Goal: Task Accomplishment & Management: Use online tool/utility

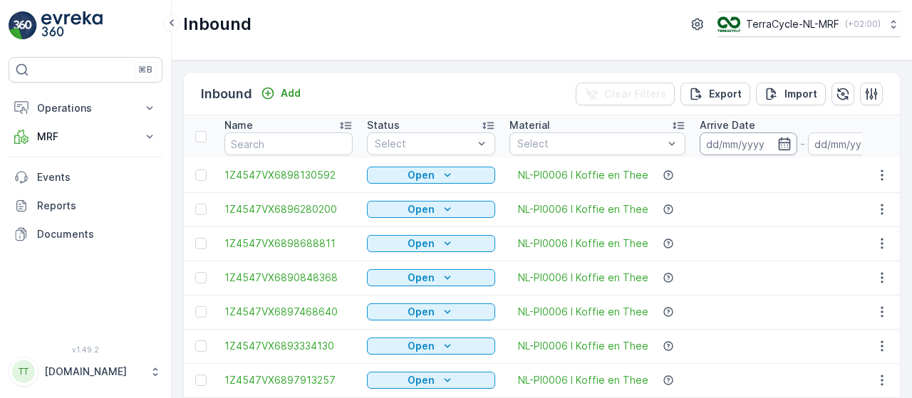
click at [720, 142] on input at bounding box center [749, 144] width 98 height 23
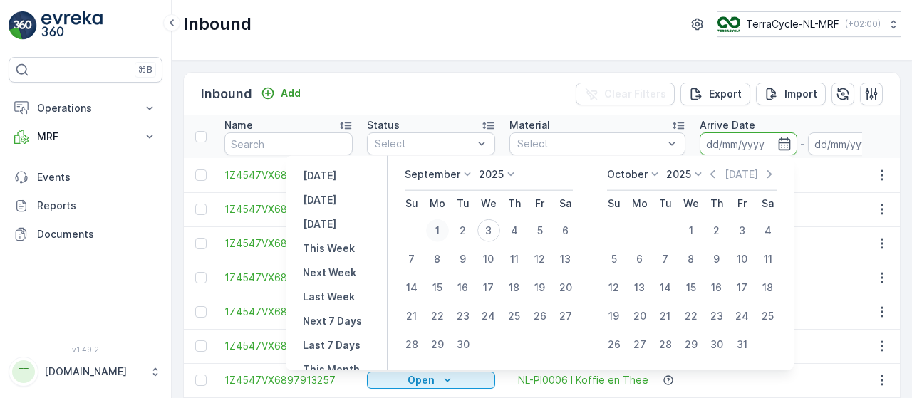
click at [438, 227] on div "1" at bounding box center [437, 231] width 23 height 23
type input "[DATE]"
click at [489, 231] on div "3" at bounding box center [489, 231] width 23 height 23
type input "[DATE]"
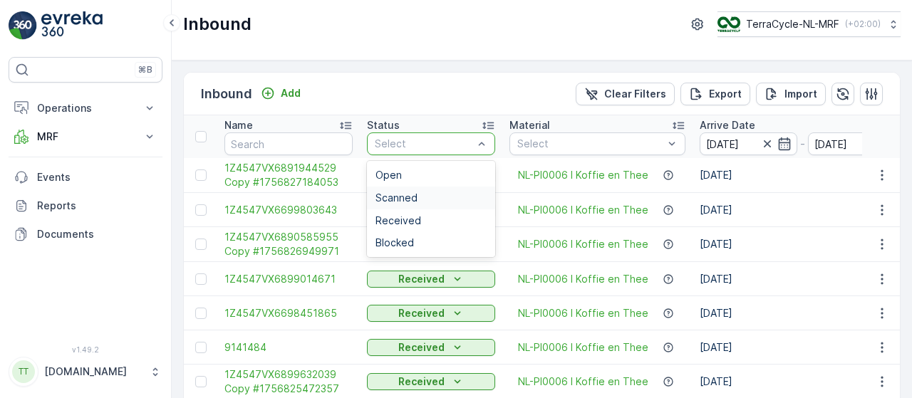
click at [426, 197] on div "Scanned" at bounding box center [431, 197] width 111 height 11
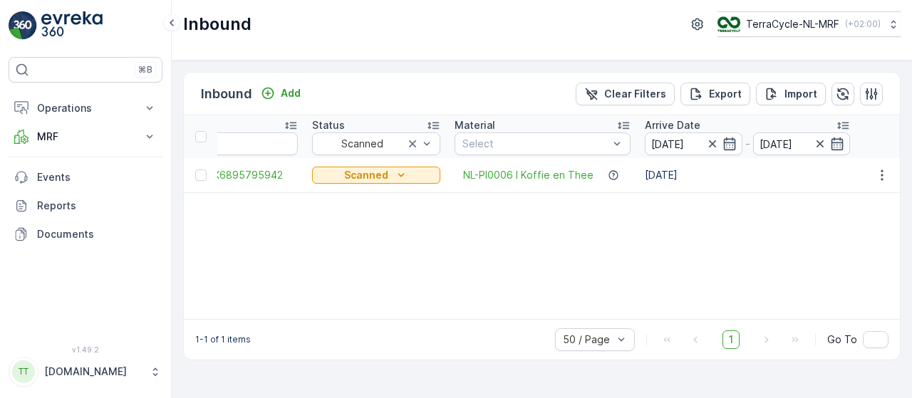
scroll to position [0, 54]
click at [272, 173] on span "1Z4547VX6895795942" at bounding box center [234, 175] width 128 height 14
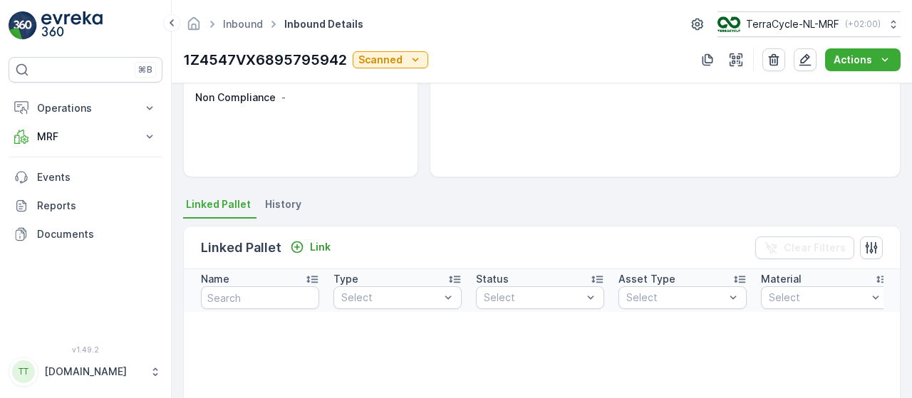
scroll to position [201, 0]
click at [306, 242] on div "Link" at bounding box center [310, 249] width 41 height 14
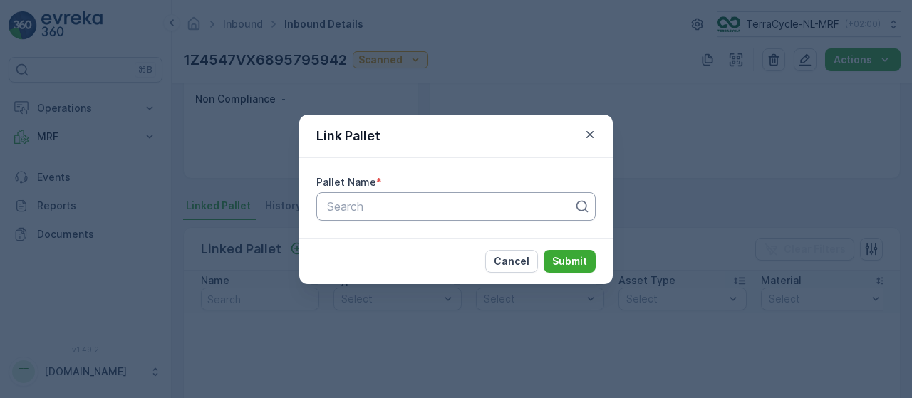
click at [389, 203] on div at bounding box center [450, 206] width 249 height 13
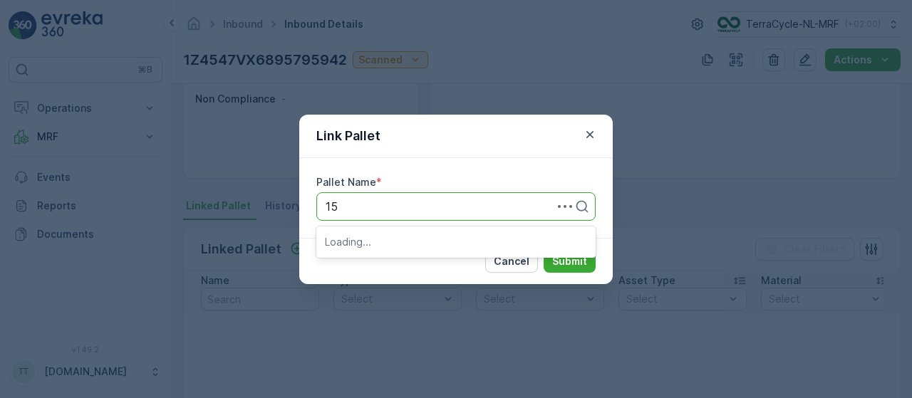
type input "153"
click at [413, 249] on div "Pallet_NL #153" at bounding box center [455, 242] width 279 height 24
click at [570, 256] on p "Submit" at bounding box center [569, 261] width 35 height 14
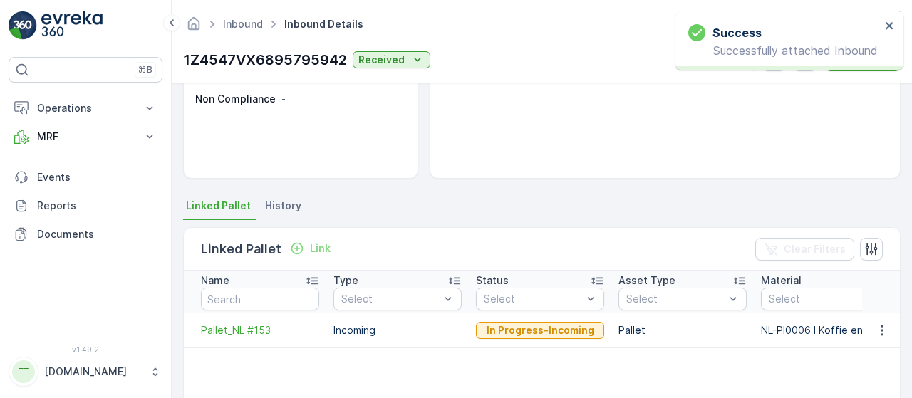
scroll to position [0, 0]
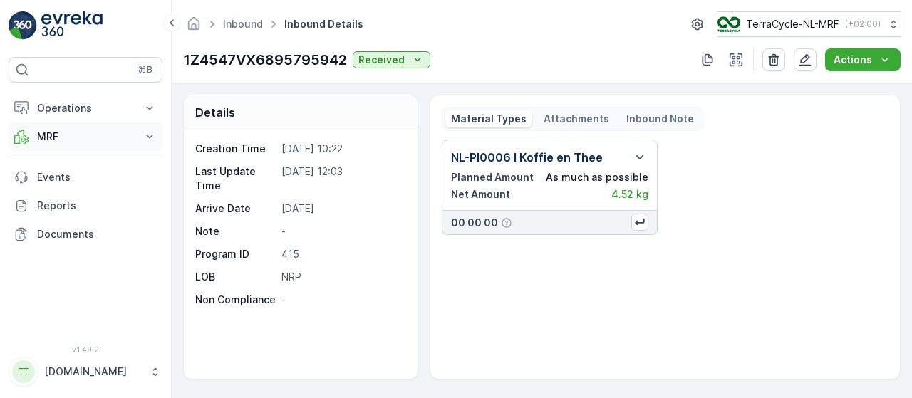
click at [148, 133] on icon at bounding box center [150, 137] width 14 height 14
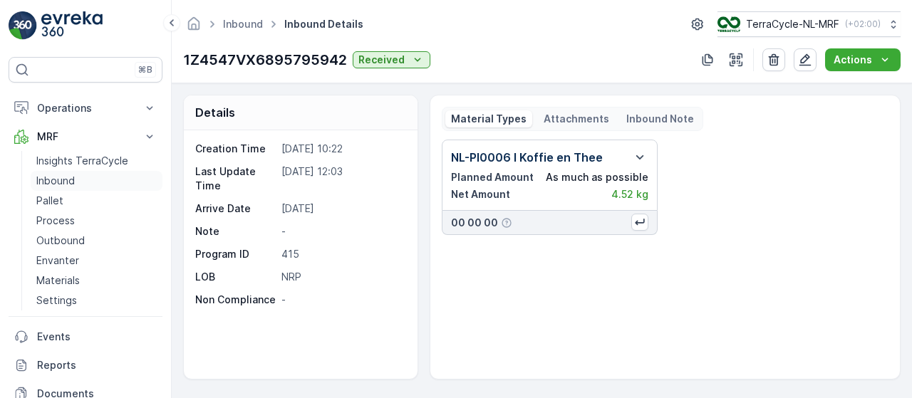
click at [96, 177] on link "Inbound" at bounding box center [97, 181] width 132 height 20
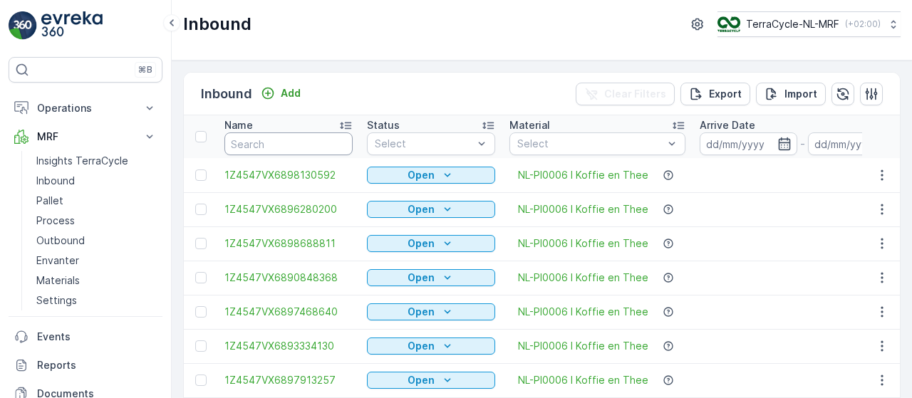
click at [259, 146] on input "text" at bounding box center [289, 144] width 128 height 23
type input "9233"
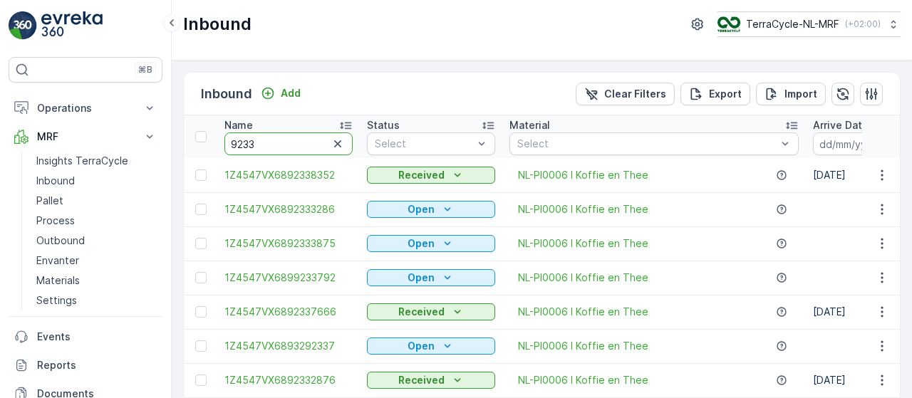
type input "92334"
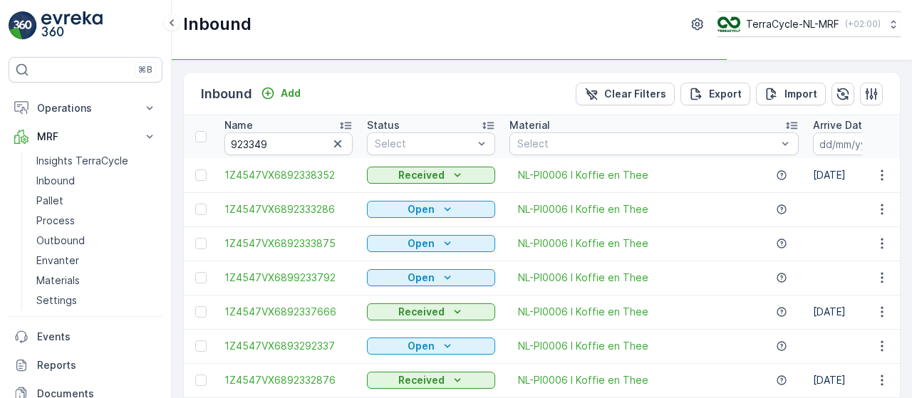
type input "92334"
type input "923349"
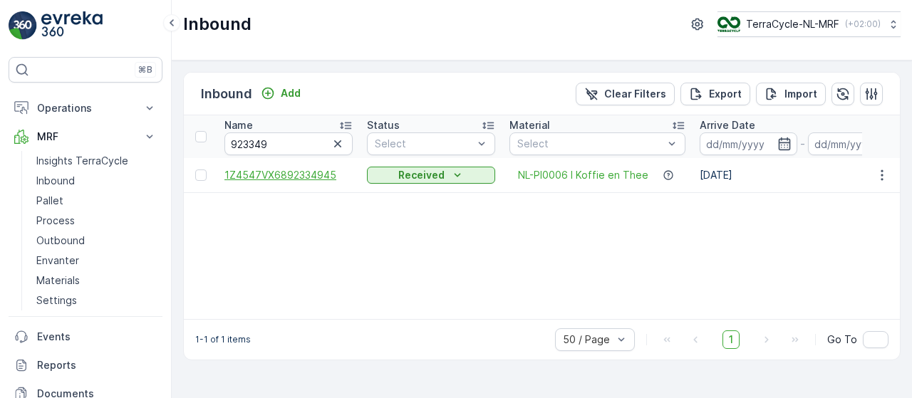
click at [319, 177] on span "1Z4547VX6892334945" at bounding box center [289, 175] width 128 height 14
click at [888, 171] on icon "button" at bounding box center [882, 175] width 14 height 14
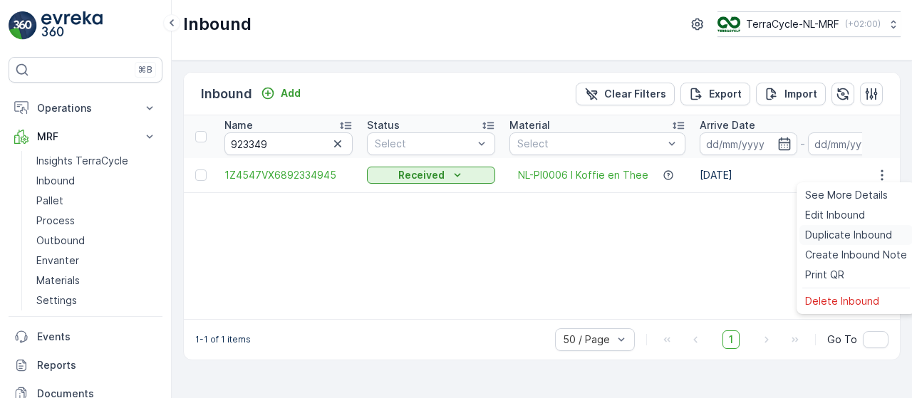
click at [834, 235] on span "Duplicate Inbound" at bounding box center [848, 235] width 87 height 14
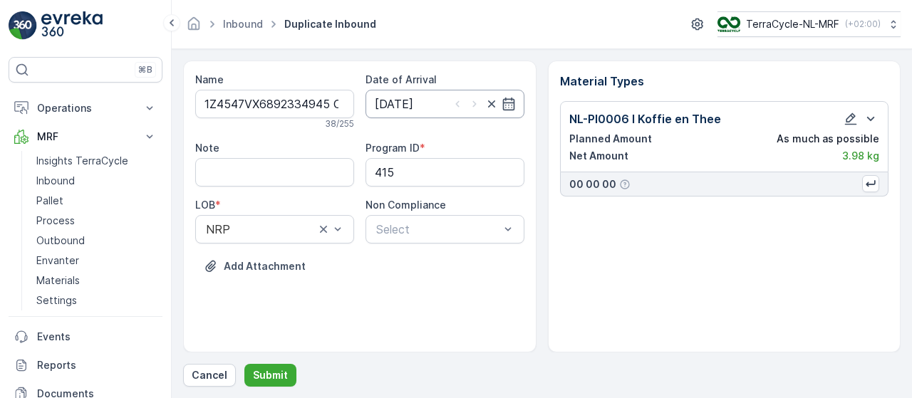
click at [421, 110] on input "30.05.2025" at bounding box center [445, 104] width 159 height 29
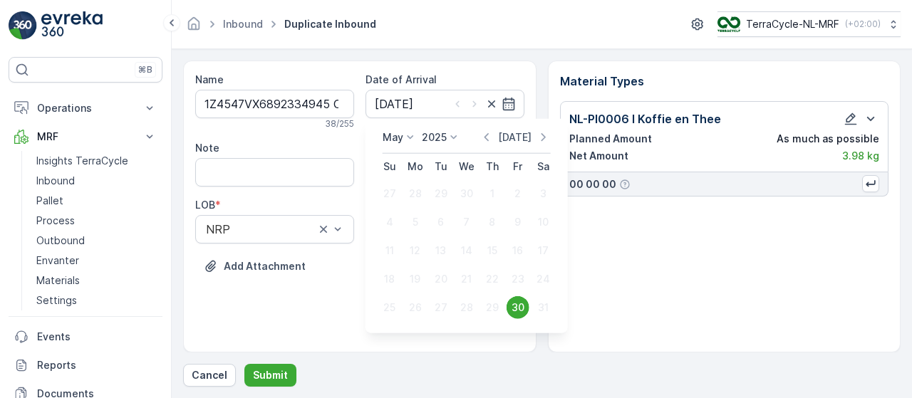
click at [517, 136] on p "Today" at bounding box center [515, 137] width 34 height 14
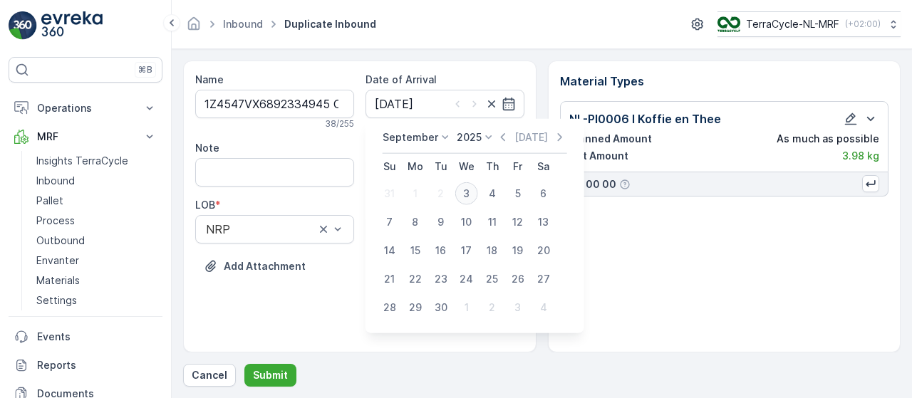
click at [463, 196] on div "3" at bounding box center [466, 193] width 23 height 23
type input "[DATE]"
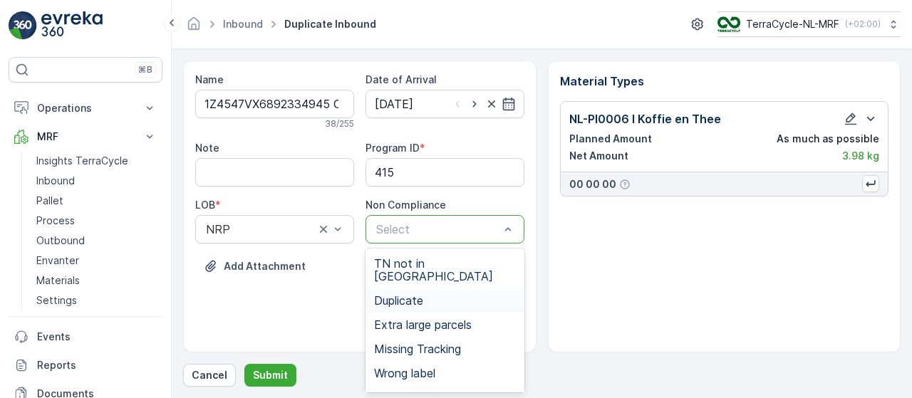
click at [413, 294] on span "Duplicate" at bounding box center [398, 300] width 49 height 13
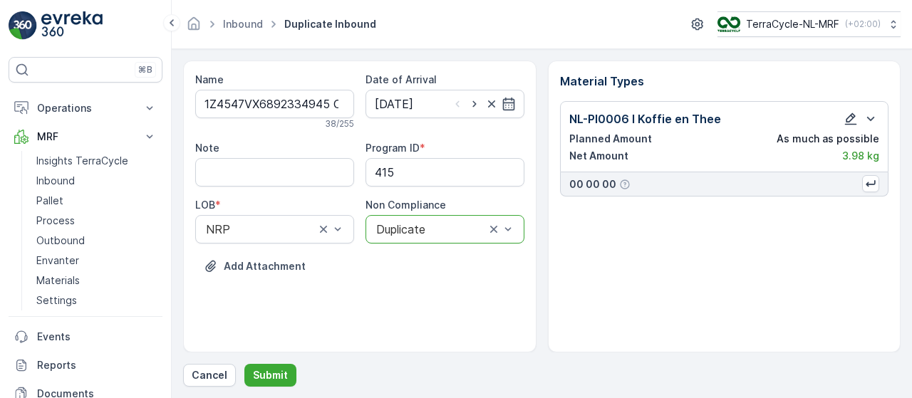
click at [854, 121] on icon "button" at bounding box center [851, 119] width 14 height 14
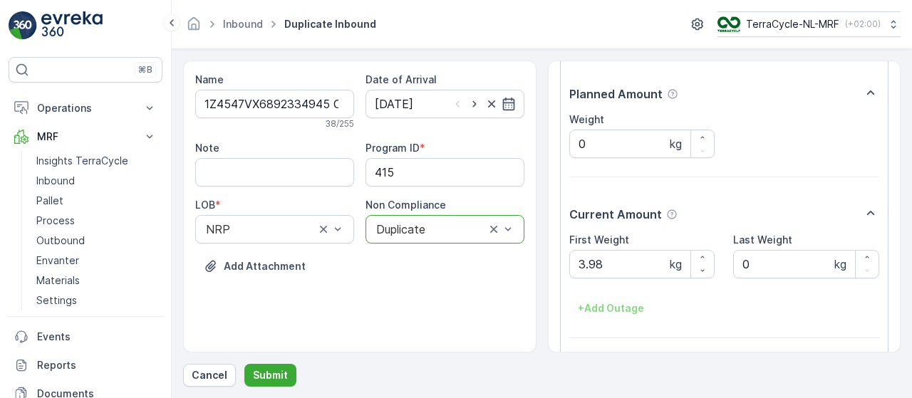
scroll to position [149, 0]
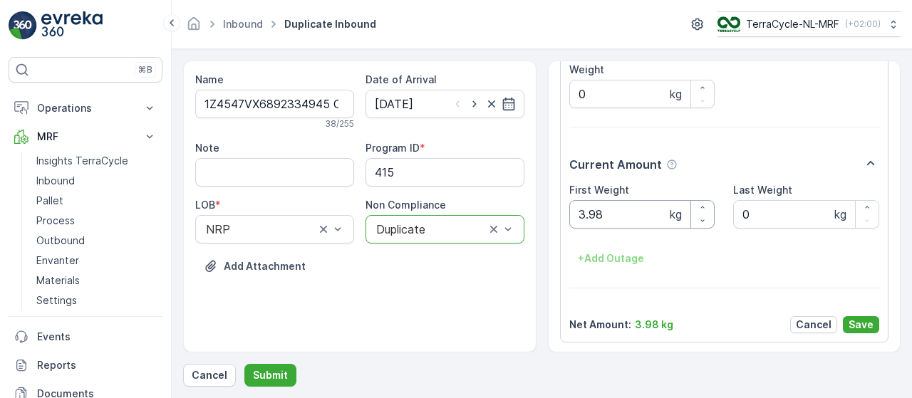
click at [647, 213] on Weight "3.98" at bounding box center [643, 214] width 146 height 29
type Weight "3"
type Weight "4.34"
click at [855, 324] on p "Save" at bounding box center [861, 325] width 25 height 14
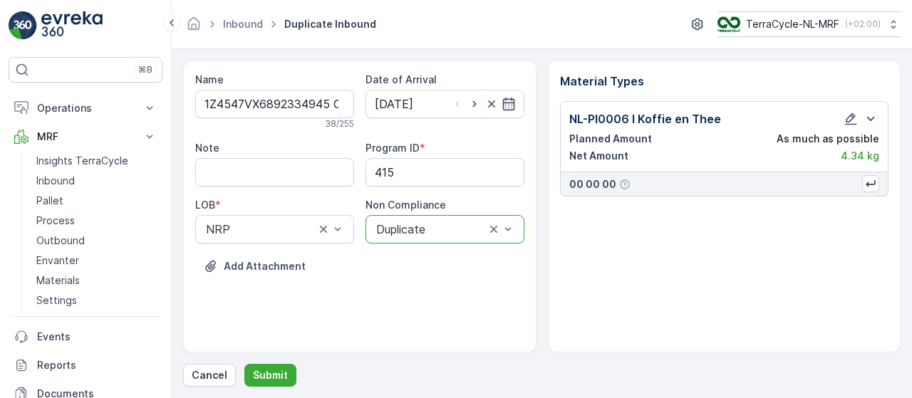
scroll to position [0, 0]
click at [264, 373] on p "Submit" at bounding box center [270, 376] width 35 height 14
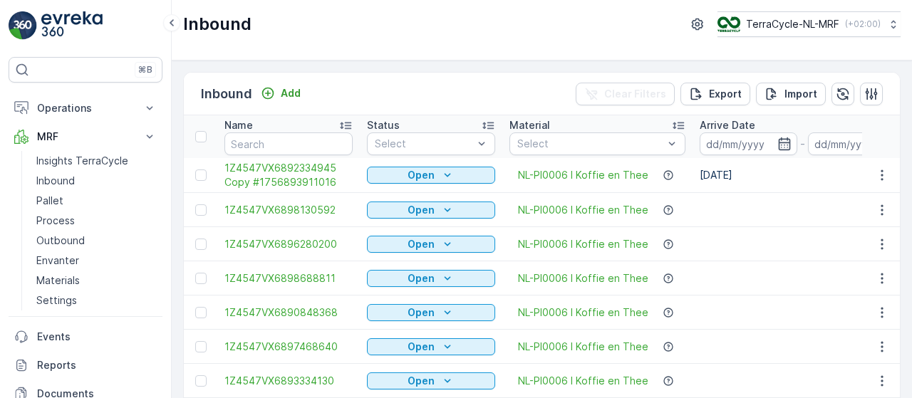
click at [441, 172] on icon "Open" at bounding box center [448, 175] width 14 height 14
click at [399, 215] on span "Scanned" at bounding box center [397, 215] width 42 height 14
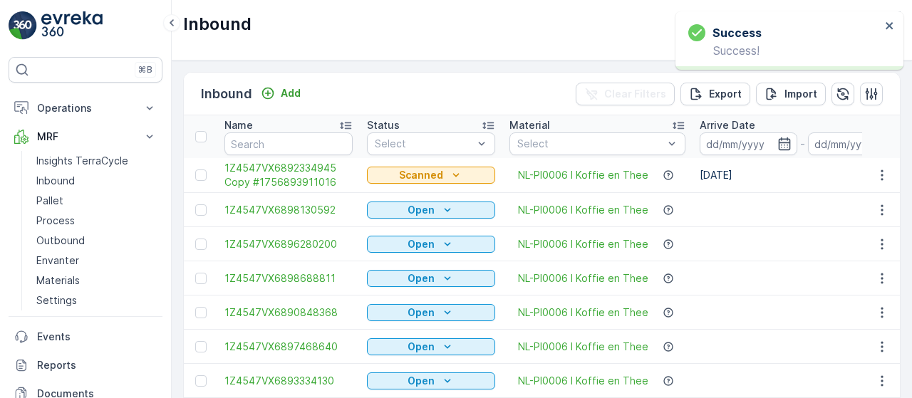
click at [304, 181] on span "1Z4547VX6892334945 Copy #1756893911016" at bounding box center [289, 175] width 128 height 29
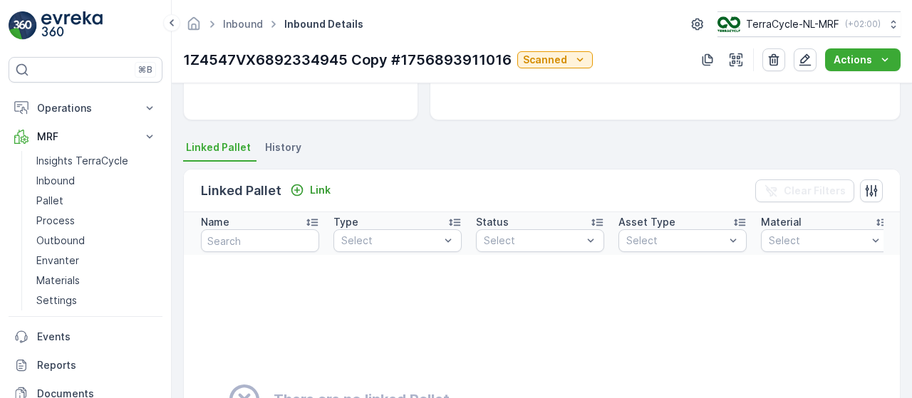
scroll to position [243, 0]
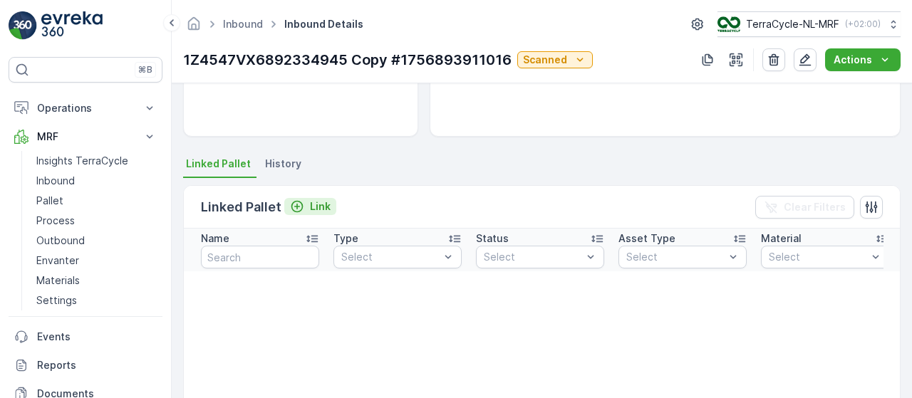
click at [316, 205] on p "Link" at bounding box center [320, 207] width 21 height 14
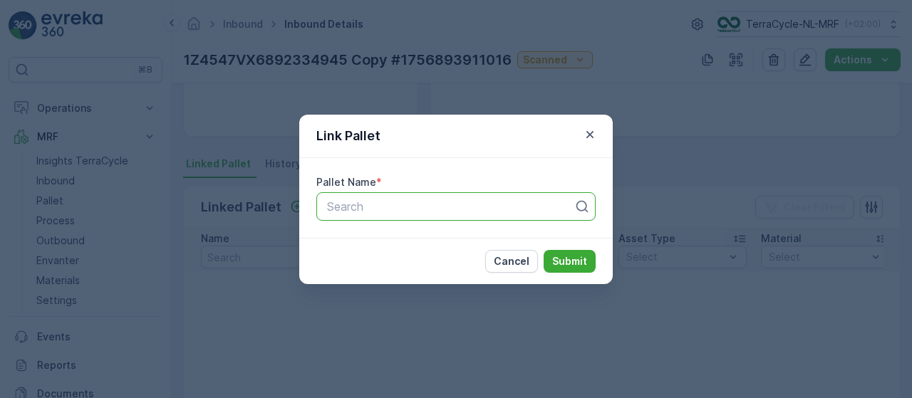
click at [412, 207] on div at bounding box center [450, 206] width 249 height 13
type input "153"
click at [411, 235] on div "Pallet_NL #153" at bounding box center [455, 242] width 279 height 24
click at [569, 259] on p "Submit" at bounding box center [569, 261] width 35 height 14
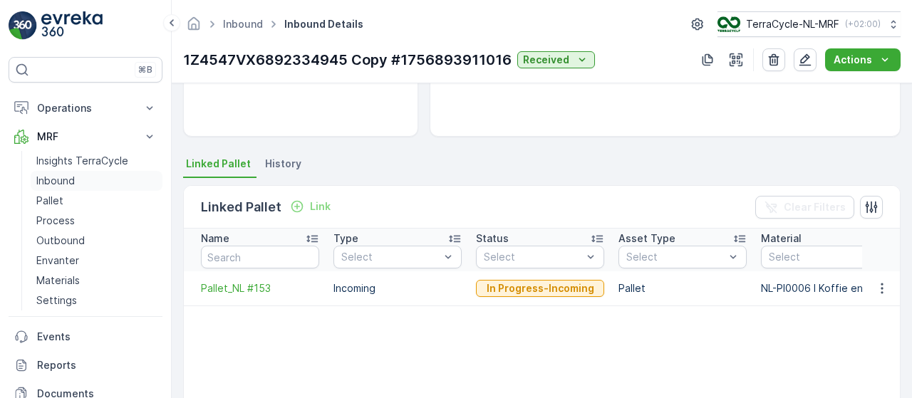
click at [73, 177] on p "Inbound" at bounding box center [55, 181] width 38 height 14
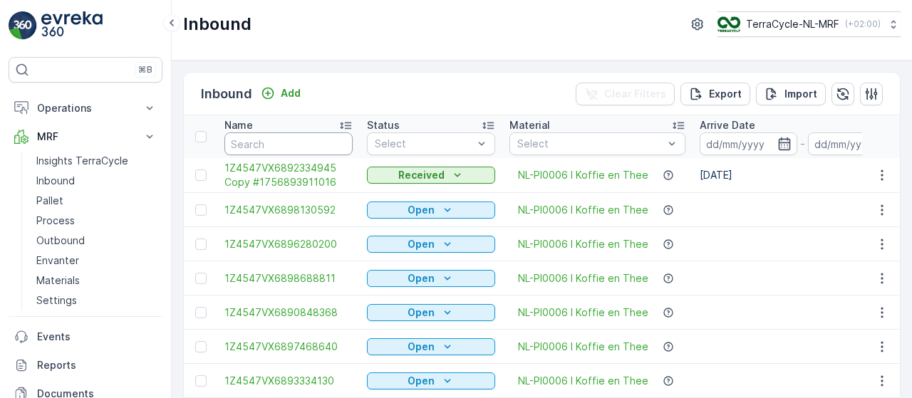
click at [267, 146] on input "text" at bounding box center [289, 144] width 128 height 23
type input "905"
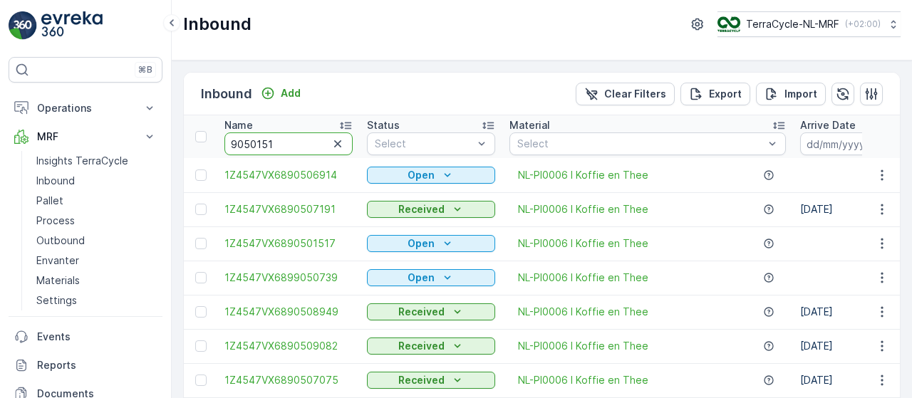
type input "90501517"
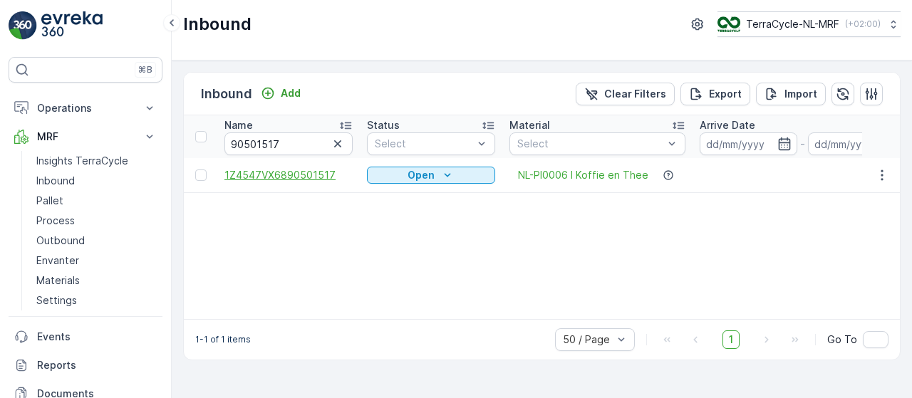
click at [312, 175] on span "1Z4547VX6890501517" at bounding box center [289, 175] width 128 height 14
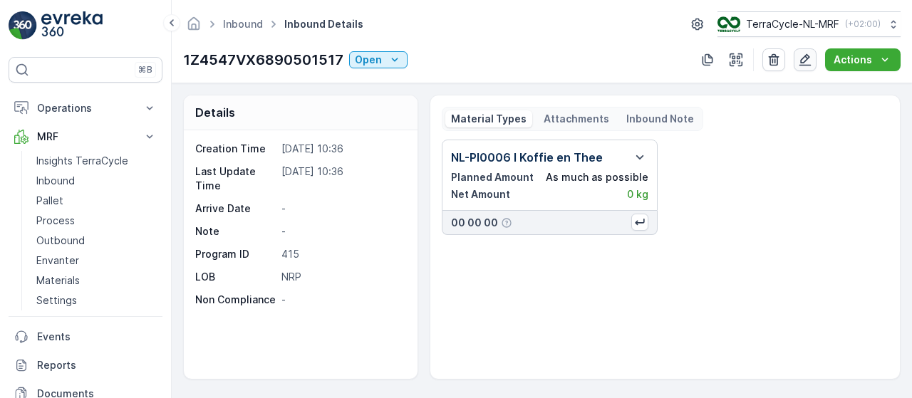
click at [806, 60] on icon "button" at bounding box center [805, 60] width 14 height 14
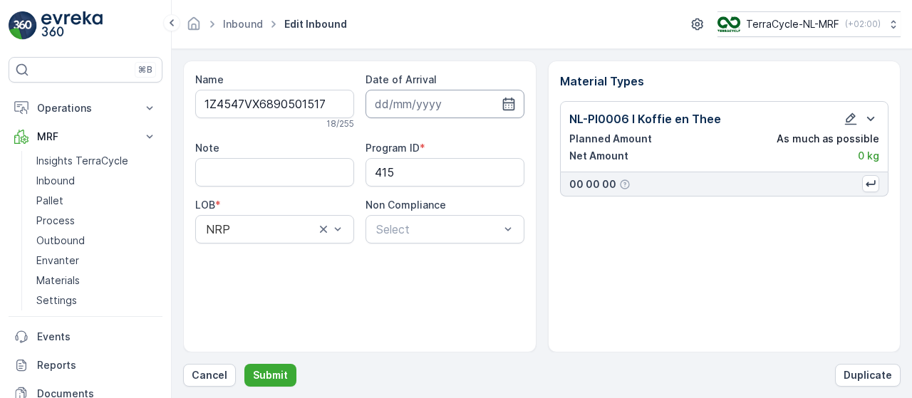
click at [456, 101] on input at bounding box center [445, 104] width 159 height 29
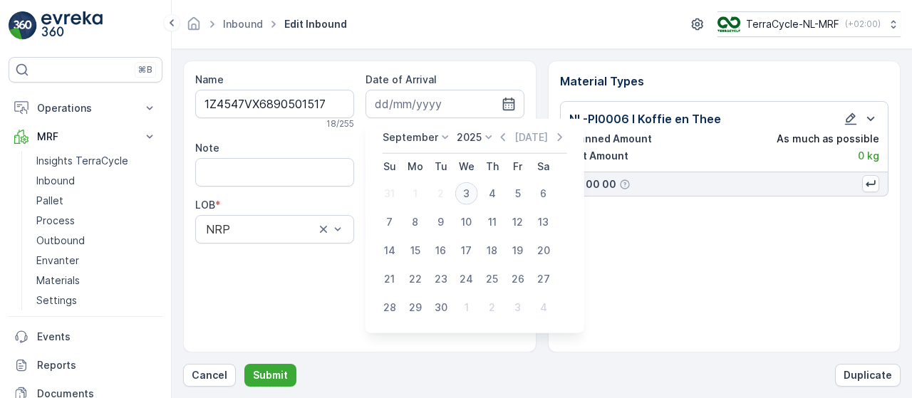
click at [468, 199] on div "3" at bounding box center [466, 193] width 23 height 23
type input "[DATE]"
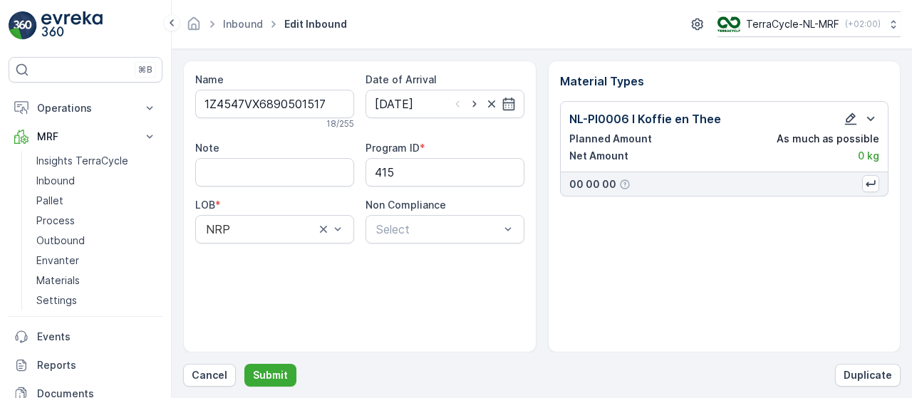
click at [848, 122] on icon "button" at bounding box center [851, 119] width 14 height 14
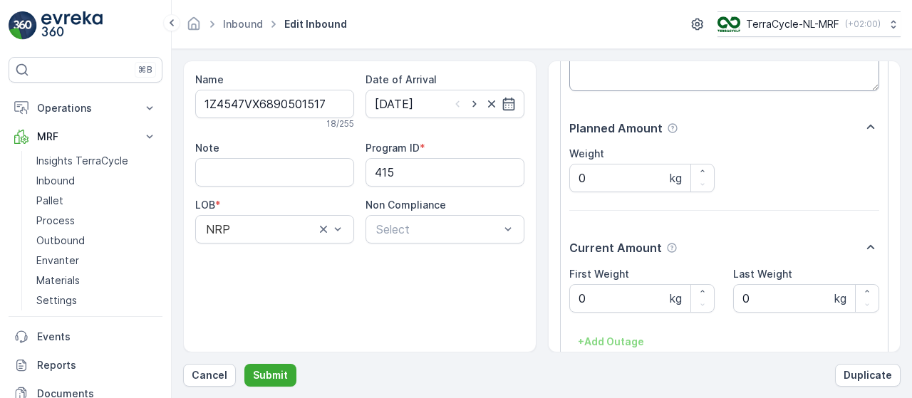
scroll to position [210, 0]
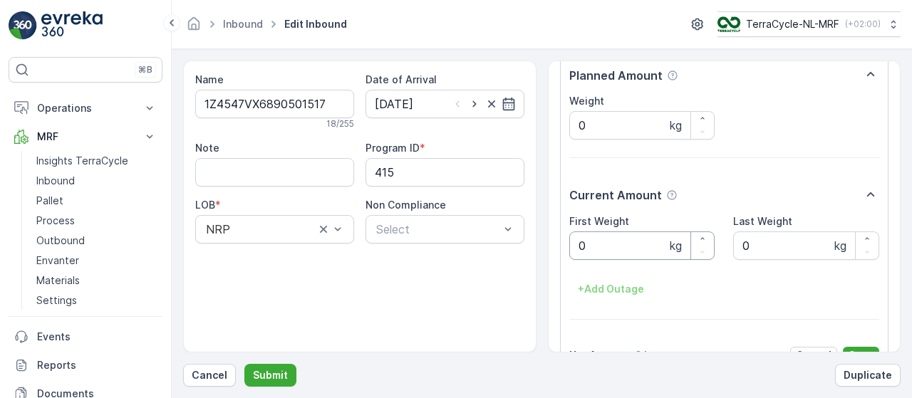
click at [657, 240] on Weight "0" at bounding box center [643, 246] width 146 height 29
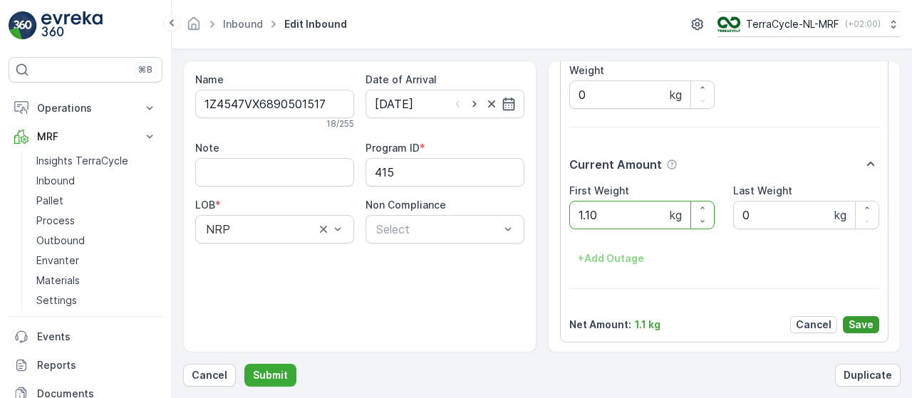
type Weight "1.10"
click at [865, 321] on p "Save" at bounding box center [861, 325] width 25 height 14
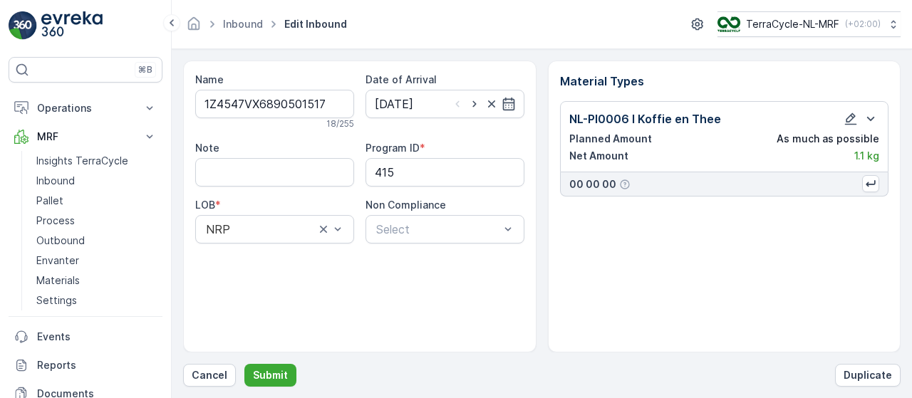
scroll to position [0, 0]
click at [277, 371] on p "Submit" at bounding box center [270, 376] width 35 height 14
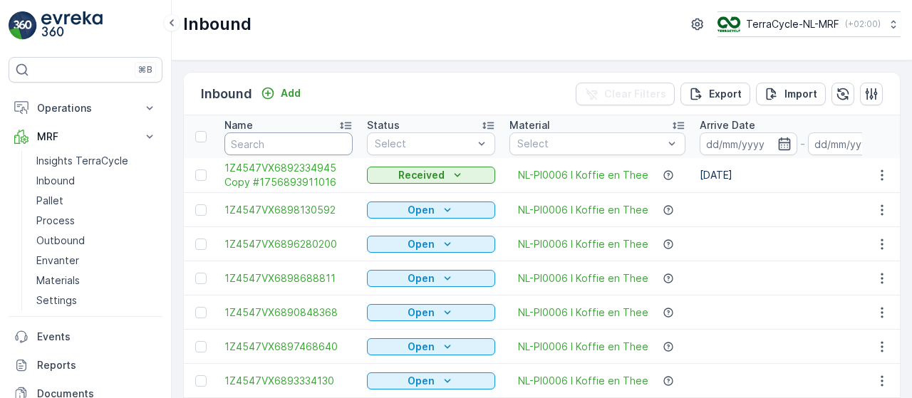
click at [281, 141] on input "text" at bounding box center [289, 144] width 128 height 23
type input "1517"
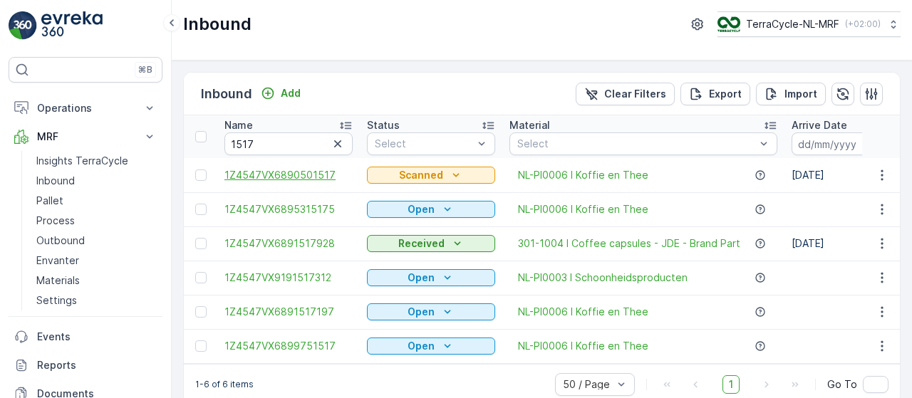
click at [308, 176] on span "1Z4547VX6890501517" at bounding box center [289, 175] width 128 height 14
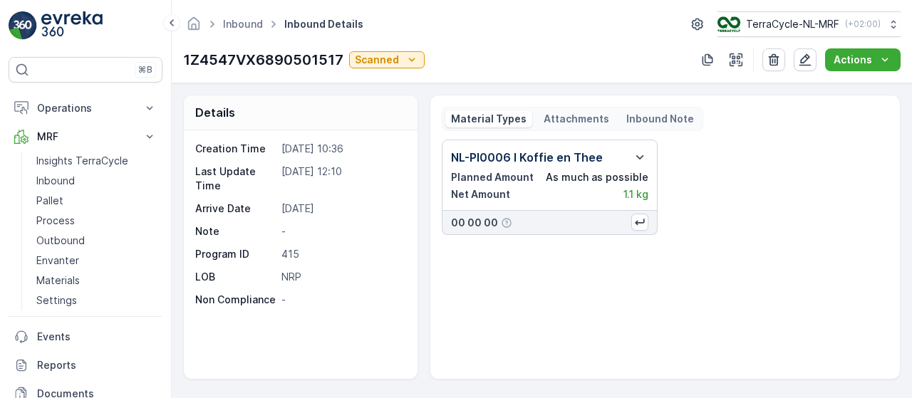
scroll to position [254, 0]
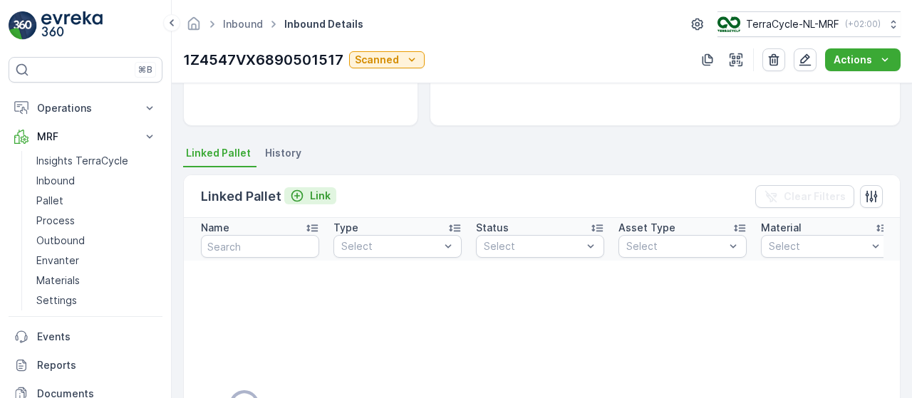
click at [321, 195] on p "Link" at bounding box center [320, 196] width 21 height 14
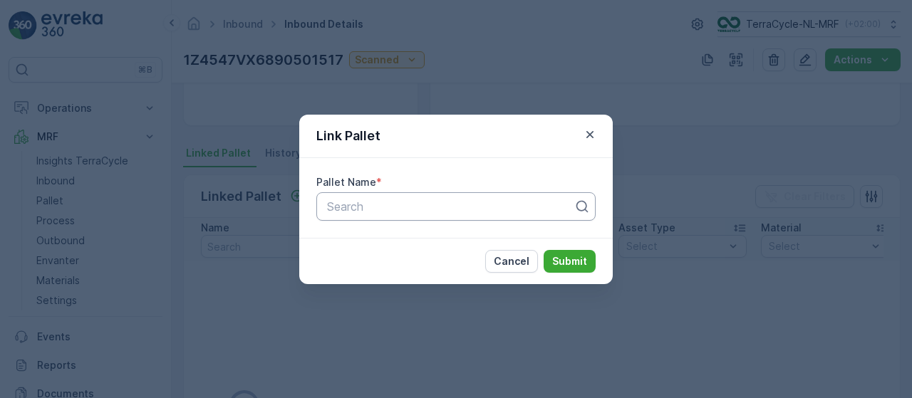
click at [359, 206] on div at bounding box center [450, 206] width 249 height 13
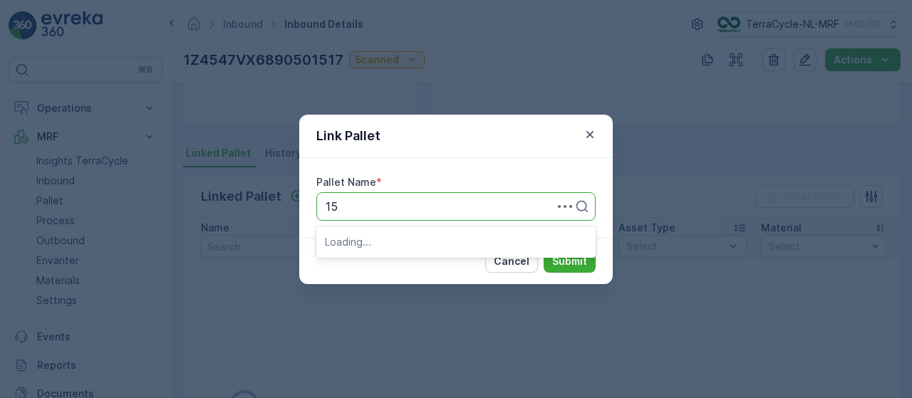
type input "153"
click at [481, 243] on div "Pallet_NL #153" at bounding box center [456, 241] width 262 height 13
click at [583, 262] on p "Submit" at bounding box center [569, 261] width 35 height 14
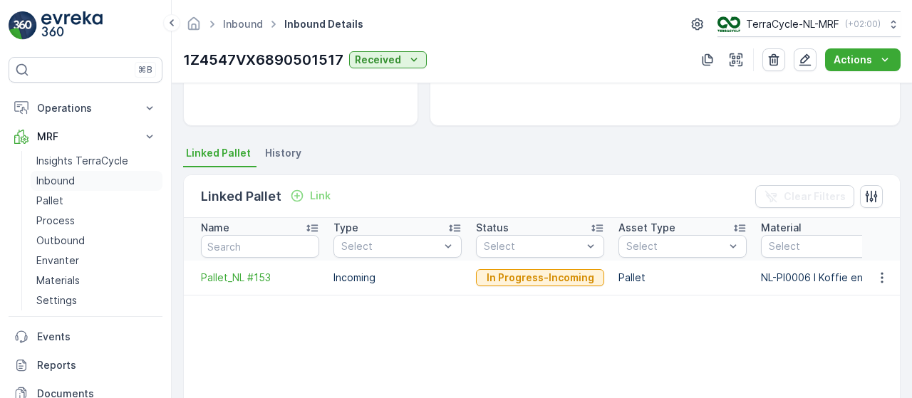
click at [82, 177] on link "Inbound" at bounding box center [97, 181] width 132 height 20
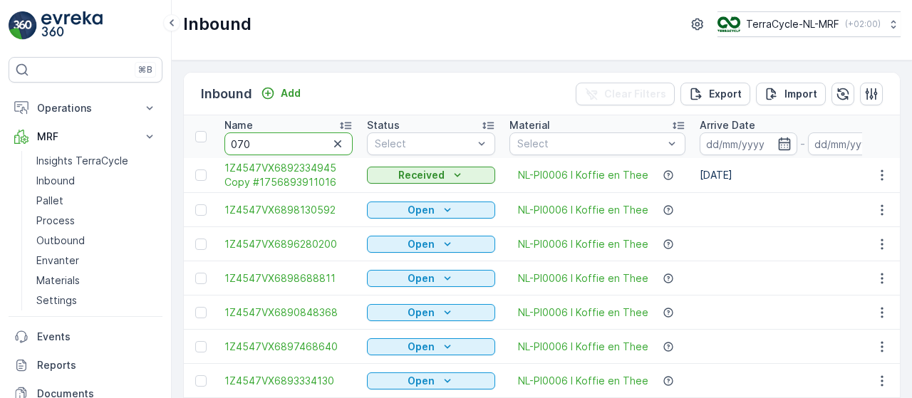
type input "0702"
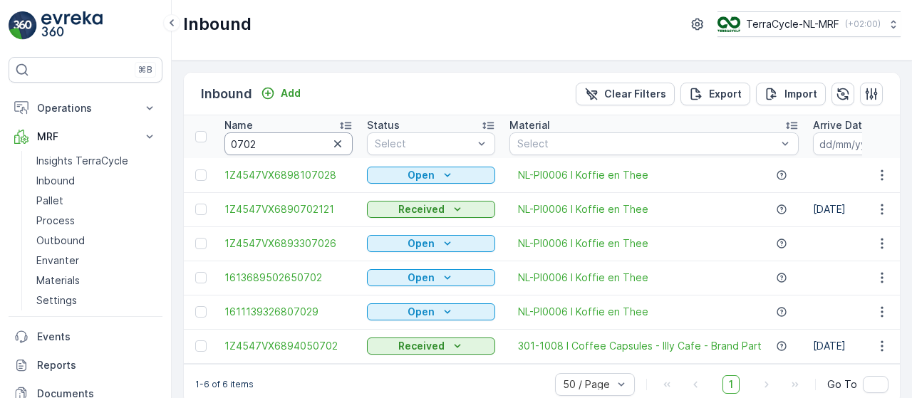
click at [270, 144] on input "0702" at bounding box center [289, 144] width 128 height 23
type input "07022521"
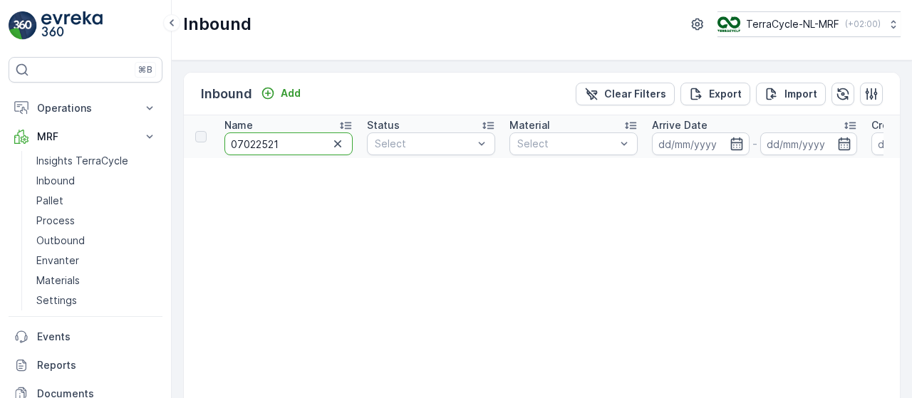
click at [284, 140] on input "07022521" at bounding box center [289, 144] width 128 height 23
type input "95"
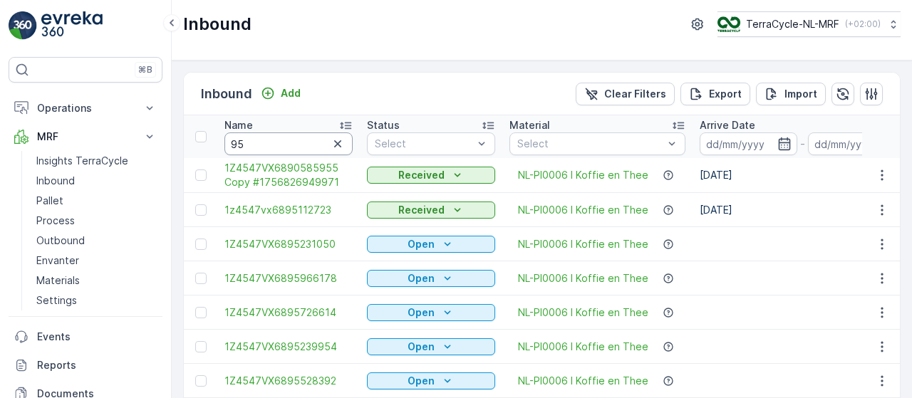
click at [266, 140] on input "95" at bounding box center [289, 144] width 128 height 23
type input "9519"
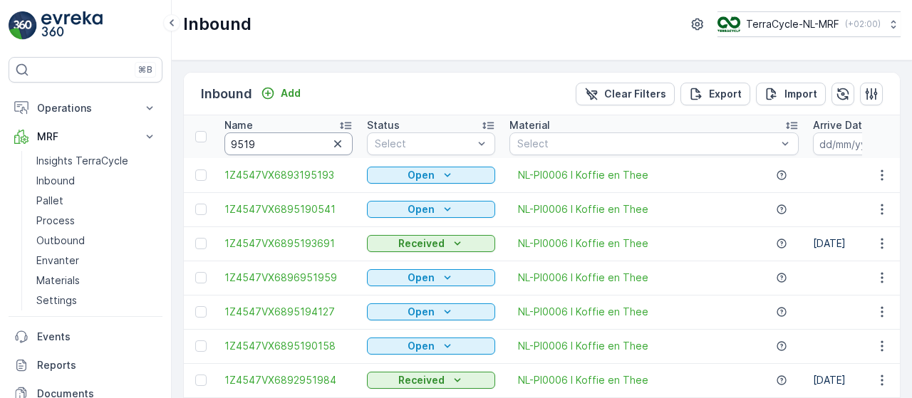
click at [280, 141] on input "9519" at bounding box center [289, 144] width 128 height 23
type input "95197562"
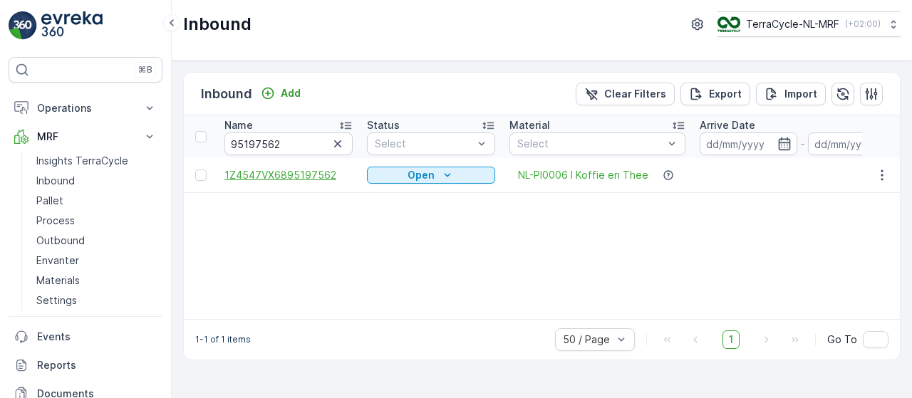
click at [318, 174] on span "1Z4547VX6895197562" at bounding box center [289, 175] width 128 height 14
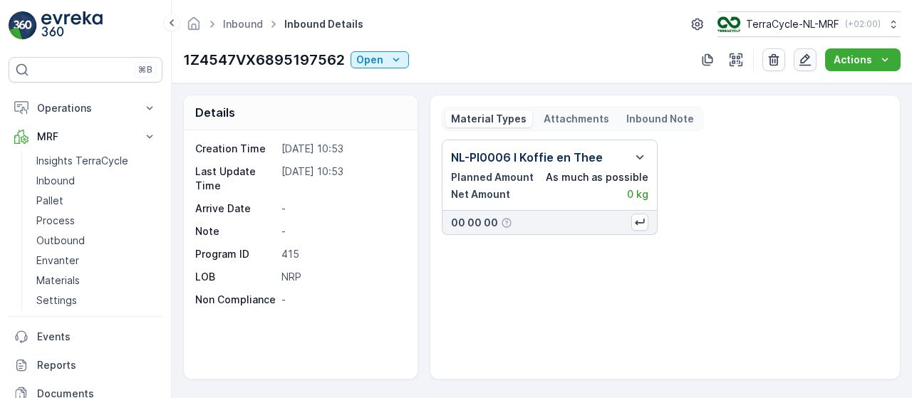
click at [805, 66] on button "button" at bounding box center [805, 59] width 23 height 23
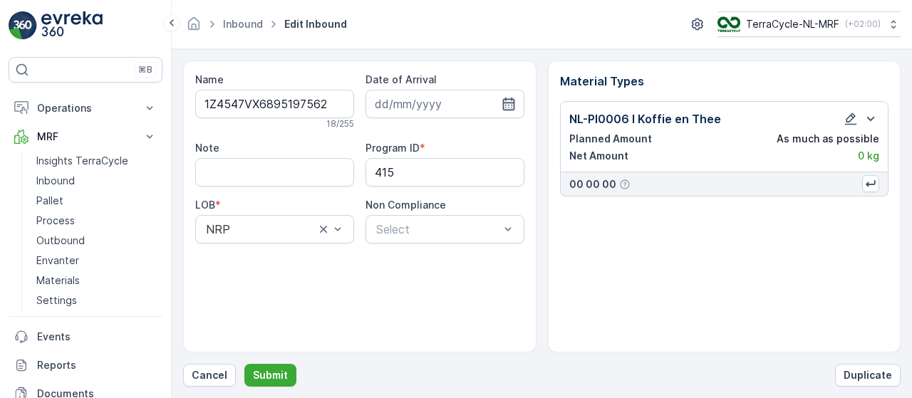
click at [513, 103] on icon "button" at bounding box center [509, 104] width 14 height 14
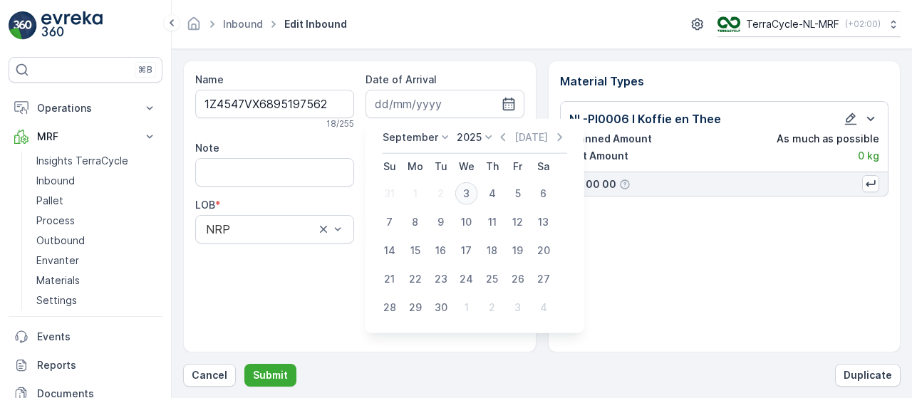
click at [466, 195] on div "3" at bounding box center [466, 193] width 23 height 23
type input "03.09.2025"
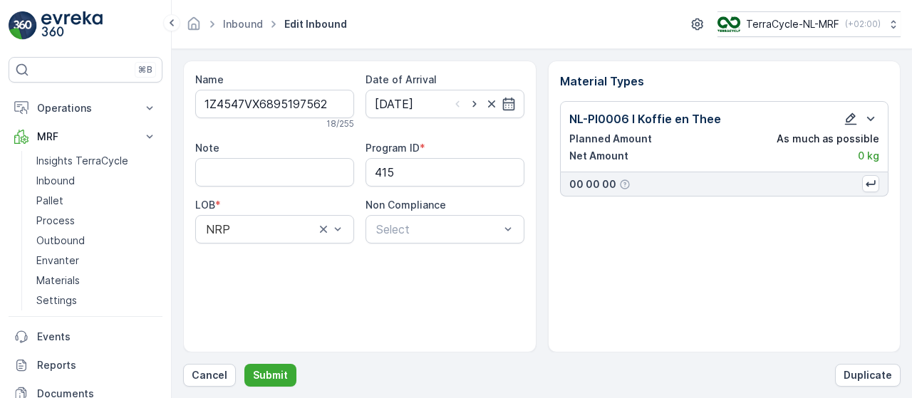
click at [848, 118] on icon "button" at bounding box center [851, 119] width 14 height 14
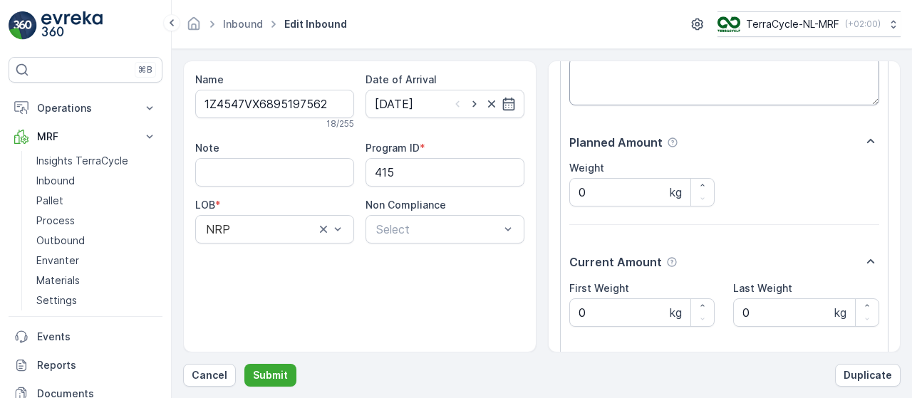
scroll to position [240, 0]
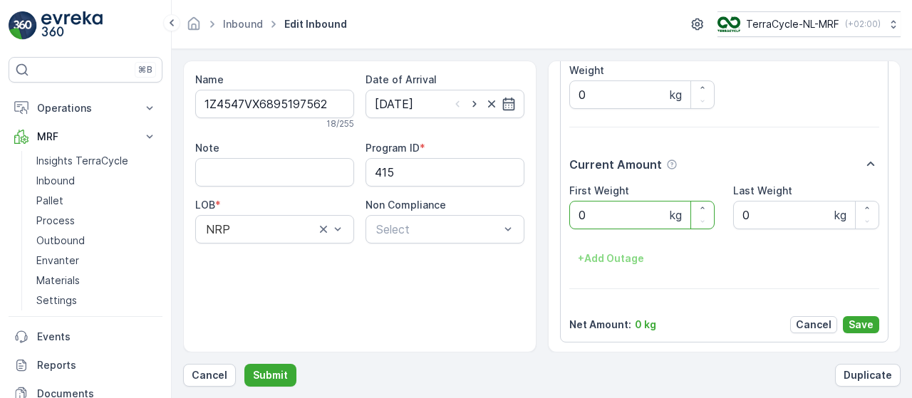
click at [628, 210] on Weight "0" at bounding box center [643, 215] width 146 height 29
type Weight "2.42"
click at [855, 324] on p "Save" at bounding box center [861, 325] width 25 height 14
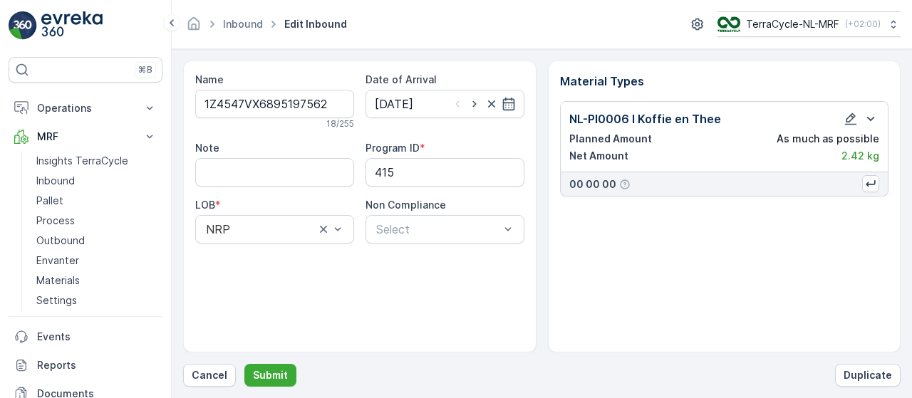
scroll to position [0, 0]
click at [272, 377] on p "Submit" at bounding box center [270, 376] width 35 height 14
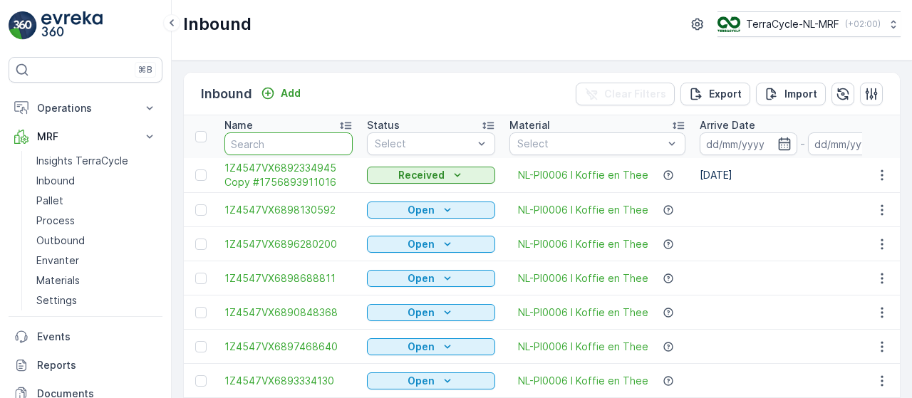
click at [282, 140] on input "text" at bounding box center [289, 144] width 128 height 23
type input "7562"
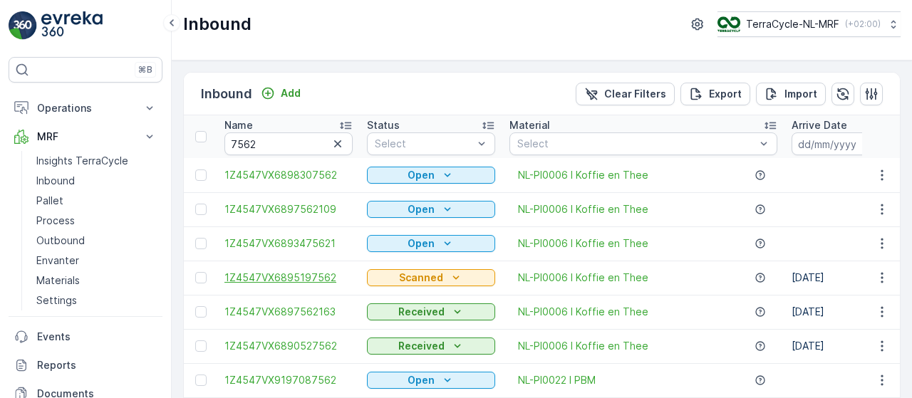
click at [303, 274] on span "1Z4547VX6895197562" at bounding box center [289, 278] width 128 height 14
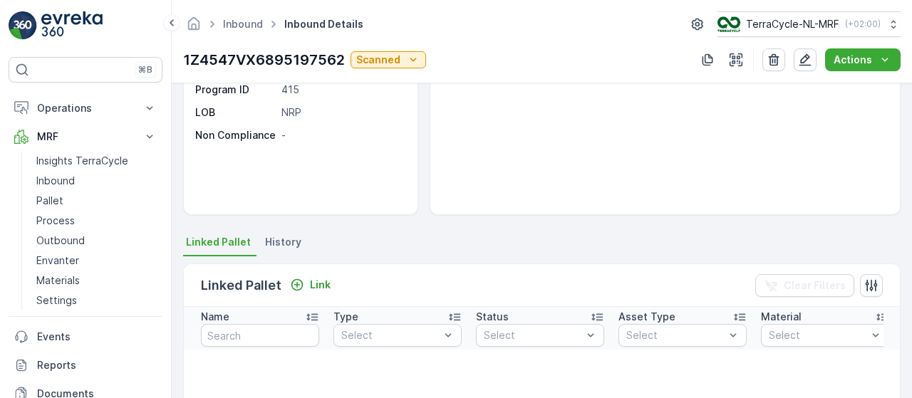
scroll to position [168, 0]
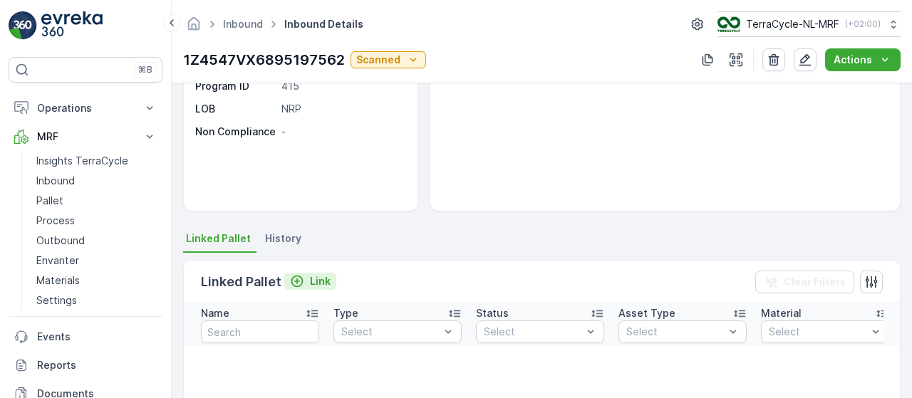
click at [313, 281] on p "Link" at bounding box center [320, 281] width 21 height 14
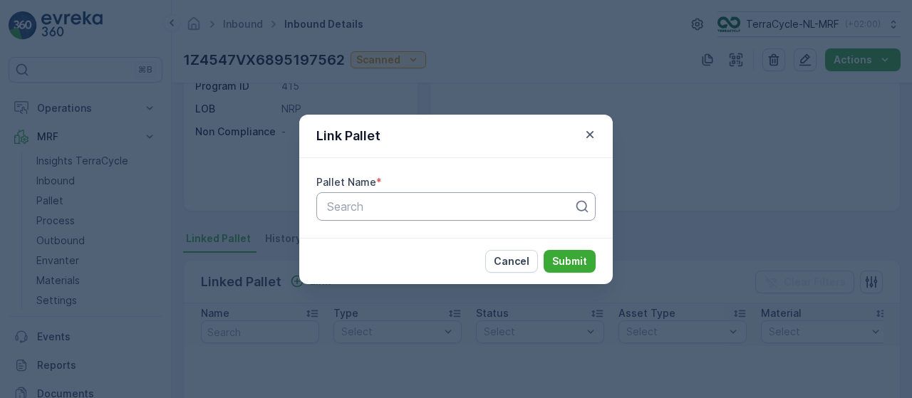
click at [382, 207] on div at bounding box center [450, 206] width 249 height 13
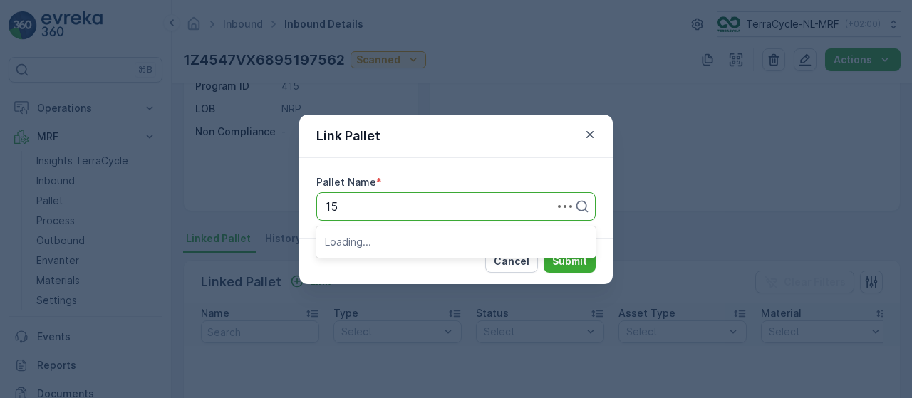
type input "153"
click at [410, 243] on div "Pallet_NL #153" at bounding box center [456, 241] width 262 height 13
click at [579, 259] on p "Submit" at bounding box center [569, 261] width 35 height 14
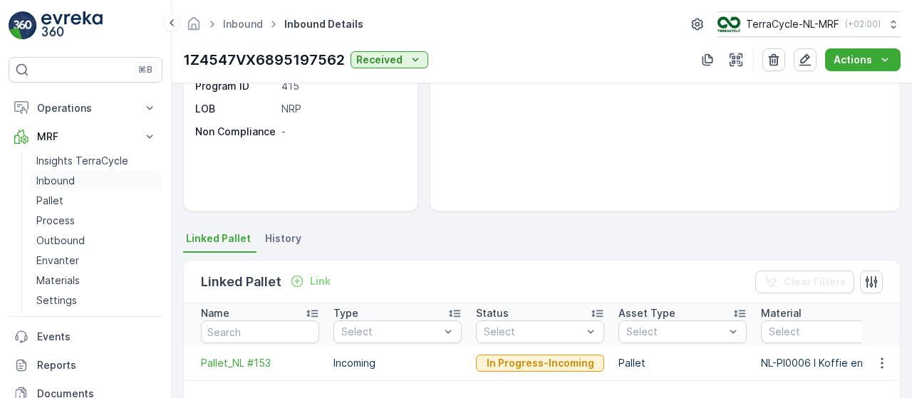
click at [68, 177] on p "Inbound" at bounding box center [55, 181] width 38 height 14
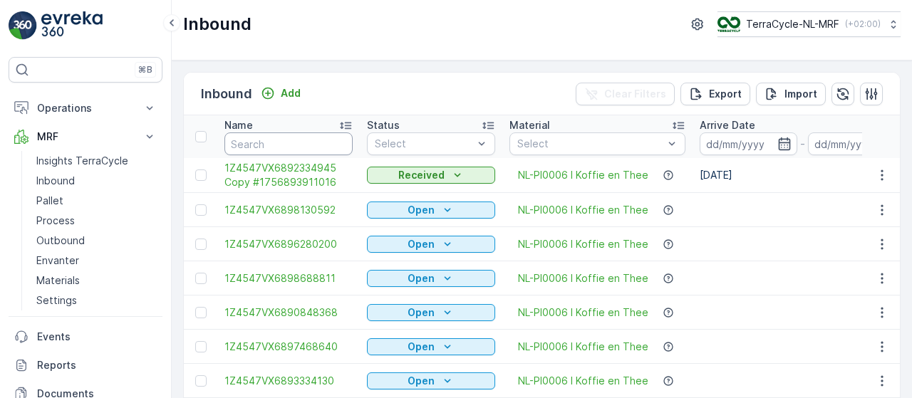
click at [274, 140] on input "text" at bounding box center [289, 144] width 128 height 23
type input "9898"
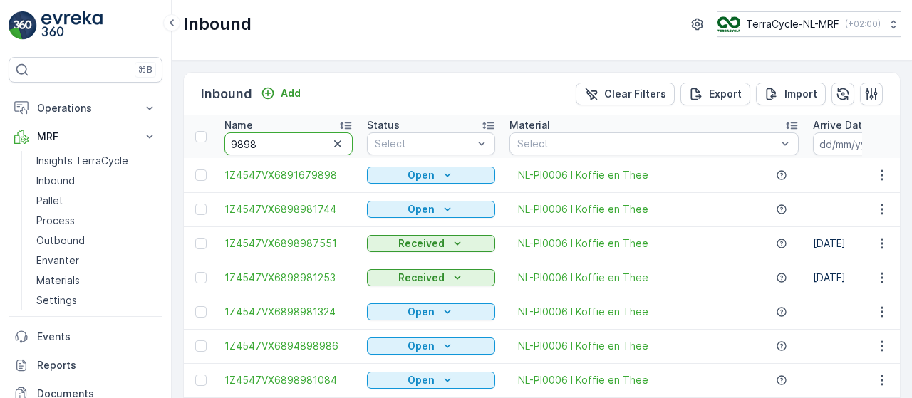
click at [278, 139] on input "9898" at bounding box center [289, 144] width 128 height 23
type input "98988452"
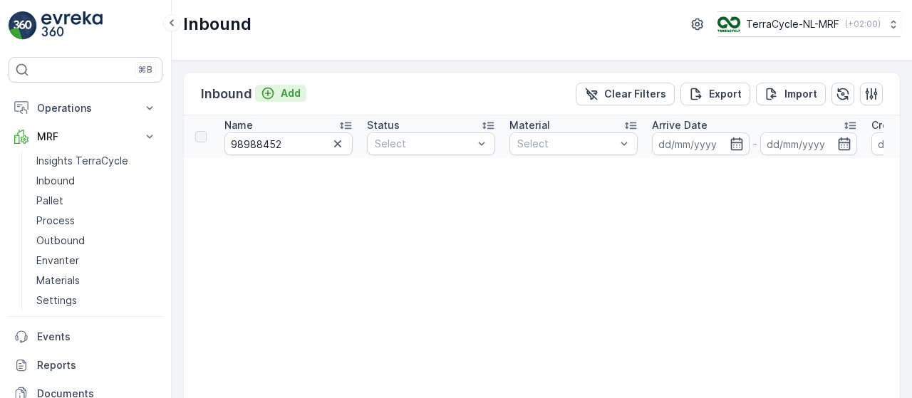
click at [284, 95] on p "Add" at bounding box center [291, 93] width 20 height 14
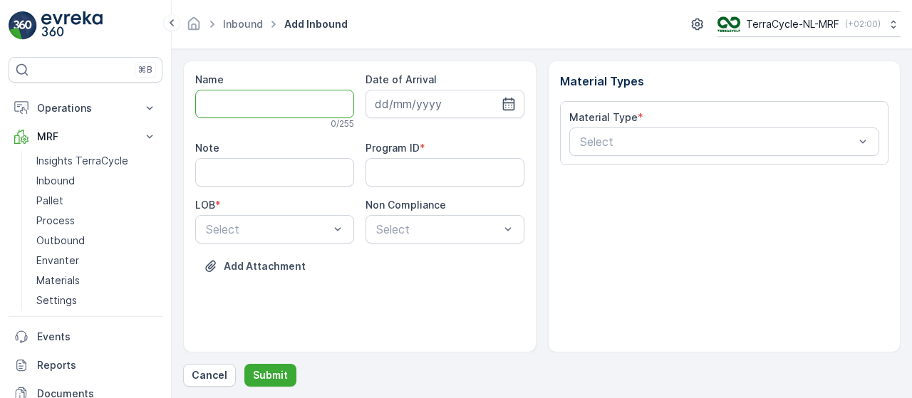
click at [251, 98] on input "Name" at bounding box center [274, 104] width 159 height 29
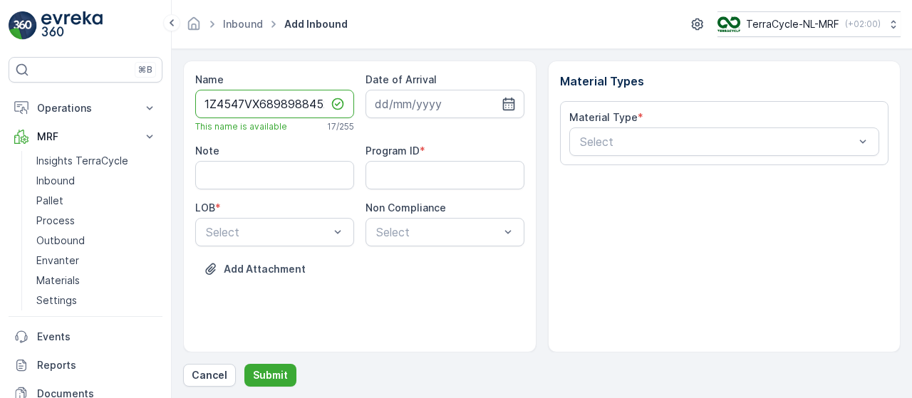
scroll to position [0, 6]
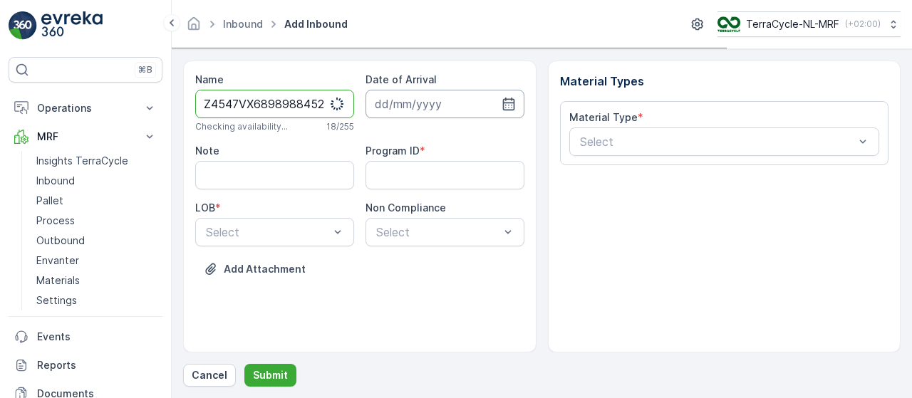
type input "1Z4547VX6898988452"
click at [433, 102] on input at bounding box center [445, 104] width 159 height 29
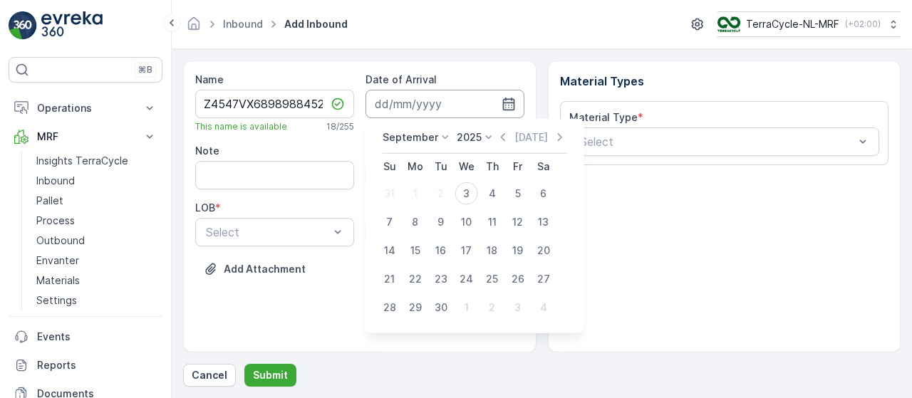
scroll to position [0, 0]
click at [471, 192] on div "3" at bounding box center [466, 193] width 23 height 23
type input "03.09.2025"
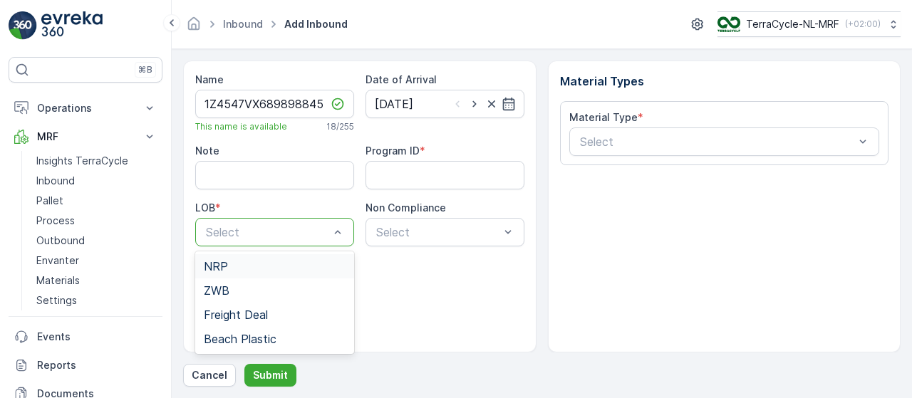
click at [289, 264] on div "NRP" at bounding box center [275, 266] width 142 height 13
click at [463, 173] on ID "Program ID" at bounding box center [445, 175] width 159 height 29
type ID "415"
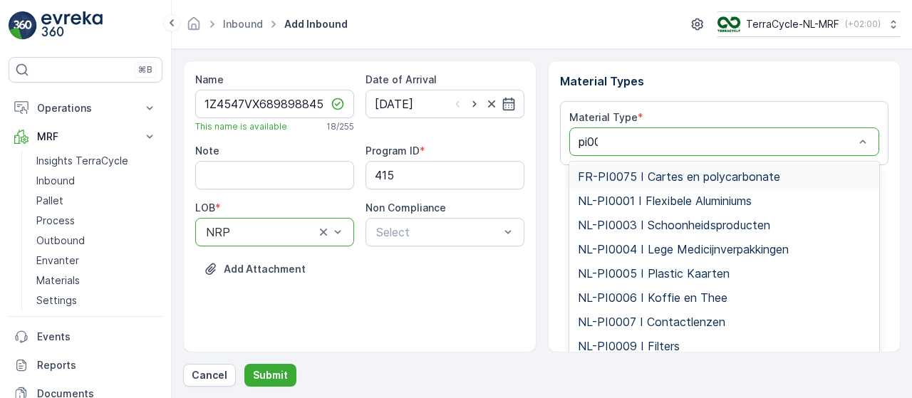
type input "pi000"
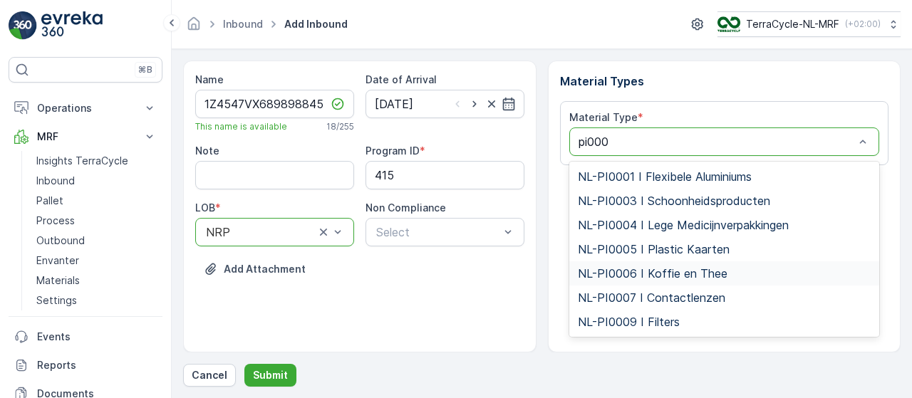
click at [657, 277] on span "NL-PI0006 I Koffie en Thee" at bounding box center [653, 273] width 150 height 13
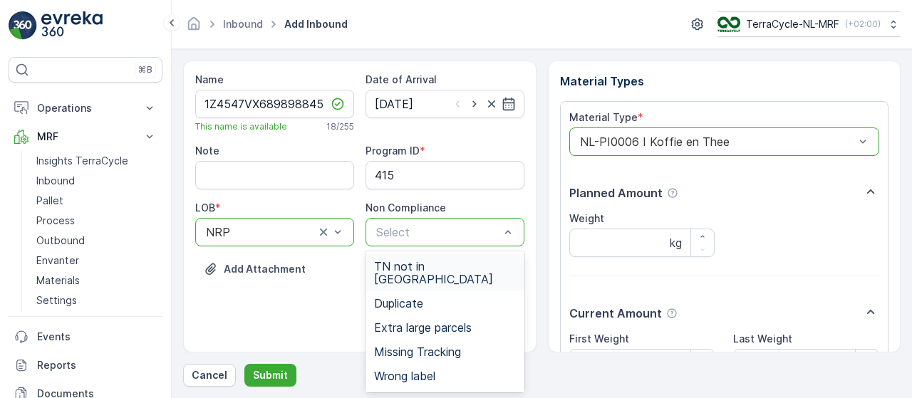
click at [422, 263] on span "TN not in Evreka" at bounding box center [445, 273] width 142 height 26
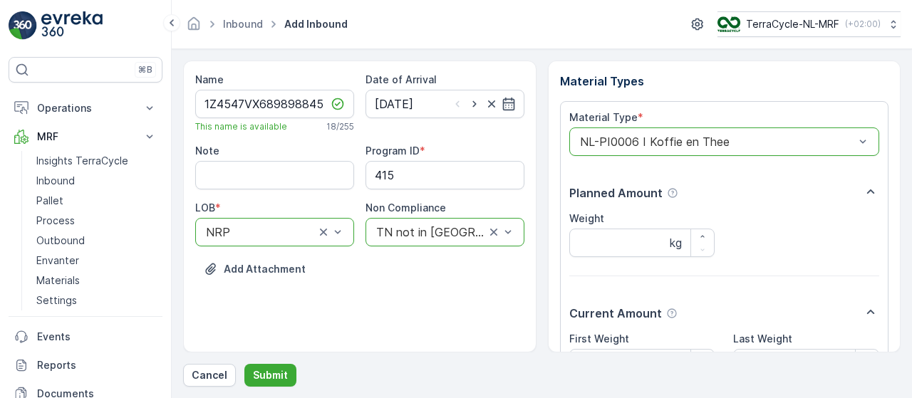
scroll to position [149, 0]
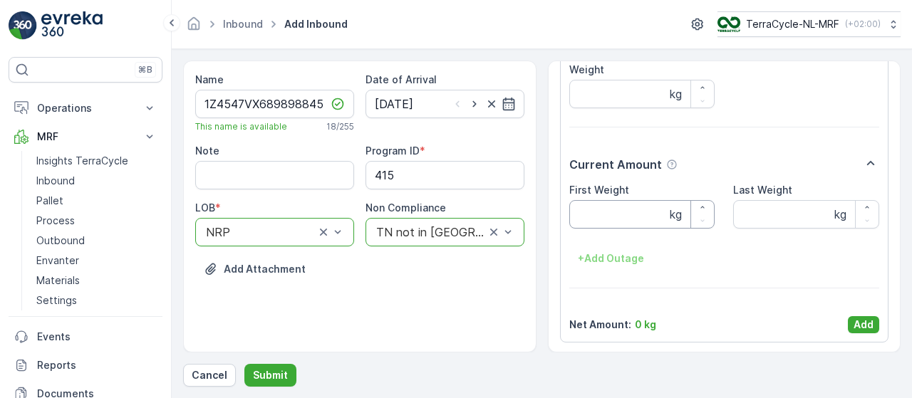
click at [613, 213] on Weight "First Weight" at bounding box center [643, 214] width 146 height 29
type Weight "1.05"
click at [854, 323] on p "Add" at bounding box center [864, 325] width 20 height 14
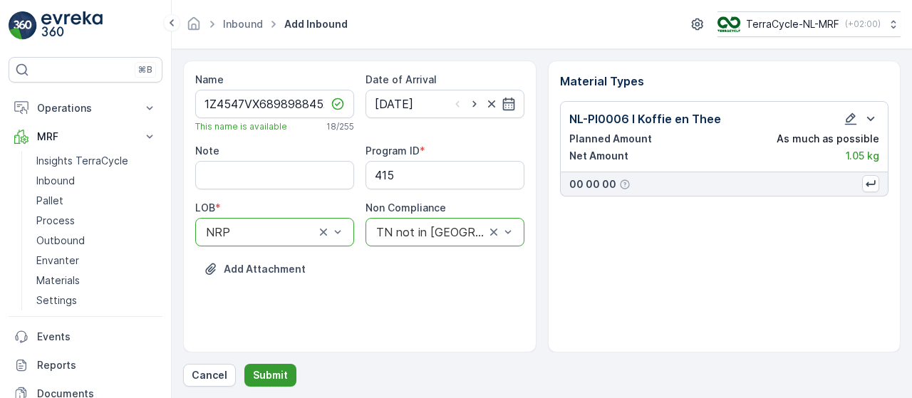
click at [272, 378] on p "Submit" at bounding box center [270, 376] width 35 height 14
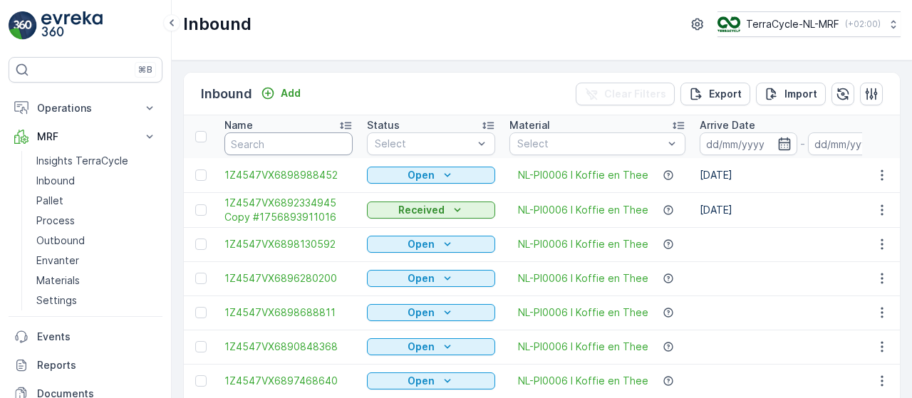
click at [271, 141] on input "text" at bounding box center [289, 144] width 128 height 23
type input "8452"
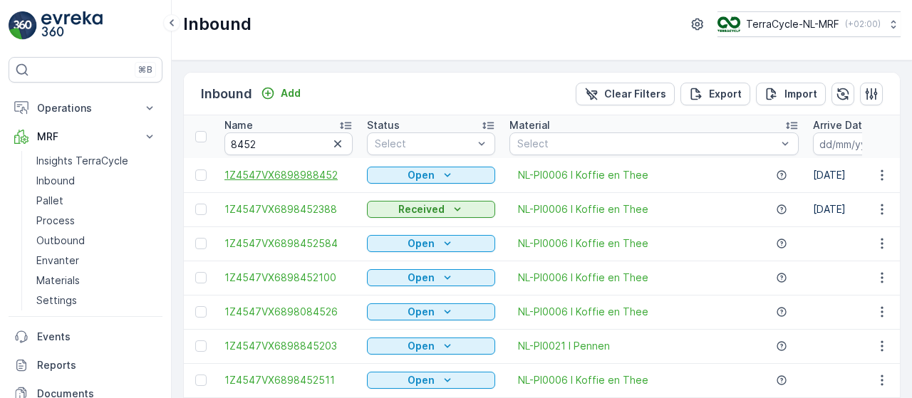
click at [317, 173] on span "1Z4547VX6898988452" at bounding box center [289, 175] width 128 height 14
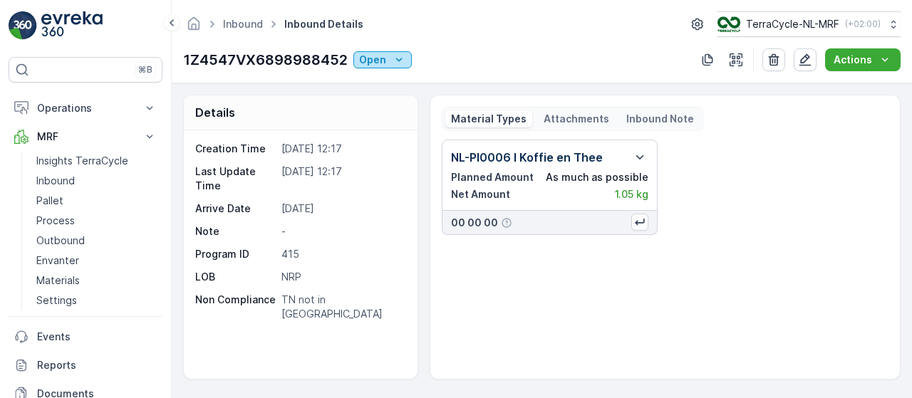
click at [399, 58] on icon "Open" at bounding box center [399, 60] width 14 height 14
click at [387, 100] on span "Scanned" at bounding box center [383, 100] width 42 height 14
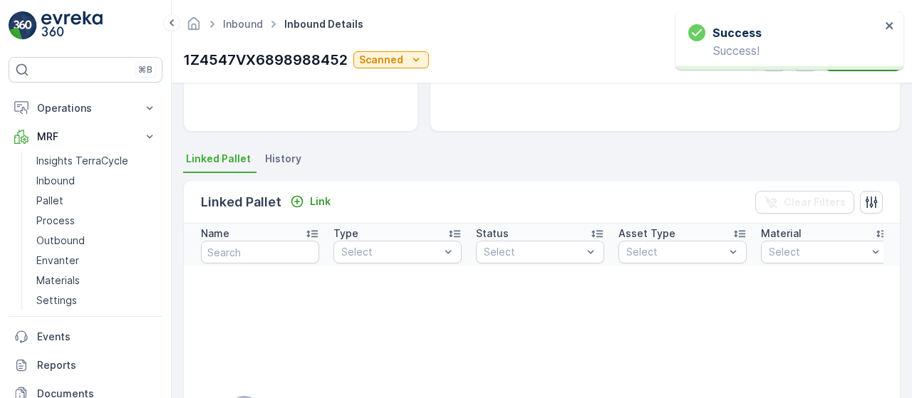
scroll to position [242, 0]
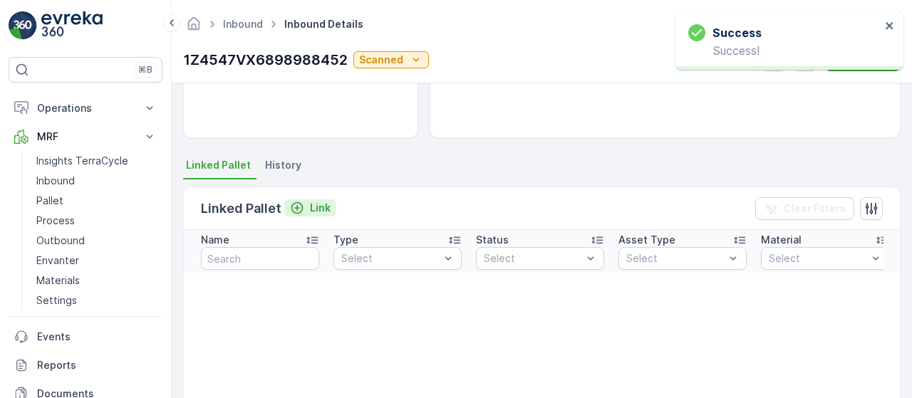
click at [323, 206] on p "Link" at bounding box center [320, 208] width 21 height 14
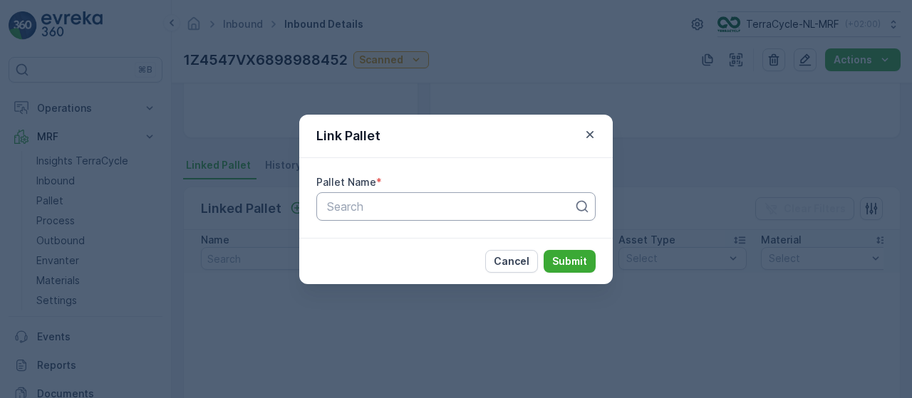
click at [354, 205] on div at bounding box center [450, 206] width 249 height 13
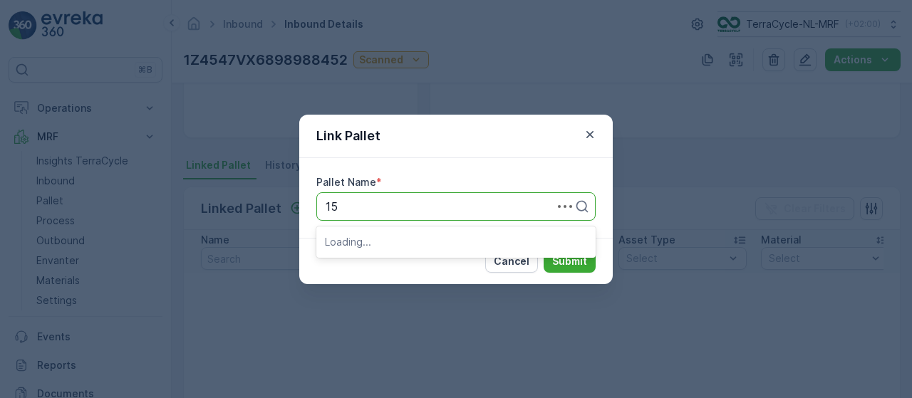
type input "153"
click at [392, 241] on span "Pallet_NL #153" at bounding box center [365, 241] width 80 height 13
click at [577, 257] on p "Submit" at bounding box center [569, 261] width 35 height 14
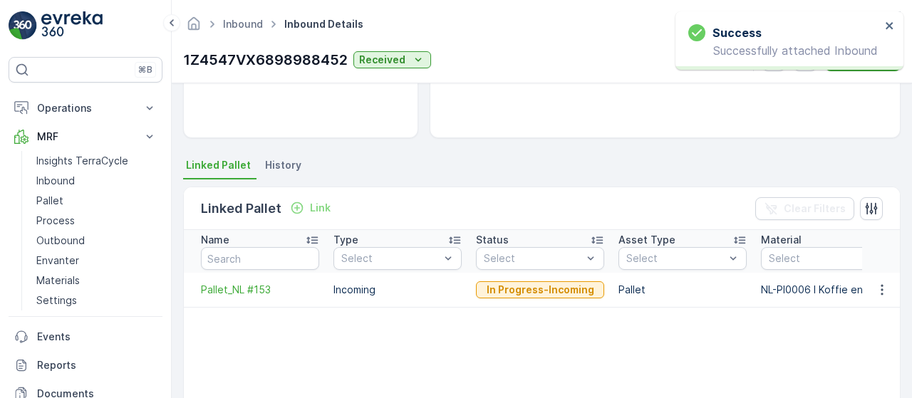
scroll to position [0, 0]
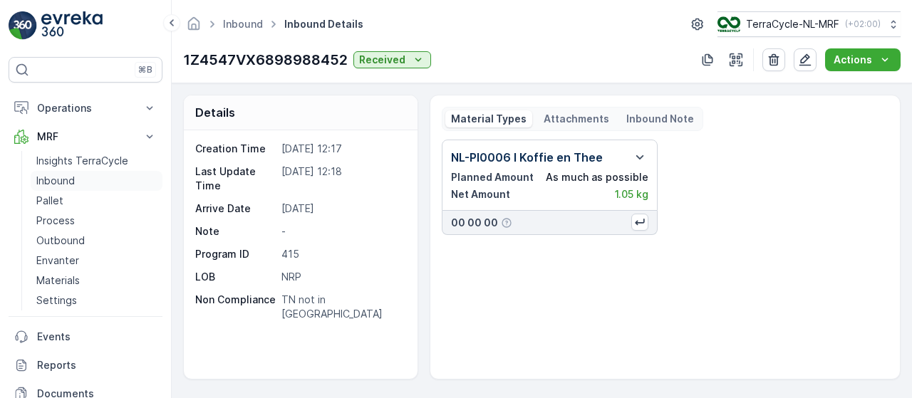
click at [62, 180] on p "Inbound" at bounding box center [55, 181] width 38 height 14
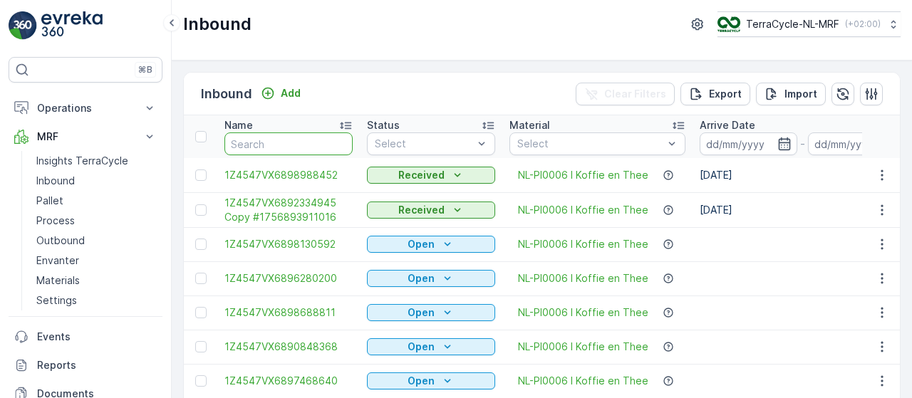
click at [301, 148] on input "text" at bounding box center [289, 144] width 128 height 23
click at [301, 144] on input "text" at bounding box center [289, 144] width 128 height 23
type input "54"
click at [301, 144] on input "54" at bounding box center [289, 144] width 128 height 23
type input "5463"
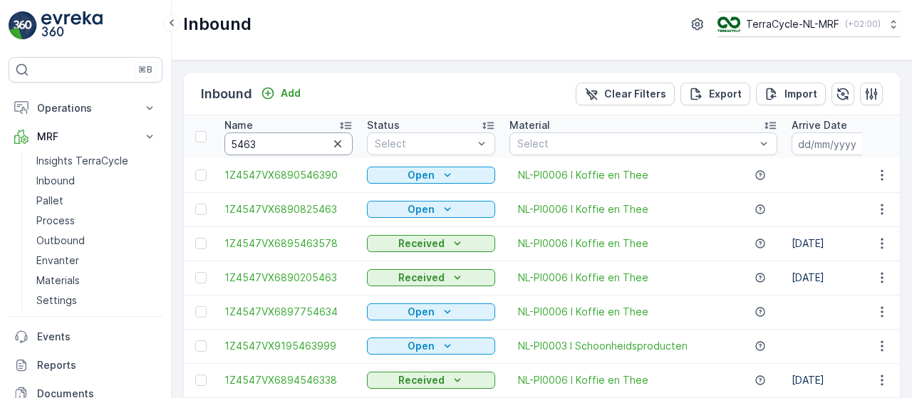
click at [301, 144] on input "5463" at bounding box center [289, 144] width 128 height 23
type input "5463578"
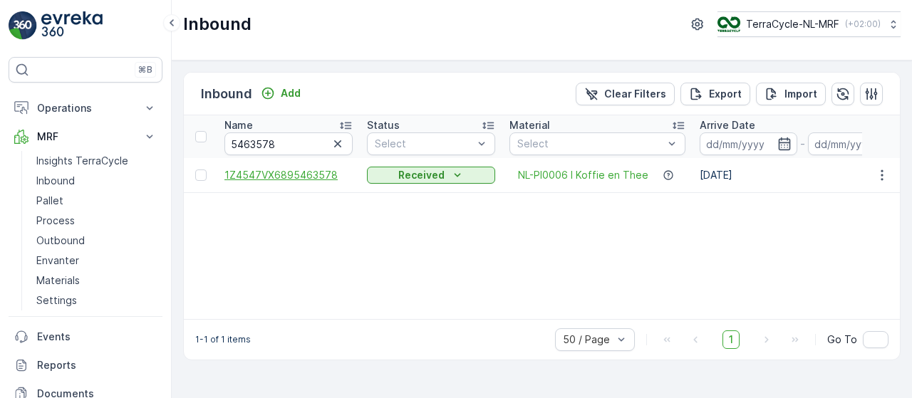
click at [309, 170] on span "1Z4547VX6895463578" at bounding box center [289, 175] width 128 height 14
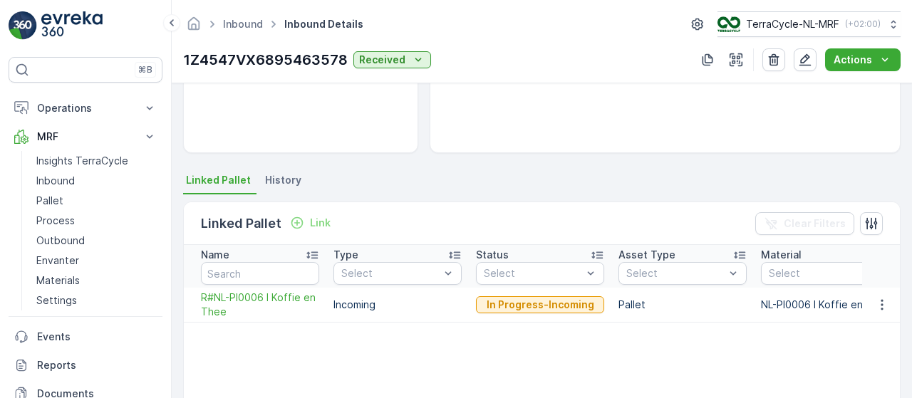
scroll to position [226, 0]
click at [269, 171] on li "History" at bounding box center [284, 183] width 45 height 24
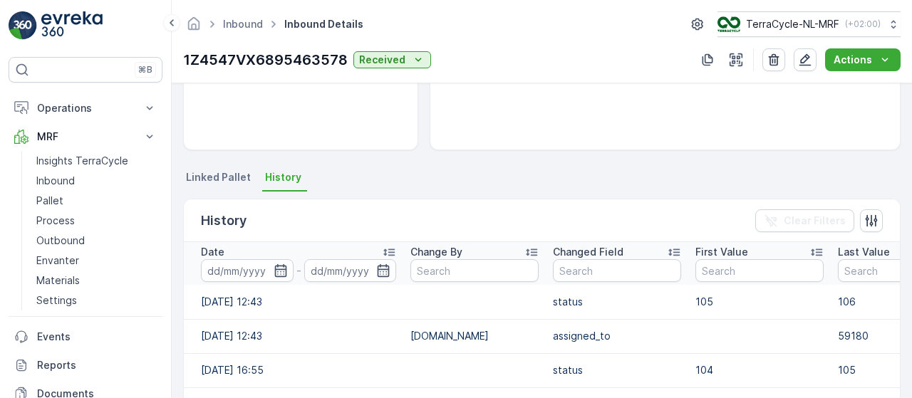
scroll to position [227, 0]
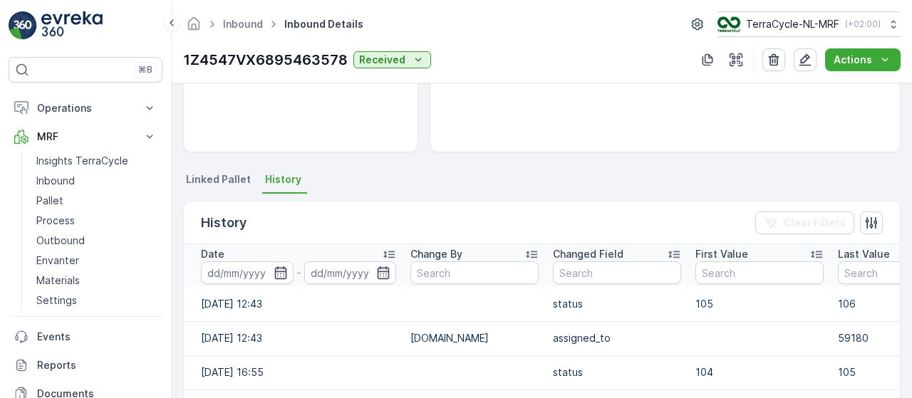
click at [213, 176] on span "Linked Pallet" at bounding box center [218, 180] width 65 height 14
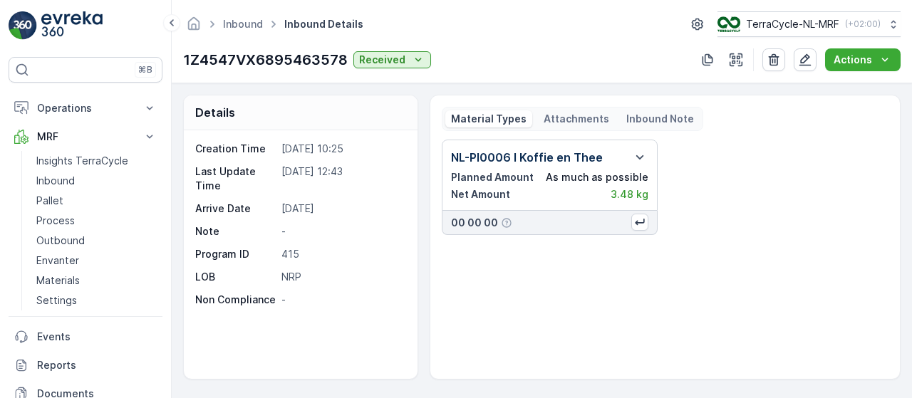
click at [475, 80] on div "Inbound Inbound Details TerraCycle-NL-MRF ( +02:00 ) 1Z4547VX6895463578 Receive…" at bounding box center [542, 41] width 741 height 83
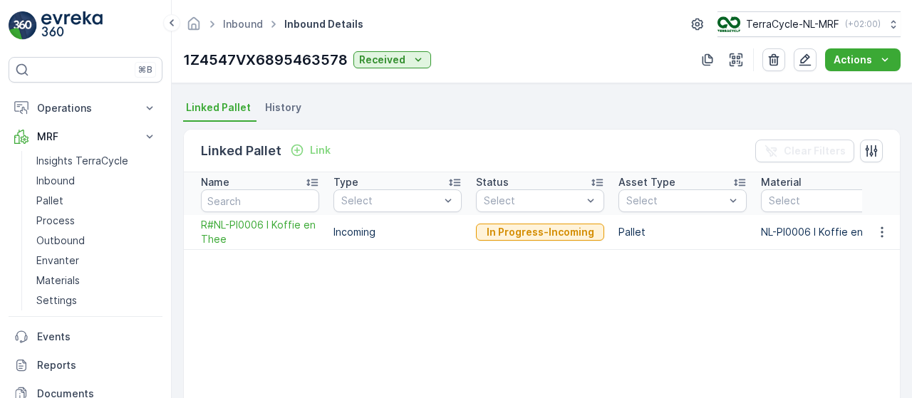
scroll to position [296, 0]
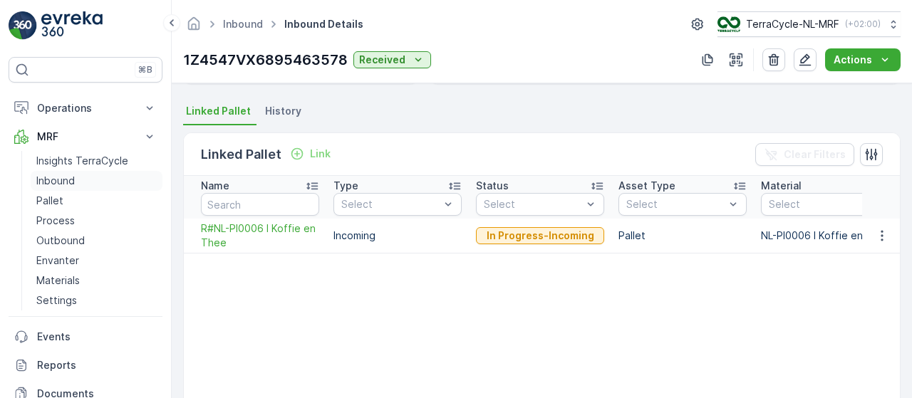
click at [73, 177] on p "Inbound" at bounding box center [55, 181] width 38 height 14
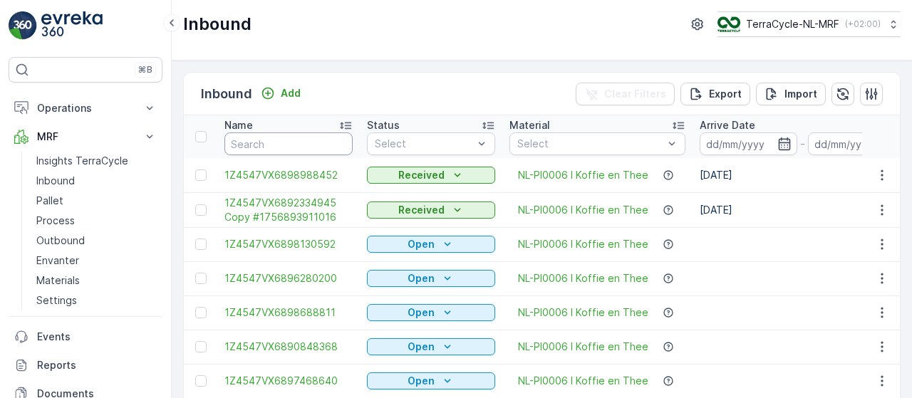
click at [287, 141] on input "text" at bounding box center [289, 144] width 128 height 23
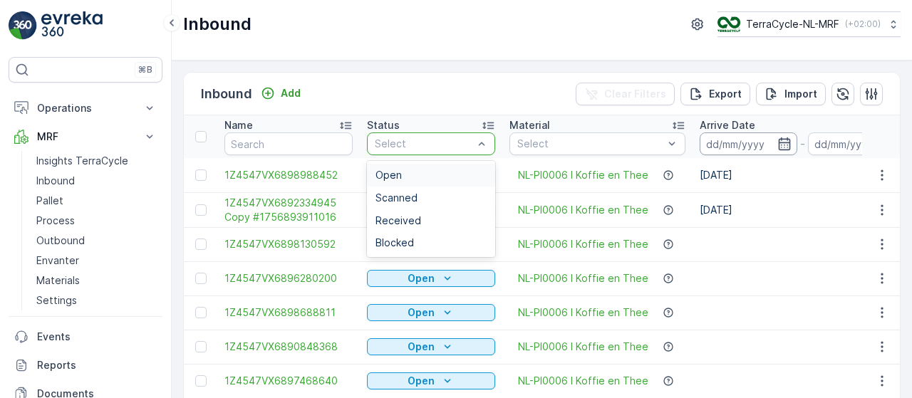
click at [746, 142] on input at bounding box center [749, 144] width 98 height 23
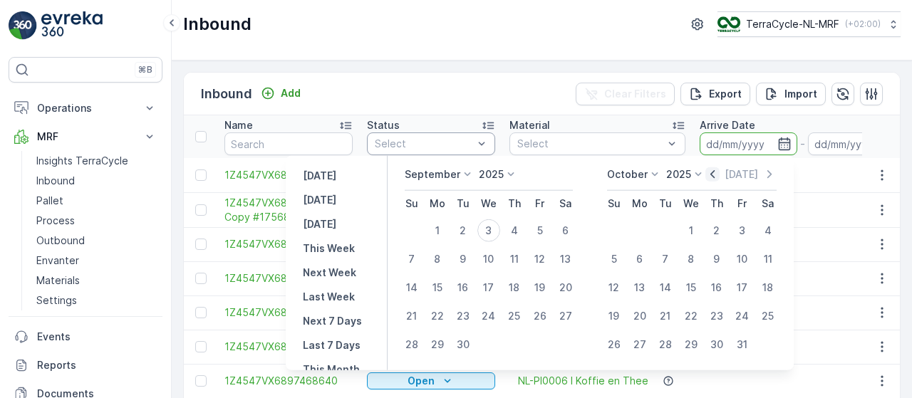
click at [720, 173] on icon "button" at bounding box center [713, 175] width 14 height 14
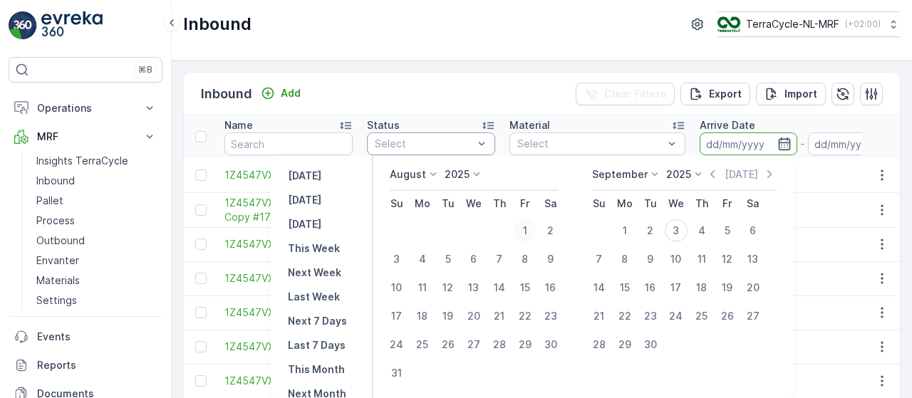
click at [532, 232] on div "1" at bounding box center [525, 231] width 23 height 23
type input "01.08.2025"
click at [403, 372] on div "31" at bounding box center [397, 373] width 23 height 23
type input "31.08.2025"
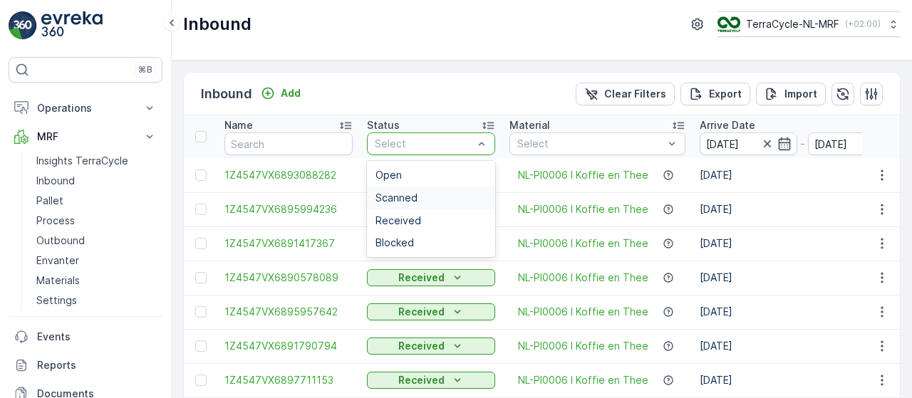
click at [435, 197] on div "Scanned" at bounding box center [431, 197] width 111 height 11
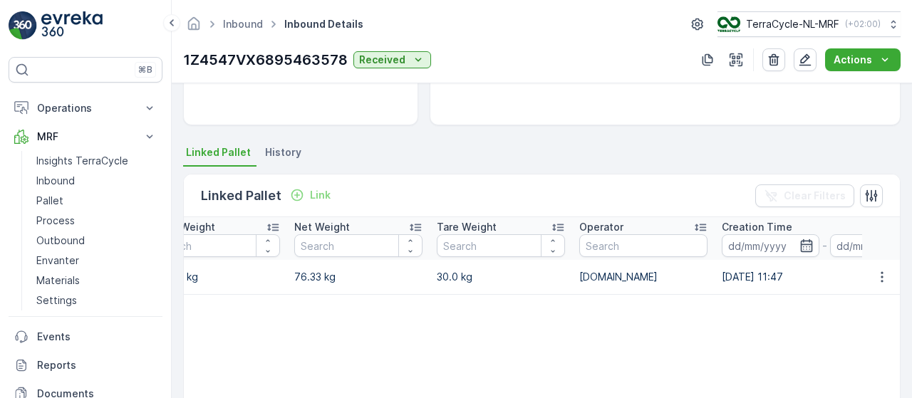
scroll to position [0, 1044]
click at [880, 277] on icon "button" at bounding box center [882, 277] width 14 height 14
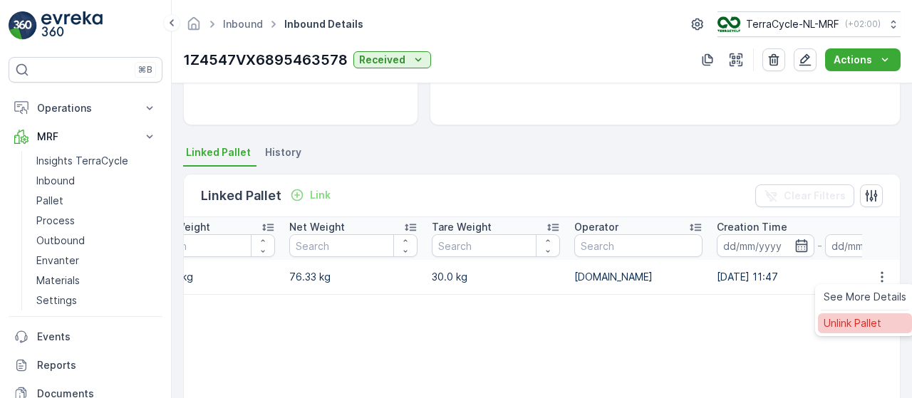
click at [864, 324] on span "Unlink Pallet" at bounding box center [853, 323] width 58 height 14
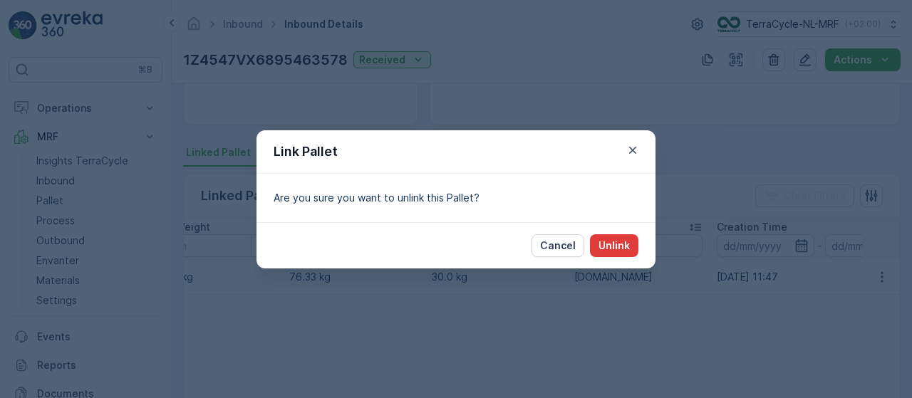
click at [629, 250] on p "Unlink" at bounding box center [614, 246] width 31 height 14
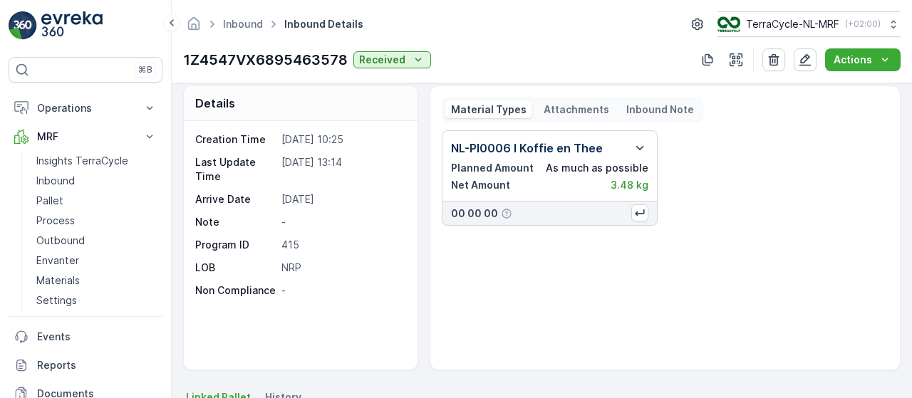
scroll to position [10, 0]
click at [811, 58] on icon "button" at bounding box center [805, 60] width 14 height 14
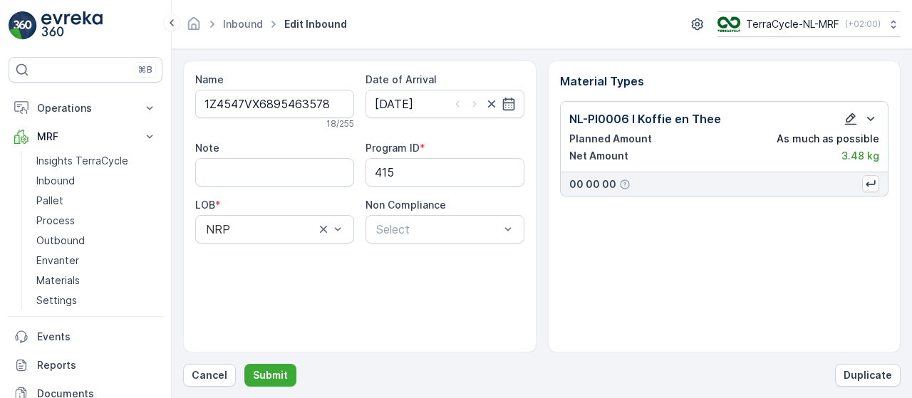
click at [855, 124] on icon "button" at bounding box center [851, 119] width 14 height 14
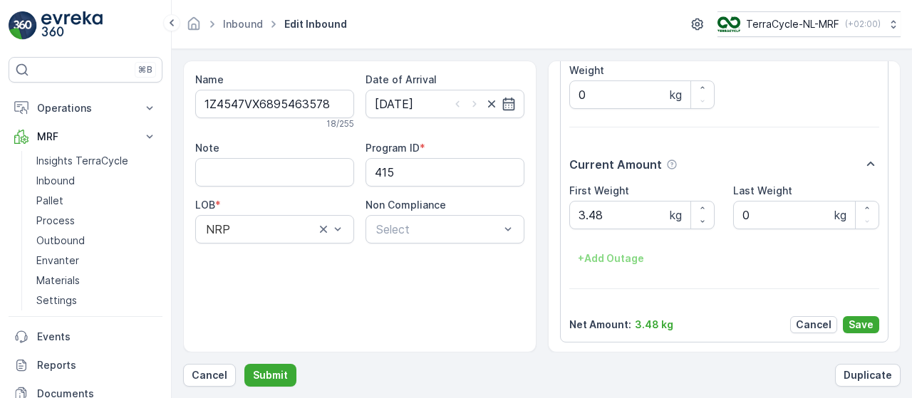
scroll to position [240, 0]
click at [642, 212] on Weight "3.48" at bounding box center [643, 216] width 146 height 29
type Weight "3"
type Weight "2.22"
click at [857, 324] on p "Save" at bounding box center [861, 326] width 25 height 14
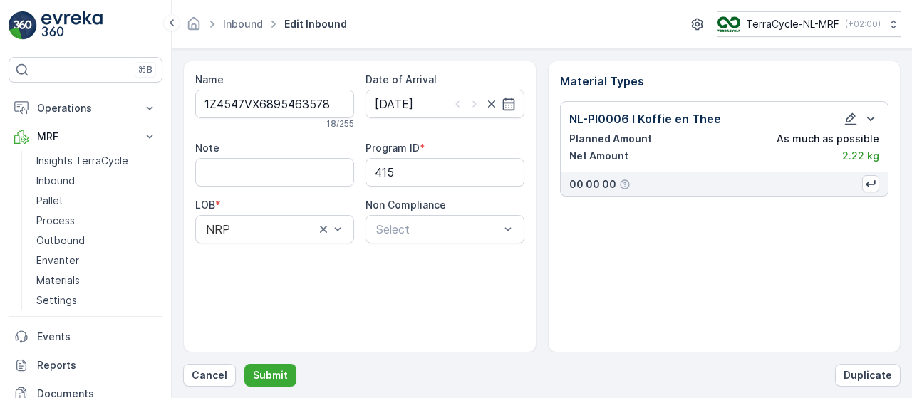
scroll to position [0, 0]
click at [407, 98] on input "28.08.2025" at bounding box center [445, 104] width 159 height 29
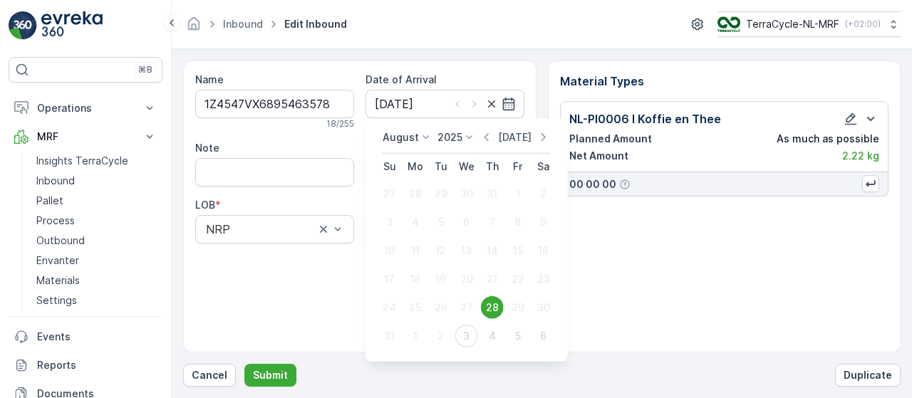
click at [523, 135] on p "Today" at bounding box center [515, 137] width 34 height 14
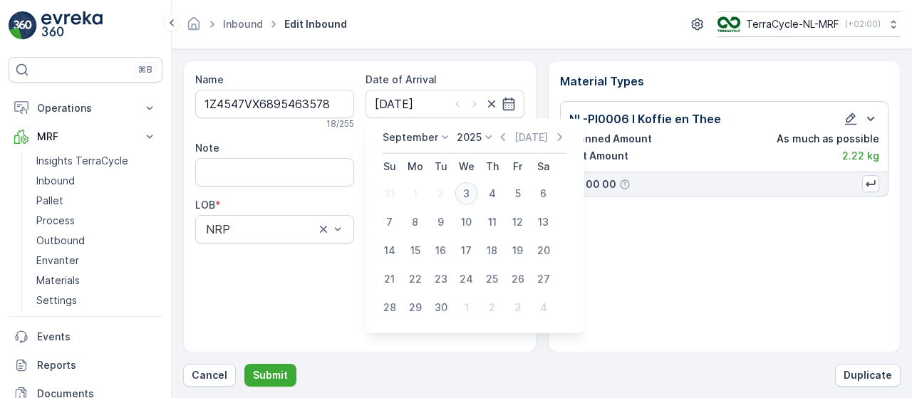
click at [464, 193] on div "3" at bounding box center [466, 193] width 23 height 23
type input "03.09.2025"
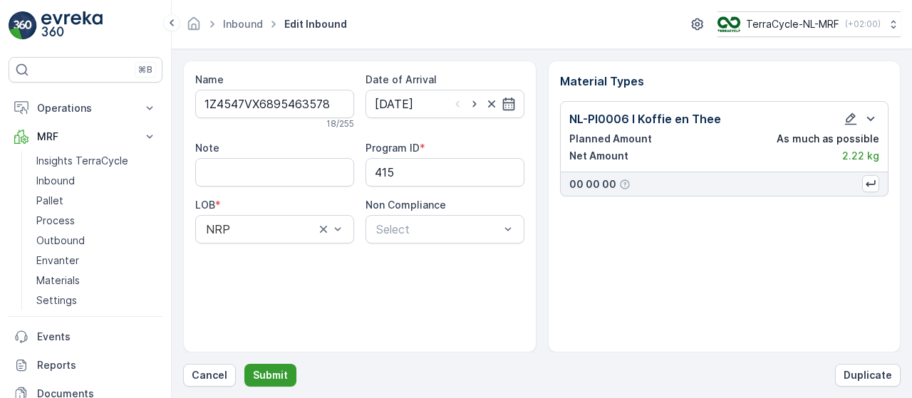
click at [269, 376] on p "Submit" at bounding box center [270, 376] width 35 height 14
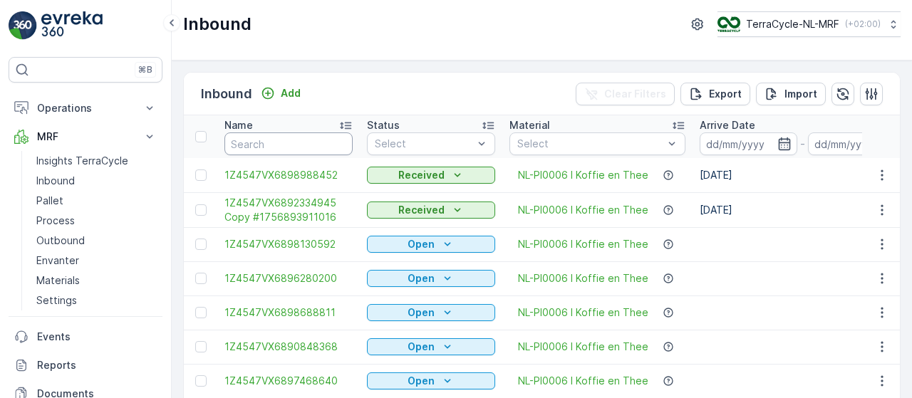
click at [295, 144] on input "text" at bounding box center [289, 144] width 128 height 23
type input "3"
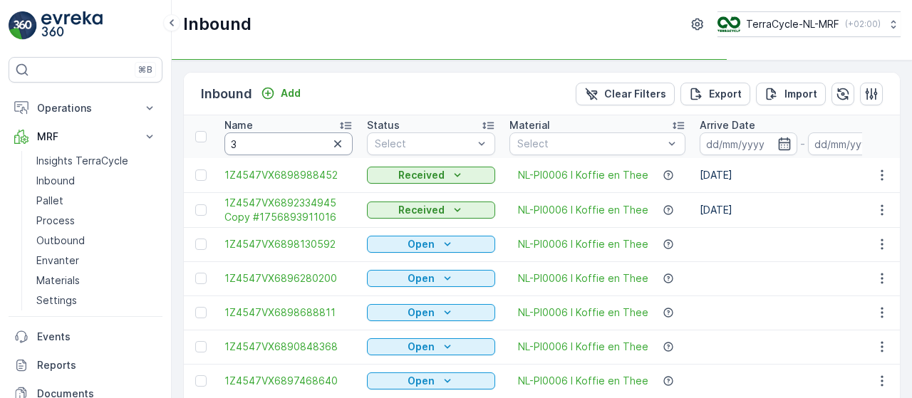
click at [295, 144] on input "3" at bounding box center [289, 144] width 128 height 23
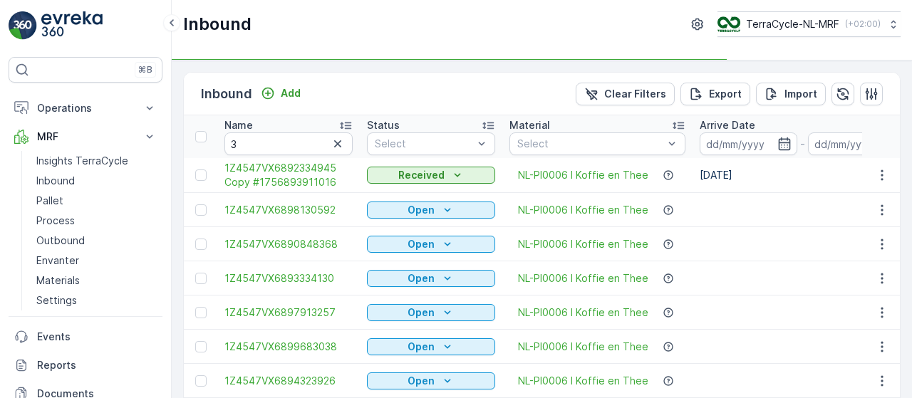
type input "35"
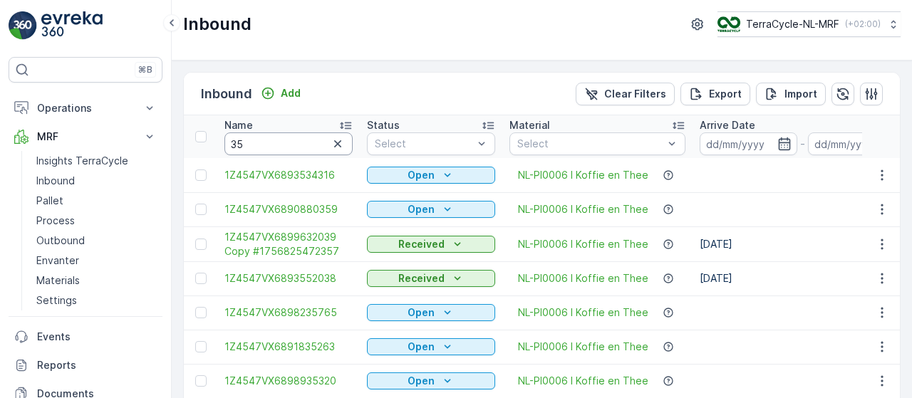
click at [295, 144] on input "35" at bounding box center [289, 144] width 128 height 23
type input "3578"
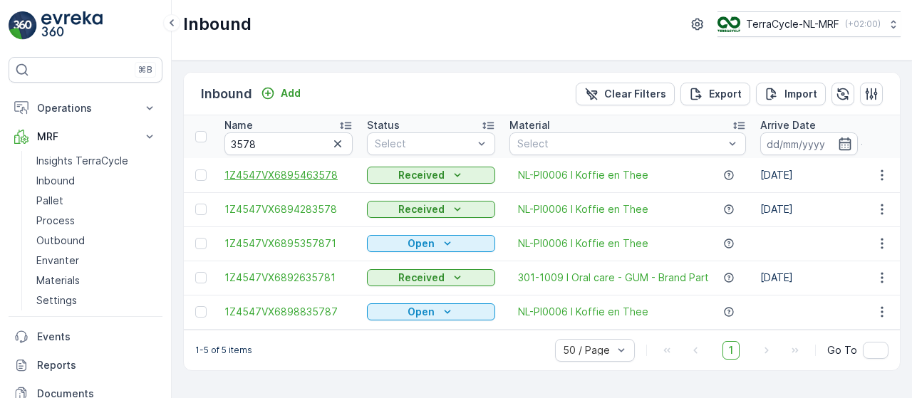
click at [317, 177] on span "1Z4547VX6895463578" at bounding box center [289, 175] width 128 height 14
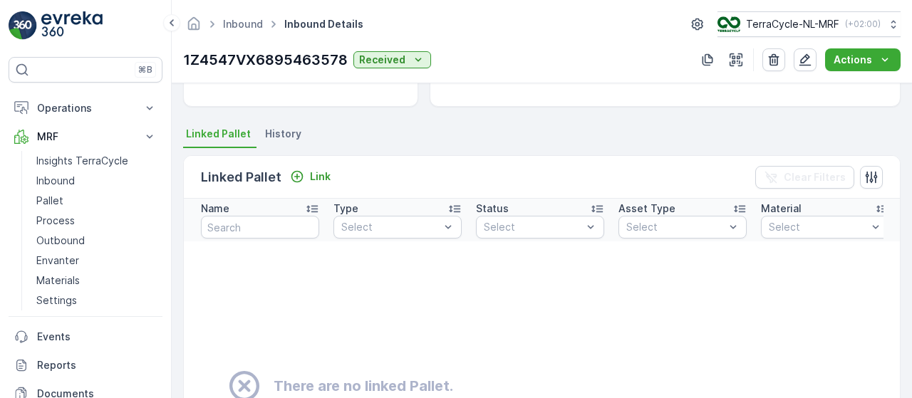
scroll to position [273, 0]
click at [314, 179] on p "Link" at bounding box center [320, 177] width 21 height 14
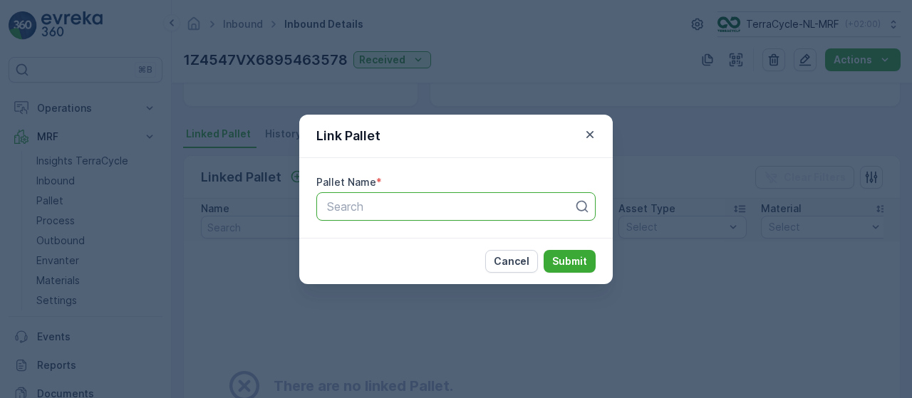
click at [429, 211] on div at bounding box center [450, 206] width 249 height 13
type input "153"
click at [368, 237] on span "Pallet_NL #153" at bounding box center [365, 241] width 80 height 13
click at [570, 256] on p "Submit" at bounding box center [569, 261] width 35 height 14
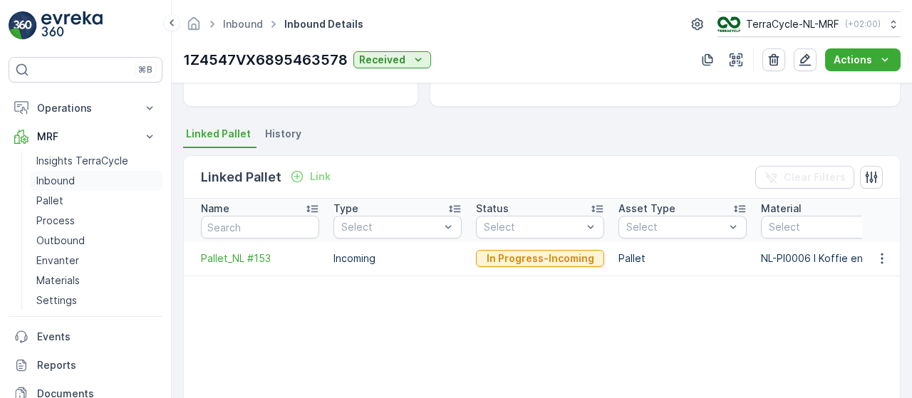
click at [80, 176] on link "Inbound" at bounding box center [97, 181] width 132 height 20
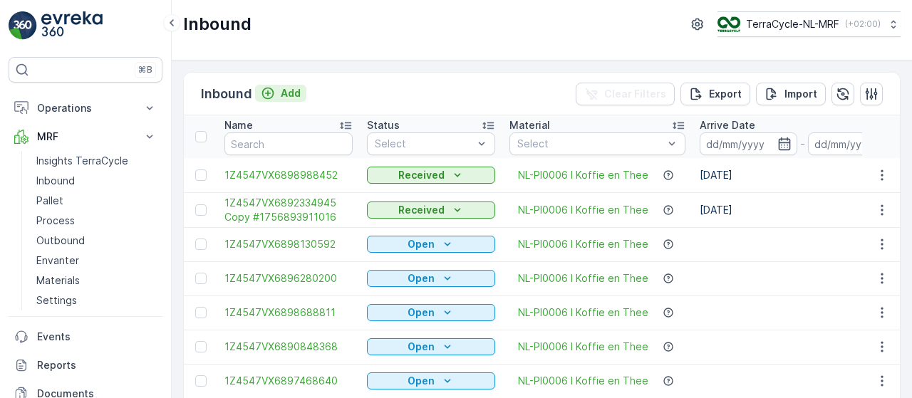
click at [282, 91] on p "Add" at bounding box center [291, 93] width 20 height 14
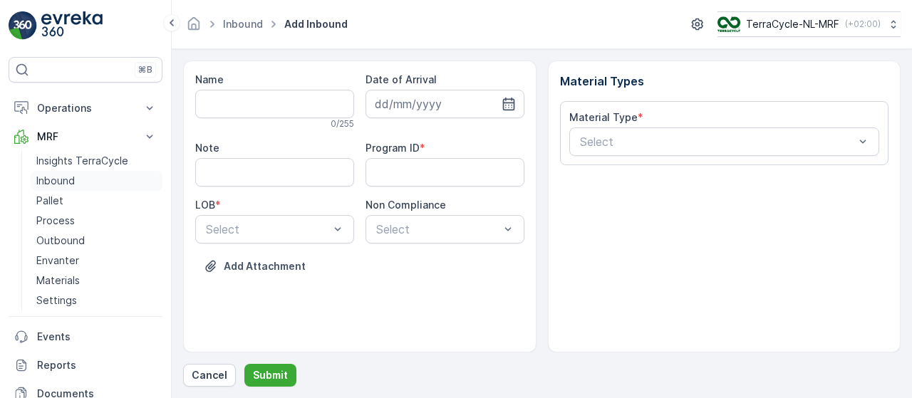
click at [71, 178] on p "Inbound" at bounding box center [55, 181] width 38 height 14
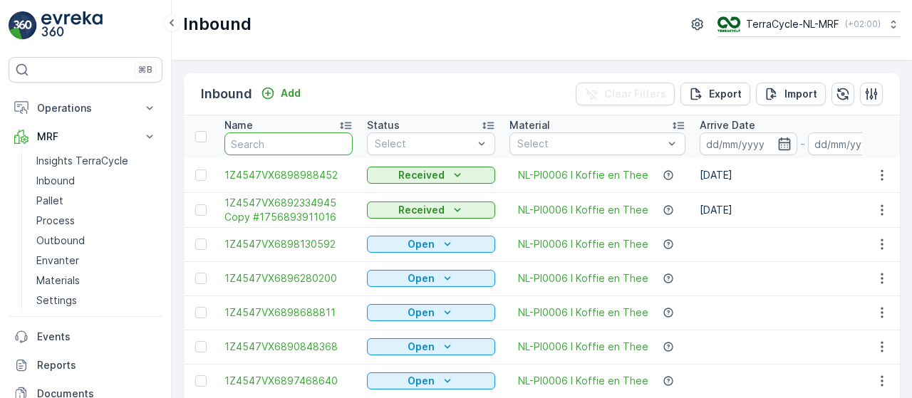
click at [281, 142] on input "text" at bounding box center [289, 144] width 128 height 23
type input "96945555"
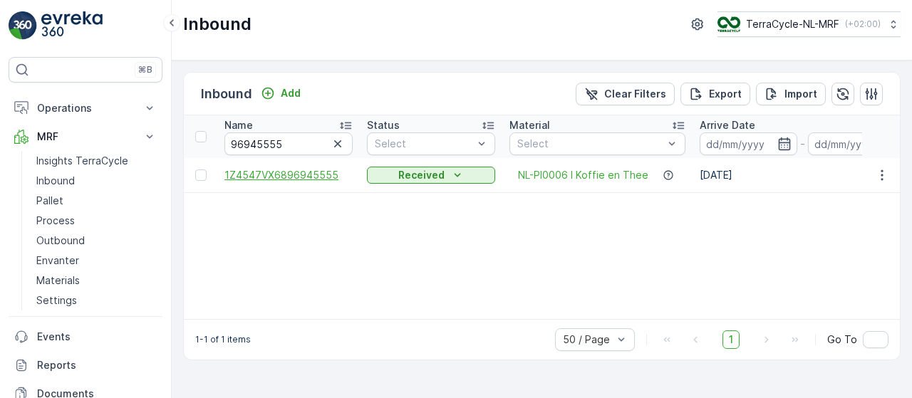
click at [312, 176] on span "1Z4547VX6896945555" at bounding box center [289, 175] width 128 height 14
click at [882, 179] on icon "button" at bounding box center [882, 175] width 2 height 11
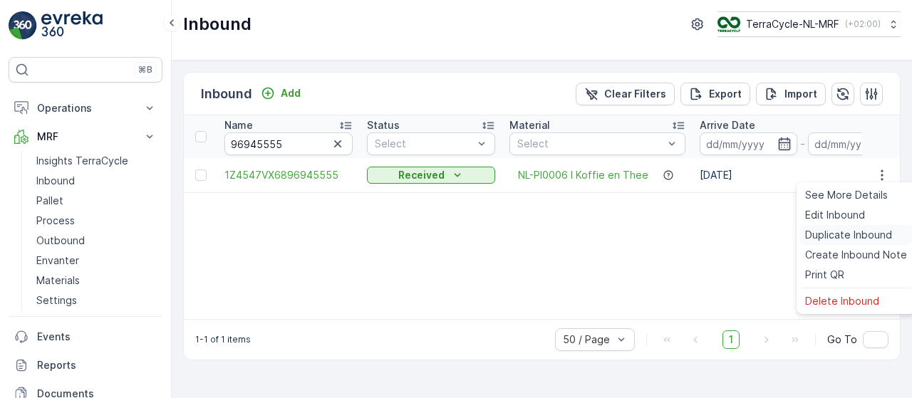
click at [823, 240] on span "Duplicate Inbound" at bounding box center [848, 235] width 87 height 14
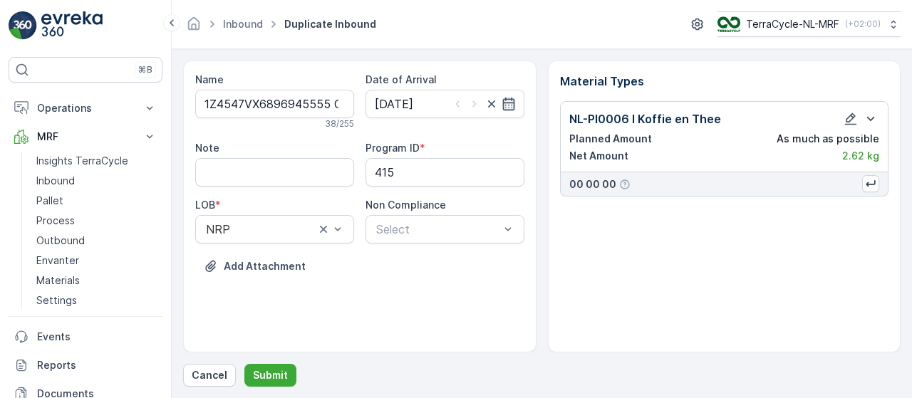
click at [513, 108] on icon "button" at bounding box center [509, 104] width 14 height 14
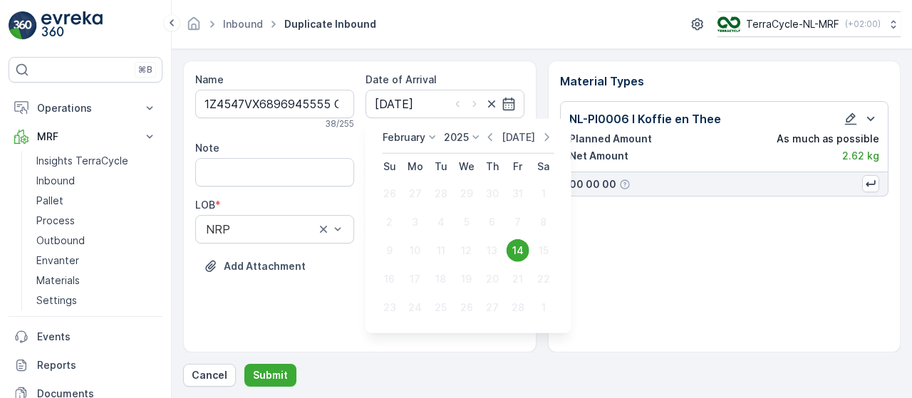
click at [523, 138] on p "Today" at bounding box center [519, 137] width 34 height 14
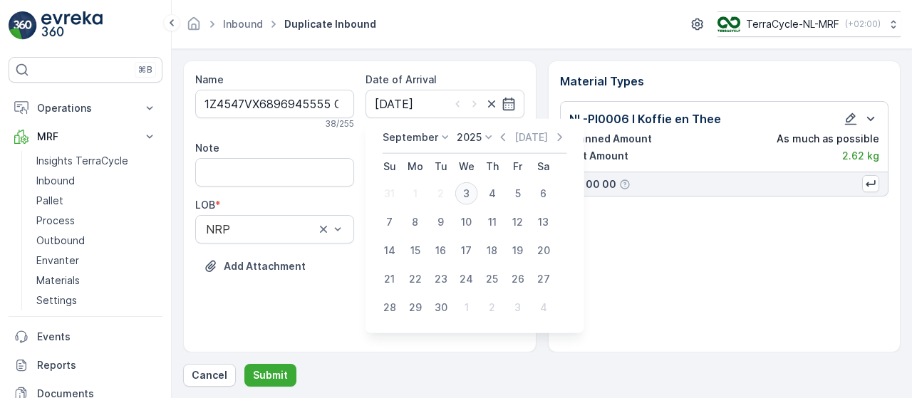
click at [469, 196] on div "3" at bounding box center [466, 193] width 23 height 23
type input "03.09.2025"
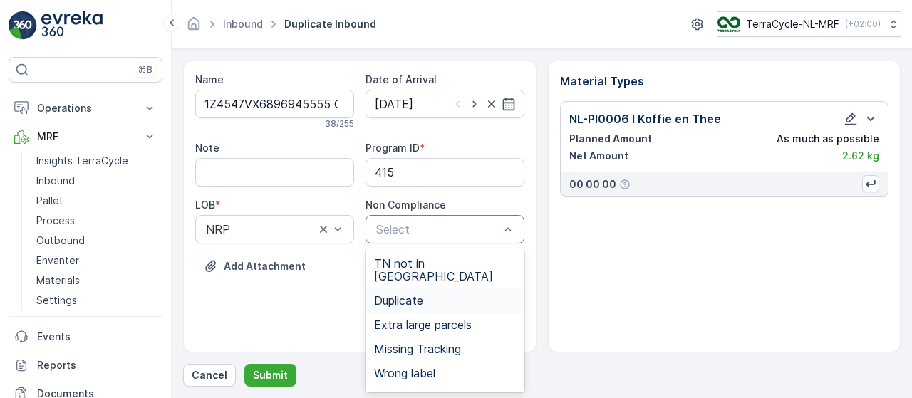
click at [459, 294] on div "Duplicate" at bounding box center [445, 300] width 142 height 13
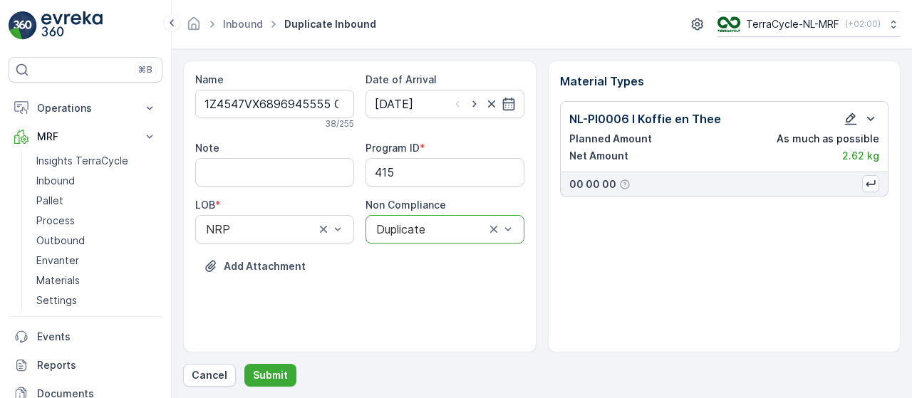
click at [848, 123] on icon "button" at bounding box center [851, 119] width 12 height 12
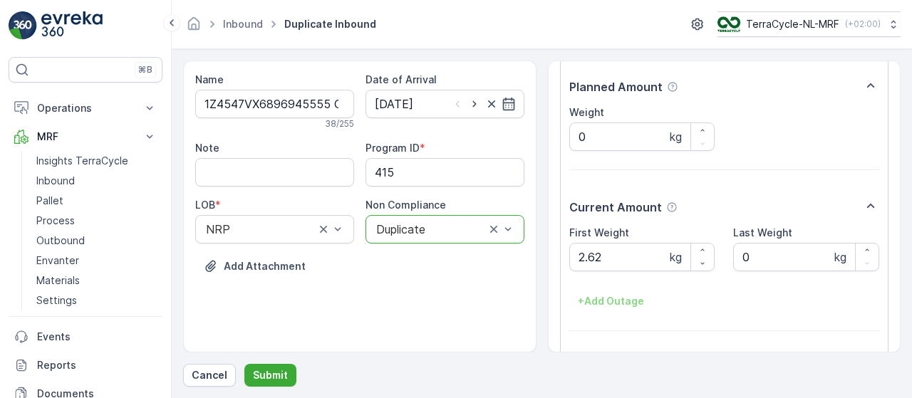
scroll to position [149, 0]
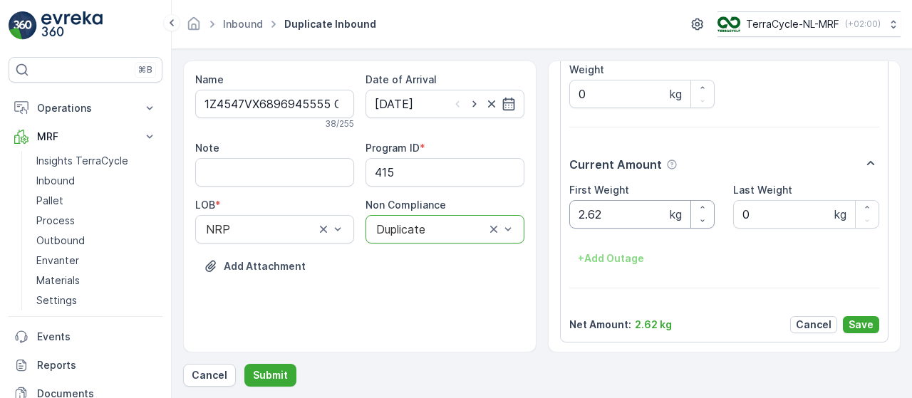
click at [627, 219] on Weight "2.62" at bounding box center [643, 214] width 146 height 29
type Weight "2.34"
click at [867, 323] on p "Save" at bounding box center [861, 325] width 25 height 14
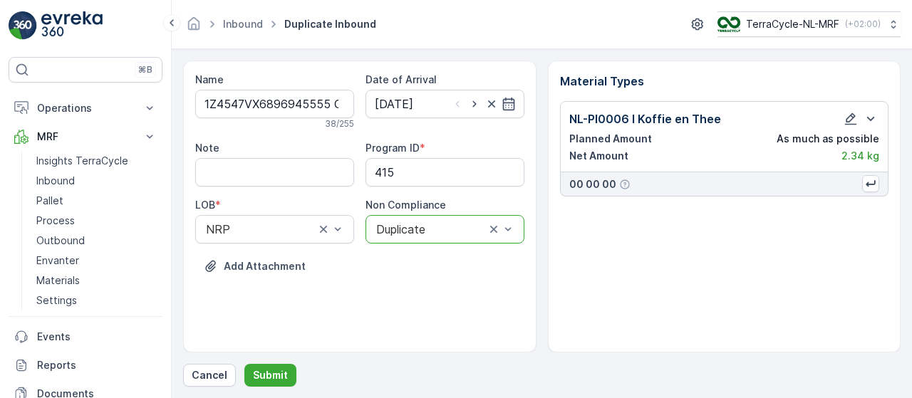
scroll to position [0, 0]
click at [278, 376] on p "Submit" at bounding box center [270, 376] width 35 height 14
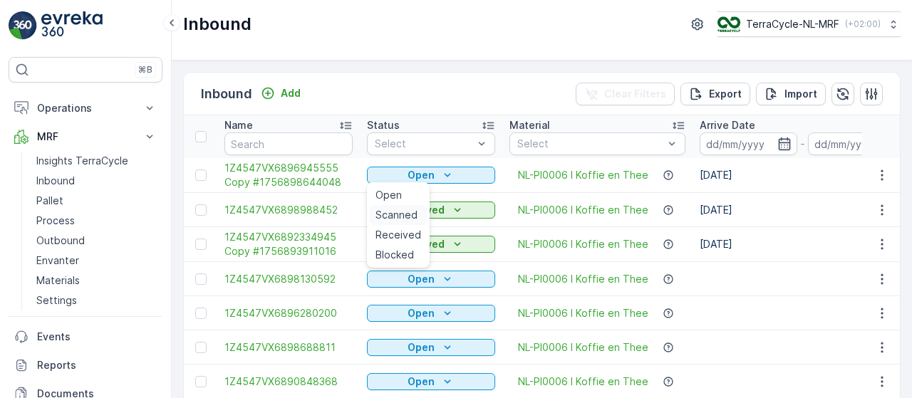
click at [404, 222] on span "Scanned" at bounding box center [397, 215] width 42 height 14
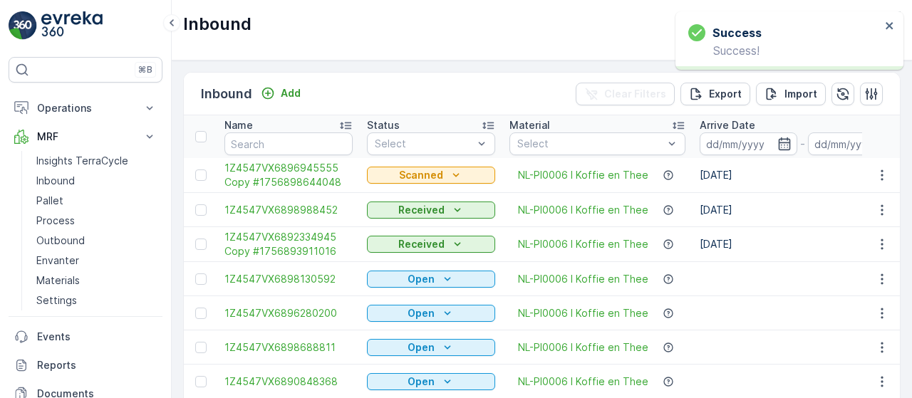
click at [301, 174] on span "1Z4547VX6896945555 Copy #1756898644048" at bounding box center [289, 175] width 128 height 29
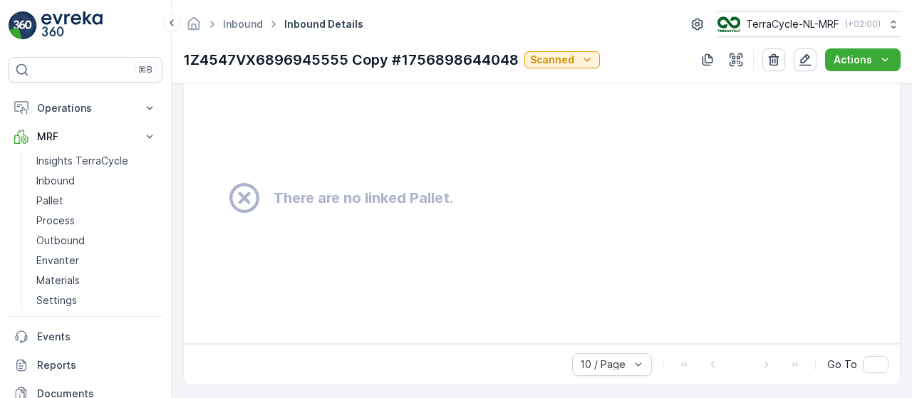
scroll to position [349, 0]
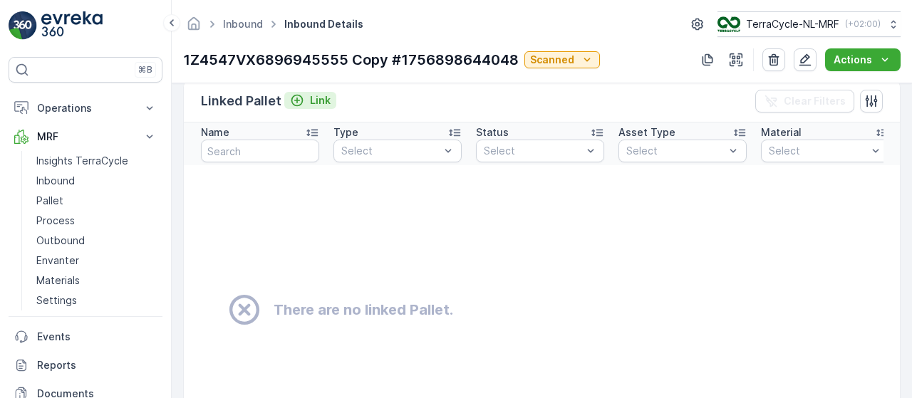
click at [321, 99] on p "Link" at bounding box center [320, 100] width 21 height 14
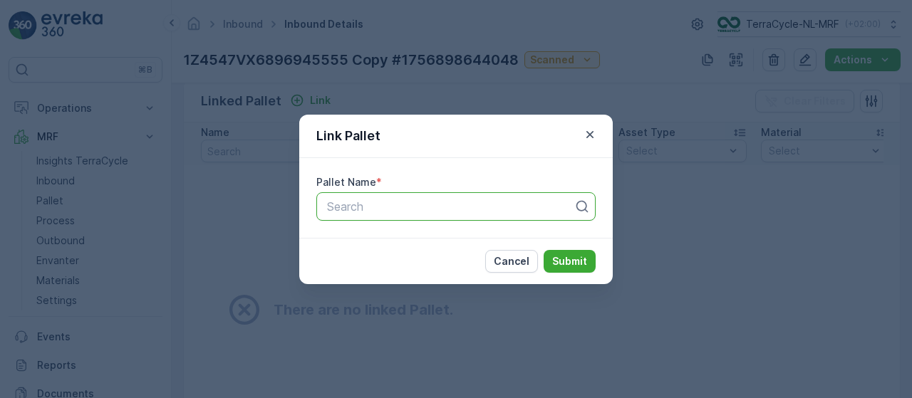
click at [376, 206] on div at bounding box center [450, 206] width 249 height 13
type input "153"
click at [482, 232] on div "Pallet_NL #153" at bounding box center [455, 242] width 279 height 24
click at [573, 265] on p "Submit" at bounding box center [569, 261] width 35 height 14
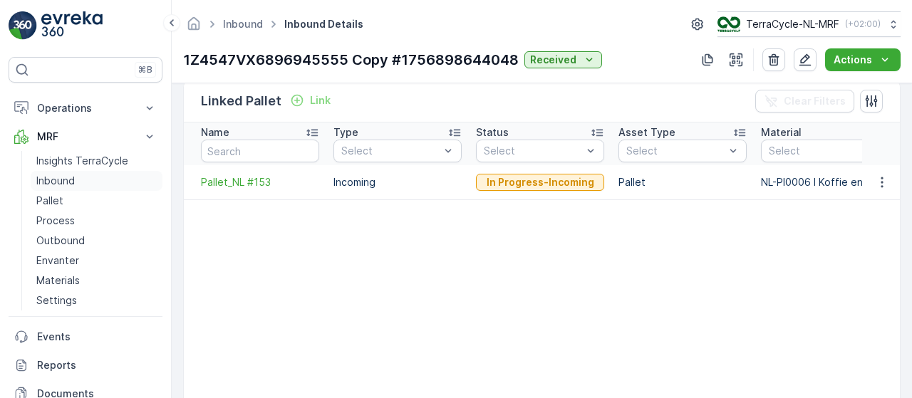
click at [68, 177] on p "Inbound" at bounding box center [55, 181] width 38 height 14
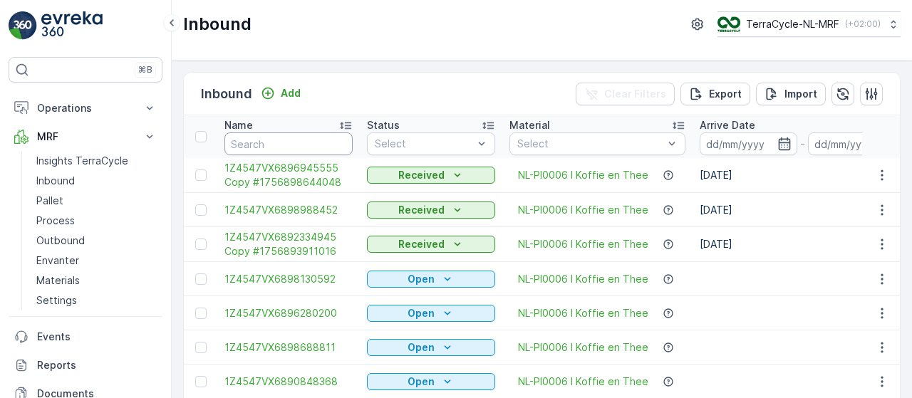
click at [298, 138] on input "text" at bounding box center [289, 144] width 128 height 23
type input "9709"
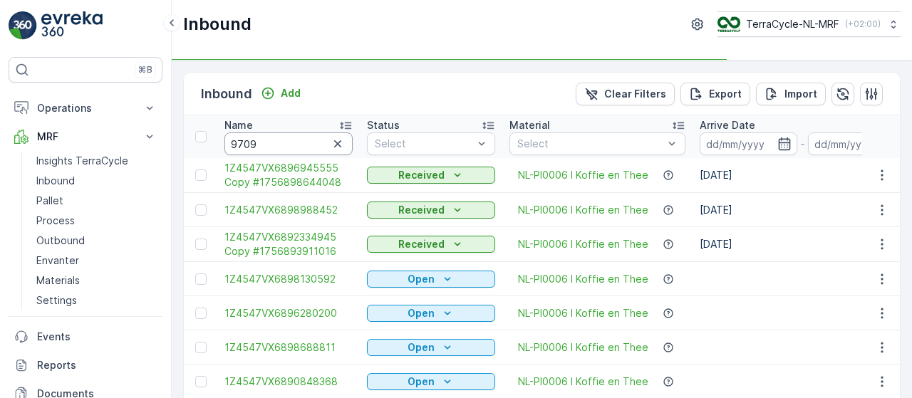
click at [298, 138] on input "9709" at bounding box center [289, 144] width 128 height 23
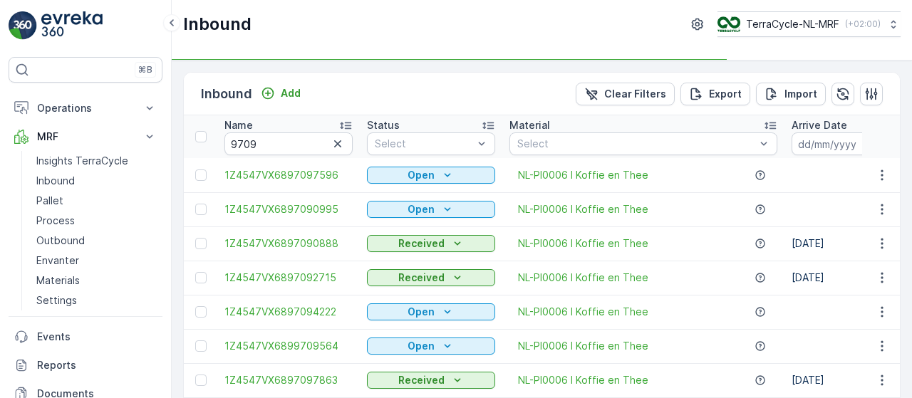
type input "97091"
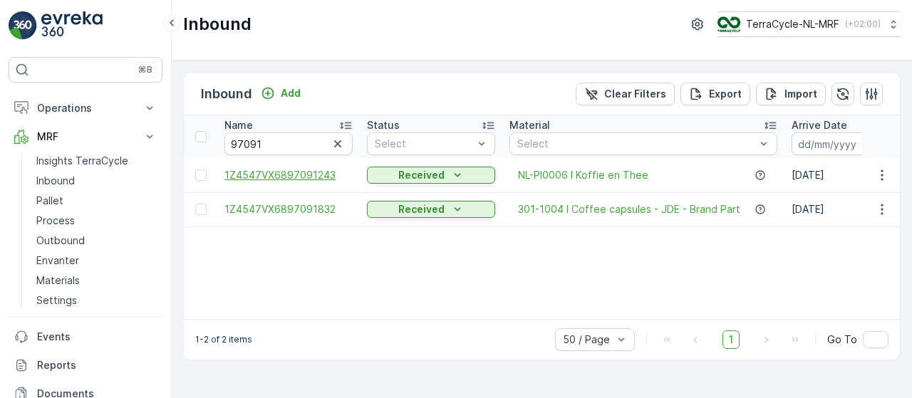
click at [309, 173] on span "1Z4547VX6897091243" at bounding box center [289, 175] width 128 height 14
click at [880, 175] on icon "button" at bounding box center [882, 175] width 14 height 14
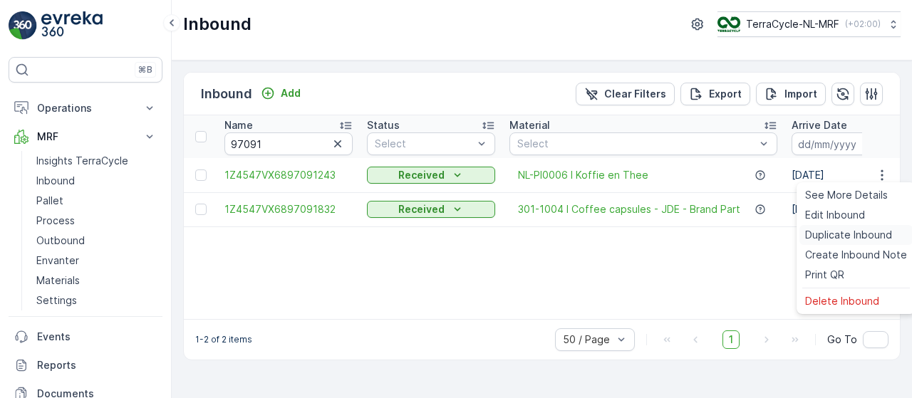
click at [818, 236] on span "Duplicate Inbound" at bounding box center [848, 235] width 87 height 14
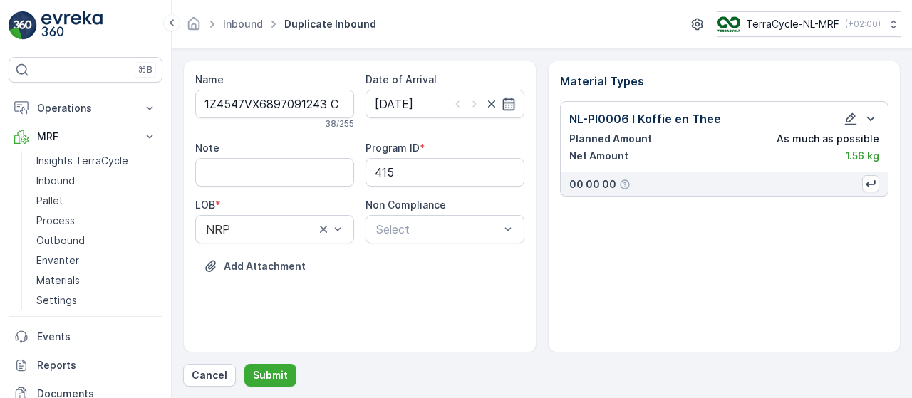
click at [511, 103] on icon "button" at bounding box center [509, 104] width 14 height 14
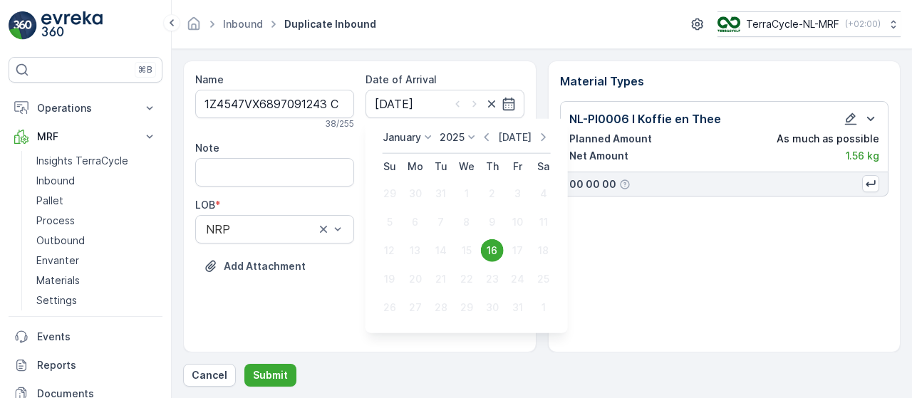
click at [512, 132] on p "Today" at bounding box center [515, 137] width 34 height 14
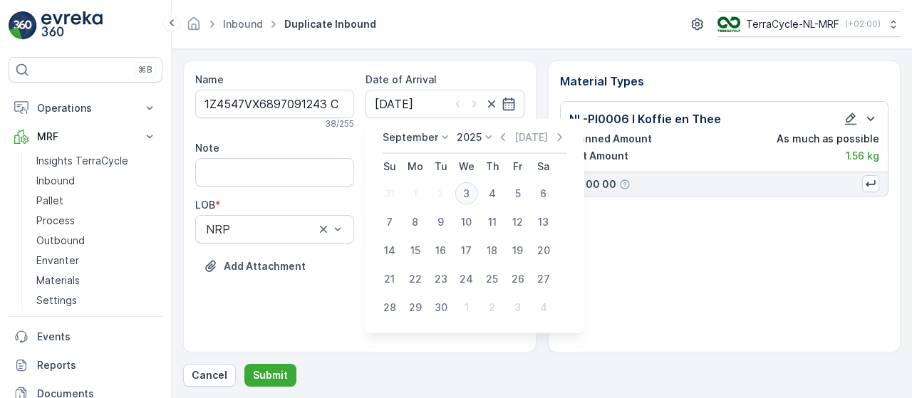
click at [463, 197] on div "3" at bounding box center [466, 193] width 23 height 23
type input "03.09.2025"
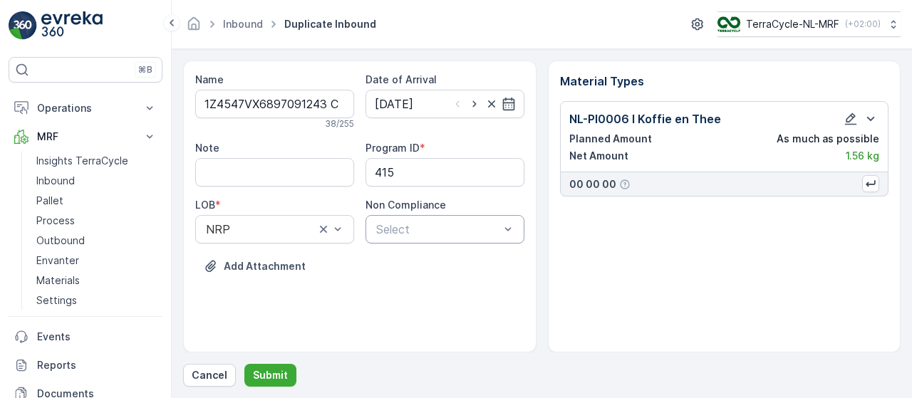
click at [479, 215] on div "Select" at bounding box center [445, 229] width 159 height 29
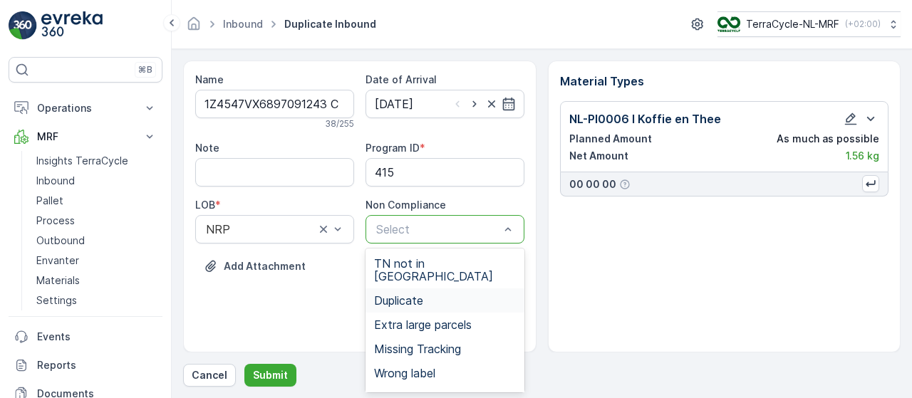
click at [465, 294] on div "Duplicate" at bounding box center [445, 300] width 142 height 13
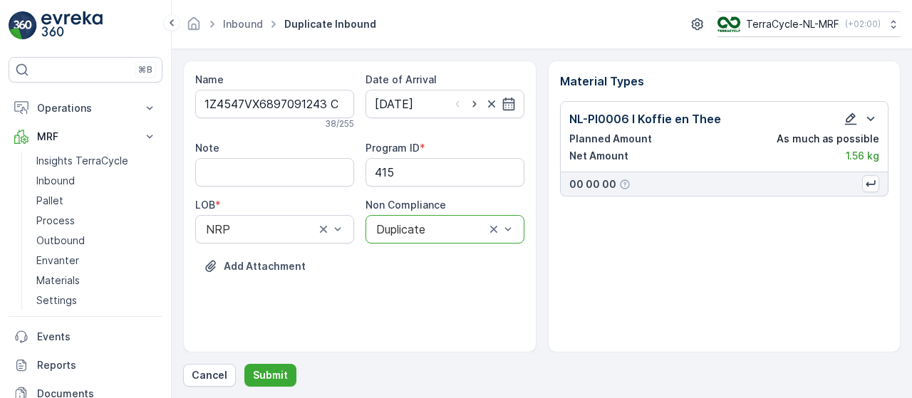
click at [851, 118] on icon "button" at bounding box center [851, 119] width 12 height 12
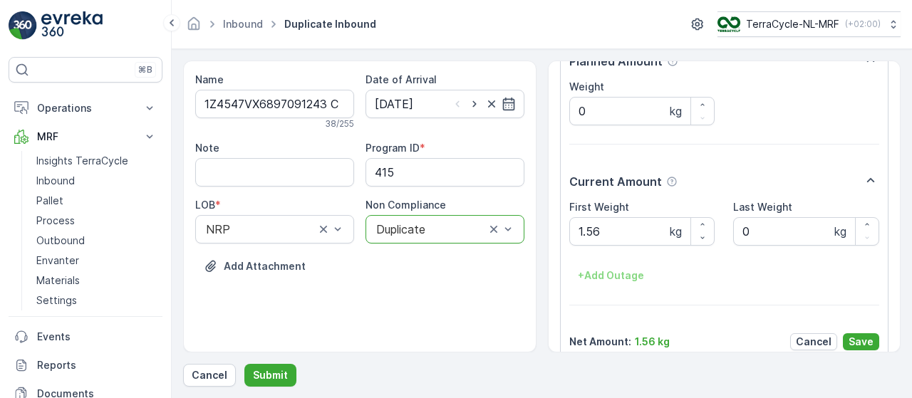
scroll to position [149, 0]
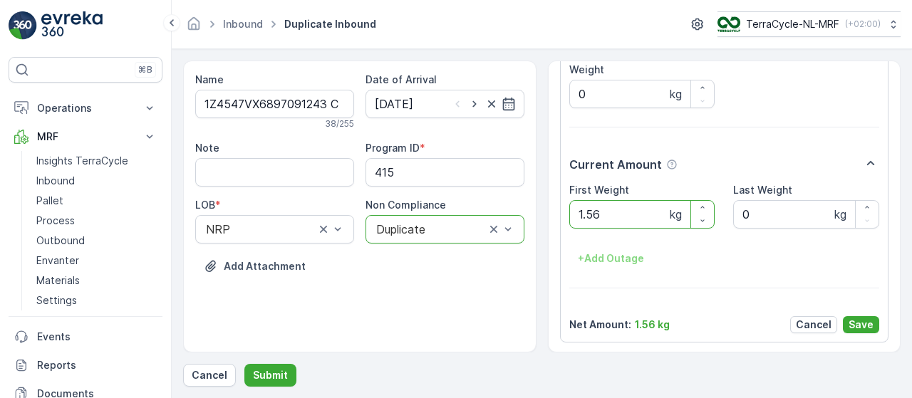
click at [620, 213] on Weight "1.56" at bounding box center [643, 214] width 146 height 29
type Weight "1.47"
click at [867, 324] on p "Save" at bounding box center [861, 325] width 25 height 14
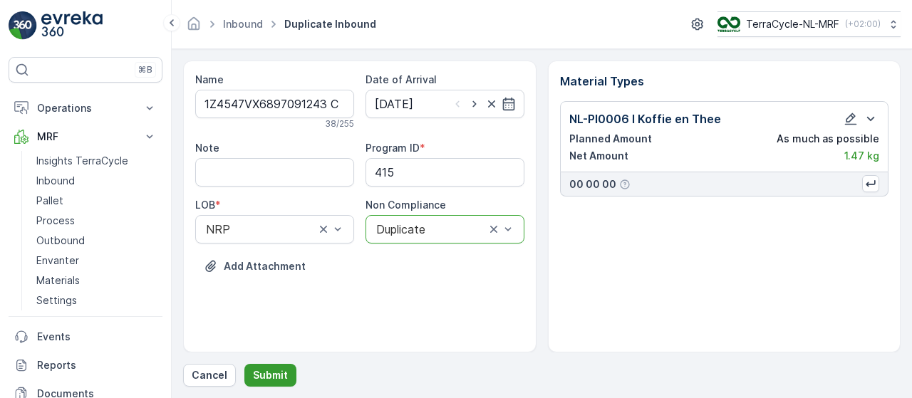
click at [279, 371] on p "Submit" at bounding box center [270, 376] width 35 height 14
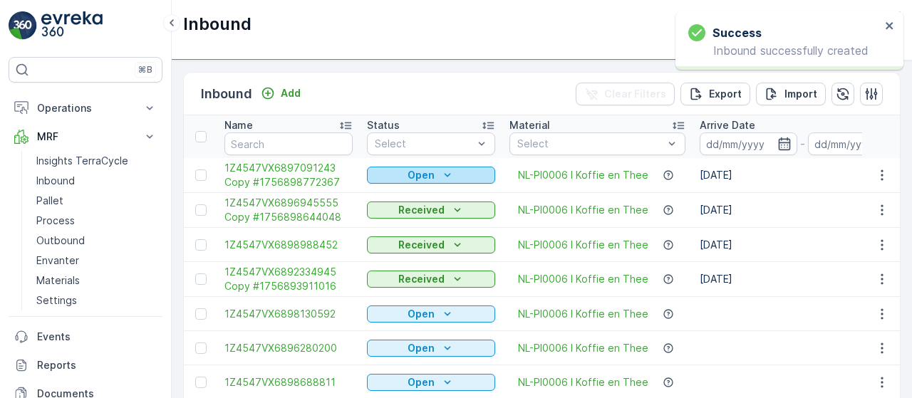
click at [426, 179] on p "Open" at bounding box center [421, 175] width 27 height 14
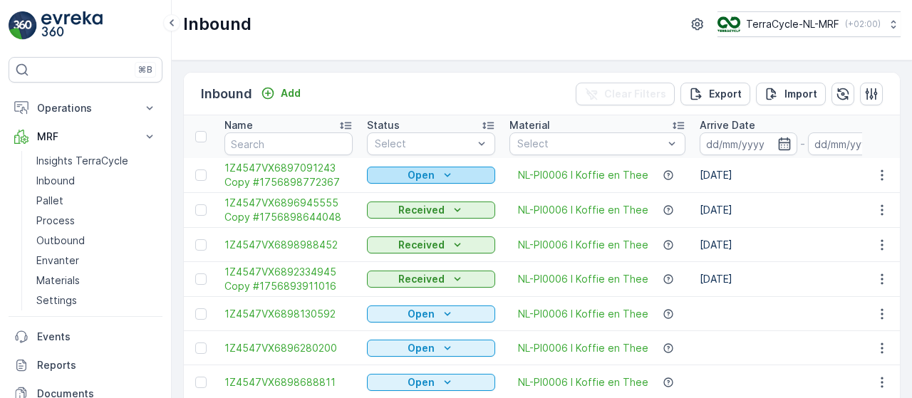
click at [456, 177] on div "Open" at bounding box center [431, 175] width 117 height 14
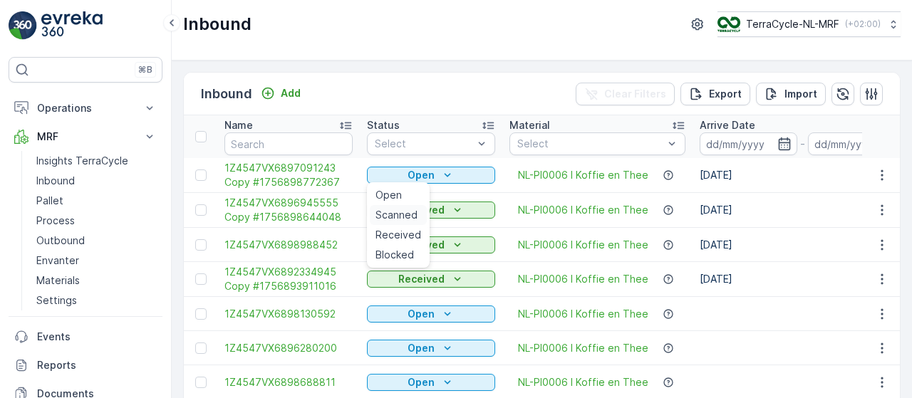
click at [407, 215] on span "Scanned" at bounding box center [397, 215] width 42 height 14
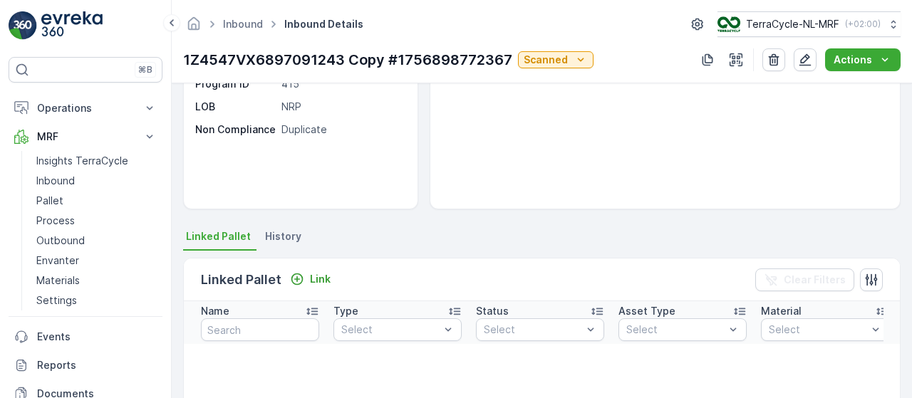
scroll to position [240, 0]
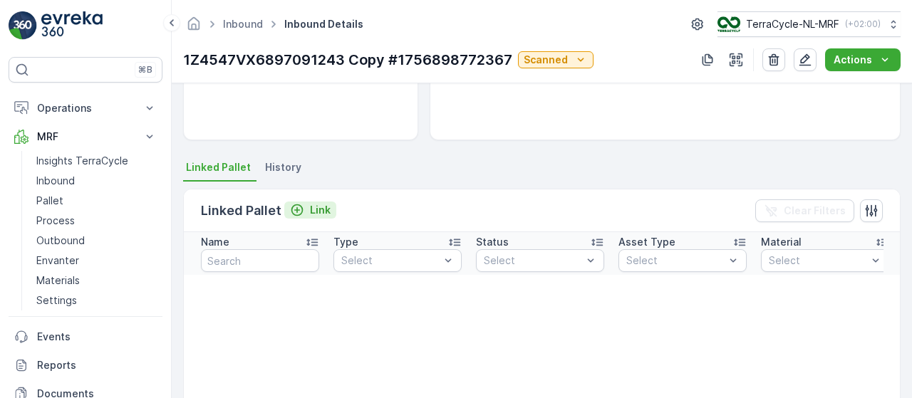
click at [310, 212] on p "Link" at bounding box center [320, 210] width 21 height 14
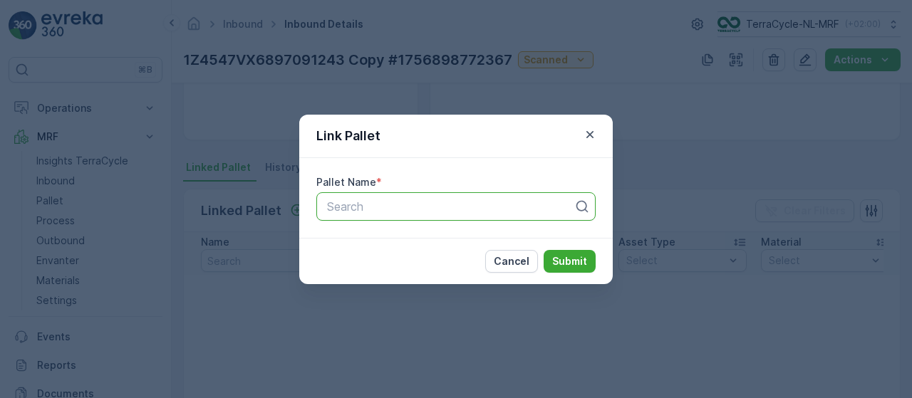
click at [435, 200] on div at bounding box center [450, 206] width 249 height 13
type input "153"
click at [420, 240] on div "Pallet_NL #153" at bounding box center [456, 241] width 262 height 13
click at [566, 263] on p "Submit" at bounding box center [569, 261] width 35 height 14
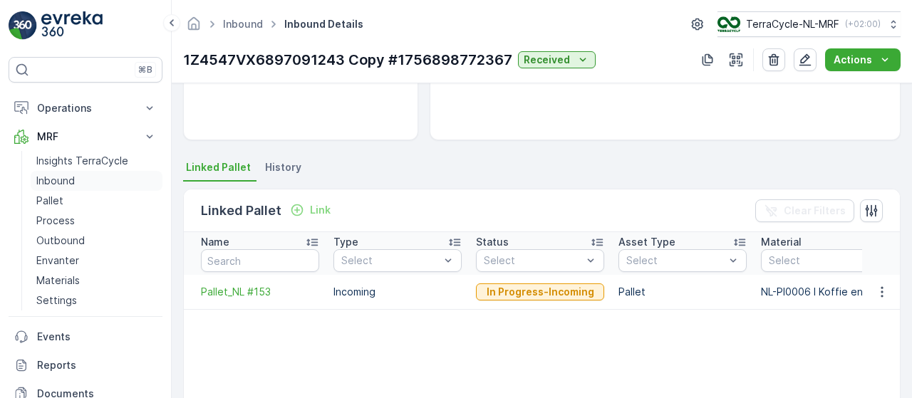
click at [84, 182] on link "Inbound" at bounding box center [97, 181] width 132 height 20
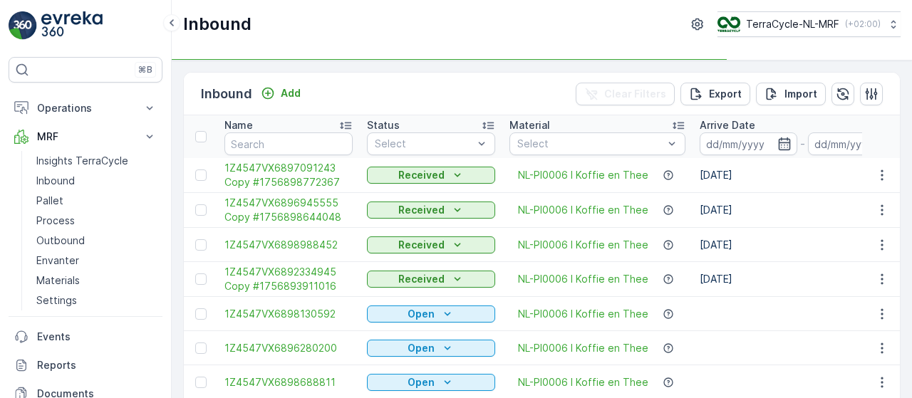
click at [289, 143] on input "text" at bounding box center [289, 144] width 128 height 23
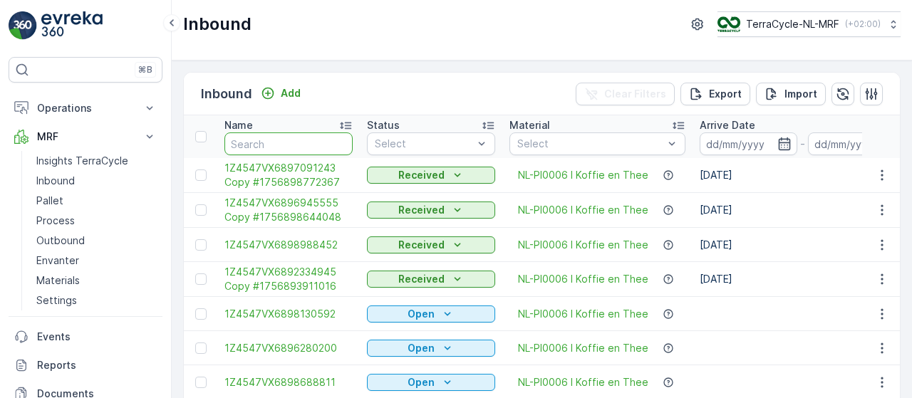
click at [289, 143] on input "text" at bounding box center [289, 144] width 128 height 23
type input "9746"
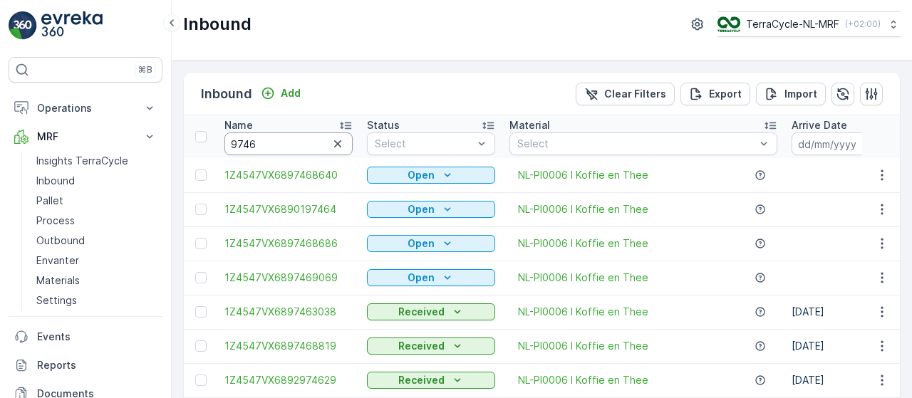
click at [289, 143] on input "9746" at bounding box center [289, 144] width 128 height 23
type input "97468819"
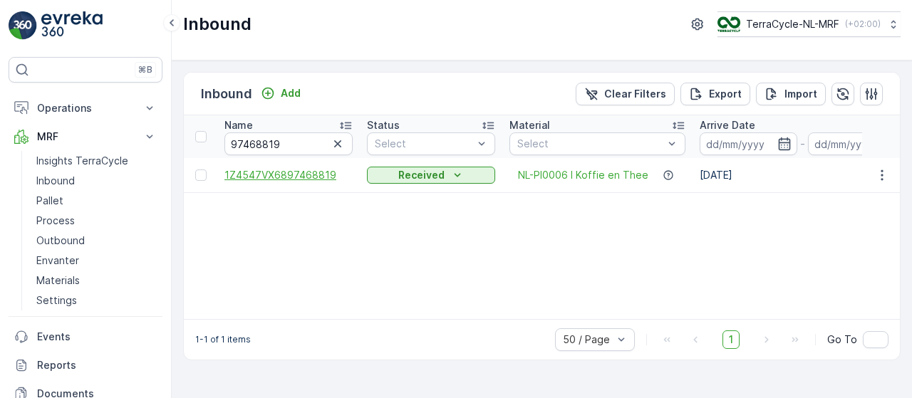
click at [319, 175] on span "1Z4547VX6897468819" at bounding box center [289, 175] width 128 height 14
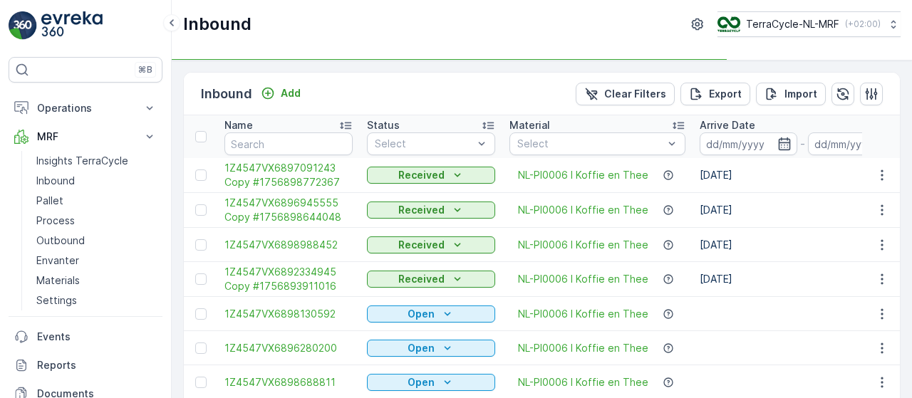
type input "97468819"
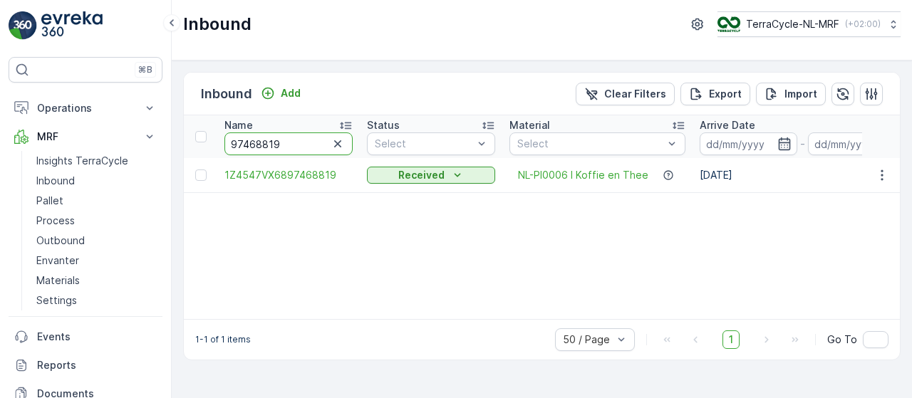
click at [289, 140] on input "97468819" at bounding box center [289, 144] width 128 height 23
click at [94, 177] on link "Inbound" at bounding box center [97, 181] width 132 height 20
click at [277, 144] on input "97468819" at bounding box center [289, 144] width 128 height 23
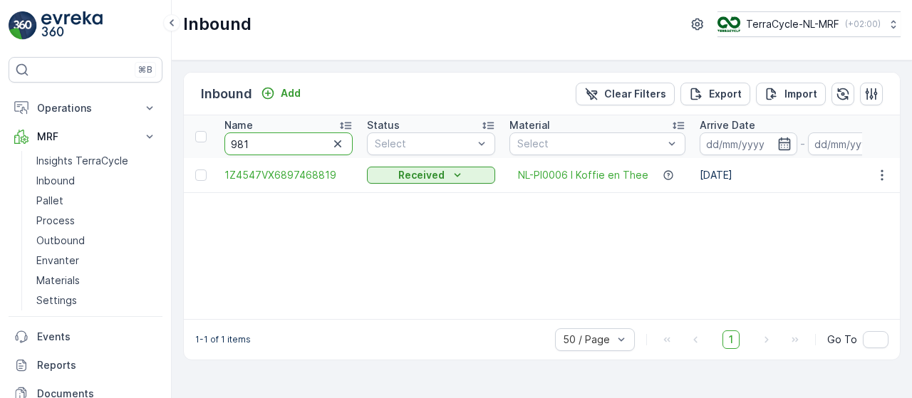
type input "9816"
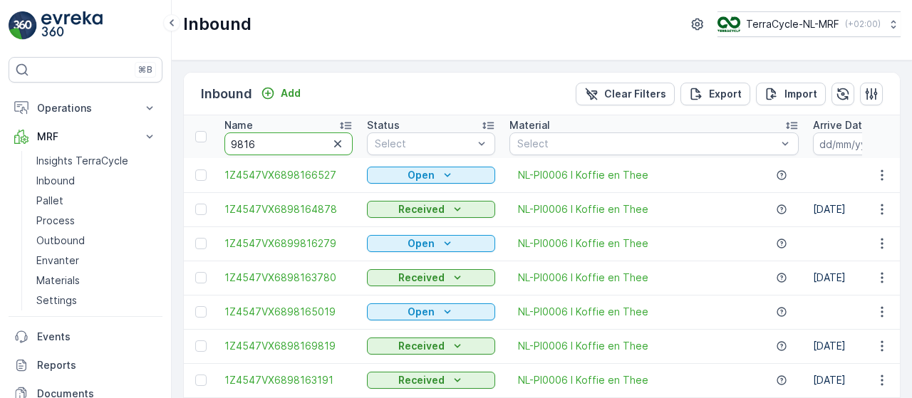
click at [285, 142] on input "9816" at bounding box center [289, 144] width 128 height 23
type input "98166456"
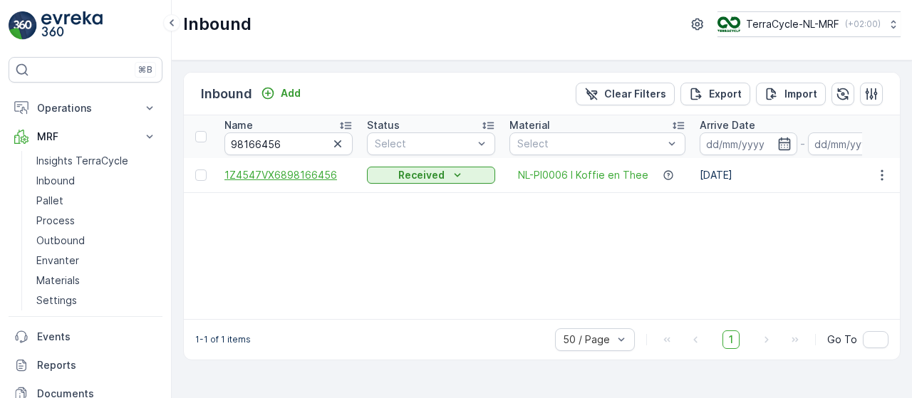
click at [302, 180] on span "1Z4547VX6898166456" at bounding box center [289, 175] width 128 height 14
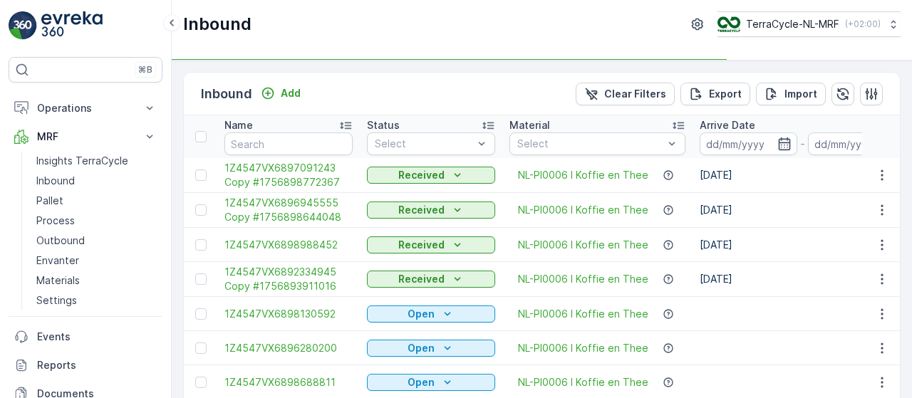
type input "98166456"
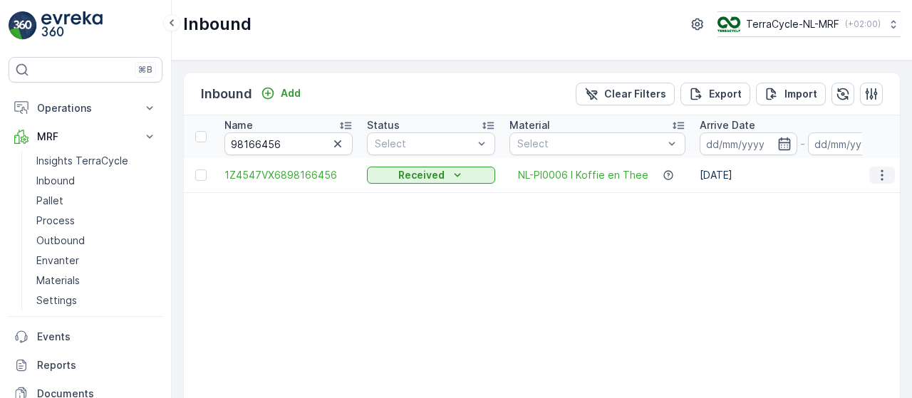
click at [880, 173] on icon "button" at bounding box center [882, 175] width 14 height 14
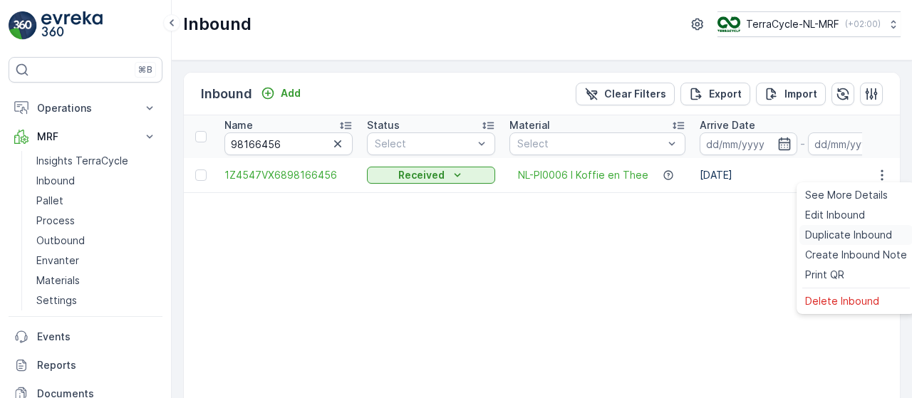
click at [837, 233] on span "Duplicate Inbound" at bounding box center [848, 235] width 87 height 14
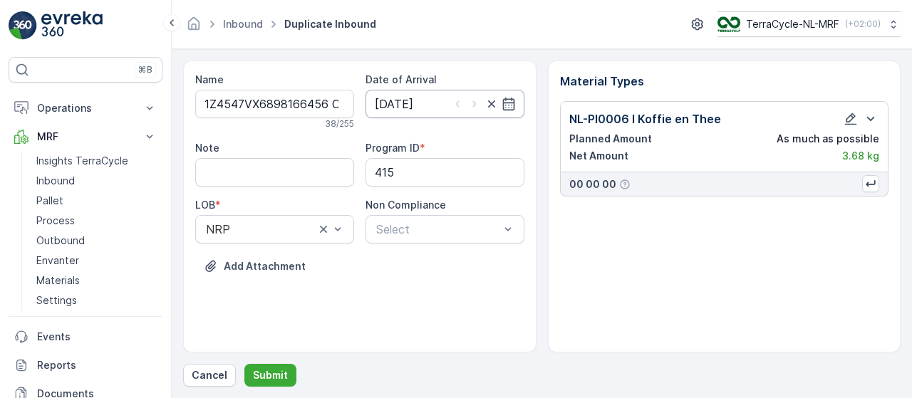
click at [518, 102] on input "16.01.2025" at bounding box center [445, 104] width 159 height 29
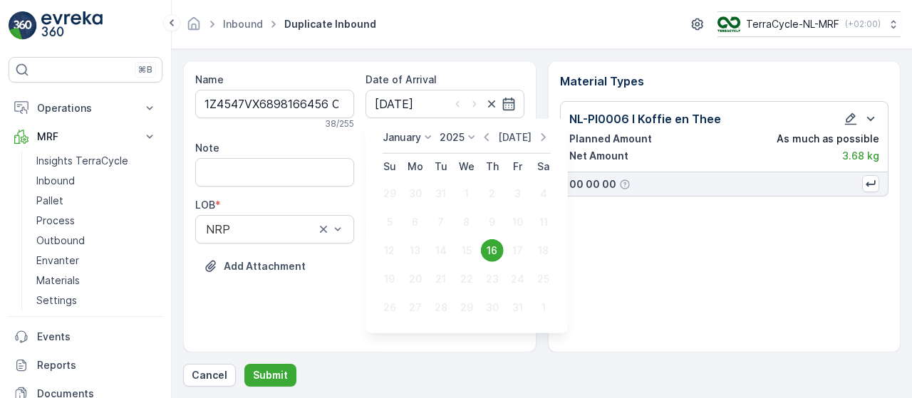
click at [523, 135] on p "Today" at bounding box center [515, 137] width 34 height 14
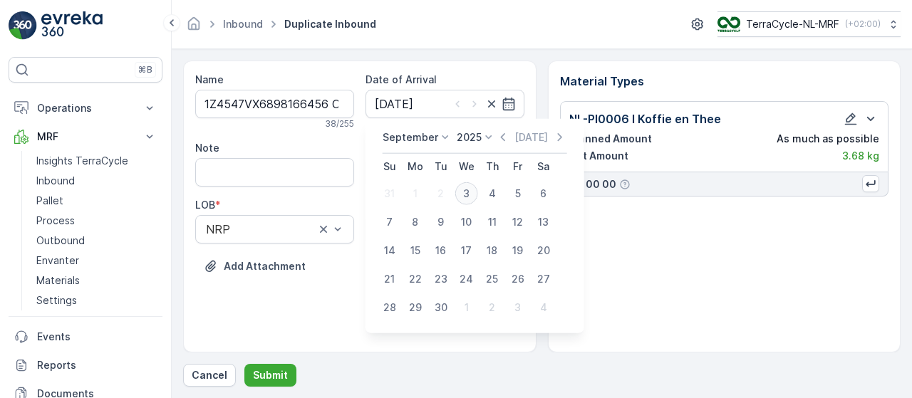
click at [463, 195] on div "3" at bounding box center [466, 193] width 23 height 23
type input "03.09.2025"
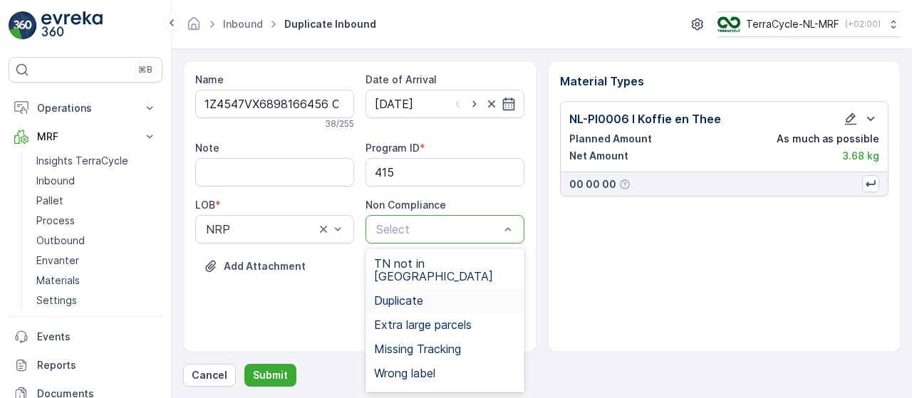
click at [436, 294] on div "Duplicate" at bounding box center [445, 300] width 142 height 13
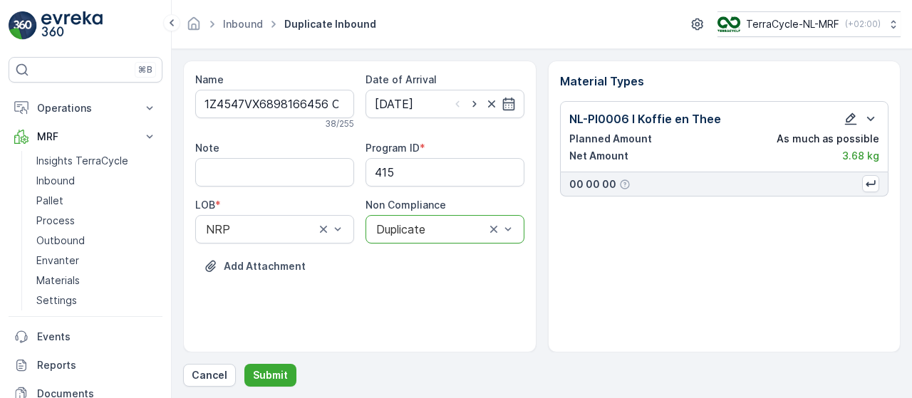
click at [851, 120] on icon "button" at bounding box center [851, 119] width 12 height 12
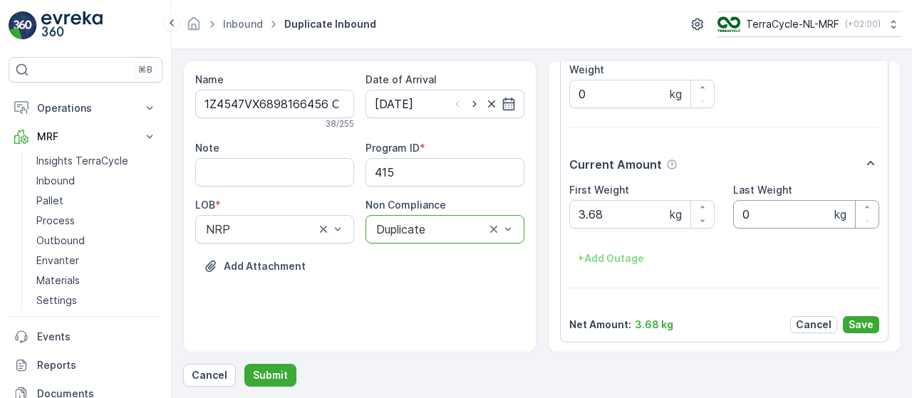
scroll to position [148, 0]
click at [629, 220] on Weight "3.68" at bounding box center [643, 215] width 146 height 29
click at [586, 212] on Weight "31.87" at bounding box center [643, 215] width 146 height 29
type Weight "1.87"
click at [853, 326] on p "Save" at bounding box center [861, 326] width 25 height 14
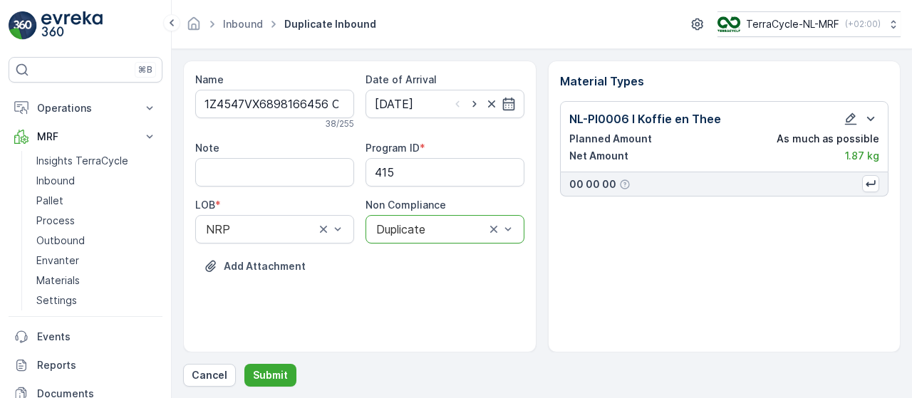
scroll to position [0, 0]
click at [279, 375] on p "Submit" at bounding box center [270, 376] width 35 height 14
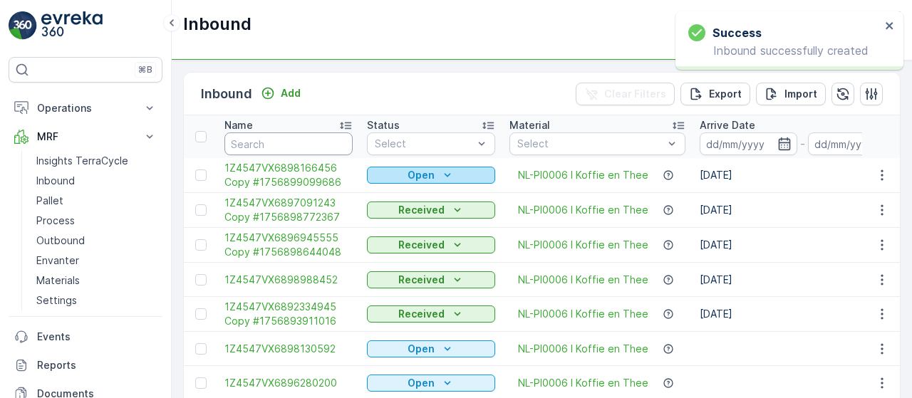
click at [443, 175] on icon "Open" at bounding box center [448, 175] width 14 height 14
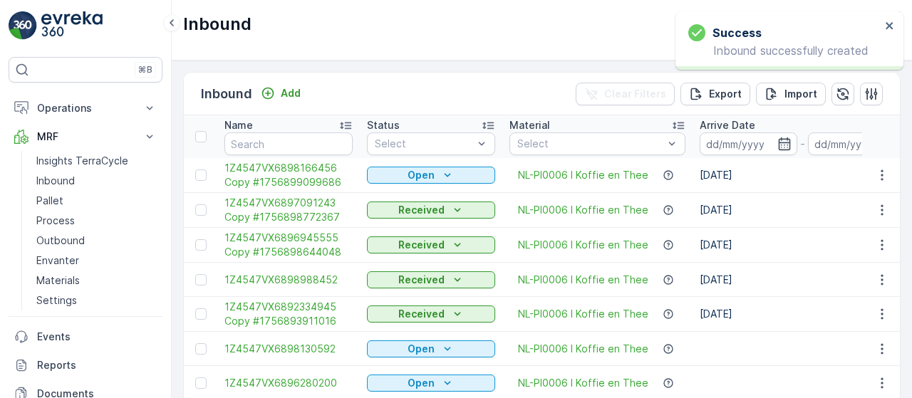
click at [403, 219] on div "Received" at bounding box center [431, 210] width 128 height 20
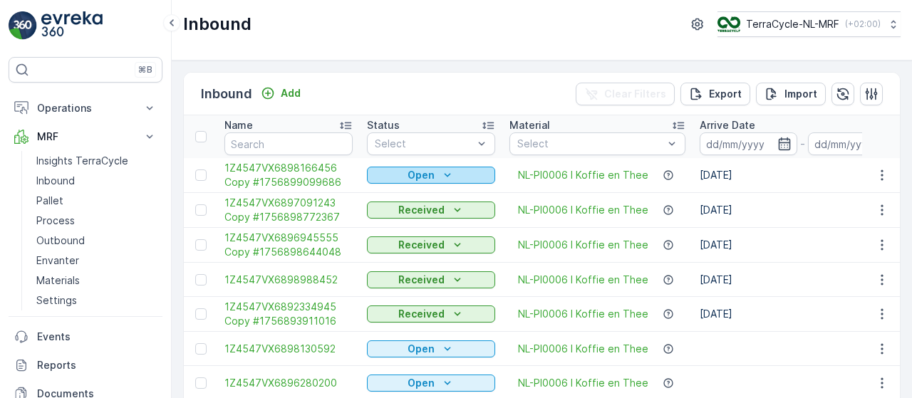
click at [443, 172] on icon "Open" at bounding box center [448, 175] width 14 height 14
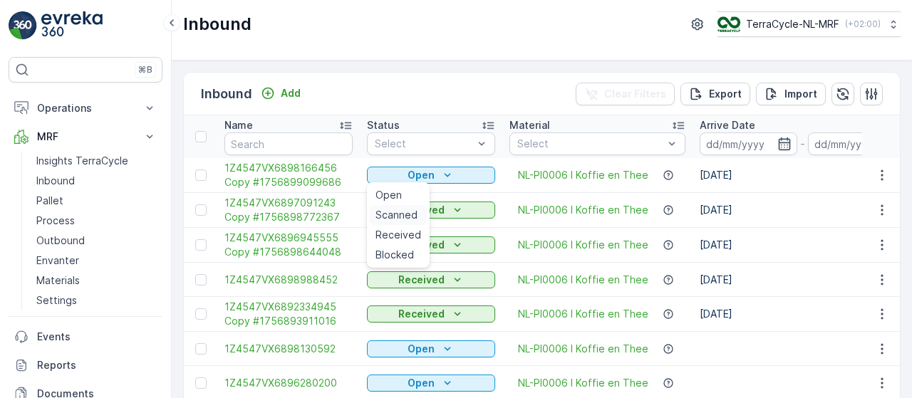
click at [393, 217] on span "Scanned" at bounding box center [397, 215] width 42 height 14
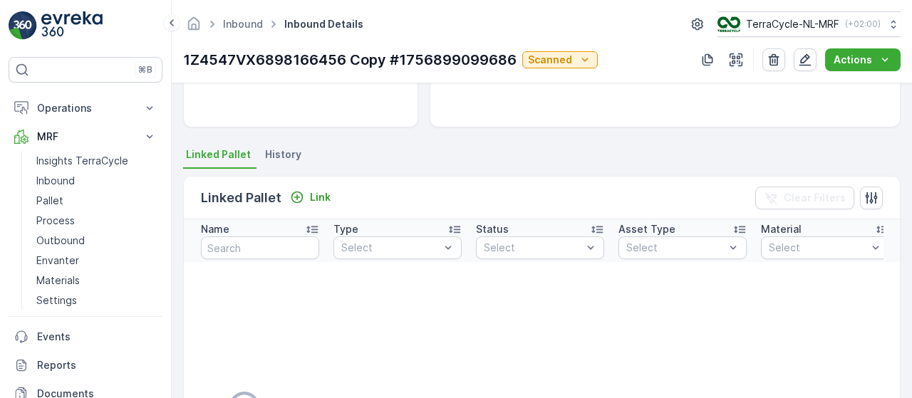
scroll to position [252, 0]
click at [319, 199] on p "Link" at bounding box center [320, 197] width 21 height 14
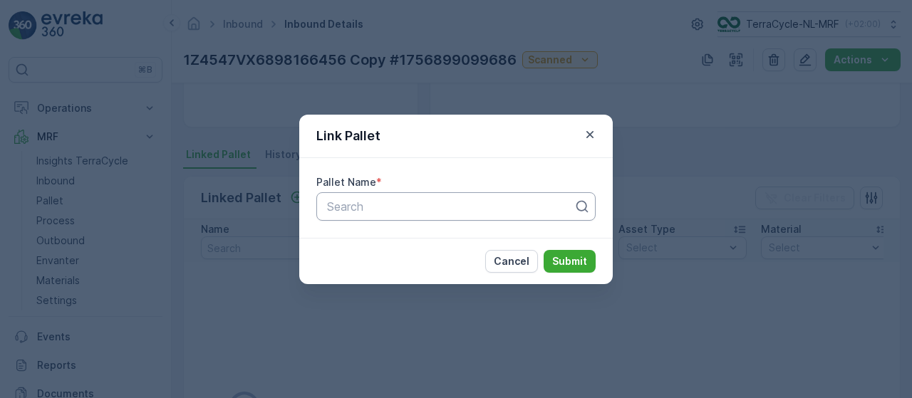
click at [388, 207] on div at bounding box center [450, 206] width 249 height 13
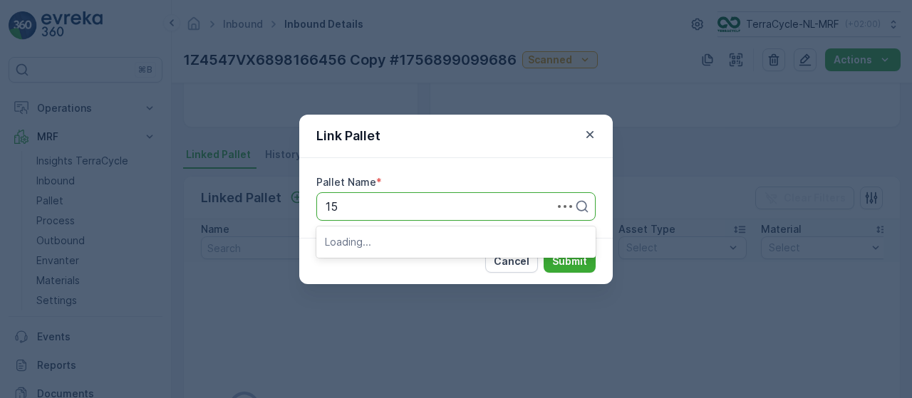
type input "153"
click at [479, 239] on div "Pallet_NL #153" at bounding box center [456, 241] width 262 height 13
click at [570, 256] on p "Submit" at bounding box center [569, 261] width 35 height 14
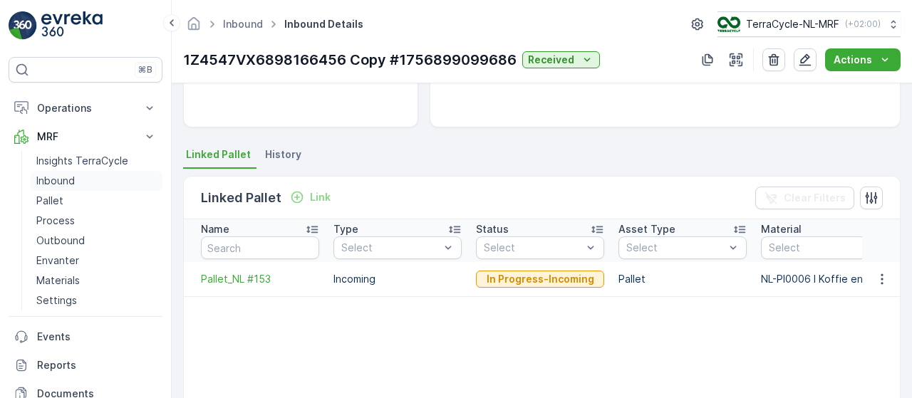
click at [71, 180] on p "Inbound" at bounding box center [55, 181] width 38 height 14
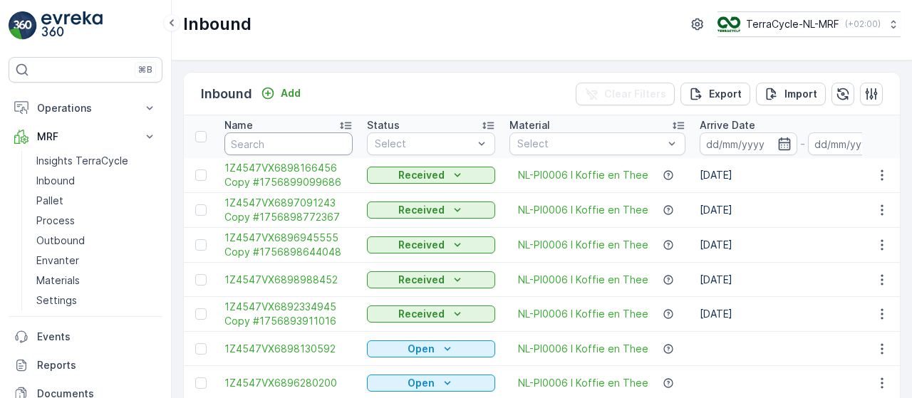
click at [292, 140] on input "text" at bounding box center [289, 144] width 128 height 23
type input "9516"
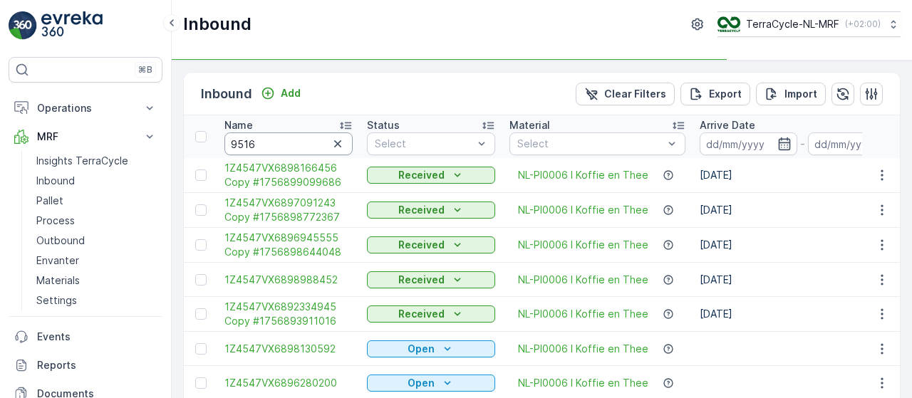
click at [292, 140] on input "9516" at bounding box center [289, 144] width 128 height 23
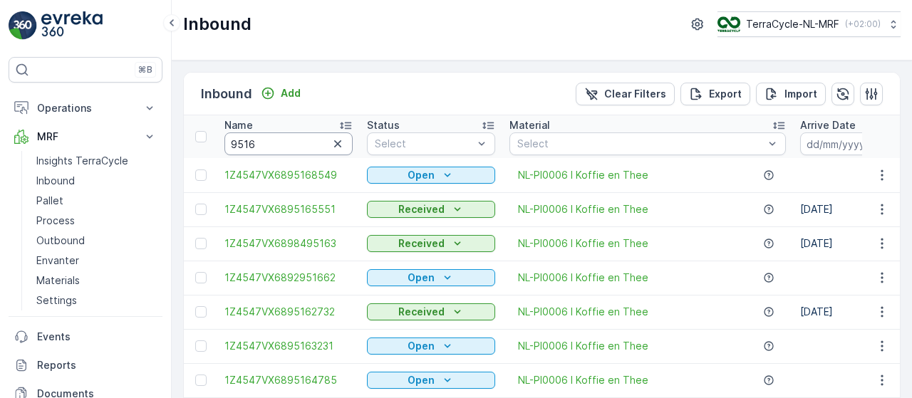
click at [292, 140] on input "9516" at bounding box center [289, 144] width 128 height 23
type input "95165239"
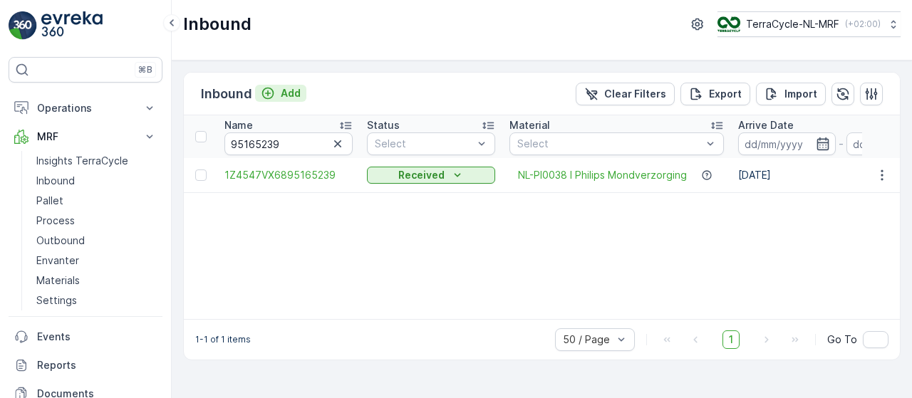
click at [288, 88] on p "Add" at bounding box center [291, 93] width 20 height 14
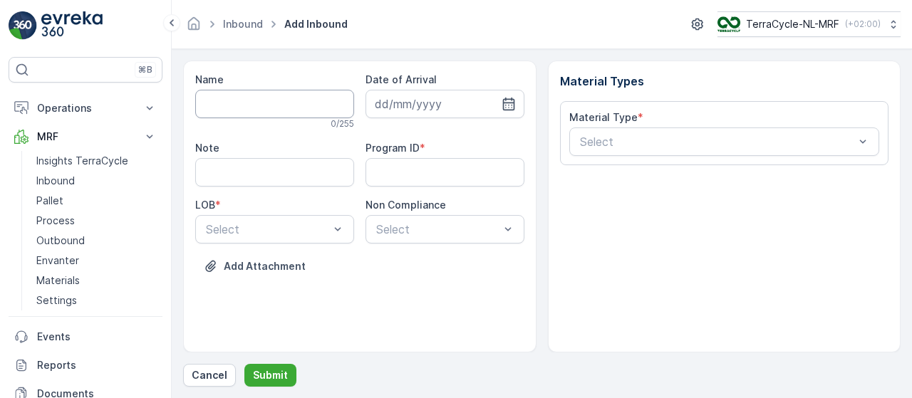
click at [288, 103] on input "Name" at bounding box center [274, 104] width 159 height 29
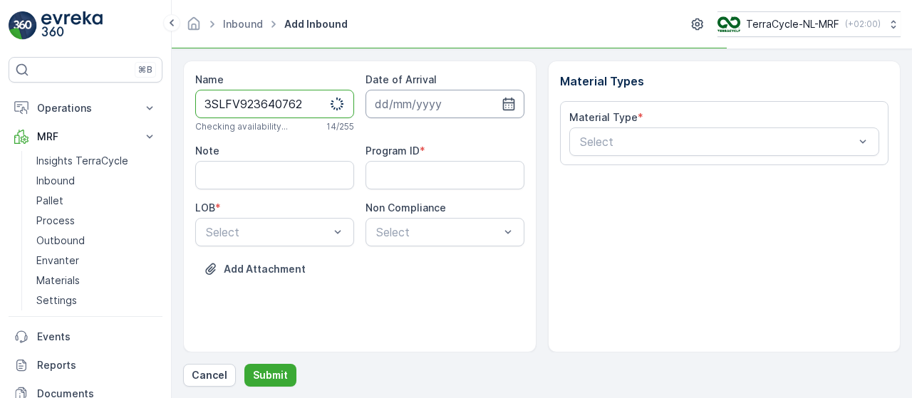
type input "3SLFV923640762"
click at [389, 99] on input at bounding box center [445, 104] width 159 height 29
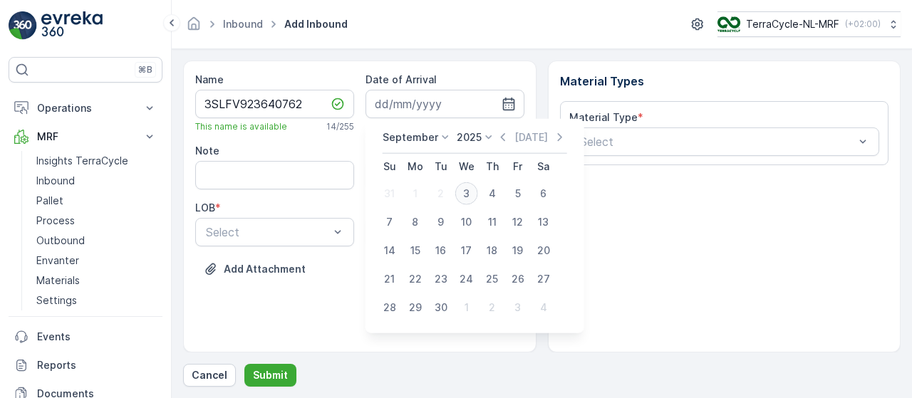
click at [466, 192] on div "3" at bounding box center [466, 193] width 23 height 23
type input "03.09.2025"
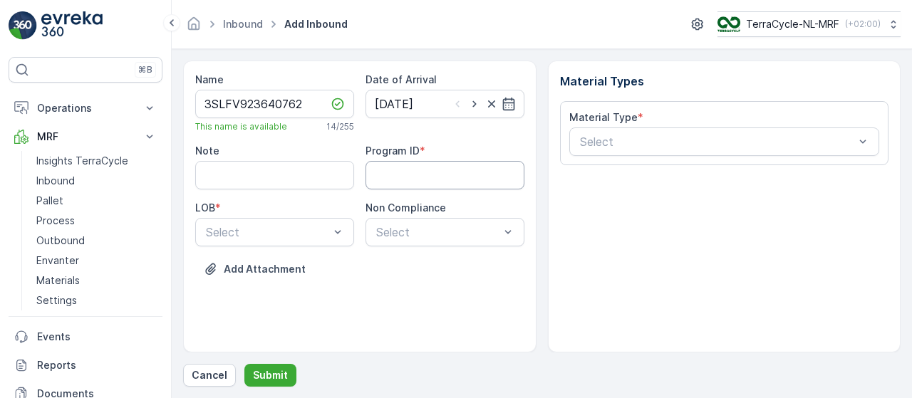
click at [413, 176] on ID "Program ID" at bounding box center [445, 175] width 159 height 29
type ID "415"
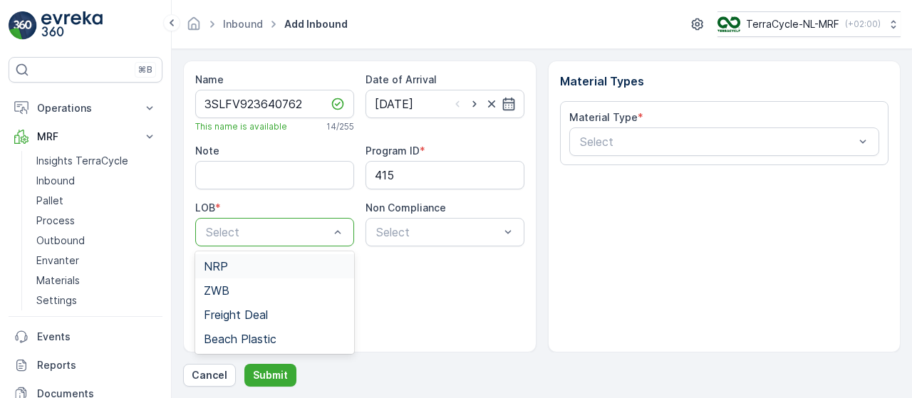
click at [285, 269] on div "NRP" at bounding box center [275, 266] width 142 height 13
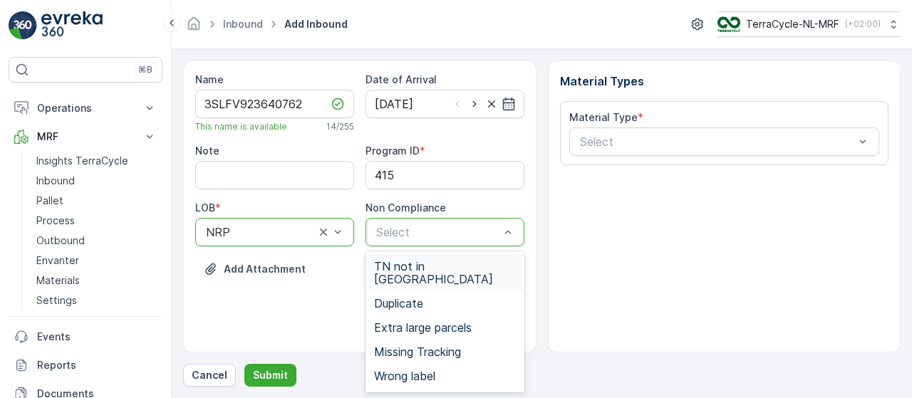
click at [465, 240] on div "Select" at bounding box center [445, 232] width 159 height 29
click at [492, 237] on p "Select" at bounding box center [437, 232] width 123 height 17
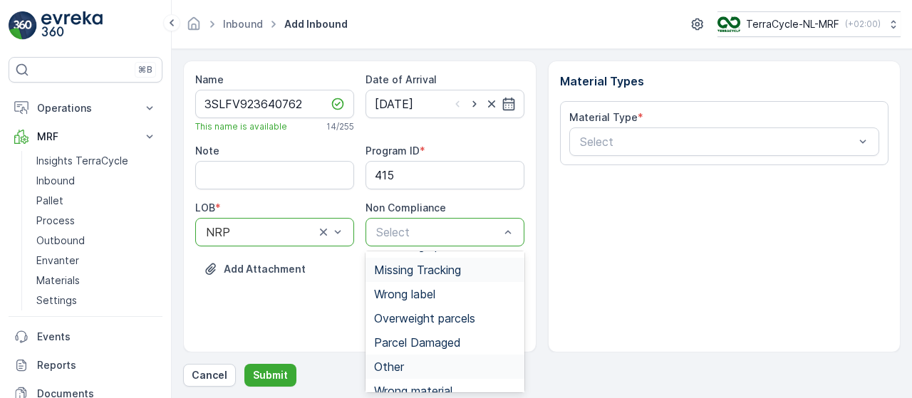
scroll to position [81, 0]
click at [428, 289] on span "Wrong label" at bounding box center [404, 295] width 61 height 13
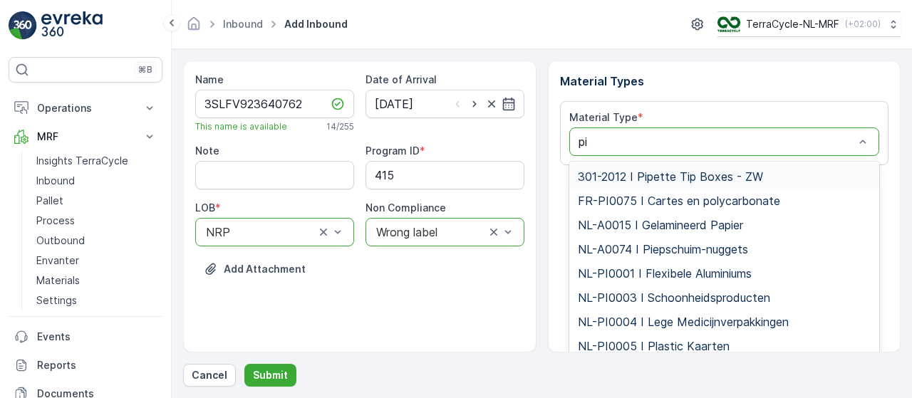
type input "pi0"
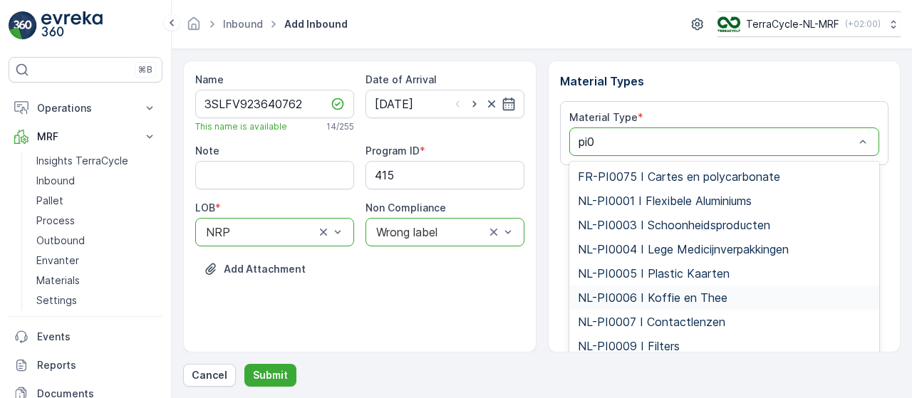
click at [679, 298] on span "NL-PI0006 I Koffie en Thee" at bounding box center [653, 298] width 150 height 13
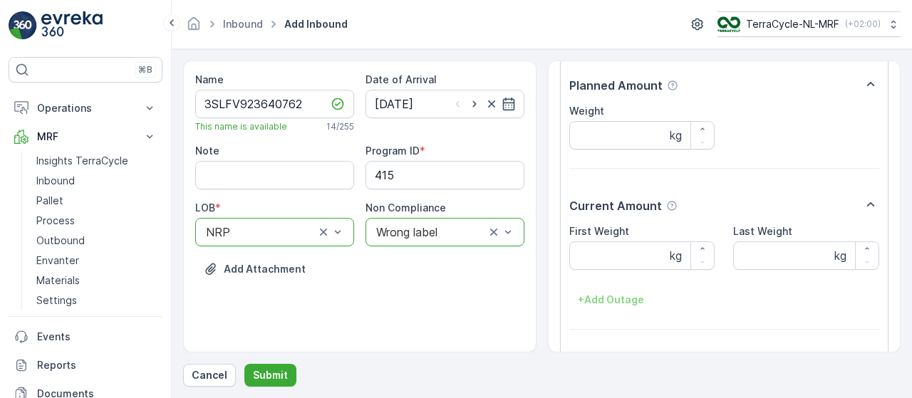
scroll to position [149, 0]
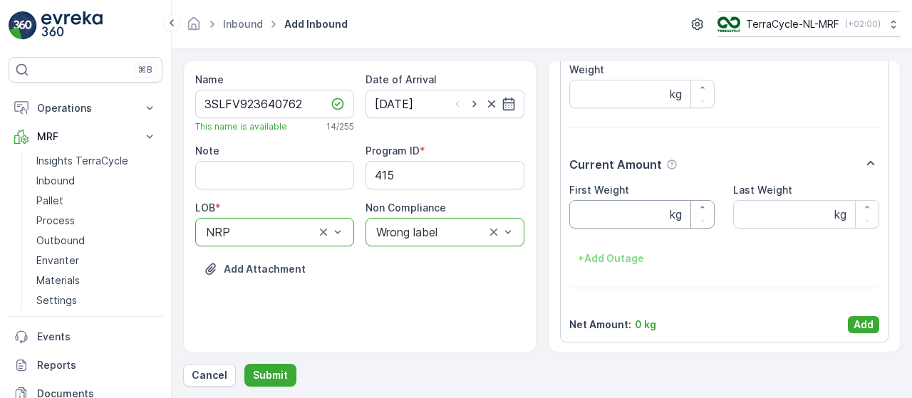
click at [614, 216] on Weight "First Weight" at bounding box center [643, 214] width 146 height 29
click at [609, 212] on Weight "First Weight" at bounding box center [643, 214] width 146 height 29
type Weight "1.85"
click at [864, 318] on p "Add" at bounding box center [864, 325] width 20 height 14
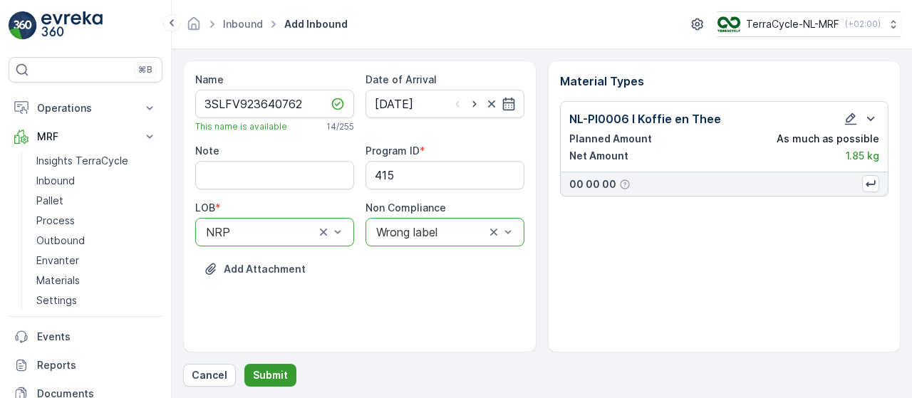
click at [265, 370] on p "Submit" at bounding box center [270, 376] width 35 height 14
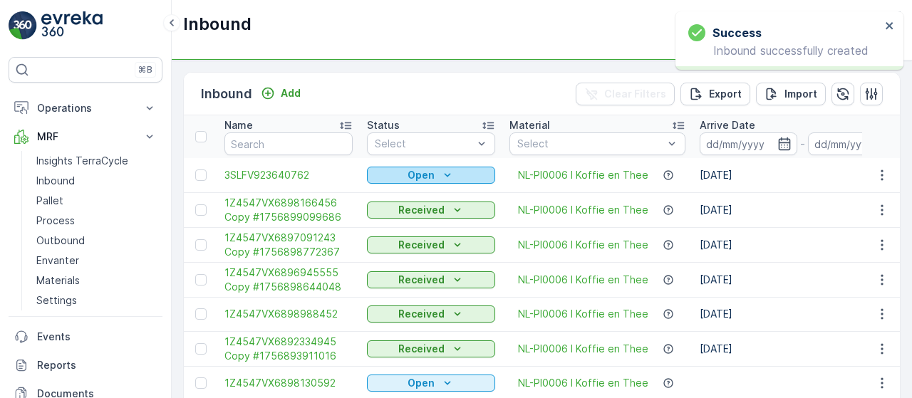
click at [427, 172] on p "Open" at bounding box center [421, 175] width 27 height 14
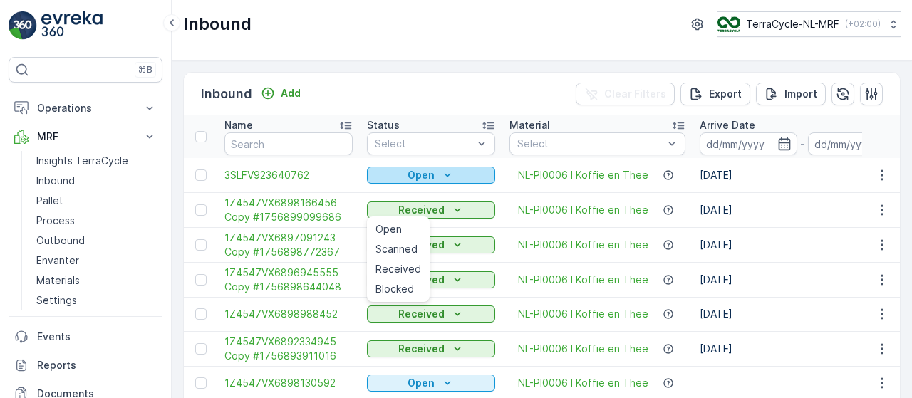
click at [451, 170] on icon "Open" at bounding box center [448, 175] width 14 height 14
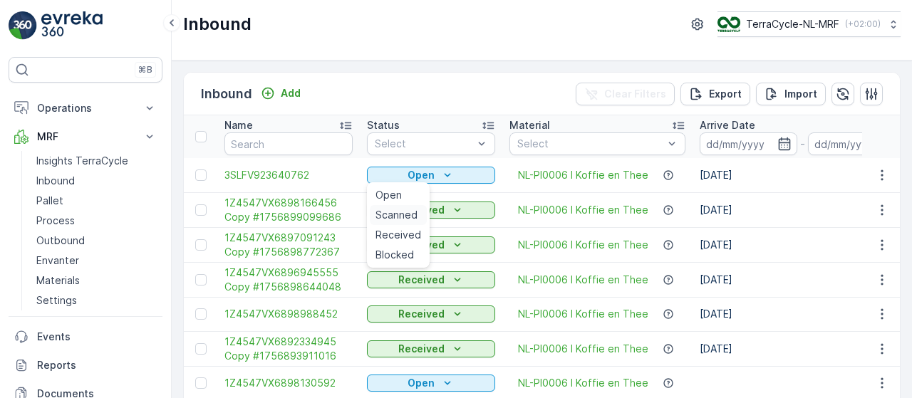
click at [395, 211] on span "Scanned" at bounding box center [397, 215] width 42 height 14
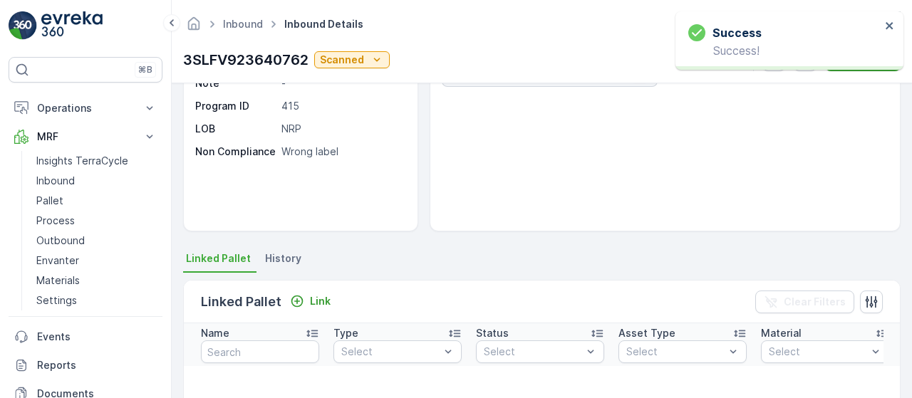
scroll to position [153, 0]
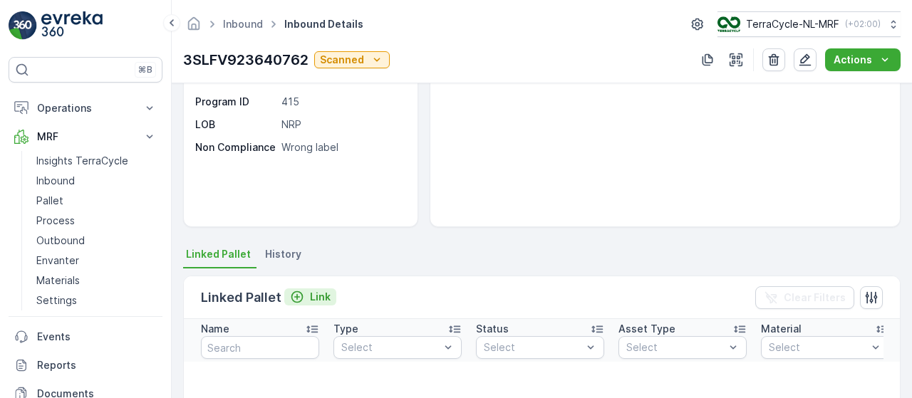
click at [312, 294] on p "Link" at bounding box center [320, 297] width 21 height 14
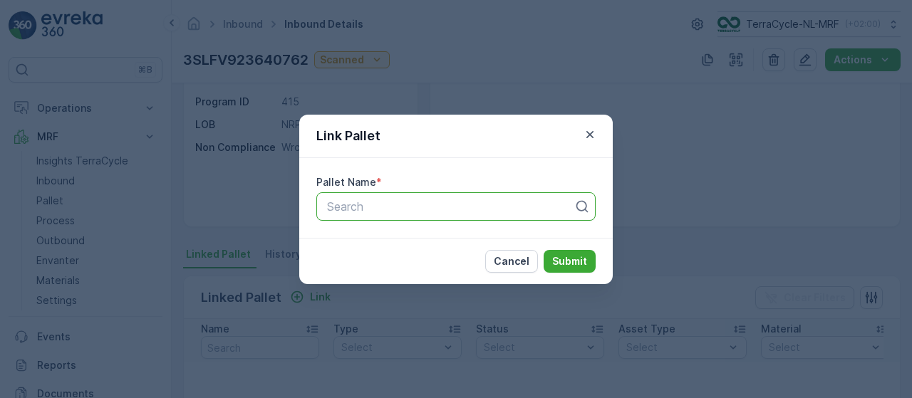
click at [400, 202] on div at bounding box center [450, 206] width 249 height 13
type input "153"
click at [401, 238] on span "Pallet_NL #153" at bounding box center [365, 241] width 80 height 13
click at [565, 259] on p "Submit" at bounding box center [569, 261] width 35 height 14
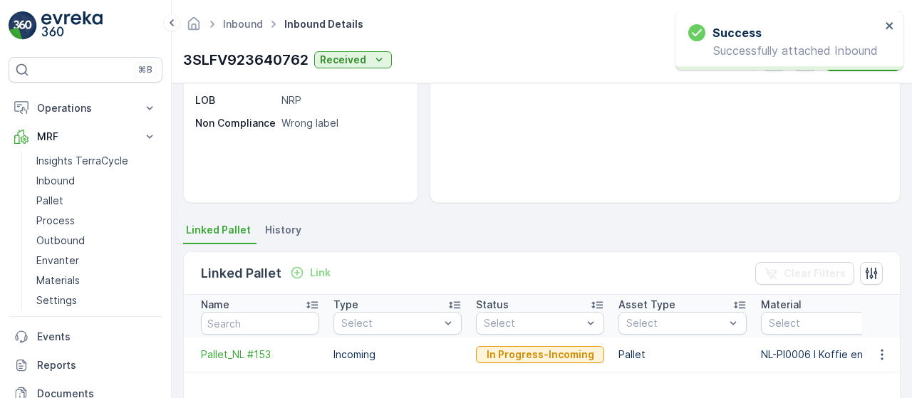
scroll to position [178, 0]
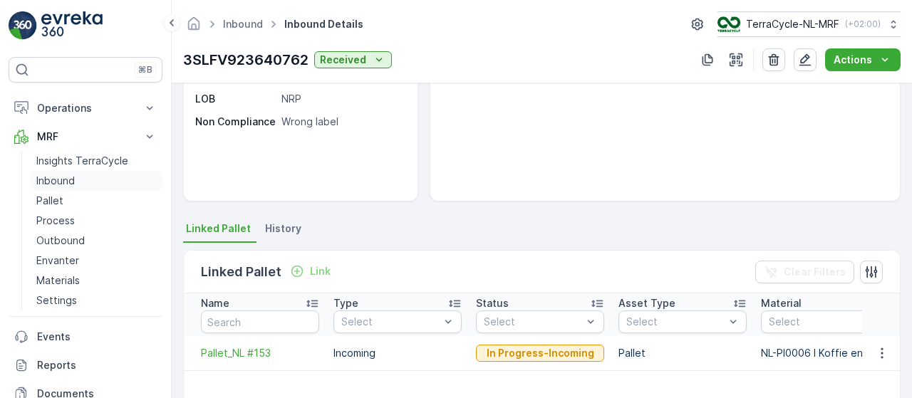
click at [88, 177] on link "Inbound" at bounding box center [97, 181] width 132 height 20
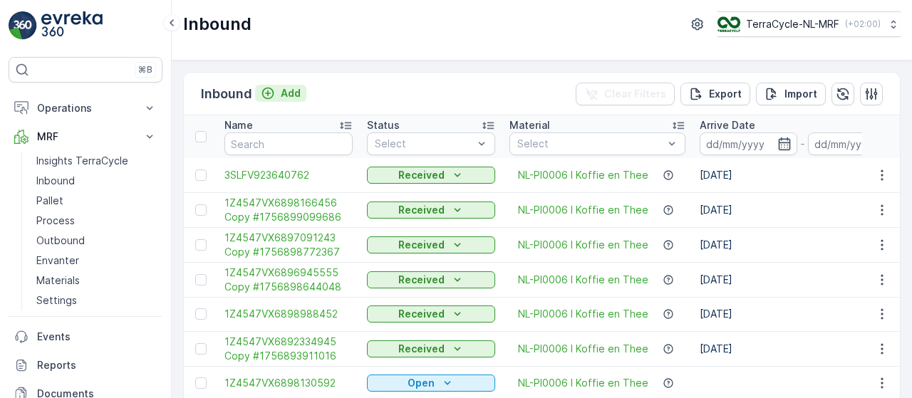
click at [284, 89] on p "Add" at bounding box center [291, 93] width 20 height 14
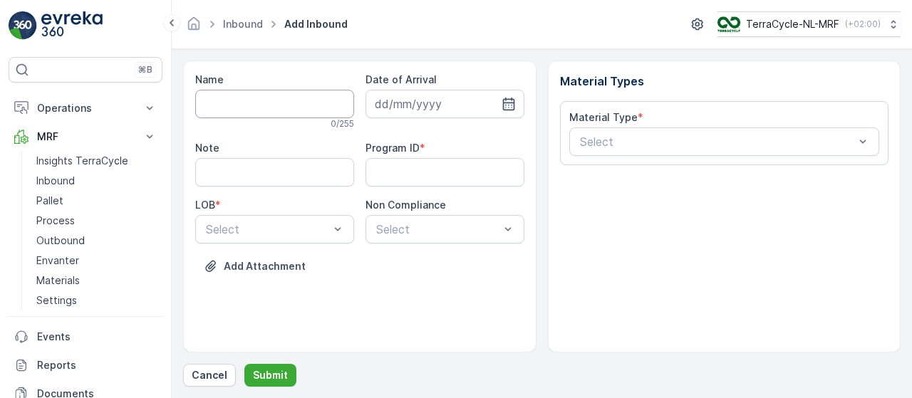
click at [292, 99] on input "Name" at bounding box center [274, 104] width 159 height 29
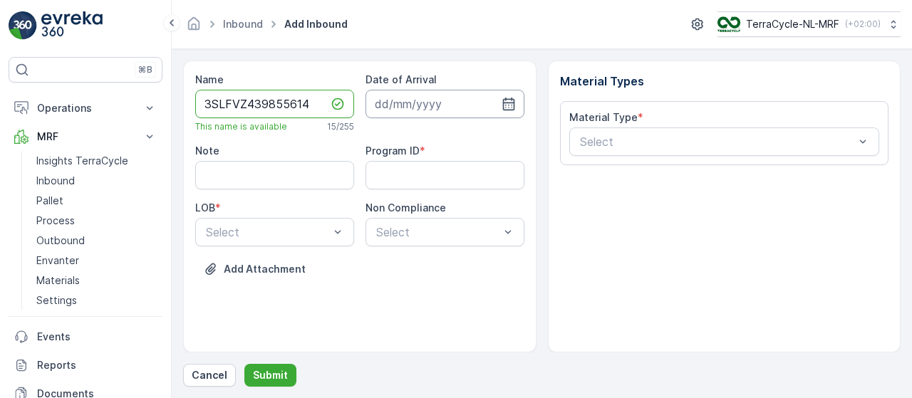
type input "3SLFVZ439855614"
click at [444, 96] on input at bounding box center [445, 104] width 159 height 29
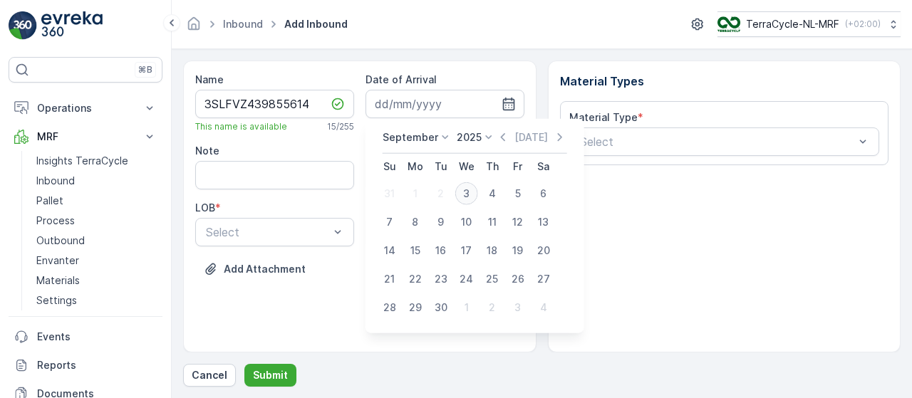
click at [470, 192] on div "3" at bounding box center [466, 193] width 23 height 23
type input "03.09.2025"
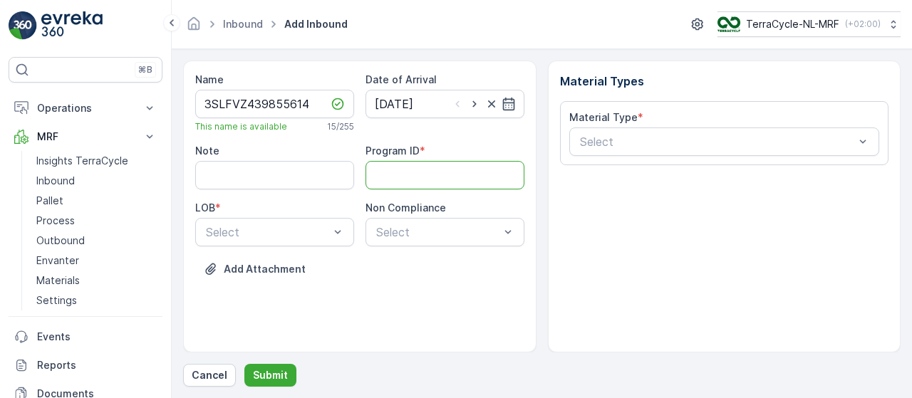
click at [426, 172] on ID "Program ID" at bounding box center [445, 175] width 159 height 29
type ID "415"
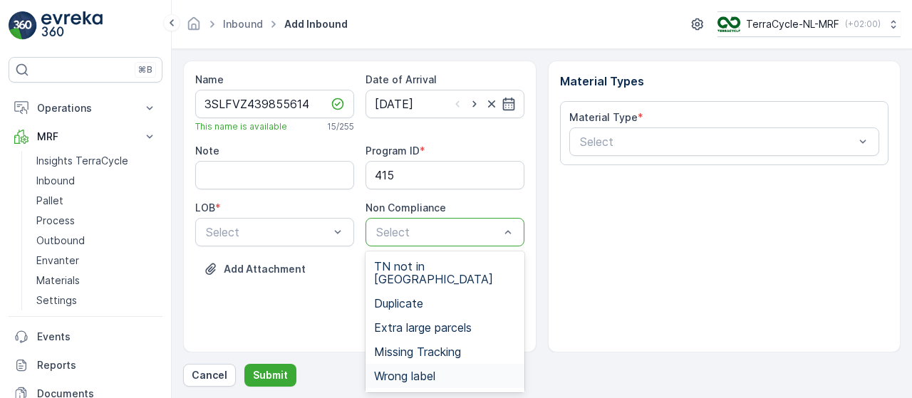
click at [436, 370] on span "Wrong label" at bounding box center [404, 376] width 61 height 13
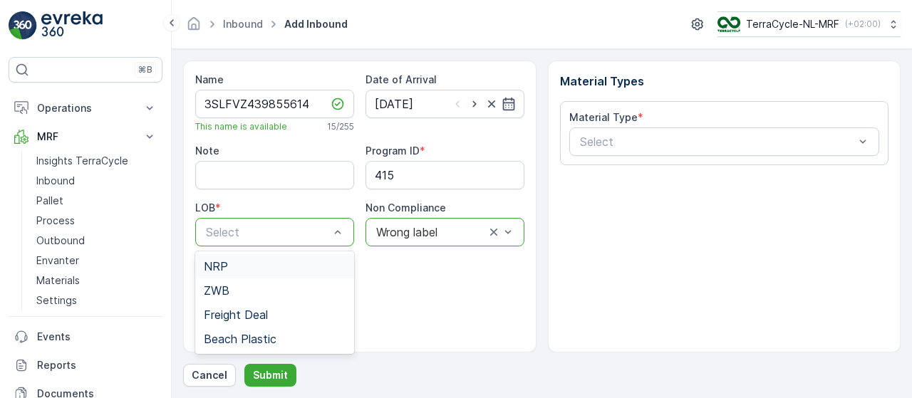
click at [311, 264] on div "NRP" at bounding box center [275, 266] width 142 height 13
click at [642, 150] on div "Select" at bounding box center [725, 142] width 311 height 29
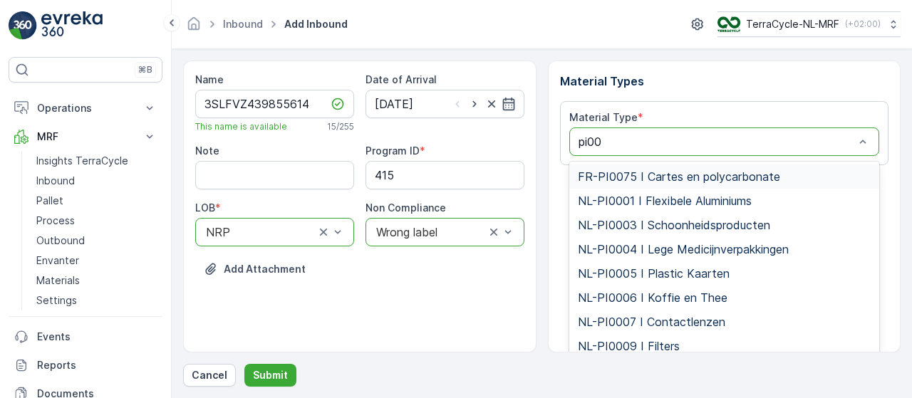
type input "pi000"
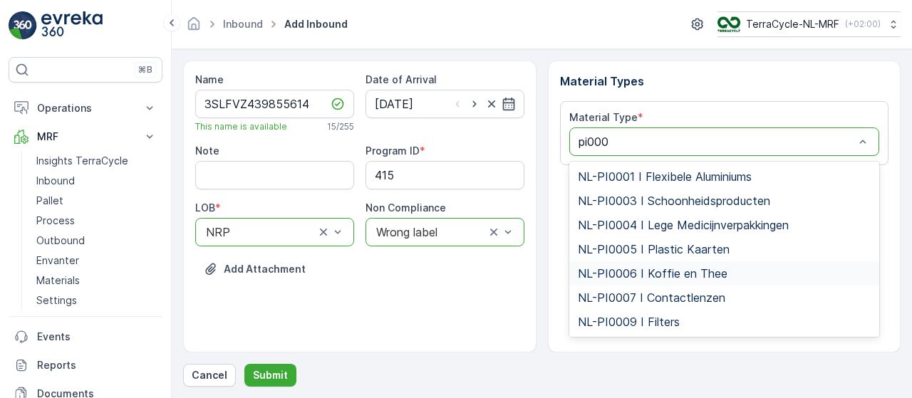
click at [677, 276] on span "NL-PI0006 I Koffie en Thee" at bounding box center [653, 273] width 150 height 13
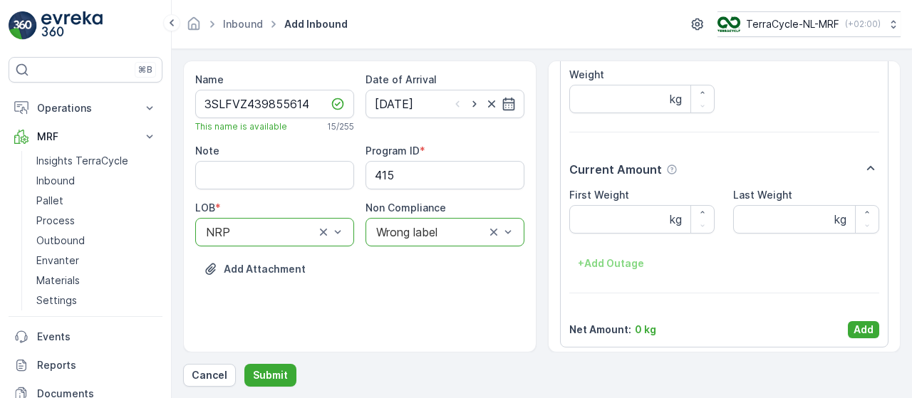
scroll to position [149, 0]
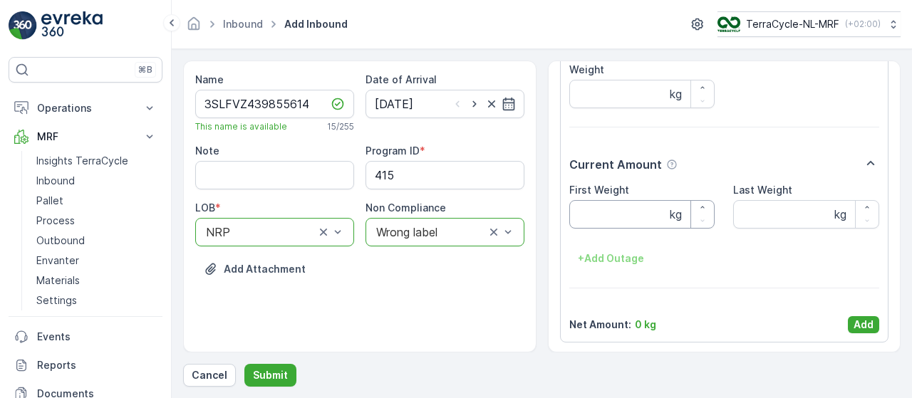
click at [620, 211] on Weight "First Weight" at bounding box center [643, 214] width 146 height 29
type Weight "3.55"
click at [860, 321] on p "Add" at bounding box center [864, 325] width 20 height 14
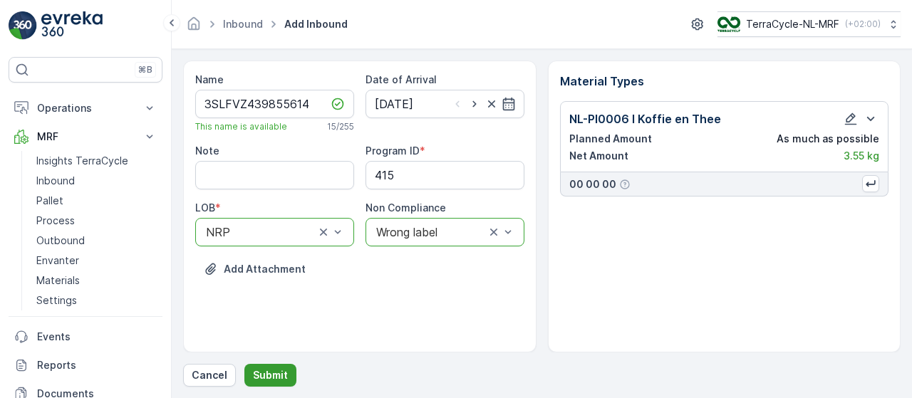
click at [278, 376] on p "Submit" at bounding box center [270, 376] width 35 height 14
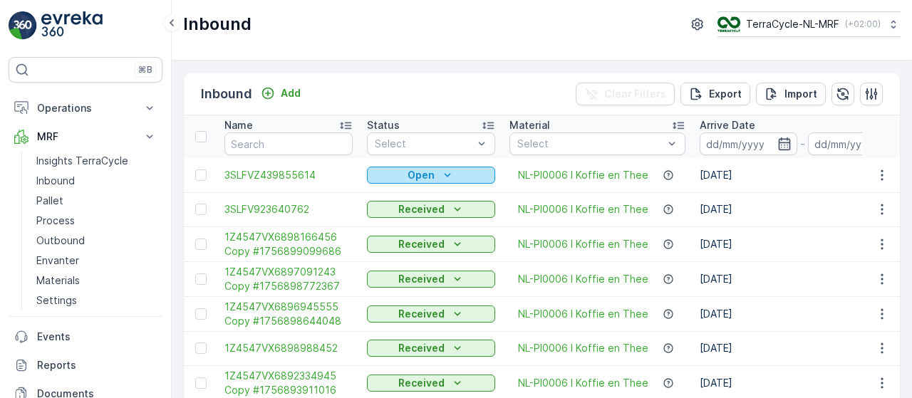
click at [446, 175] on icon "Open" at bounding box center [448, 175] width 6 height 4
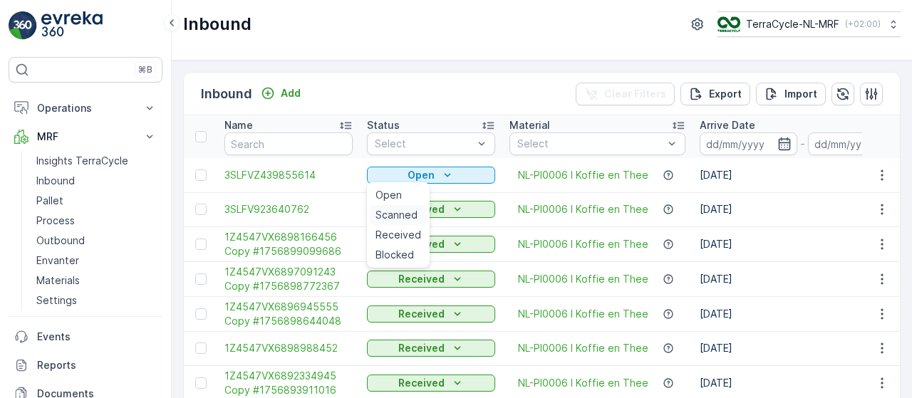
click at [399, 216] on span "Scanned" at bounding box center [397, 215] width 42 height 14
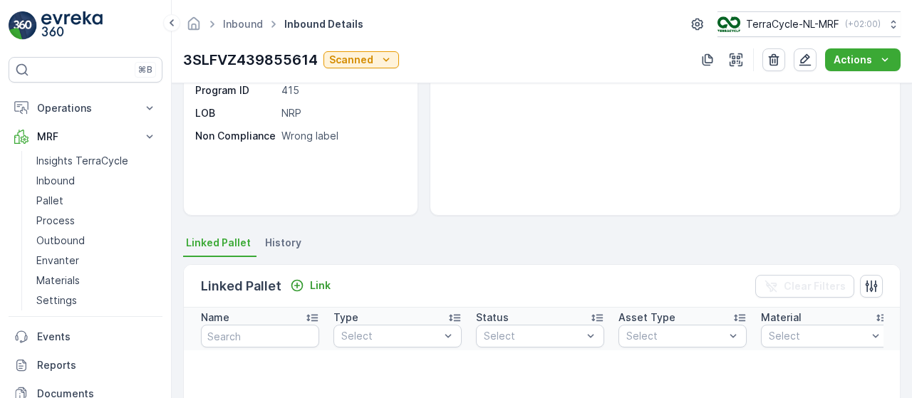
scroll to position [180, 0]
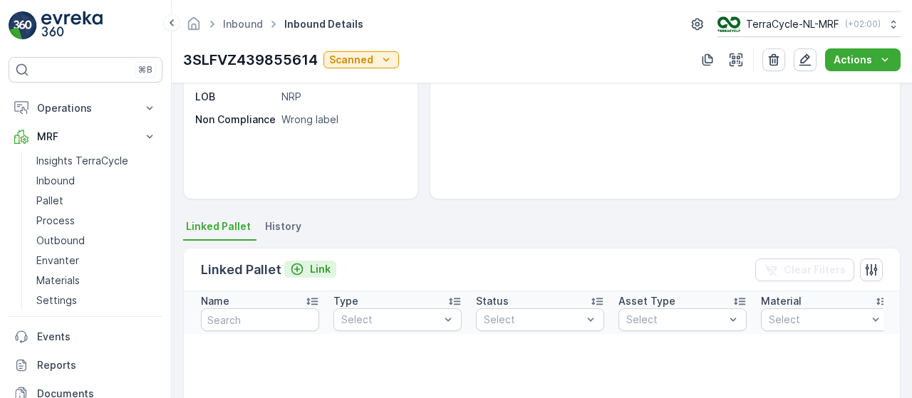
click at [322, 264] on p "Link" at bounding box center [320, 269] width 21 height 14
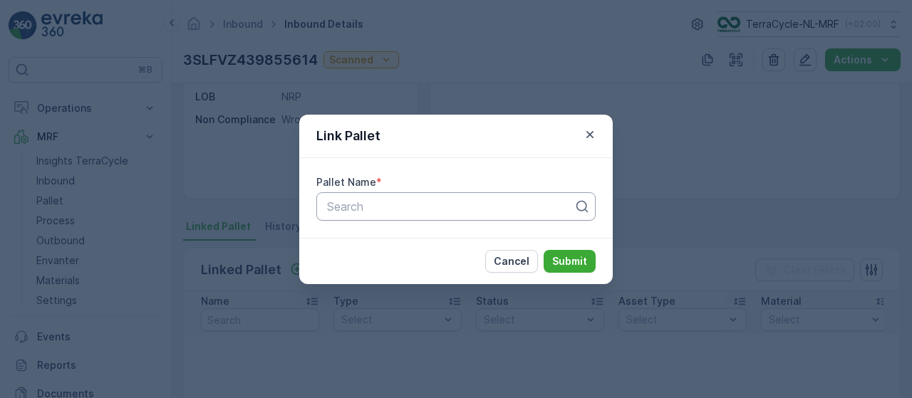
click at [463, 203] on div at bounding box center [450, 206] width 249 height 13
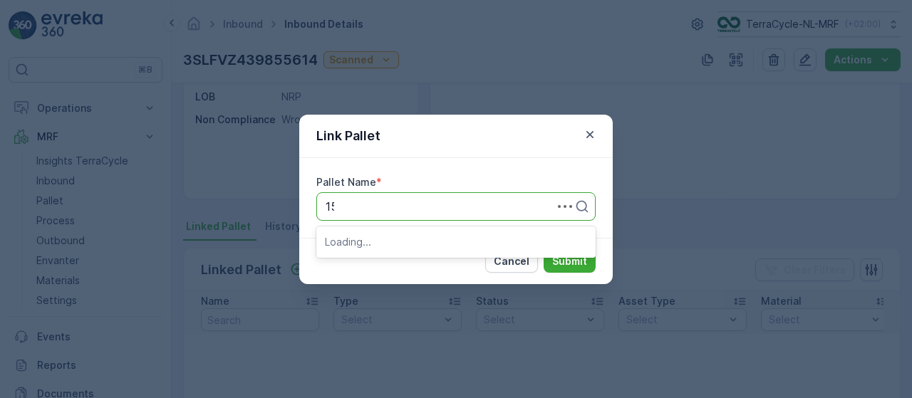
type input "153"
click at [433, 243] on div "Pallet_NL #153" at bounding box center [456, 241] width 262 height 13
click at [565, 263] on p "Submit" at bounding box center [569, 261] width 35 height 14
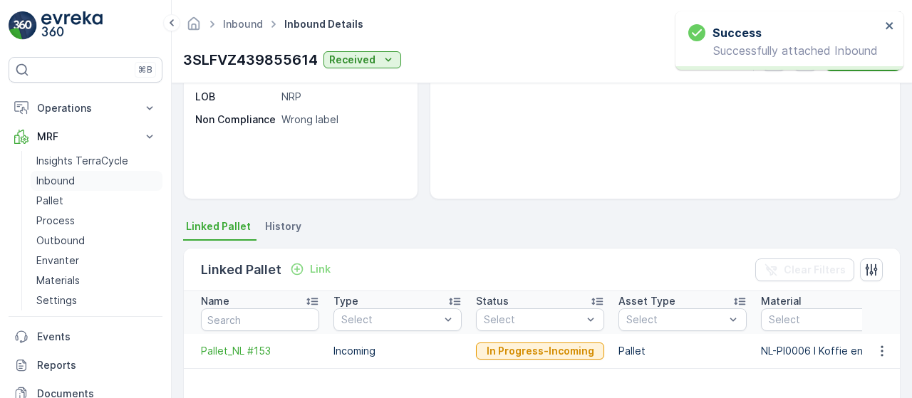
click at [79, 182] on link "Inbound" at bounding box center [97, 181] width 132 height 20
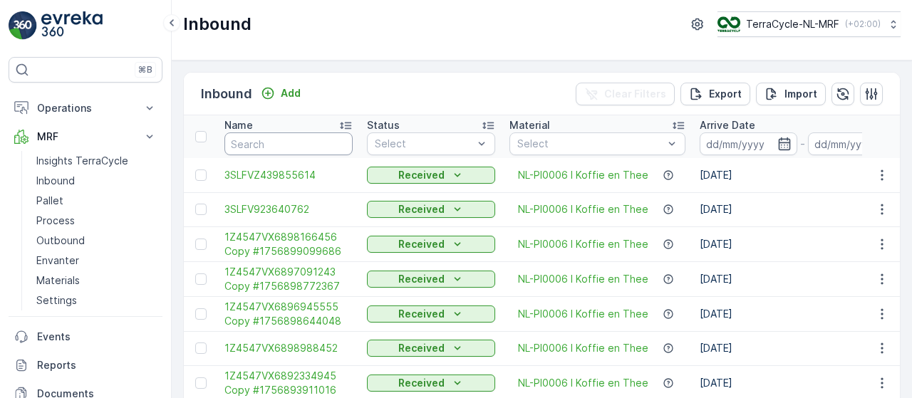
click at [284, 139] on input "text" at bounding box center [289, 144] width 128 height 23
type input "9358"
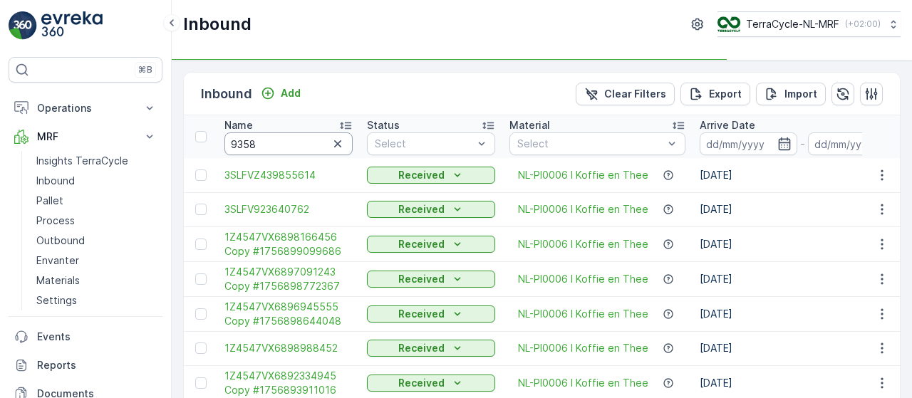
click at [284, 139] on input "9358" at bounding box center [289, 144] width 128 height 23
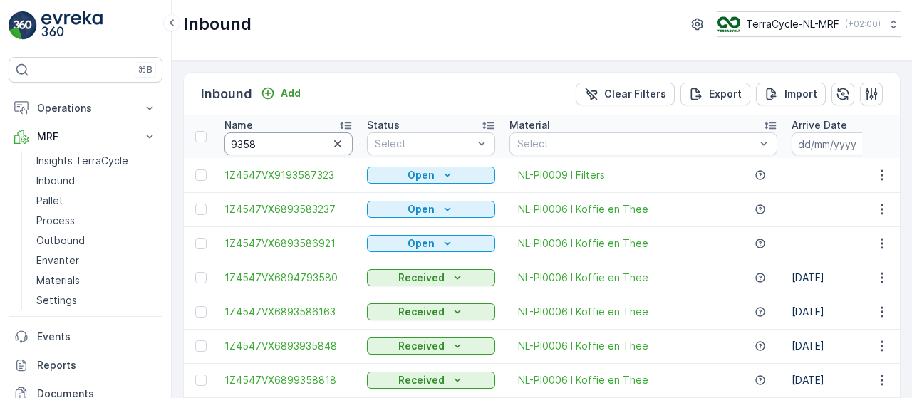
click at [284, 139] on input "9358" at bounding box center [289, 144] width 128 height 23
type input "93586921"
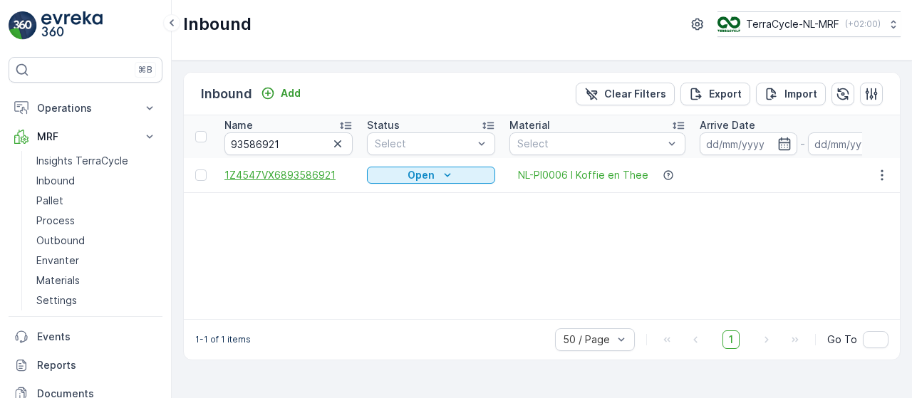
click at [304, 175] on span "1Z4547VX6893586921" at bounding box center [289, 175] width 128 height 14
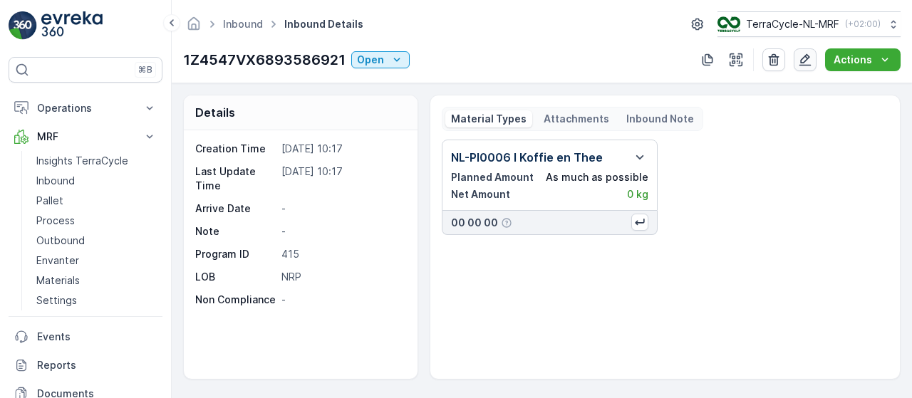
click at [803, 61] on icon "button" at bounding box center [805, 60] width 14 height 14
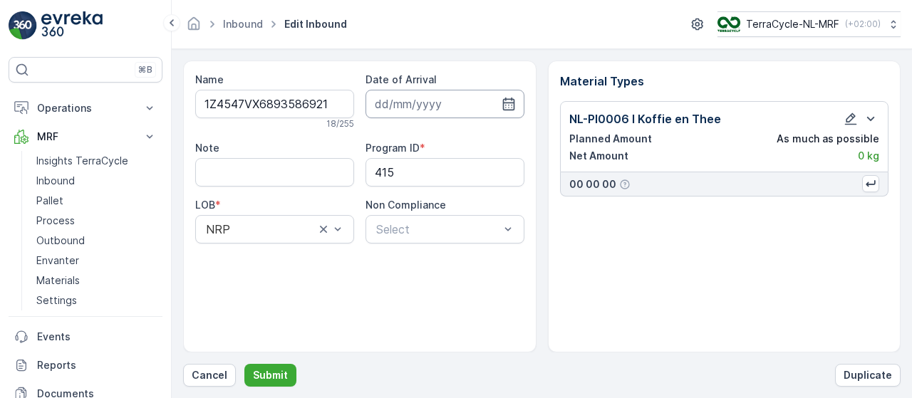
click at [461, 90] on input at bounding box center [445, 104] width 159 height 29
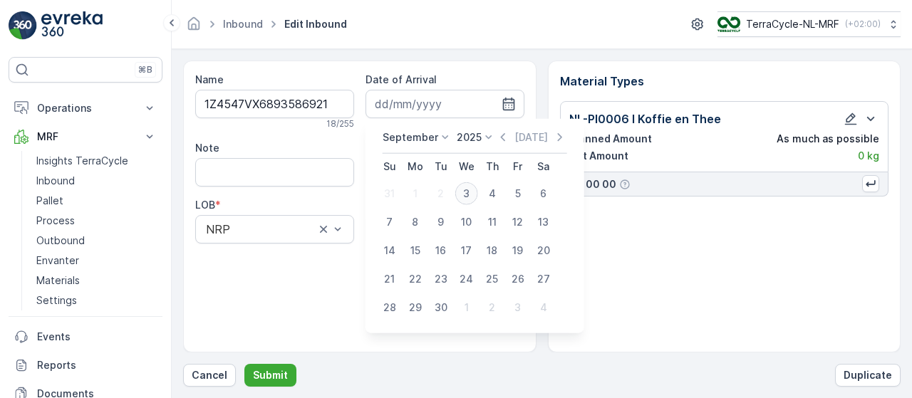
click at [465, 192] on div "3" at bounding box center [466, 193] width 23 height 23
type input "03.09.2025"
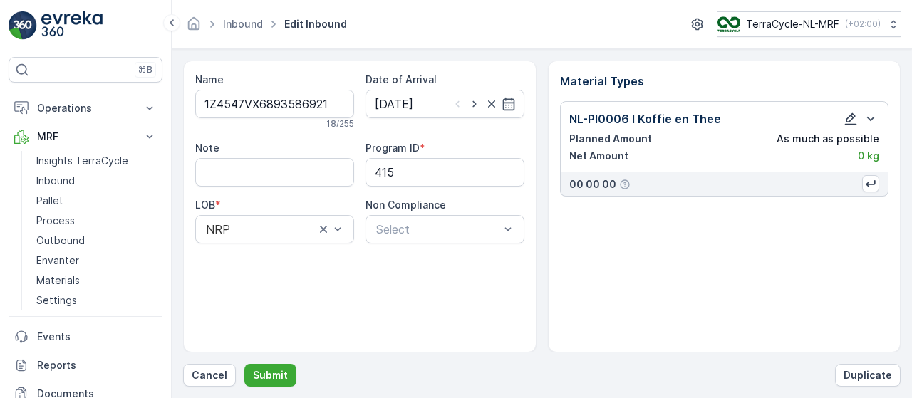
click at [853, 119] on icon "button" at bounding box center [851, 119] width 14 height 14
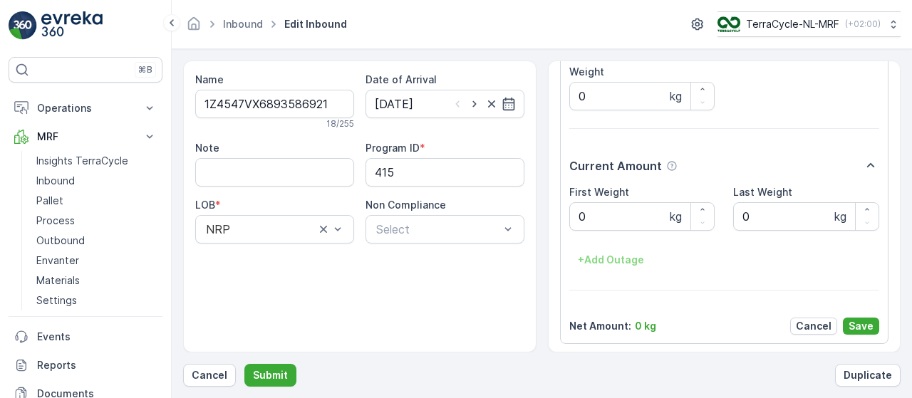
scroll to position [240, 0]
click at [639, 214] on Weight "0" at bounding box center [643, 215] width 146 height 29
type Weight "2.68"
click at [858, 324] on p "Save" at bounding box center [861, 325] width 25 height 14
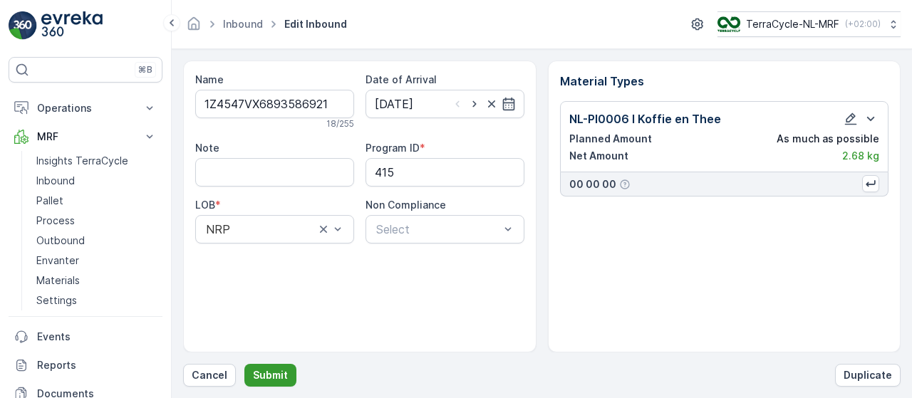
click at [274, 379] on p "Submit" at bounding box center [270, 376] width 35 height 14
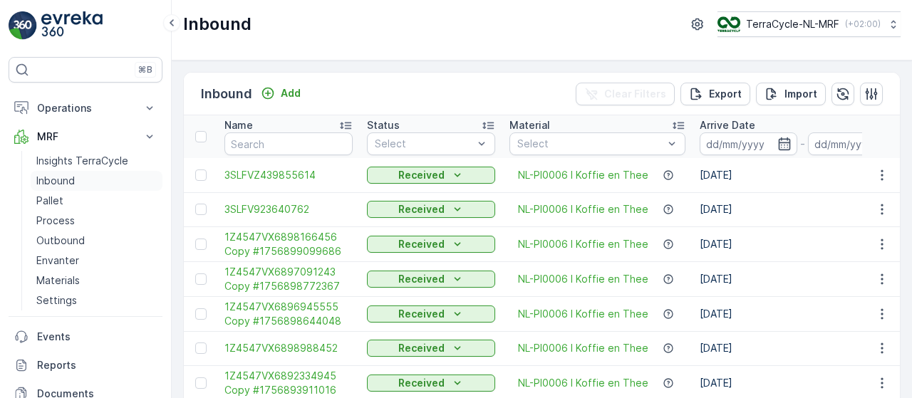
click at [61, 183] on p "Inbound" at bounding box center [55, 181] width 38 height 14
click at [84, 179] on link "Inbound" at bounding box center [97, 181] width 132 height 20
click at [304, 145] on input "text" at bounding box center [289, 144] width 128 height 23
type input "9929"
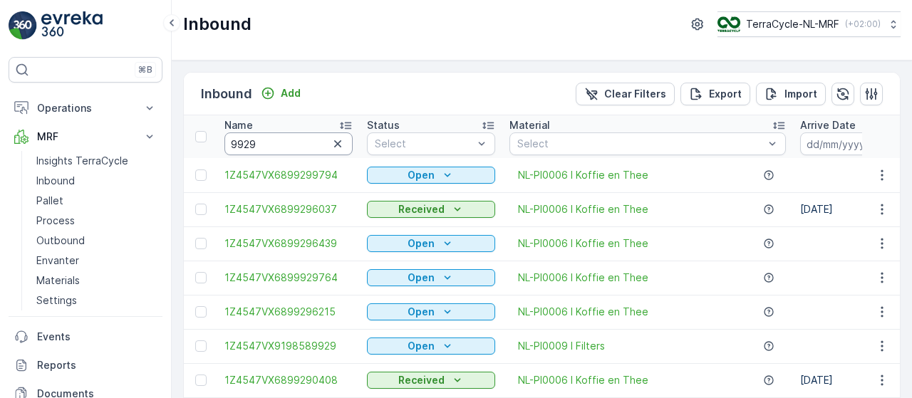
click at [304, 145] on input "9929" at bounding box center [289, 144] width 128 height 23
type input "992964"
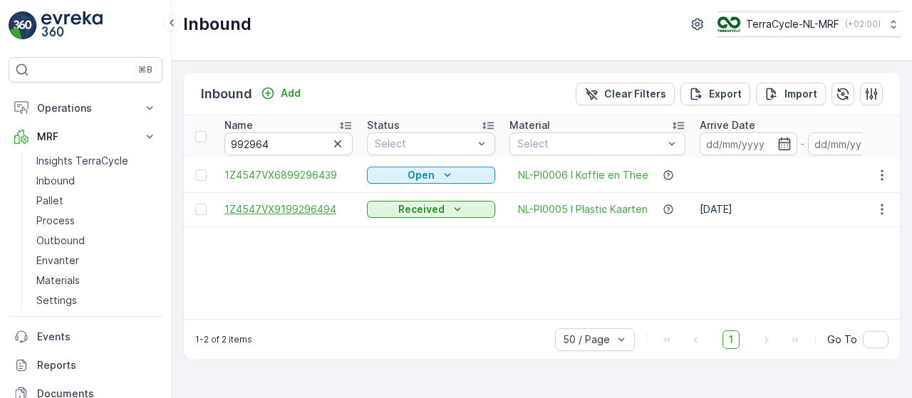
click at [323, 207] on span "1Z4547VX9199296494" at bounding box center [289, 209] width 128 height 14
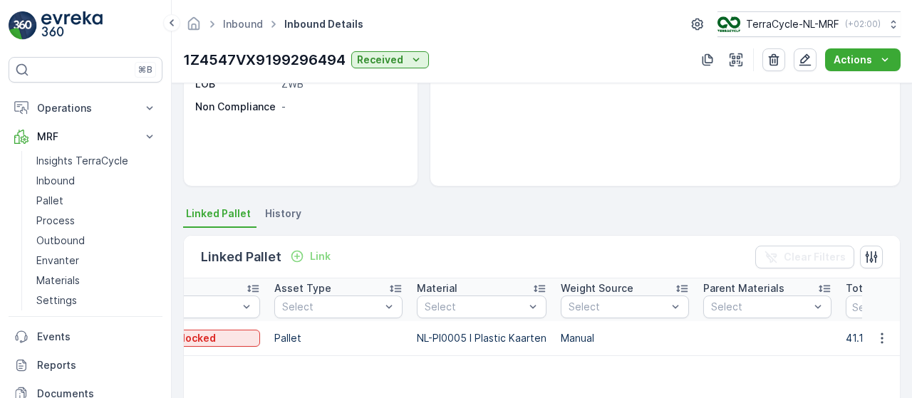
scroll to position [0, 345]
click at [884, 337] on icon "button" at bounding box center [882, 338] width 14 height 14
click at [850, 379] on span "Unlink Pallet" at bounding box center [853, 385] width 58 height 14
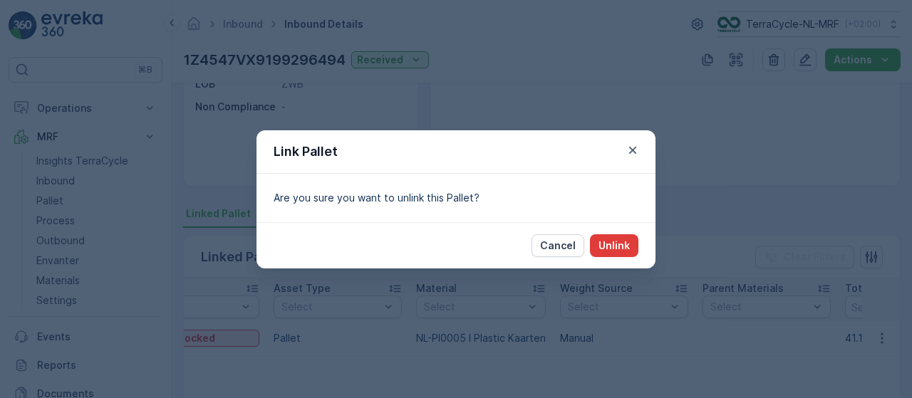
click at [614, 240] on p "Unlink" at bounding box center [614, 246] width 31 height 14
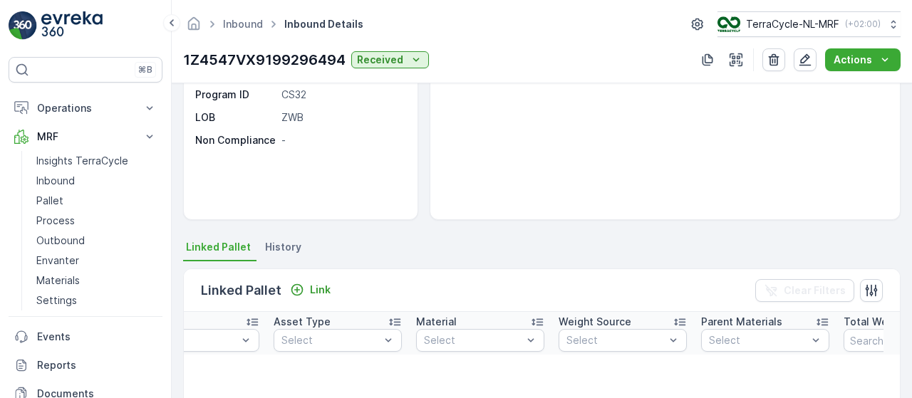
scroll to position [0, 0]
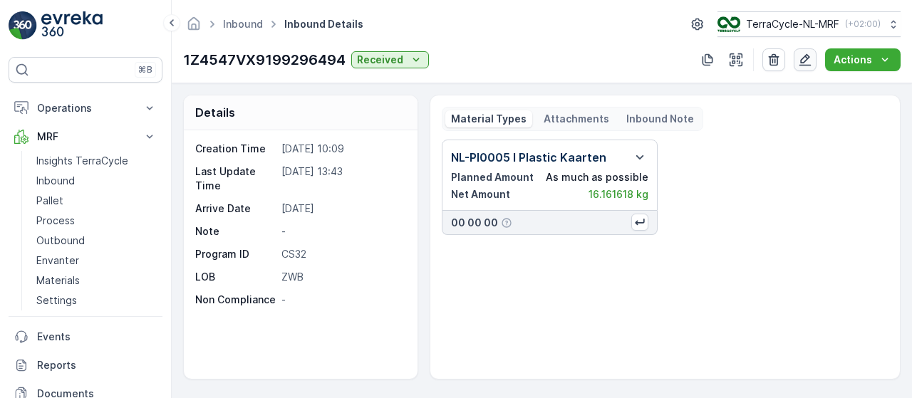
click at [805, 59] on icon "button" at bounding box center [805, 60] width 14 height 14
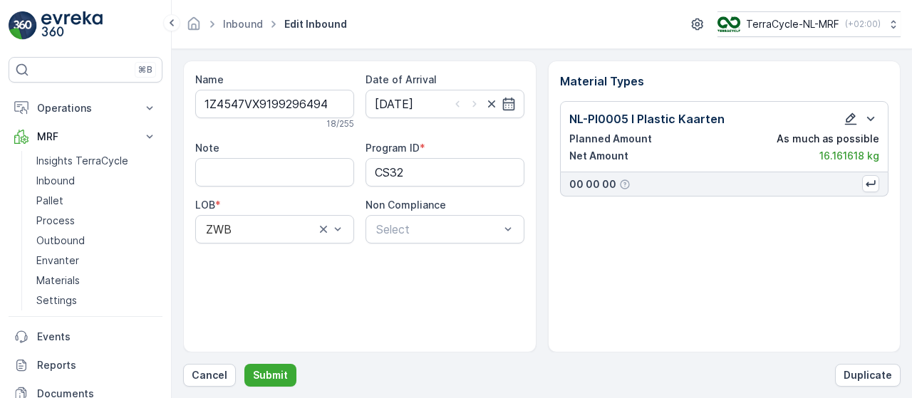
click at [847, 115] on icon "button" at bounding box center [851, 119] width 14 height 14
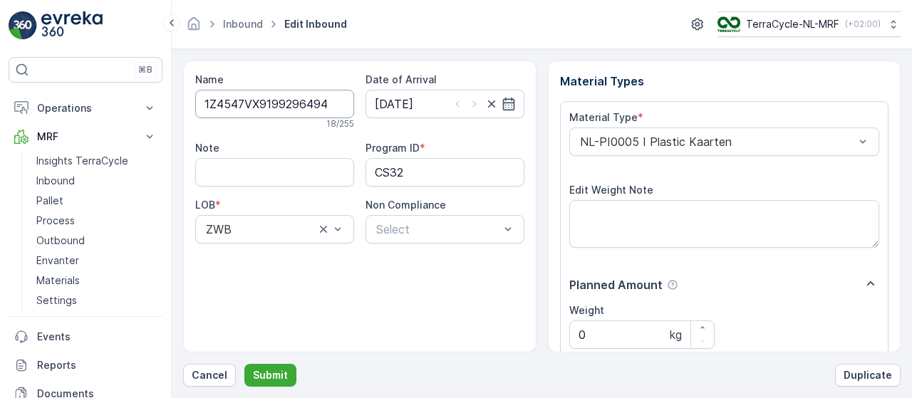
click at [285, 100] on input "1Z4547VX9199296494" at bounding box center [274, 104] width 159 height 29
click at [438, 98] on input "21.08.2025" at bounding box center [445, 104] width 159 height 29
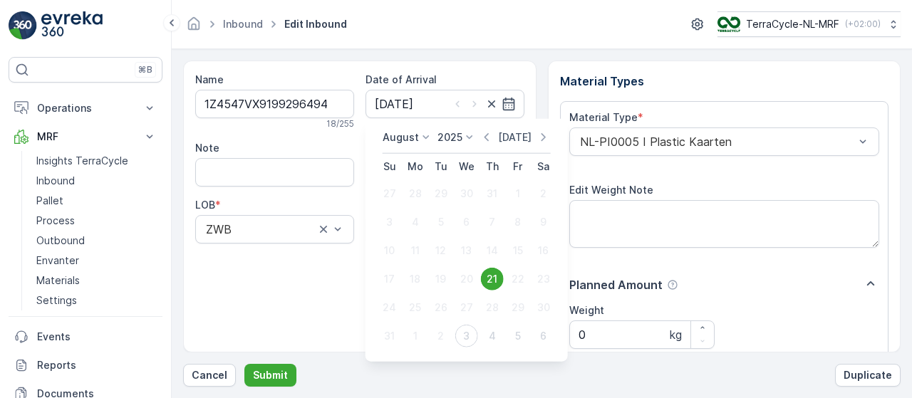
click at [514, 142] on p "Today" at bounding box center [515, 137] width 34 height 14
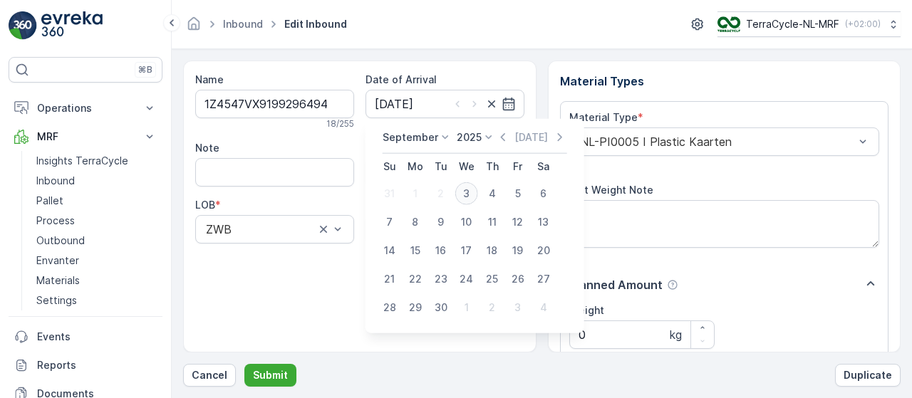
click at [460, 199] on div "3" at bounding box center [466, 193] width 23 height 23
type input "03.09.2025"
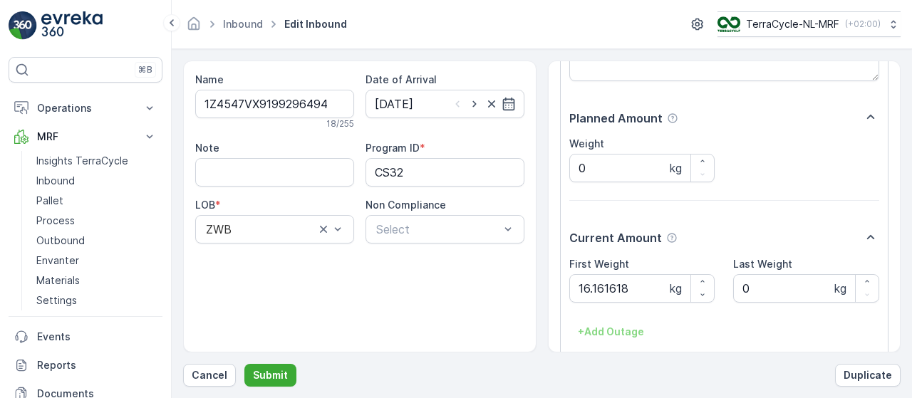
scroll to position [166, 0]
click at [614, 290] on Weight "16.161618" at bounding box center [643, 289] width 146 height 29
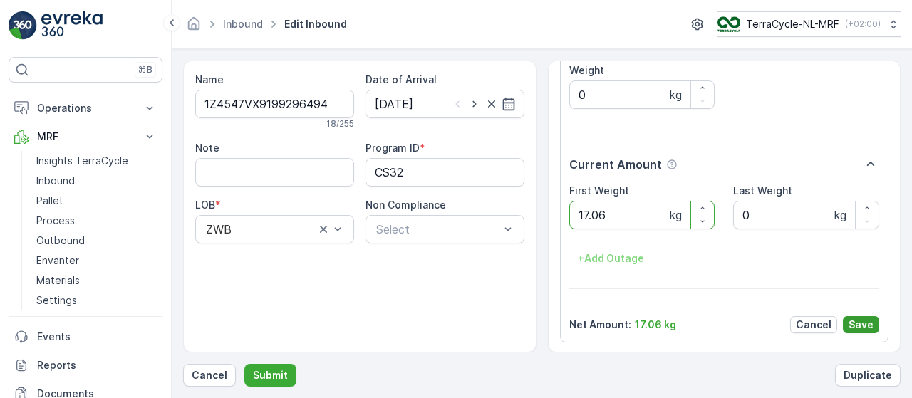
type Weight "17.06"
click at [860, 319] on p "Save" at bounding box center [861, 325] width 25 height 14
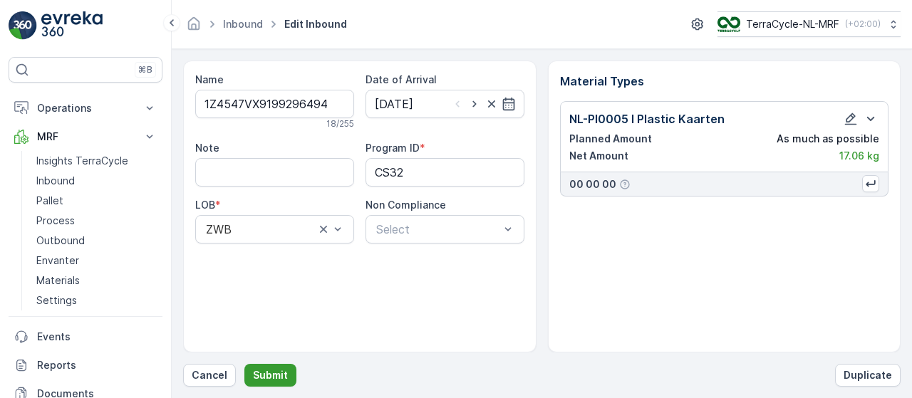
click at [272, 370] on p "Submit" at bounding box center [270, 376] width 35 height 14
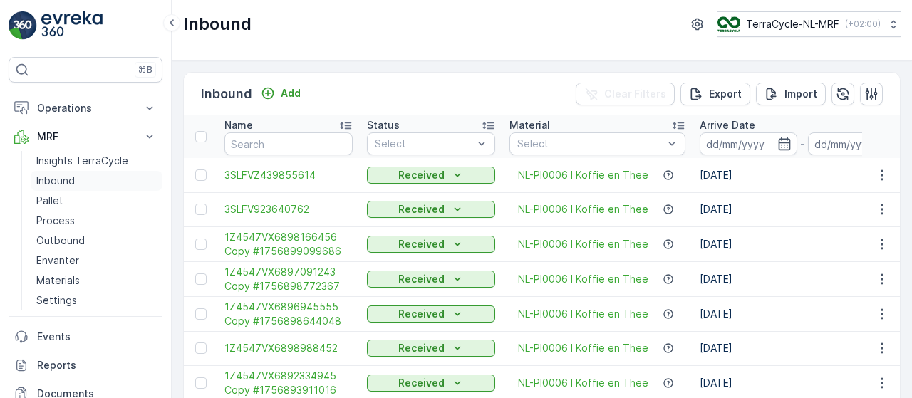
click at [77, 172] on link "Inbound" at bounding box center [97, 181] width 132 height 20
click at [279, 146] on input "text" at bounding box center [289, 144] width 128 height 23
paste input "1Z4547VX9199296494"
type input "1Z4547VX9199296494"
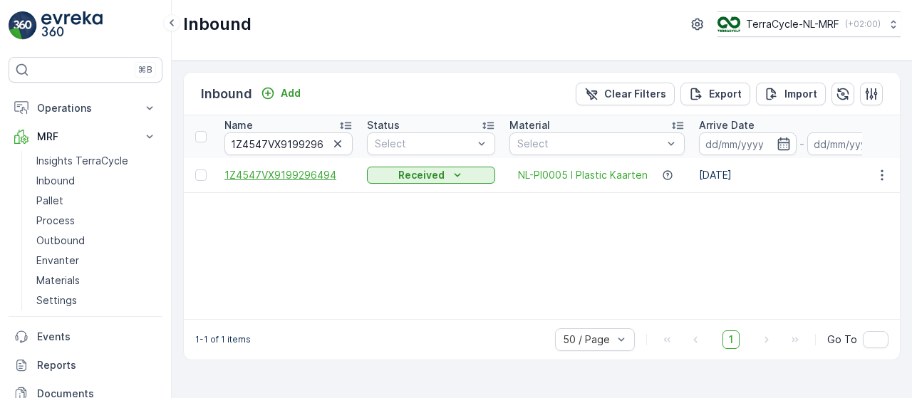
click at [304, 172] on span "1Z4547VX9199296494" at bounding box center [289, 175] width 128 height 14
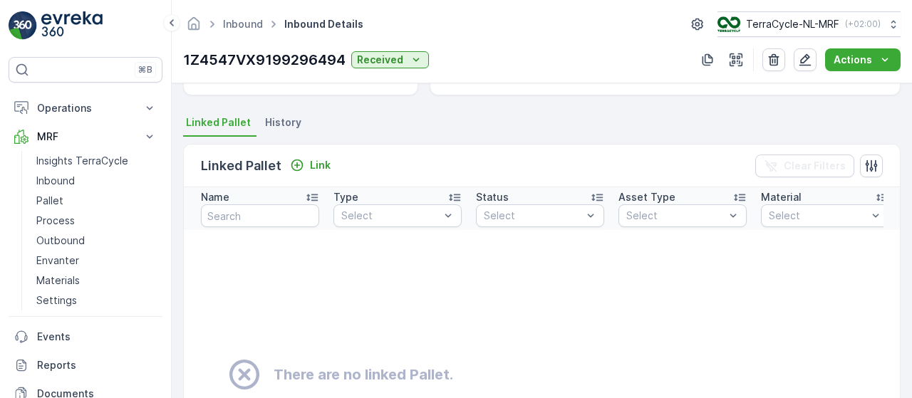
scroll to position [284, 0]
click at [311, 162] on p "Link" at bounding box center [320, 166] width 21 height 14
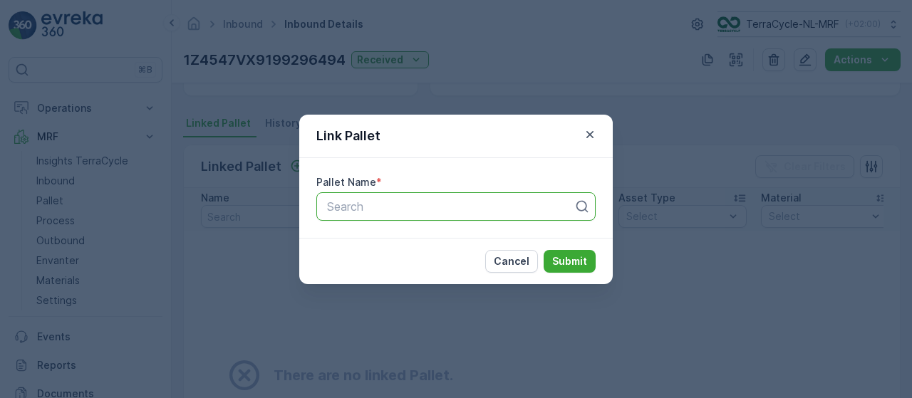
click at [393, 209] on div at bounding box center [450, 206] width 249 height 13
type input "155"
click at [411, 237] on div "Pallet_NL #155" at bounding box center [456, 241] width 262 height 13
click at [572, 260] on p "Submit" at bounding box center [569, 261] width 35 height 14
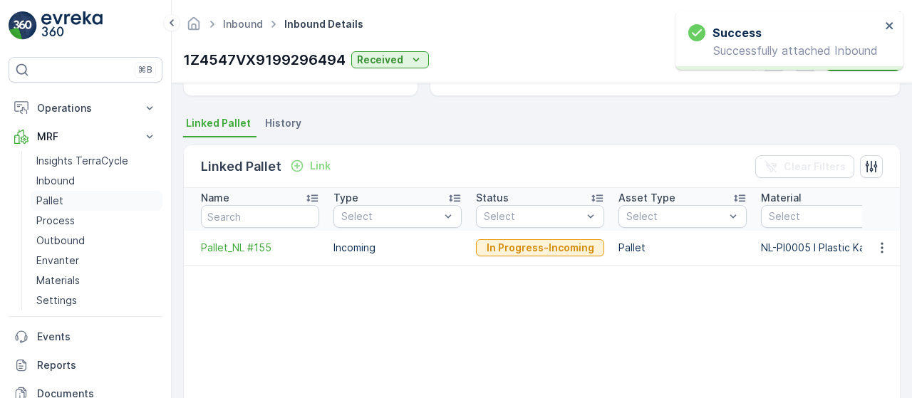
click at [68, 199] on link "Pallet" at bounding box center [97, 201] width 132 height 20
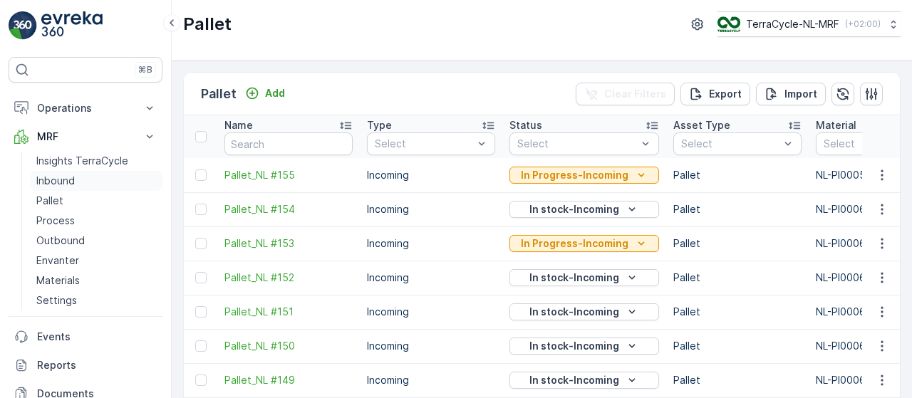
click at [94, 177] on link "Inbound" at bounding box center [97, 181] width 132 height 20
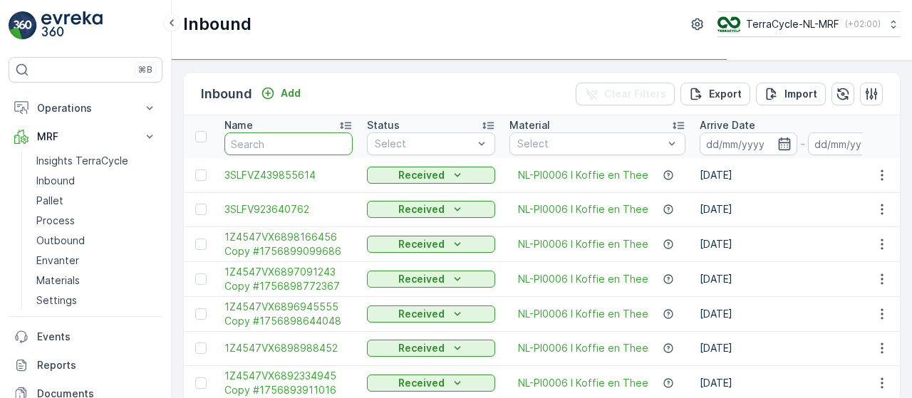
click at [294, 145] on input "text" at bounding box center [289, 144] width 128 height 23
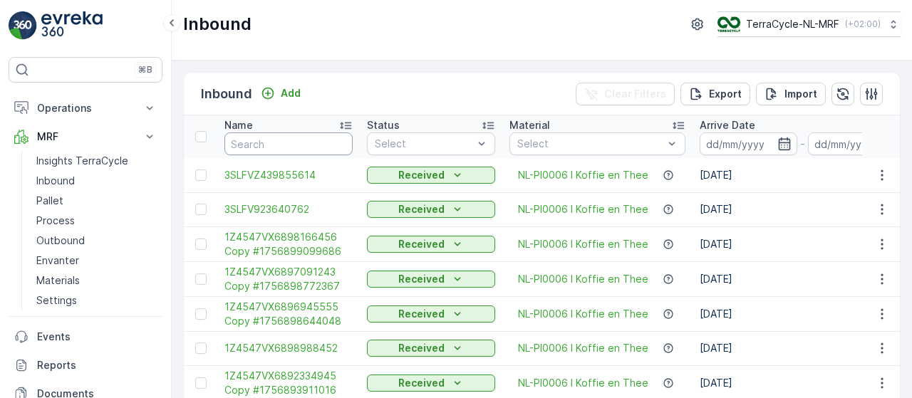
click at [294, 145] on input "text" at bounding box center [289, 144] width 128 height 23
type input "9699"
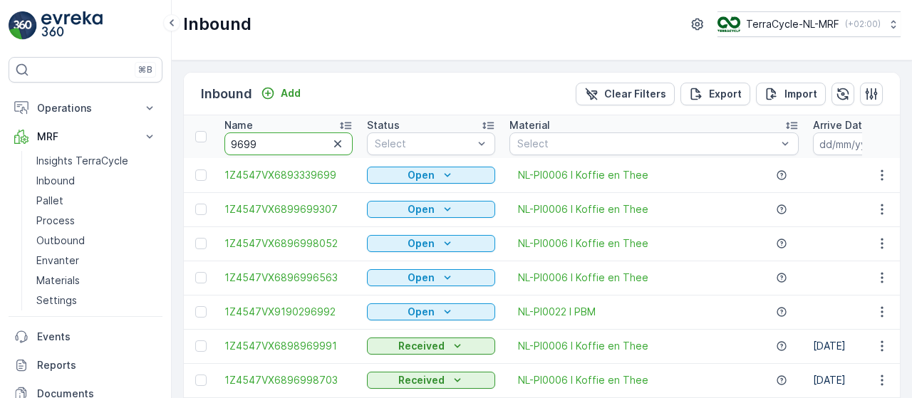
click at [294, 145] on input "9699" at bounding box center [289, 144] width 128 height 23
type input "969987"
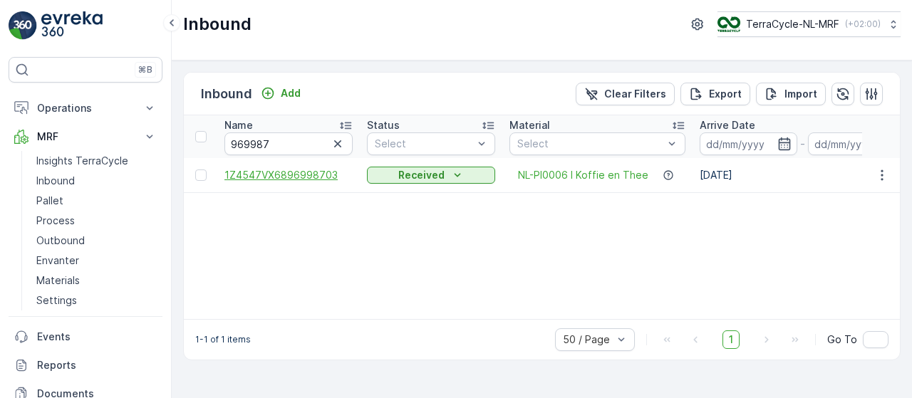
click at [288, 172] on span "1Z4547VX6896998703" at bounding box center [289, 175] width 128 height 14
click at [880, 175] on icon "button" at bounding box center [882, 175] width 14 height 14
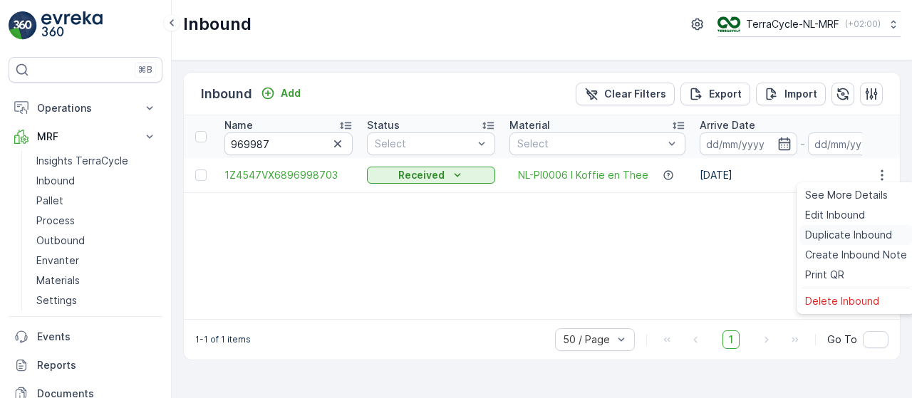
click at [841, 236] on span "Duplicate Inbound" at bounding box center [848, 235] width 87 height 14
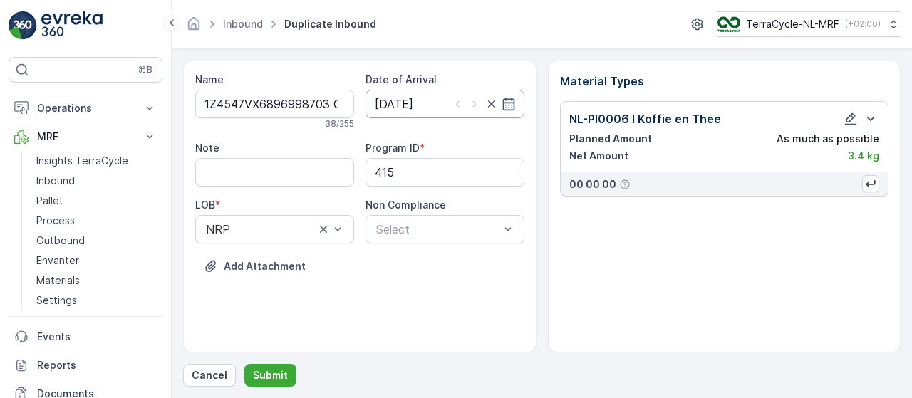
click at [431, 99] on input "23.05.2025" at bounding box center [445, 104] width 159 height 29
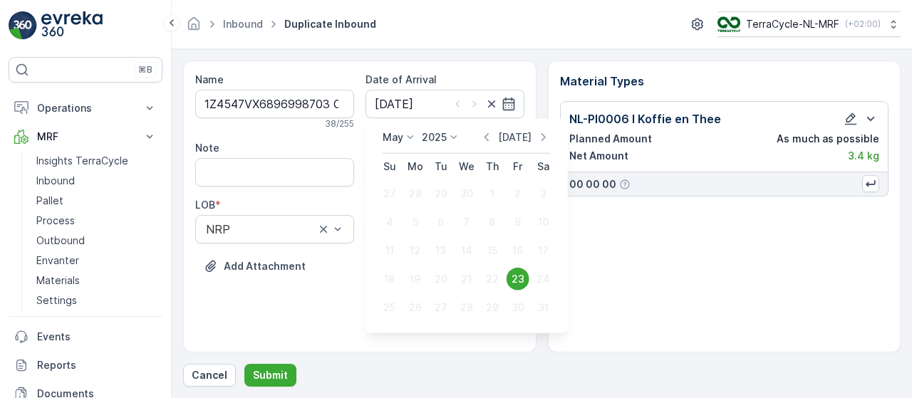
click at [510, 139] on p "Today" at bounding box center [515, 137] width 34 height 14
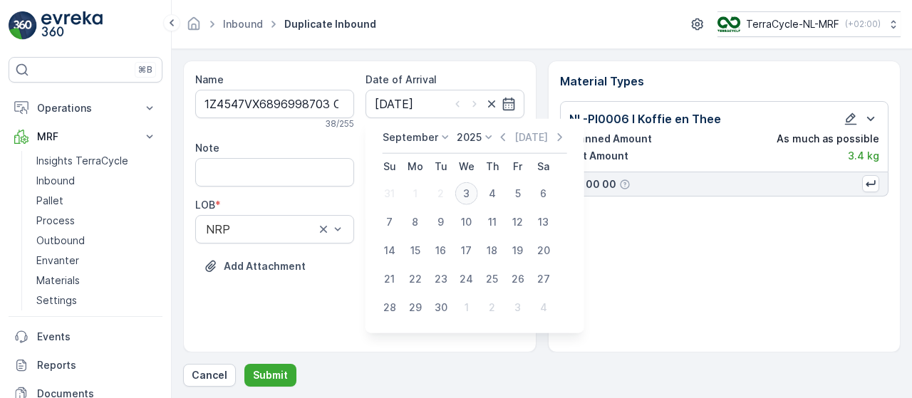
click at [470, 193] on div "3" at bounding box center [466, 193] width 23 height 23
type input "03.09.2025"
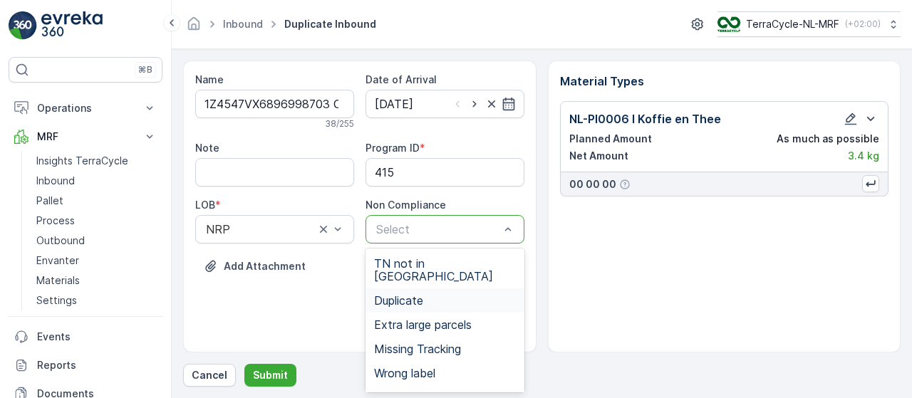
click at [423, 294] on span "Duplicate" at bounding box center [398, 300] width 49 height 13
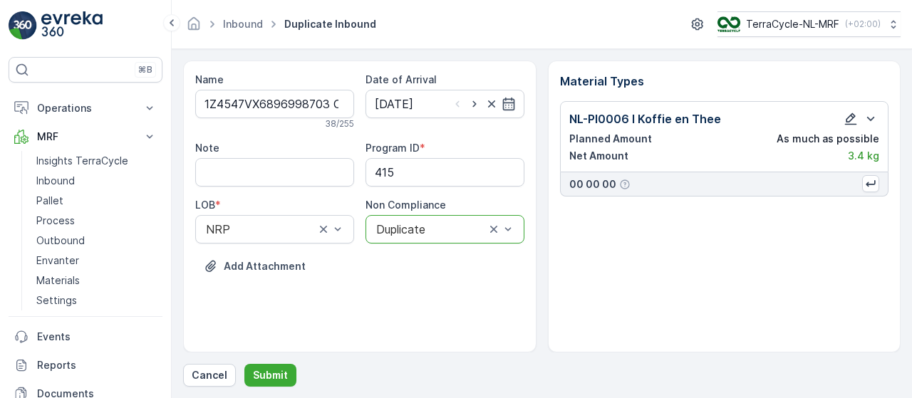
click at [847, 118] on icon "button" at bounding box center [851, 119] width 12 height 12
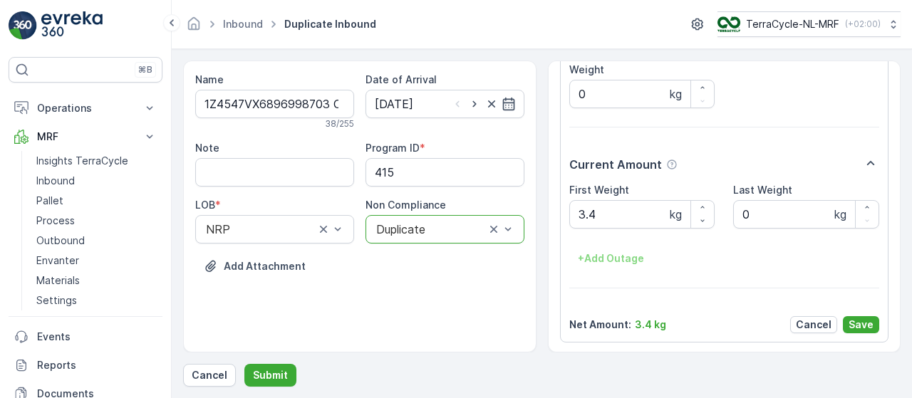
scroll to position [148, 0]
click at [644, 218] on Weight "3.4" at bounding box center [643, 215] width 146 height 29
type Weight "3"
type Weight "2.87"
click at [867, 320] on p "Save" at bounding box center [861, 326] width 25 height 14
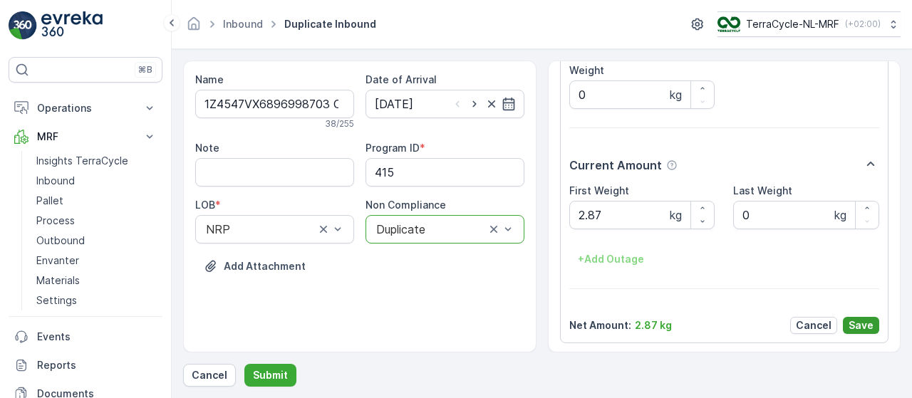
scroll to position [0, 0]
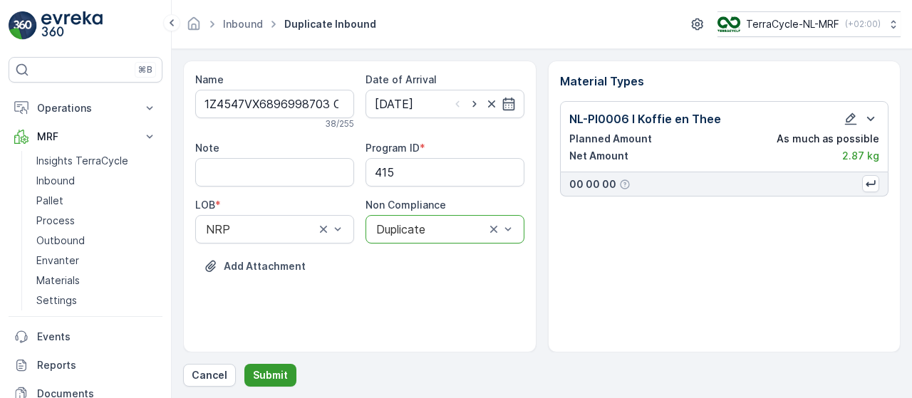
click at [269, 379] on p "Submit" at bounding box center [270, 376] width 35 height 14
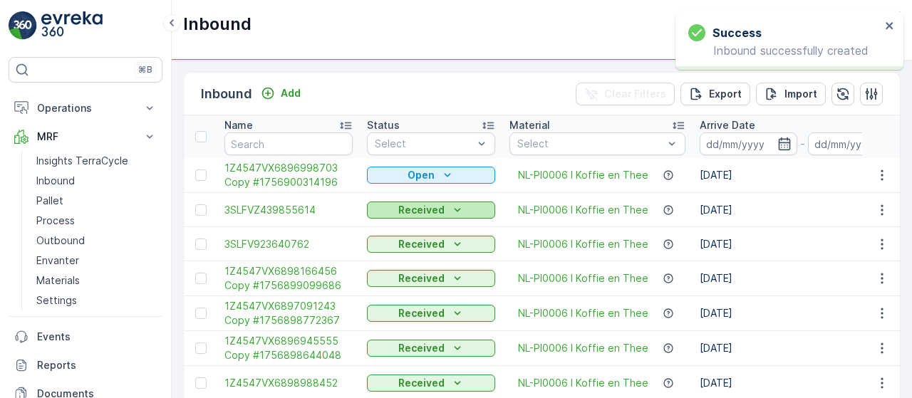
click at [427, 175] on p "Open" at bounding box center [421, 175] width 27 height 14
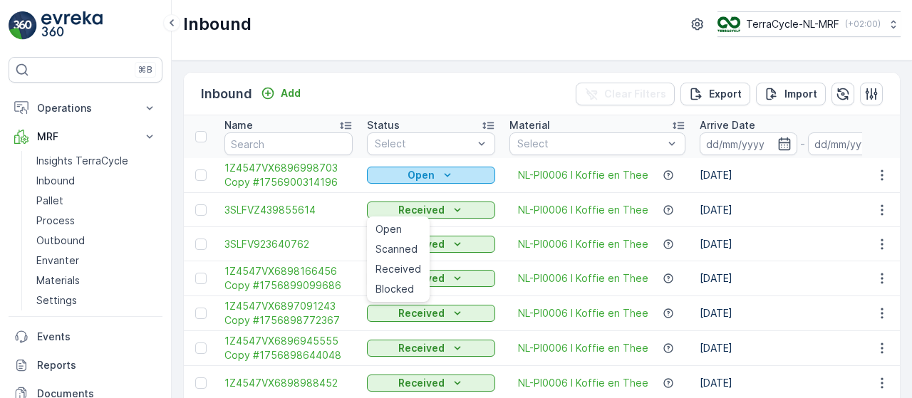
click at [464, 168] on div "Open" at bounding box center [431, 175] width 117 height 14
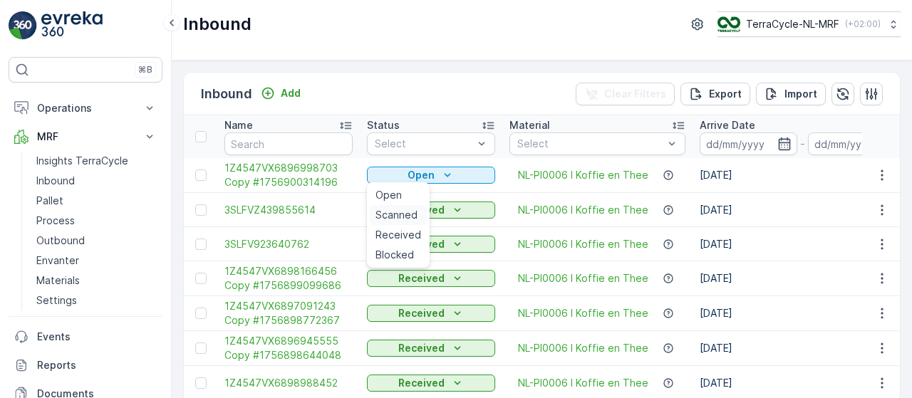
click at [393, 216] on span "Scanned" at bounding box center [397, 215] width 42 height 14
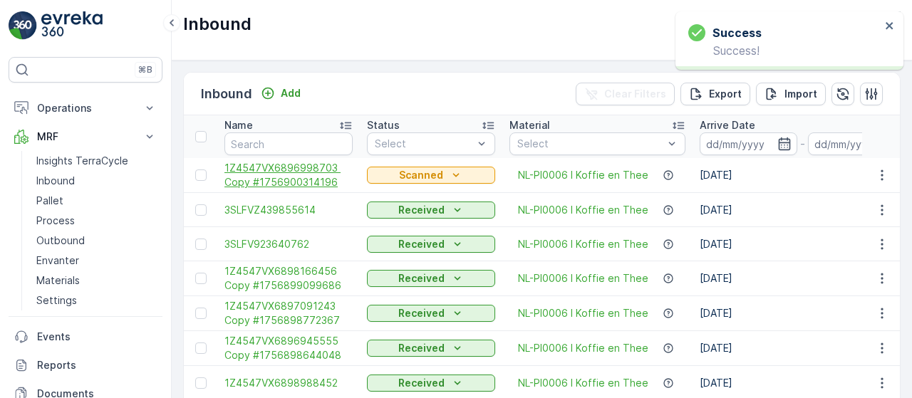
click at [307, 177] on span "1Z4547VX6896998703 Copy #1756900314196" at bounding box center [289, 175] width 128 height 29
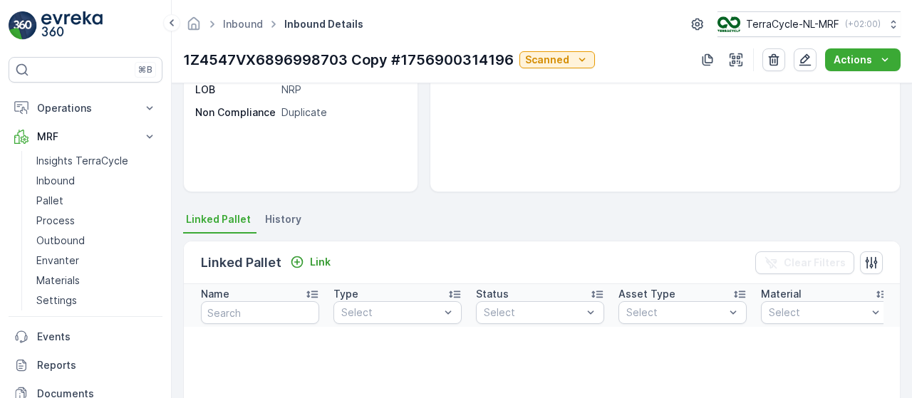
scroll to position [199, 0]
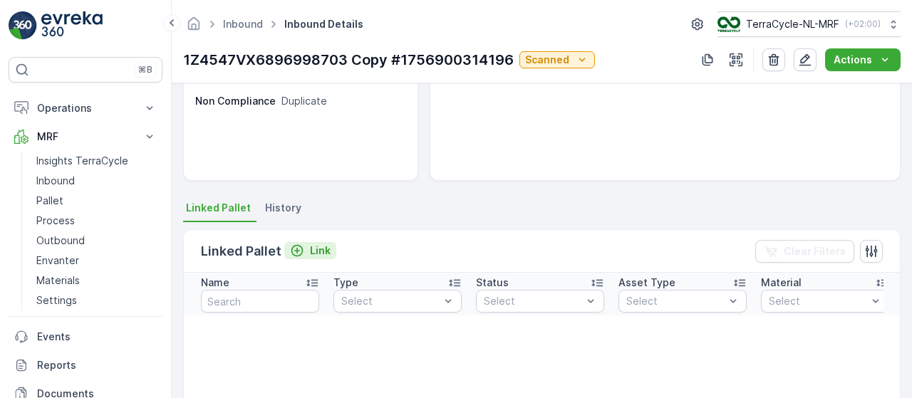
click at [320, 252] on p "Link" at bounding box center [320, 251] width 21 height 14
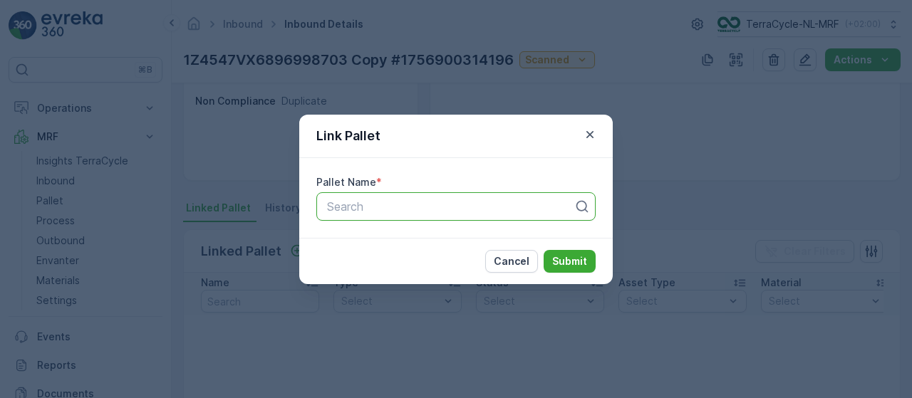
click at [388, 207] on div at bounding box center [450, 206] width 249 height 13
type input "153"
click at [388, 244] on span "Pallet_NL #153" at bounding box center [365, 241] width 80 height 13
click at [567, 259] on p "Submit" at bounding box center [569, 261] width 35 height 14
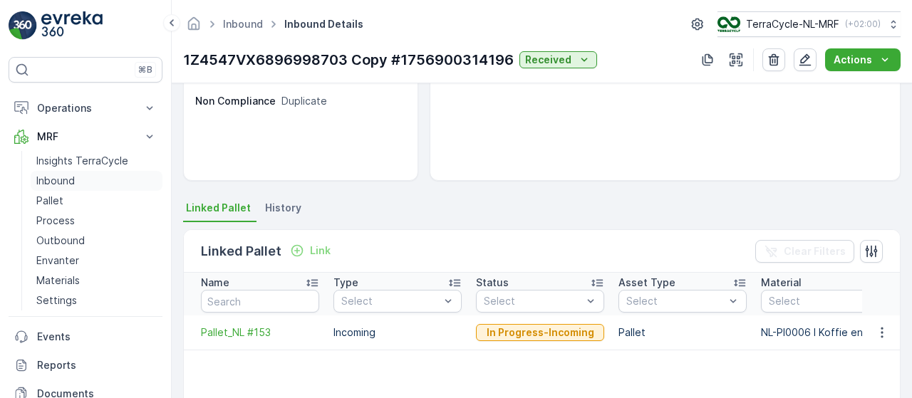
click at [66, 180] on p "Inbound" at bounding box center [55, 181] width 38 height 14
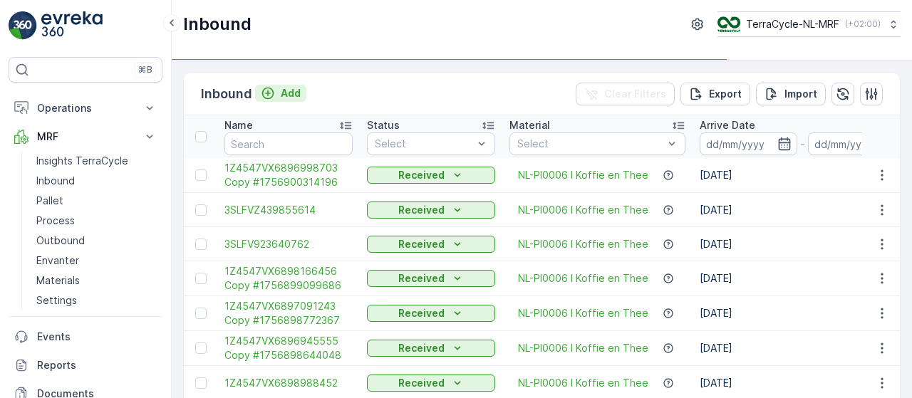
click at [282, 89] on p "Add" at bounding box center [291, 93] width 20 height 14
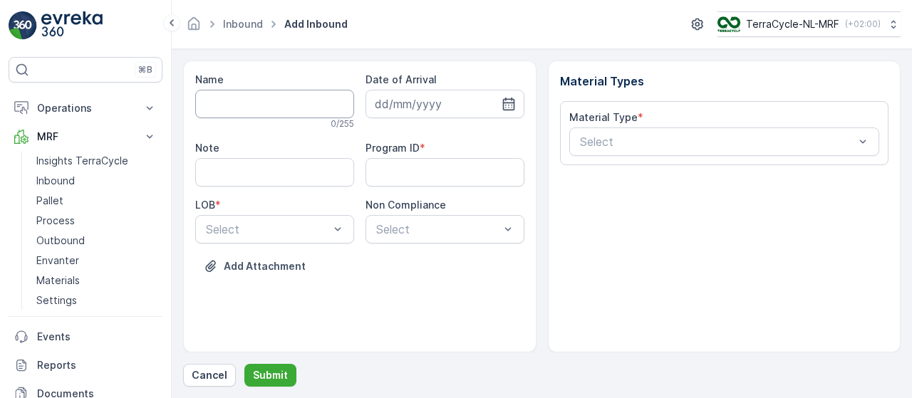
click at [275, 97] on input "Name" at bounding box center [274, 104] width 159 height 29
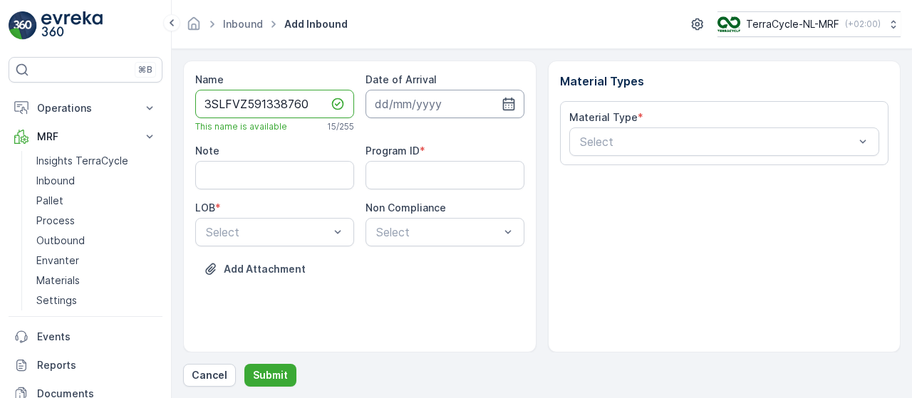
type input "3SLFVZ591338760"
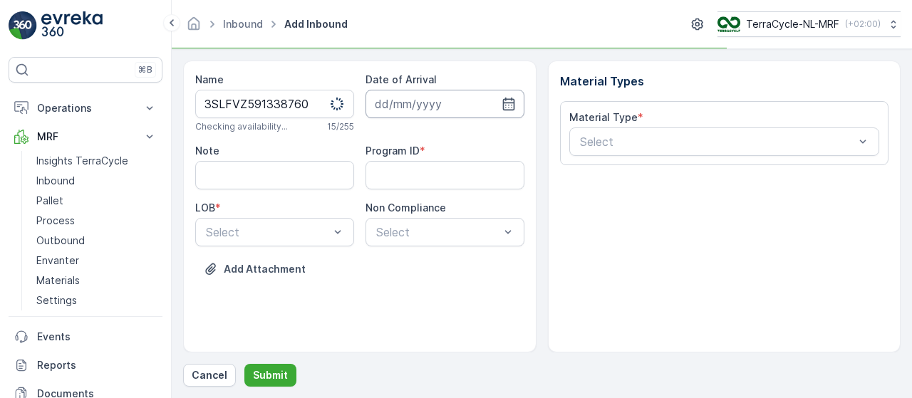
click at [441, 101] on input at bounding box center [445, 104] width 159 height 29
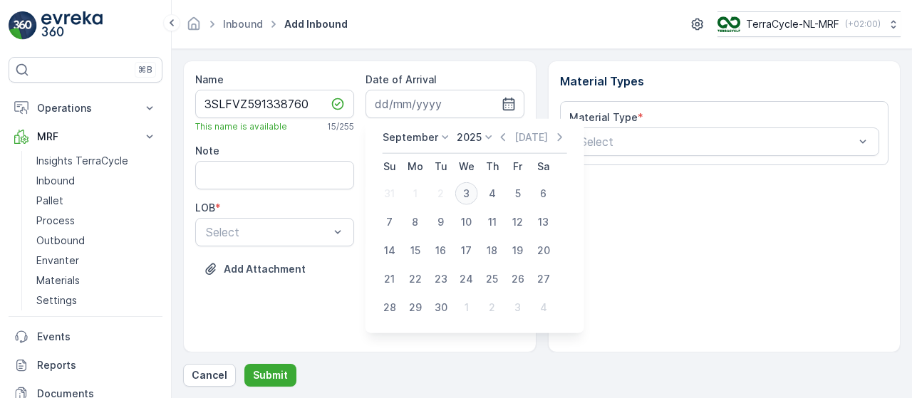
click at [462, 194] on div "3" at bounding box center [466, 193] width 23 height 23
type input "03.09.2025"
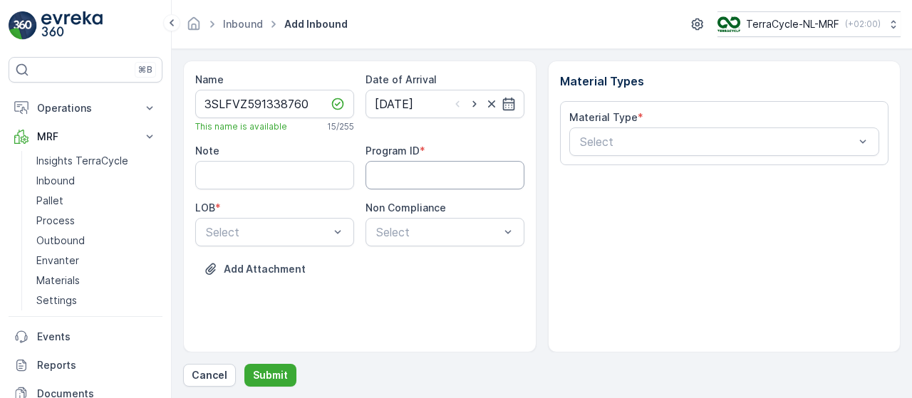
click at [404, 176] on ID "Program ID" at bounding box center [445, 175] width 159 height 29
type ID "415"
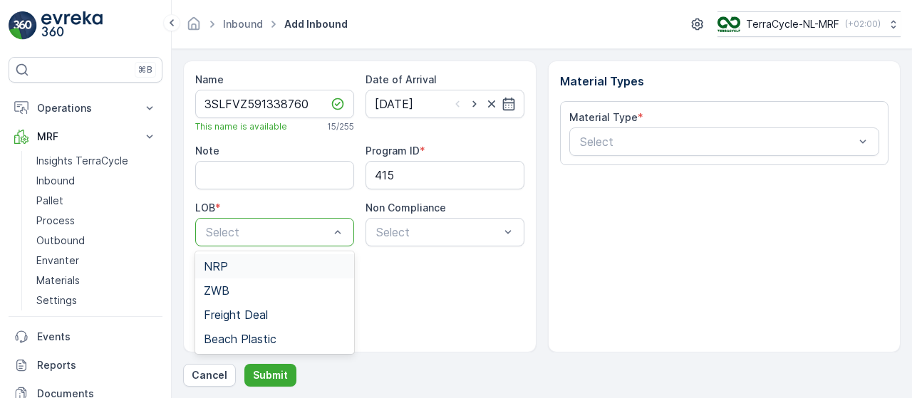
click at [304, 267] on div "NRP" at bounding box center [275, 266] width 142 height 13
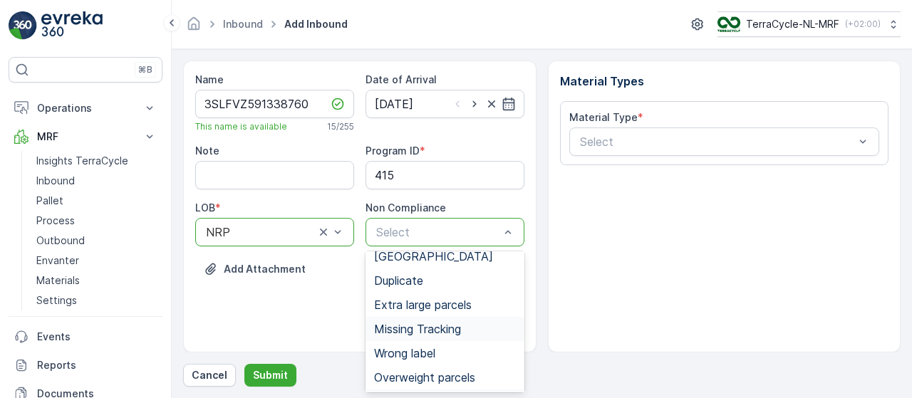
scroll to position [20, 0]
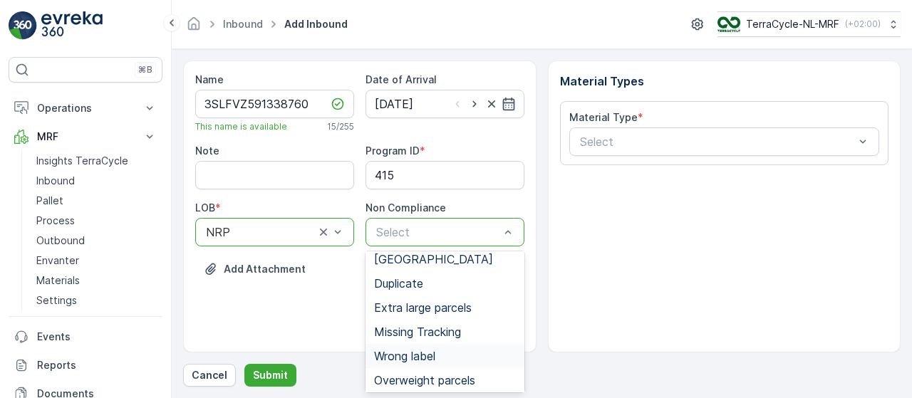
click at [426, 350] on span "Wrong label" at bounding box center [404, 356] width 61 height 13
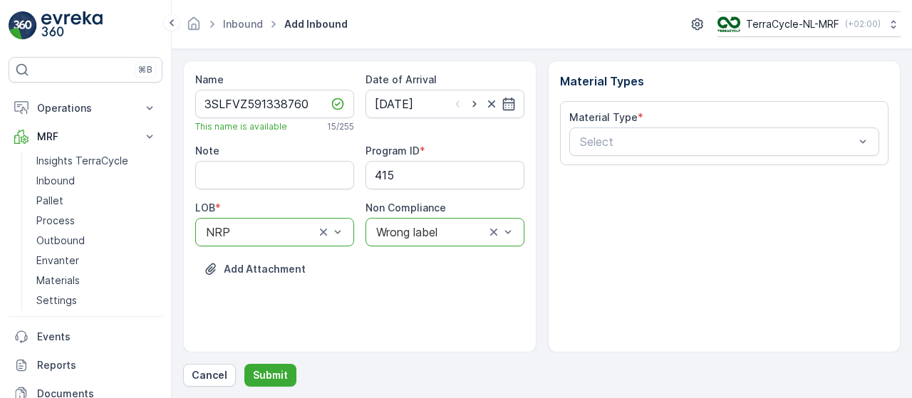
click at [442, 232] on div at bounding box center [431, 232] width 112 height 13
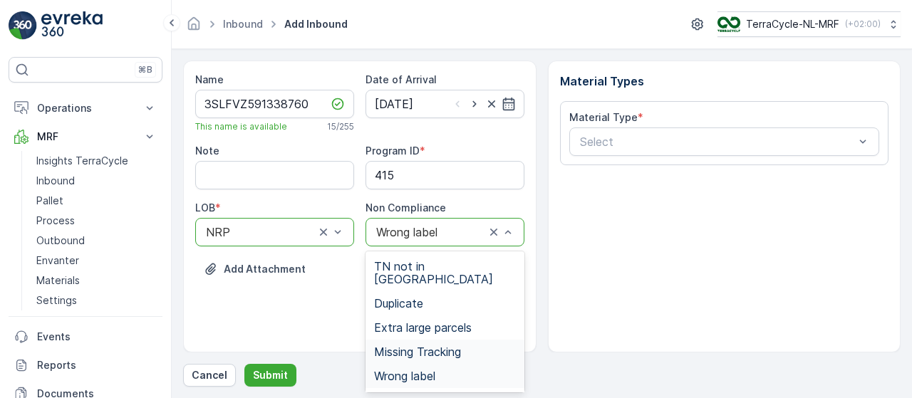
click at [436, 346] on span "Missing Tracking" at bounding box center [417, 352] width 87 height 13
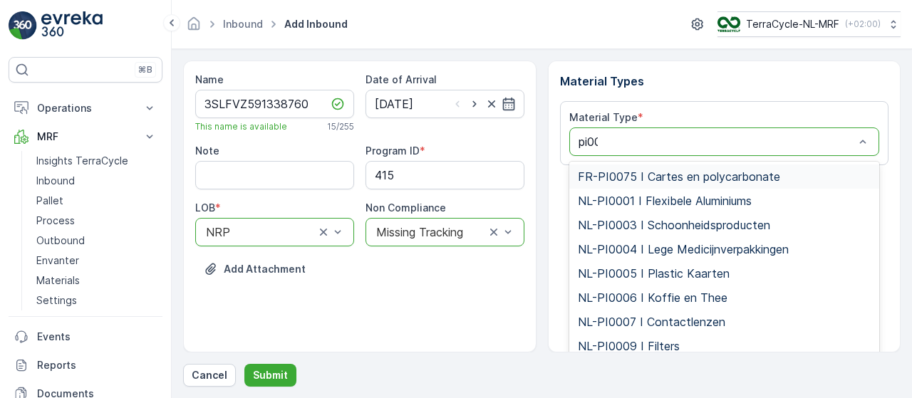
type input "pi000"
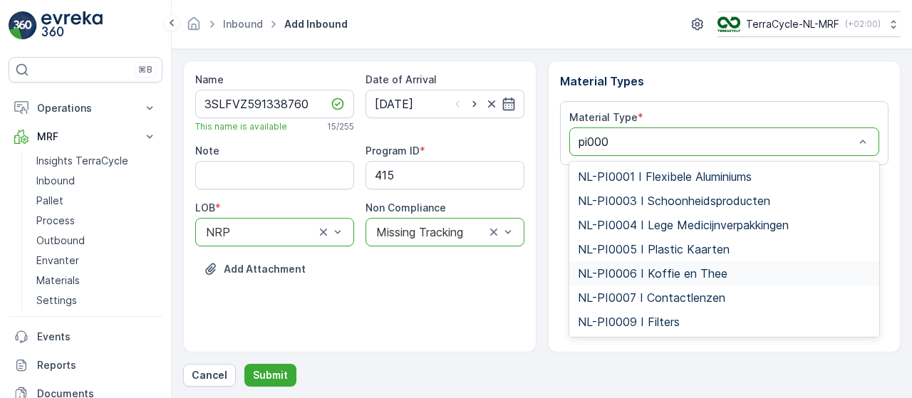
click at [640, 276] on span "NL-PI0006 I Koffie en Thee" at bounding box center [653, 273] width 150 height 13
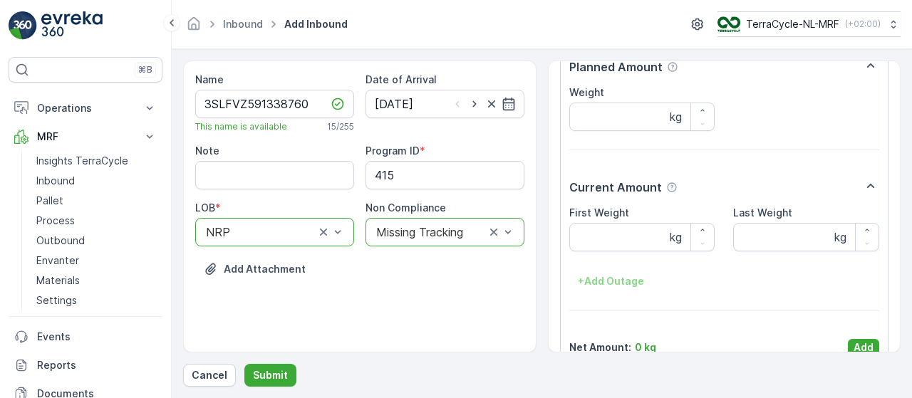
scroll to position [149, 0]
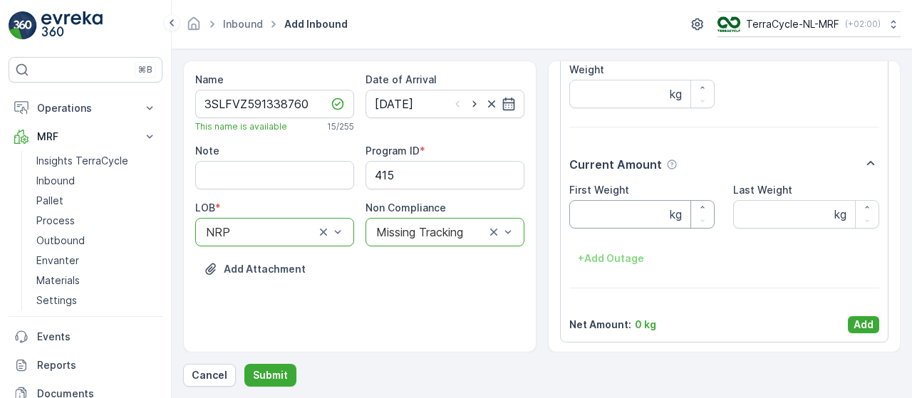
click at [626, 207] on Weight "First Weight" at bounding box center [643, 214] width 146 height 29
type Weight "5.03"
click at [861, 322] on p "Add" at bounding box center [864, 325] width 20 height 14
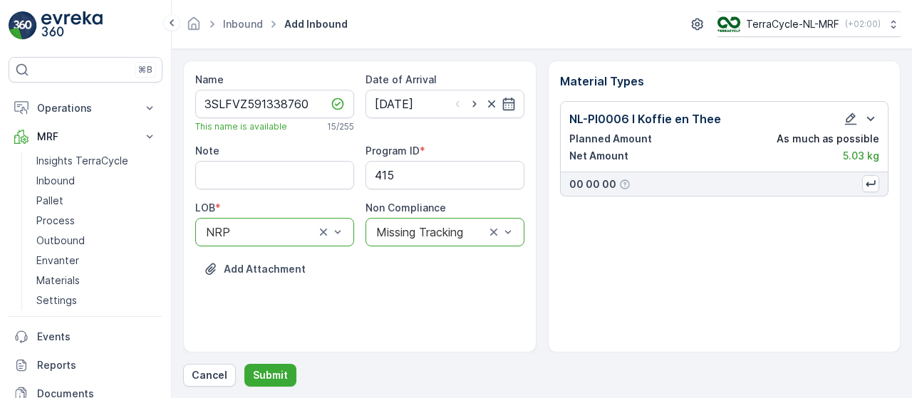
scroll to position [0, 0]
click at [269, 376] on p "Submit" at bounding box center [270, 376] width 35 height 14
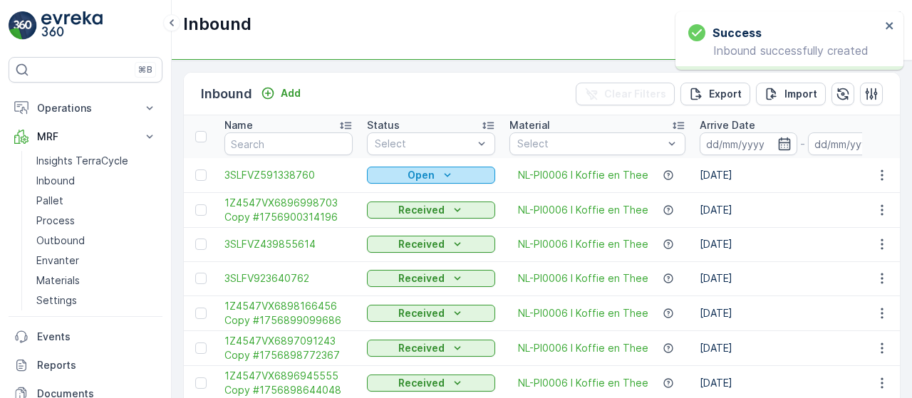
click at [434, 175] on div "Open" at bounding box center [431, 175] width 117 height 14
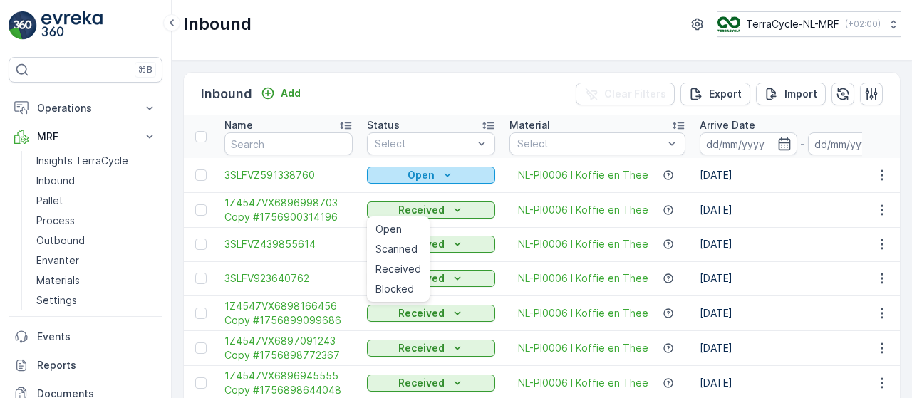
click at [441, 170] on icon "Open" at bounding box center [448, 175] width 14 height 14
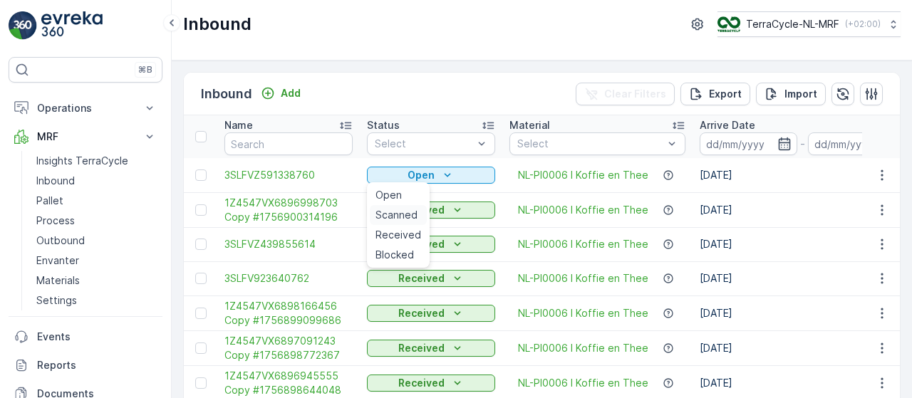
click at [401, 213] on span "Scanned" at bounding box center [397, 215] width 42 height 14
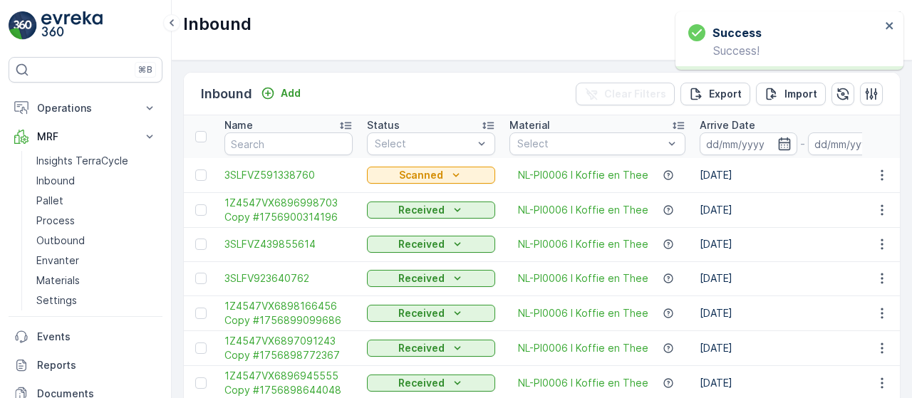
click at [292, 173] on span "3SLFVZ591338760" at bounding box center [289, 175] width 128 height 14
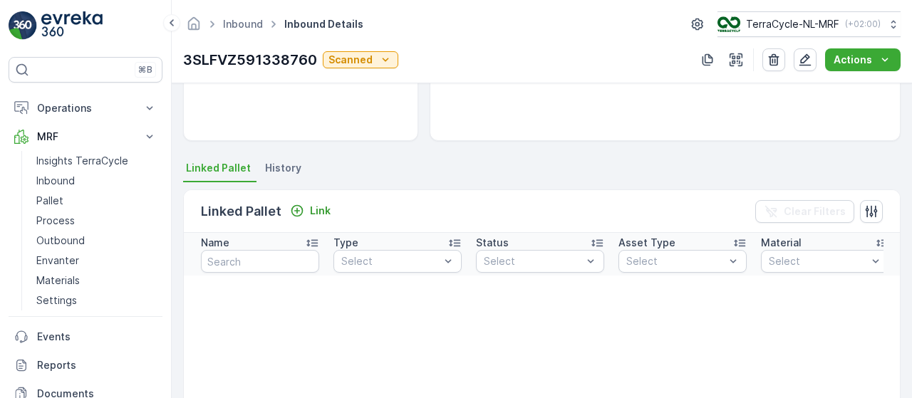
scroll to position [244, 0]
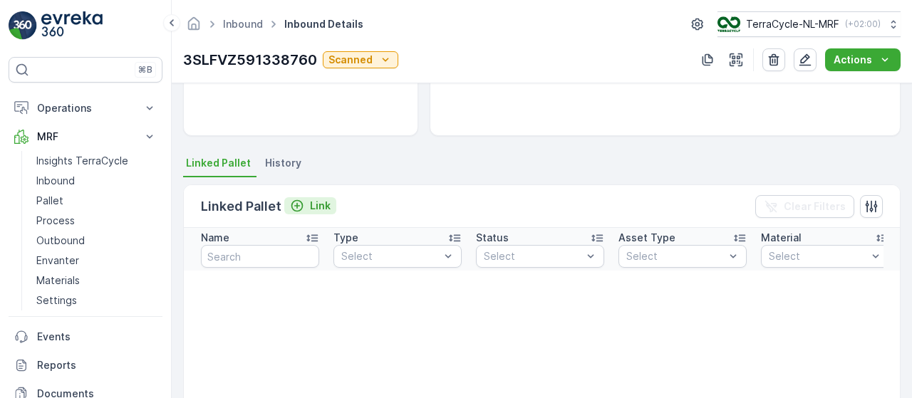
click at [311, 209] on p "Link" at bounding box center [320, 206] width 21 height 14
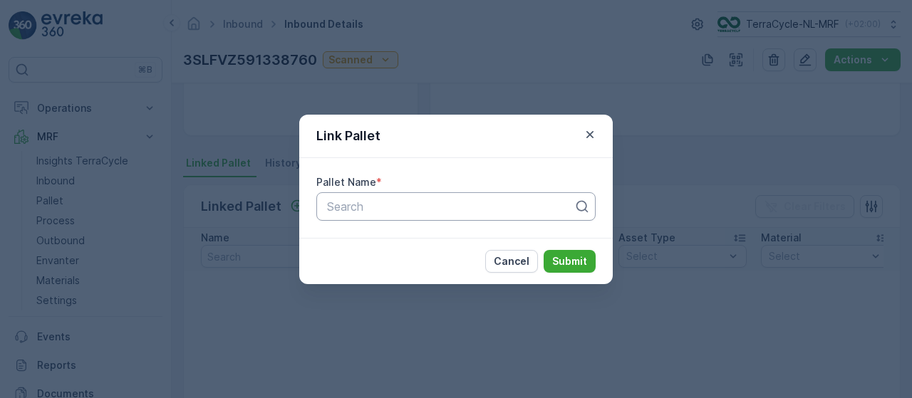
click at [416, 210] on div at bounding box center [450, 206] width 249 height 13
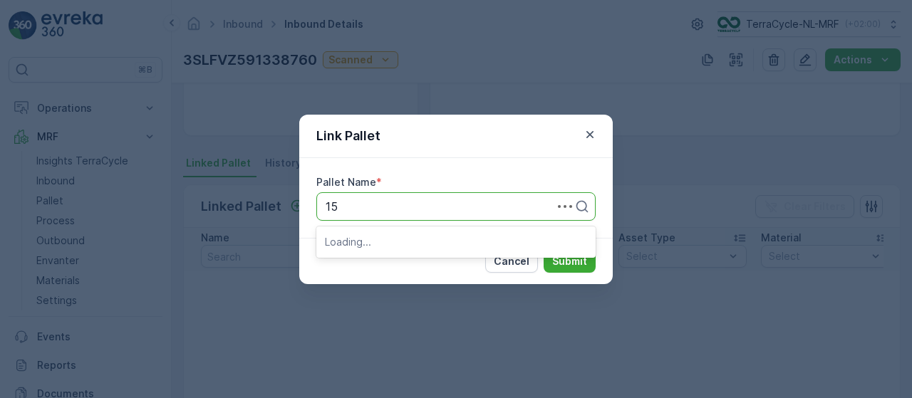
type input "153"
click at [414, 243] on div "Pallet_NL #153" at bounding box center [456, 241] width 262 height 13
click at [571, 267] on p "Submit" at bounding box center [569, 261] width 35 height 14
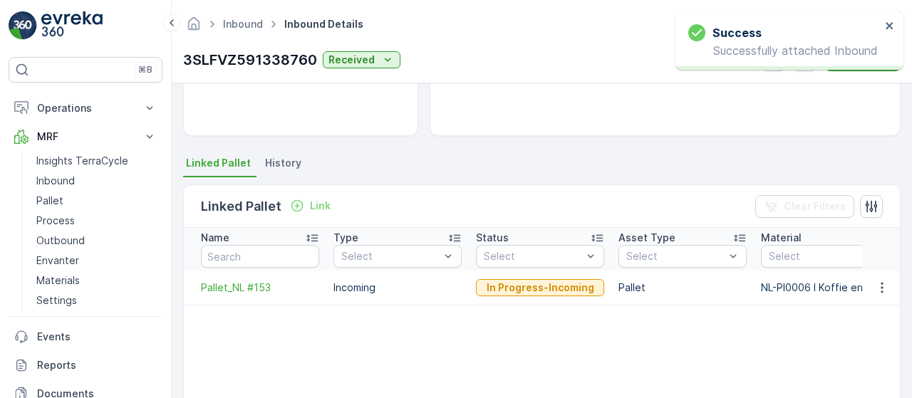
scroll to position [0, 0]
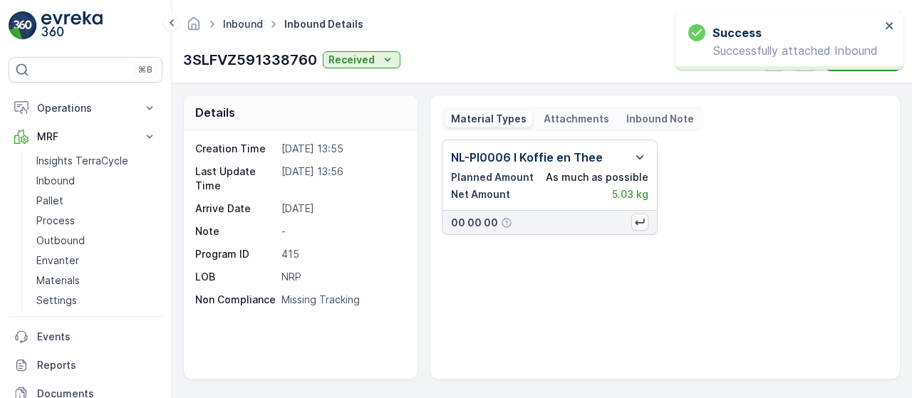
click at [245, 22] on link "Inbound" at bounding box center [243, 24] width 40 height 12
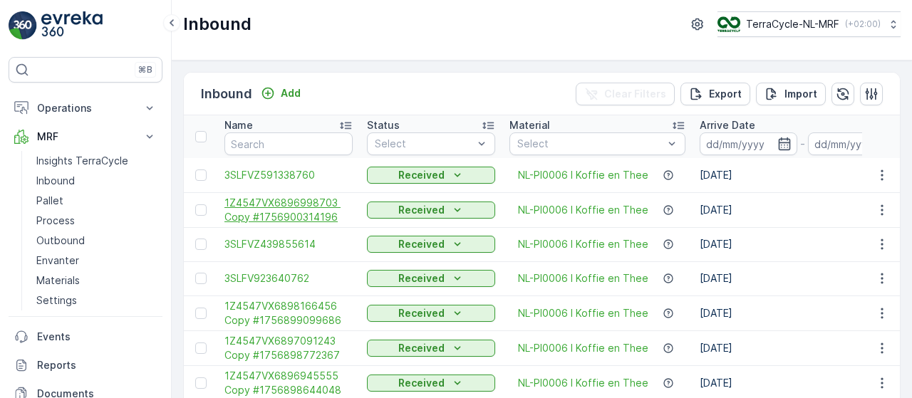
click at [307, 199] on span "1Z4547VX6896998703 Copy #1756900314196" at bounding box center [289, 210] width 128 height 29
click at [297, 243] on span "3SLFVZ439855614" at bounding box center [289, 244] width 128 height 14
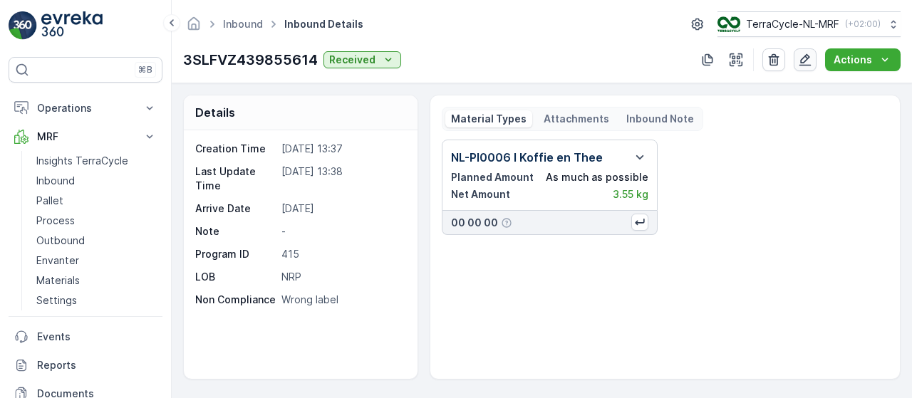
click at [803, 56] on icon "button" at bounding box center [805, 60] width 14 height 14
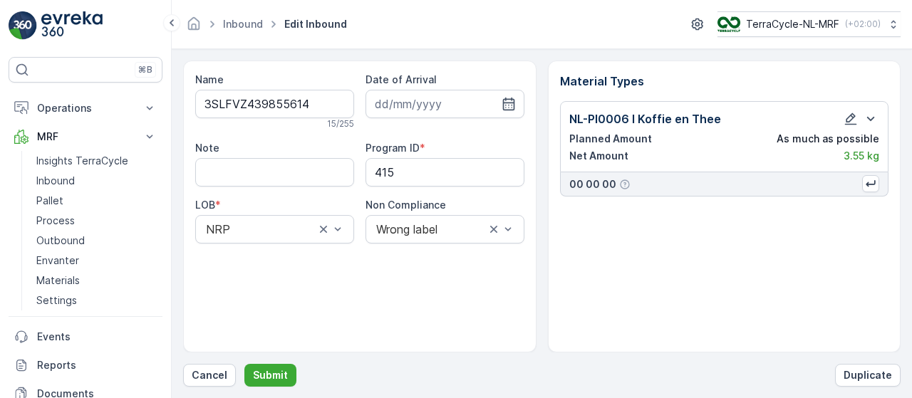
type input "03.09.2025"
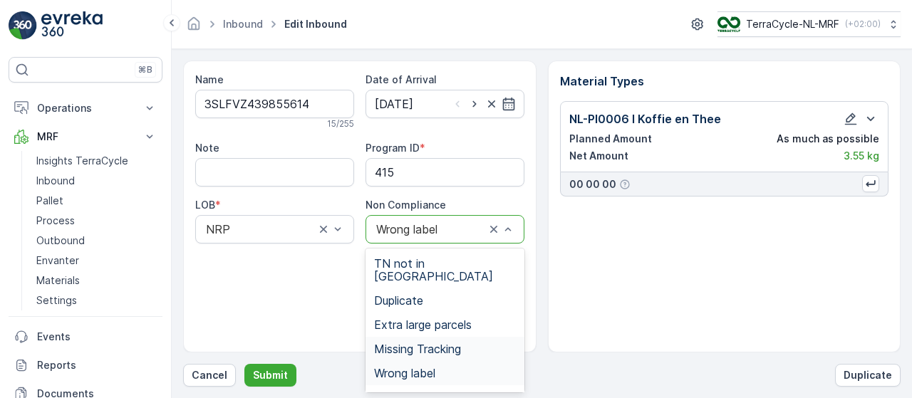
click at [451, 343] on span "Missing Tracking" at bounding box center [417, 349] width 87 height 13
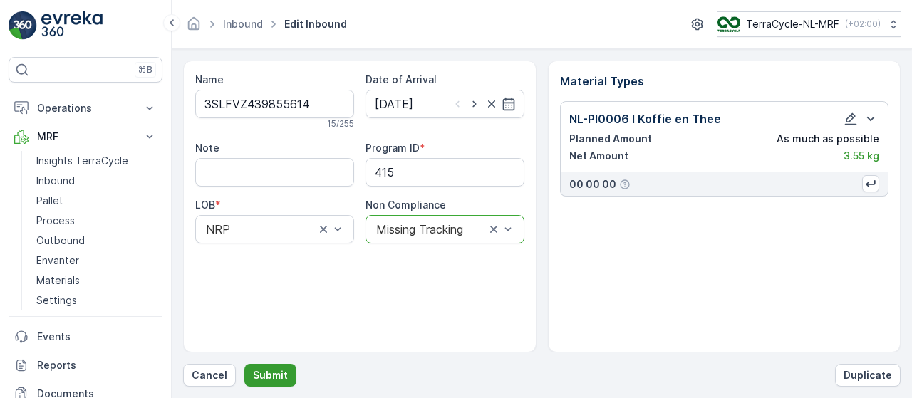
click at [269, 377] on p "Submit" at bounding box center [270, 376] width 35 height 14
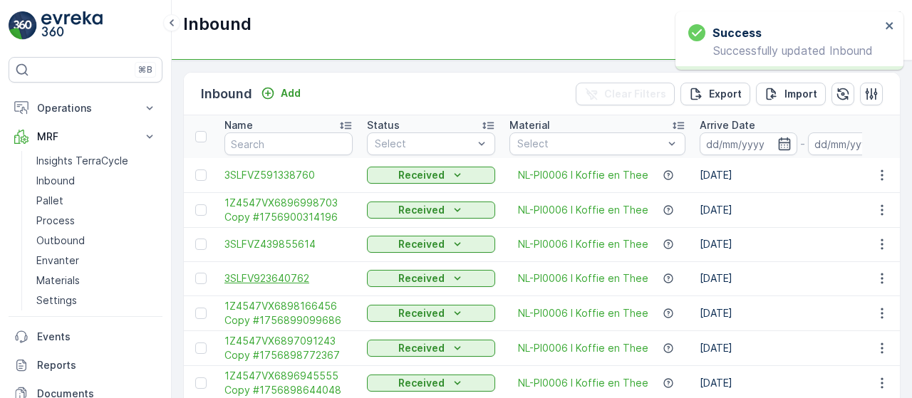
click at [292, 274] on span "3SLFV923640762" at bounding box center [289, 279] width 128 height 14
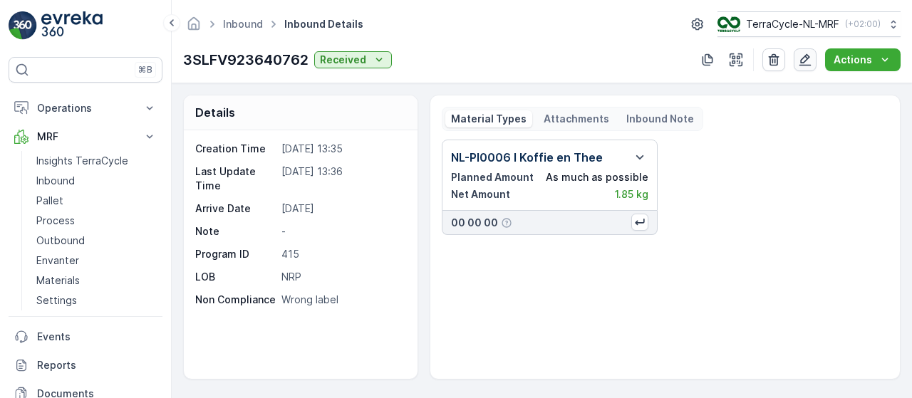
click at [807, 61] on icon "button" at bounding box center [806, 60] width 12 height 12
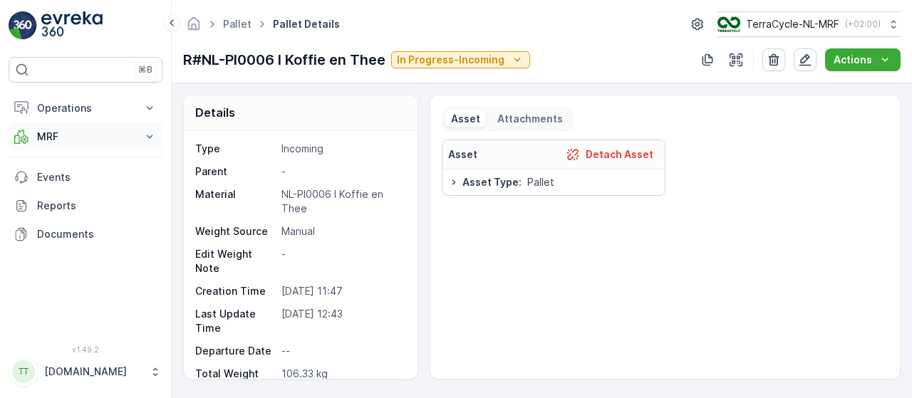
click at [147, 139] on icon at bounding box center [150, 137] width 14 height 14
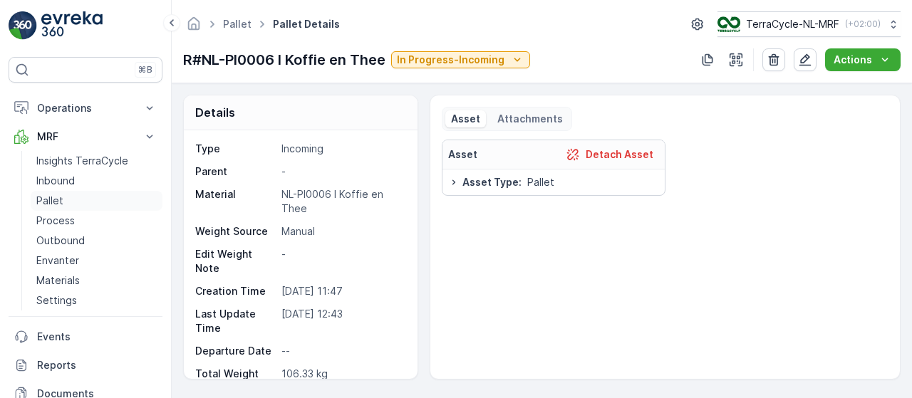
click at [81, 200] on link "Pallet" at bounding box center [97, 201] width 132 height 20
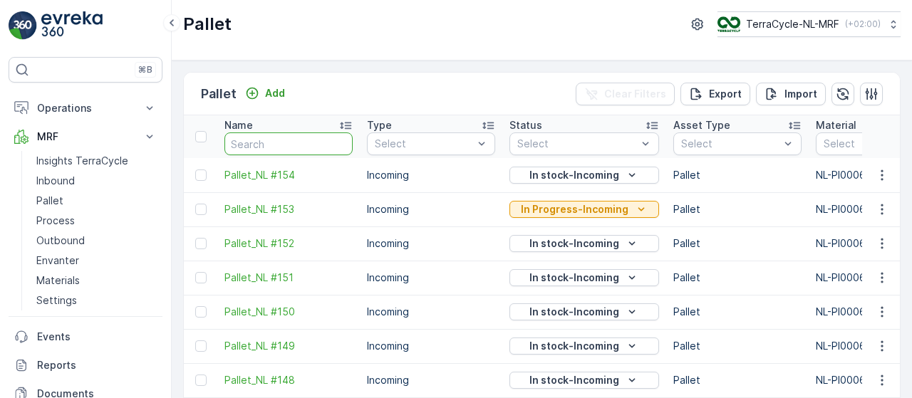
click at [272, 142] on input "text" at bounding box center [289, 144] width 128 height 23
type input "R#"
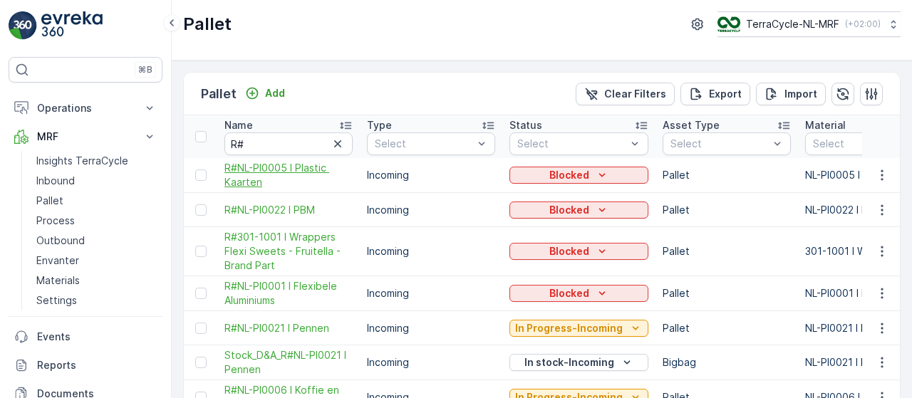
click at [249, 176] on span "R#NL-PI0005 I Plastic Kaarten" at bounding box center [289, 175] width 128 height 29
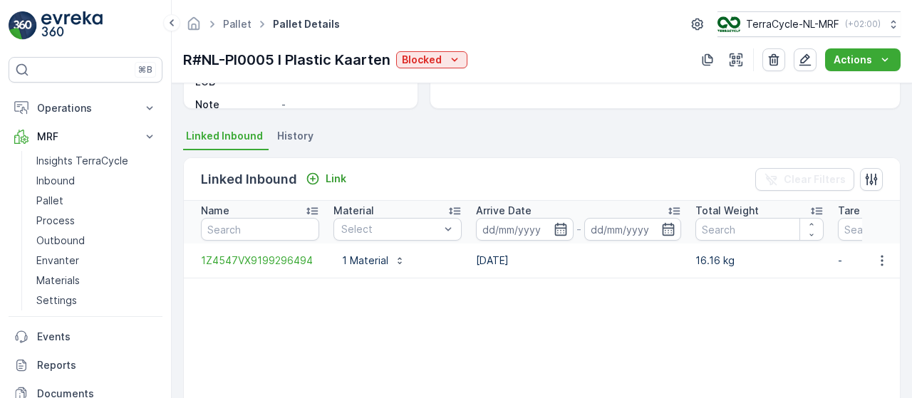
scroll to position [269, 0]
click at [288, 263] on span "1Z4547VX9199296494" at bounding box center [260, 262] width 118 height 14
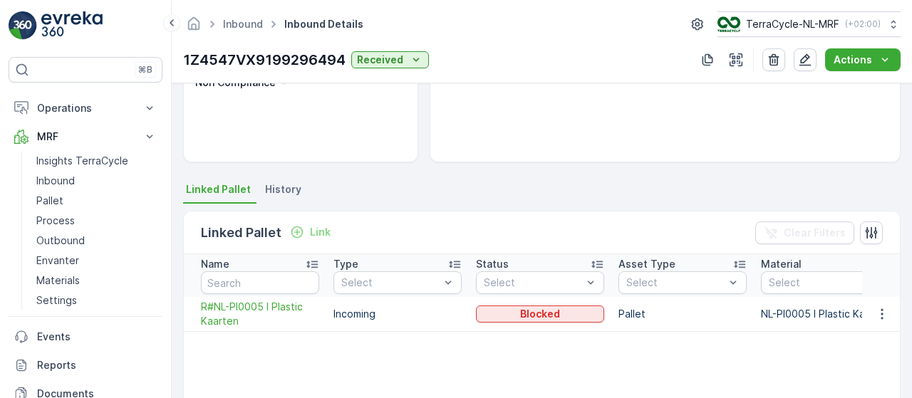
scroll to position [217, 0]
click at [880, 314] on icon "button" at bounding box center [882, 315] width 14 height 14
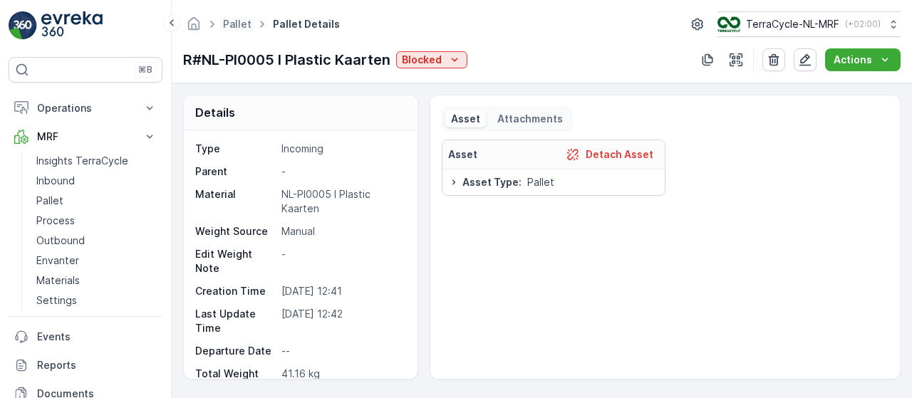
click at [232, 17] on span "Pallet" at bounding box center [237, 24] width 34 height 14
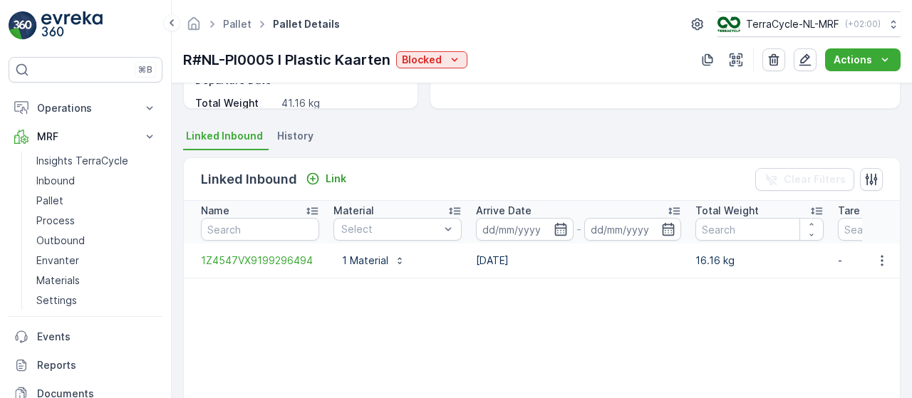
scroll to position [270, 0]
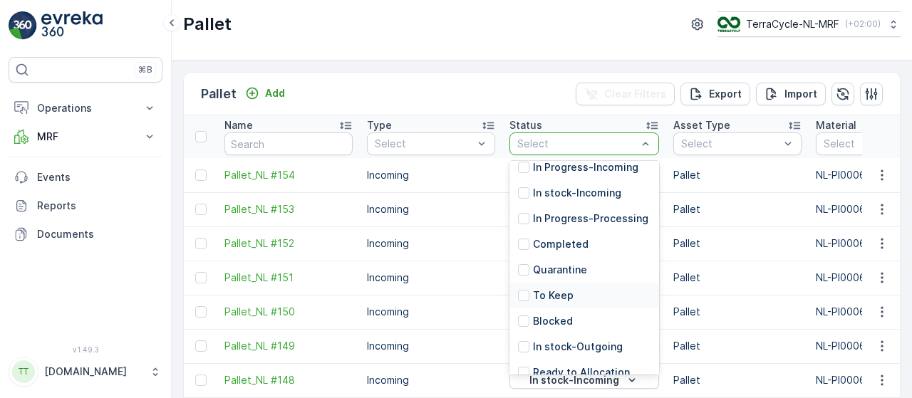
scroll to position [36, 0]
click at [543, 328] on p "Blocked" at bounding box center [553, 321] width 40 height 14
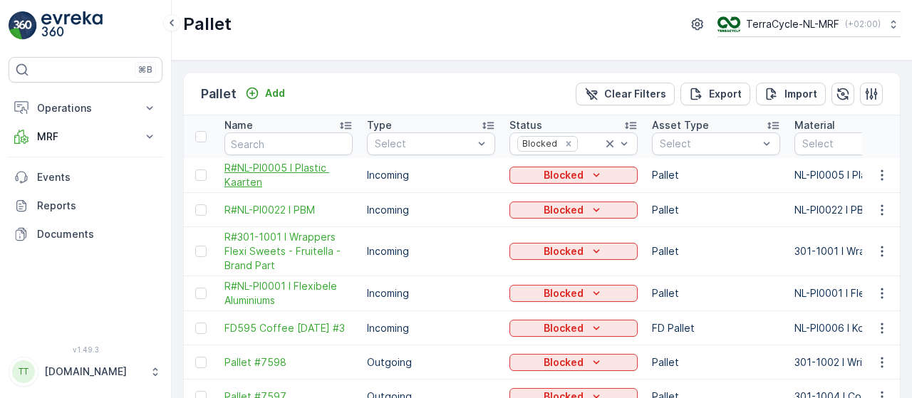
click at [269, 165] on span "R#NL-PI0005 I Plastic Kaarten" at bounding box center [289, 175] width 128 height 29
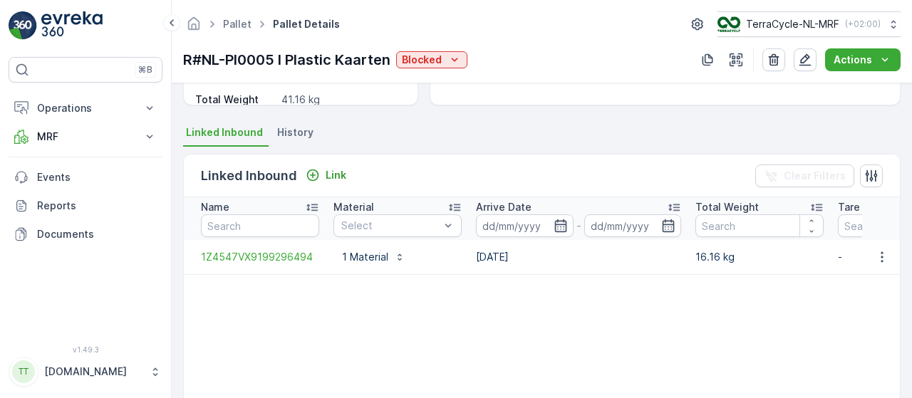
scroll to position [279, 0]
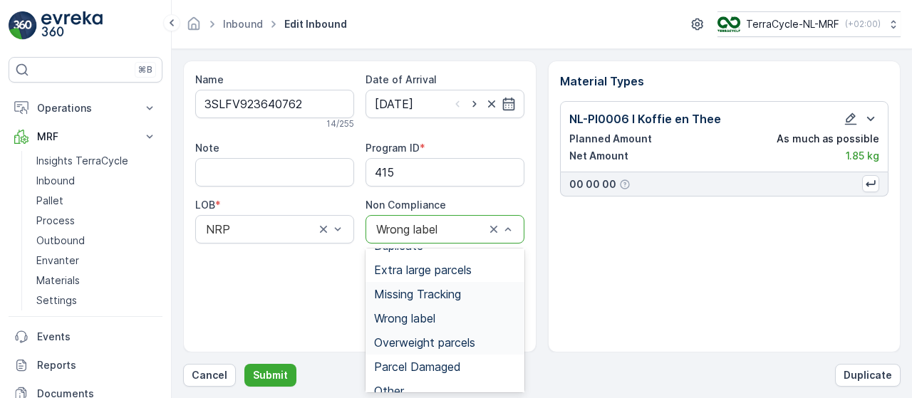
scroll to position [56, 0]
click at [447, 287] on span "Missing Tracking" at bounding box center [417, 293] width 87 height 13
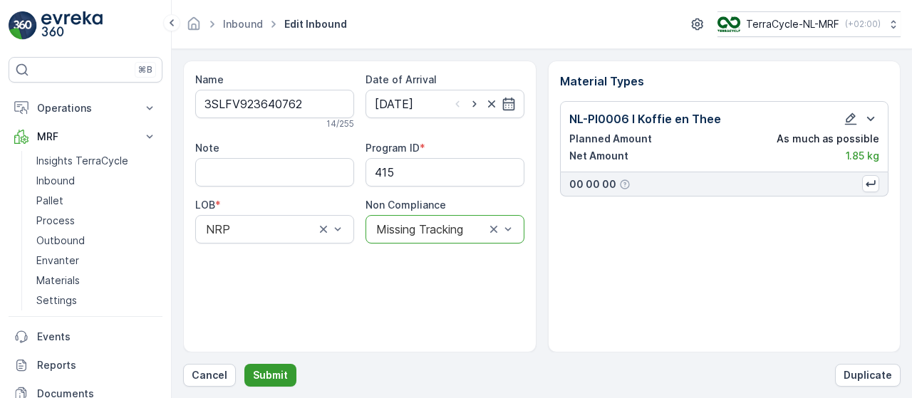
click at [269, 379] on p "Submit" at bounding box center [270, 376] width 35 height 14
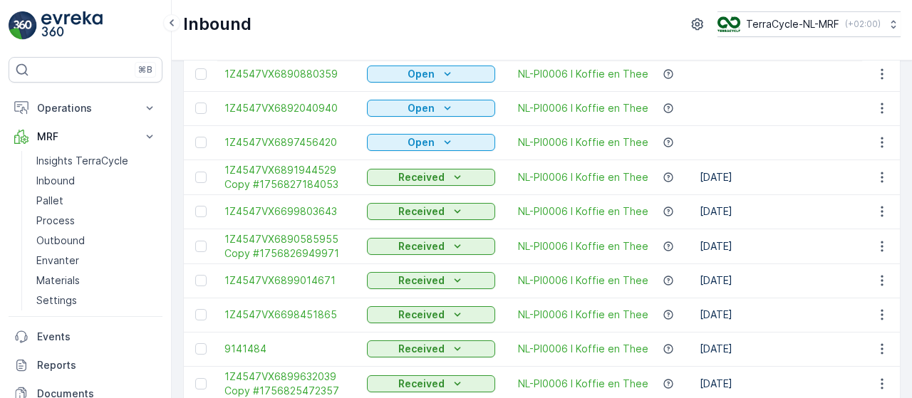
scroll to position [858, 0]
click at [251, 350] on span "9141484" at bounding box center [289, 348] width 128 height 14
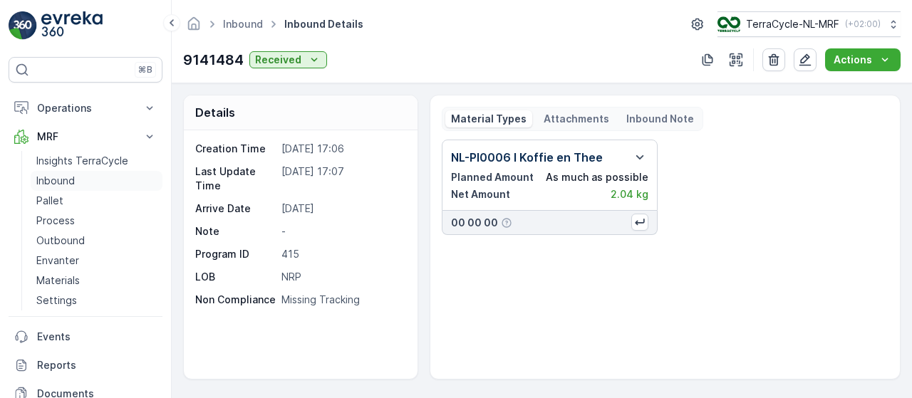
click at [63, 180] on p "Inbound" at bounding box center [55, 181] width 38 height 14
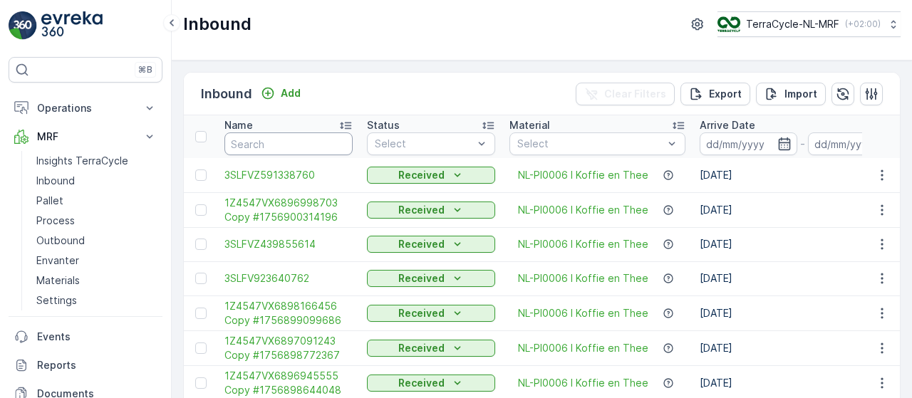
click at [282, 138] on input "text" at bounding box center [289, 144] width 128 height 23
type input "748254"
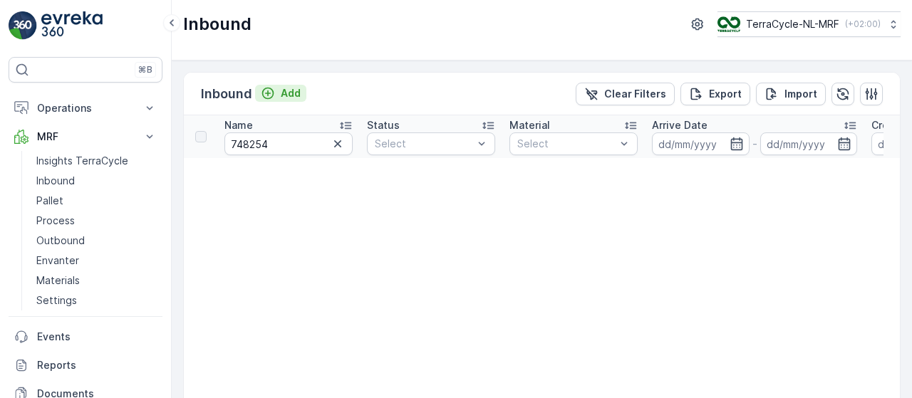
click at [288, 93] on p "Add" at bounding box center [291, 93] width 20 height 14
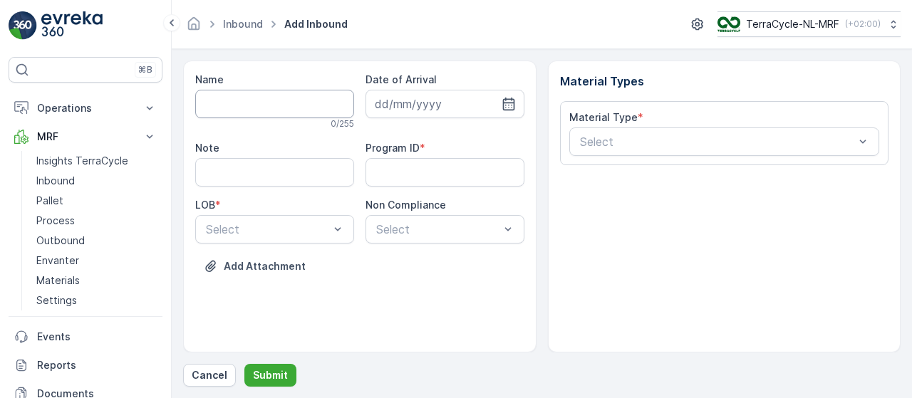
click at [280, 105] on input "Name" at bounding box center [274, 104] width 159 height 29
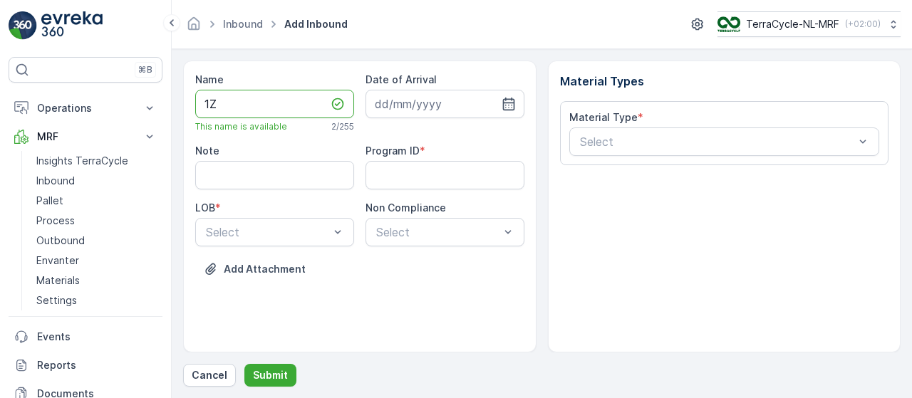
click at [280, 105] on input "1Z" at bounding box center [274, 104] width 159 height 29
type input "1Z4547VX6696748254"
click at [508, 103] on icon "button" at bounding box center [509, 104] width 14 height 14
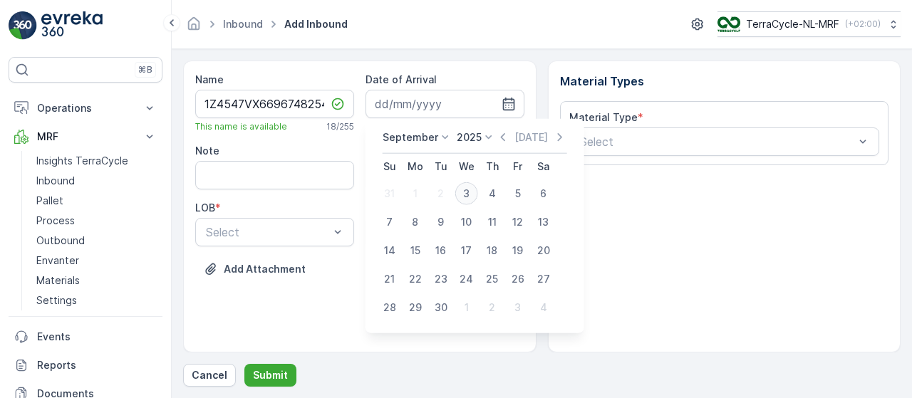
click at [464, 190] on div "3" at bounding box center [466, 193] width 23 height 23
type input "[DATE]"
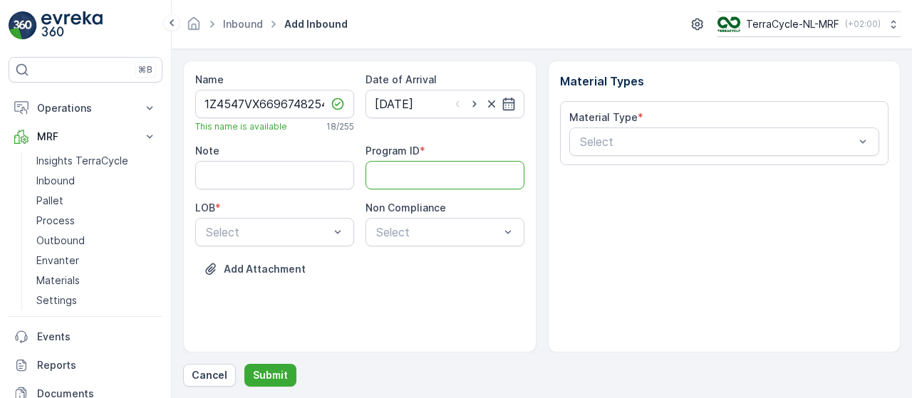
click at [436, 173] on ID "Program ID" at bounding box center [445, 175] width 159 height 29
type ID "415"
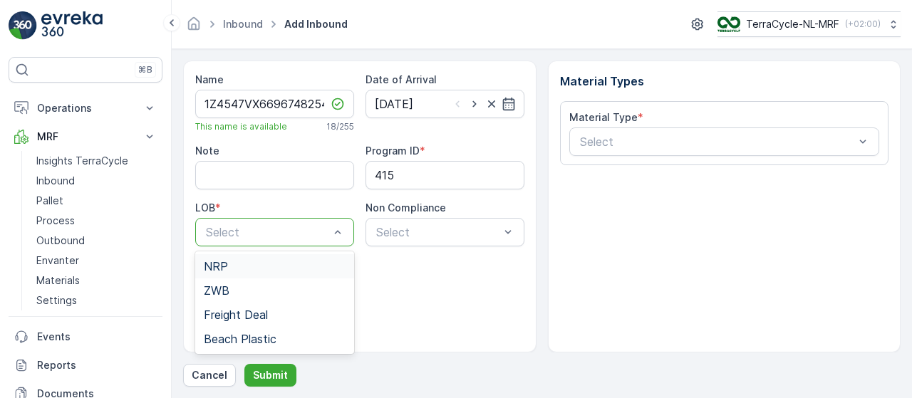
click at [307, 269] on div "NRP" at bounding box center [275, 266] width 142 height 13
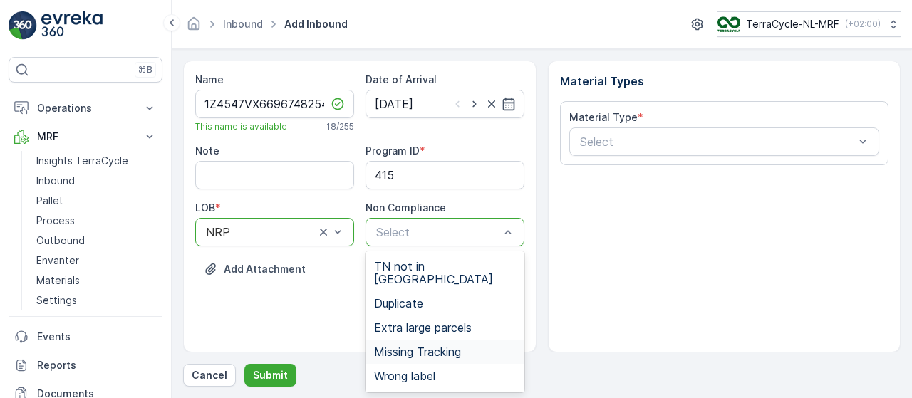
click at [441, 346] on span "Missing Tracking" at bounding box center [417, 352] width 87 height 13
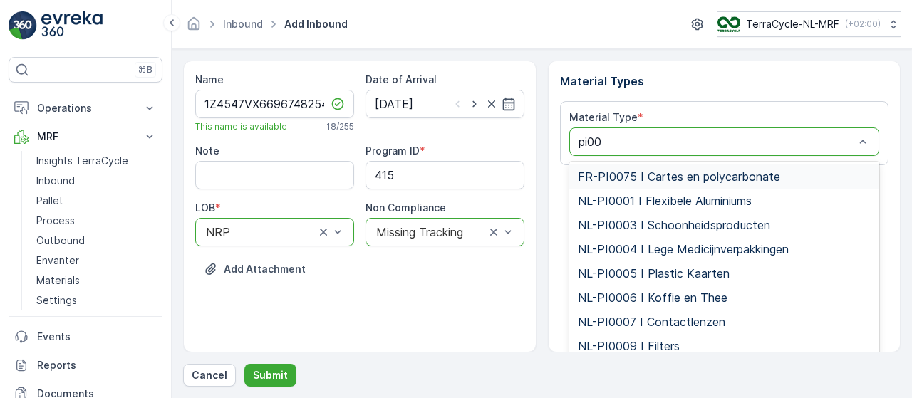
type input "pi000"
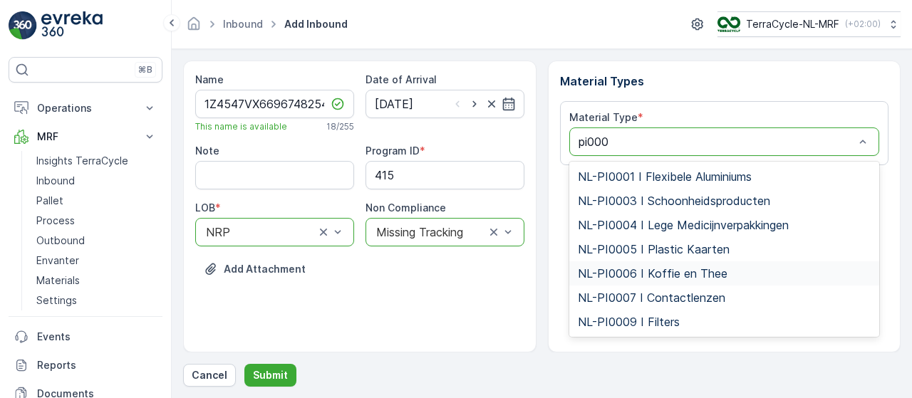
click at [640, 274] on span "NL-PI0006 I Koffie en Thee" at bounding box center [653, 273] width 150 height 13
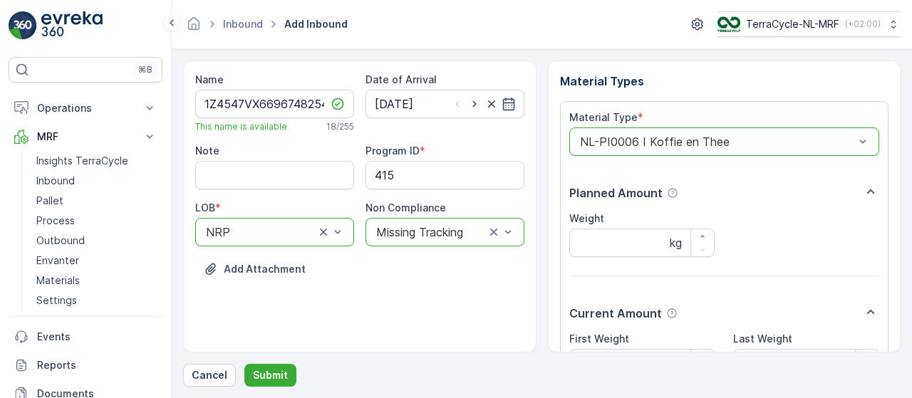
scroll to position [149, 0]
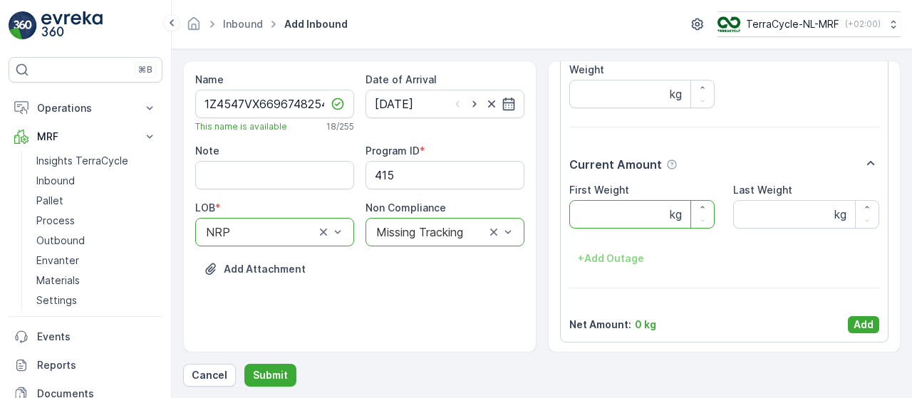
click at [611, 203] on Weight "First Weight" at bounding box center [643, 214] width 146 height 29
type Weight "2.27"
click at [868, 323] on p "Add" at bounding box center [864, 325] width 20 height 14
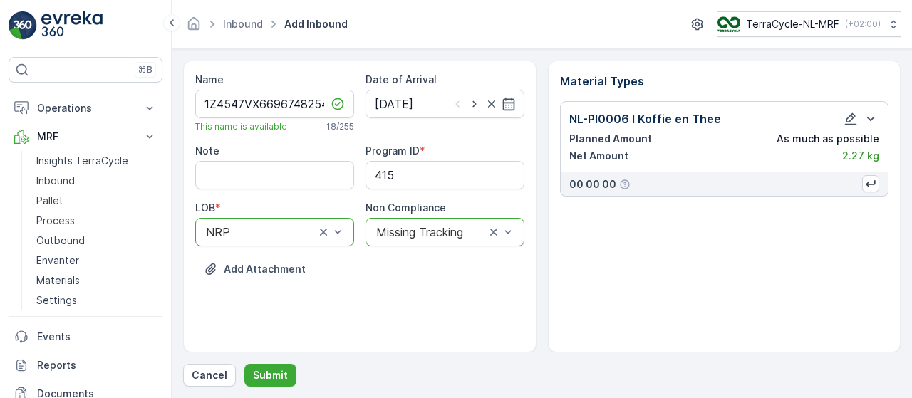
scroll to position [0, 0]
click at [272, 376] on p "Submit" at bounding box center [270, 376] width 35 height 14
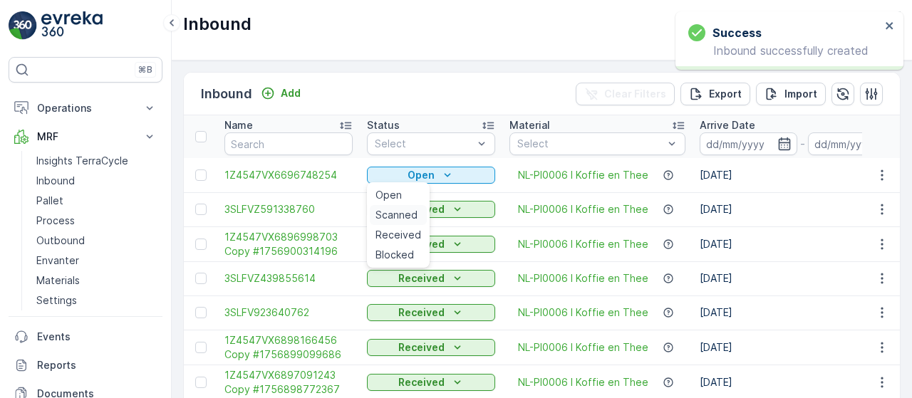
click at [392, 213] on span "Scanned" at bounding box center [397, 215] width 42 height 14
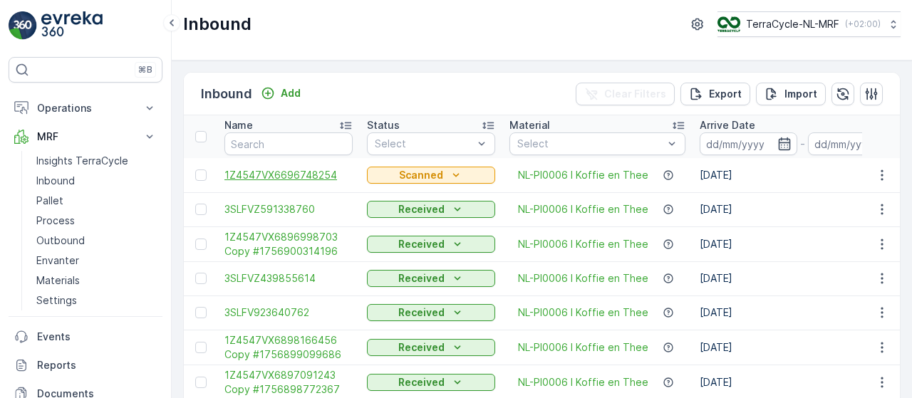
click at [326, 171] on span "1Z4547VX6696748254" at bounding box center [289, 175] width 128 height 14
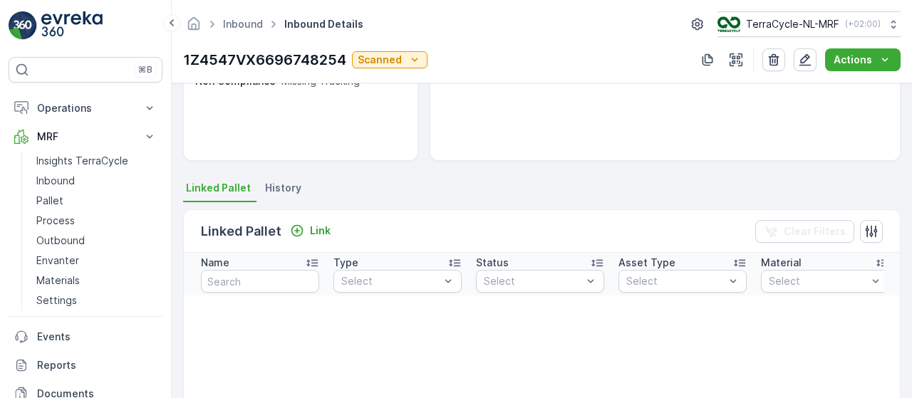
scroll to position [220, 0]
click at [312, 227] on p "Link" at bounding box center [320, 230] width 21 height 14
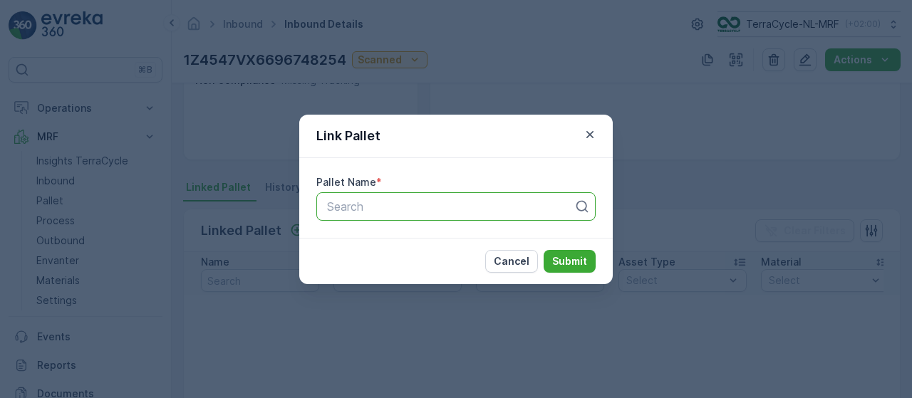
click at [358, 212] on div at bounding box center [450, 206] width 249 height 13
type input "153"
click at [384, 240] on span "Pallet_NL #153" at bounding box center [365, 241] width 80 height 13
click at [563, 261] on p "Submit" at bounding box center [569, 261] width 35 height 14
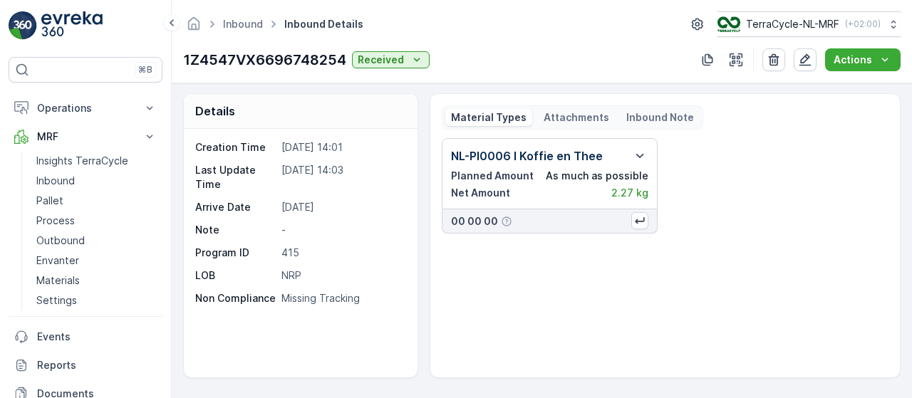
scroll to position [0, 0]
click at [78, 182] on link "Inbound" at bounding box center [97, 181] width 132 height 20
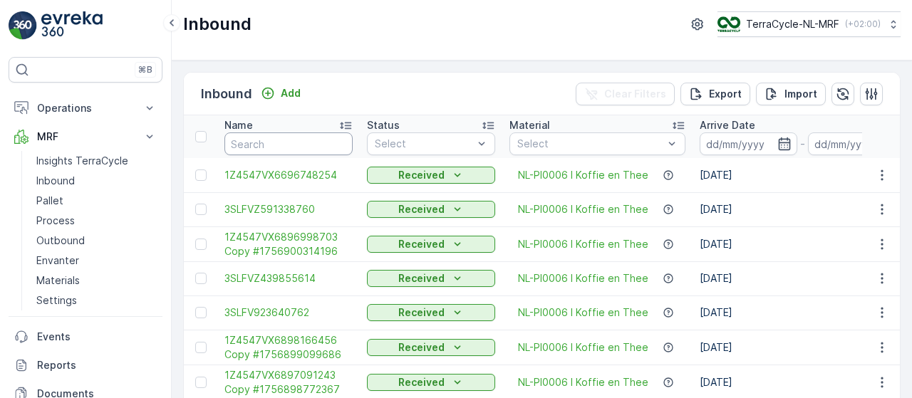
click at [281, 142] on input "text" at bounding box center [289, 144] width 128 height 23
type input "9816"
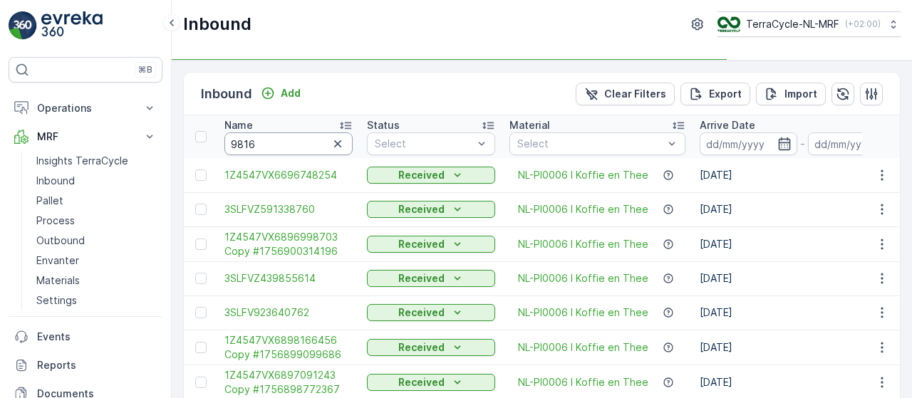
click at [281, 142] on input "9816" at bounding box center [289, 144] width 128 height 23
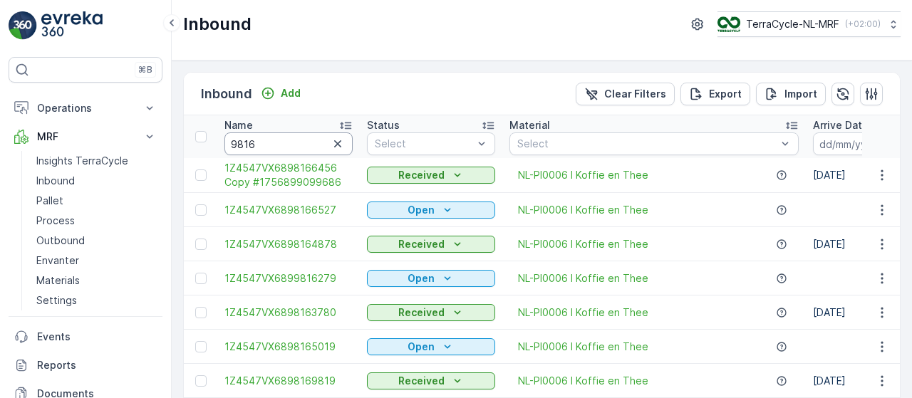
click at [281, 142] on input "9816" at bounding box center [289, 144] width 128 height 23
type input "98165019"
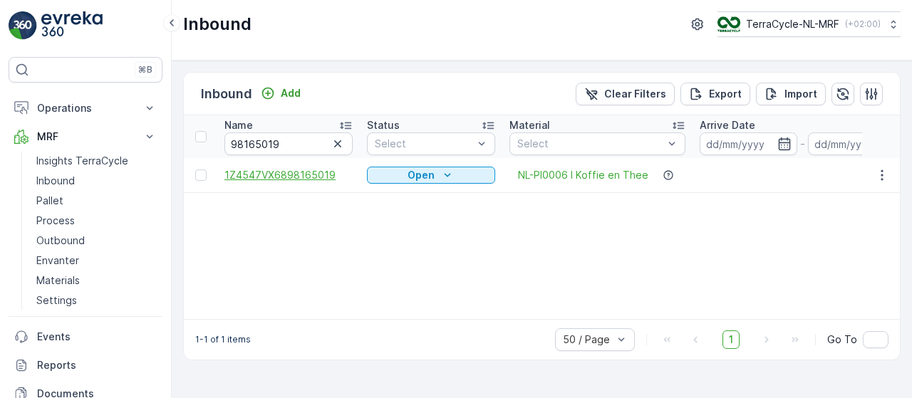
click at [274, 173] on span "1Z4547VX6898165019" at bounding box center [289, 175] width 128 height 14
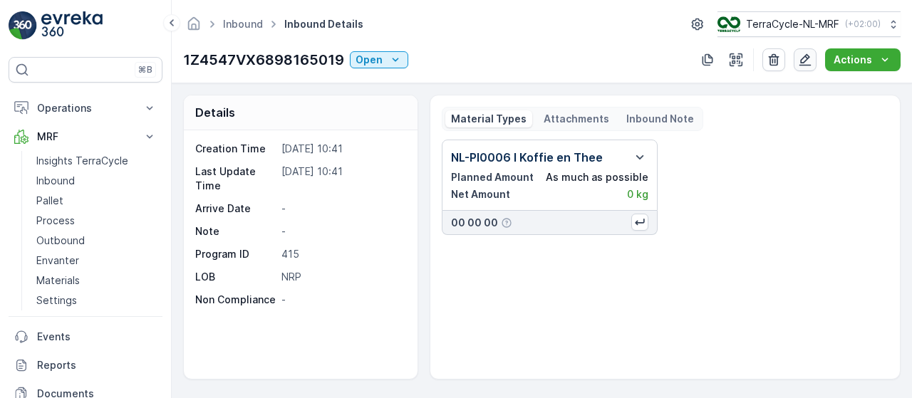
click at [805, 56] on icon "button" at bounding box center [806, 60] width 12 height 12
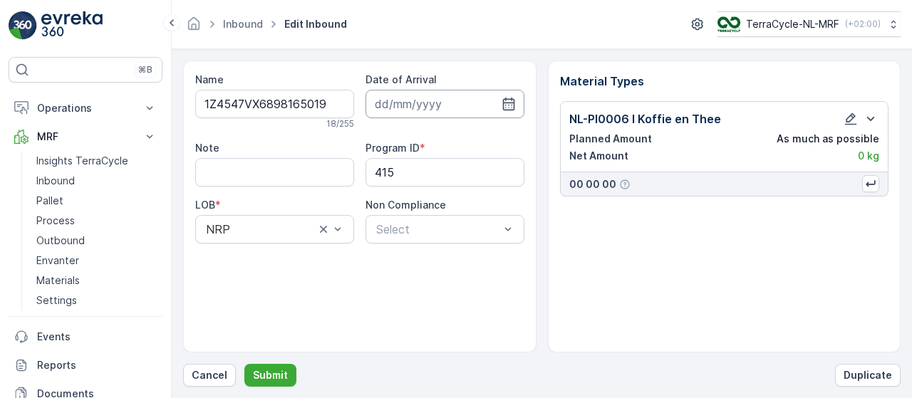
click at [430, 99] on input at bounding box center [445, 104] width 159 height 29
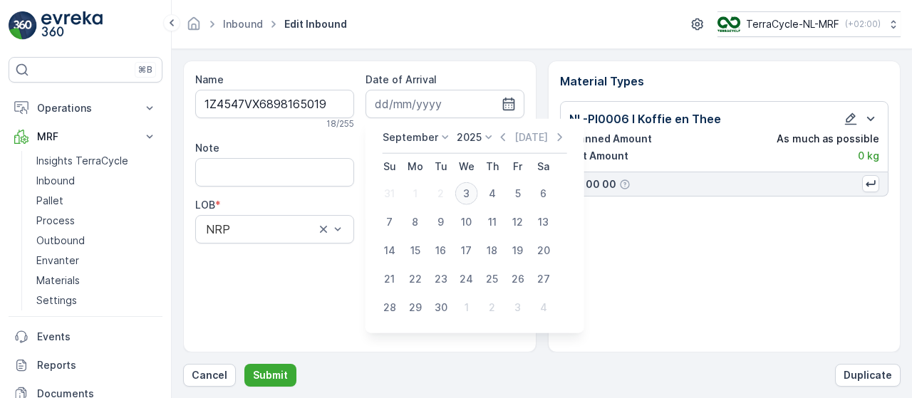
click at [464, 192] on div "3" at bounding box center [466, 193] width 23 height 23
type input "[DATE]"
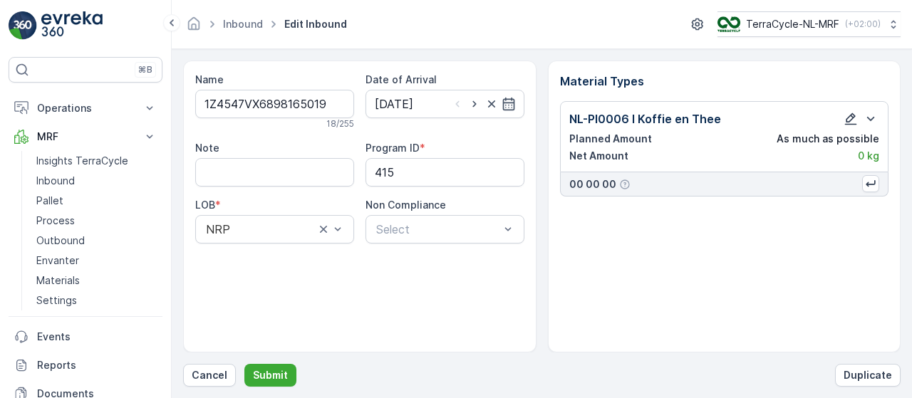
click at [847, 121] on icon "button" at bounding box center [851, 119] width 14 height 14
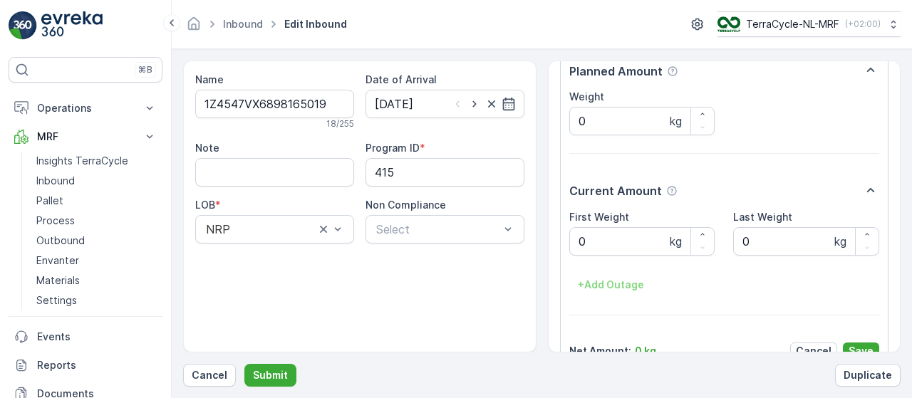
scroll to position [219, 0]
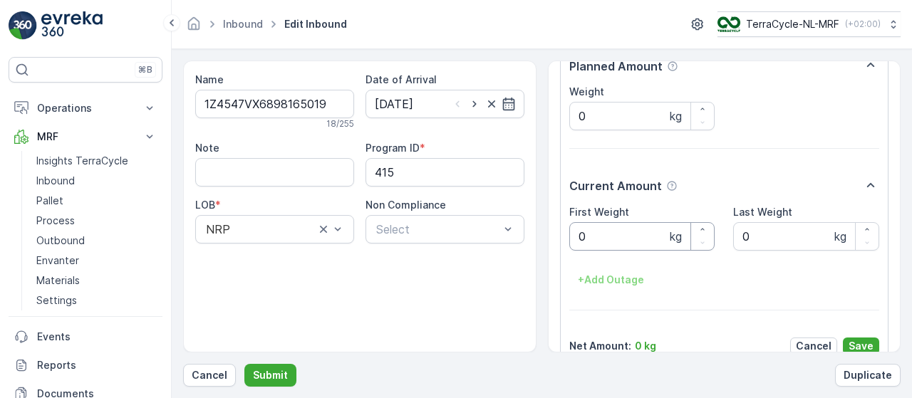
click at [611, 233] on Weight "0" at bounding box center [643, 236] width 146 height 29
type Weight "3.19"
click at [860, 340] on p "Save" at bounding box center [861, 346] width 25 height 14
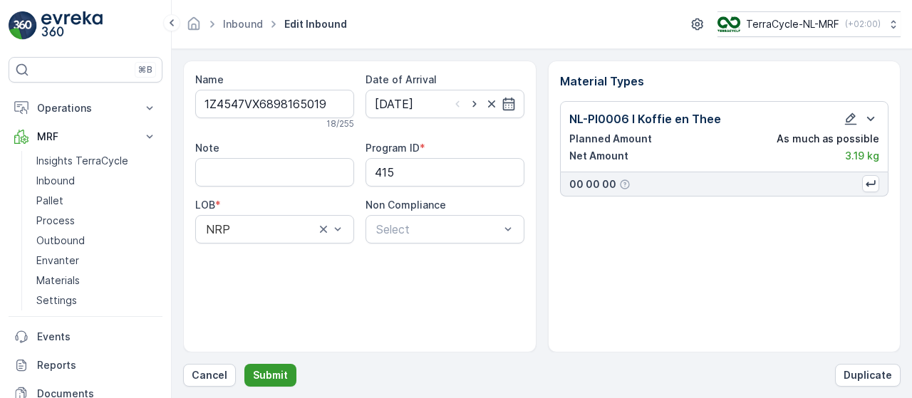
click at [279, 373] on p "Submit" at bounding box center [270, 376] width 35 height 14
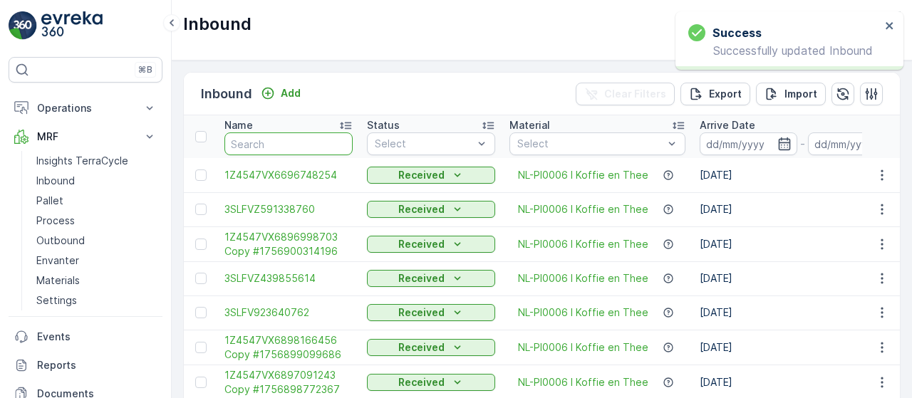
click at [302, 140] on input "text" at bounding box center [289, 144] width 128 height 23
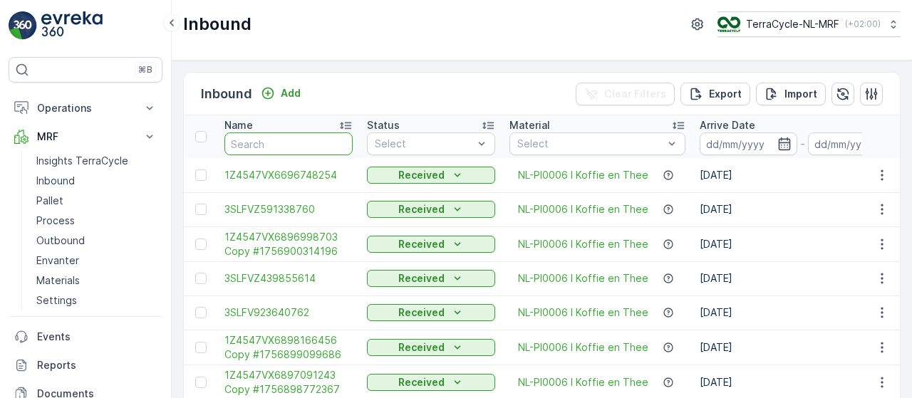
click at [302, 140] on input "text" at bounding box center [289, 144] width 128 height 23
type input "60"
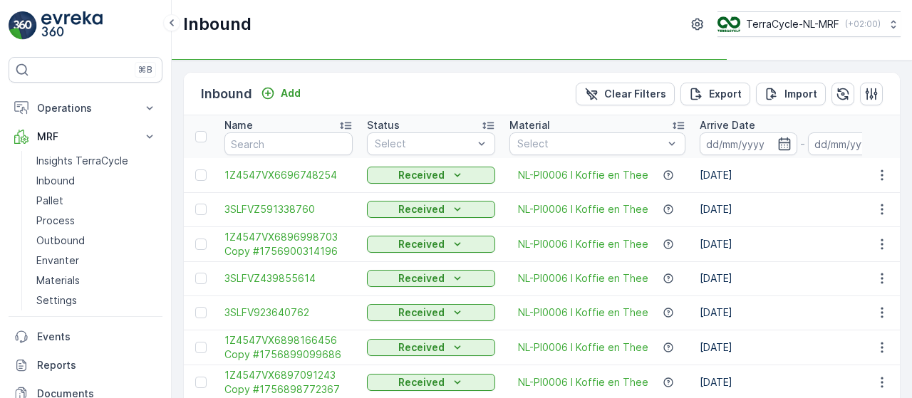
type input "60"
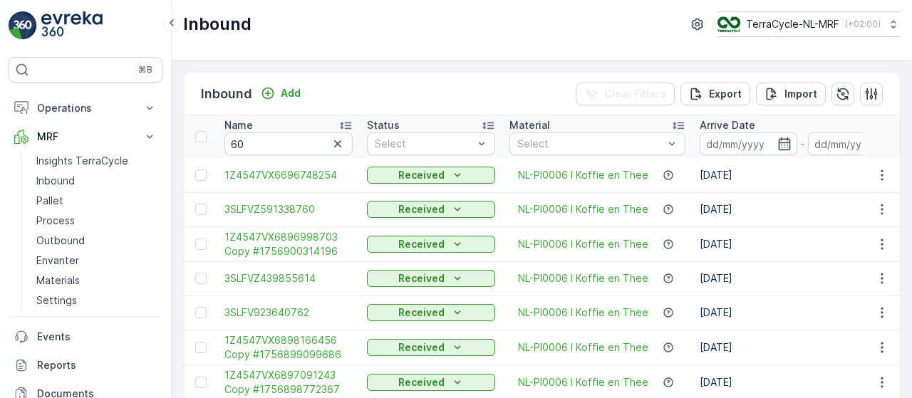
click at [302, 140] on input "60" at bounding box center [289, 144] width 128 height 23
type input "165019"
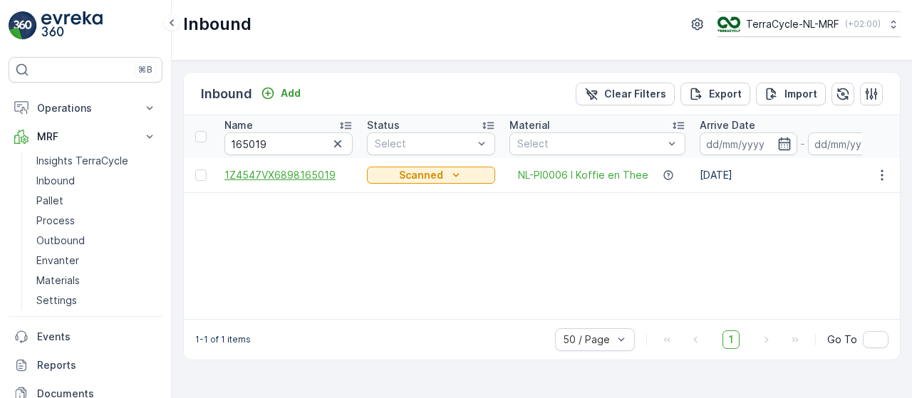
click at [294, 174] on span "1Z4547VX6898165019" at bounding box center [289, 175] width 128 height 14
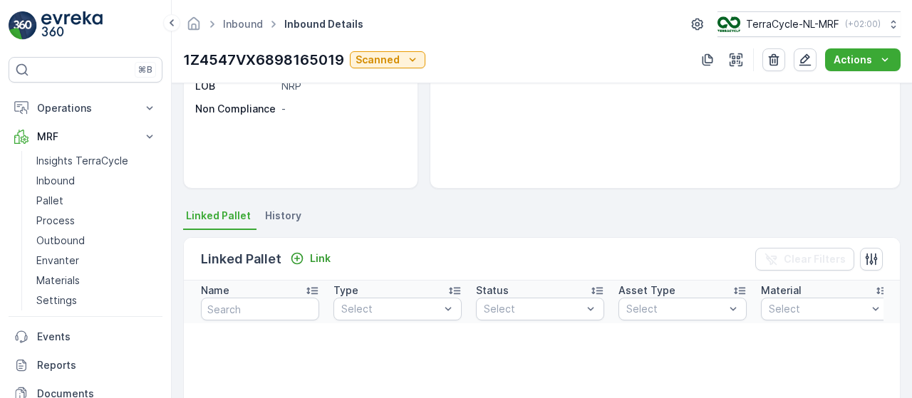
scroll to position [213, 0]
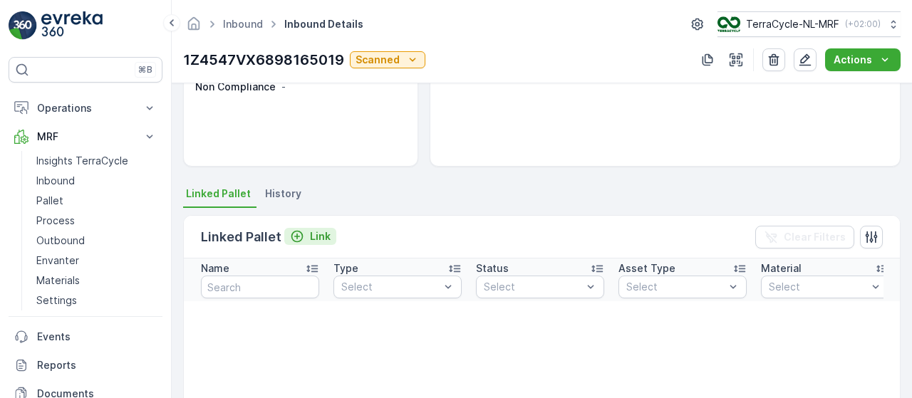
click at [315, 235] on p "Link" at bounding box center [320, 237] width 21 height 14
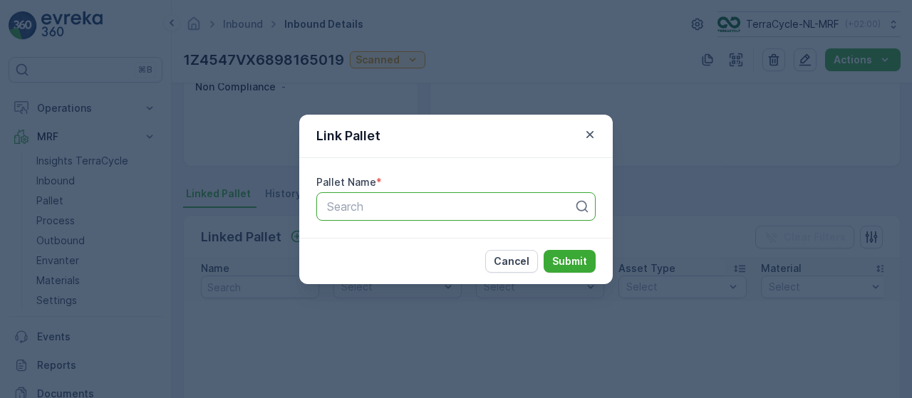
click at [389, 205] on div at bounding box center [450, 206] width 249 height 13
type input "153"
click at [385, 237] on span "Pallet_NL #153" at bounding box center [365, 241] width 80 height 13
click at [564, 260] on p "Submit" at bounding box center [569, 261] width 35 height 14
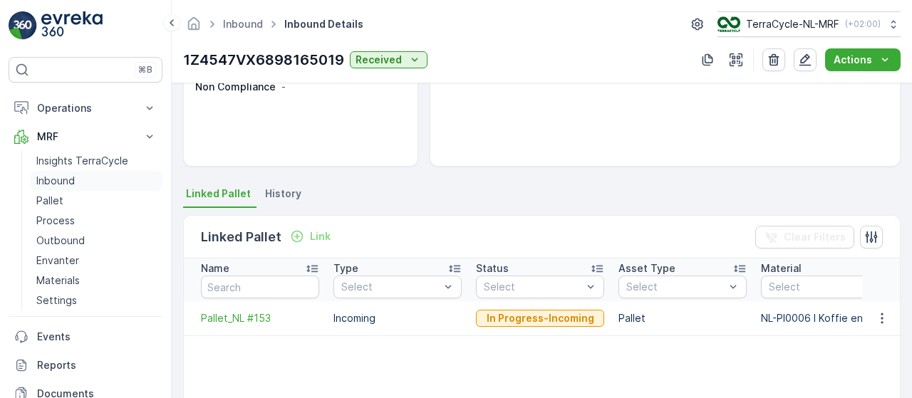
click at [76, 179] on link "Inbound" at bounding box center [97, 181] width 132 height 20
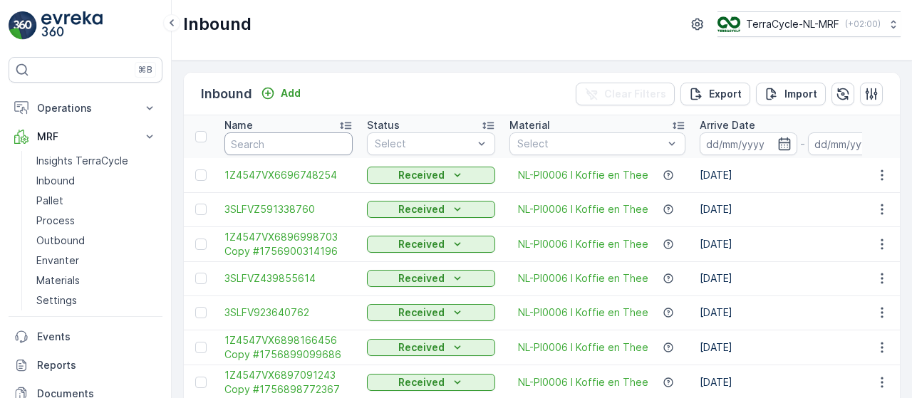
click at [309, 140] on input "text" at bounding box center [289, 144] width 128 height 23
type input "9150"
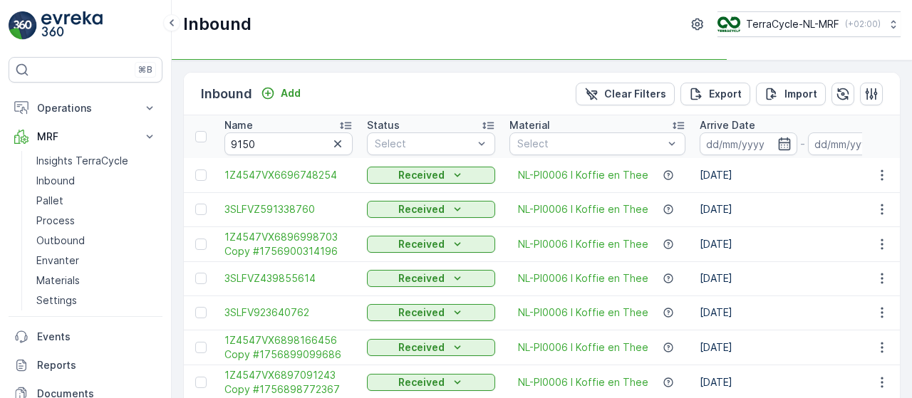
click at [309, 140] on input "9150" at bounding box center [289, 144] width 128 height 23
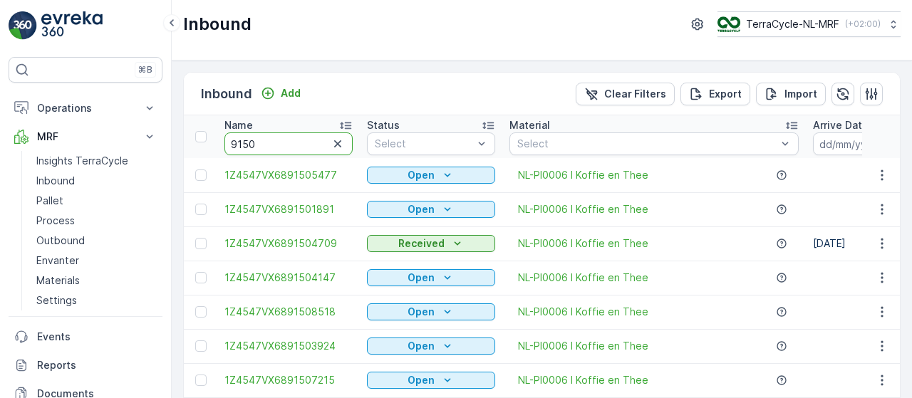
click at [309, 140] on input "9150" at bounding box center [289, 144] width 128 height 23
type input "91503924"
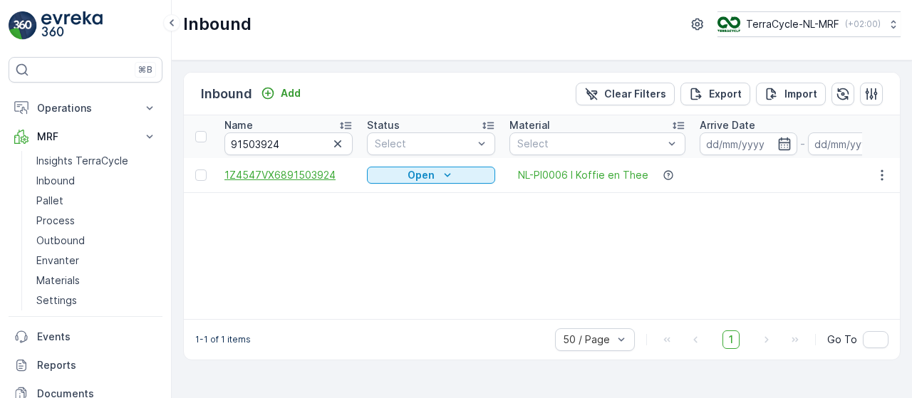
click at [302, 172] on span "1Z4547VX6891503924" at bounding box center [289, 175] width 128 height 14
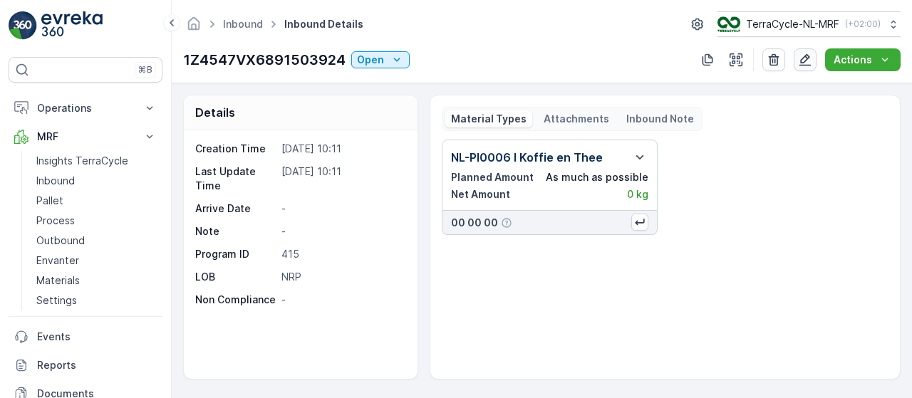
click at [807, 59] on icon "button" at bounding box center [805, 60] width 14 height 14
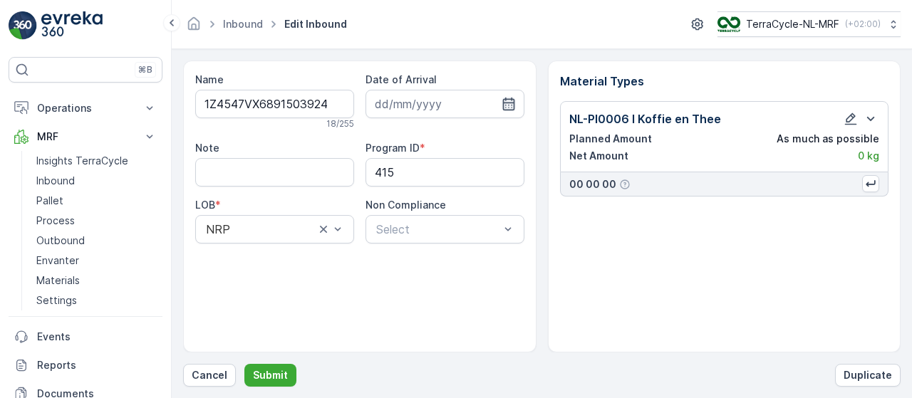
click at [505, 107] on icon "button" at bounding box center [509, 104] width 12 height 13
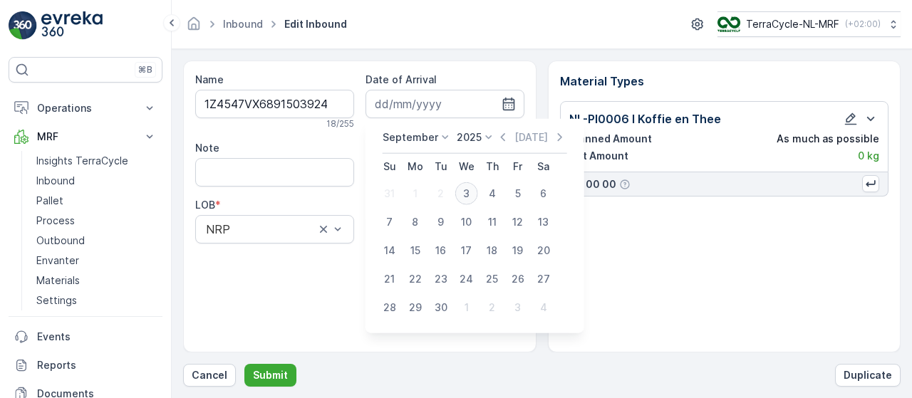
click at [466, 196] on div "3" at bounding box center [466, 193] width 23 height 23
type input "[DATE]"
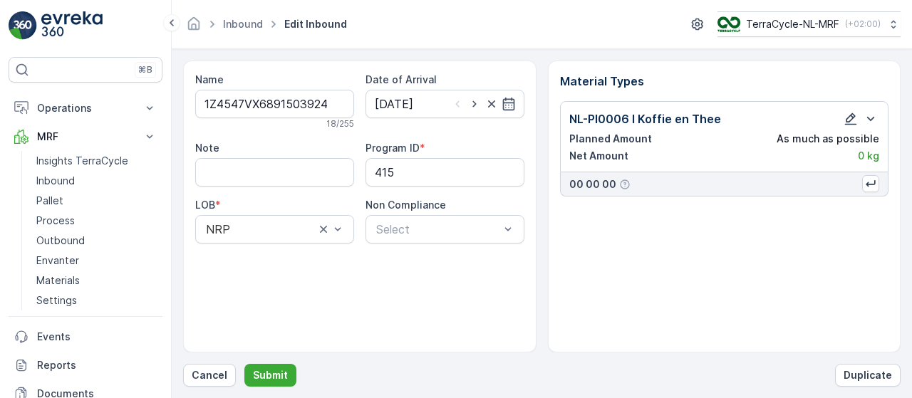
click at [848, 119] on icon "button" at bounding box center [851, 119] width 12 height 12
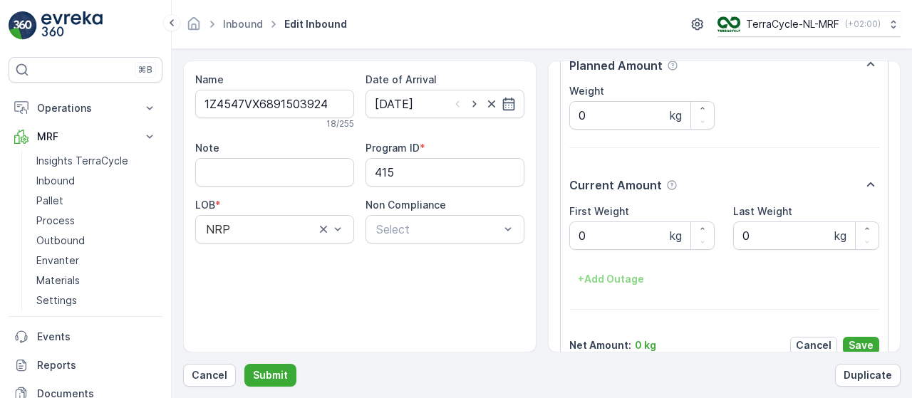
scroll to position [240, 0]
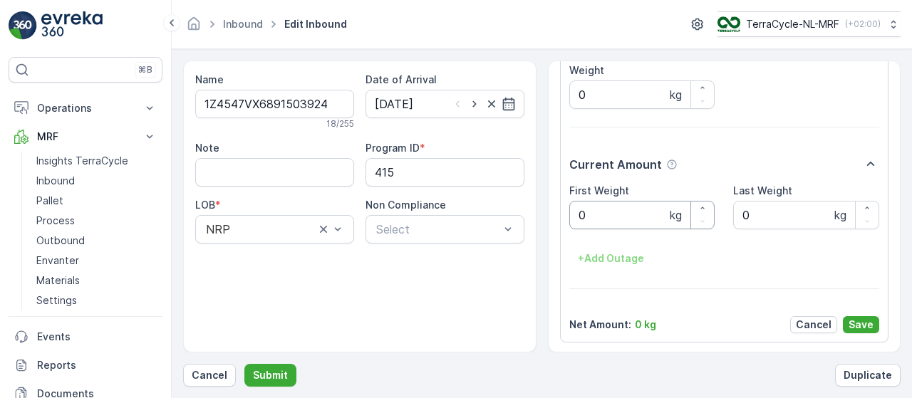
click at [624, 215] on Weight "0" at bounding box center [643, 215] width 146 height 29
type Weight "3.19"
click at [872, 324] on button "Save" at bounding box center [861, 324] width 36 height 17
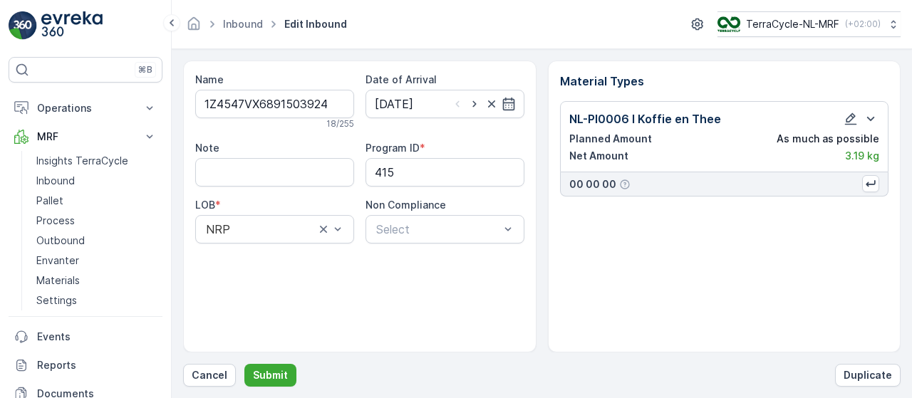
scroll to position [0, 0]
click at [274, 379] on p "Submit" at bounding box center [270, 376] width 35 height 14
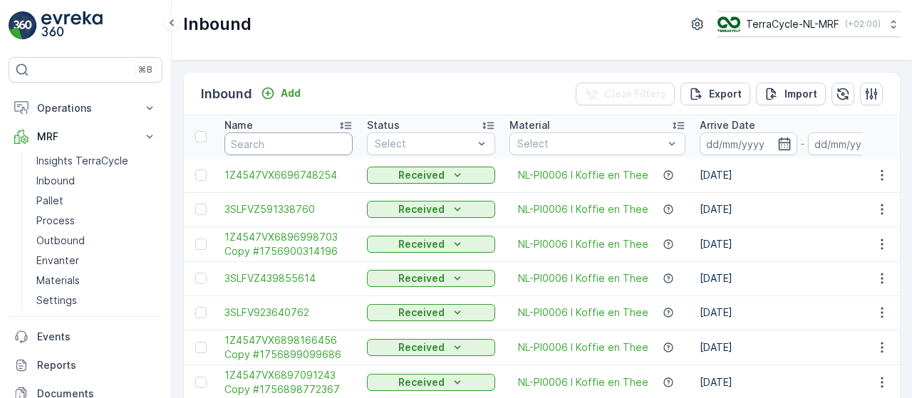
click at [334, 139] on input "text" at bounding box center [289, 144] width 128 height 23
type input "9146"
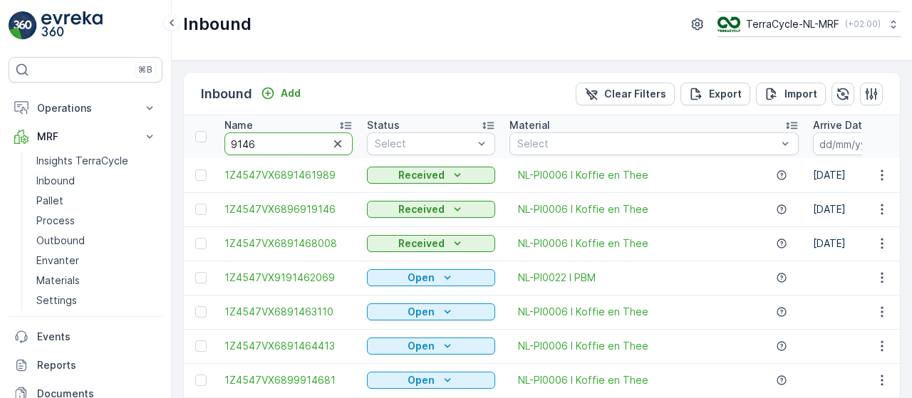
click at [322, 140] on input "9146" at bounding box center [289, 144] width 128 height 23
type input "91464280"
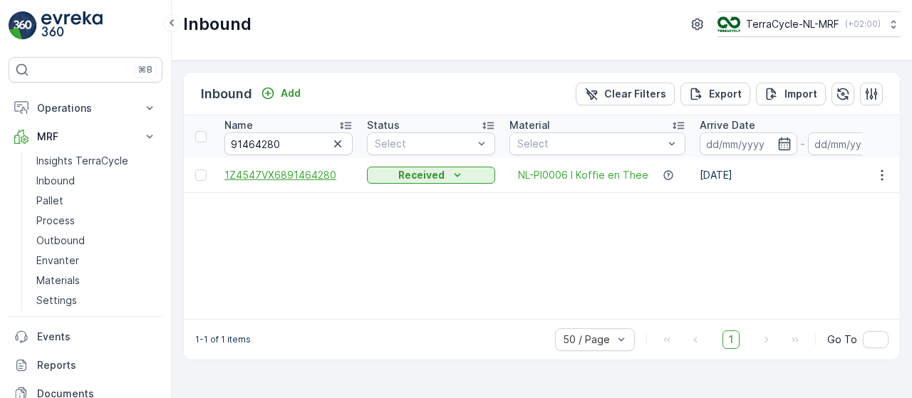
click at [314, 173] on span "1Z4547VX6891464280" at bounding box center [289, 175] width 128 height 14
click at [881, 180] on icon "button" at bounding box center [882, 175] width 14 height 14
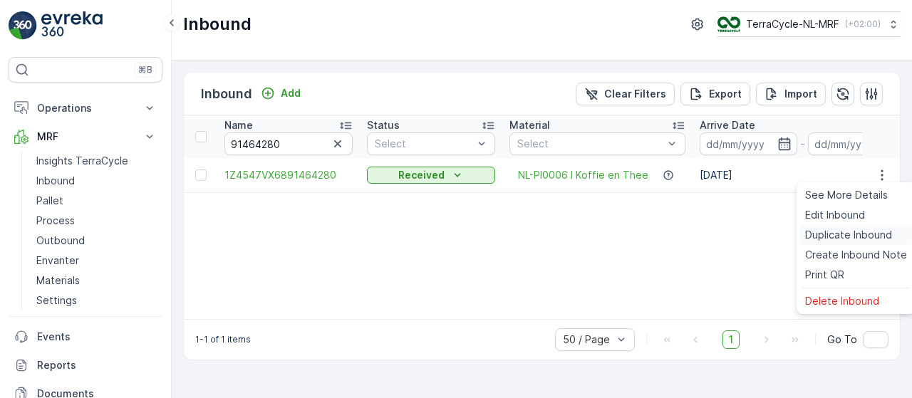
click at [860, 238] on span "Duplicate Inbound" at bounding box center [848, 235] width 87 height 14
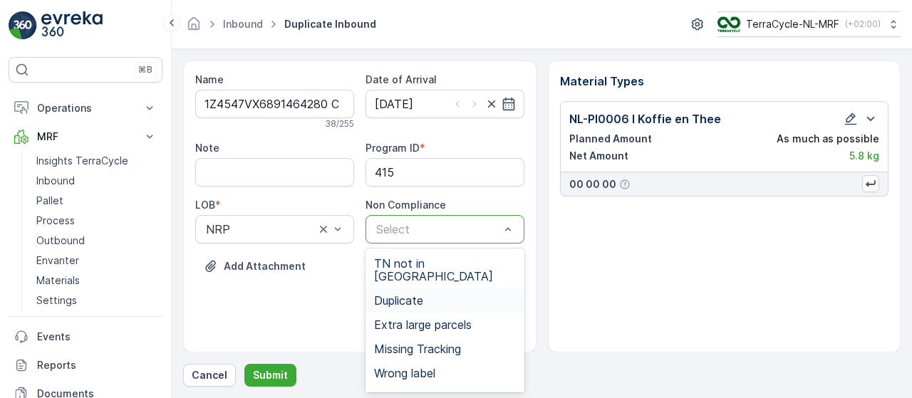
click at [454, 289] on div "Duplicate" at bounding box center [445, 301] width 159 height 24
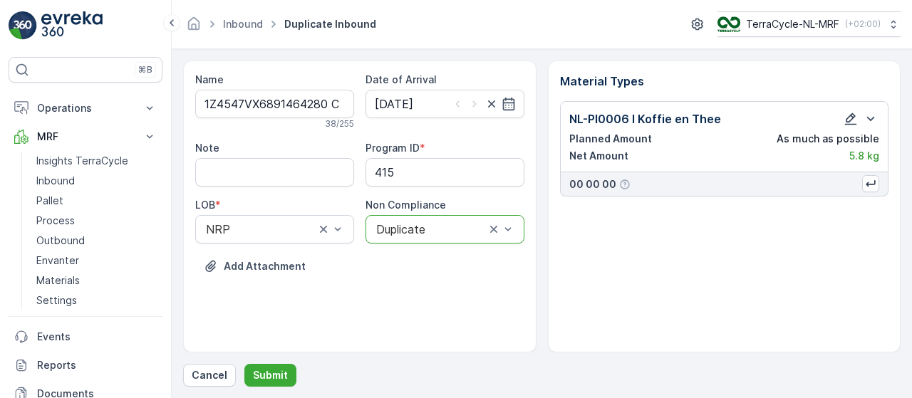
click at [855, 121] on icon "button" at bounding box center [851, 119] width 14 height 14
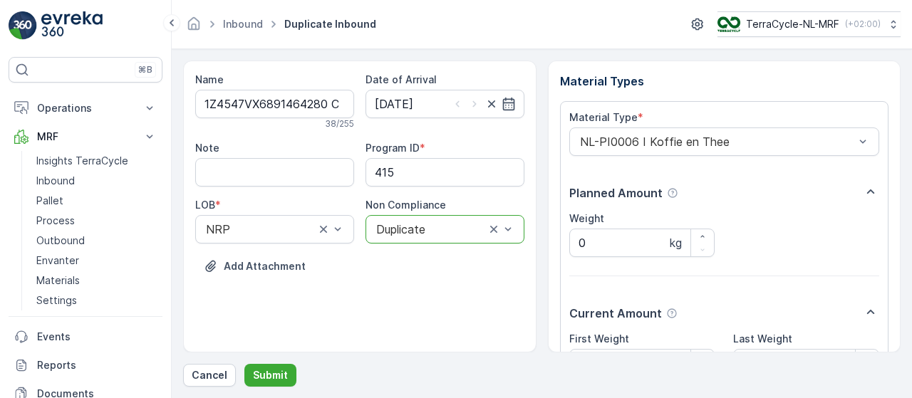
scroll to position [149, 0]
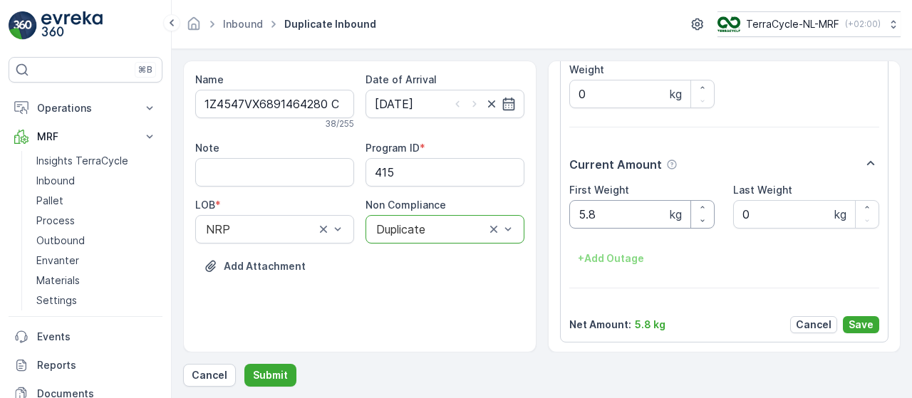
click at [634, 206] on Weight "5.8" at bounding box center [643, 214] width 146 height 29
type Weight "5"
type Weight "9.80"
click at [858, 324] on p "Save" at bounding box center [861, 325] width 25 height 14
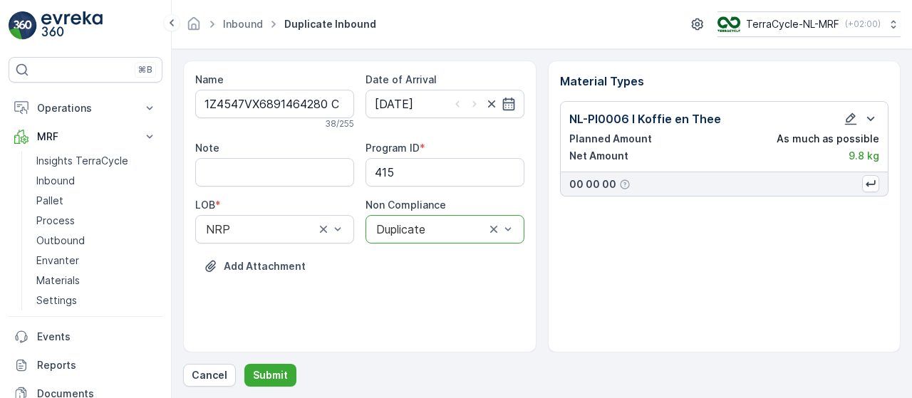
scroll to position [0, 0]
click at [267, 376] on p "Submit" at bounding box center [270, 376] width 35 height 14
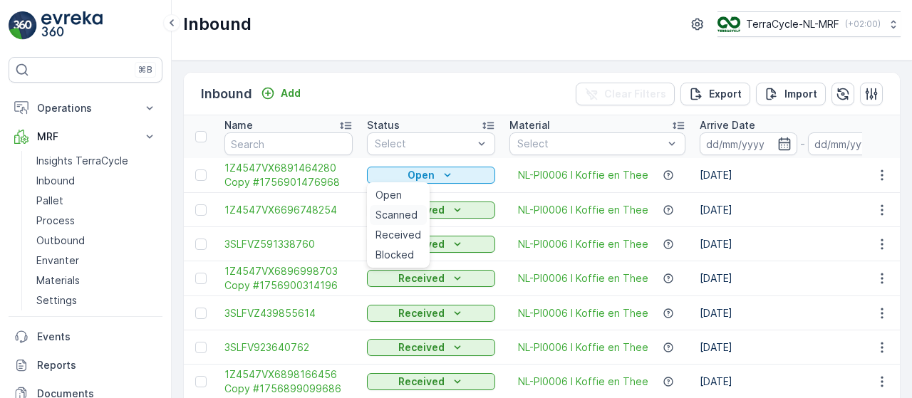
click at [403, 210] on span "Scanned" at bounding box center [397, 215] width 42 height 14
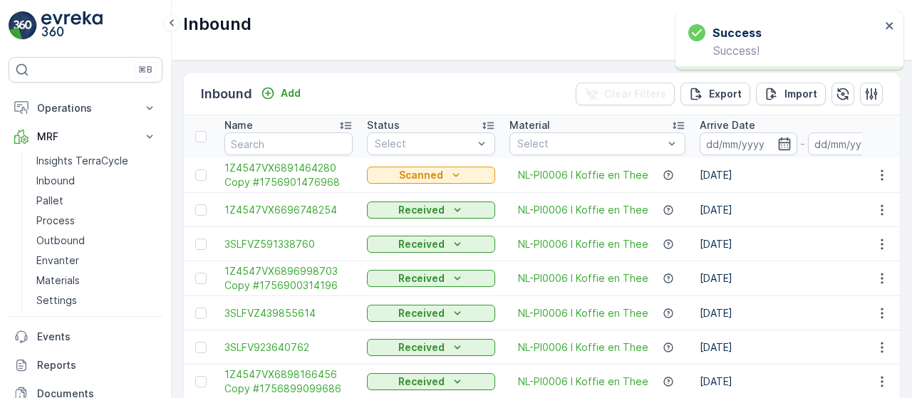
click at [309, 176] on span "1Z4547VX6891464280 Copy #1756901476968" at bounding box center [289, 175] width 128 height 29
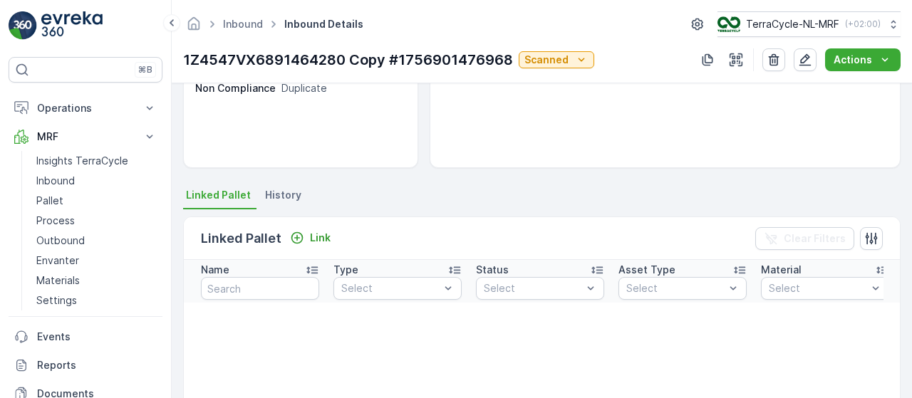
scroll to position [213, 0]
click at [319, 230] on p "Link" at bounding box center [320, 237] width 21 height 14
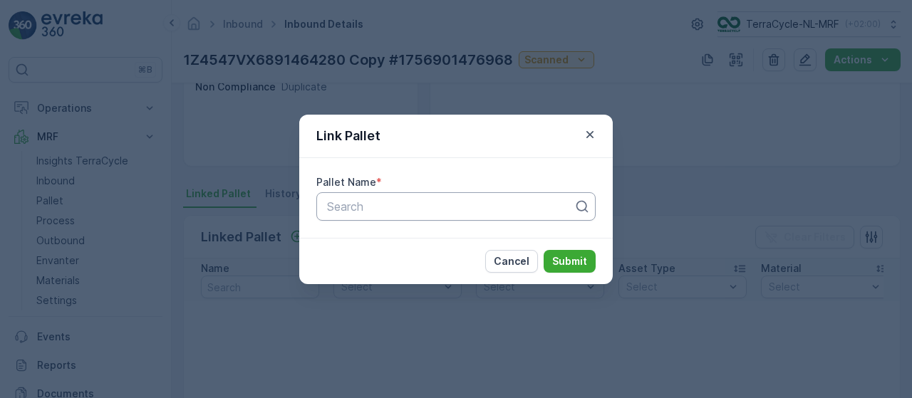
click at [384, 202] on div at bounding box center [450, 206] width 249 height 13
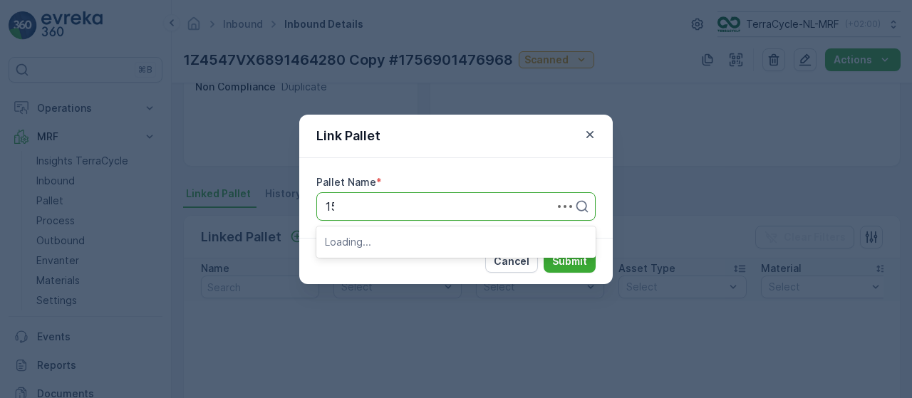
type input "153"
click at [409, 236] on div "Pallet_NL #153" at bounding box center [456, 241] width 262 height 13
click at [569, 256] on p "Submit" at bounding box center [569, 261] width 35 height 14
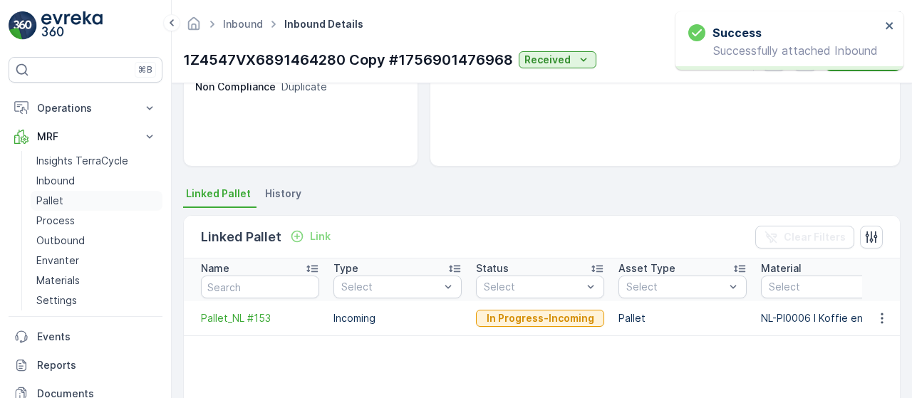
click at [81, 200] on link "Pallet" at bounding box center [97, 201] width 132 height 20
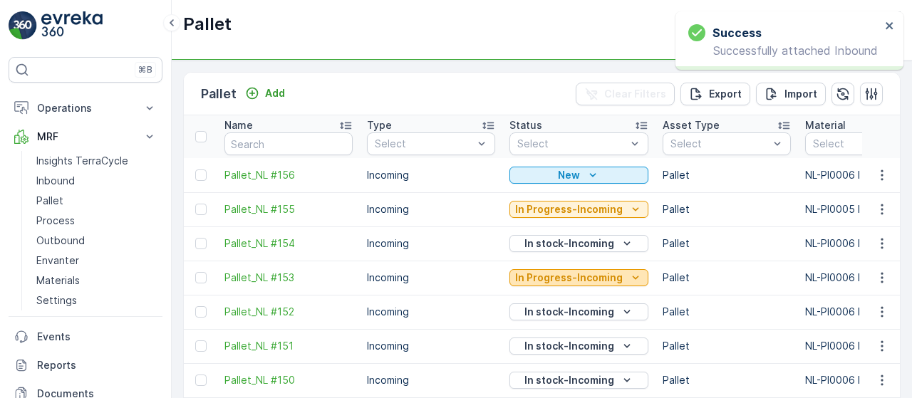
click at [600, 276] on p "In Progress-Incoming" at bounding box center [569, 278] width 108 height 14
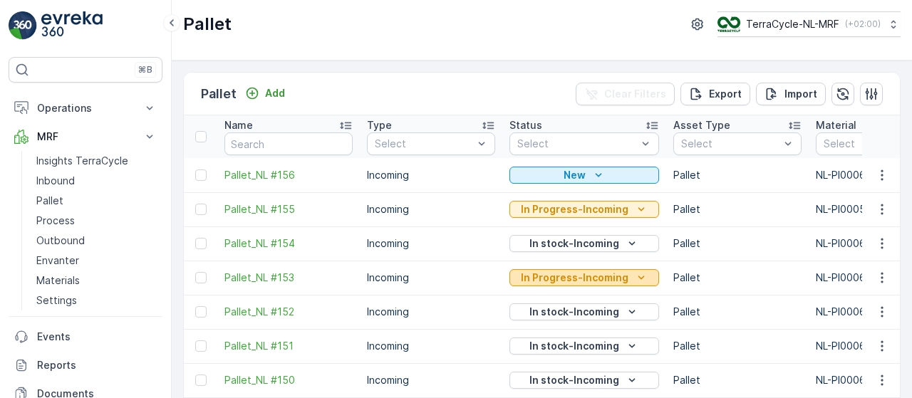
click at [594, 275] on p "In Progress-Incoming" at bounding box center [575, 278] width 108 height 14
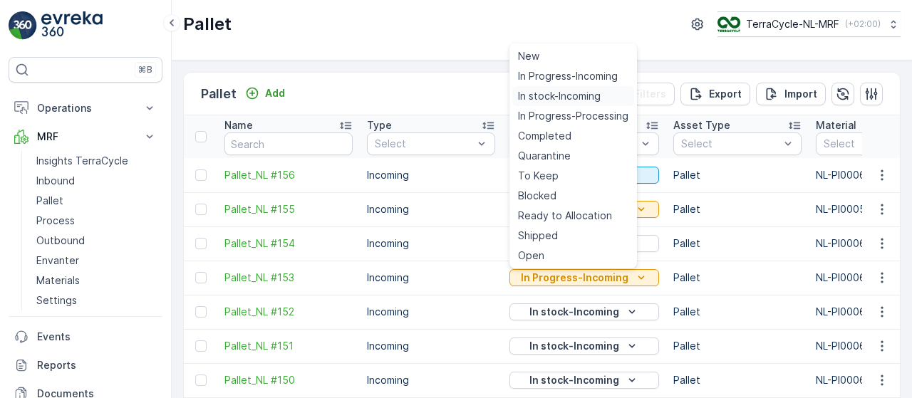
click at [559, 95] on span "In stock-Incoming" at bounding box center [559, 96] width 83 height 14
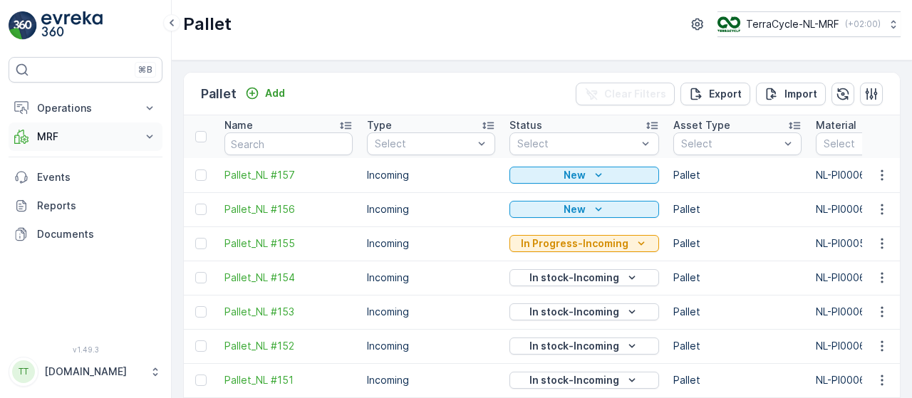
click at [151, 133] on icon at bounding box center [150, 137] width 14 height 14
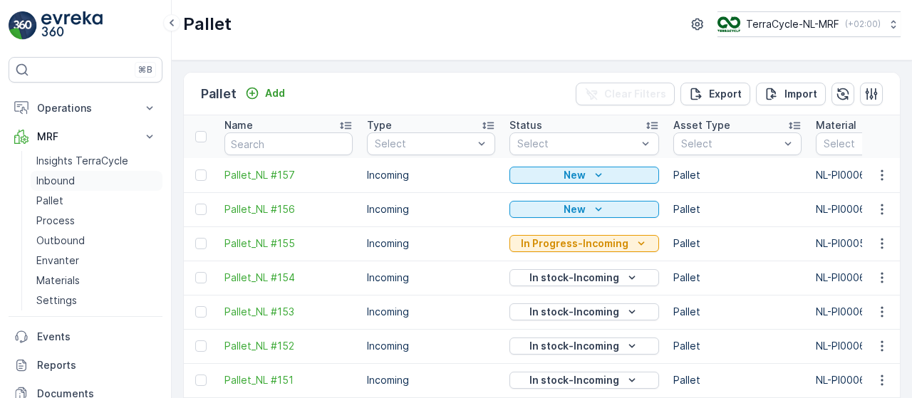
click at [80, 180] on link "Inbound" at bounding box center [97, 181] width 132 height 20
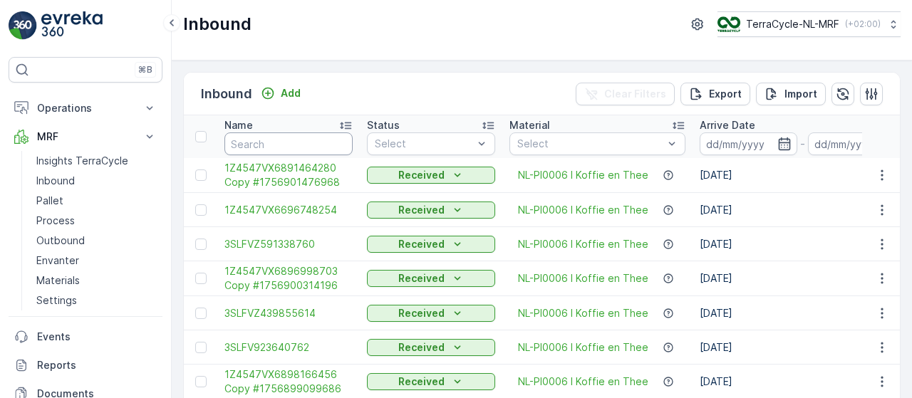
click at [281, 141] on input "text" at bounding box center [289, 144] width 128 height 23
type input "96"
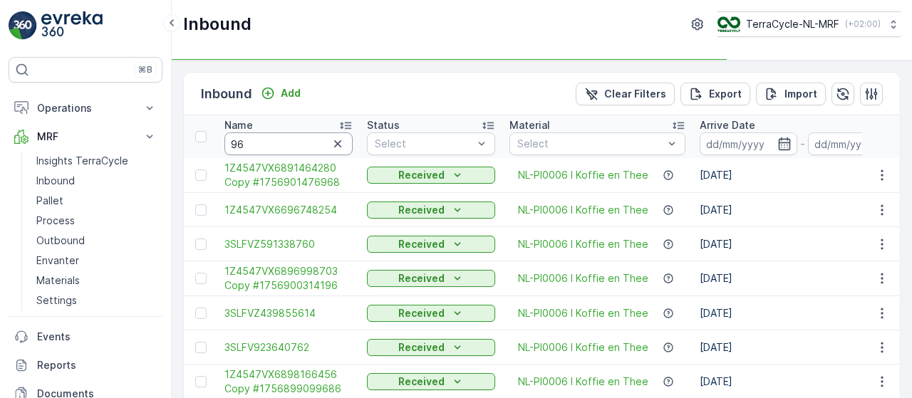
click at [281, 141] on input "96" at bounding box center [289, 144] width 128 height 23
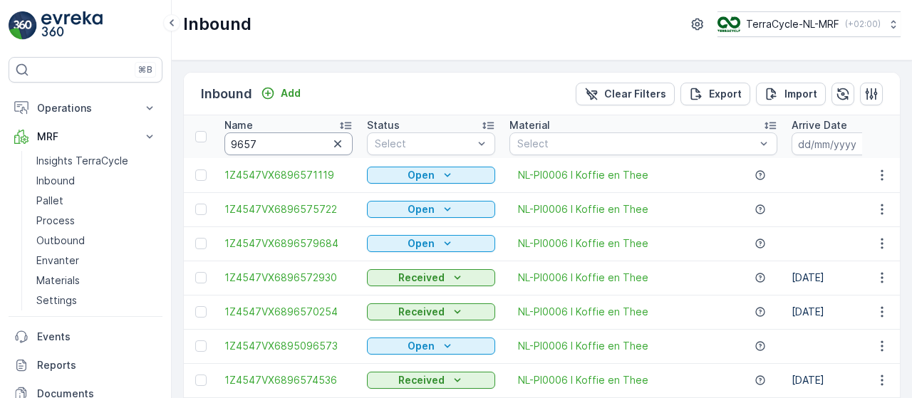
click at [281, 141] on input "9657" at bounding box center [289, 144] width 128 height 23
type input "96577033"
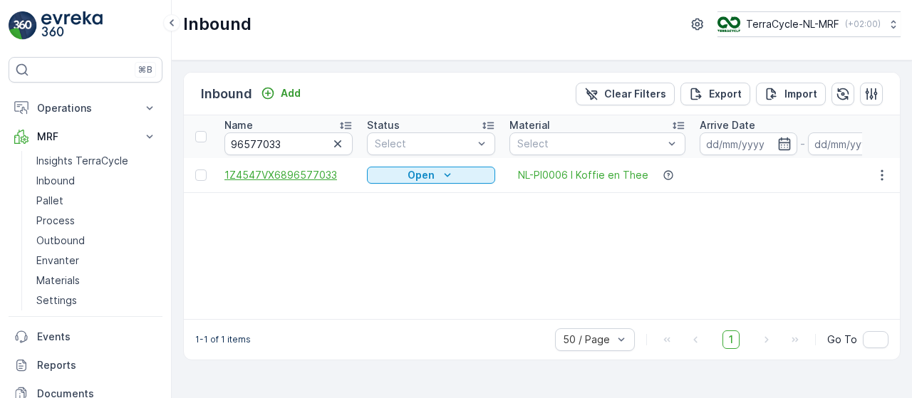
click at [282, 175] on span "1Z4547VX6896577033" at bounding box center [289, 175] width 128 height 14
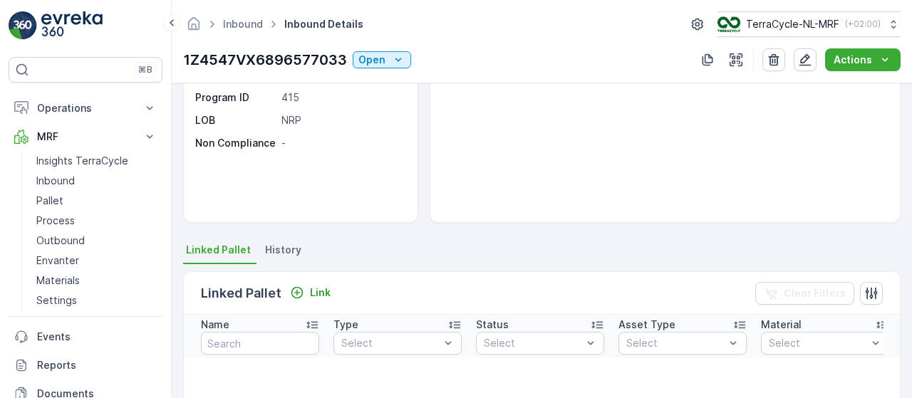
scroll to position [215, 0]
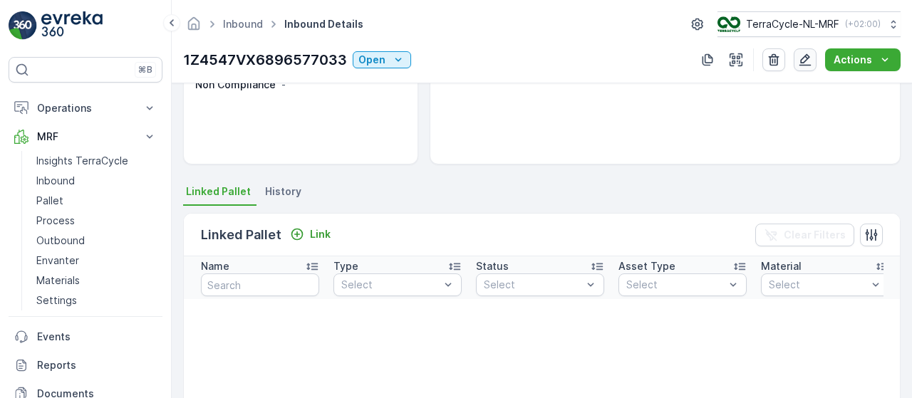
click at [805, 61] on icon "button" at bounding box center [805, 60] width 14 height 14
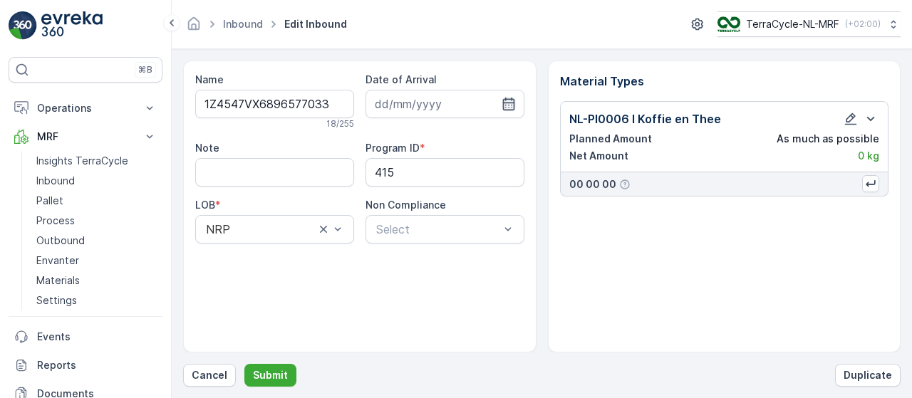
click at [513, 103] on icon "button" at bounding box center [509, 104] width 12 height 13
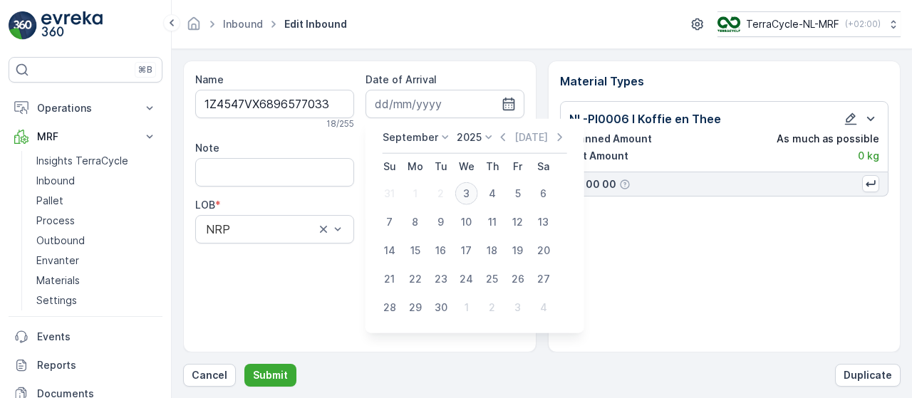
click at [469, 191] on div "3" at bounding box center [466, 193] width 23 height 23
type input "[DATE]"
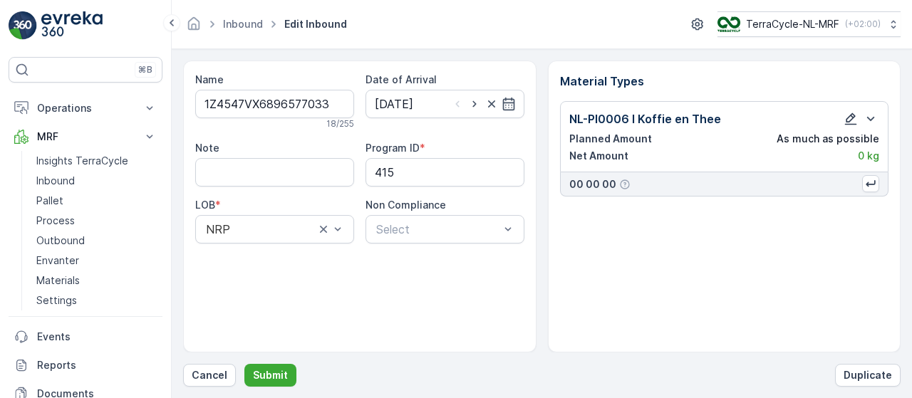
click at [851, 119] on icon "button" at bounding box center [851, 119] width 12 height 12
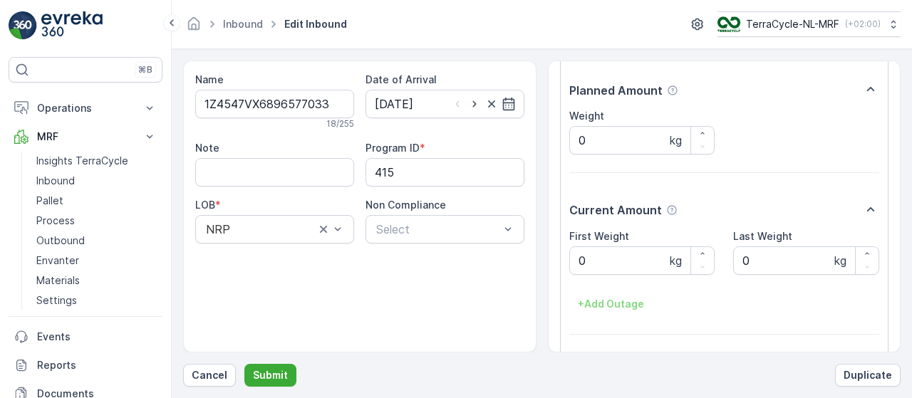
scroll to position [240, 0]
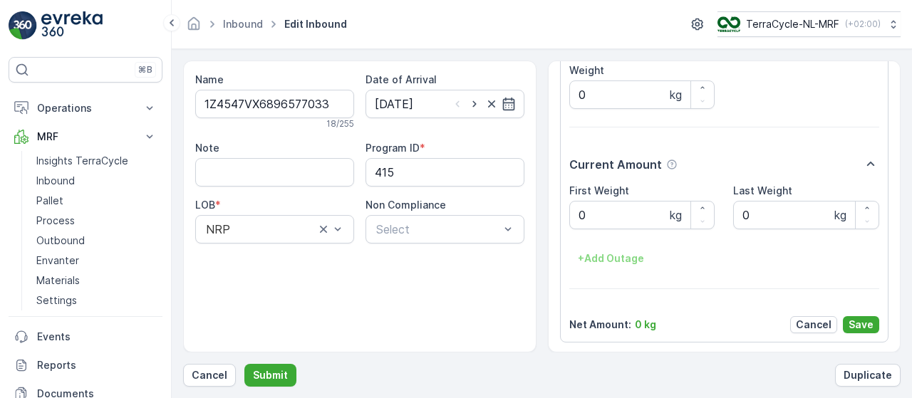
drag, startPoint x: 777, startPoint y: 150, endPoint x: 713, endPoint y: 154, distance: 64.3
click at [713, 154] on div "Material Type * NL-PI0006 I Koffie en Thee Edit Weight Note Planned Amount Weig…" at bounding box center [725, 101] width 311 height 463
click at [637, 207] on Weight "0" at bounding box center [643, 215] width 146 height 29
type Weight "1.39"
click at [870, 324] on p "Save" at bounding box center [861, 325] width 25 height 14
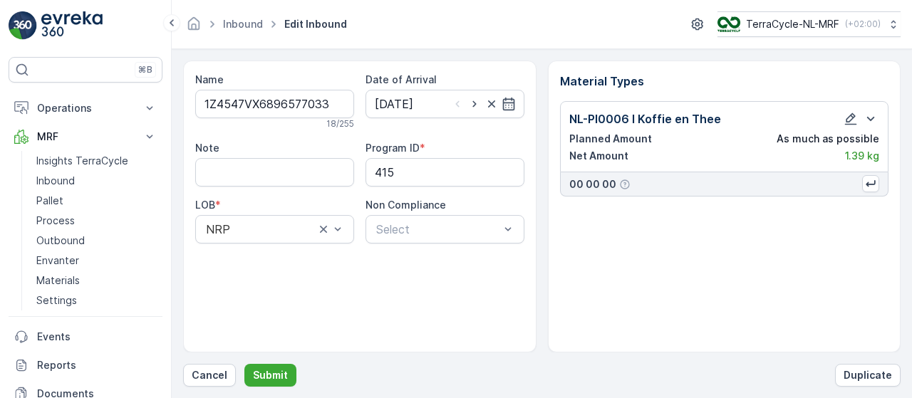
scroll to position [0, 0]
click at [277, 378] on p "Submit" at bounding box center [270, 376] width 35 height 14
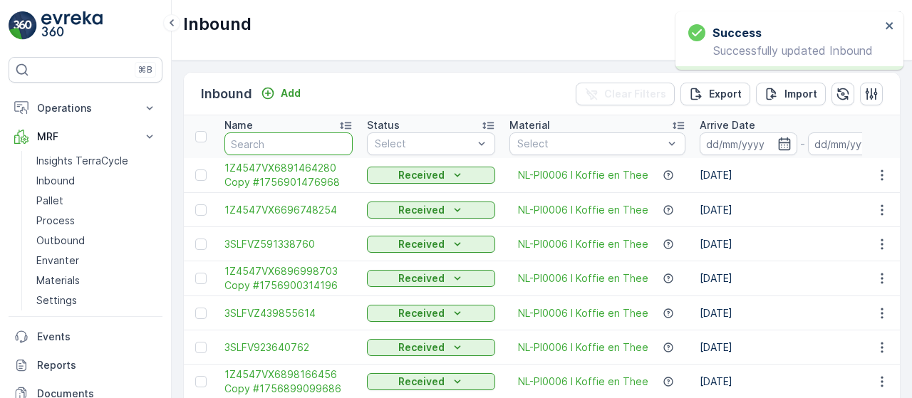
click at [274, 140] on input "text" at bounding box center [289, 144] width 128 height 23
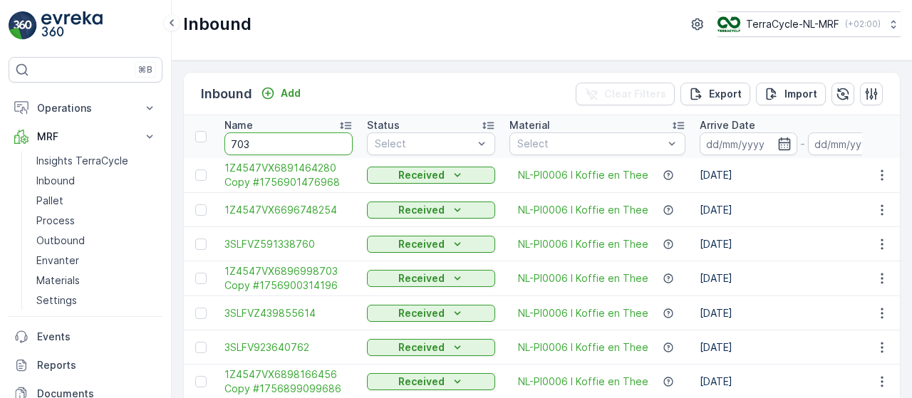
type input "7033"
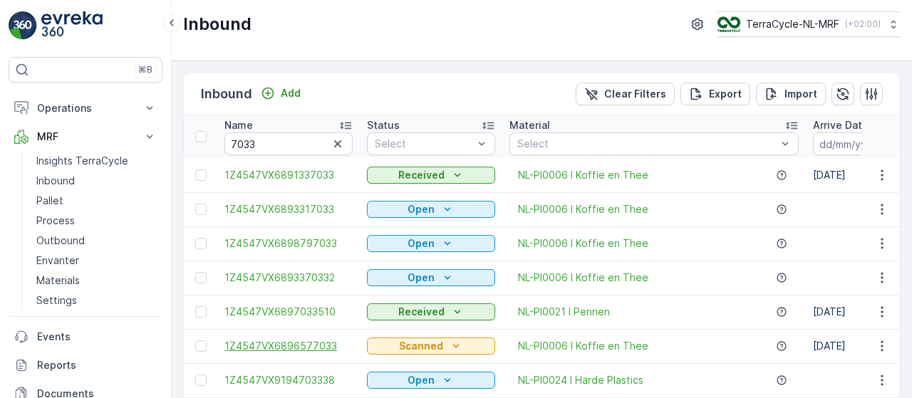
click at [312, 345] on span "1Z4547VX6896577033" at bounding box center [289, 346] width 128 height 14
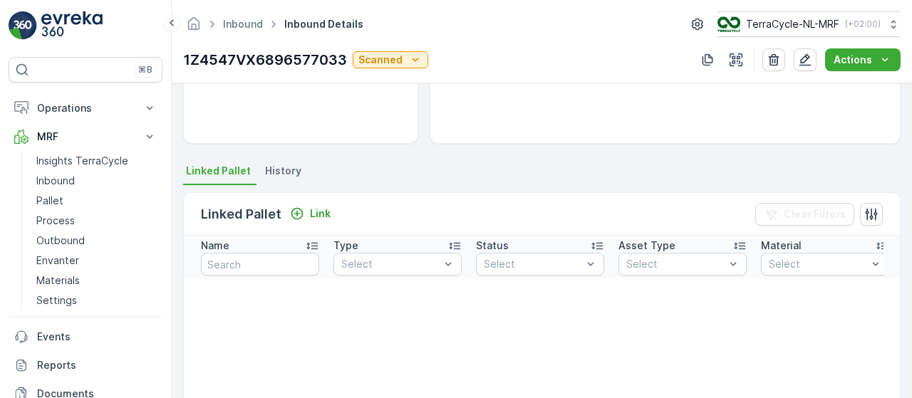
scroll to position [235, 0]
click at [310, 211] on p "Link" at bounding box center [320, 214] width 21 height 14
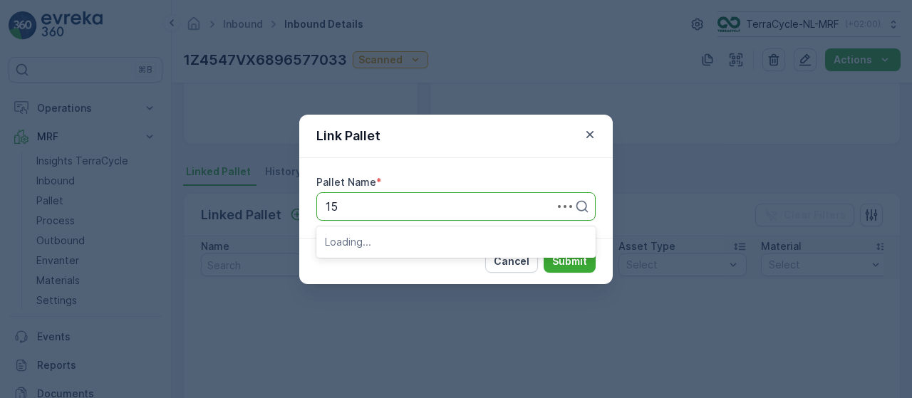
type input "156"
click at [425, 244] on div "Pallet_NL #156" at bounding box center [456, 241] width 262 height 13
click at [560, 257] on p "Submit" at bounding box center [569, 261] width 35 height 14
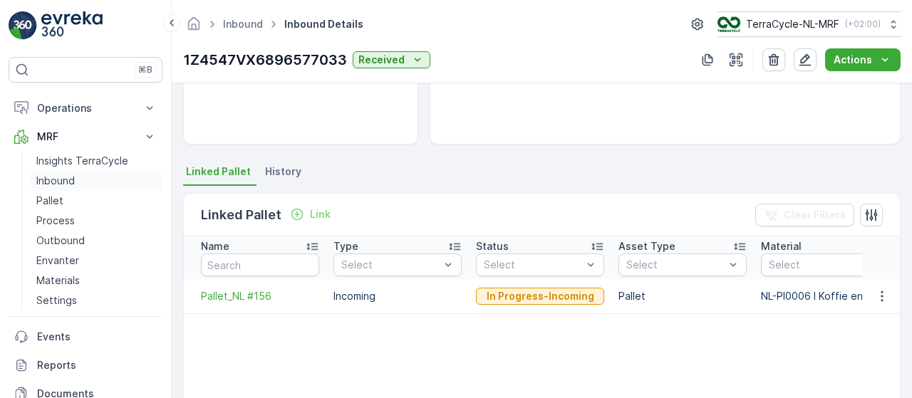
click at [87, 180] on link "Inbound" at bounding box center [97, 181] width 132 height 20
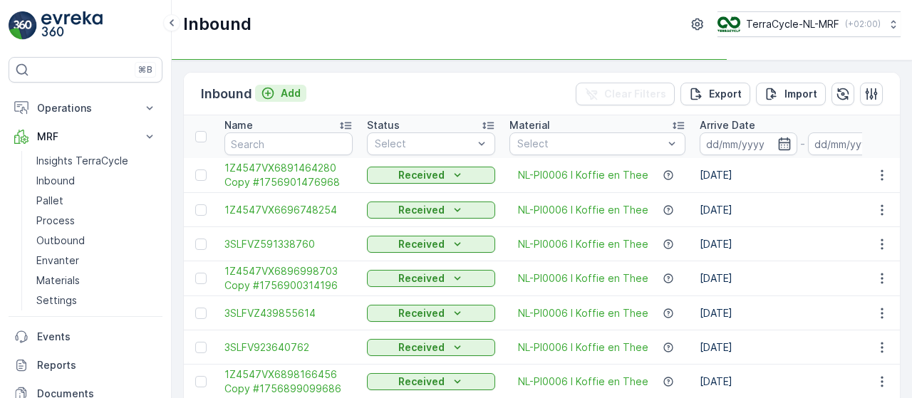
click at [288, 87] on p "Add" at bounding box center [291, 93] width 20 height 14
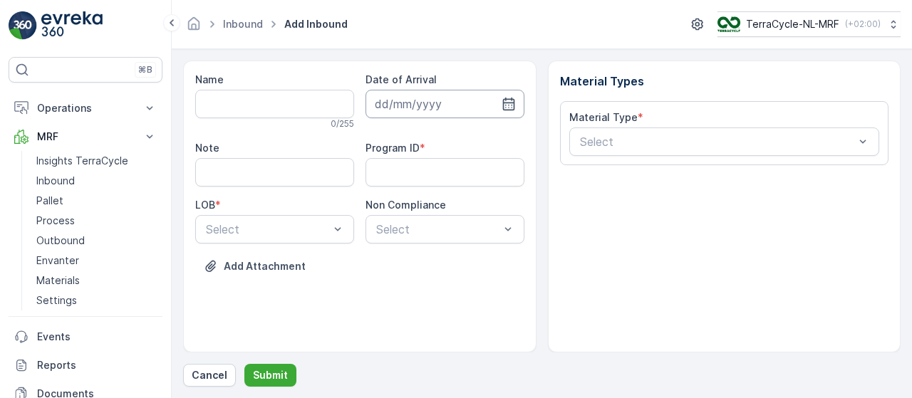
click at [448, 108] on input at bounding box center [445, 104] width 159 height 29
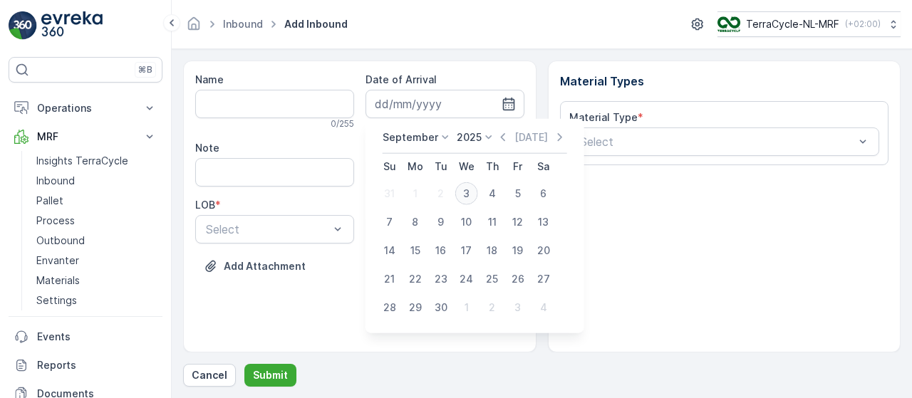
click at [468, 193] on div "3" at bounding box center [466, 193] width 23 height 23
type input "[DATE]"
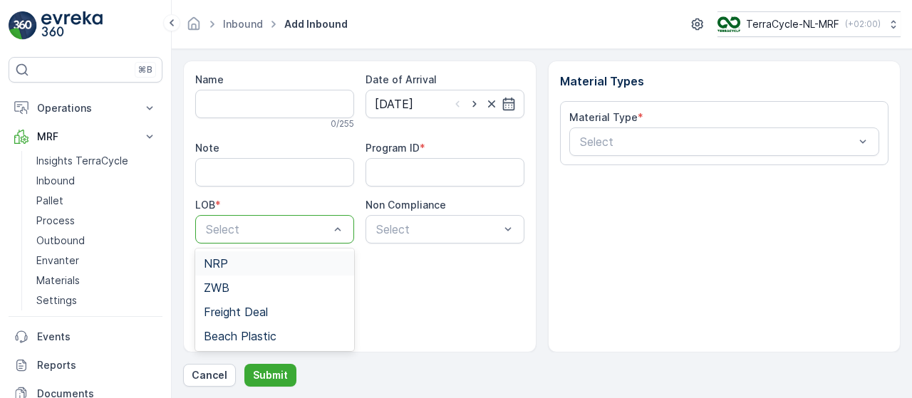
click at [295, 262] on div "NRP" at bounding box center [275, 263] width 142 height 13
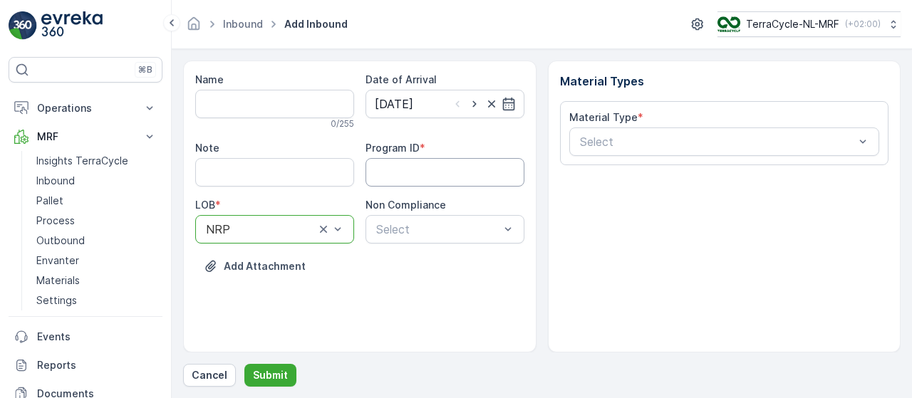
click at [430, 176] on ID "Program ID" at bounding box center [445, 172] width 159 height 29
type ID "415"
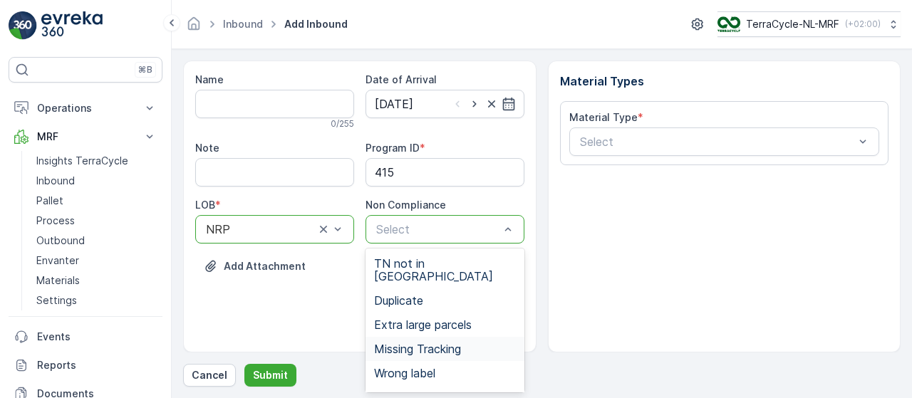
click at [448, 343] on span "Missing Tracking" at bounding box center [417, 349] width 87 height 13
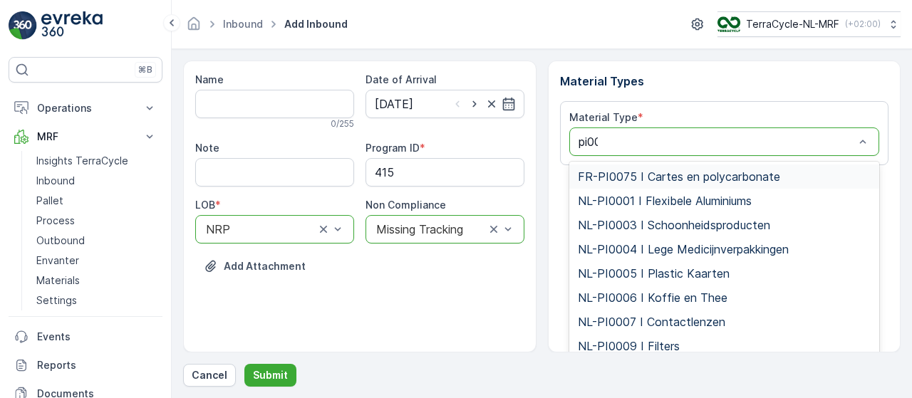
type input "pi000"
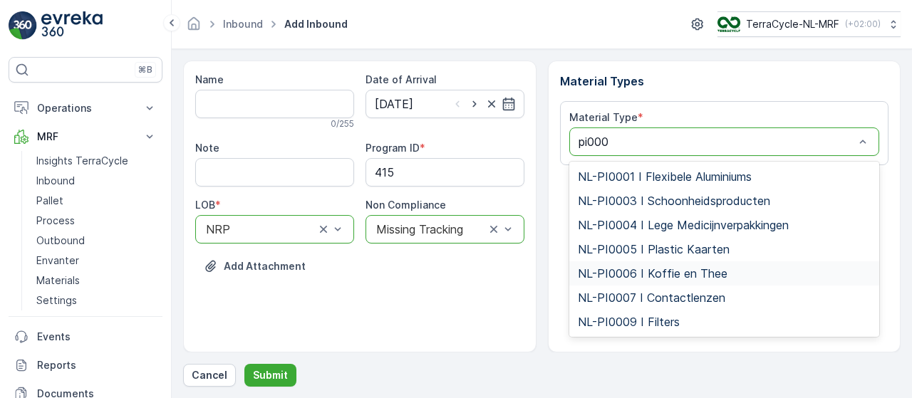
click at [640, 272] on span "NL-PI0006 I Koffie en Thee" at bounding box center [653, 273] width 150 height 13
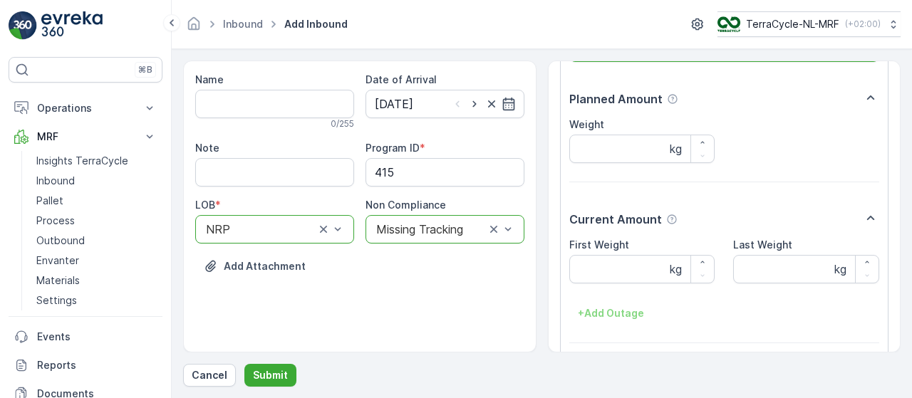
scroll to position [149, 0]
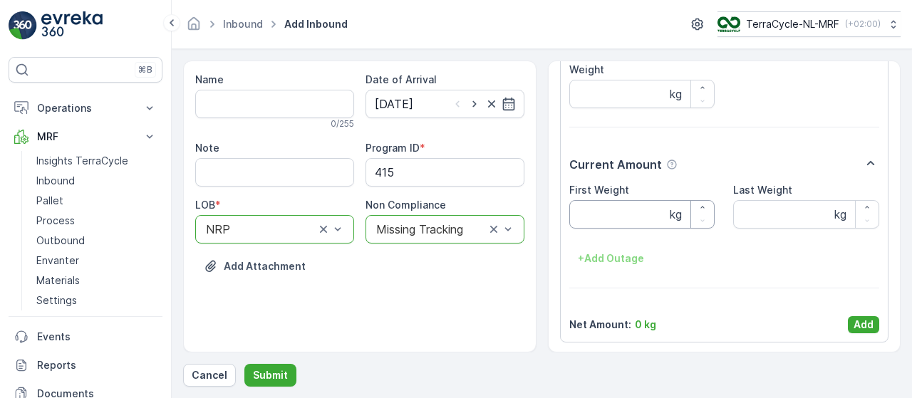
click at [616, 216] on Weight "First Weight" at bounding box center [643, 214] width 146 height 29
type Weight "2.38"
click at [858, 325] on p "Add" at bounding box center [864, 325] width 20 height 14
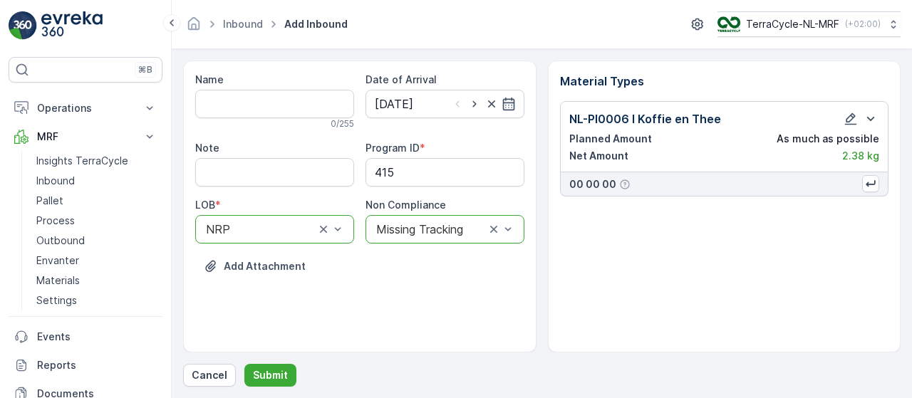
scroll to position [0, 0]
click at [269, 383] on p "Submit" at bounding box center [270, 376] width 35 height 14
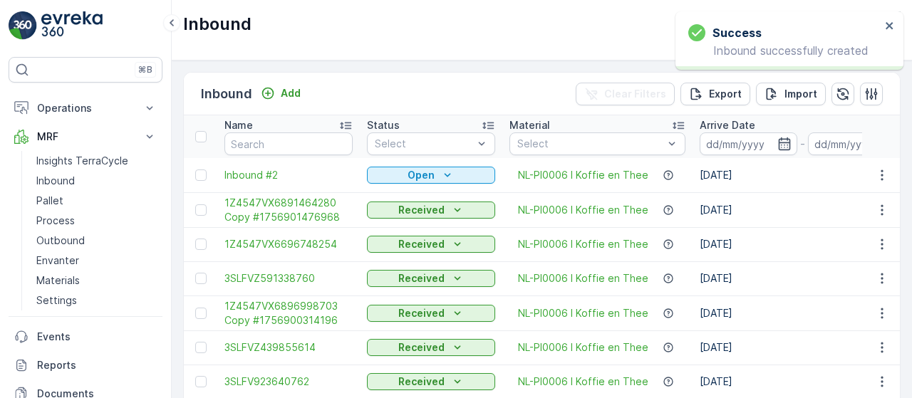
click at [441, 173] on icon "Open" at bounding box center [448, 175] width 14 height 14
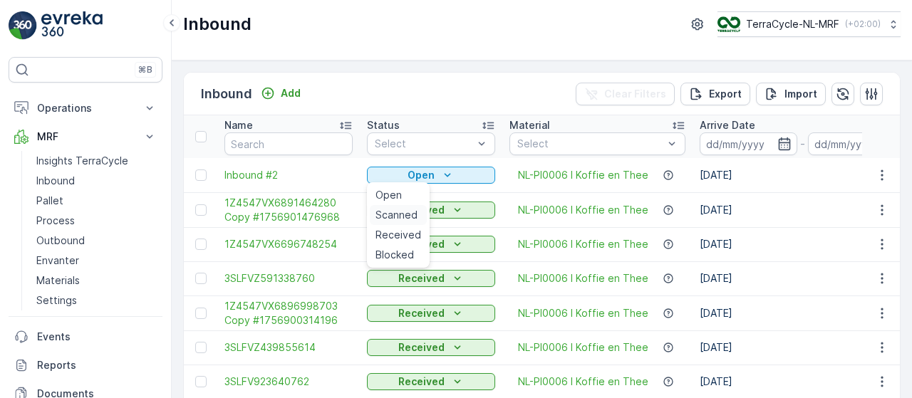
click at [402, 213] on span "Scanned" at bounding box center [397, 215] width 42 height 14
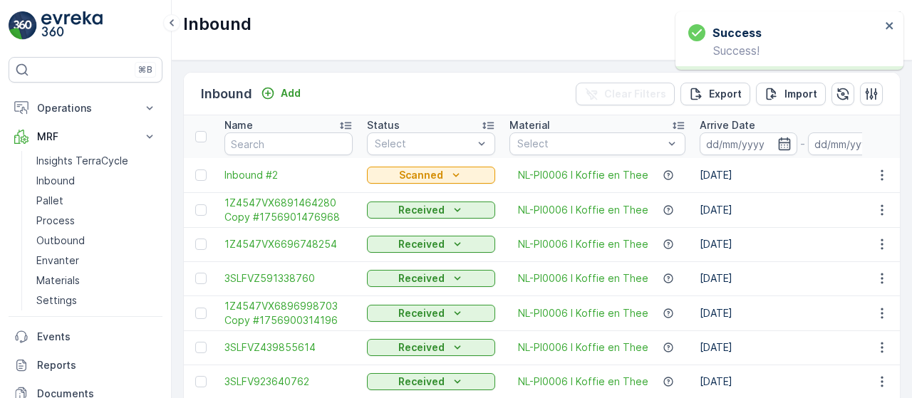
click at [265, 176] on span "Inbound #2" at bounding box center [289, 175] width 128 height 14
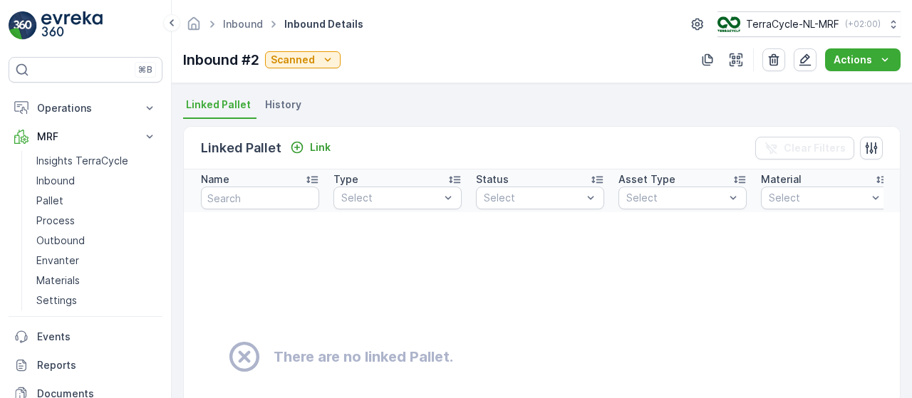
scroll to position [301, 0]
click at [318, 148] on p "Link" at bounding box center [320, 149] width 21 height 14
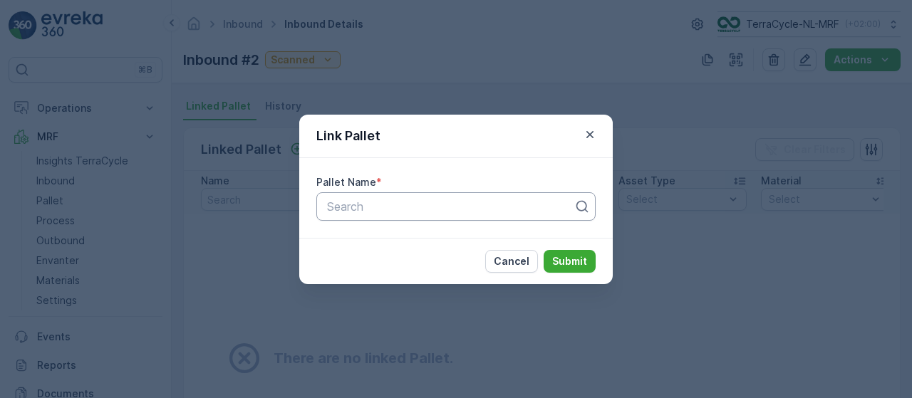
click at [387, 207] on div at bounding box center [450, 206] width 249 height 13
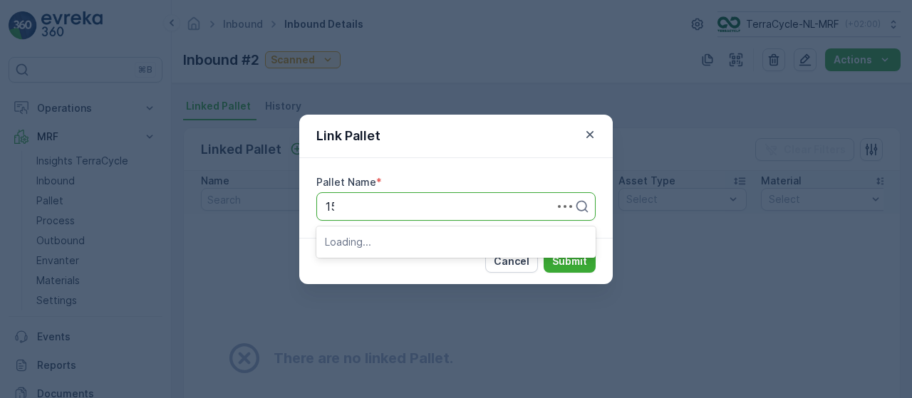
type input "156"
click at [441, 248] on div "Pallet_NL #156" at bounding box center [455, 242] width 279 height 24
click at [563, 262] on p "Submit" at bounding box center [569, 261] width 35 height 14
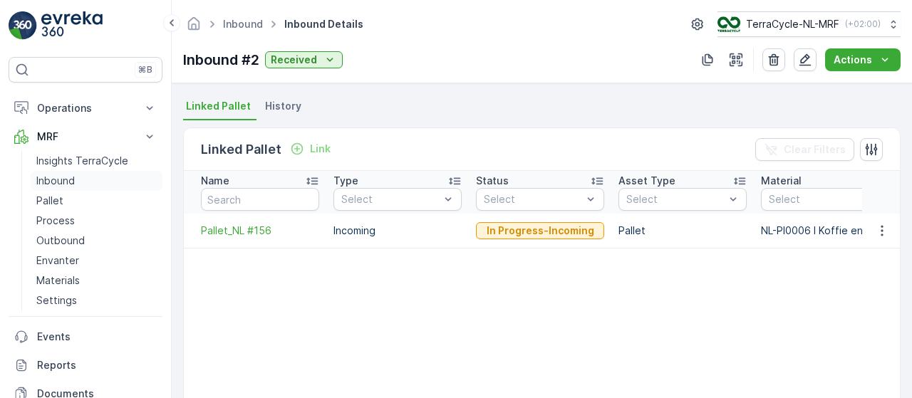
click at [73, 182] on p "Inbound" at bounding box center [55, 181] width 38 height 14
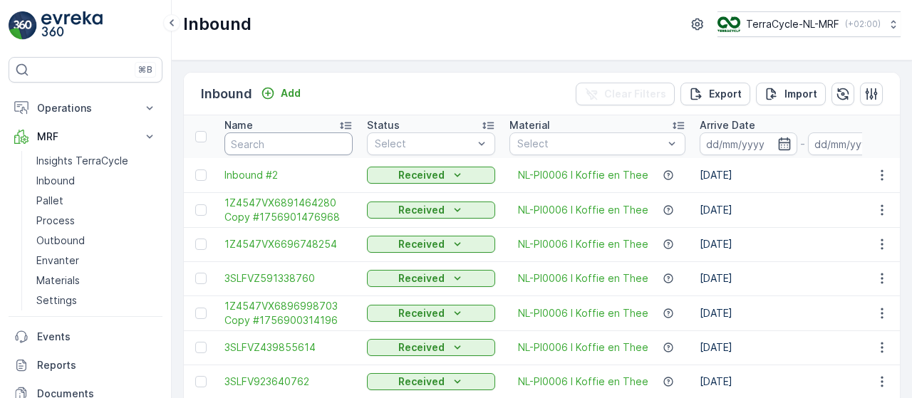
click at [277, 145] on input "text" at bounding box center [289, 144] width 128 height 23
type input "937600"
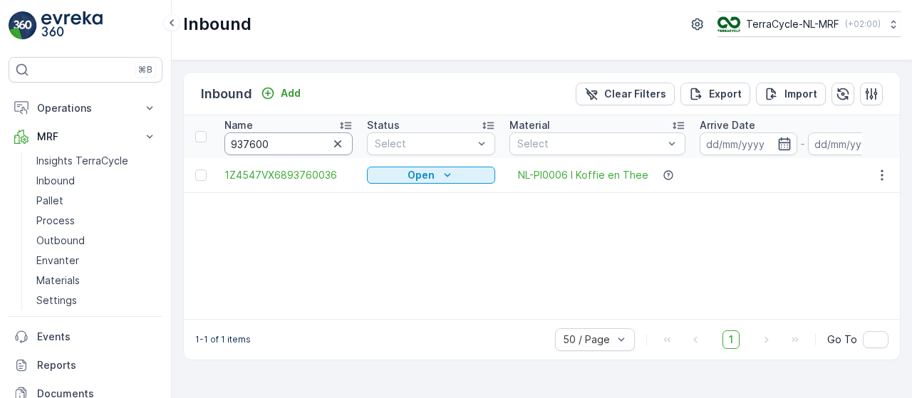
click at [233, 144] on input "937600" at bounding box center [289, 144] width 128 height 23
type input "95937600"
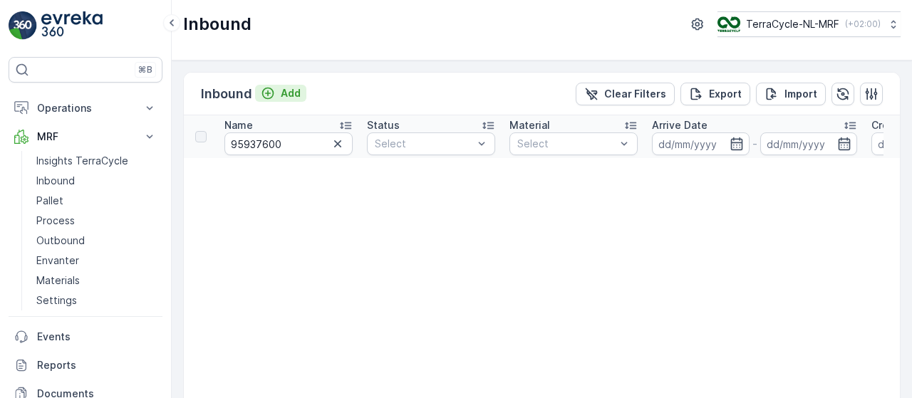
click at [282, 93] on p "Add" at bounding box center [291, 93] width 20 height 14
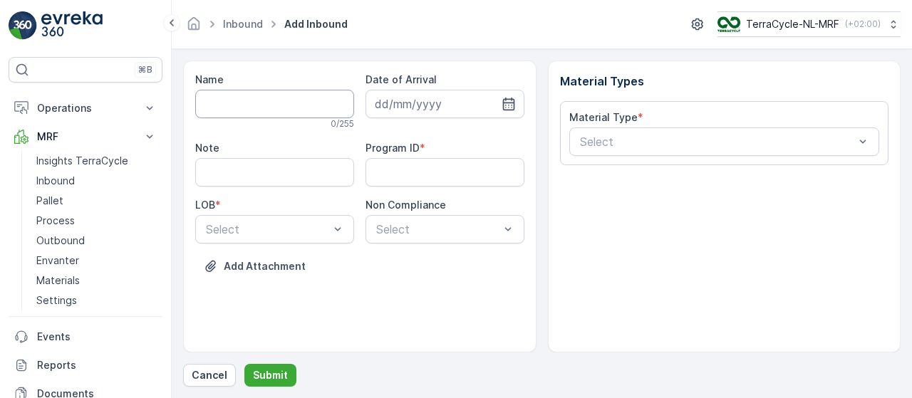
click at [258, 98] on input "Name" at bounding box center [274, 104] width 159 height 29
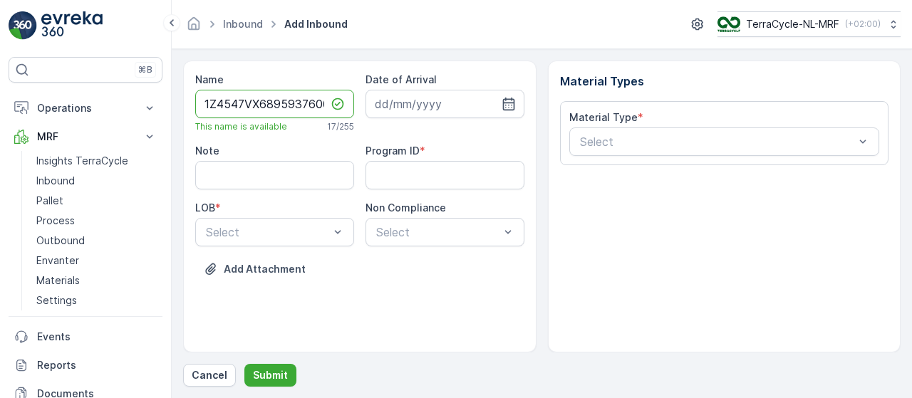
scroll to position [0, 5]
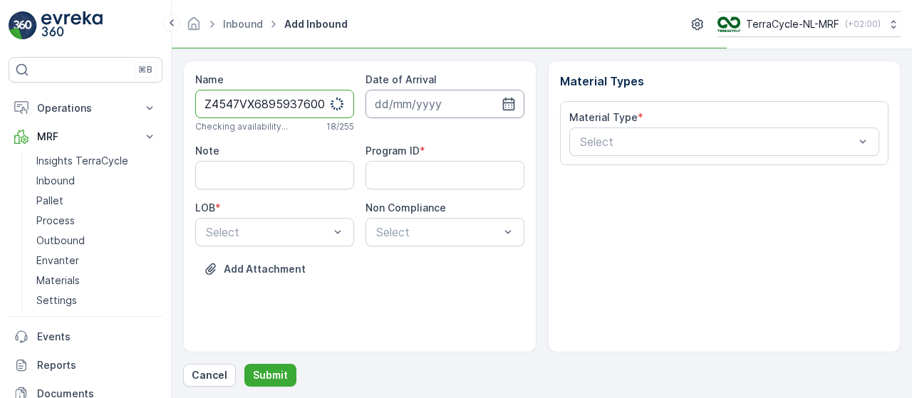
type input "1Z4547VX6895937600"
click at [418, 95] on input at bounding box center [445, 104] width 159 height 29
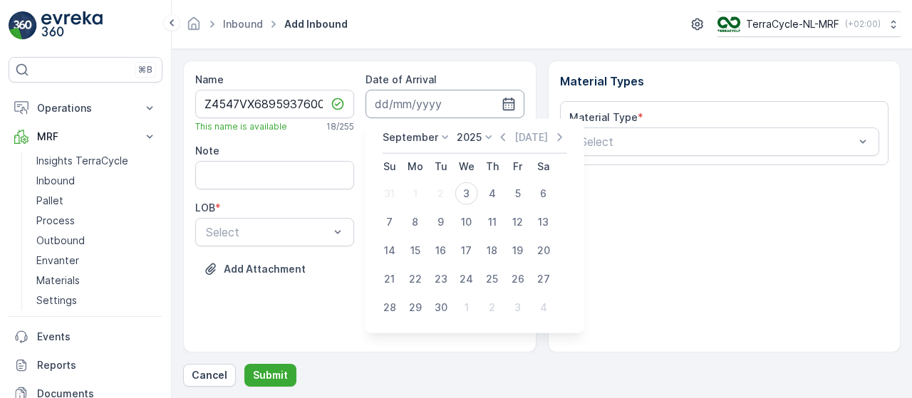
scroll to position [0, 0]
click at [463, 189] on div "3" at bounding box center [466, 193] width 23 height 23
type input "[DATE]"
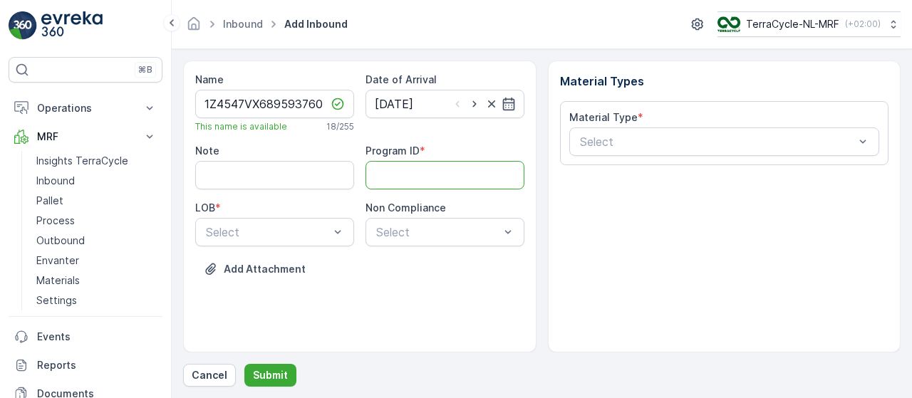
click at [429, 186] on ID "Program ID" at bounding box center [445, 175] width 159 height 29
type ID "415"
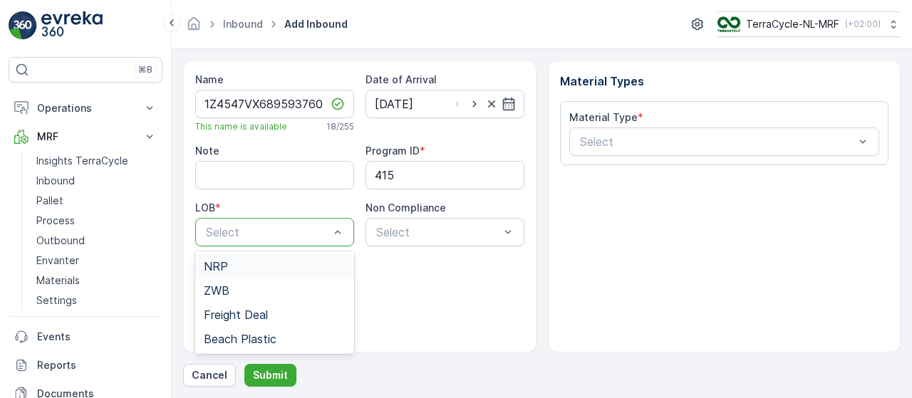
click at [289, 263] on div "NRP" at bounding box center [275, 266] width 142 height 13
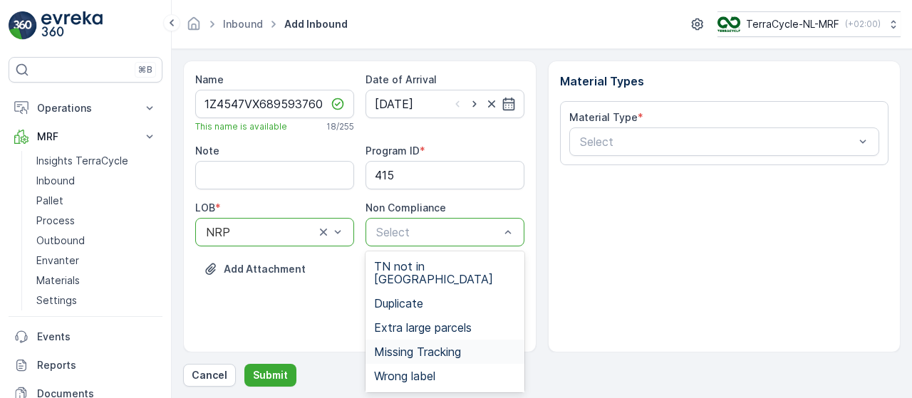
click at [446, 346] on span "Missing Tracking" at bounding box center [417, 352] width 87 height 13
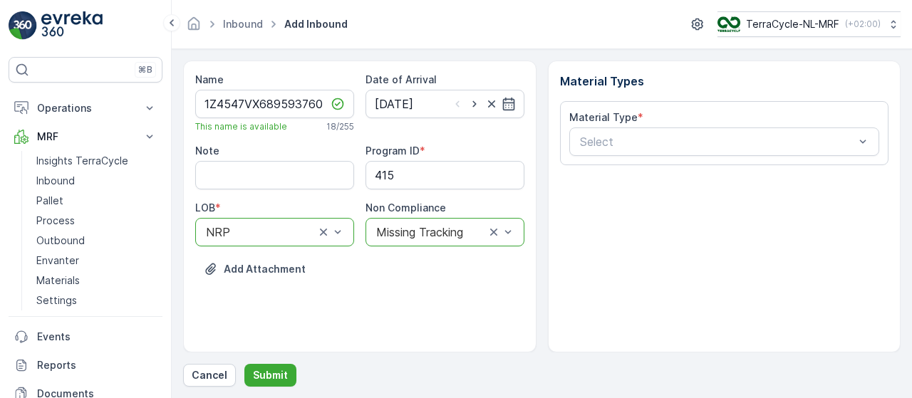
click at [455, 237] on div at bounding box center [431, 232] width 112 height 13
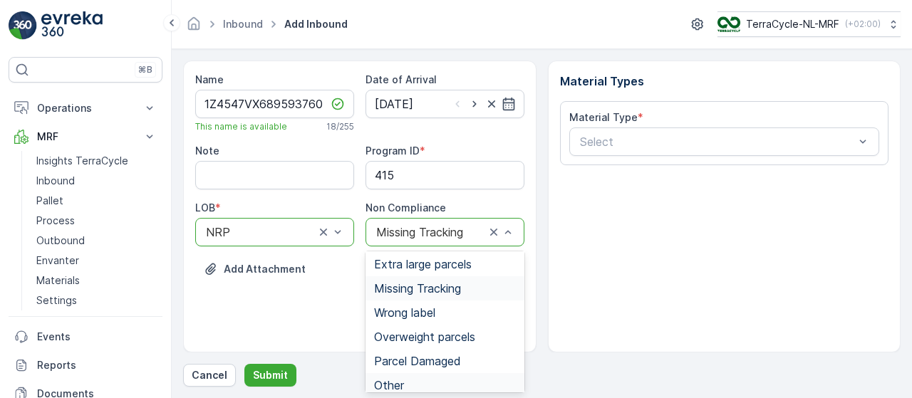
scroll to position [82, 0]
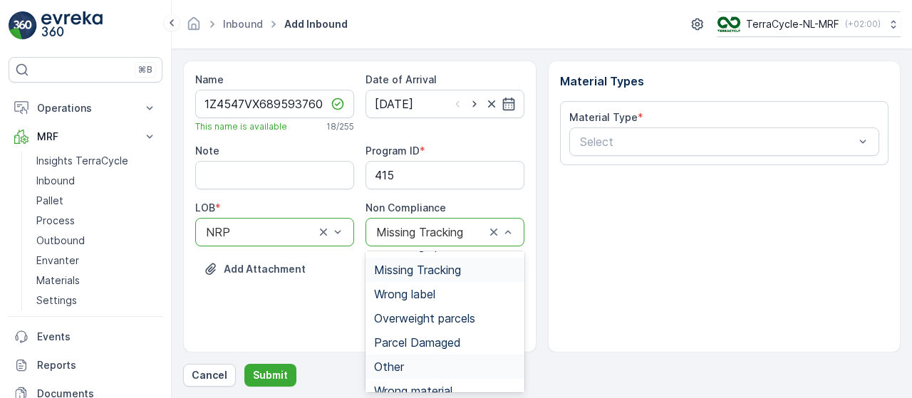
click at [447, 361] on div "Other" at bounding box center [445, 367] width 142 height 13
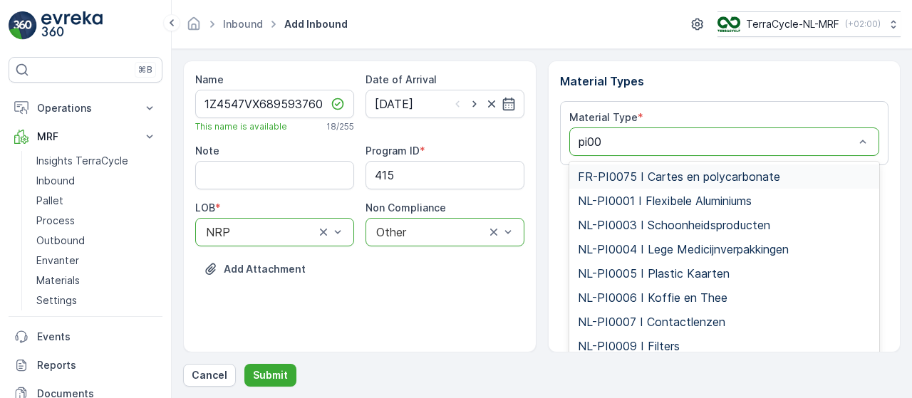
type input "pi000"
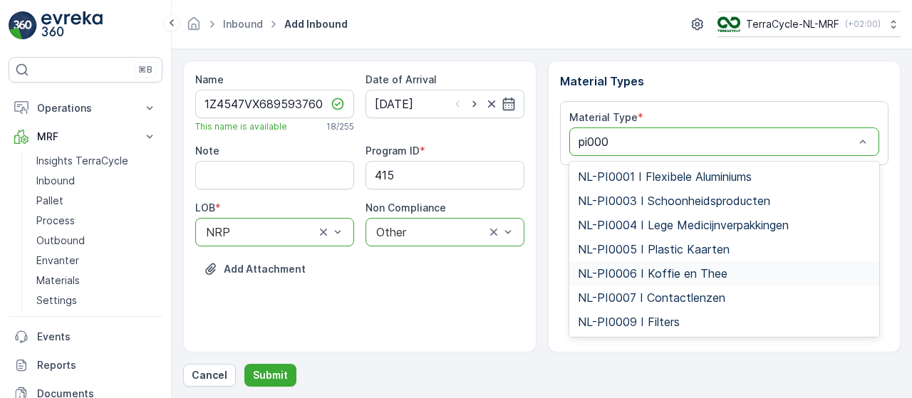
click at [663, 271] on span "NL-PI0006 I Koffie en Thee" at bounding box center [653, 273] width 150 height 13
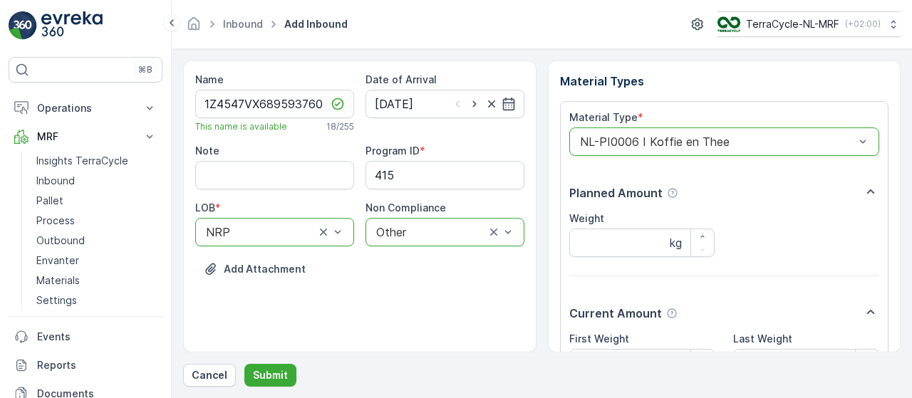
click at [458, 232] on div at bounding box center [431, 232] width 112 height 13
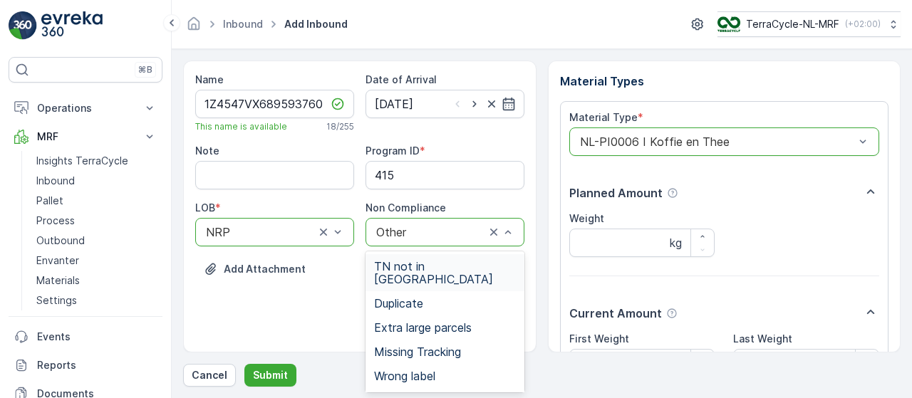
click at [446, 265] on span "TN not in [GEOGRAPHIC_DATA]" at bounding box center [445, 273] width 142 height 26
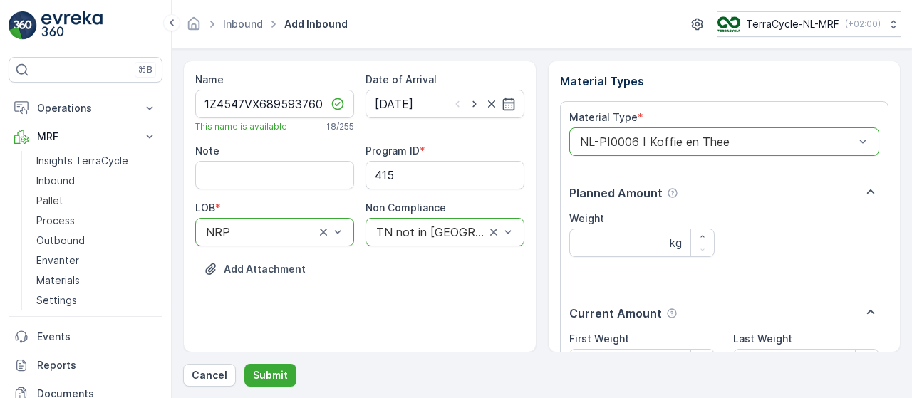
scroll to position [149, 0]
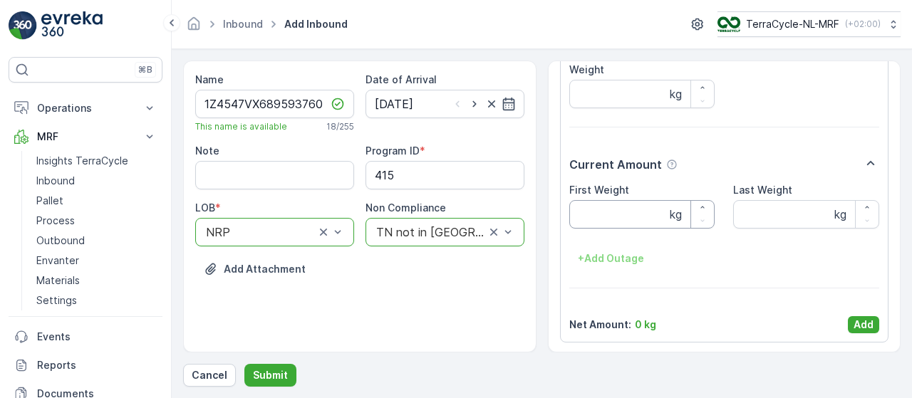
click at [633, 213] on Weight "First Weight" at bounding box center [643, 214] width 146 height 29
type Weight "4.58"
click at [857, 319] on p "Add" at bounding box center [864, 325] width 20 height 14
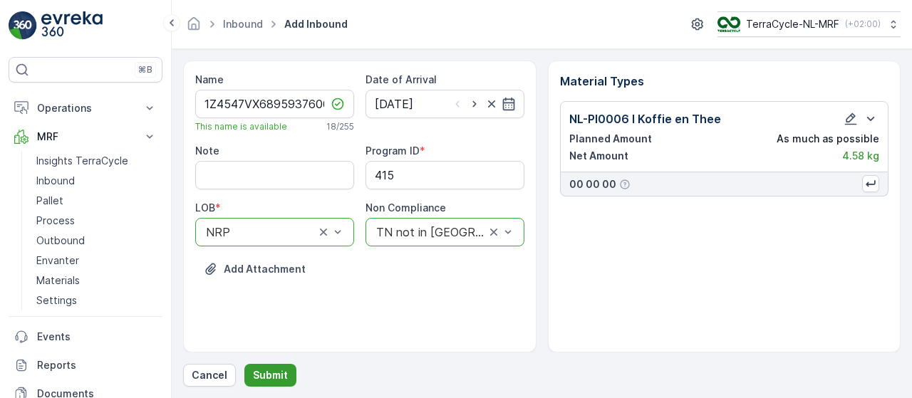
click at [275, 371] on p "Submit" at bounding box center [270, 376] width 35 height 14
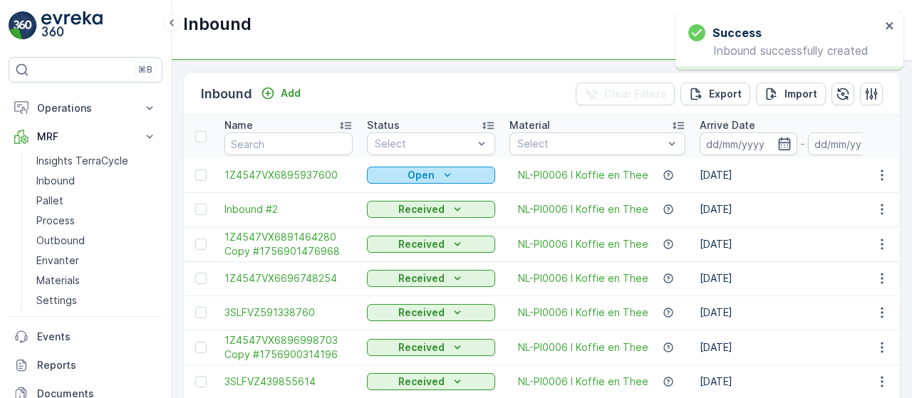
click at [448, 177] on icon "Open" at bounding box center [448, 175] width 14 height 14
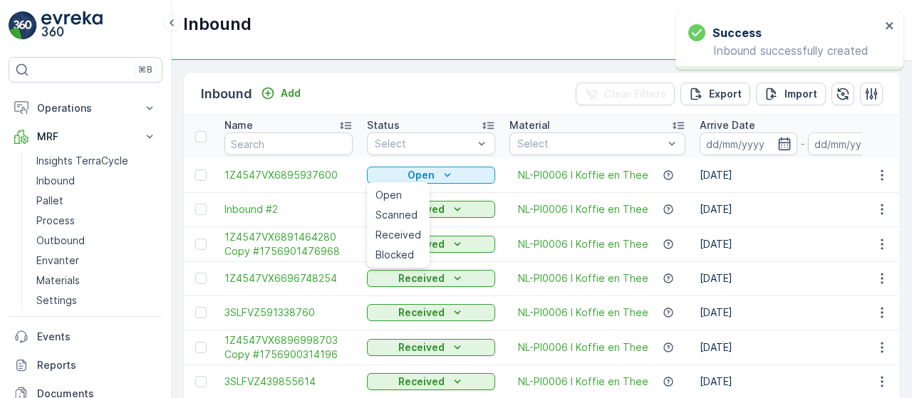
click at [403, 215] on span "Scanned" at bounding box center [397, 215] width 42 height 14
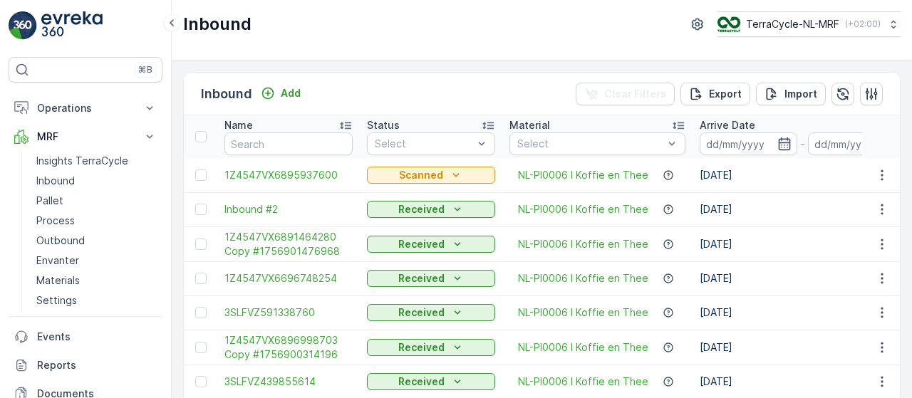
click at [308, 177] on span "1Z4547VX6895937600" at bounding box center [289, 175] width 128 height 14
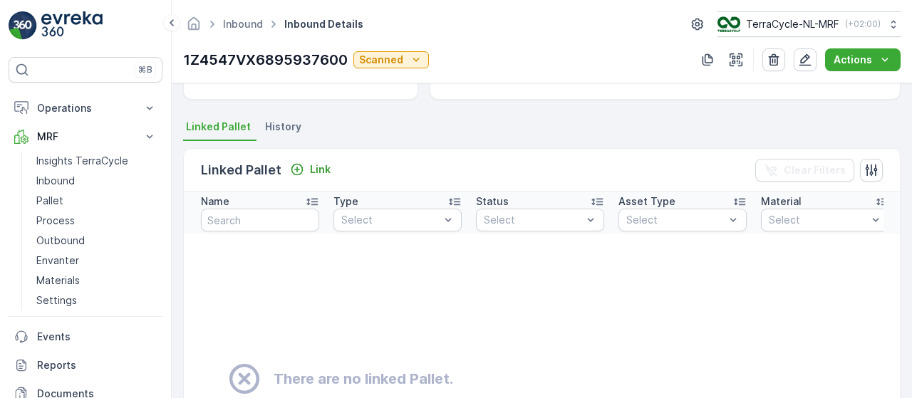
scroll to position [279, 0]
click at [315, 168] on p "Link" at bounding box center [320, 170] width 21 height 14
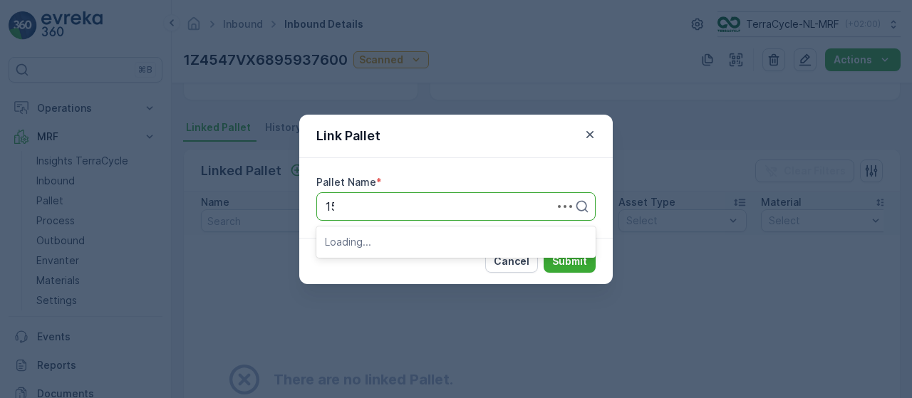
type input "156"
click at [392, 243] on span "Pallet_NL #156" at bounding box center [365, 241] width 80 height 13
click at [567, 262] on p "Submit" at bounding box center [569, 261] width 35 height 14
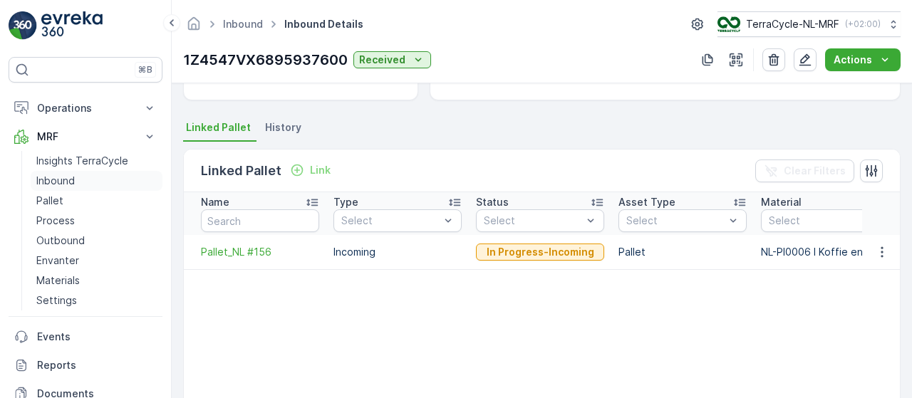
click at [68, 181] on p "Inbound" at bounding box center [55, 181] width 38 height 14
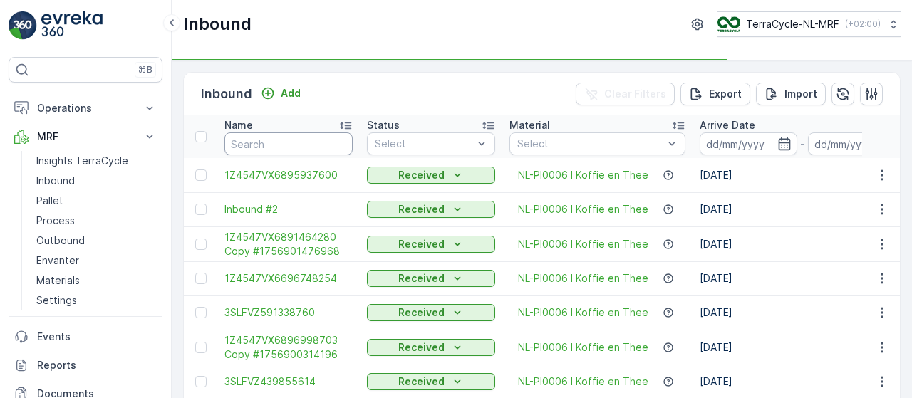
click at [316, 148] on input "text" at bounding box center [289, 144] width 128 height 23
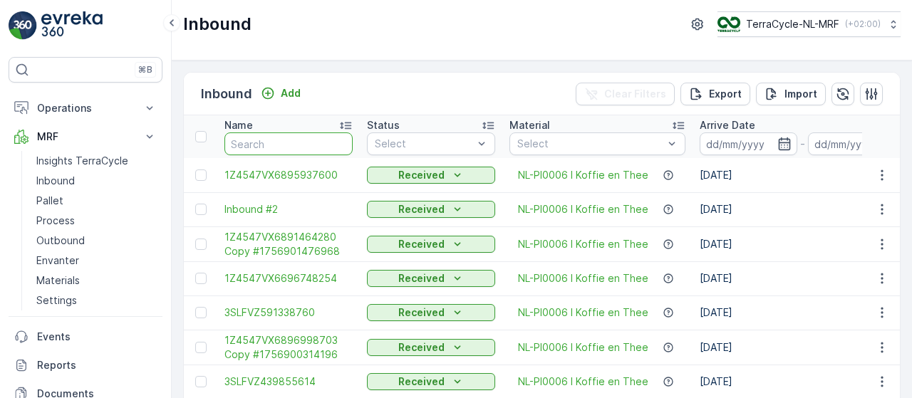
click at [316, 148] on input "text" at bounding box center [289, 144] width 128 height 23
type input "92321544"
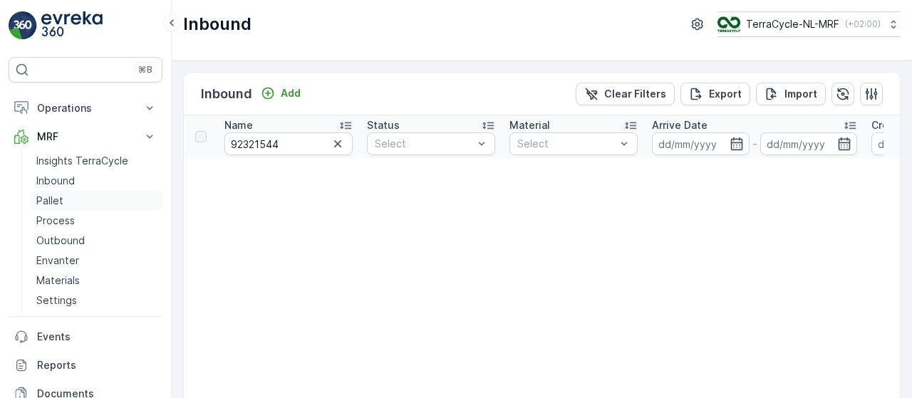
click at [60, 197] on p "Pallet" at bounding box center [49, 201] width 27 height 14
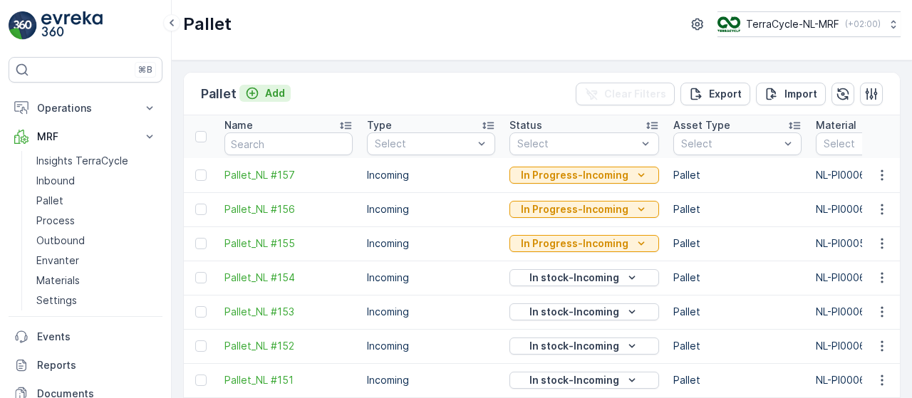
click at [272, 92] on p "Add" at bounding box center [275, 93] width 20 height 14
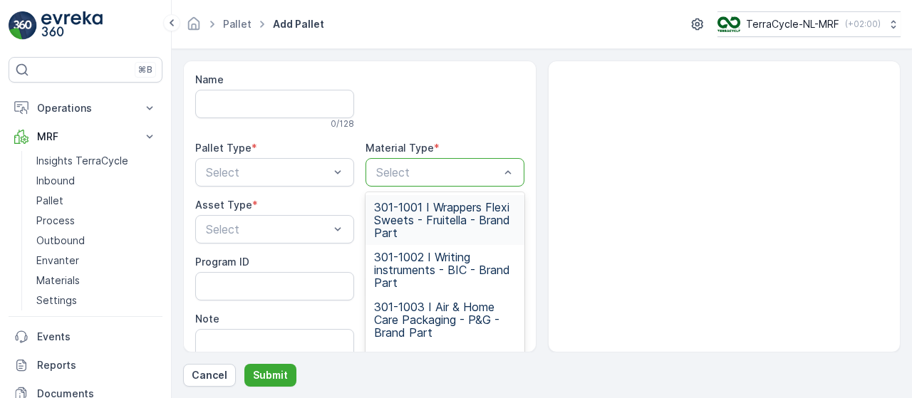
click at [419, 175] on div at bounding box center [438, 172] width 126 height 13
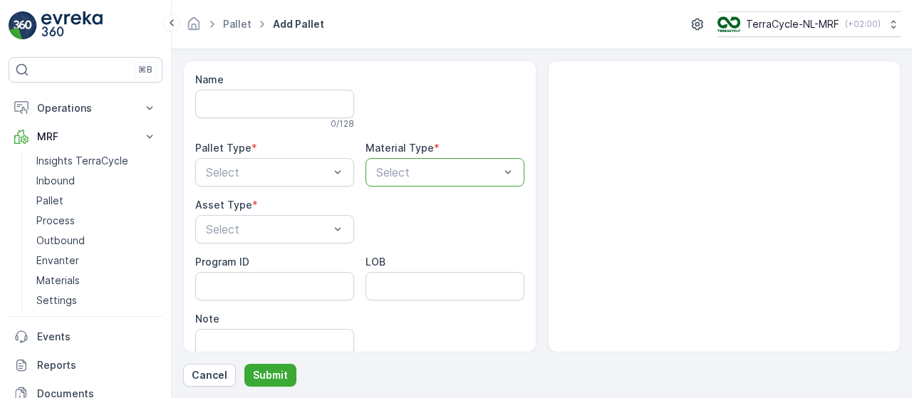
click at [419, 175] on div at bounding box center [438, 172] width 126 height 13
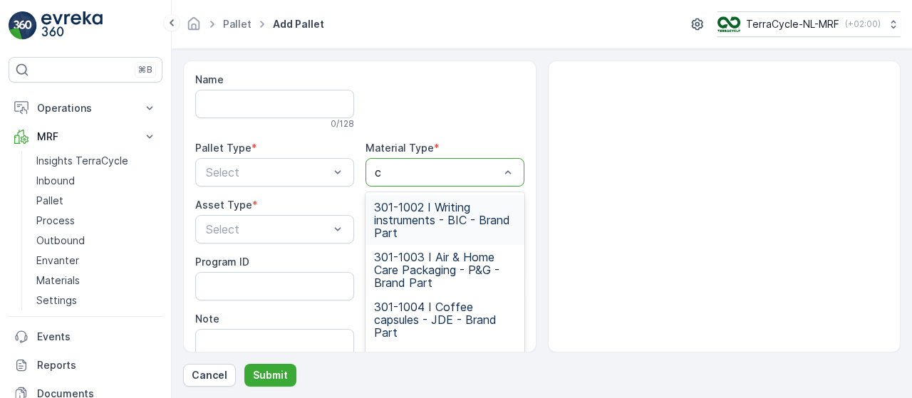
type input "cy"
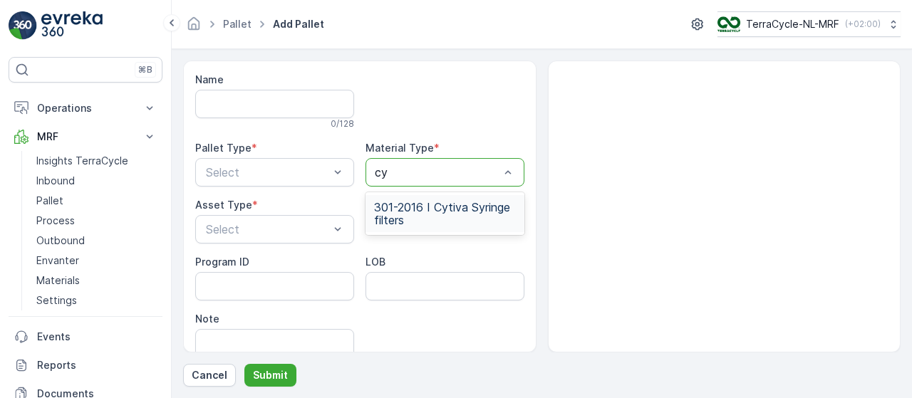
click at [462, 212] on span "301-2016 I Cytiva Syringe filters" at bounding box center [445, 214] width 142 height 26
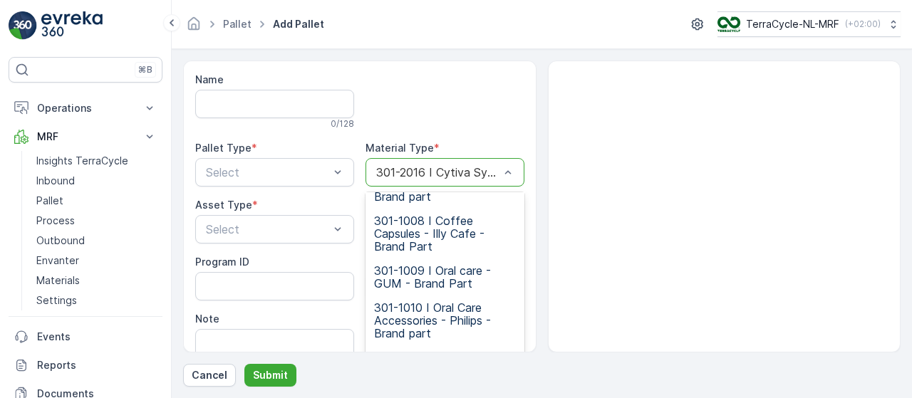
scroll to position [387, 0]
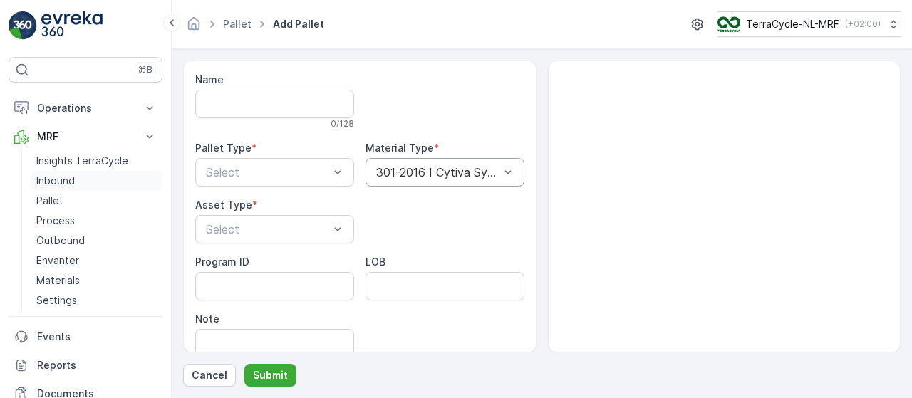
click at [91, 183] on link "Inbound" at bounding box center [97, 181] width 132 height 20
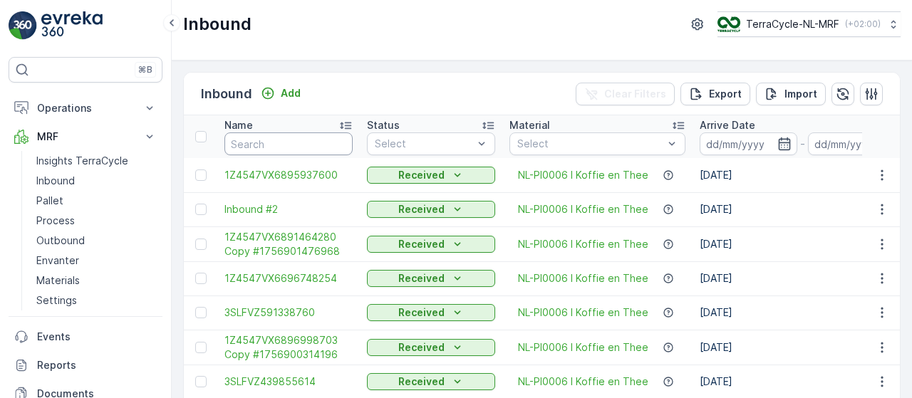
click at [307, 144] on input "text" at bounding box center [289, 144] width 128 height 23
type input "9332"
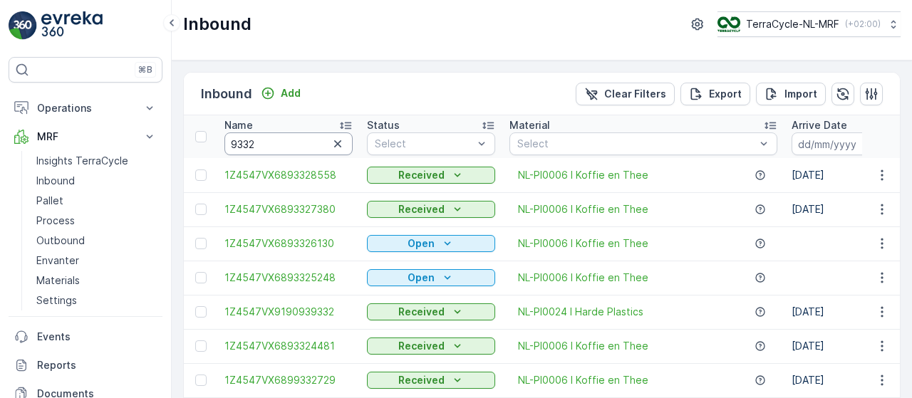
click at [307, 144] on input "9332" at bounding box center [289, 144] width 128 height 23
type input "93325248"
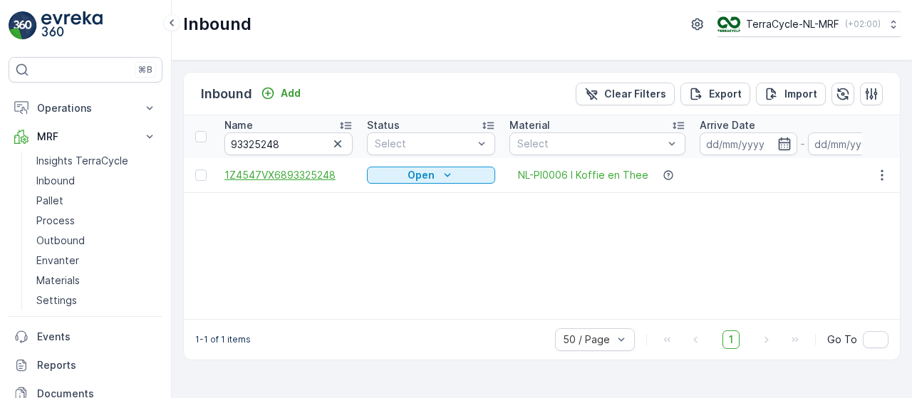
click at [288, 176] on span "1Z4547VX6893325248" at bounding box center [289, 175] width 128 height 14
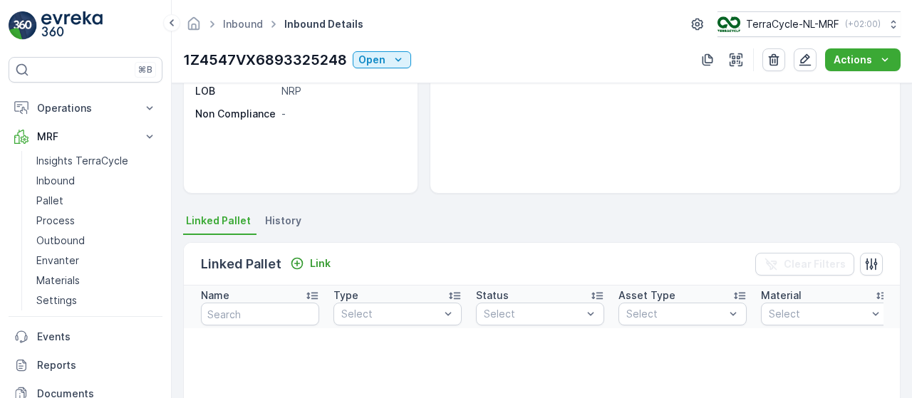
scroll to position [198, 0]
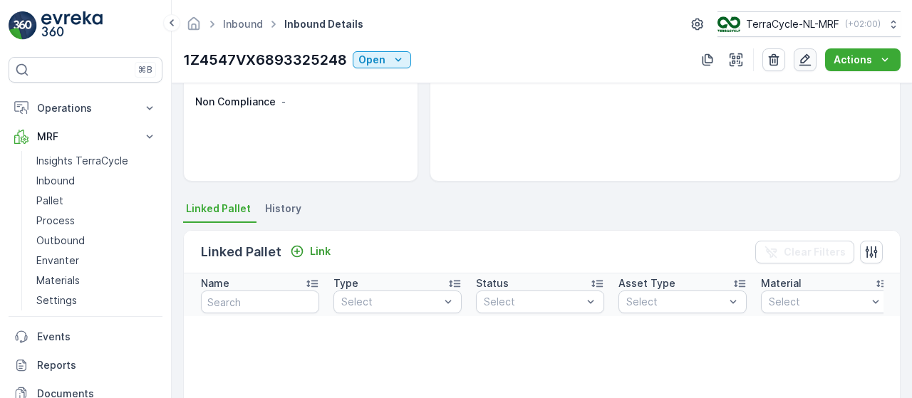
click at [810, 59] on icon "button" at bounding box center [805, 60] width 14 height 14
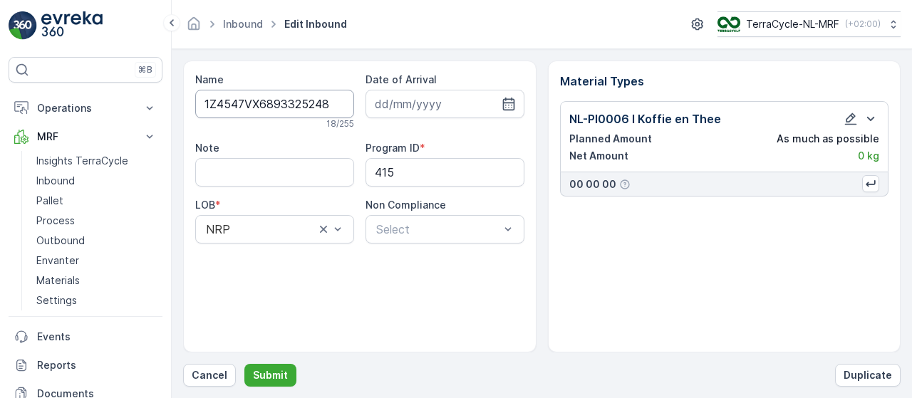
click at [295, 105] on input "1Z4547VX6893325248" at bounding box center [274, 104] width 159 height 29
click at [849, 116] on icon "button" at bounding box center [851, 119] width 12 height 12
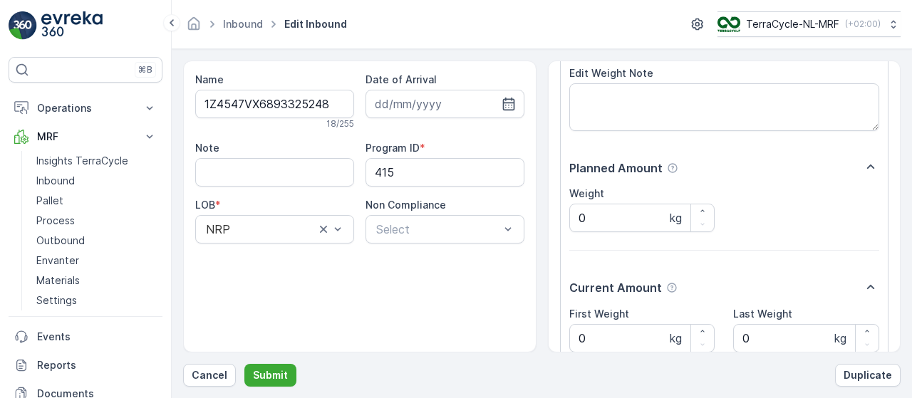
scroll to position [228, 0]
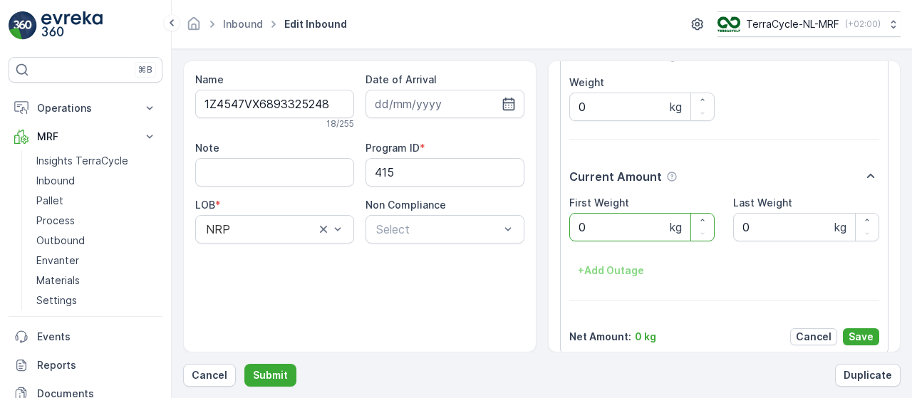
click at [644, 227] on Weight "0" at bounding box center [643, 227] width 146 height 29
type Weight "7.68"
click at [860, 340] on p "Save" at bounding box center [861, 337] width 25 height 14
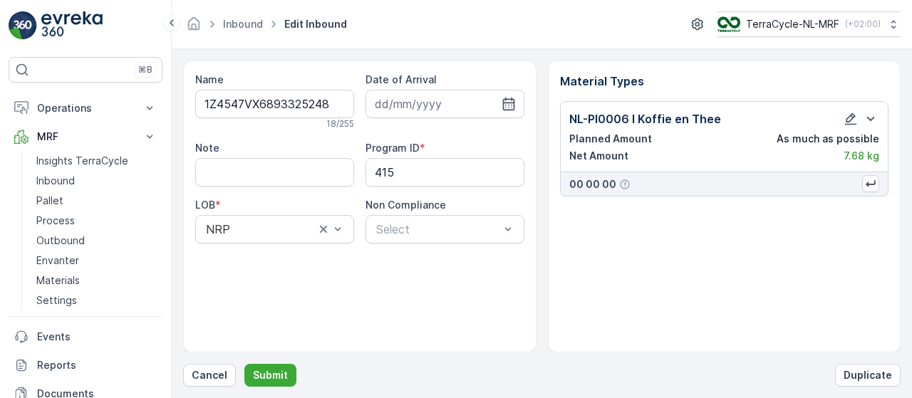
scroll to position [0, 0]
click at [455, 106] on input at bounding box center [445, 104] width 159 height 29
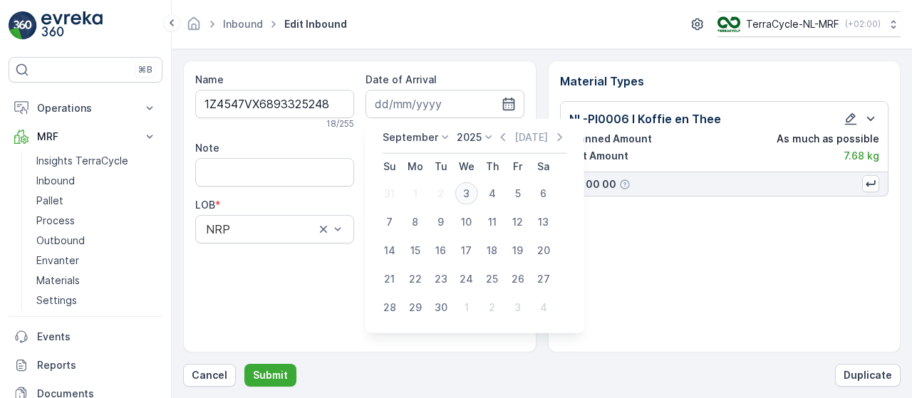
click at [467, 197] on div "3" at bounding box center [466, 193] width 23 height 23
type input "03.09.2025"
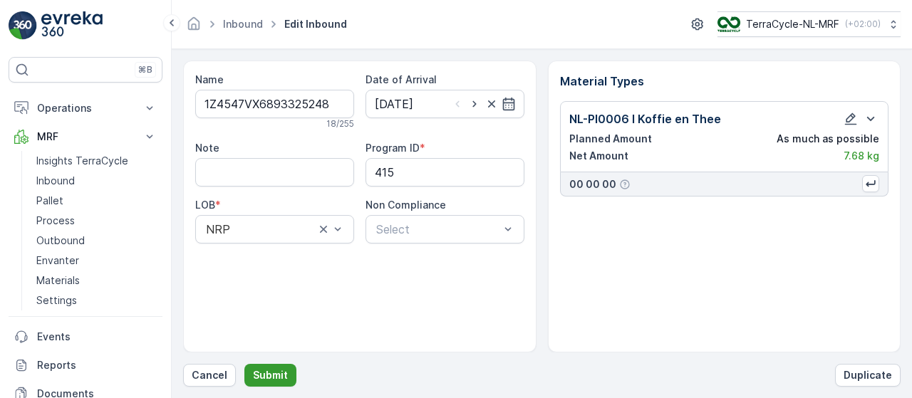
click at [271, 372] on p "Submit" at bounding box center [270, 376] width 35 height 14
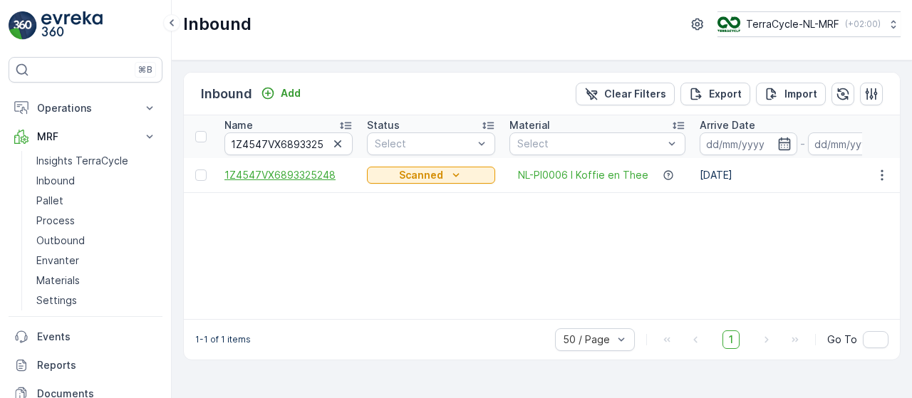
click at [321, 169] on span "1Z4547VX6893325248" at bounding box center [289, 175] width 128 height 14
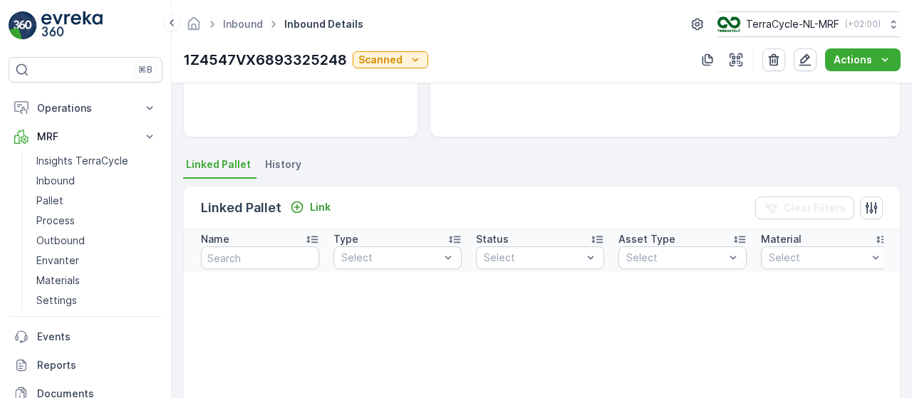
scroll to position [258, 0]
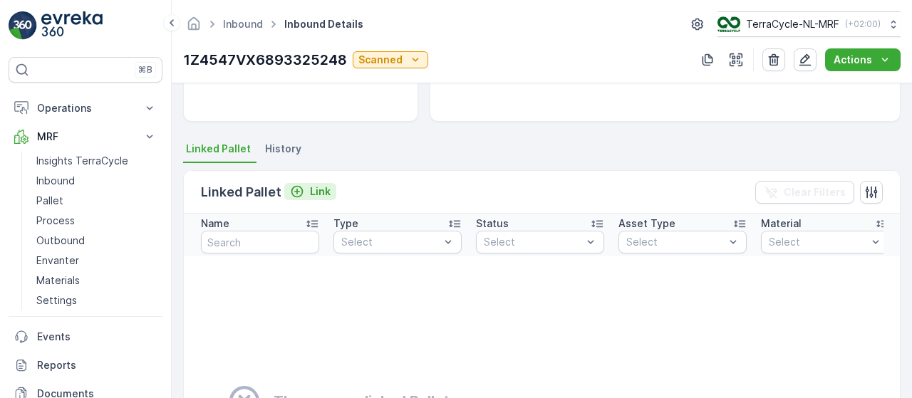
click at [319, 190] on p "Link" at bounding box center [320, 192] width 21 height 14
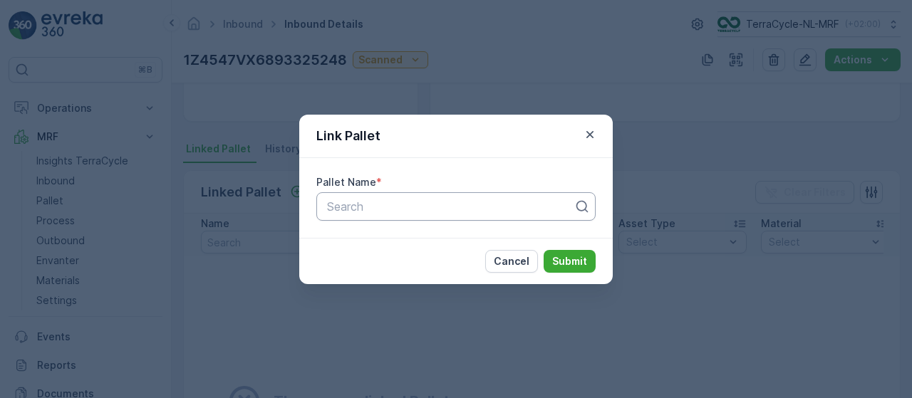
click at [349, 210] on div at bounding box center [450, 206] width 249 height 13
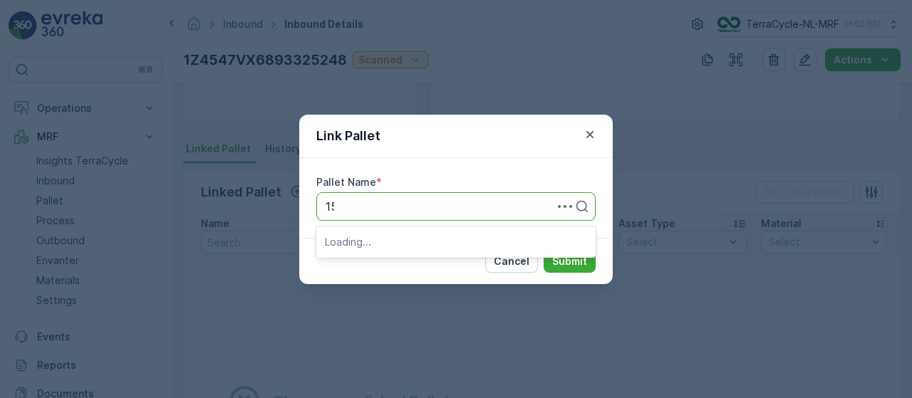
type input "156"
click at [389, 235] on span "Pallet_NL #156" at bounding box center [365, 241] width 80 height 13
click at [565, 256] on p "Submit" at bounding box center [569, 261] width 35 height 14
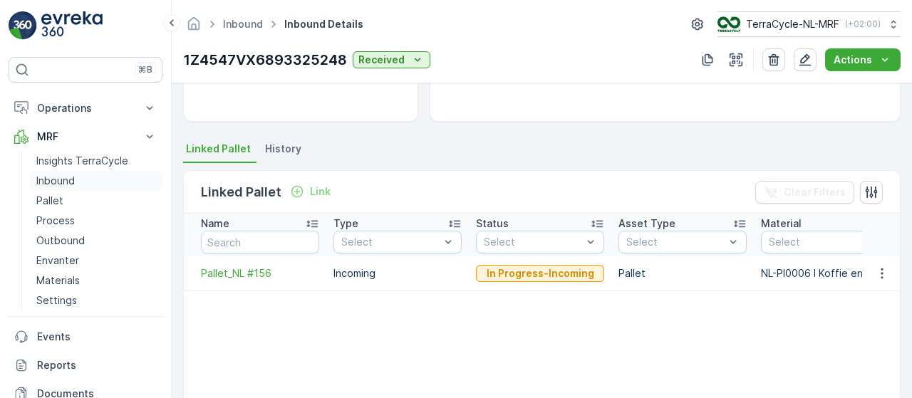
click at [63, 180] on p "Inbound" at bounding box center [55, 181] width 38 height 14
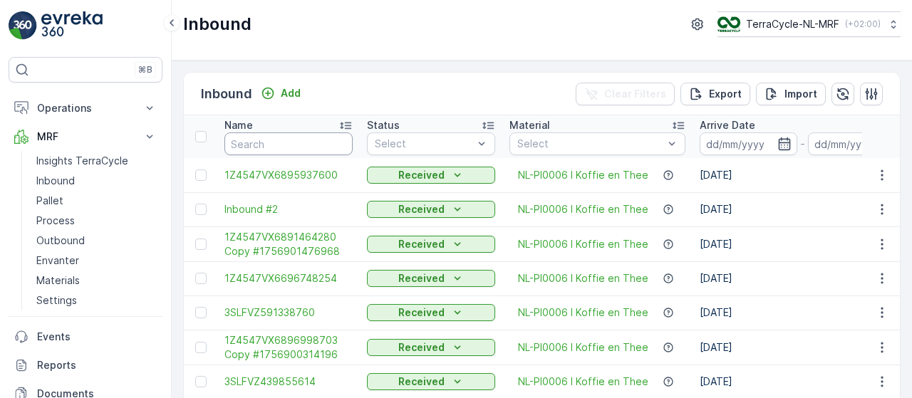
click at [297, 139] on input "text" at bounding box center [289, 144] width 128 height 23
type input "9677"
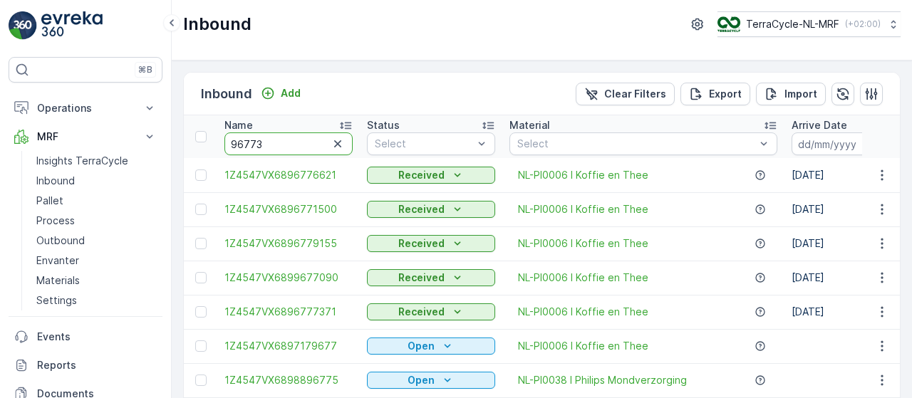
type input "967738"
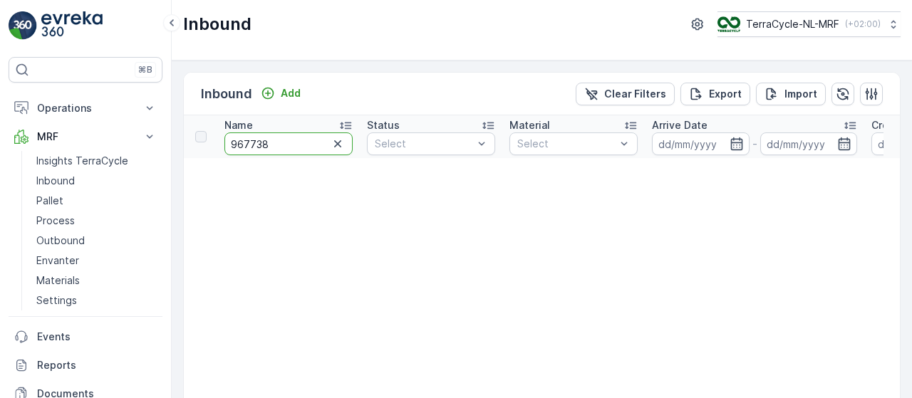
click at [297, 139] on input "967738" at bounding box center [289, 144] width 128 height 23
type input "96773849"
click at [241, 142] on input "96773849" at bounding box center [289, 144] width 128 height 23
click at [288, 90] on p "Add" at bounding box center [291, 93] width 20 height 14
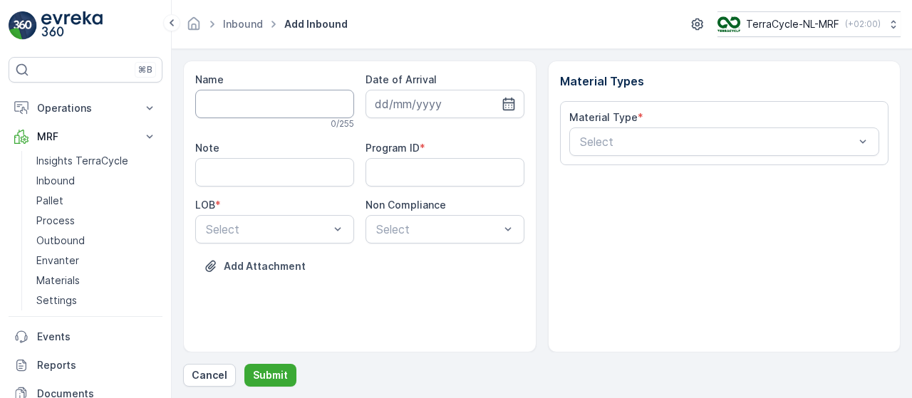
click at [252, 110] on input "Name" at bounding box center [274, 104] width 159 height 29
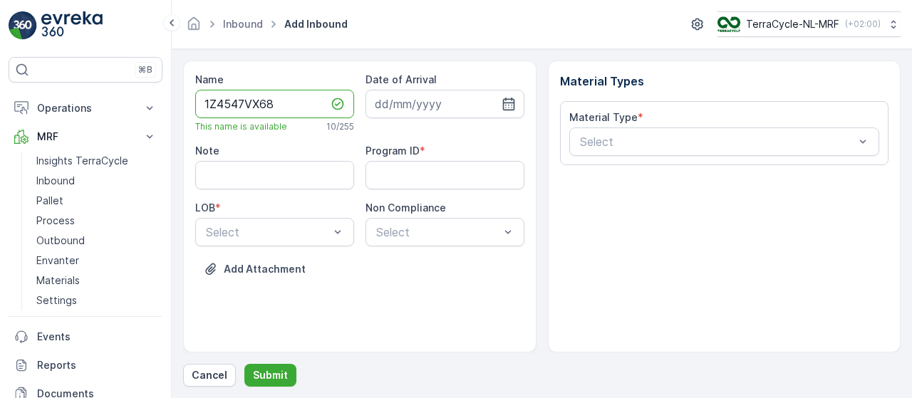
paste input "96773849"
type input "1Z4547VX6896773849"
click at [436, 104] on input at bounding box center [445, 104] width 159 height 29
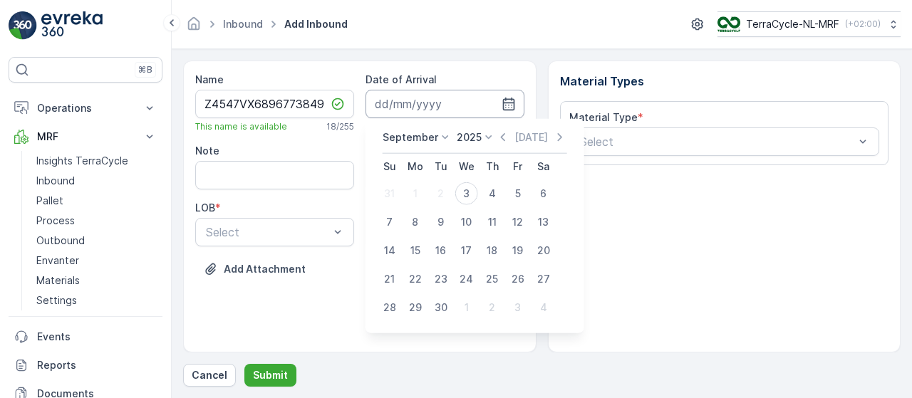
scroll to position [0, 0]
click at [468, 199] on div "3" at bounding box center [466, 193] width 23 height 23
type input "03.09.2025"
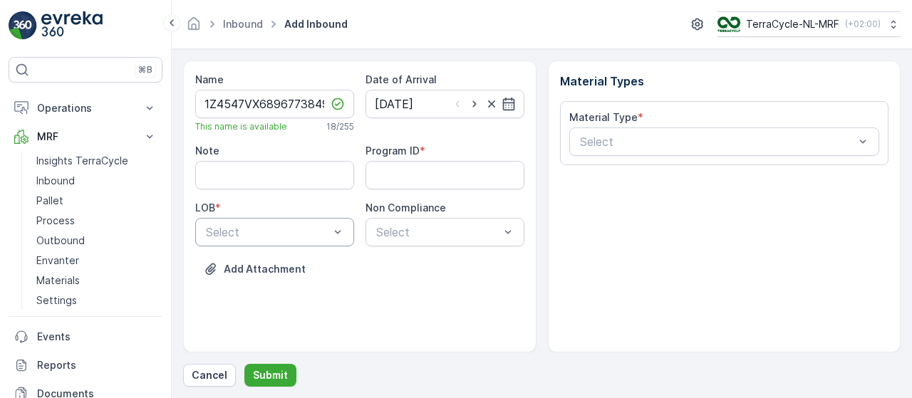
click at [330, 242] on div "Select" at bounding box center [274, 232] width 159 height 29
click at [304, 269] on div "NRP" at bounding box center [275, 266] width 142 height 13
click at [431, 187] on ID "Program ID" at bounding box center [445, 175] width 159 height 29
type ID "415"
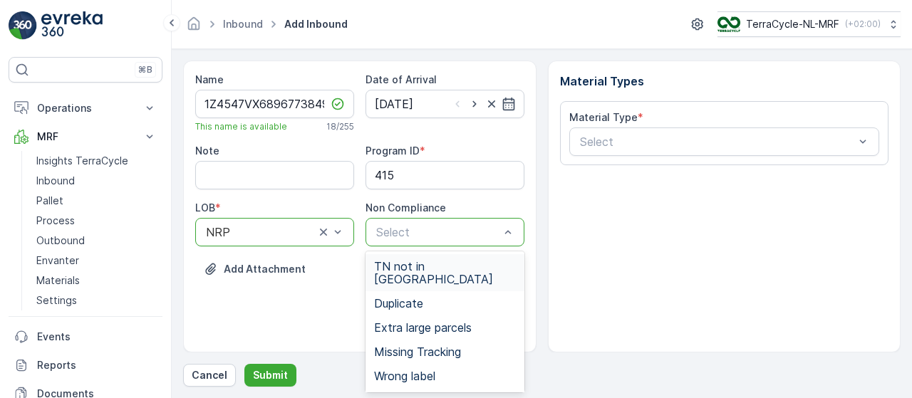
click at [438, 262] on span "TN not in Evreka" at bounding box center [445, 273] width 142 height 26
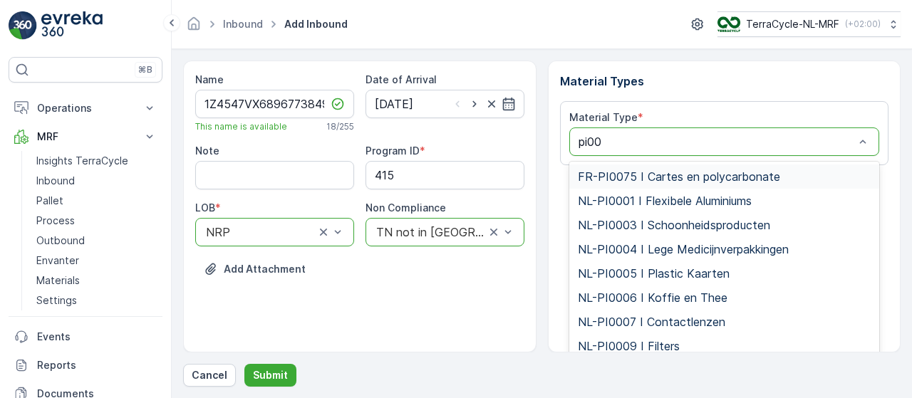
type input "pi000"
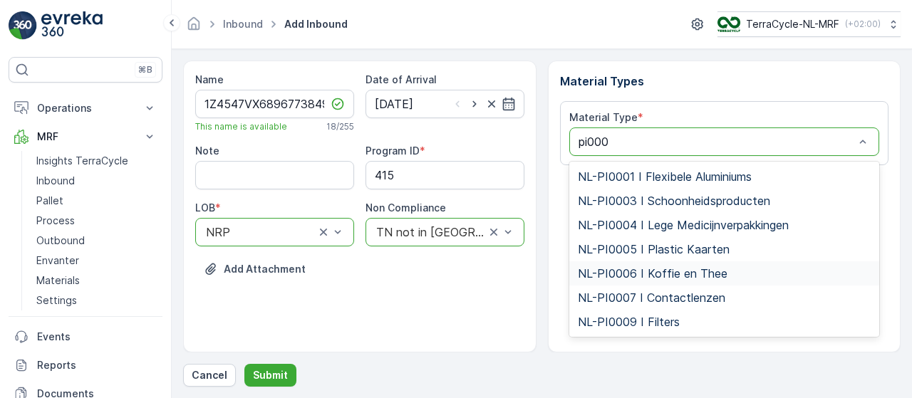
click at [653, 270] on span "NL-PI0006 I Koffie en Thee" at bounding box center [653, 273] width 150 height 13
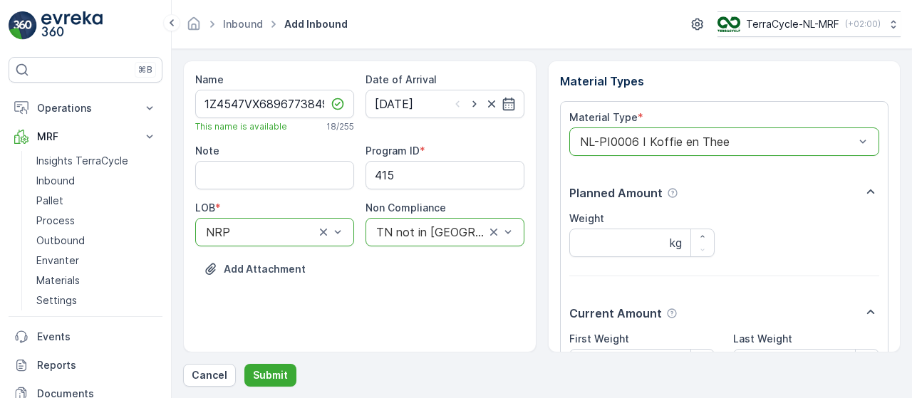
scroll to position [149, 0]
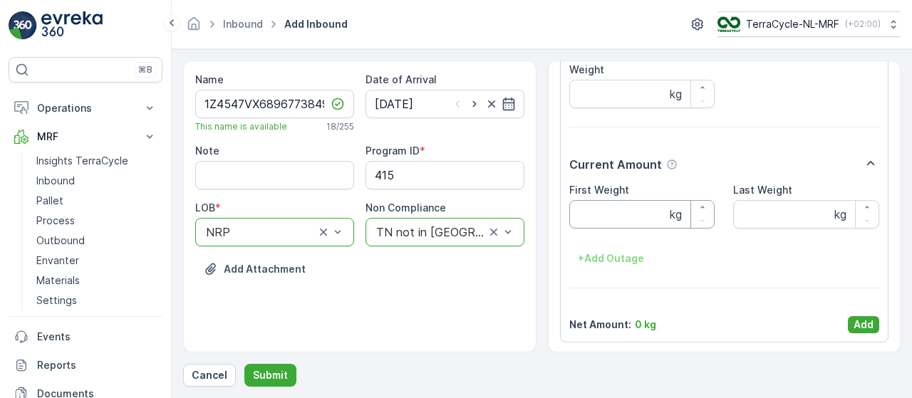
click at [619, 221] on Weight "First Weight" at bounding box center [643, 214] width 146 height 29
type Weight "1.55"
click at [863, 318] on p "Add" at bounding box center [864, 325] width 20 height 14
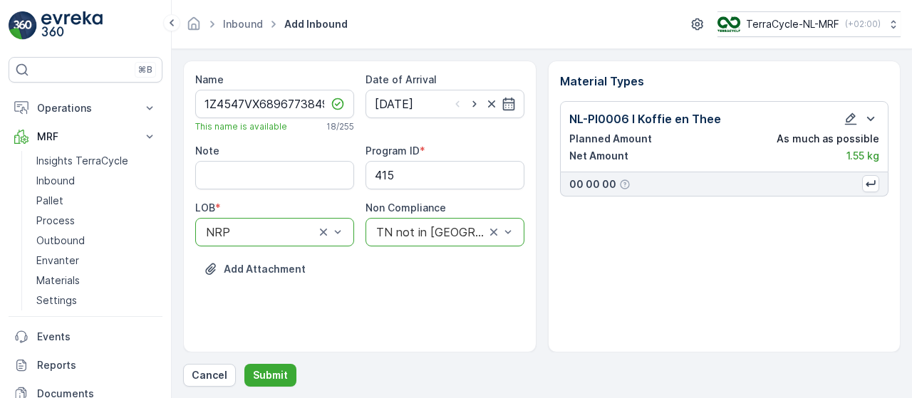
scroll to position [0, 0]
click at [274, 371] on p "Submit" at bounding box center [270, 376] width 35 height 14
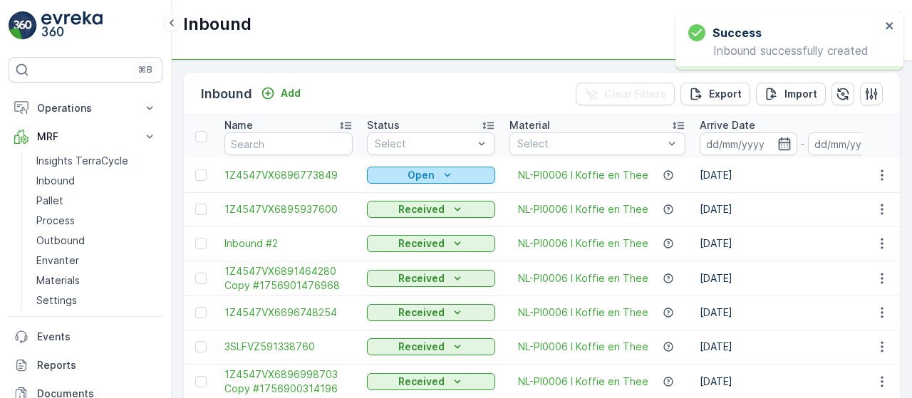
click at [428, 179] on p "Open" at bounding box center [421, 175] width 27 height 14
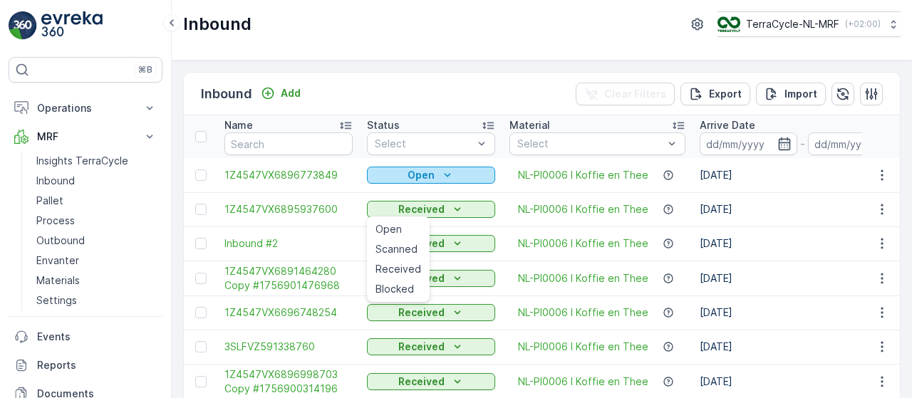
click at [422, 175] on p "Open" at bounding box center [421, 175] width 27 height 14
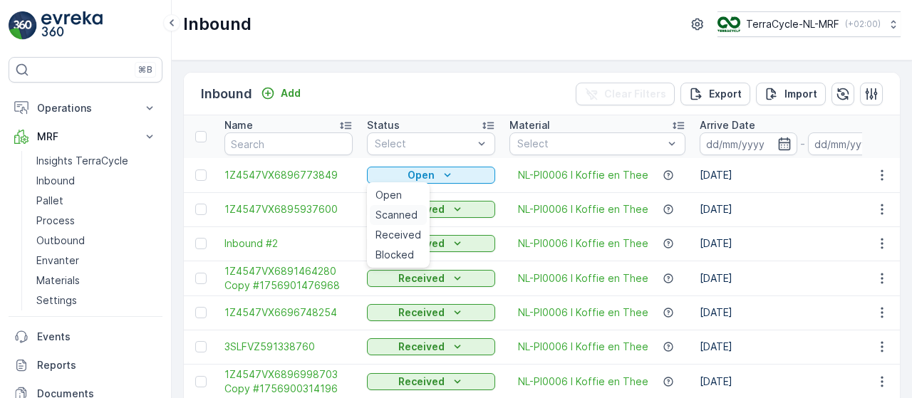
click at [393, 210] on span "Scanned" at bounding box center [397, 215] width 42 height 14
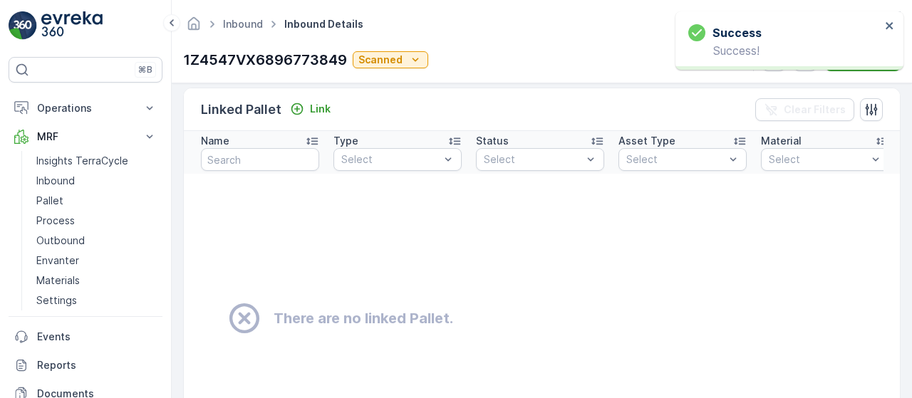
scroll to position [348, 0]
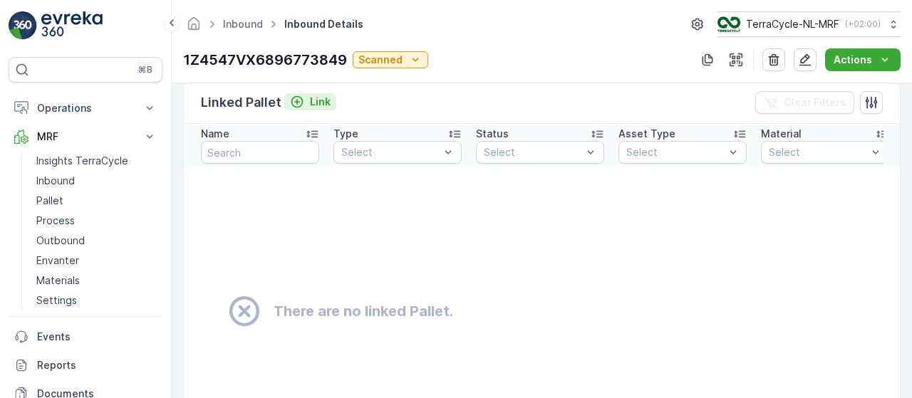
click at [313, 96] on p "Link" at bounding box center [320, 102] width 21 height 14
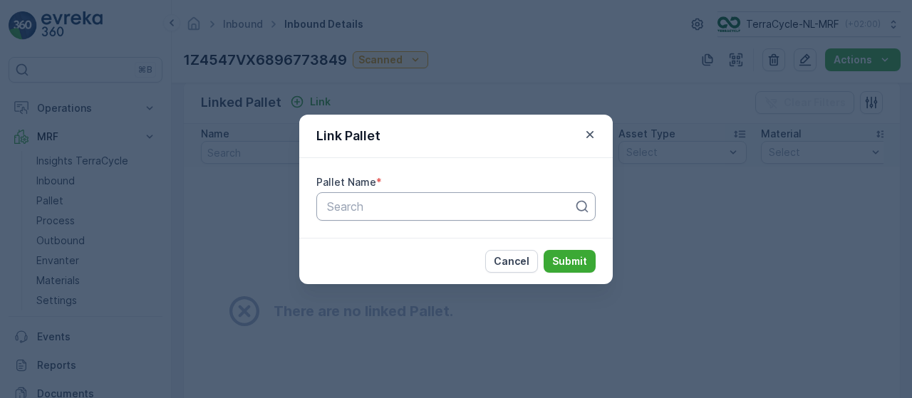
click at [438, 209] on div at bounding box center [450, 206] width 249 height 13
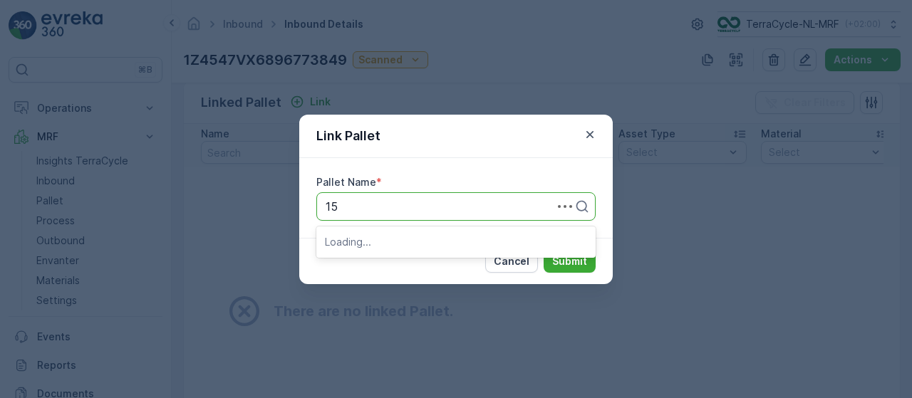
type input "156"
click at [411, 237] on div "Pallet_NL #156" at bounding box center [456, 241] width 262 height 13
click at [574, 260] on p "Submit" at bounding box center [569, 261] width 35 height 14
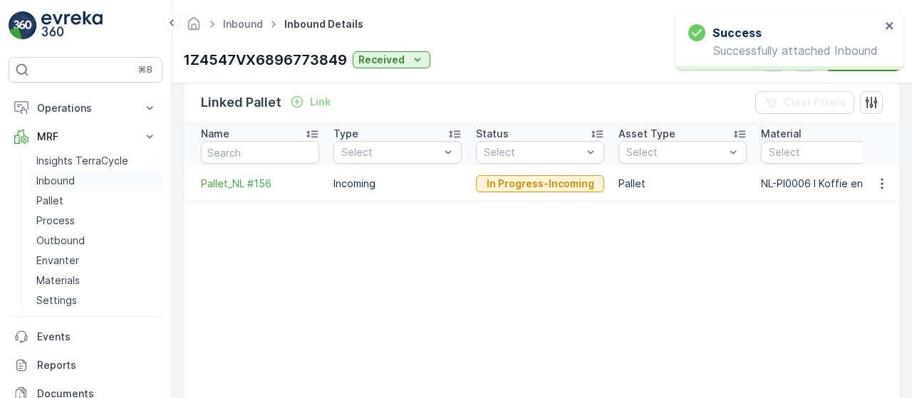
click at [85, 175] on link "Inbound" at bounding box center [97, 181] width 132 height 20
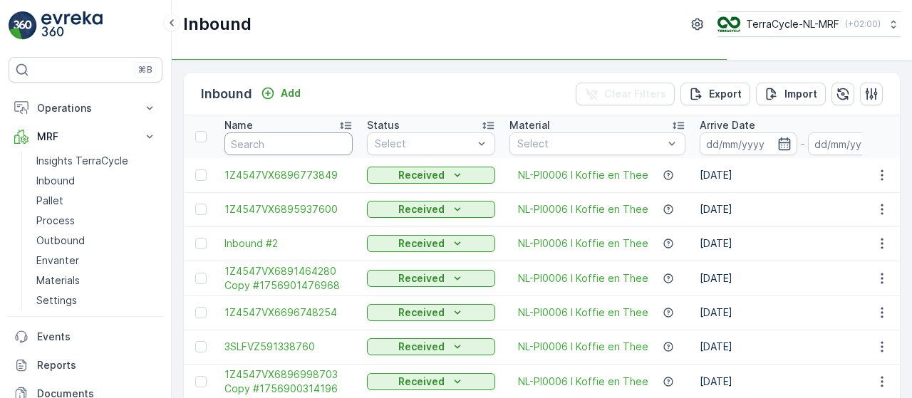
click at [272, 144] on input "text" at bounding box center [289, 144] width 128 height 23
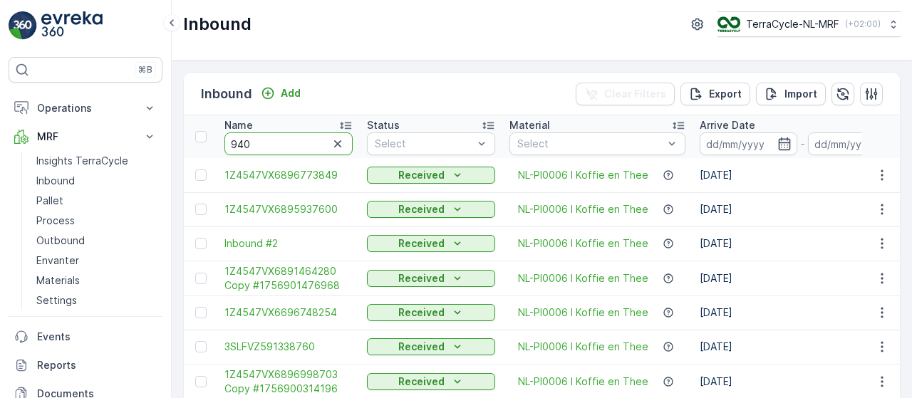
type input "9403"
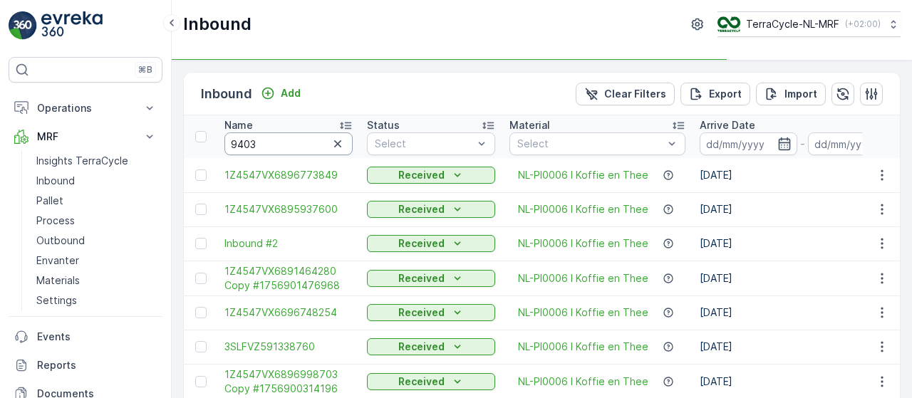
click at [272, 144] on input "9403" at bounding box center [289, 144] width 128 height 23
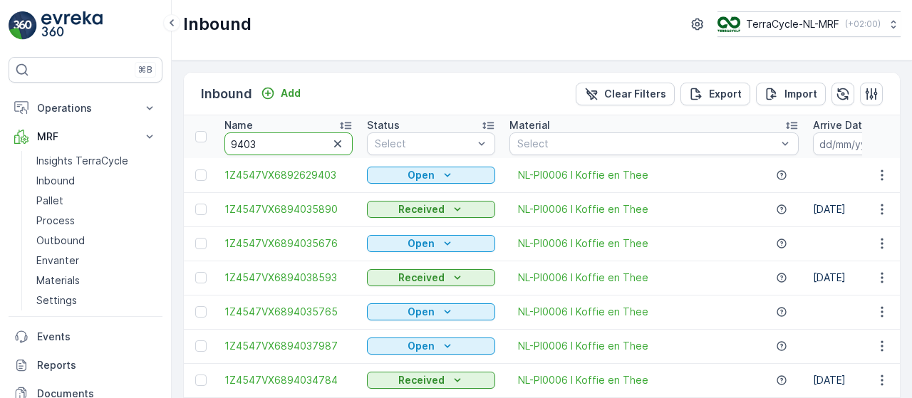
click at [272, 144] on input "9403" at bounding box center [289, 144] width 128 height 23
type input "94035765"
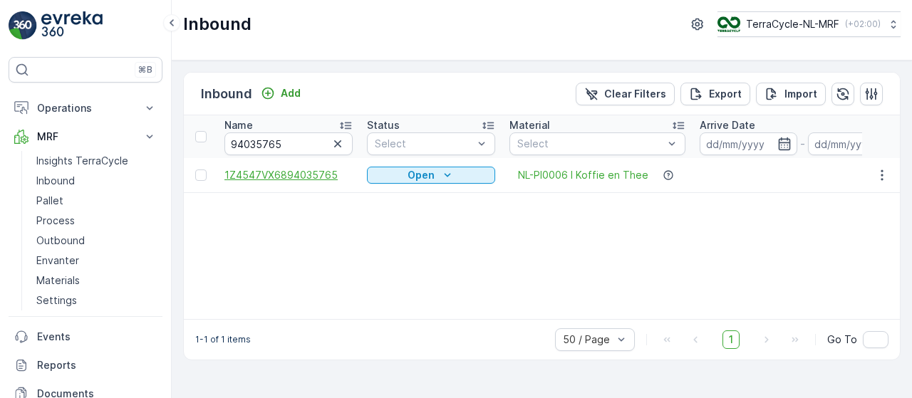
click at [272, 170] on span "1Z4547VX6894035765" at bounding box center [289, 175] width 128 height 14
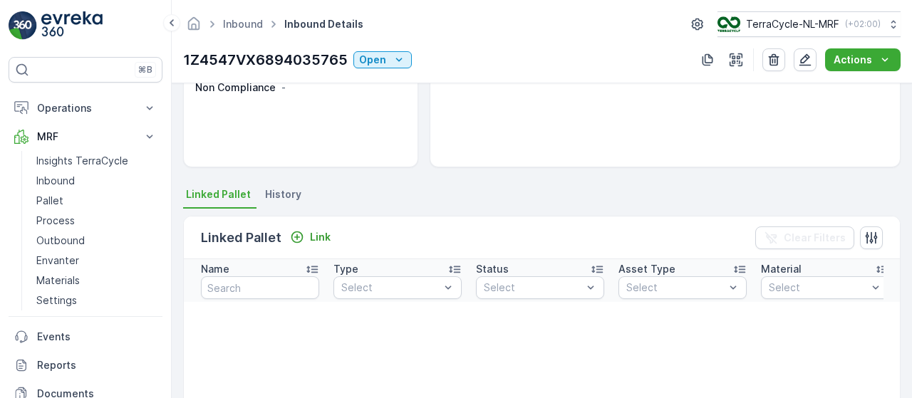
scroll to position [211, 0]
click at [804, 56] on icon "button" at bounding box center [805, 60] width 14 height 14
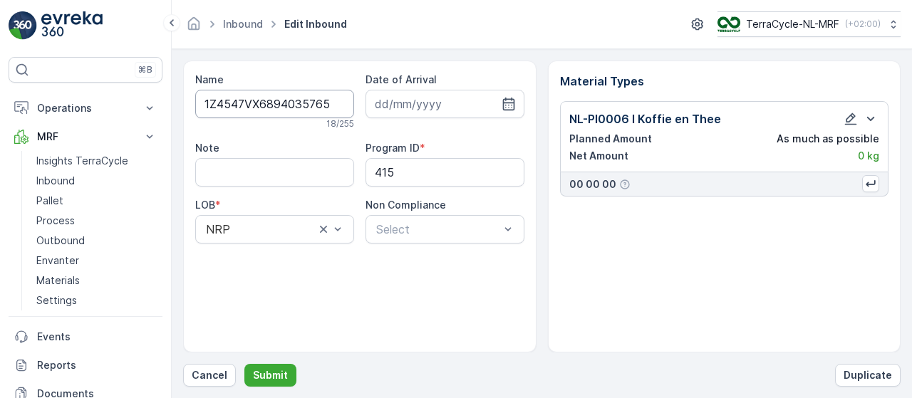
click at [278, 103] on input "1Z4547VX6894035765" at bounding box center [274, 104] width 159 height 29
click at [850, 119] on icon "button" at bounding box center [851, 119] width 14 height 14
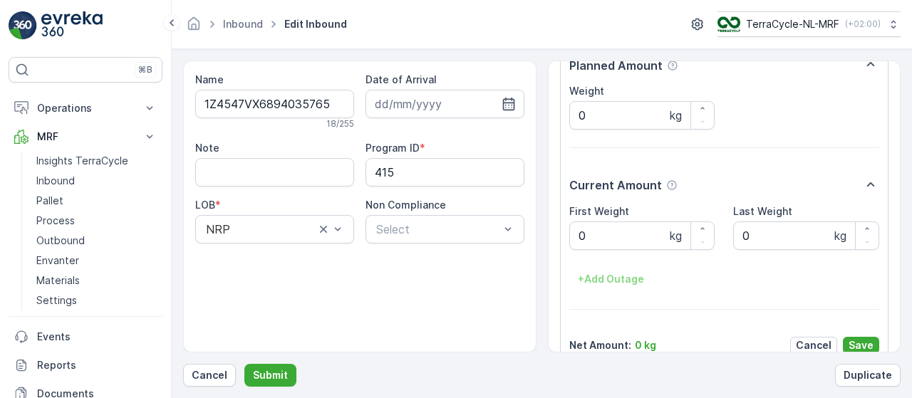
scroll to position [240, 0]
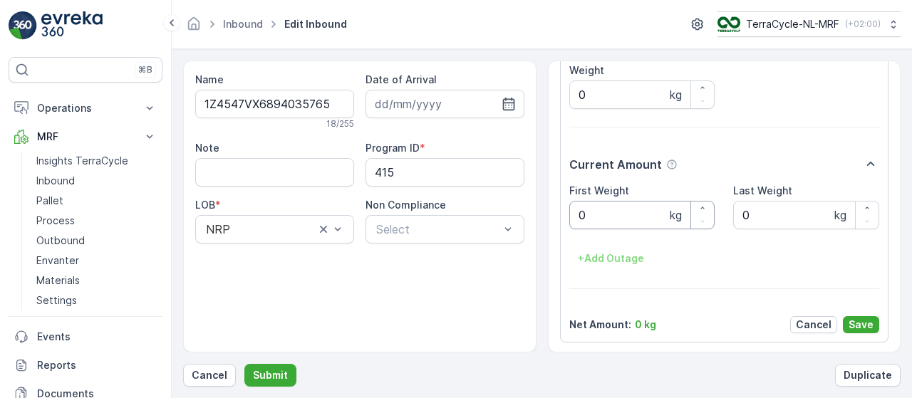
click at [620, 206] on Weight "0" at bounding box center [643, 215] width 146 height 29
type Weight "5.32"
click at [451, 99] on input at bounding box center [445, 104] width 159 height 29
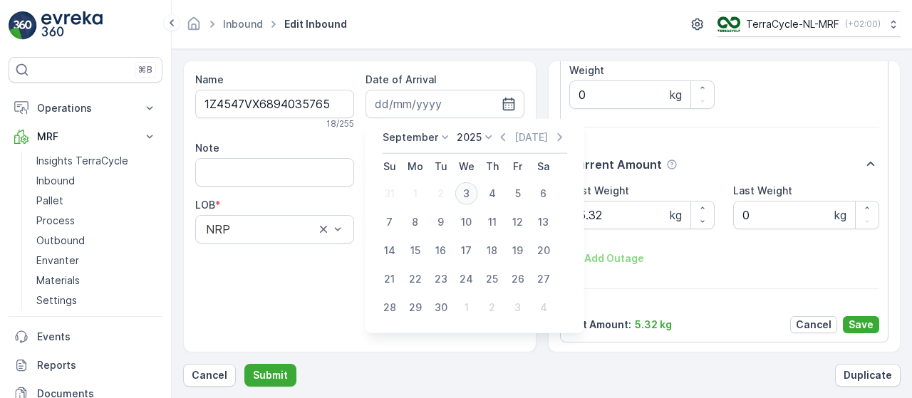
click at [465, 195] on div "3" at bounding box center [466, 193] width 23 height 23
type input "03.09.2025"
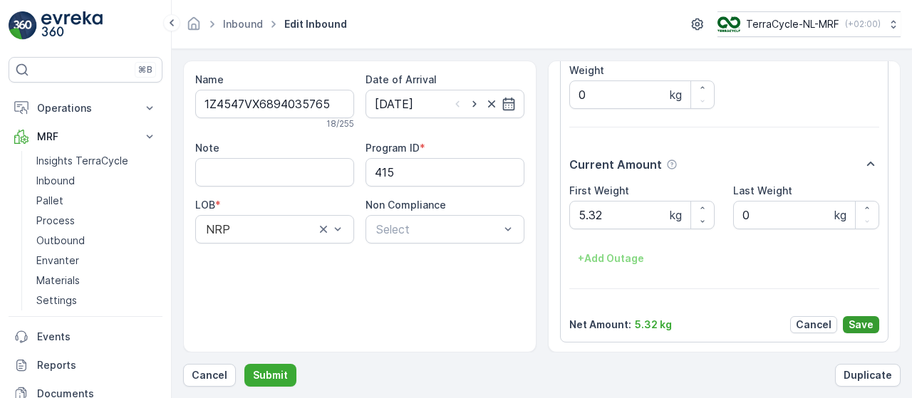
click at [845, 324] on button "Save" at bounding box center [861, 324] width 36 height 17
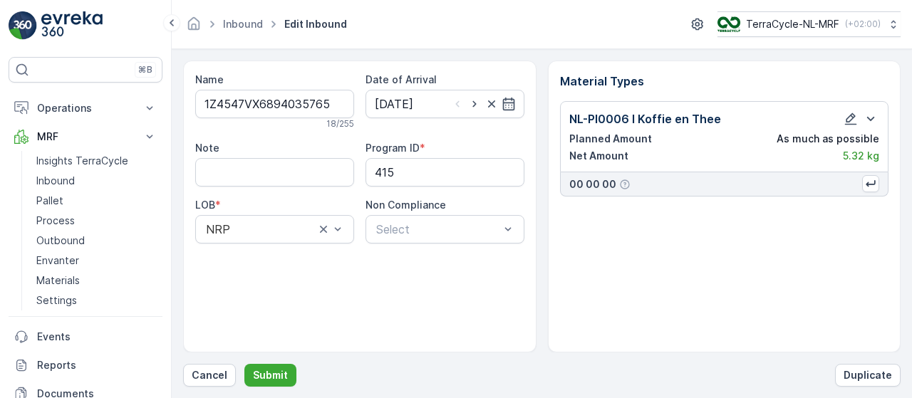
scroll to position [0, 0]
click at [274, 377] on p "Submit" at bounding box center [270, 376] width 35 height 14
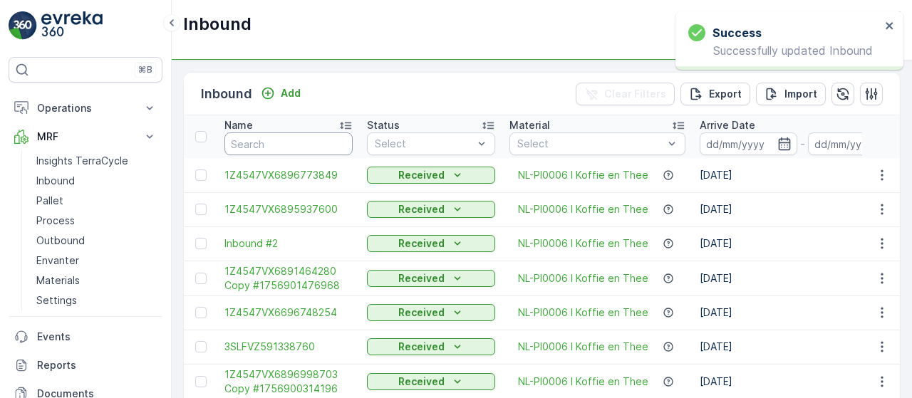
click at [282, 143] on input "text" at bounding box center [289, 144] width 128 height 23
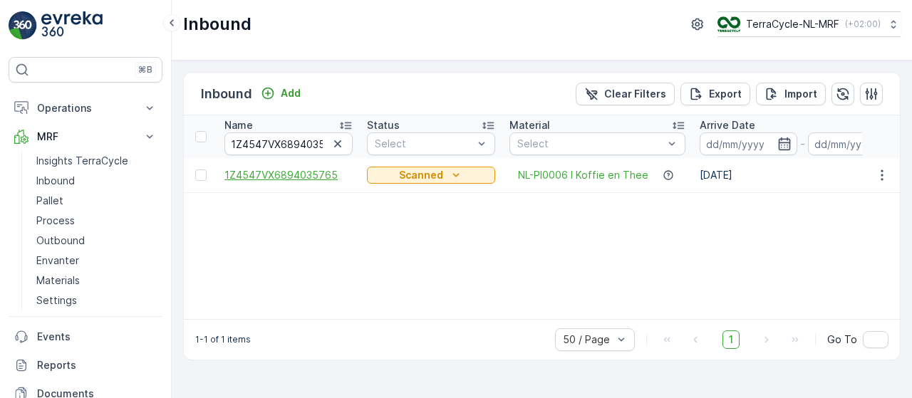
click at [308, 170] on span "1Z4547VX6894035765" at bounding box center [289, 175] width 128 height 14
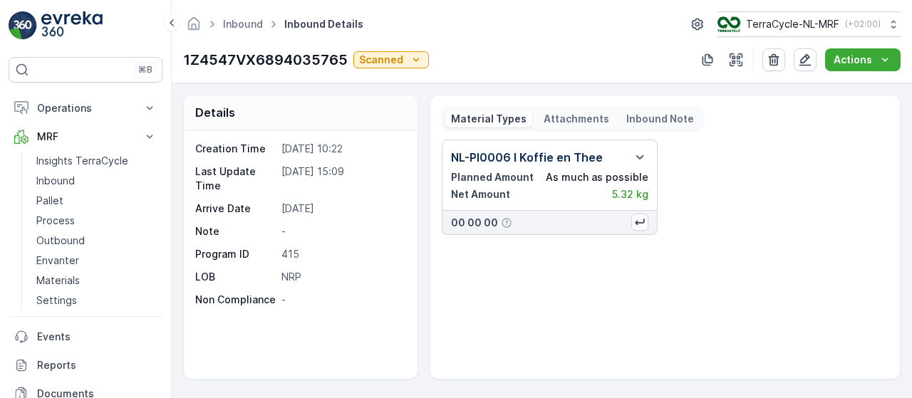
scroll to position [211, 0]
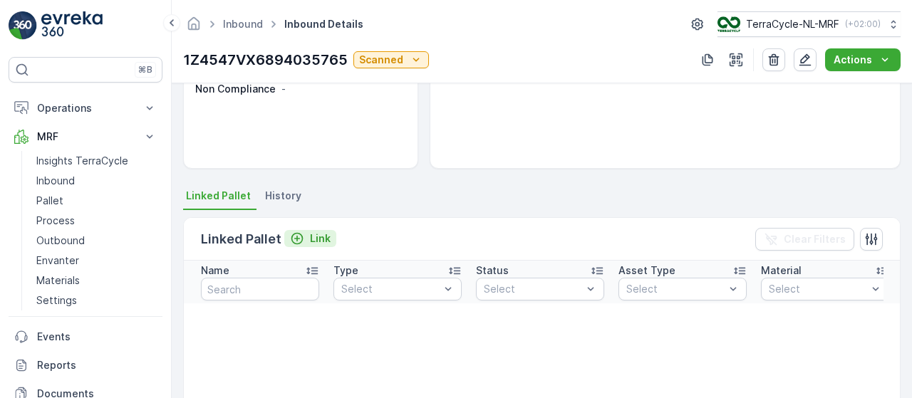
click at [312, 237] on p "Link" at bounding box center [320, 239] width 21 height 14
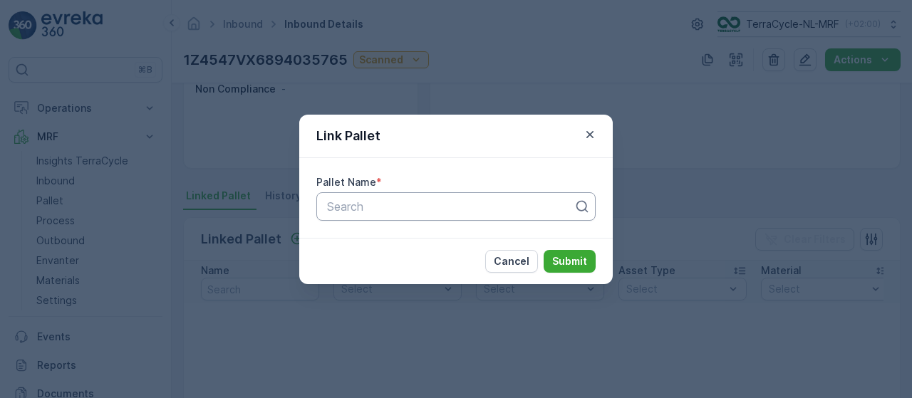
click at [406, 202] on div at bounding box center [450, 206] width 249 height 13
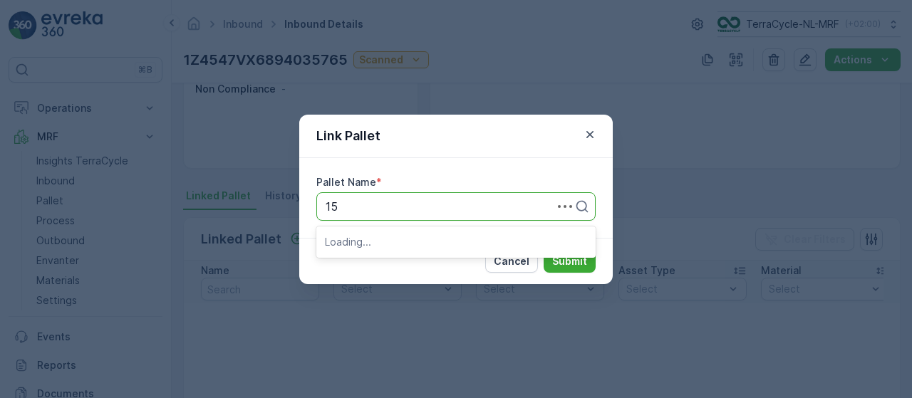
type input "156"
click at [388, 233] on div "Pallet_NL #156" at bounding box center [455, 242] width 279 height 24
click at [575, 267] on p "Submit" at bounding box center [569, 261] width 35 height 14
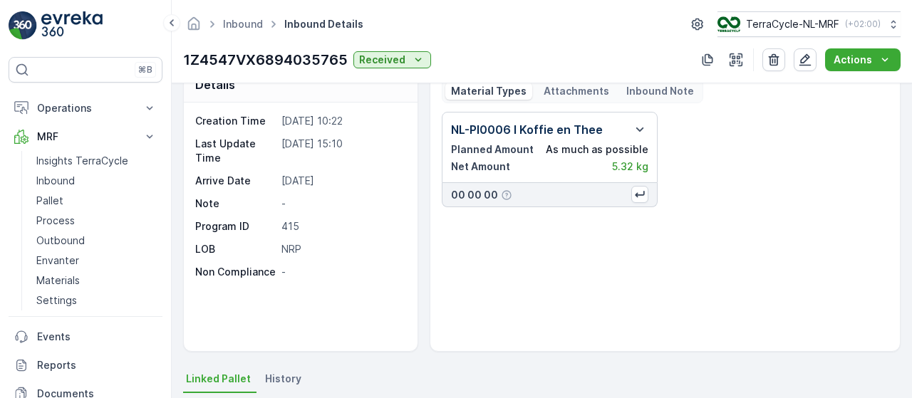
scroll to position [0, 0]
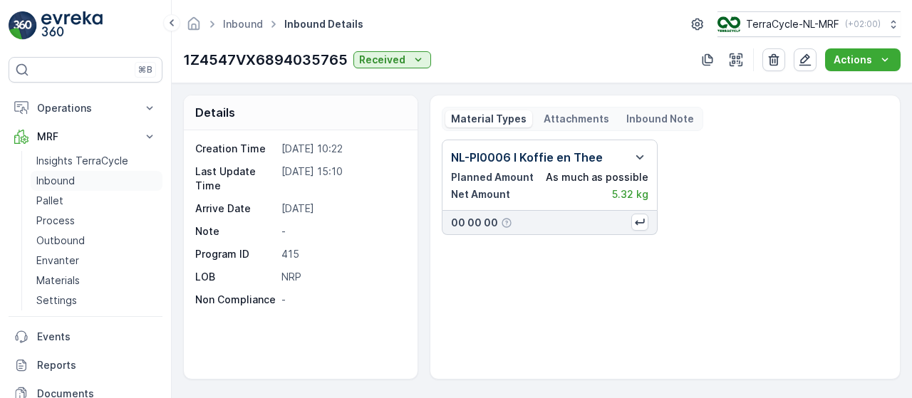
click at [98, 180] on link "Inbound" at bounding box center [97, 181] width 132 height 20
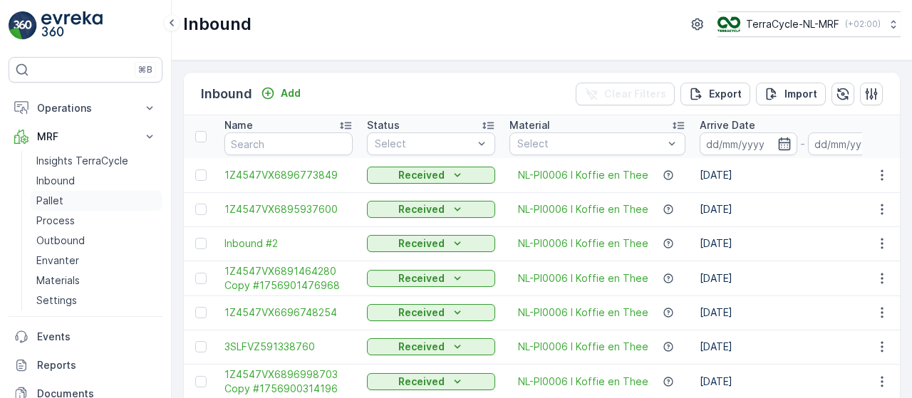
click at [60, 200] on p "Pallet" at bounding box center [49, 201] width 27 height 14
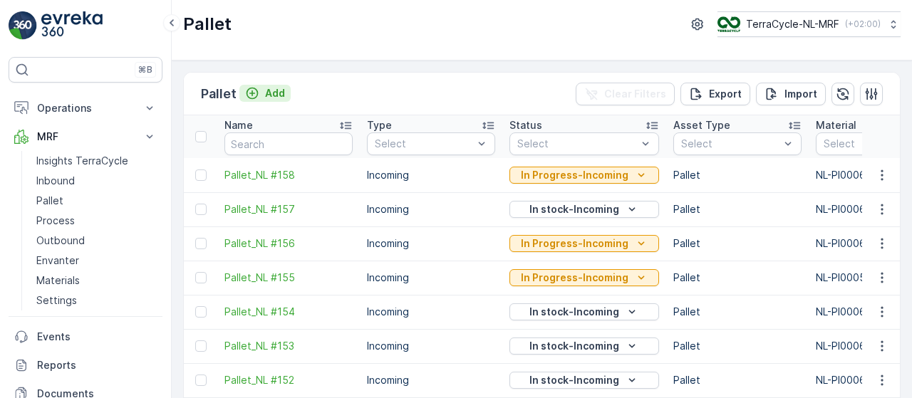
click at [274, 95] on p "Add" at bounding box center [275, 93] width 20 height 14
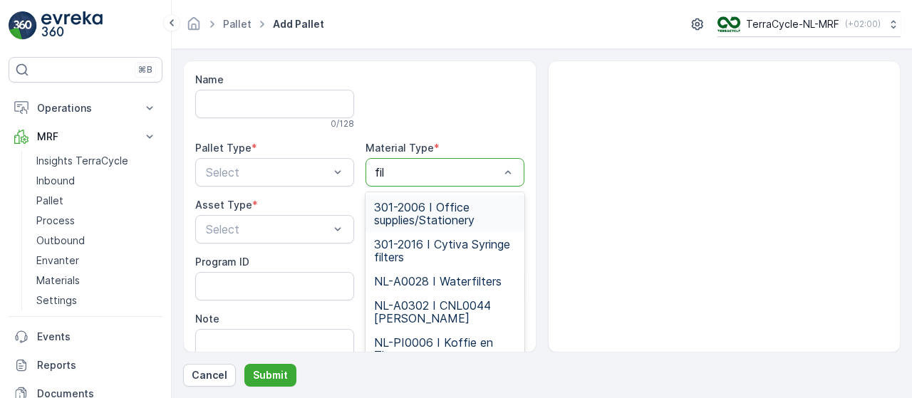
type input "filt"
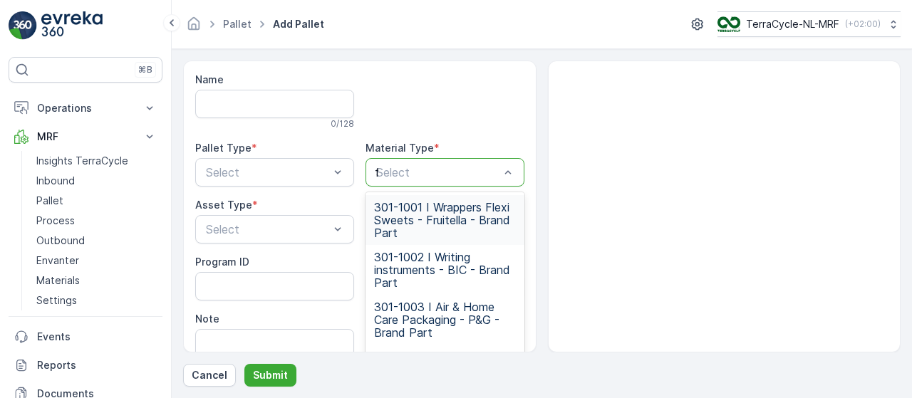
type input "fil"
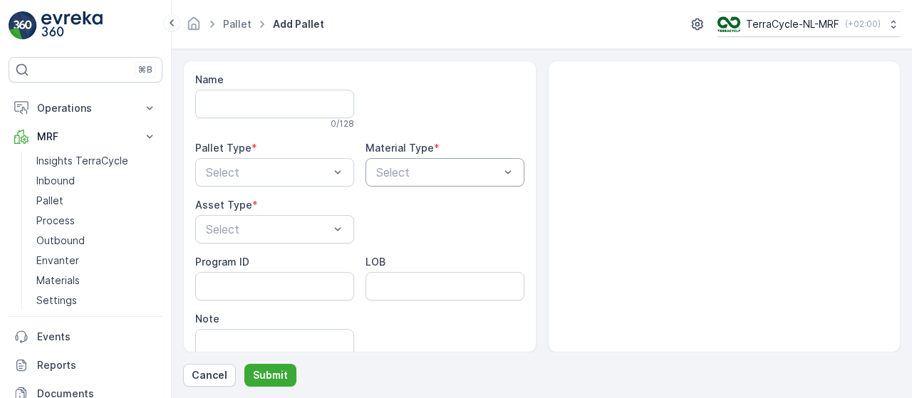
click at [502, 179] on div at bounding box center [508, 172] width 14 height 27
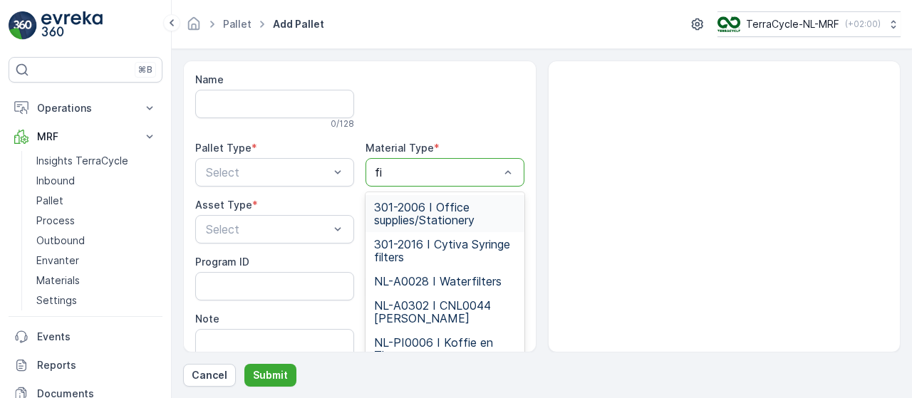
type input "fil"
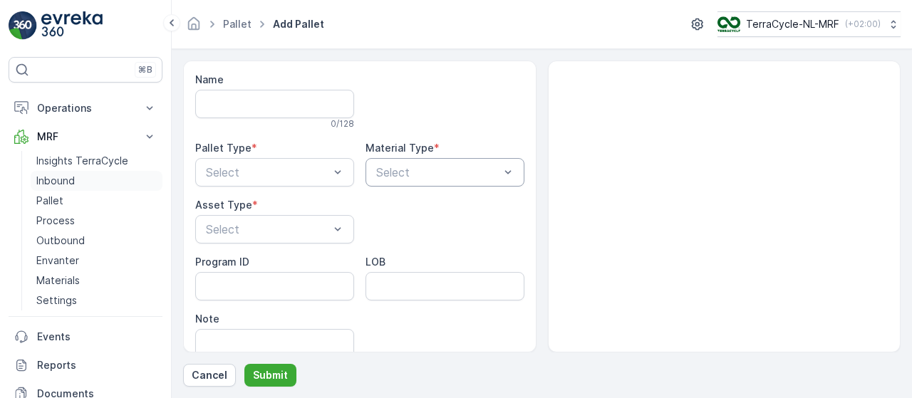
click at [81, 178] on link "Inbound" at bounding box center [97, 181] width 132 height 20
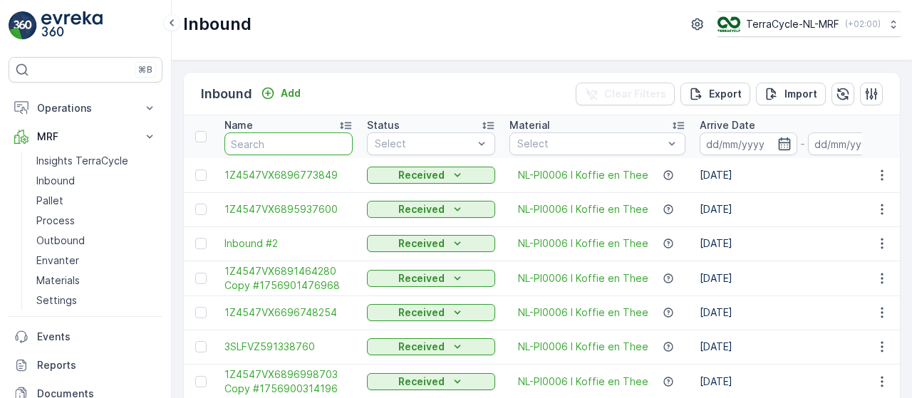
click at [261, 140] on input "text" at bounding box center [289, 144] width 128 height 23
type input "9029"
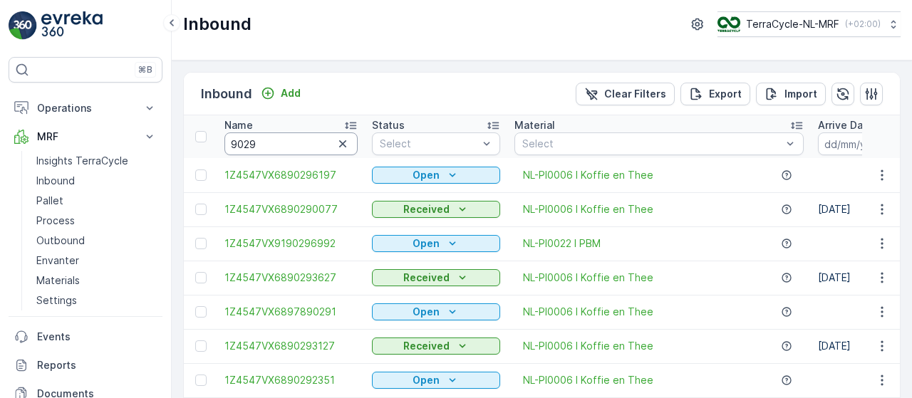
click at [261, 140] on input "9029" at bounding box center [291, 144] width 133 height 23
type input "90293627"
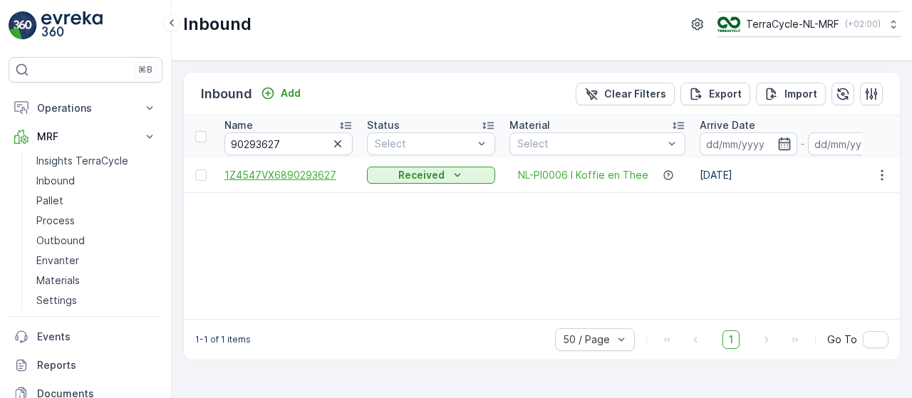
click at [324, 176] on span "1Z4547VX6890293627" at bounding box center [289, 175] width 128 height 14
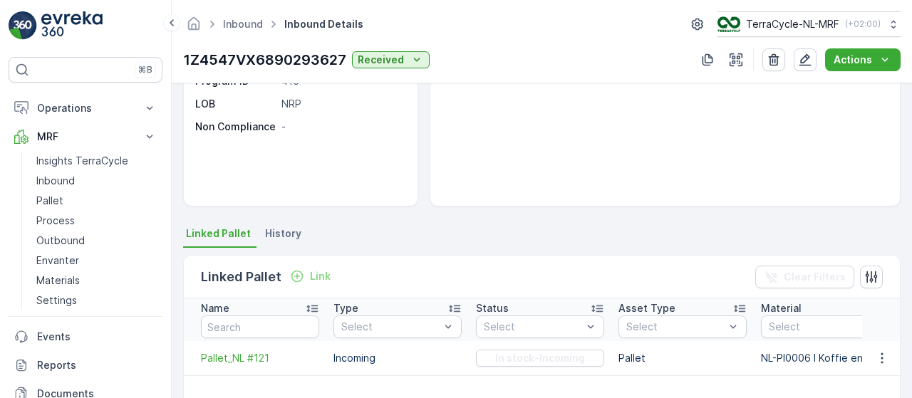
scroll to position [173, 0]
click at [91, 182] on link "Inbound" at bounding box center [97, 181] width 132 height 20
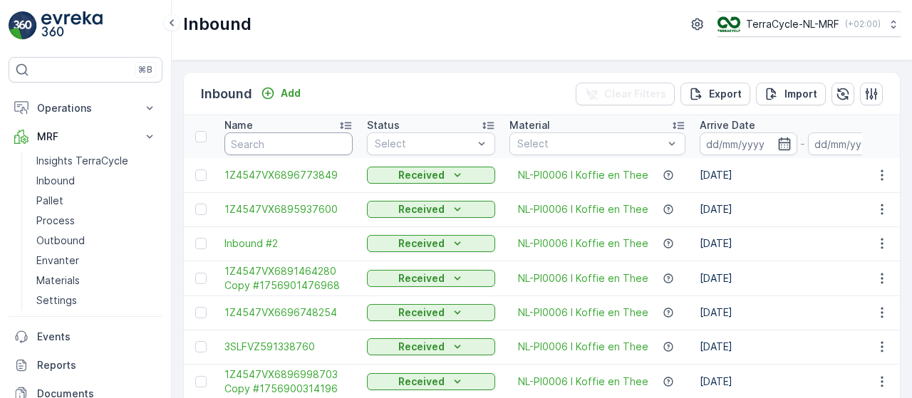
click at [299, 136] on input "text" at bounding box center [289, 144] width 128 height 23
type input "9110"
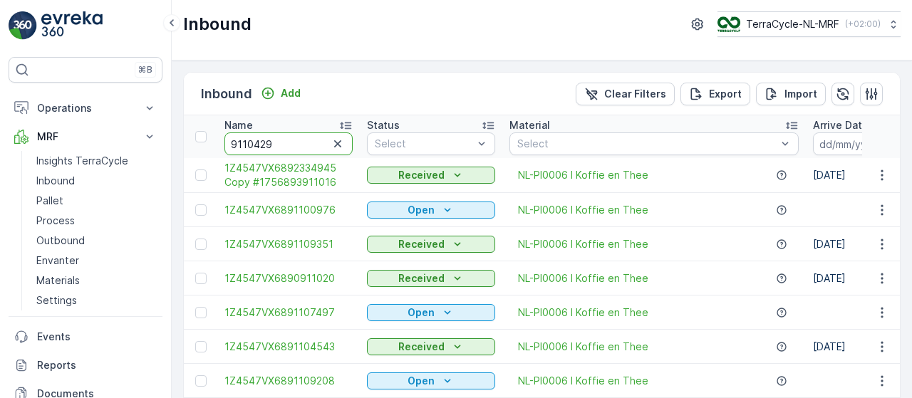
type input "91104294"
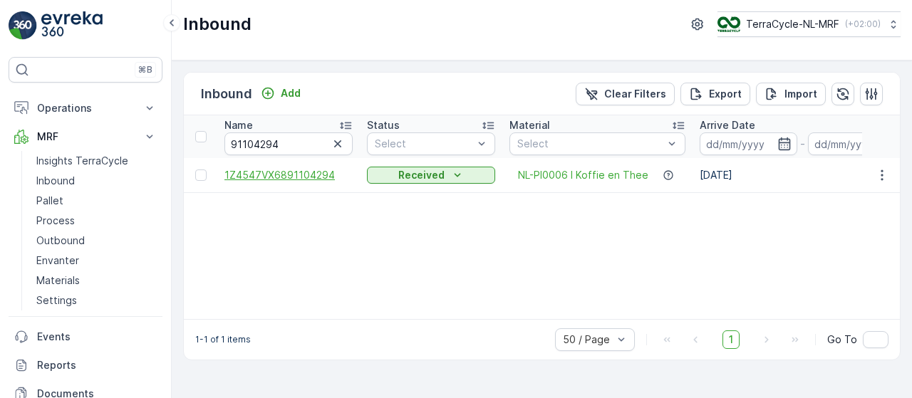
click at [307, 179] on span "1Z4547VX6891104294" at bounding box center [289, 175] width 128 height 14
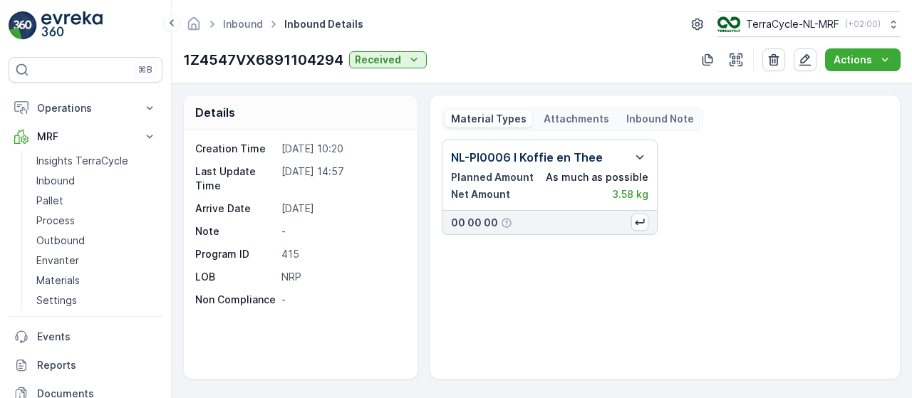
scroll to position [258, 0]
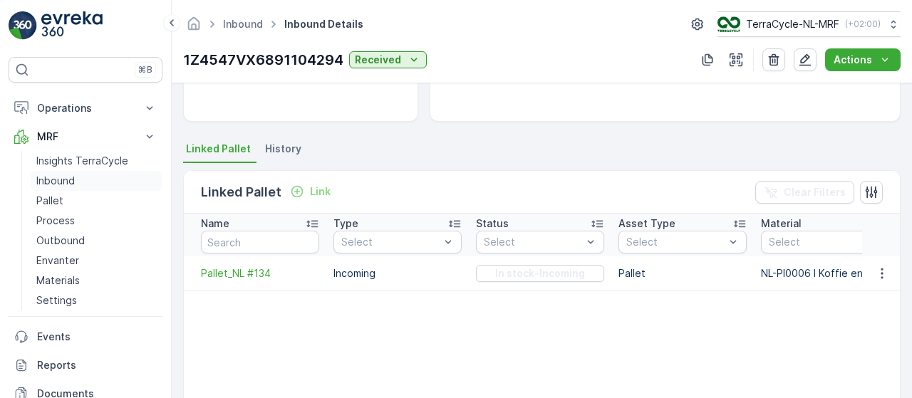
click at [88, 175] on link "Inbound" at bounding box center [97, 181] width 132 height 20
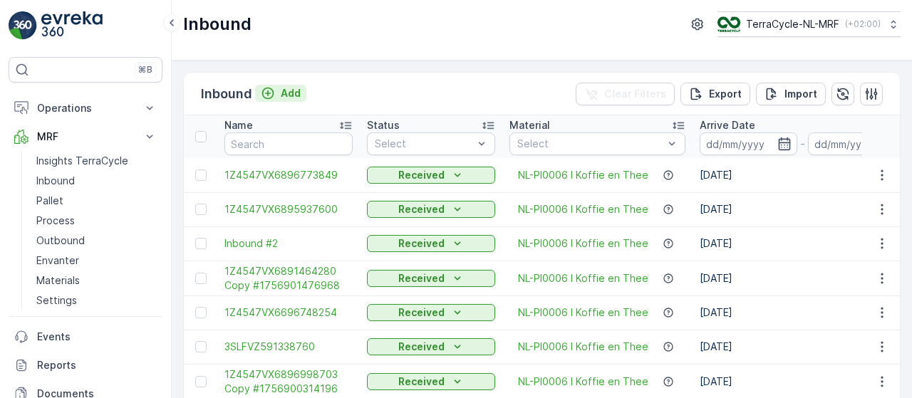
click at [281, 86] on p "Add" at bounding box center [291, 93] width 20 height 14
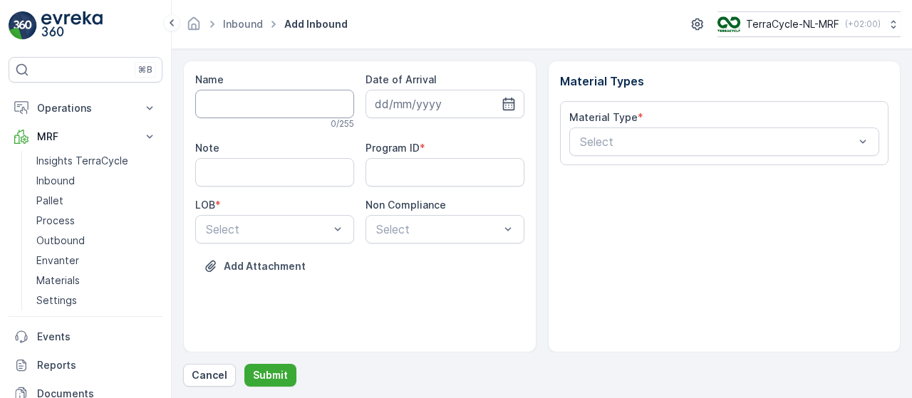
click at [289, 101] on input "Name" at bounding box center [274, 104] width 159 height 29
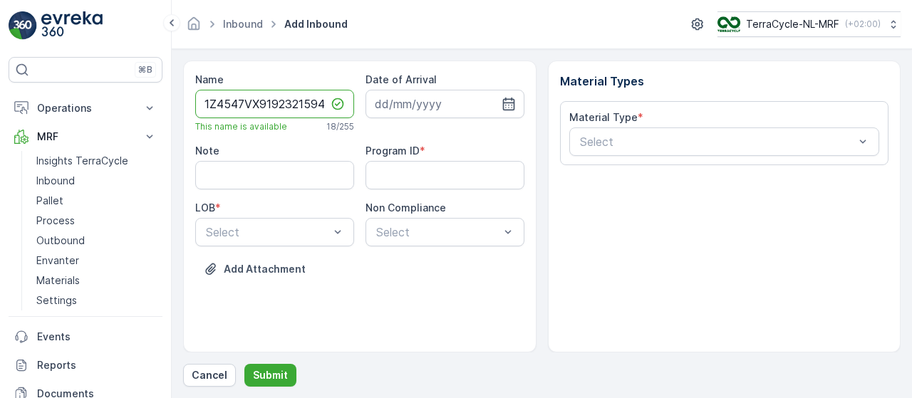
scroll to position [0, 2]
type input "1Z4547VX9192321594"
click at [419, 95] on input at bounding box center [445, 104] width 159 height 29
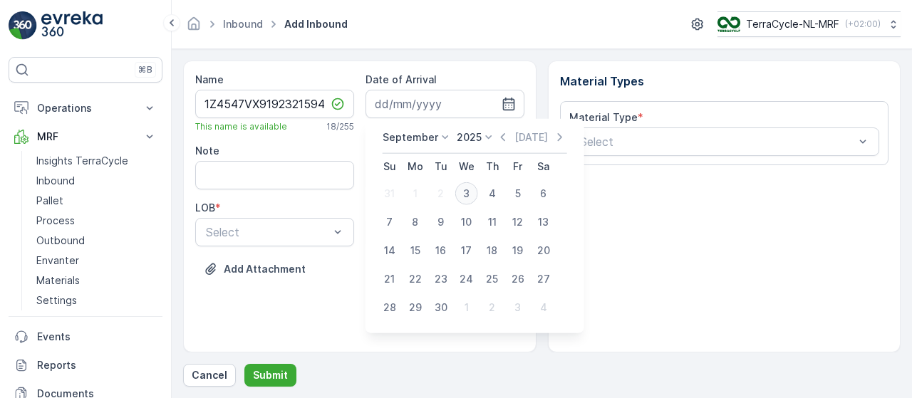
click at [463, 189] on div "3" at bounding box center [466, 193] width 23 height 23
type input "03.09.2025"
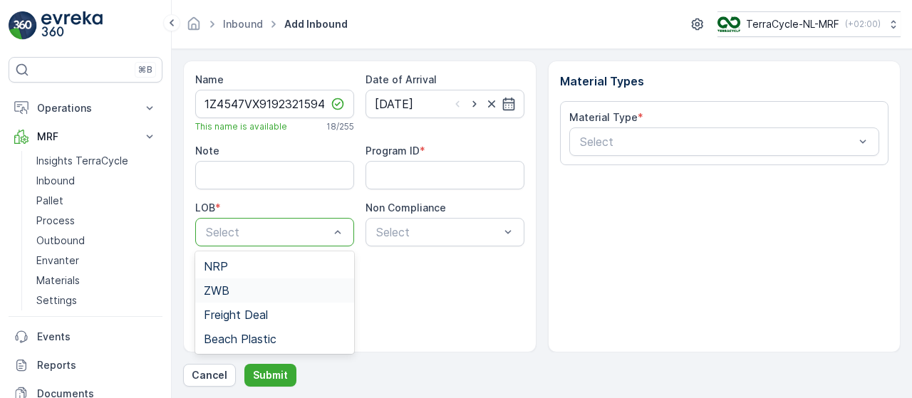
click at [288, 289] on div "ZWB" at bounding box center [275, 290] width 142 height 13
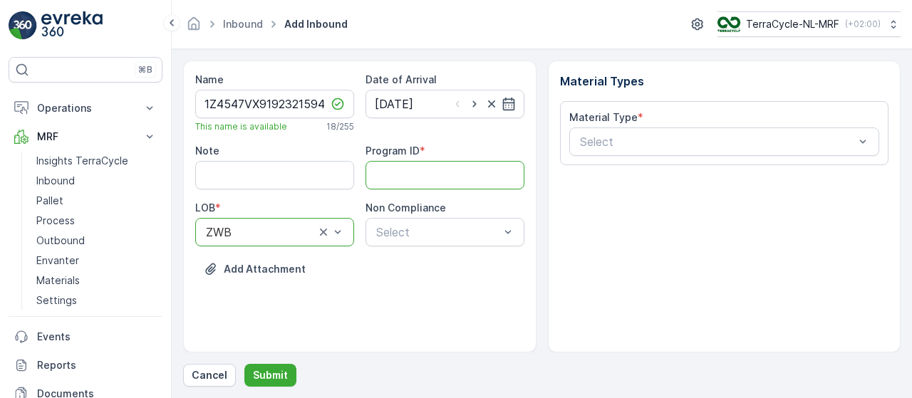
click at [456, 175] on ID "Program ID" at bounding box center [445, 175] width 159 height 29
click at [612, 175] on div "Material Types Material Type * Select" at bounding box center [725, 207] width 354 height 292
click at [412, 172] on ID "Program ID" at bounding box center [445, 175] width 159 height 29
paste ID "CS202-S"
type ID "CS202-S"
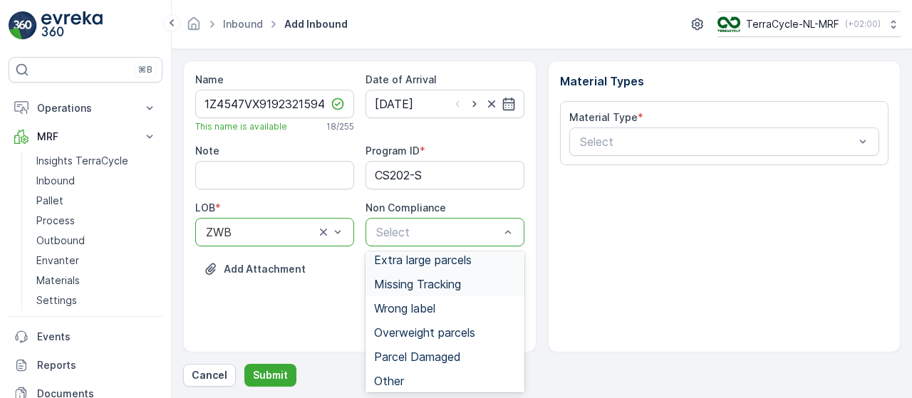
scroll to position [68, 0]
click at [432, 374] on div "Other" at bounding box center [445, 380] width 142 height 13
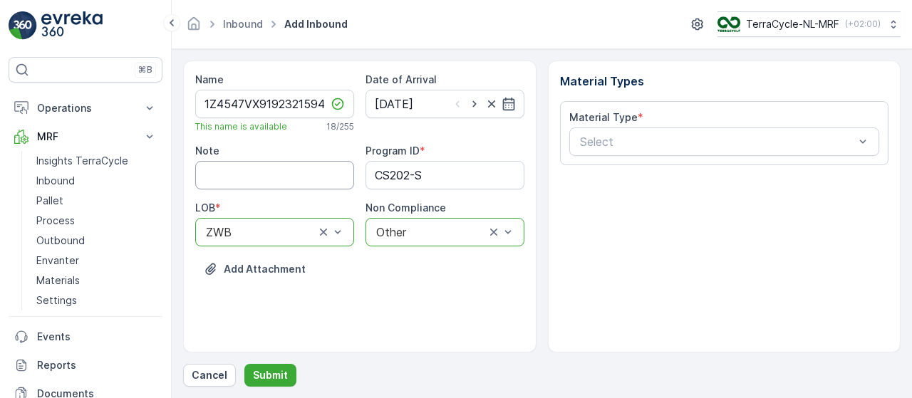
click at [287, 168] on input "Note" at bounding box center [274, 175] width 159 height 29
type input "Used their own box instead of the paid custom one"
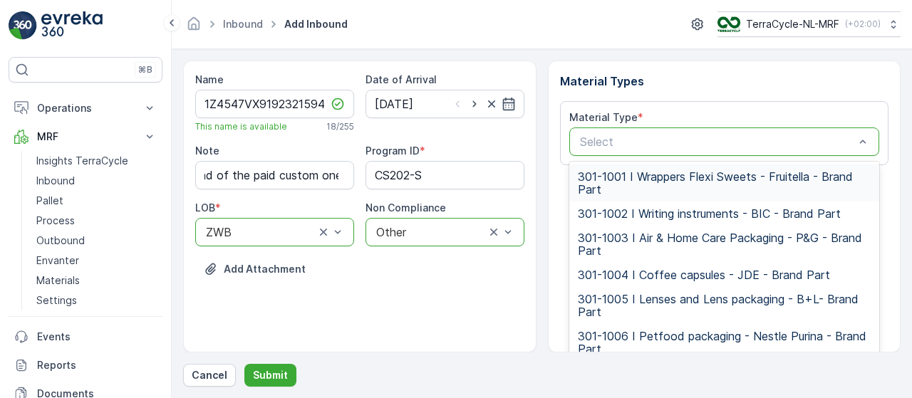
scroll to position [0, 0]
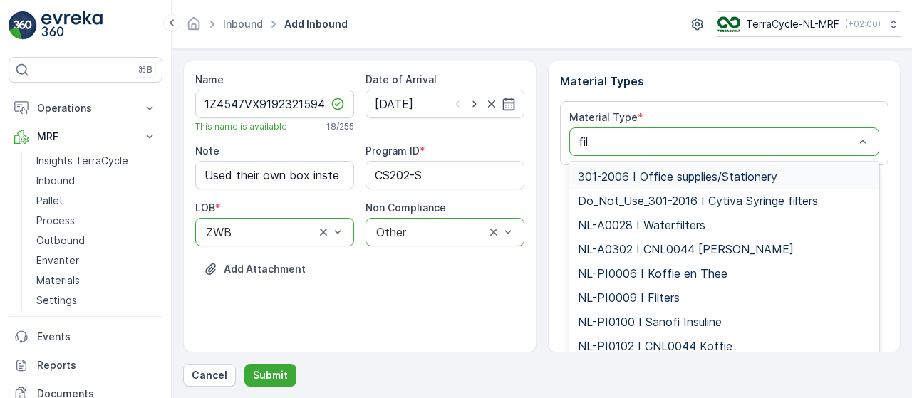
type input "filt"
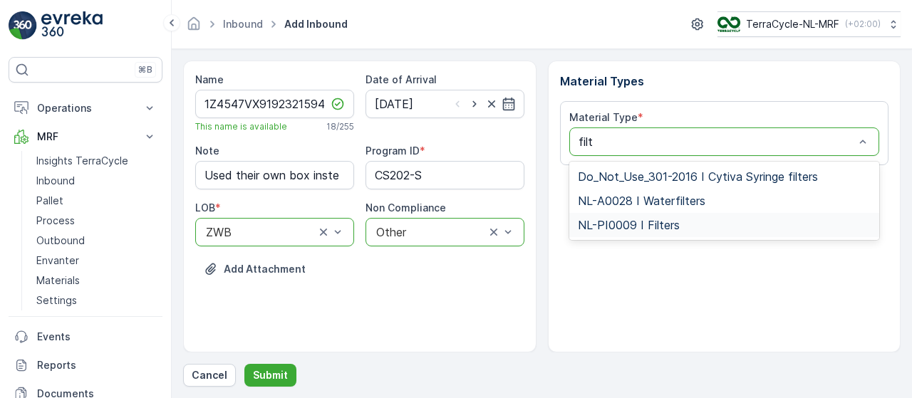
click at [636, 227] on span "NL-PI0009 I Filters" at bounding box center [629, 225] width 102 height 13
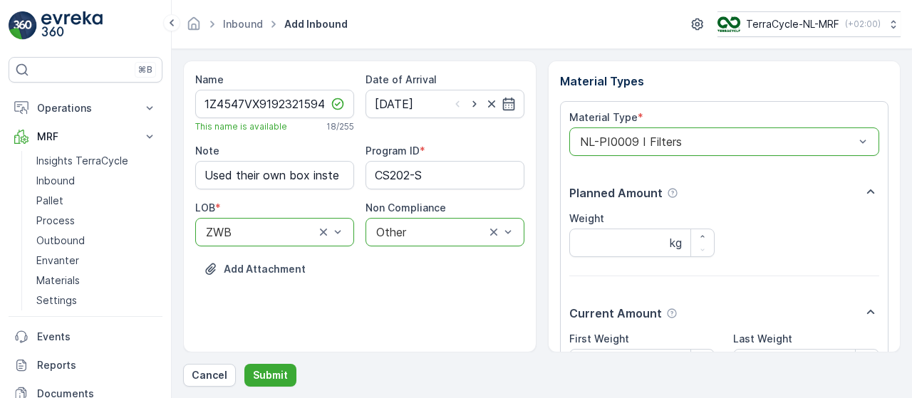
scroll to position [149, 0]
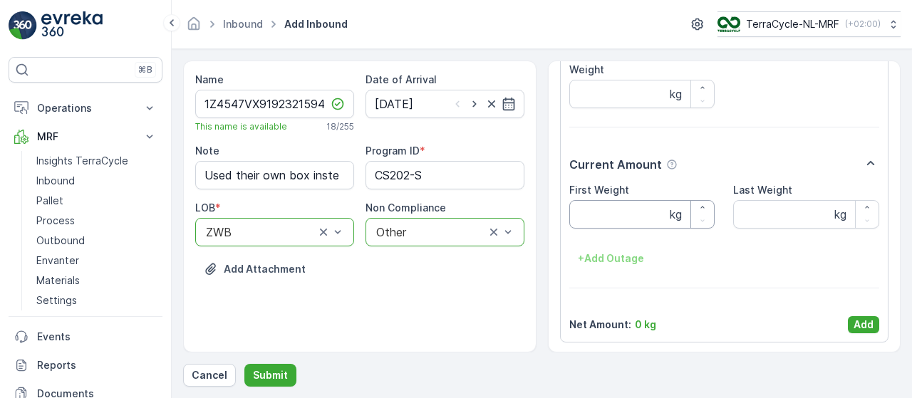
click at [619, 216] on Weight "First Weight" at bounding box center [643, 214] width 146 height 29
type Weight "3.30"
click at [244, 99] on input "1Z4547VX9192321594" at bounding box center [274, 104] width 159 height 29
click at [866, 321] on p "Add" at bounding box center [864, 325] width 20 height 14
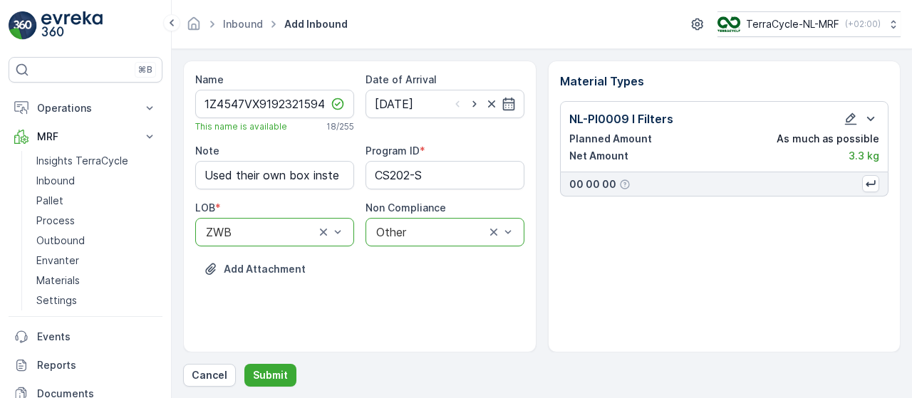
scroll to position [0, 0]
click at [277, 374] on p "Submit" at bounding box center [270, 376] width 35 height 14
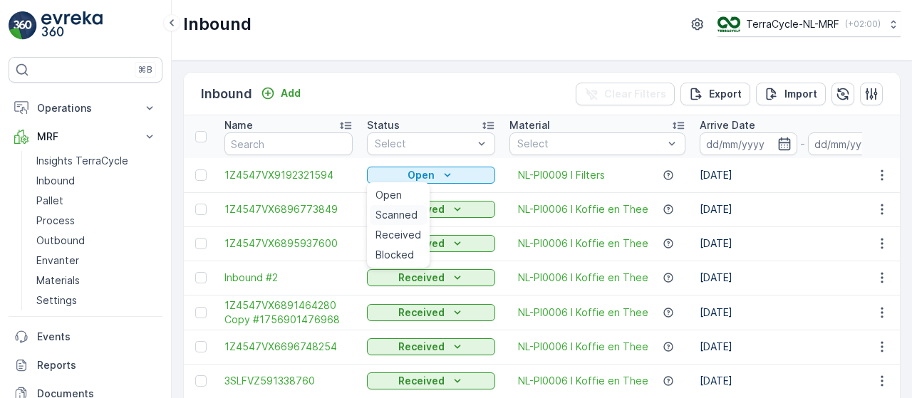
click at [405, 214] on span "Scanned" at bounding box center [397, 215] width 42 height 14
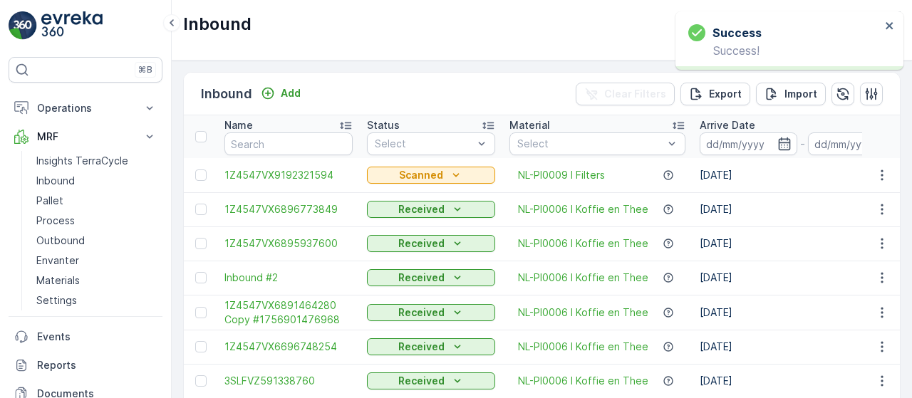
click at [316, 176] on span "1Z4547VX9192321594" at bounding box center [289, 175] width 128 height 14
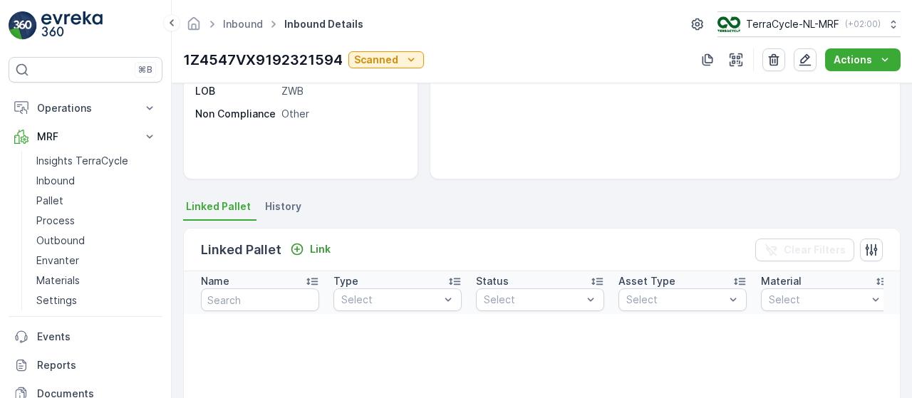
scroll to position [200, 0]
click at [321, 247] on p "Link" at bounding box center [320, 250] width 21 height 14
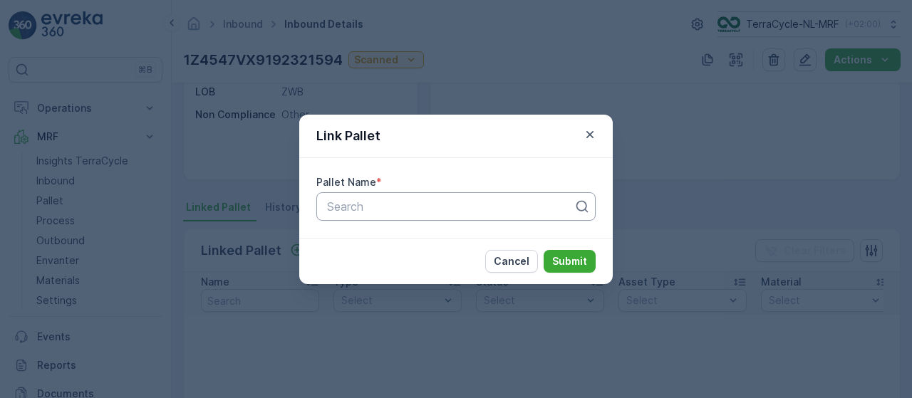
click at [366, 205] on div at bounding box center [450, 206] width 249 height 13
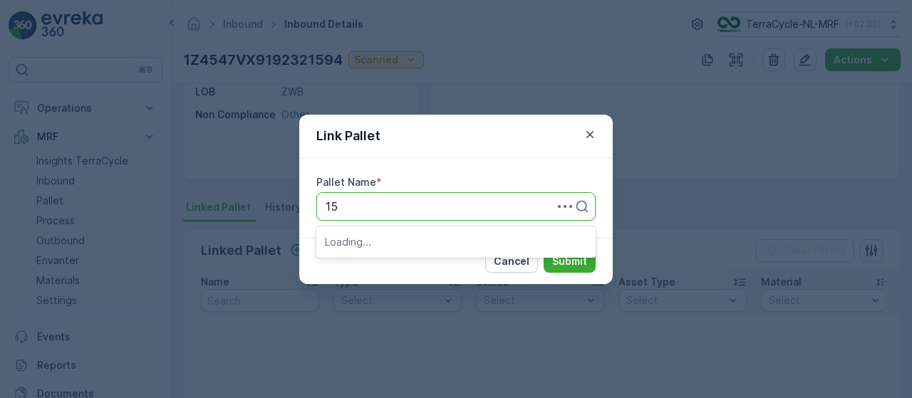
type input "159"
click at [391, 241] on span "Pallet_NL #159" at bounding box center [365, 241] width 80 height 13
click at [557, 254] on p "Submit" at bounding box center [569, 261] width 35 height 14
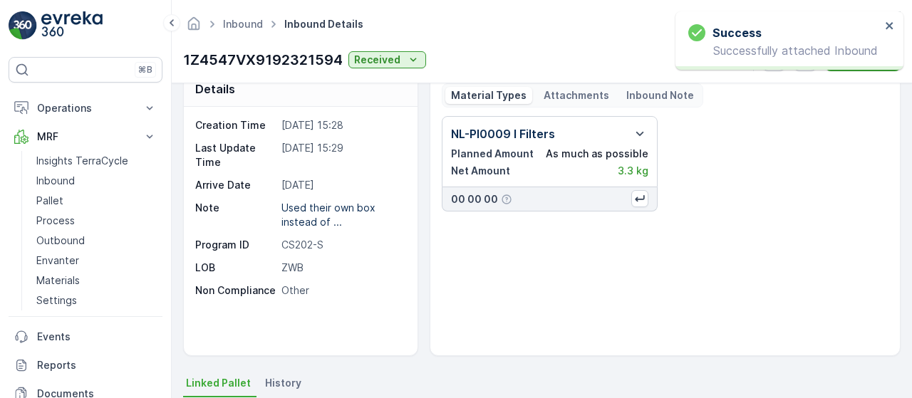
scroll to position [0, 0]
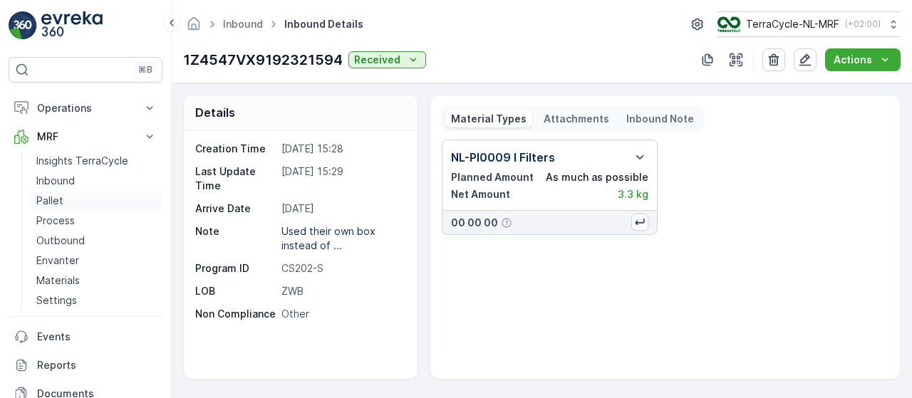
click at [107, 199] on link "Pallet" at bounding box center [97, 201] width 132 height 20
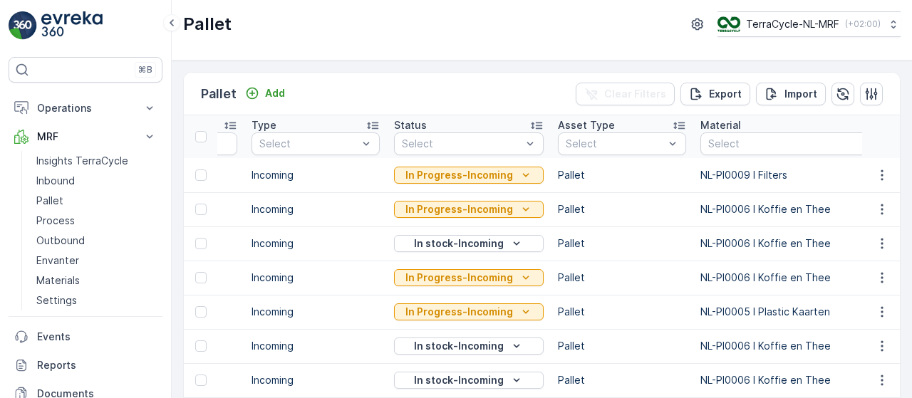
scroll to position [0, 121]
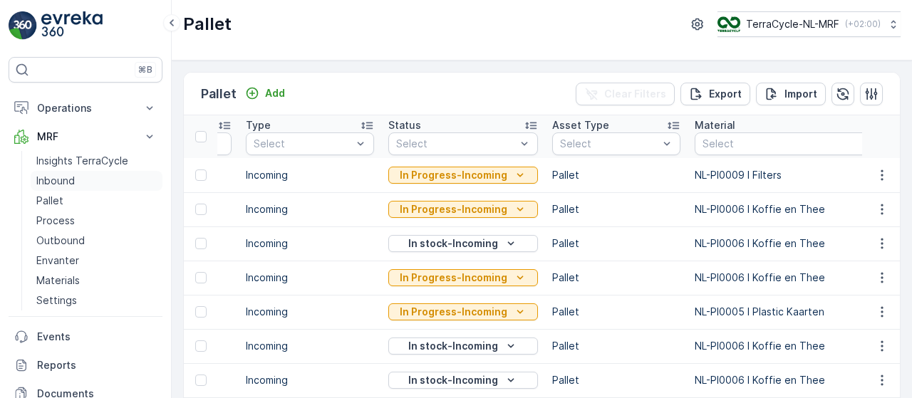
click at [93, 180] on link "Inbound" at bounding box center [97, 181] width 132 height 20
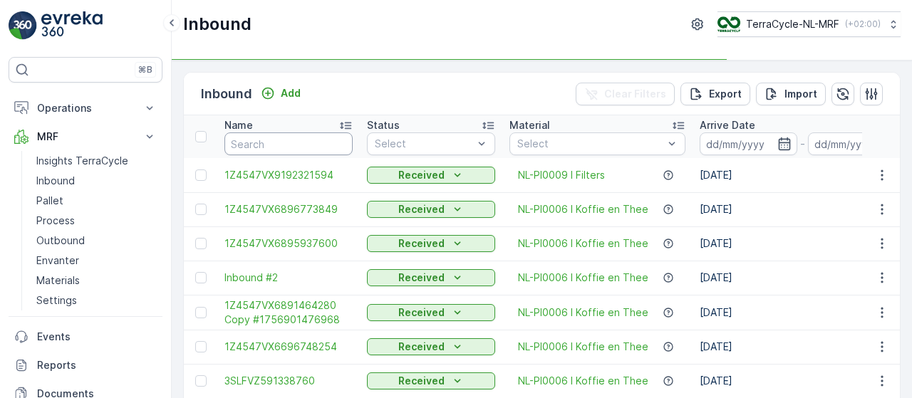
click at [288, 140] on input "text" at bounding box center [289, 144] width 128 height 23
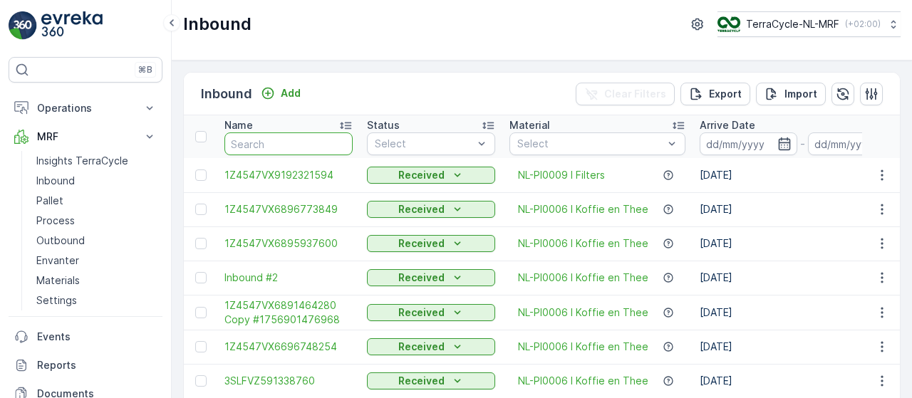
click at [288, 140] on input "text" at bounding box center [289, 144] width 128 height 23
type input "9611"
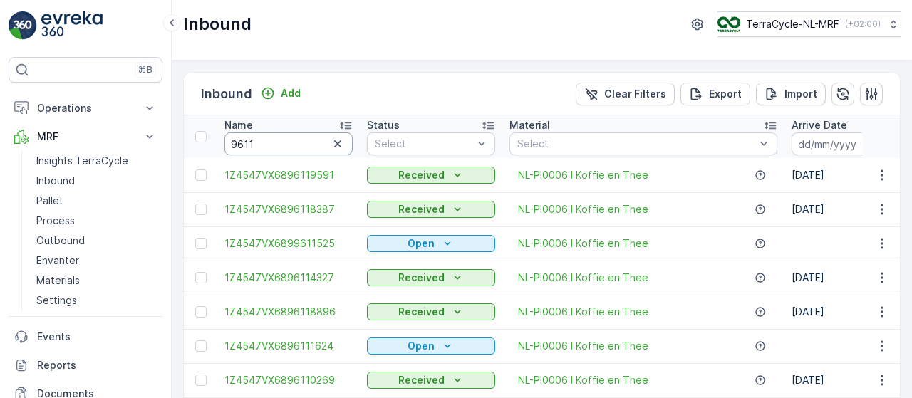
click at [288, 140] on input "9611" at bounding box center [289, 144] width 128 height 23
type input "96111455"
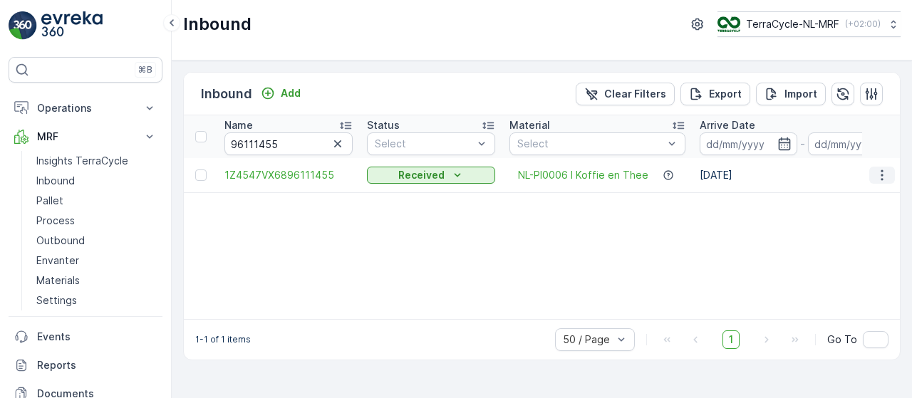
click at [884, 175] on icon "button" at bounding box center [882, 175] width 14 height 14
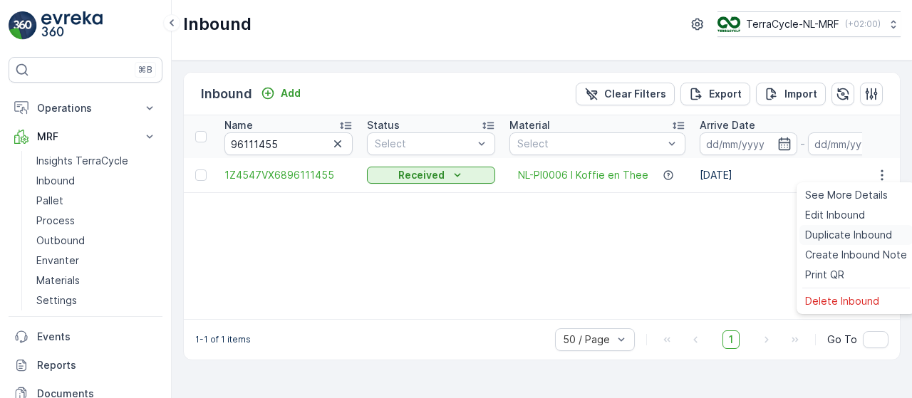
click at [856, 236] on span "Duplicate Inbound" at bounding box center [848, 235] width 87 height 14
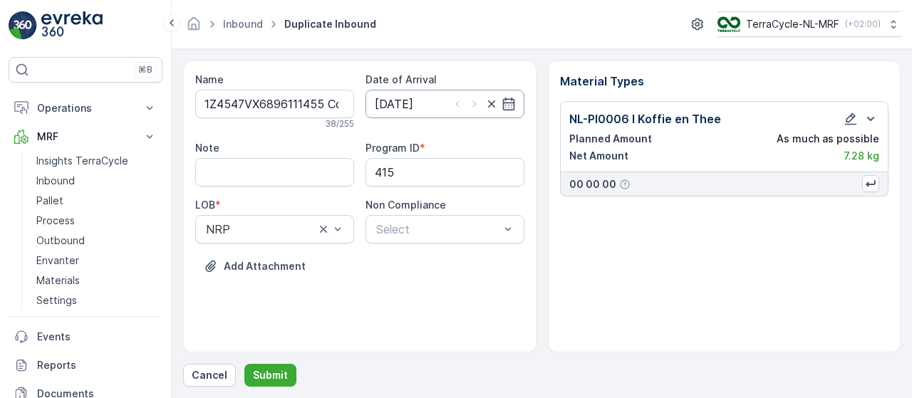
click at [425, 101] on input "27.01.2025" at bounding box center [445, 104] width 159 height 29
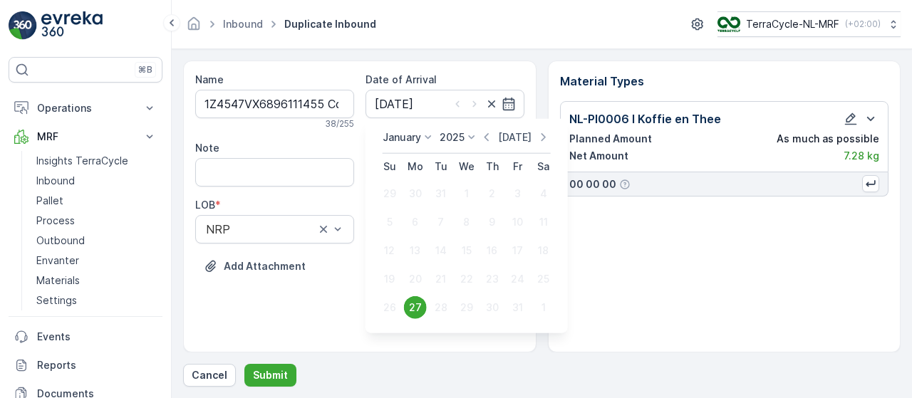
click at [513, 138] on p "Today" at bounding box center [515, 137] width 34 height 14
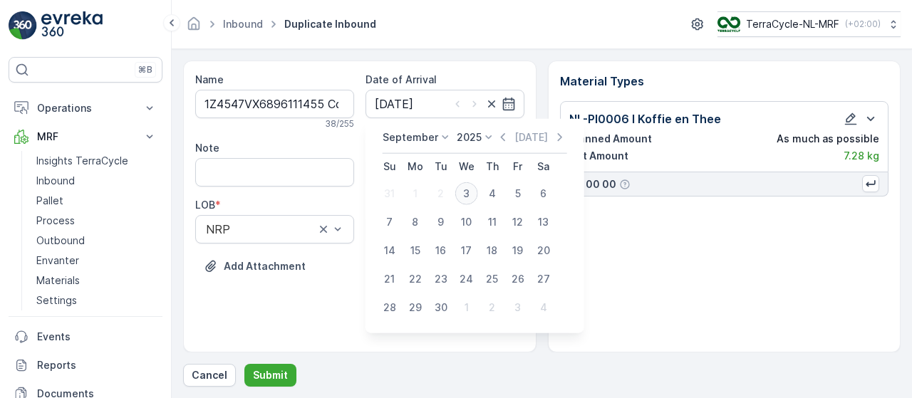
click at [467, 196] on div "3" at bounding box center [466, 193] width 23 height 23
type input "03.09.2025"
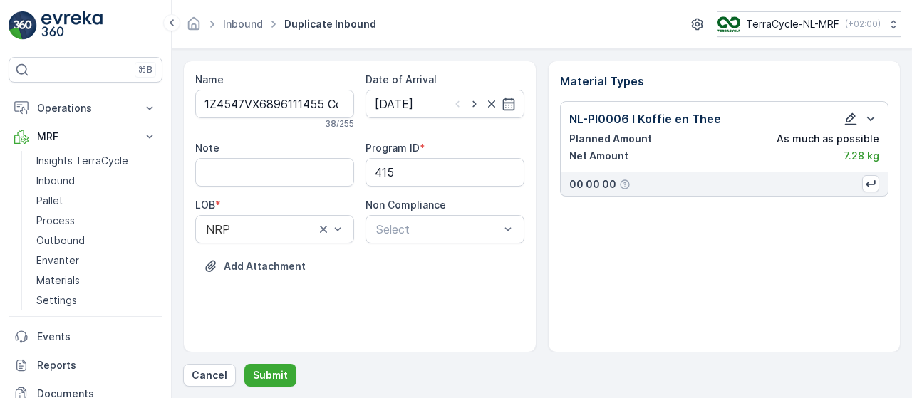
click at [847, 115] on icon "button" at bounding box center [851, 119] width 14 height 14
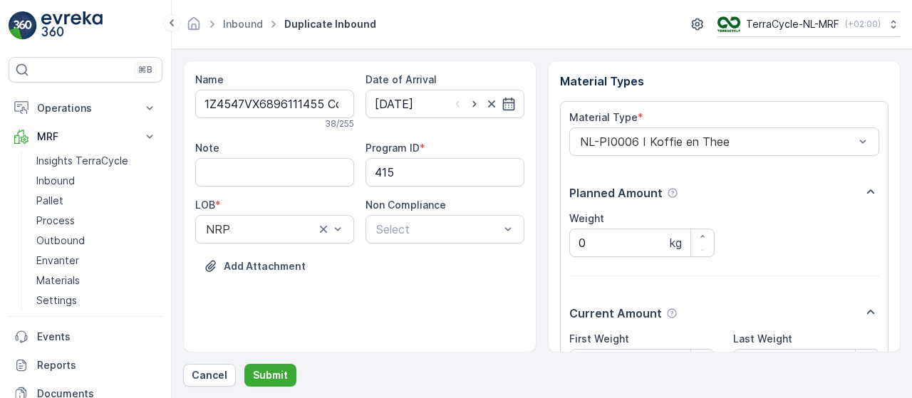
scroll to position [149, 0]
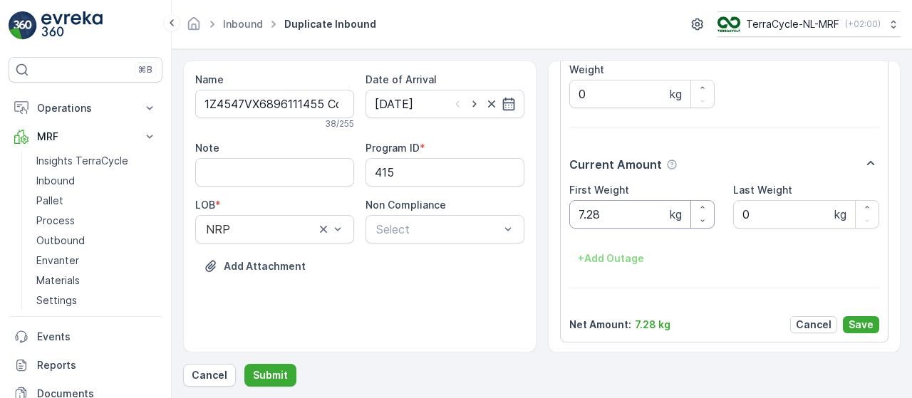
click at [617, 214] on Weight "7.28" at bounding box center [643, 214] width 146 height 29
type Weight "6.16"
click at [862, 319] on p "Save" at bounding box center [861, 325] width 25 height 14
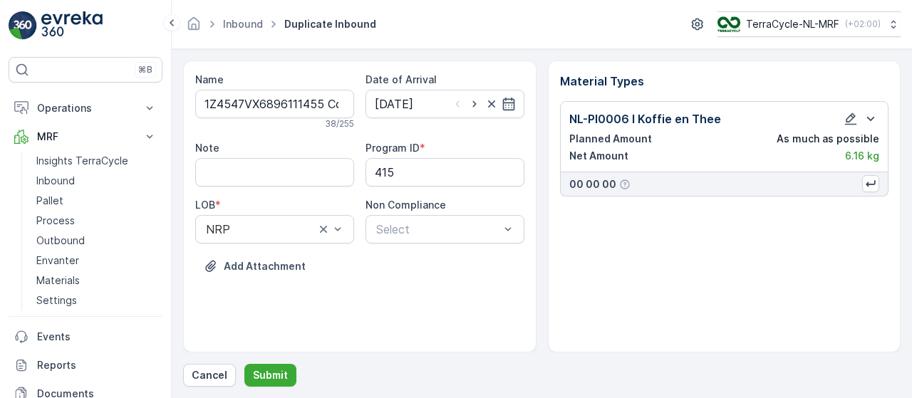
scroll to position [0, 0]
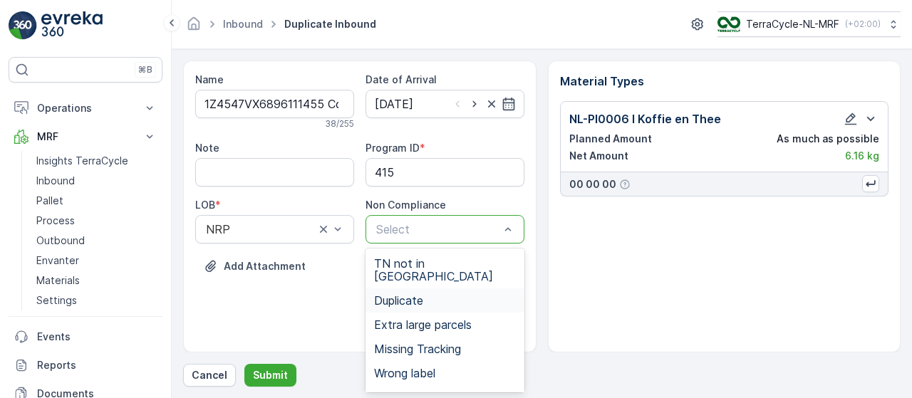
click at [433, 294] on div "Duplicate" at bounding box center [445, 300] width 142 height 13
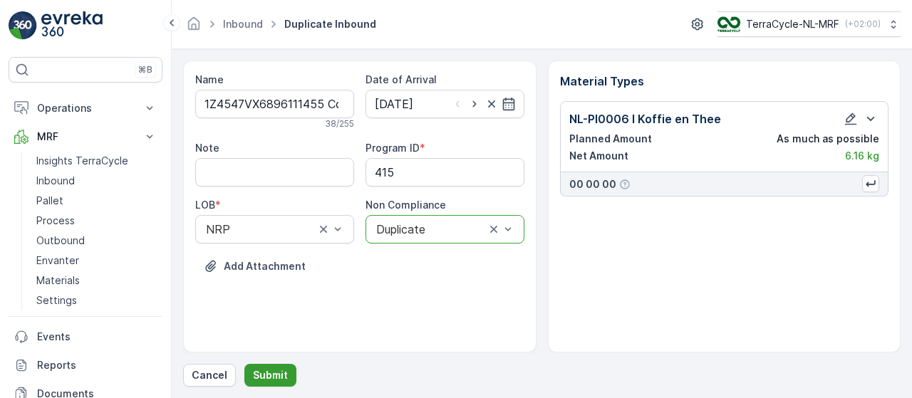
click at [269, 374] on p "Submit" at bounding box center [270, 376] width 35 height 14
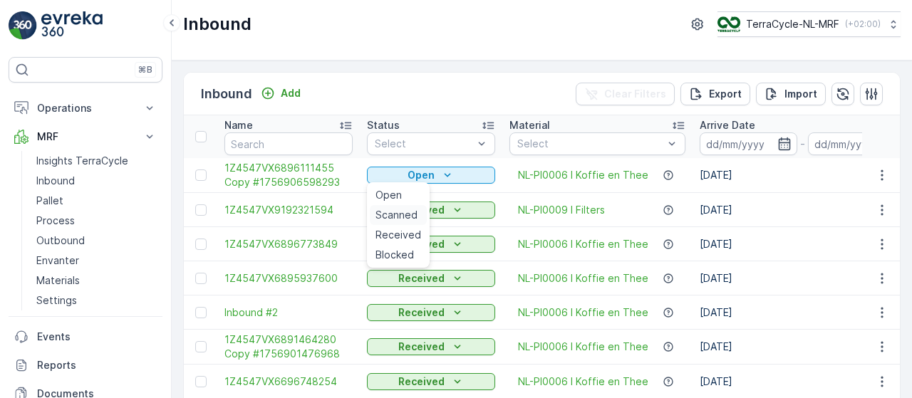
click at [401, 218] on span "Scanned" at bounding box center [397, 215] width 42 height 14
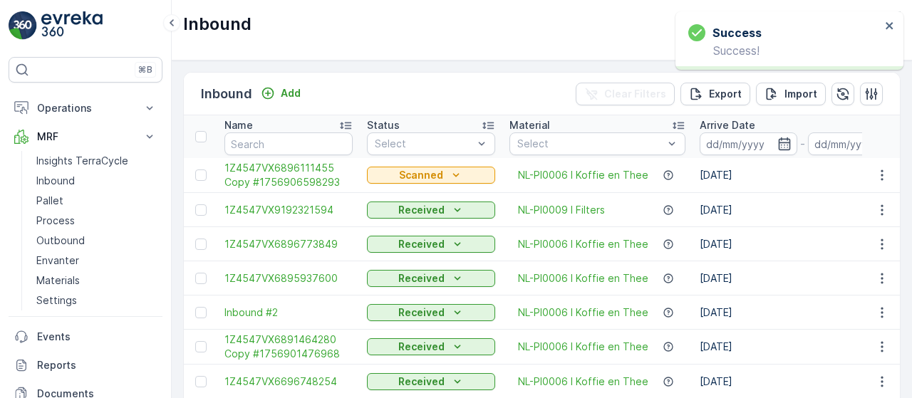
click at [305, 176] on span "1Z4547VX6896111455 Copy #1756906598293" at bounding box center [289, 175] width 128 height 29
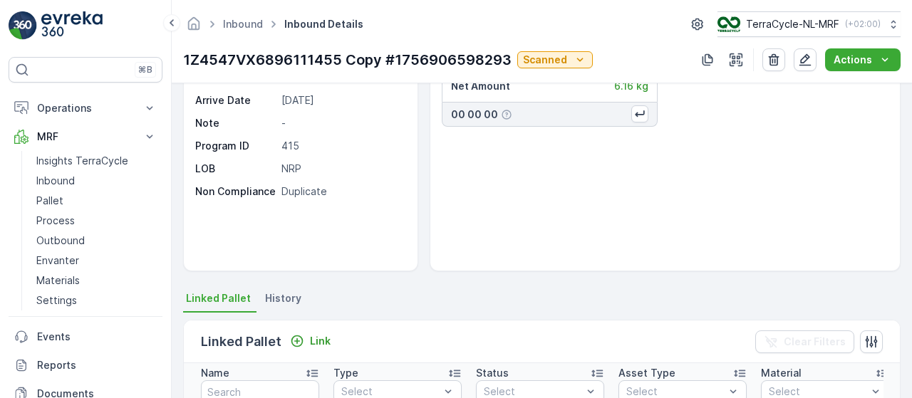
scroll to position [135, 0]
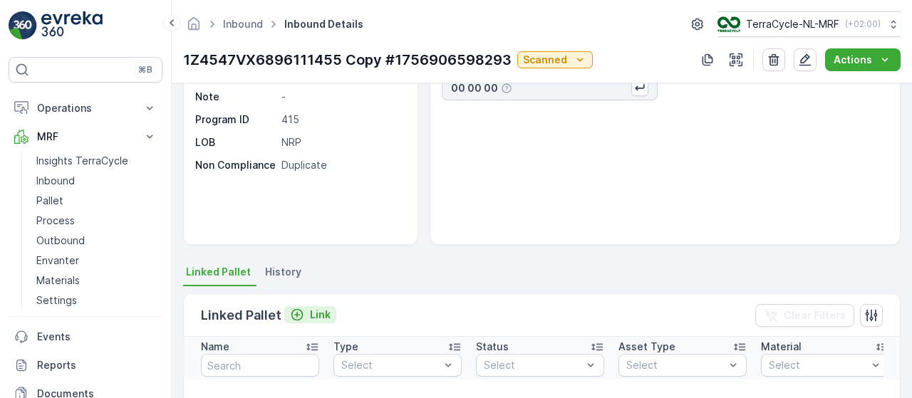
click at [314, 315] on p "Link" at bounding box center [320, 315] width 21 height 14
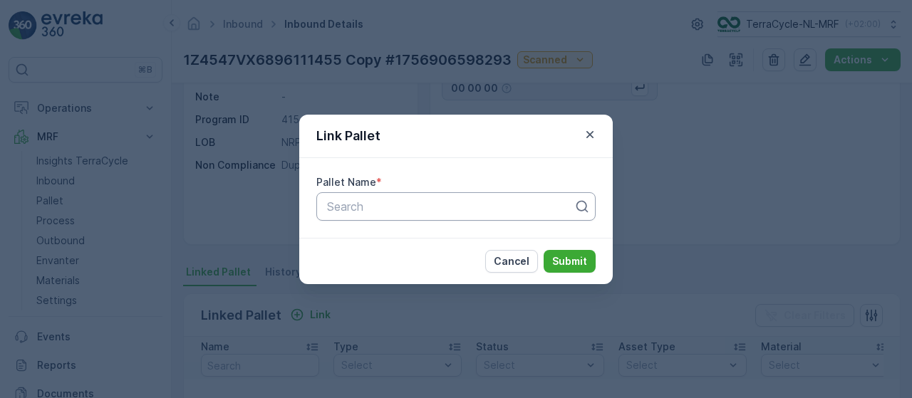
click at [435, 210] on div at bounding box center [450, 206] width 249 height 13
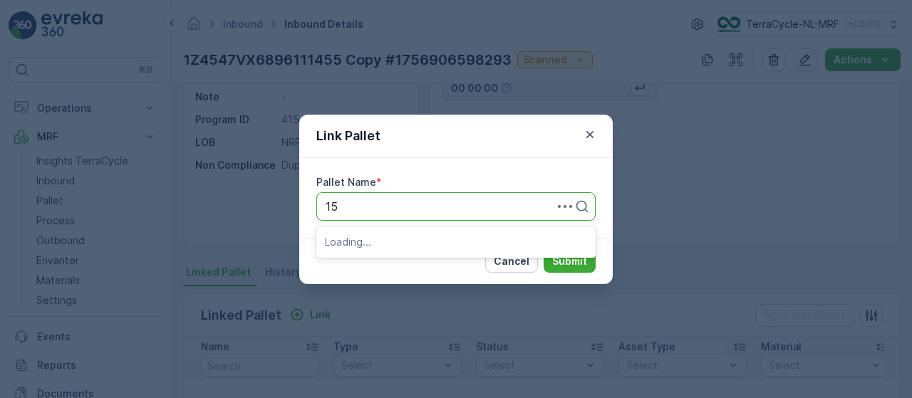
type input "156"
click at [421, 237] on div "Pallet_NL #156" at bounding box center [456, 241] width 262 height 13
click at [570, 264] on p "Submit" at bounding box center [569, 261] width 35 height 14
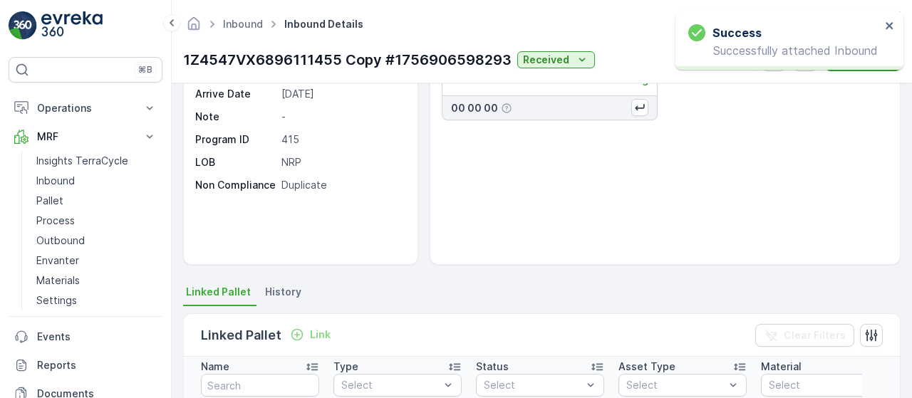
scroll to position [0, 0]
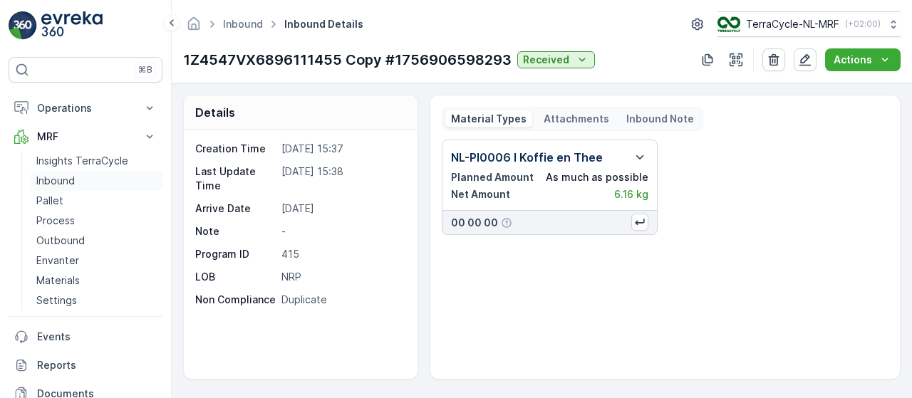
click at [76, 181] on link "Inbound" at bounding box center [97, 181] width 132 height 20
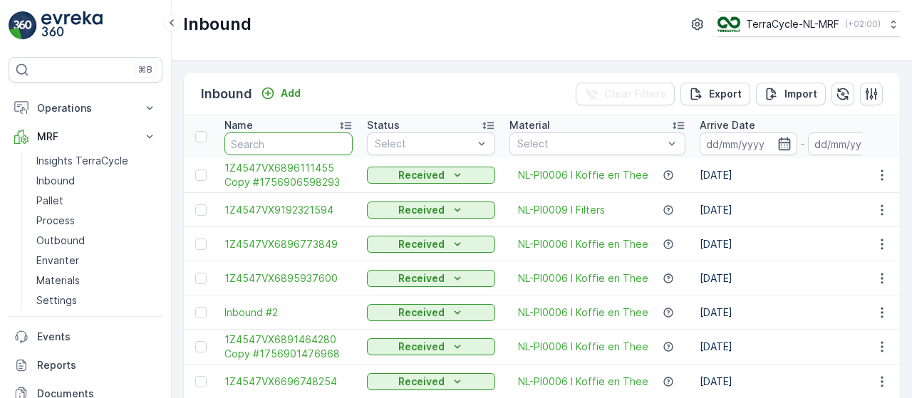
click at [272, 145] on input "text" at bounding box center [289, 144] width 128 height 23
type input "9400"
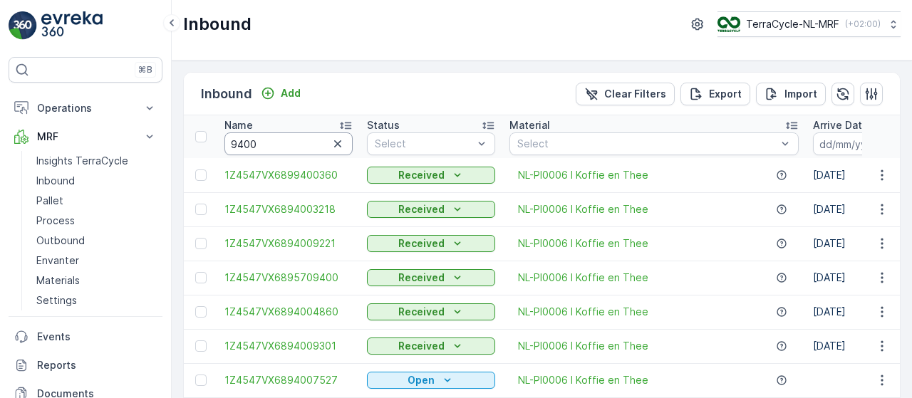
click at [280, 143] on input "9400" at bounding box center [289, 144] width 128 height 23
type input "94005360"
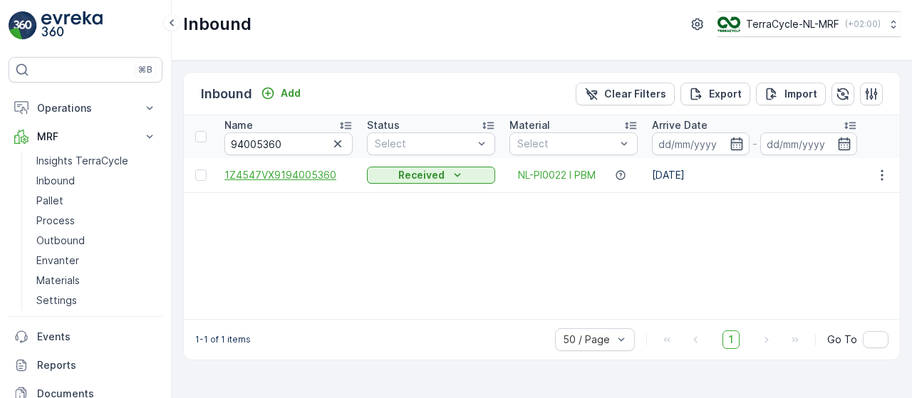
click at [297, 174] on span "1Z4547VX9194005360" at bounding box center [289, 175] width 128 height 14
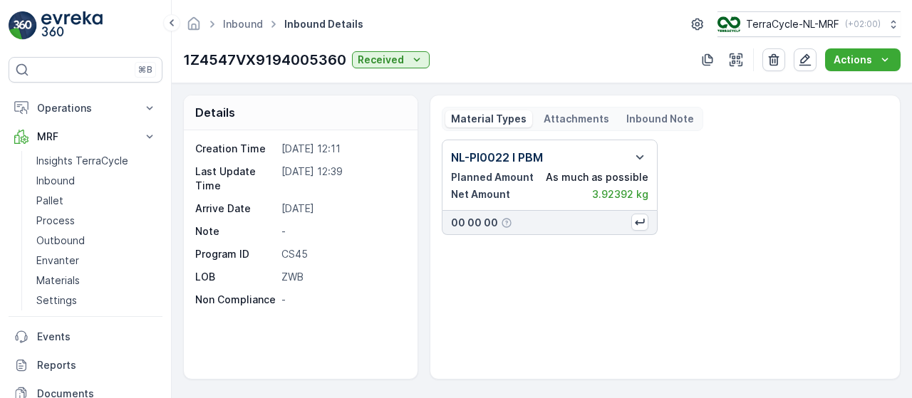
click at [292, 58] on p "1Z4547VX9194005360" at bounding box center [264, 59] width 163 height 21
copy p "1Z4547VX9194005360"
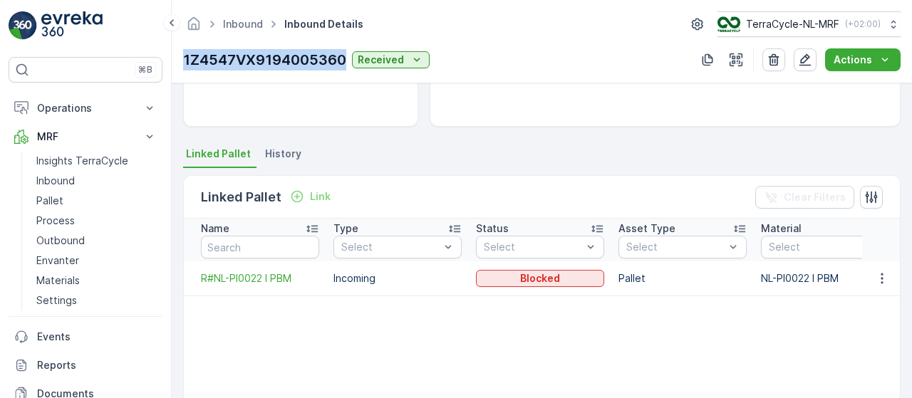
scroll to position [254, 0]
click at [881, 277] on icon "button" at bounding box center [882, 277] width 2 height 11
click at [855, 324] on span "Unlink Pallet" at bounding box center [853, 324] width 58 height 14
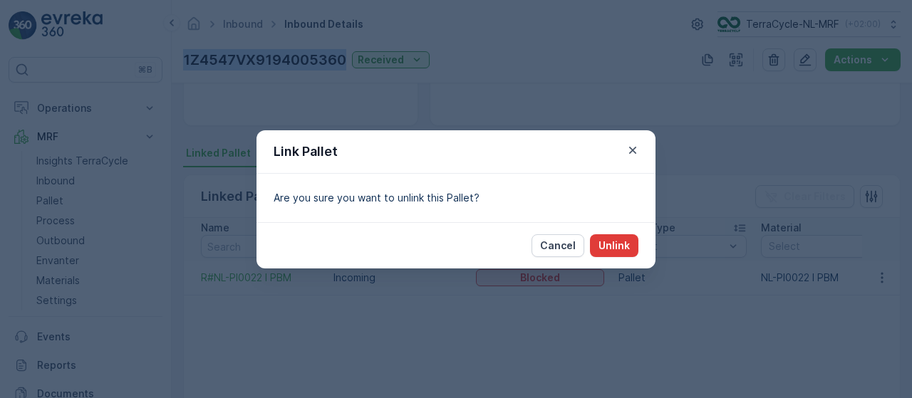
click at [617, 242] on p "Unlink" at bounding box center [614, 246] width 31 height 14
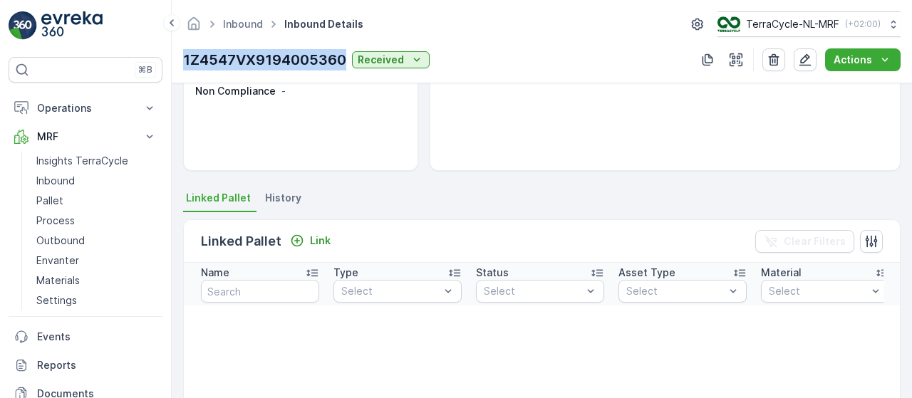
scroll to position [0, 0]
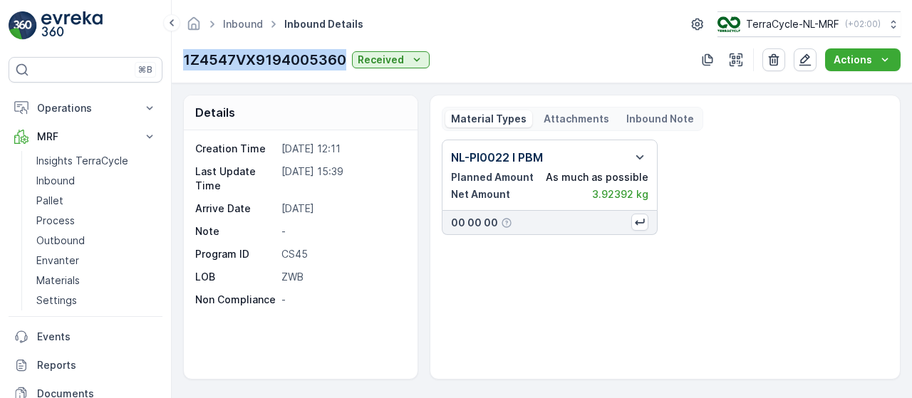
click at [262, 58] on p "1Z4547VX9194005360" at bounding box center [264, 59] width 163 height 21
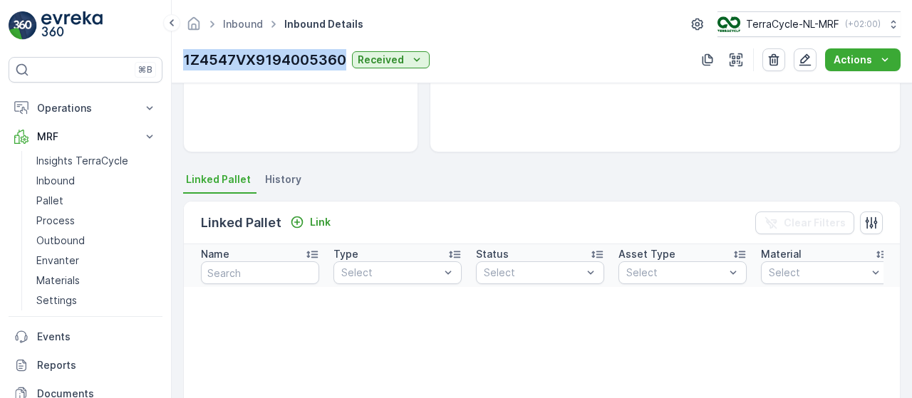
scroll to position [227, 0]
click at [312, 219] on p "Link" at bounding box center [320, 223] width 21 height 14
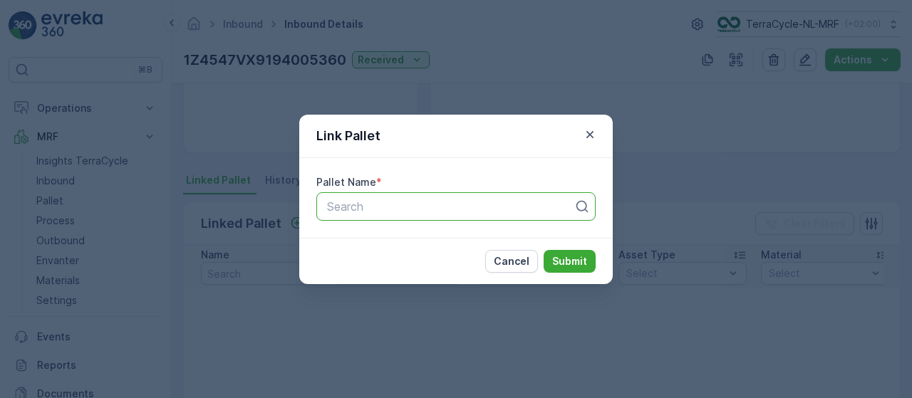
click at [384, 203] on div at bounding box center [450, 206] width 249 height 13
type input "160"
click at [411, 242] on div "Pallet_NL #160" at bounding box center [456, 241] width 262 height 13
click at [563, 264] on p "Submit" at bounding box center [569, 261] width 35 height 14
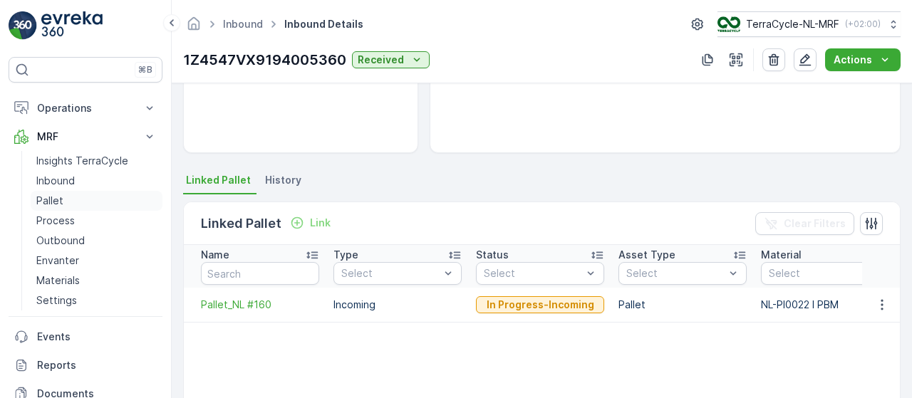
click at [61, 198] on p "Pallet" at bounding box center [49, 201] width 27 height 14
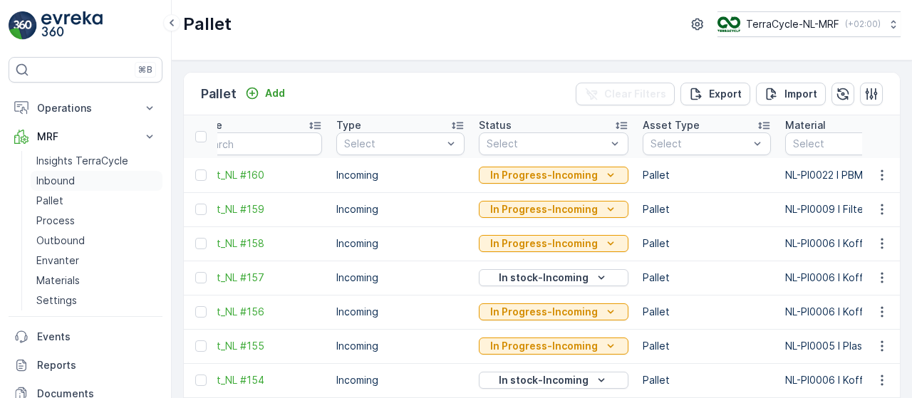
click at [103, 180] on link "Inbound" at bounding box center [97, 181] width 132 height 20
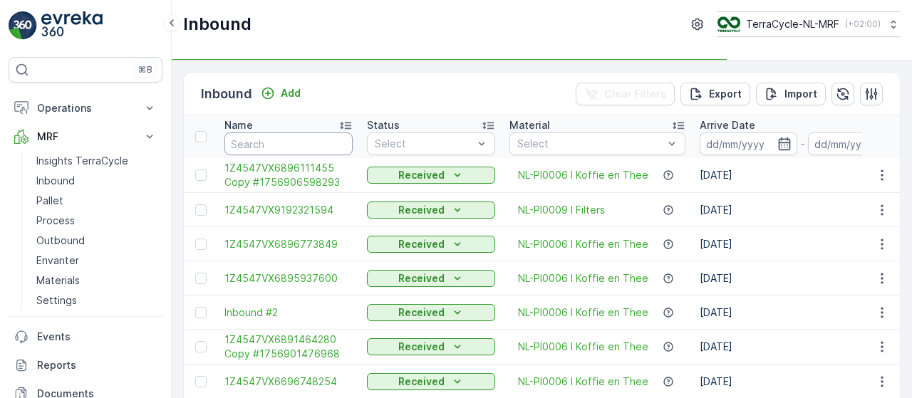
click at [300, 140] on input "text" at bounding box center [289, 144] width 128 height 23
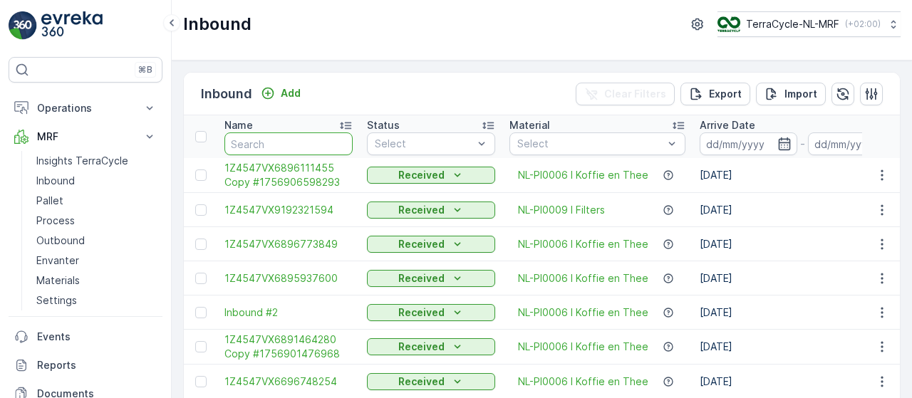
click at [300, 140] on input "text" at bounding box center [289, 144] width 128 height 23
type input "9533"
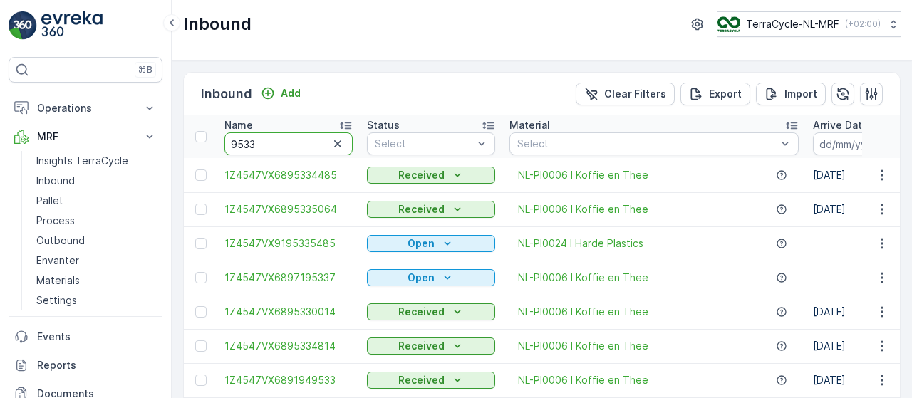
click at [309, 141] on input "9533" at bounding box center [289, 144] width 128 height 23
type input "95336483"
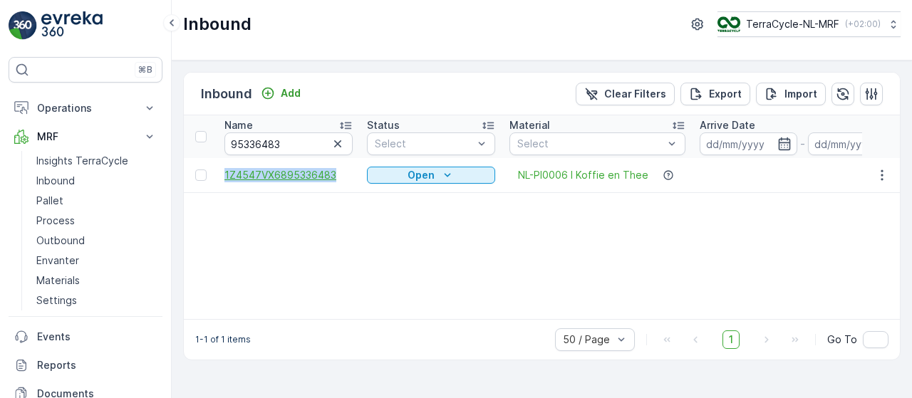
drag, startPoint x: 216, startPoint y: 168, endPoint x: 335, endPoint y: 174, distance: 119.2
copy span "1Z4547VX6895336483"
click at [285, 145] on input "95336483" at bounding box center [289, 144] width 128 height 23
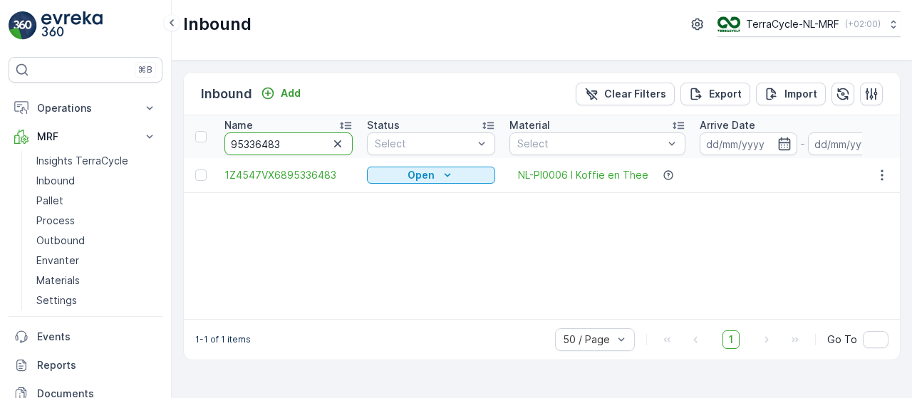
click at [285, 145] on input "95336483" at bounding box center [289, 144] width 128 height 23
paste input "1Z4547VX68"
type input "1Z4547VX6895336483"
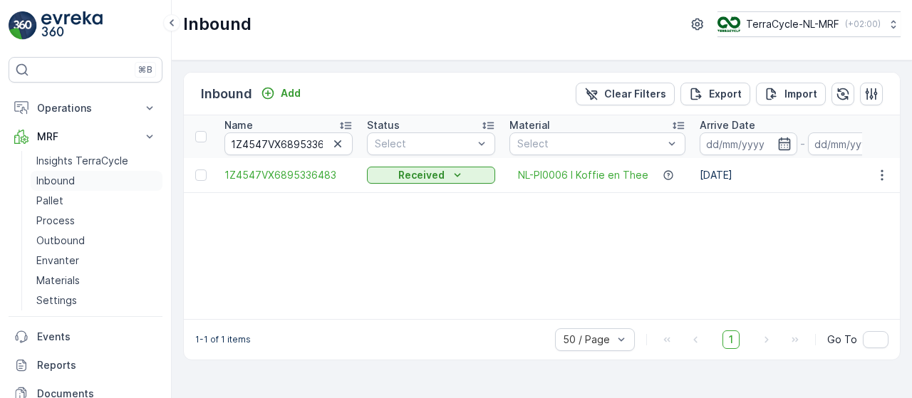
click at [97, 176] on link "Inbound" at bounding box center [97, 181] width 132 height 20
click at [81, 175] on link "Inbound" at bounding box center [97, 181] width 132 height 20
click at [302, 145] on input "1Z4547VX6895336483" at bounding box center [289, 144] width 128 height 23
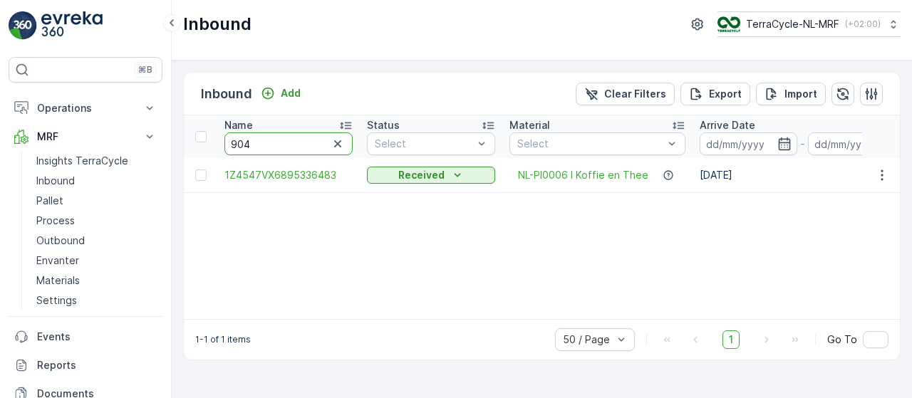
type input "9041"
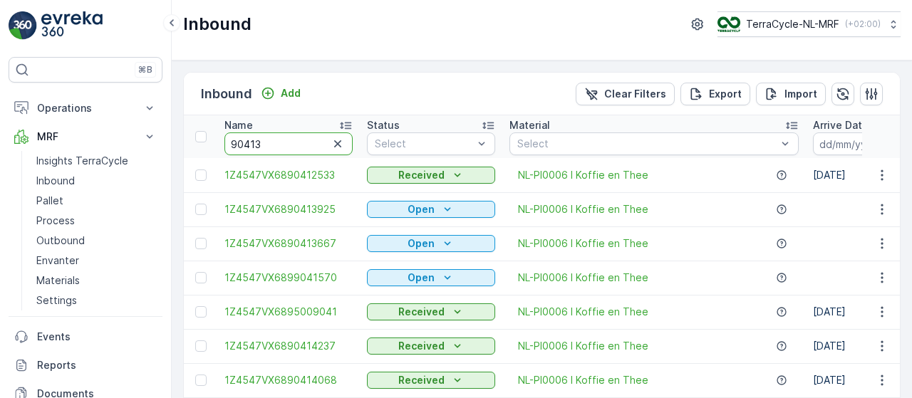
type input "904139"
click at [310, 140] on input "904139" at bounding box center [289, 144] width 128 height 23
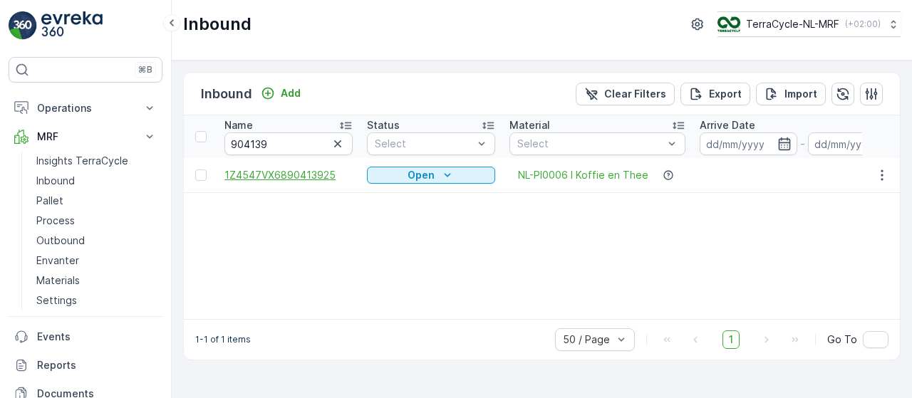
click at [301, 177] on span "1Z4547VX6890413925" at bounding box center [289, 175] width 128 height 14
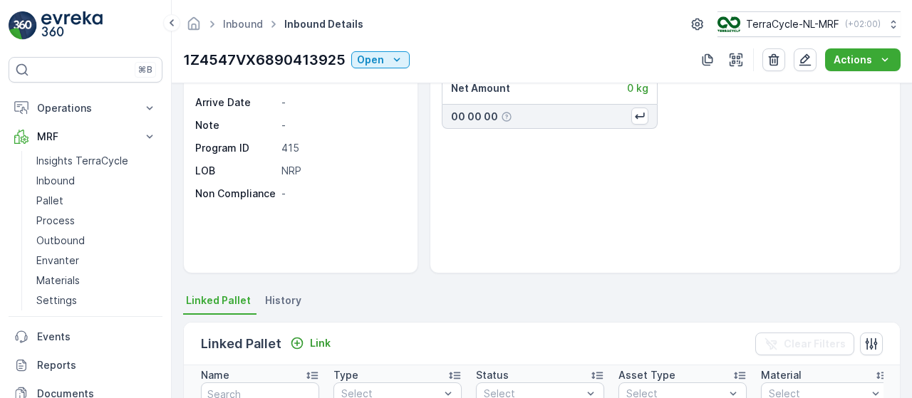
scroll to position [105, 0]
click at [804, 61] on icon "button" at bounding box center [805, 60] width 14 height 14
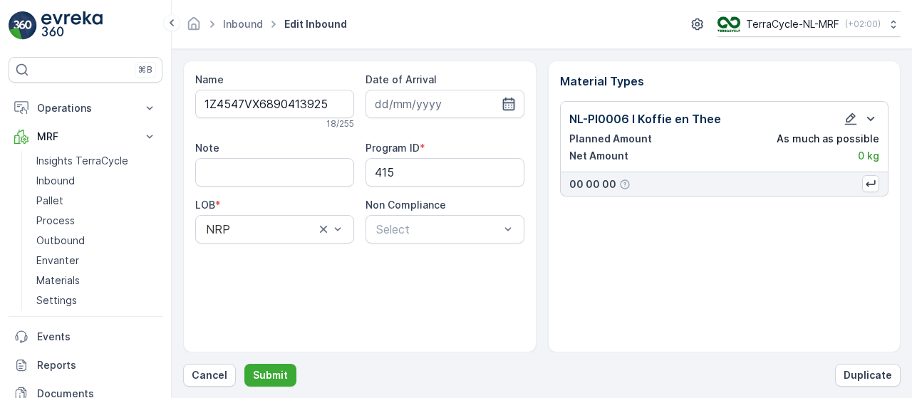
click at [508, 108] on icon "button" at bounding box center [509, 104] width 14 height 14
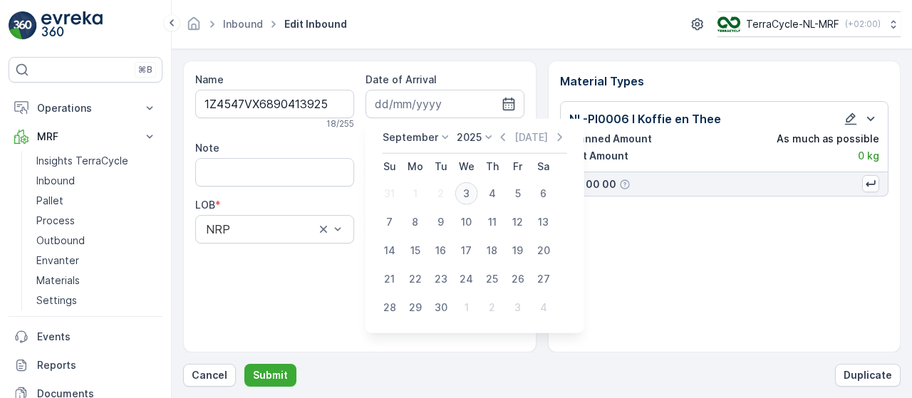
click at [468, 190] on div "3" at bounding box center [466, 193] width 23 height 23
type input "03.09.2025"
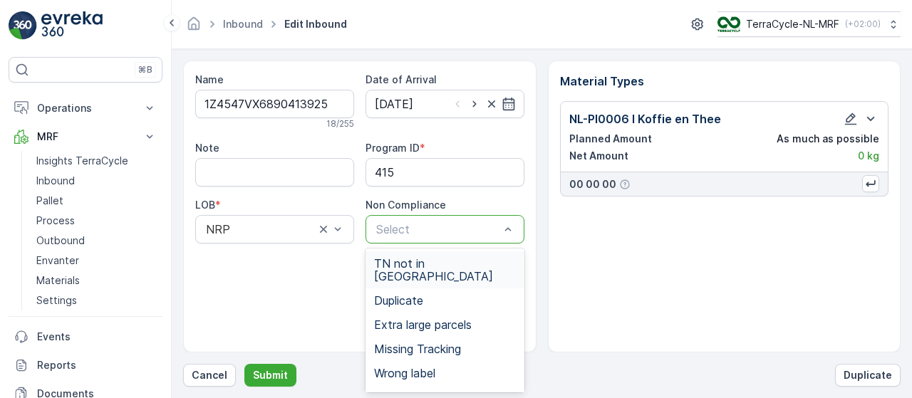
click at [642, 207] on div "Material Types NL-PI0006 I Koffie en Thee Planned Amount As much as possible Ne…" at bounding box center [725, 207] width 354 height 292
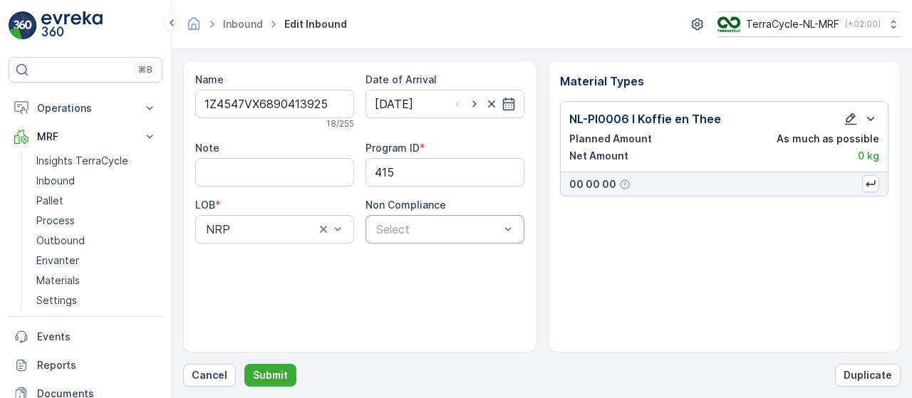
click at [848, 119] on icon "button" at bounding box center [851, 119] width 12 height 12
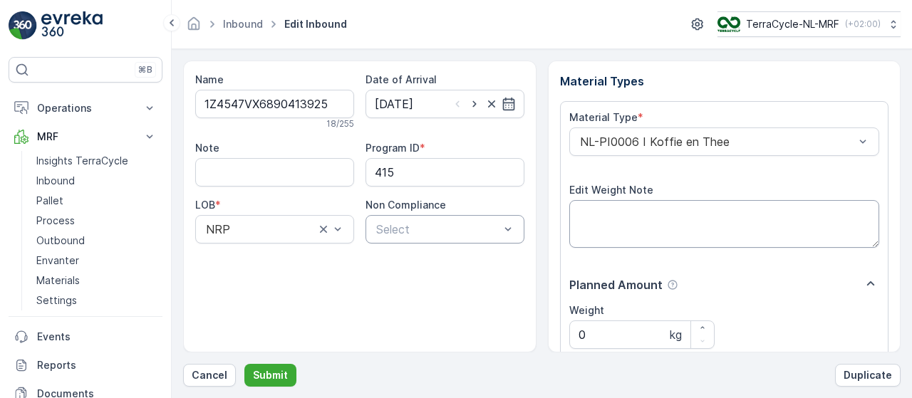
scroll to position [240, 0]
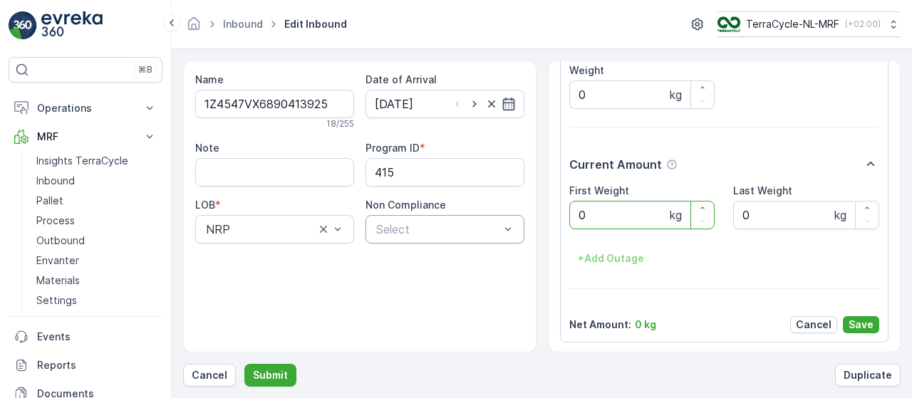
click at [639, 211] on Weight "0" at bounding box center [643, 215] width 146 height 29
type Weight "4.10"
click at [860, 324] on p "Save" at bounding box center [861, 325] width 25 height 14
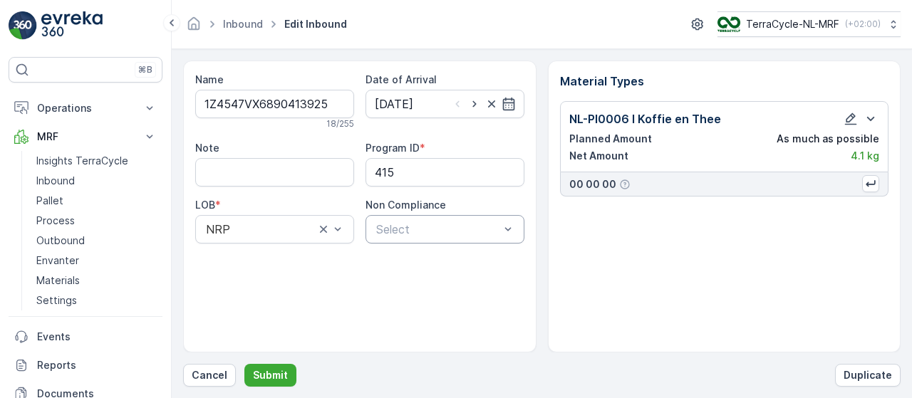
scroll to position [0, 0]
click at [280, 371] on p "Submit" at bounding box center [270, 376] width 35 height 14
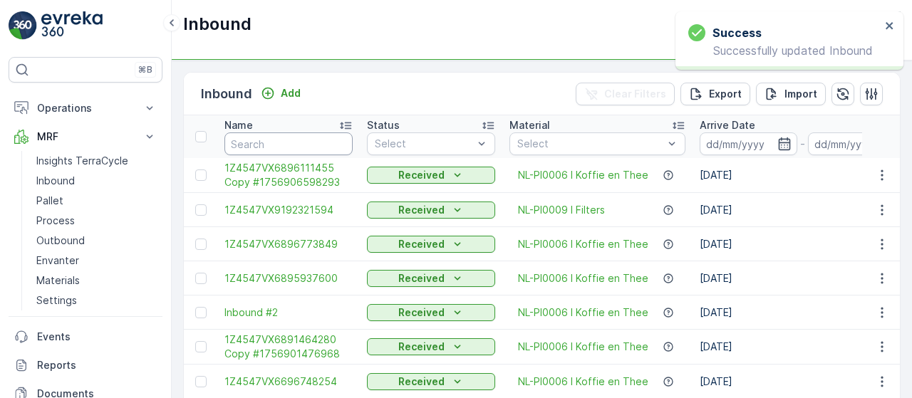
click at [298, 143] on input "text" at bounding box center [289, 144] width 128 height 23
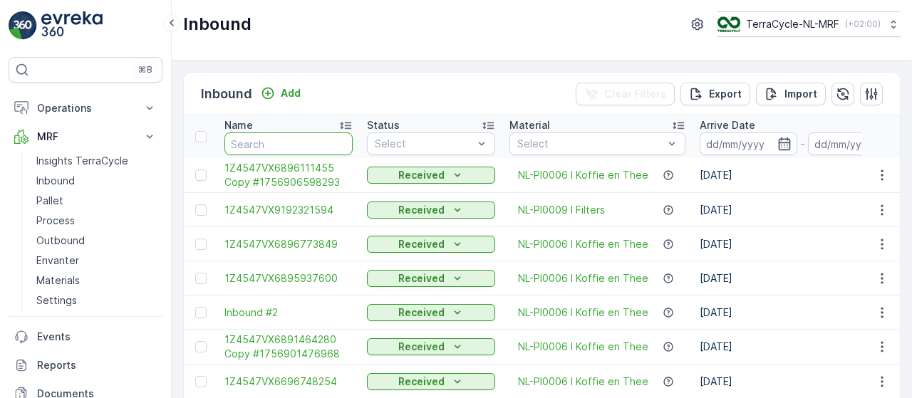
click at [298, 143] on input "text" at bounding box center [289, 144] width 128 height 23
type input "3925"
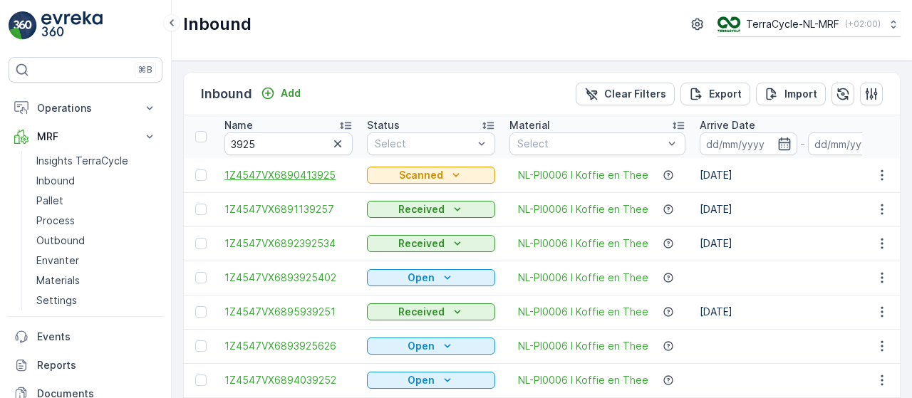
click at [313, 179] on span "1Z4547VX6890413925" at bounding box center [289, 175] width 128 height 14
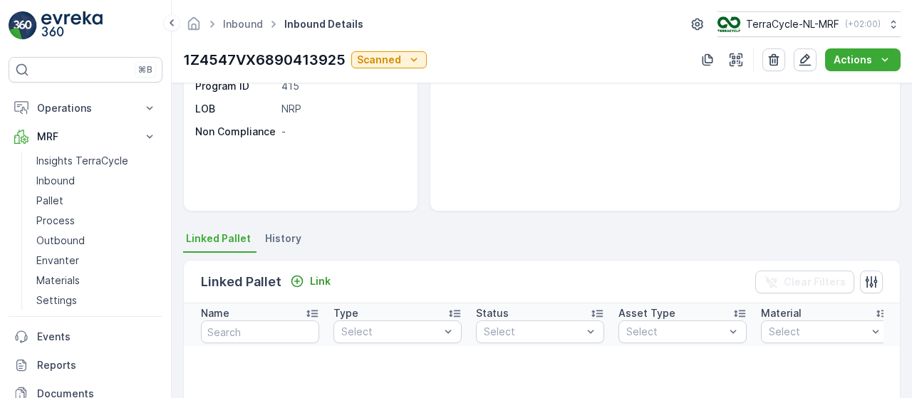
scroll to position [190, 0]
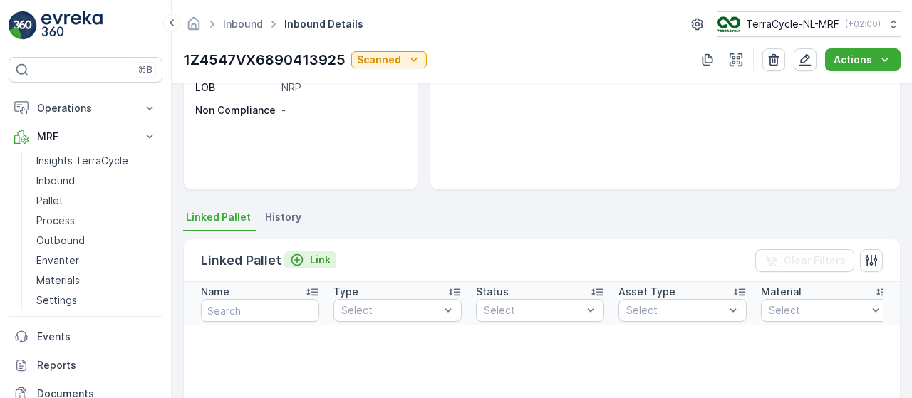
click at [315, 257] on p "Link" at bounding box center [320, 260] width 21 height 14
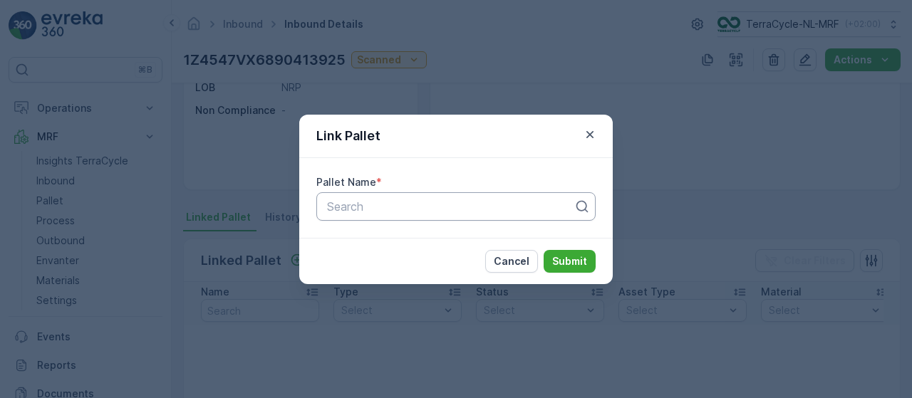
click at [404, 210] on div at bounding box center [450, 206] width 249 height 13
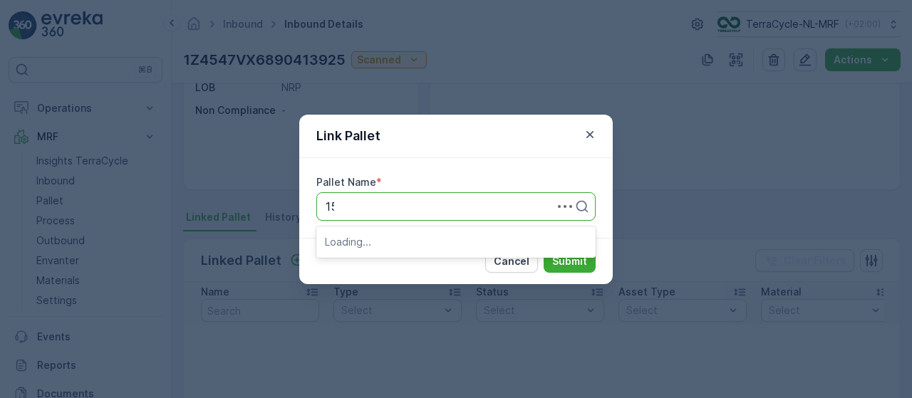
type input "156"
click at [396, 247] on span "Pallet_NL #156" at bounding box center [365, 241] width 80 height 13
click at [566, 264] on p "Submit" at bounding box center [569, 261] width 35 height 14
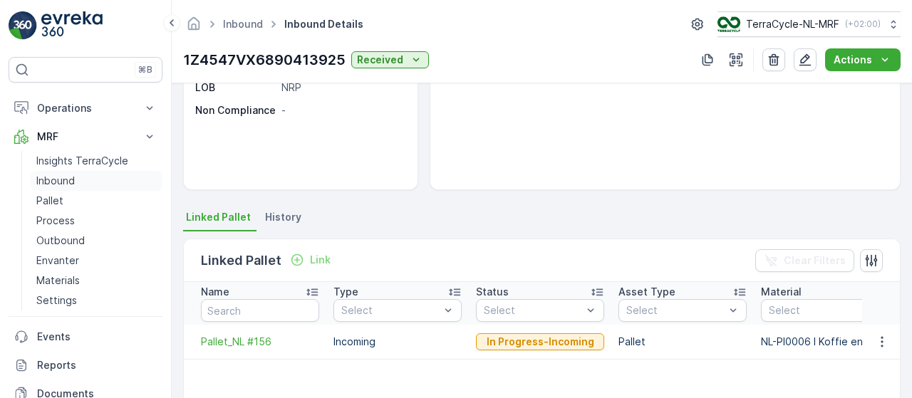
click at [66, 177] on p "Inbound" at bounding box center [55, 181] width 38 height 14
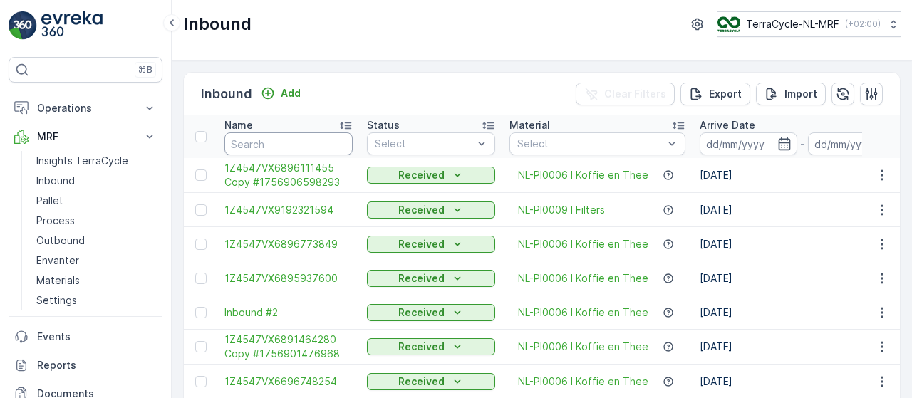
click at [267, 138] on input "text" at bounding box center [289, 144] width 128 height 23
type input "9777"
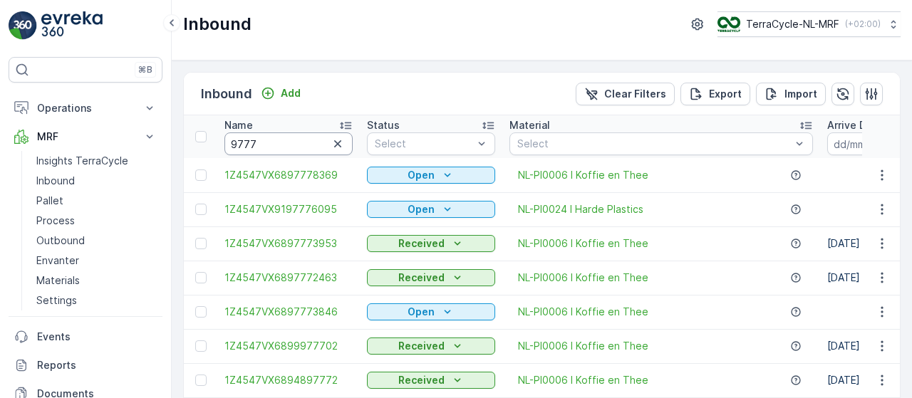
click at [282, 140] on input "9777" at bounding box center [289, 144] width 128 height 23
type input "97776095"
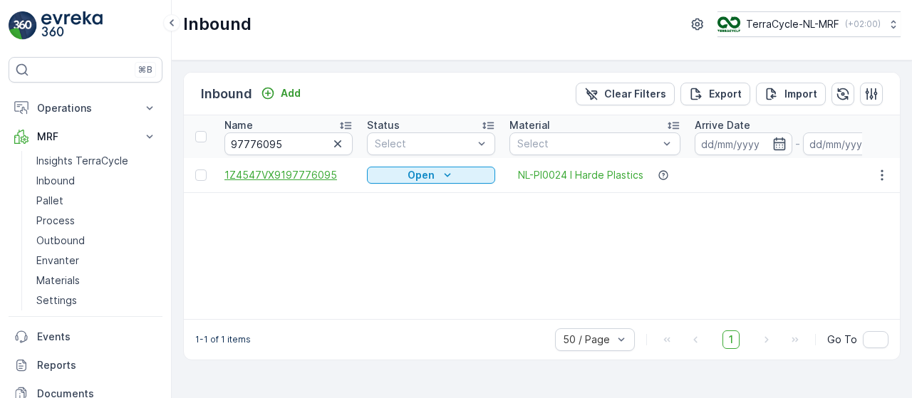
click at [313, 174] on span "1Z4547VX9197776095" at bounding box center [289, 175] width 128 height 14
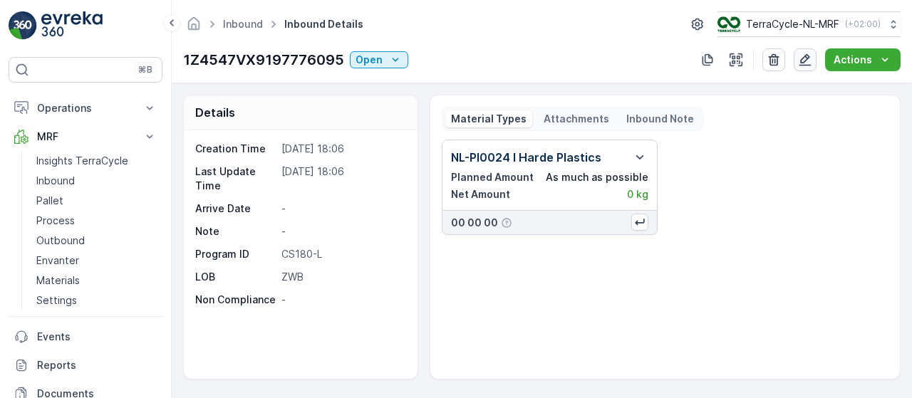
click at [806, 61] on icon "button" at bounding box center [806, 60] width 12 height 12
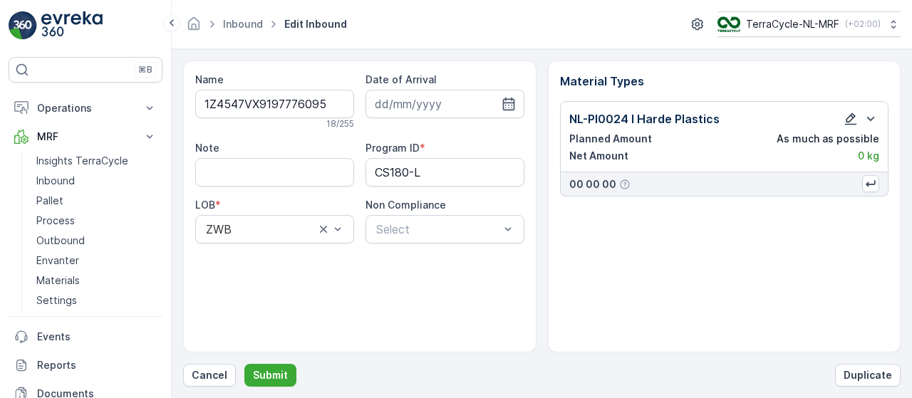
click at [845, 116] on icon "button" at bounding box center [851, 119] width 14 height 14
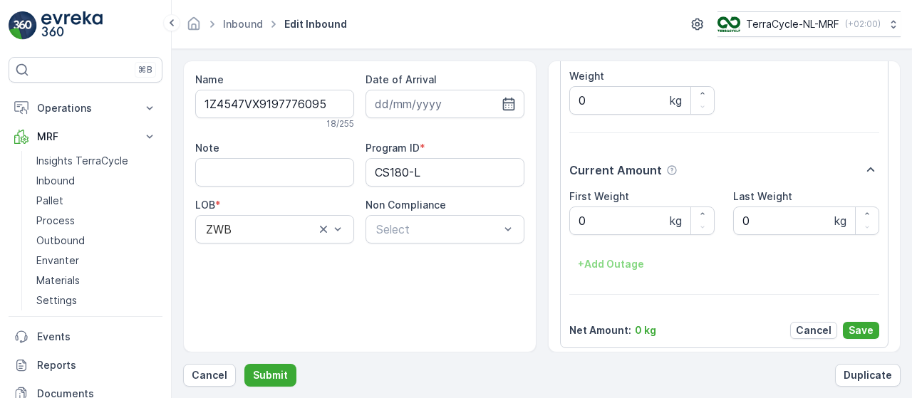
scroll to position [237, 0]
click at [627, 216] on Weight "0" at bounding box center [643, 219] width 146 height 29
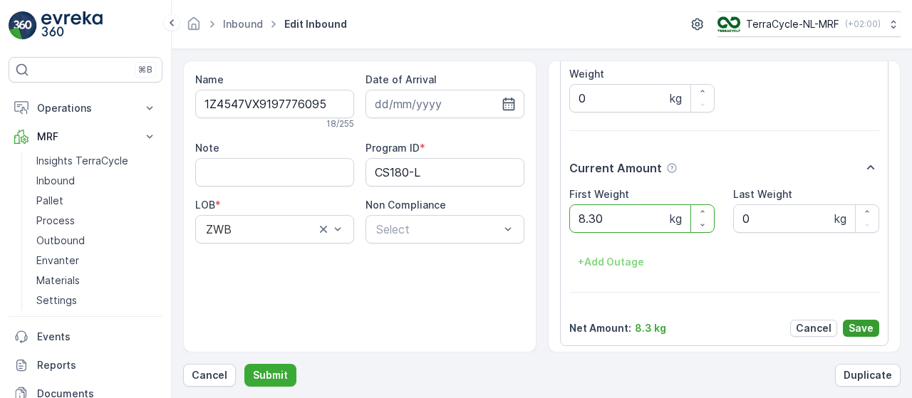
type Weight "8.30"
click at [858, 329] on p "Save" at bounding box center [861, 328] width 25 height 14
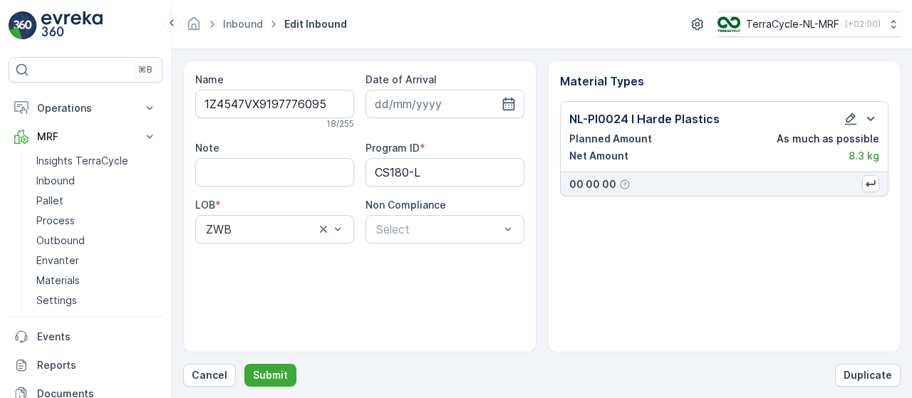
scroll to position [0, 0]
click at [508, 108] on icon "button" at bounding box center [509, 104] width 14 height 14
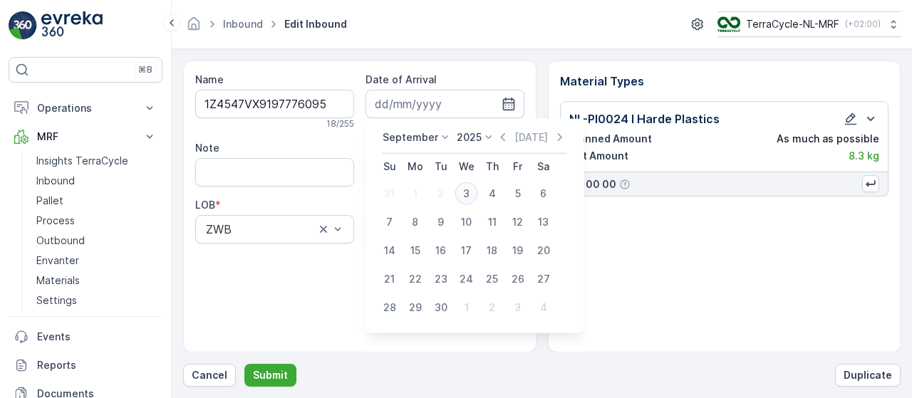
click at [468, 190] on div "3" at bounding box center [466, 193] width 23 height 23
type input "03.09.2025"
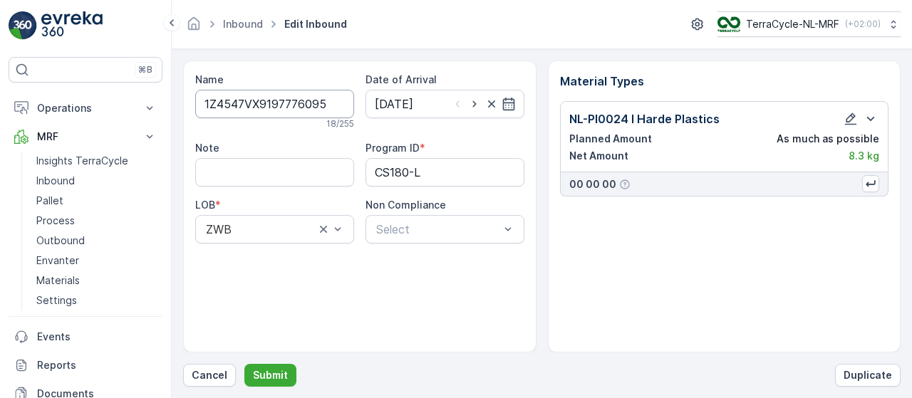
click at [276, 96] on input "1Z4547VX9197776095" at bounding box center [274, 104] width 159 height 29
click at [277, 374] on p "Submit" at bounding box center [270, 376] width 35 height 14
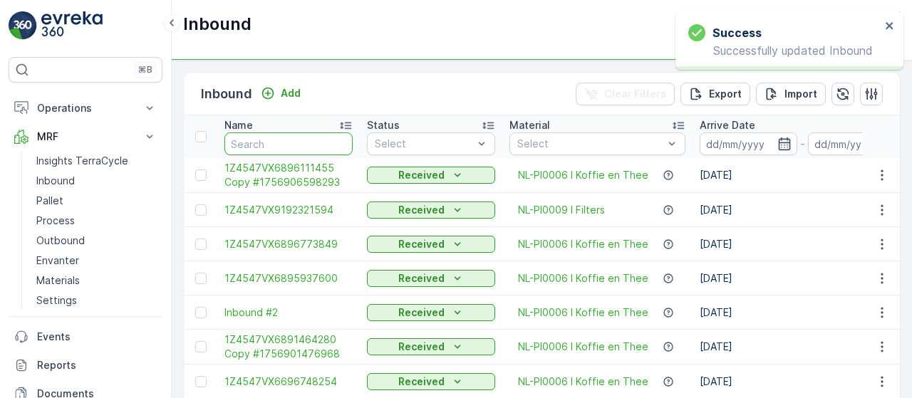
click at [252, 147] on input "text" at bounding box center [289, 144] width 128 height 23
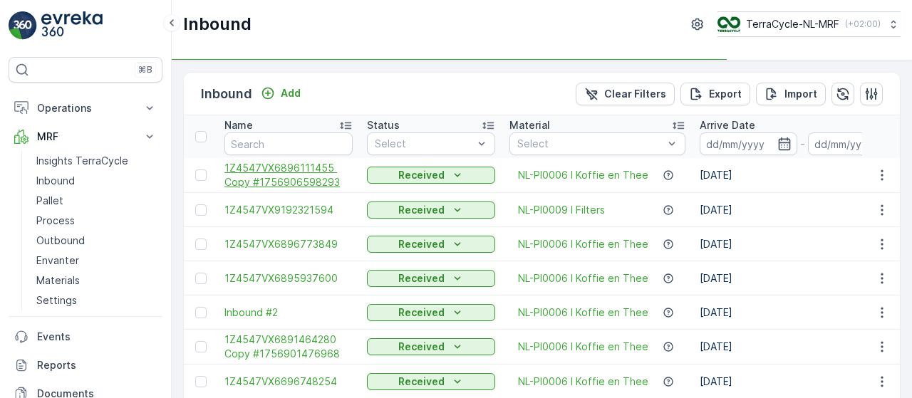
type input "1Z4547VX9197776095"
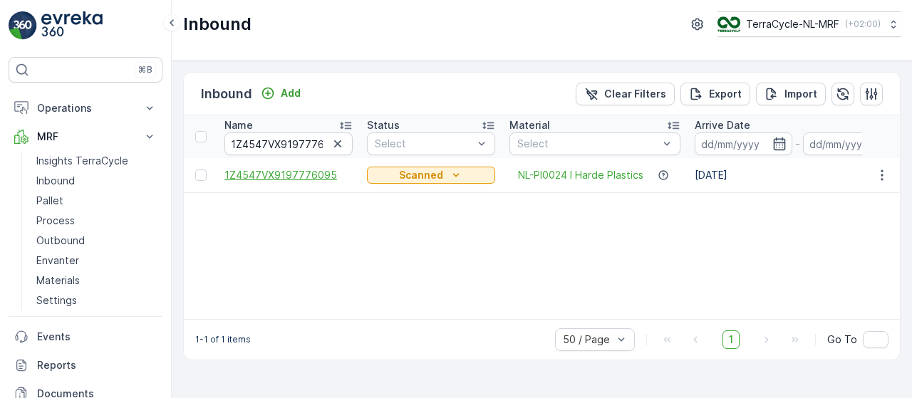
click at [314, 177] on span "1Z4547VX9197776095" at bounding box center [289, 175] width 128 height 14
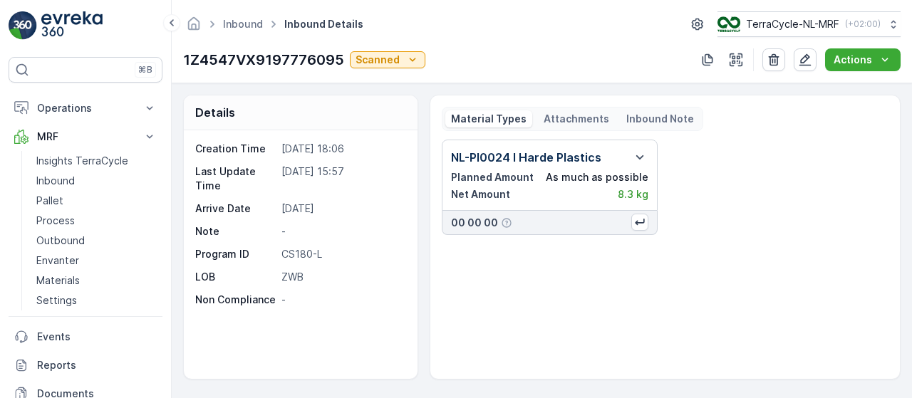
scroll to position [251, 0]
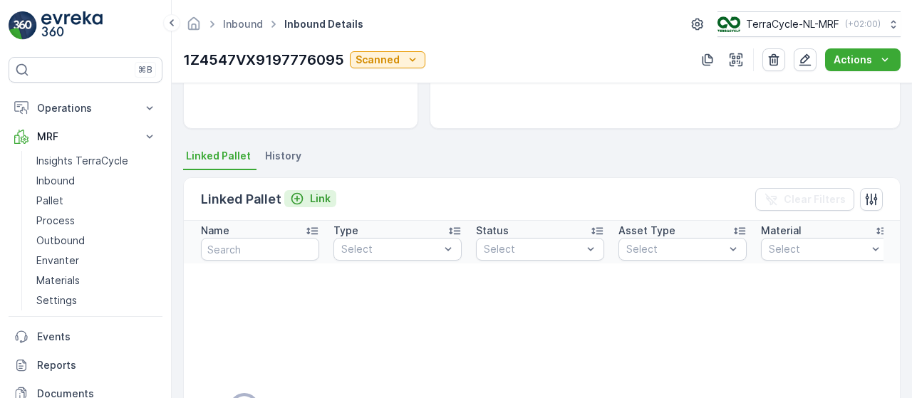
click at [325, 198] on p "Link" at bounding box center [320, 199] width 21 height 14
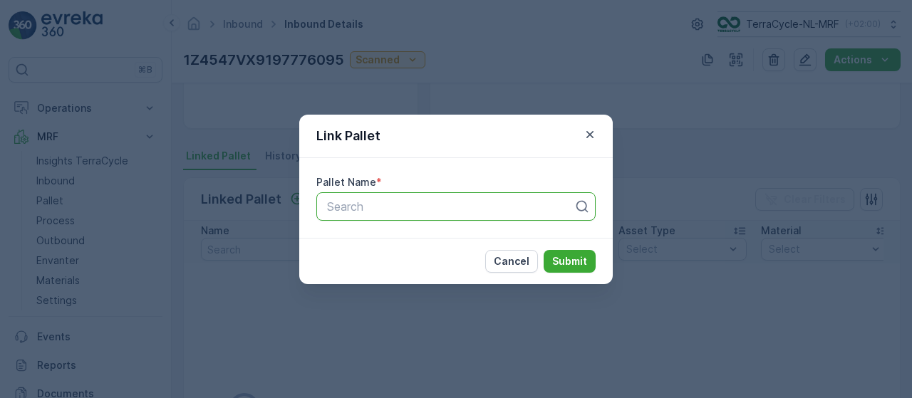
click at [359, 207] on div at bounding box center [450, 206] width 249 height 13
type input "103"
click at [451, 242] on div "Pallet_NL #103" at bounding box center [456, 241] width 262 height 13
click at [573, 264] on p "Submit" at bounding box center [569, 261] width 35 height 14
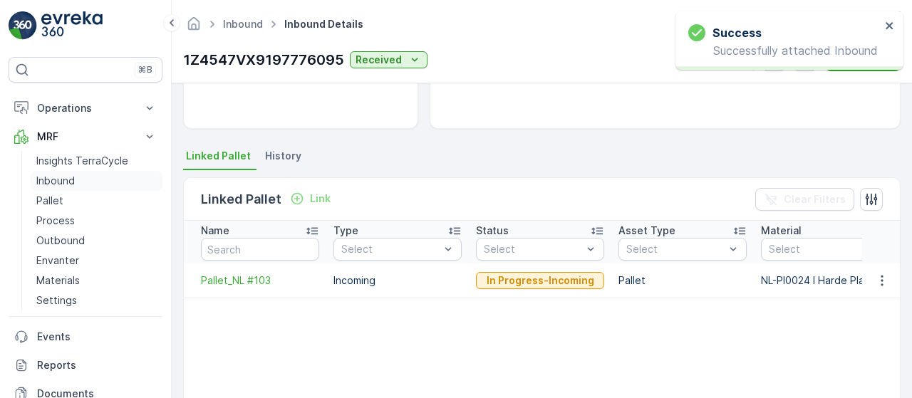
click at [93, 175] on link "Inbound" at bounding box center [97, 181] width 132 height 20
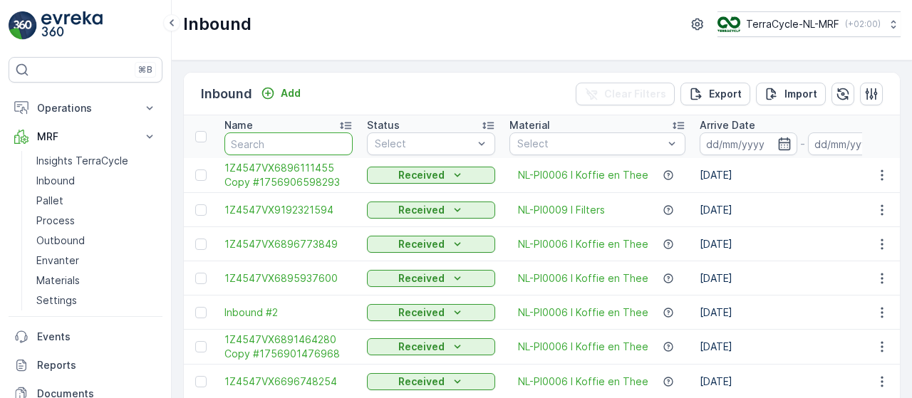
click at [299, 135] on input "text" at bounding box center [289, 144] width 128 height 23
type input "3"
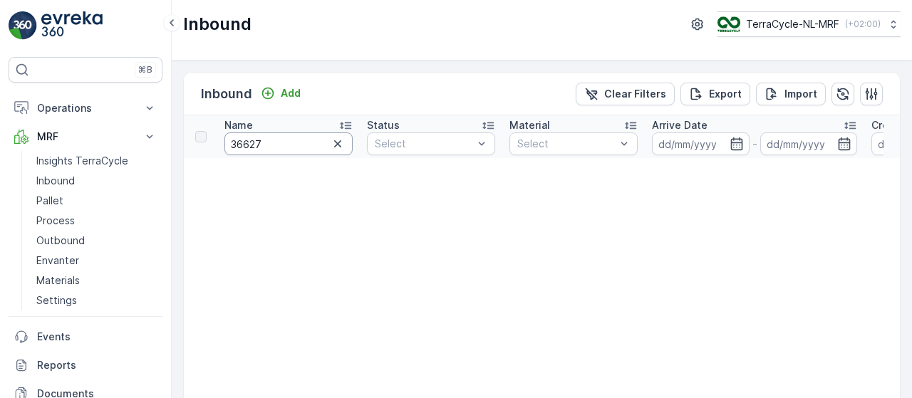
click at [246, 141] on input "36627" at bounding box center [289, 144] width 128 height 23
type input "3627"
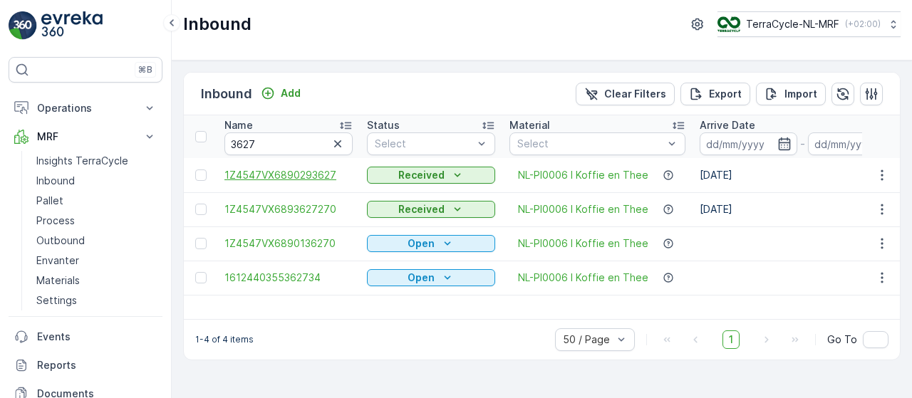
click at [311, 175] on span "1Z4547VX6890293627" at bounding box center [289, 175] width 128 height 14
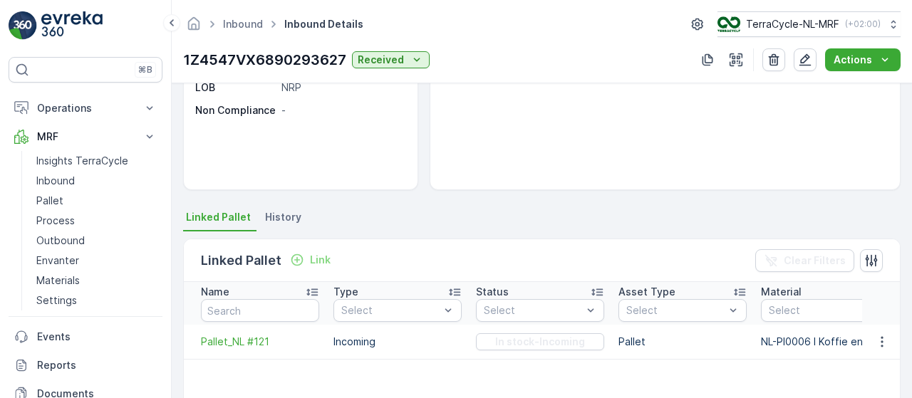
scroll to position [227, 0]
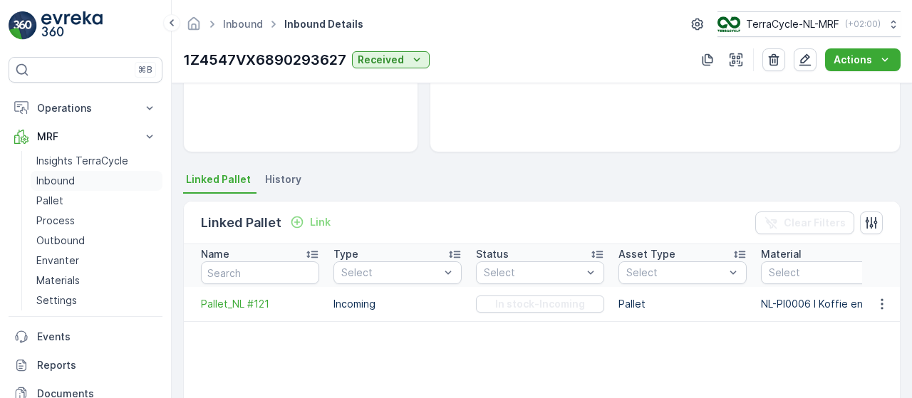
click at [78, 177] on link "Inbound" at bounding box center [97, 181] width 132 height 20
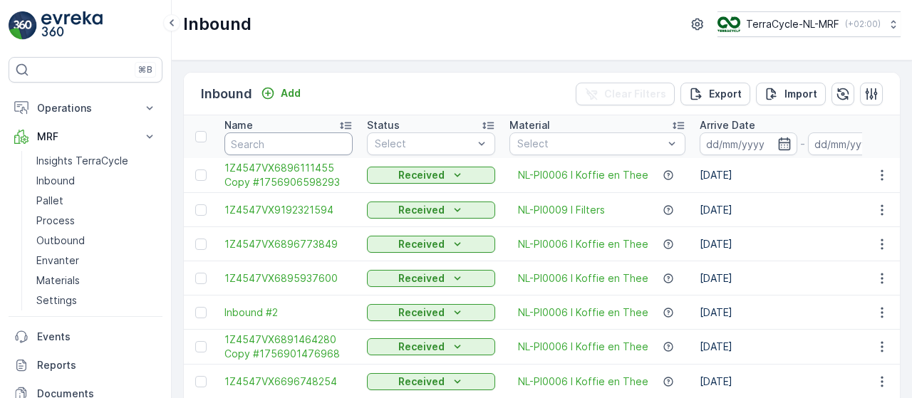
click at [260, 146] on input "text" at bounding box center [289, 144] width 128 height 23
type input "9746"
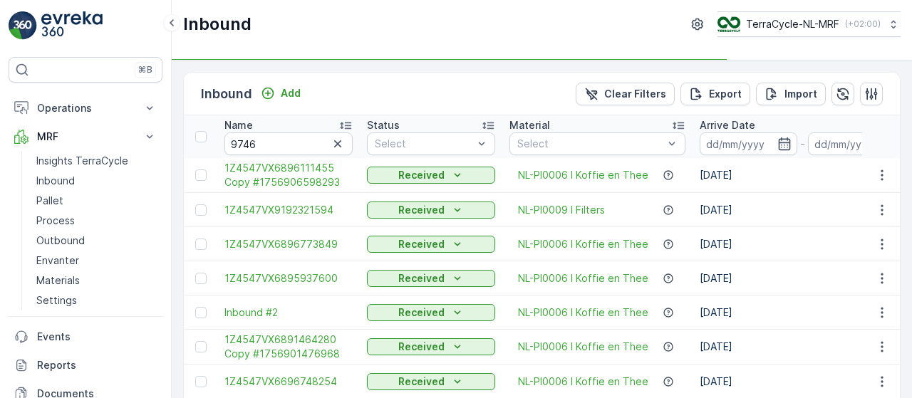
click at [260, 146] on input "9746" at bounding box center [289, 144] width 128 height 23
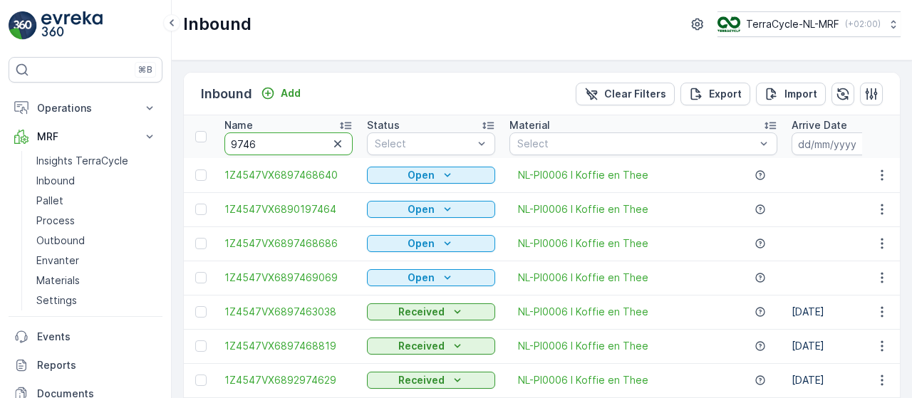
click at [277, 145] on input "9746" at bounding box center [289, 144] width 128 height 23
type input "97468819"
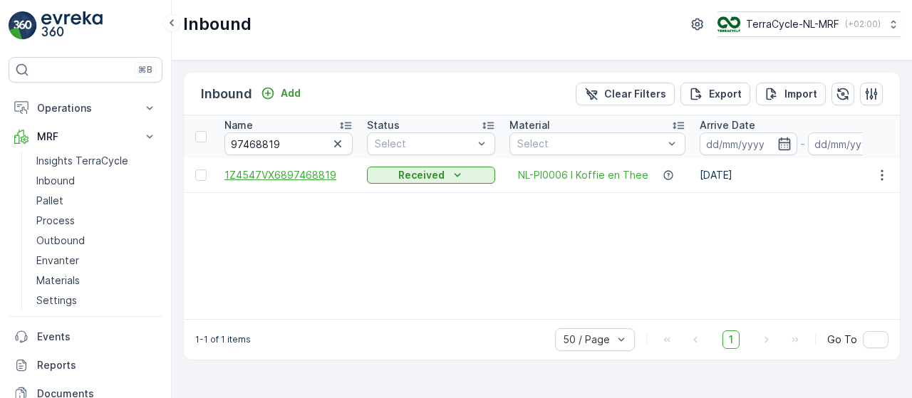
click at [302, 173] on span "1Z4547VX6897468819" at bounding box center [289, 175] width 128 height 14
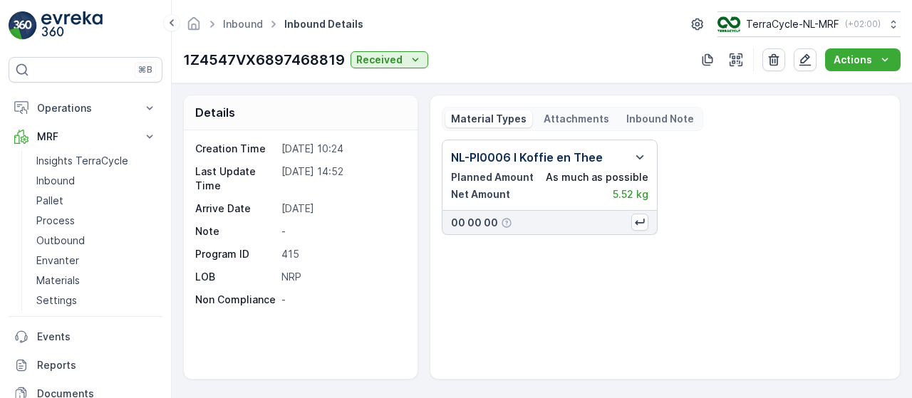
scroll to position [297, 0]
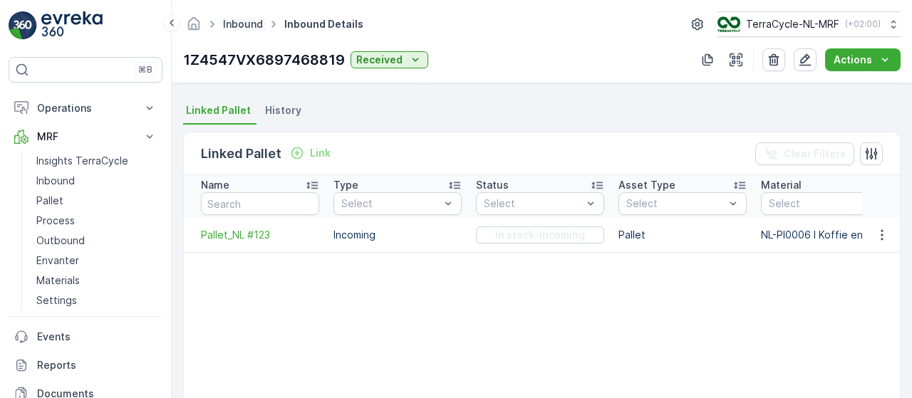
click at [249, 23] on link "Inbound" at bounding box center [243, 24] width 40 height 12
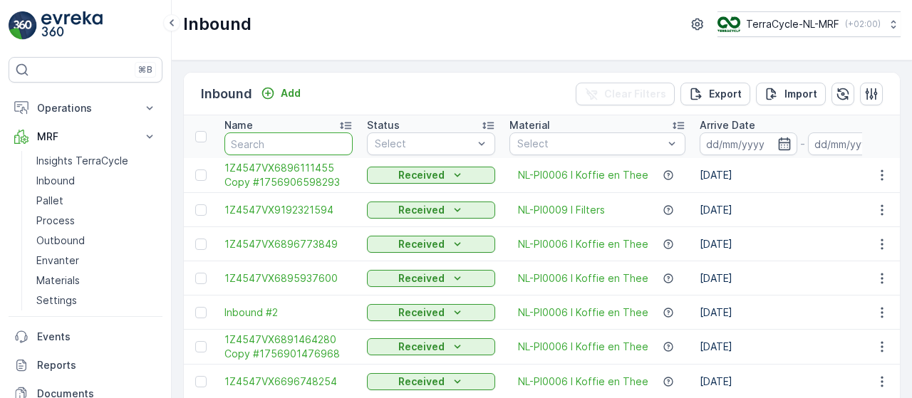
type input "9"
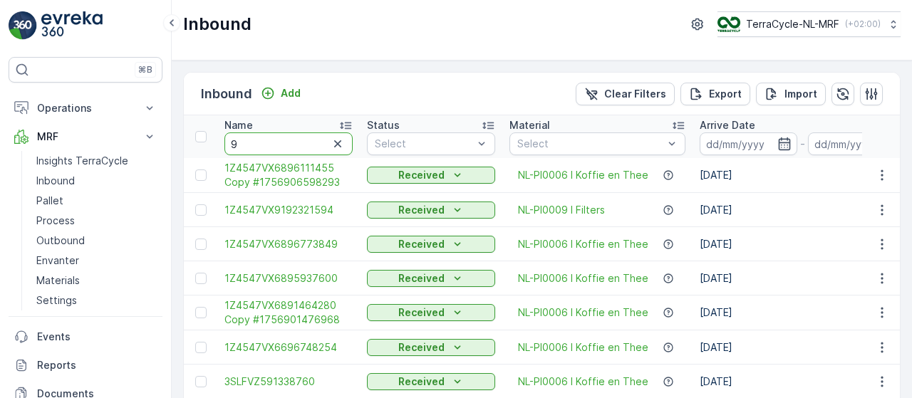
click at [269, 143] on input "9" at bounding box center [289, 144] width 128 height 23
type input "911"
type input "9110"
click at [271, 142] on input "9110" at bounding box center [289, 144] width 128 height 23
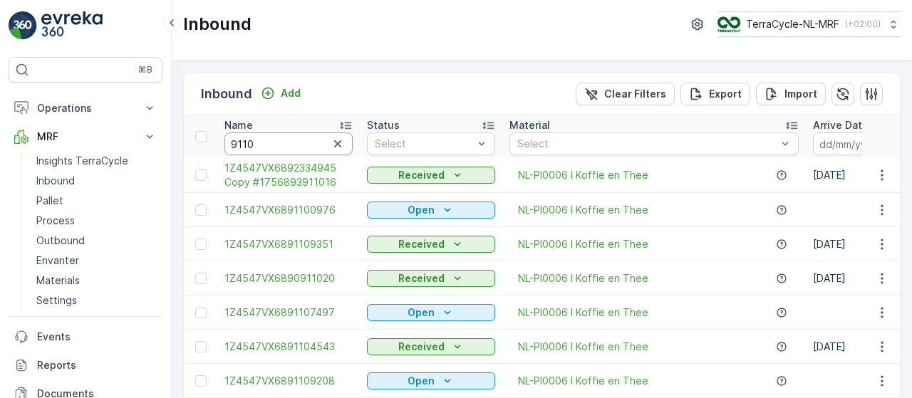
click at [271, 142] on input "9110" at bounding box center [289, 144] width 128 height 23
type input "91104294"
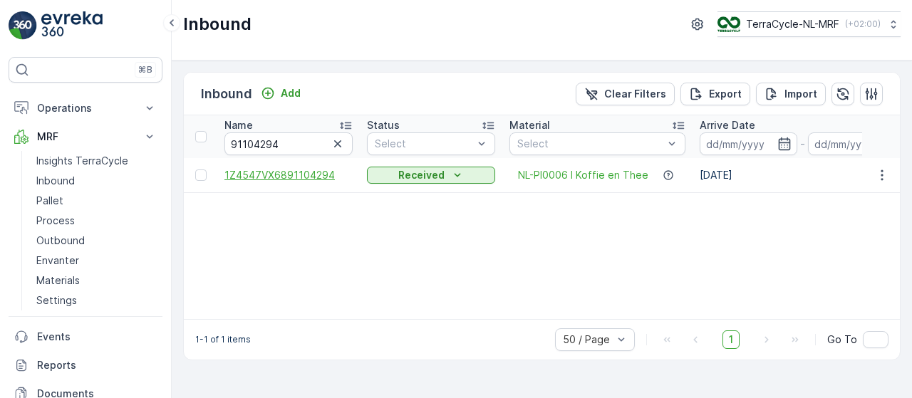
click at [309, 175] on span "1Z4547VX6891104294" at bounding box center [289, 175] width 128 height 14
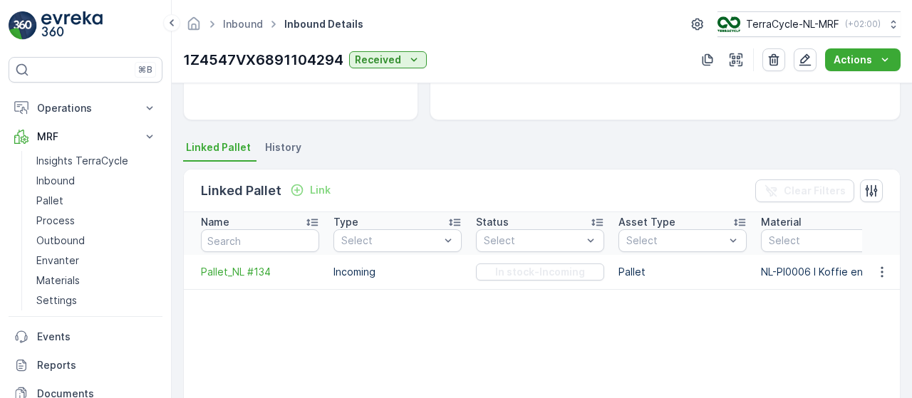
scroll to position [261, 0]
click at [74, 196] on link "Pallet" at bounding box center [97, 201] width 132 height 20
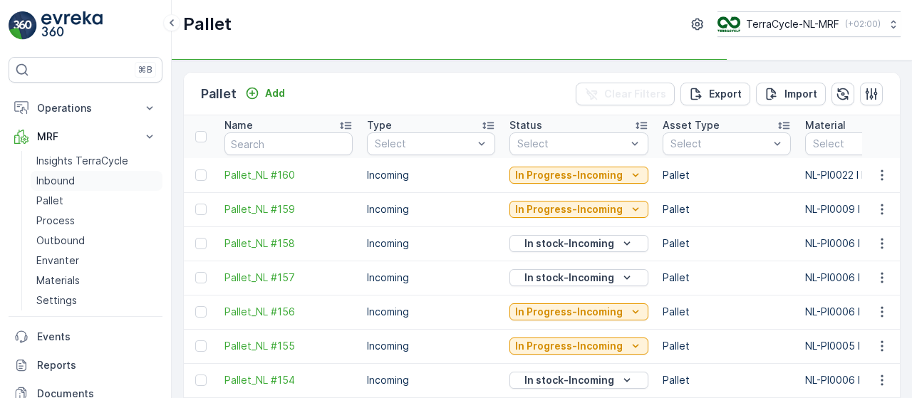
click at [100, 177] on link "Inbound" at bounding box center [97, 181] width 132 height 20
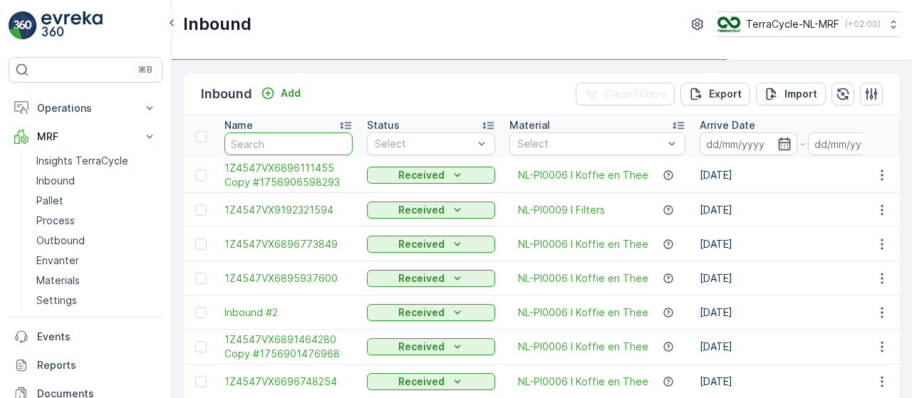
click at [296, 143] on input "text" at bounding box center [289, 144] width 128 height 23
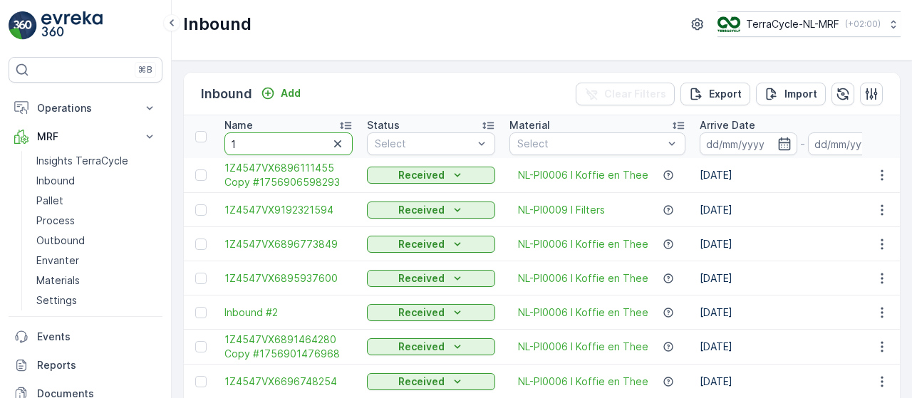
type input "15"
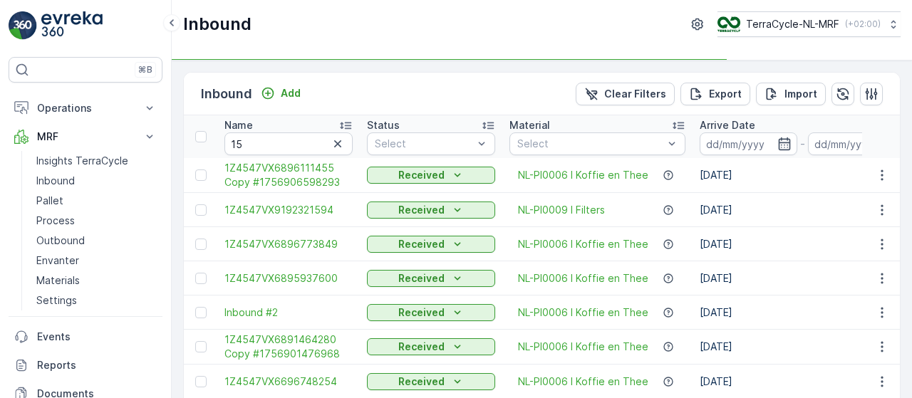
click at [296, 143] on input "15" at bounding box center [289, 144] width 128 height 23
type input "1576"
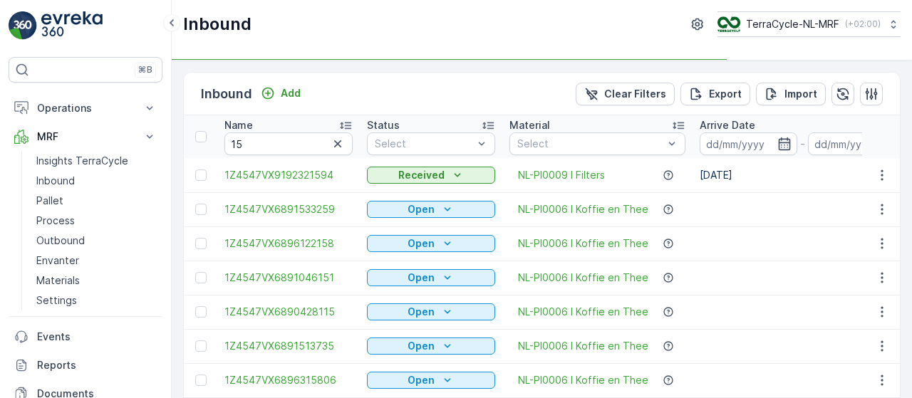
type input "1576"
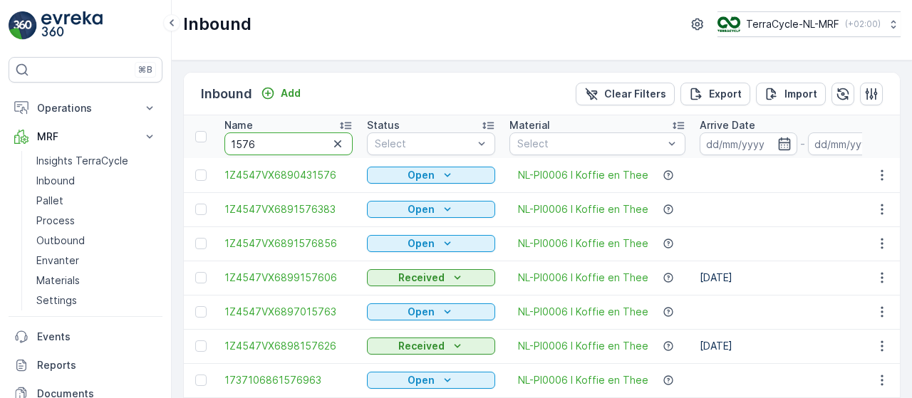
click at [296, 143] on input "1576" at bounding box center [289, 144] width 128 height 23
type input "157626"
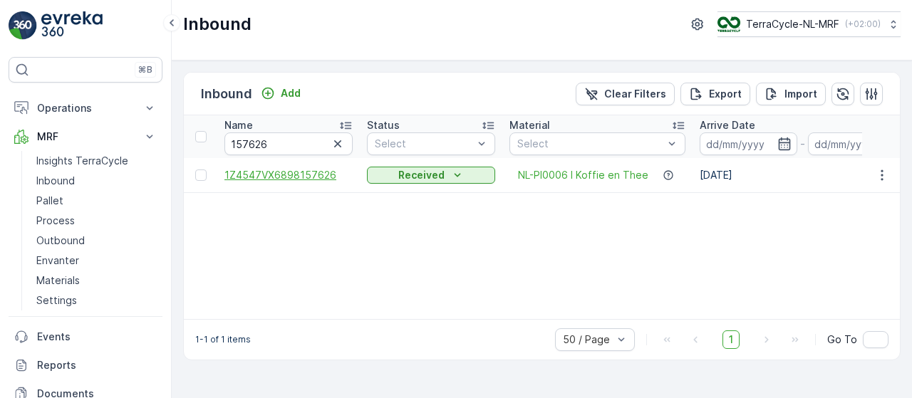
click at [309, 175] on span "1Z4547VX6898157626" at bounding box center [289, 175] width 128 height 14
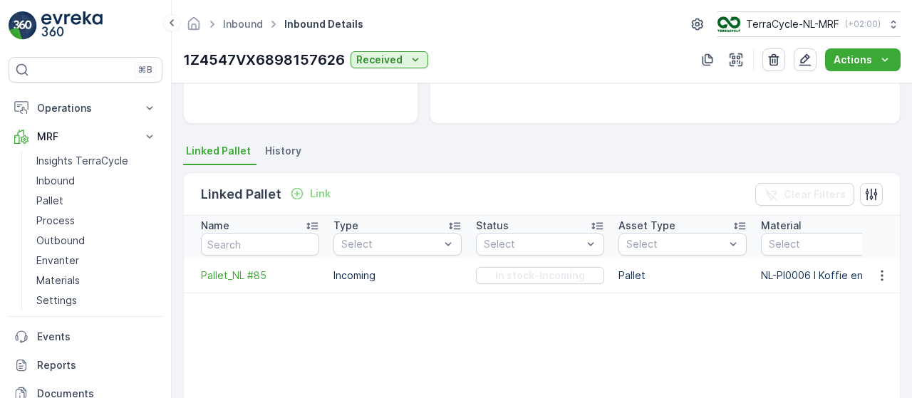
scroll to position [257, 0]
click at [63, 177] on p "Inbound" at bounding box center [55, 181] width 38 height 14
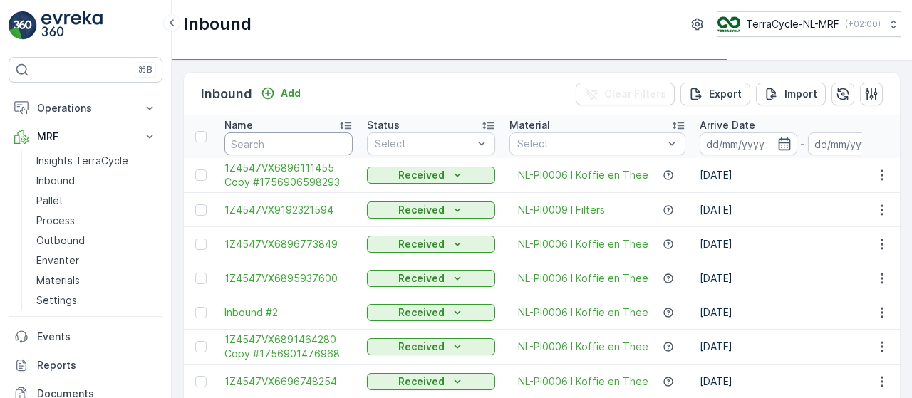
click at [281, 144] on input "text" at bounding box center [289, 144] width 128 height 23
click at [281, 144] on input "97" at bounding box center [289, 144] width 128 height 23
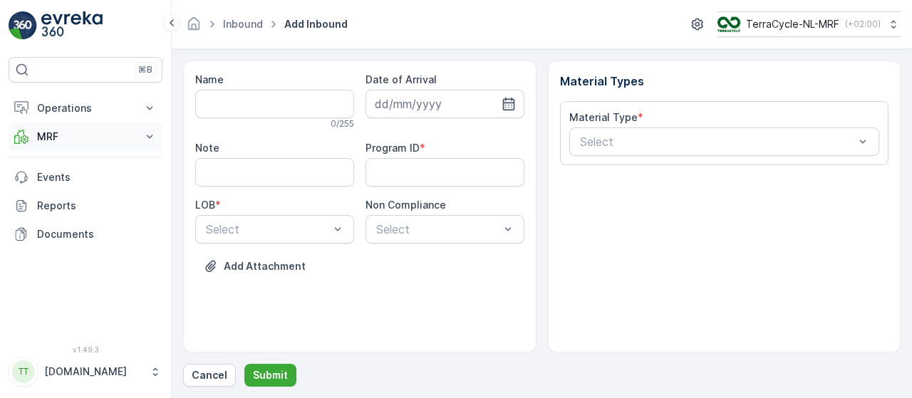
click at [146, 135] on icon at bounding box center [150, 137] width 14 height 14
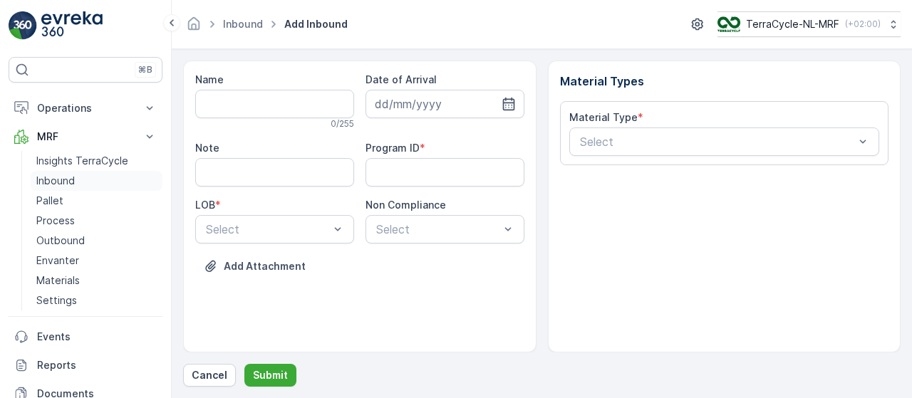
click at [98, 179] on link "Inbound" at bounding box center [97, 181] width 132 height 20
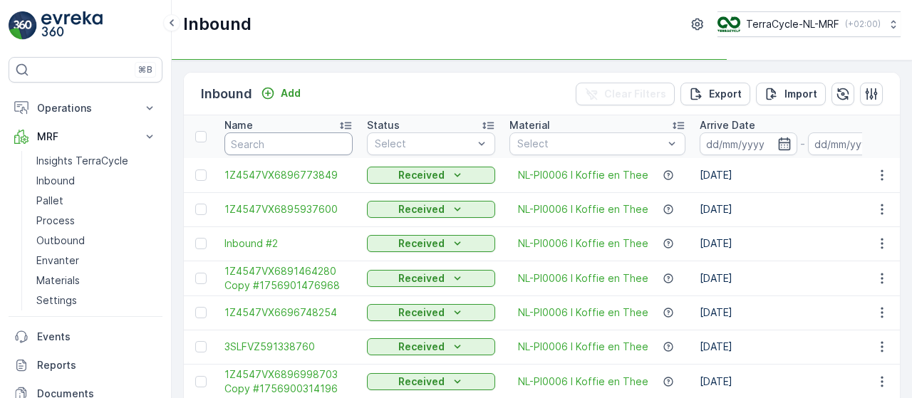
click at [298, 145] on input "text" at bounding box center [289, 144] width 128 height 23
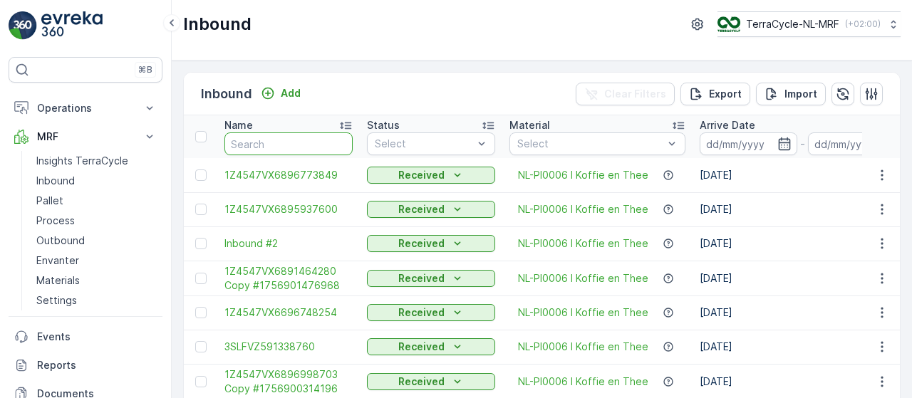
click at [298, 145] on input "text" at bounding box center [289, 144] width 128 height 23
type input "9898"
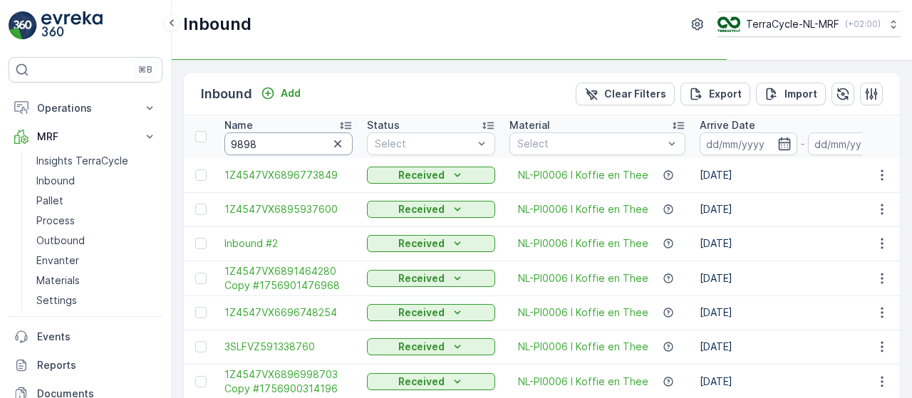
click at [298, 145] on input "9898" at bounding box center [289, 144] width 128 height 23
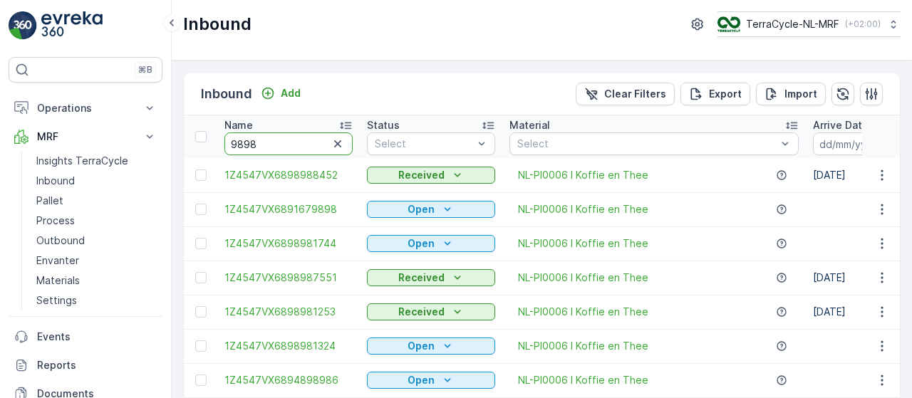
click at [298, 145] on input "9898" at bounding box center [289, 144] width 128 height 23
type input "989827"
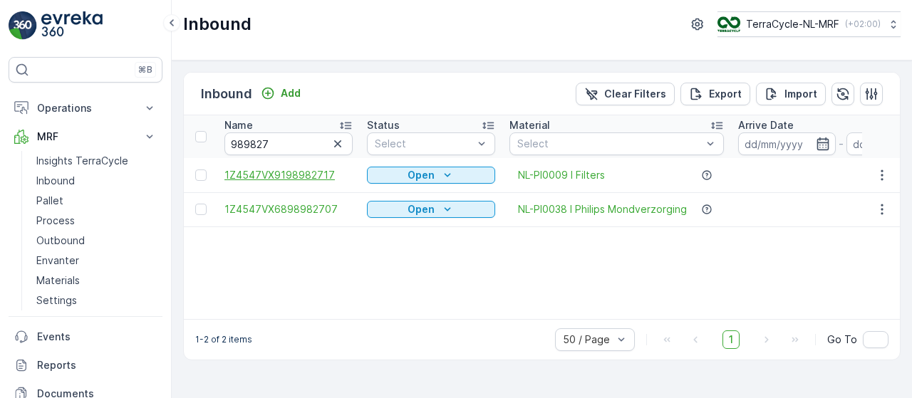
click at [304, 172] on span "1Z4547VX9198982717" at bounding box center [289, 175] width 128 height 14
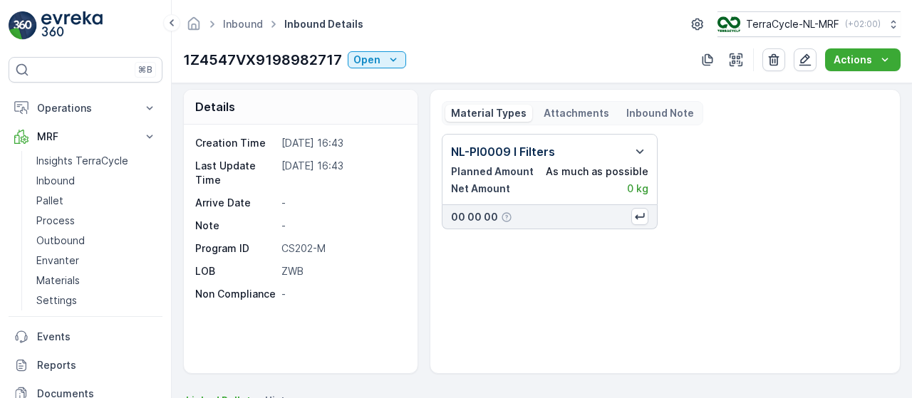
scroll to position [4, 0]
click at [805, 62] on icon "button" at bounding box center [806, 60] width 12 height 12
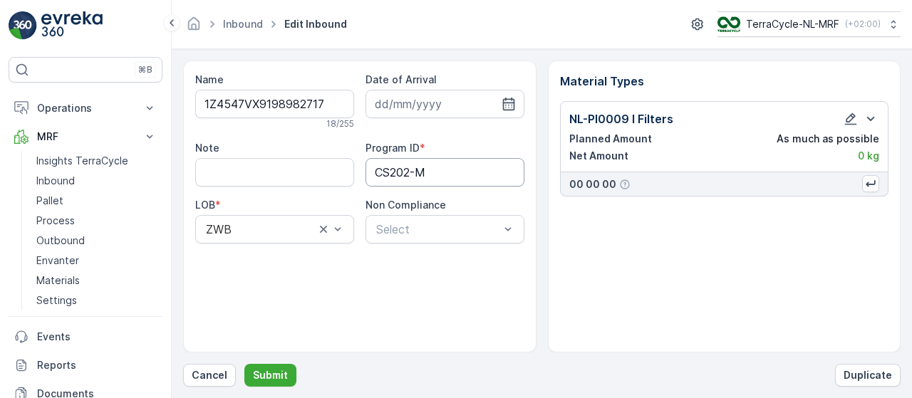
click at [433, 170] on ID "CS202-M" at bounding box center [445, 172] width 159 height 29
click at [433, 170] on ID "CS202-S" at bounding box center [445, 172] width 159 height 29
type ID "CS202-S"
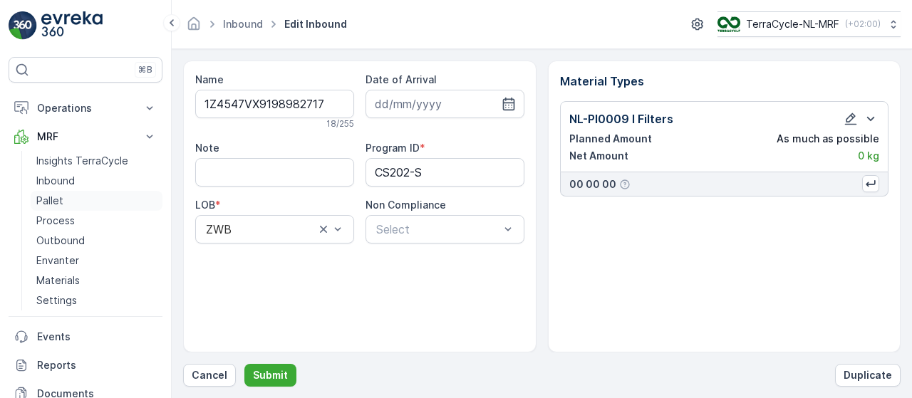
click at [83, 199] on link "Pallet" at bounding box center [97, 201] width 132 height 20
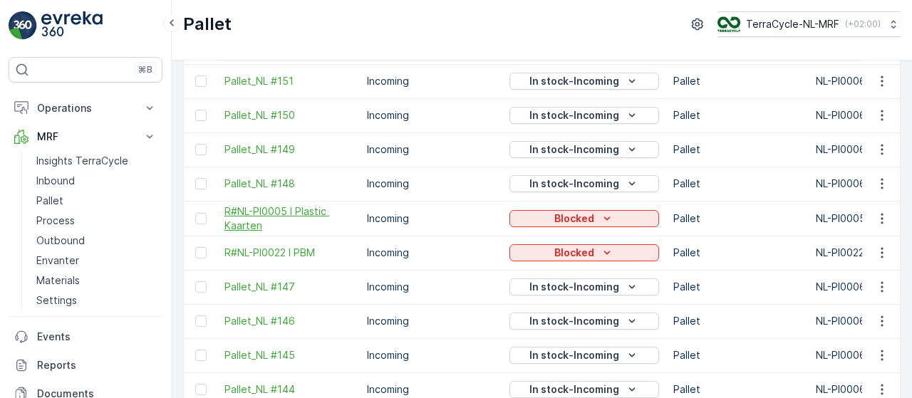
click at [264, 210] on span "R#NL-PI0005 I Plastic Kaarten" at bounding box center [289, 219] width 128 height 29
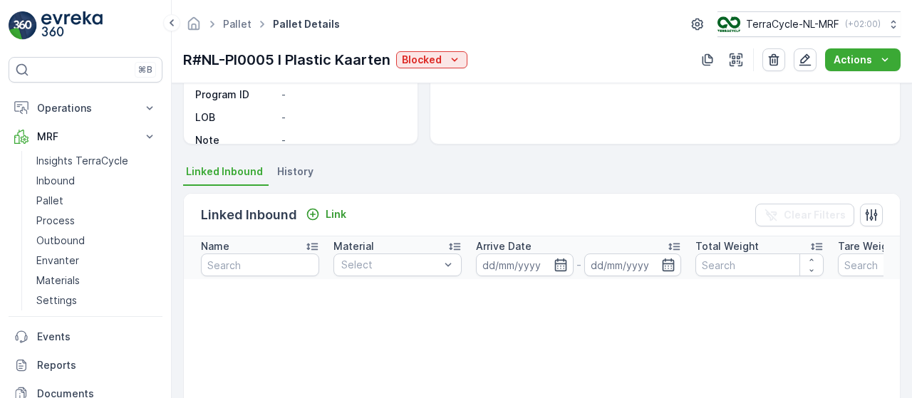
scroll to position [233, 0]
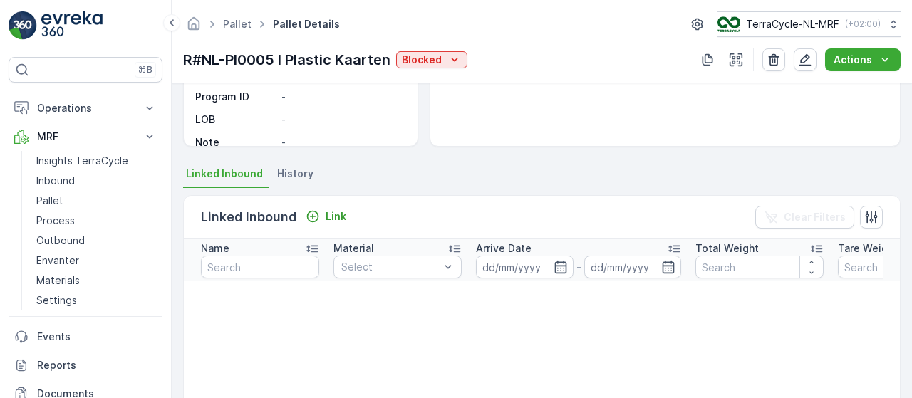
click at [326, 56] on p "R#NL-PI0005 I Plastic Kaarten" at bounding box center [286, 59] width 207 height 21
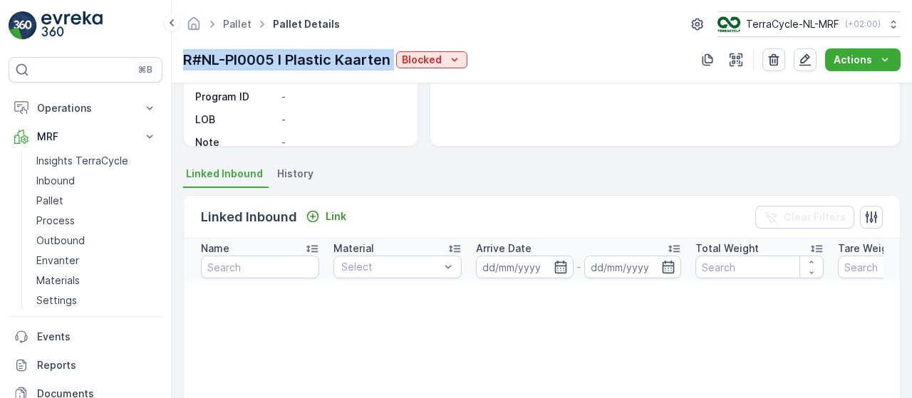
click at [326, 56] on p "R#NL-PI0005 I Plastic Kaarten" at bounding box center [286, 59] width 207 height 21
copy p "R#NL-PI0005 I Plastic Kaarten"
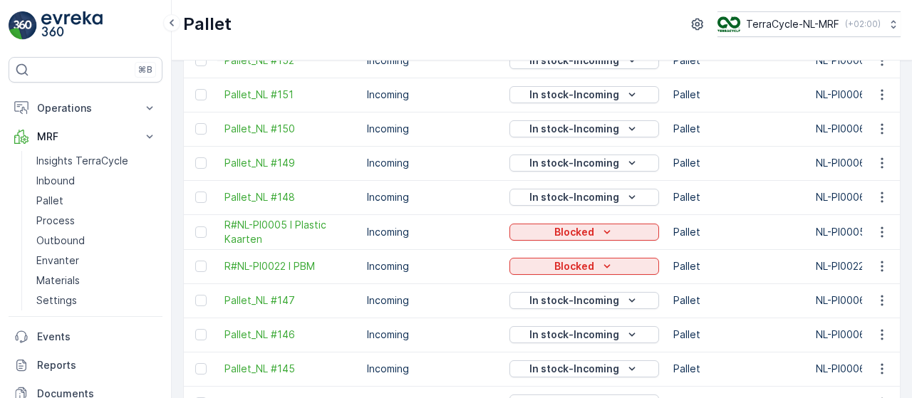
scroll to position [355, 0]
click at [301, 264] on span "R#NL-PI0022 I PBM" at bounding box center [289, 266] width 128 height 14
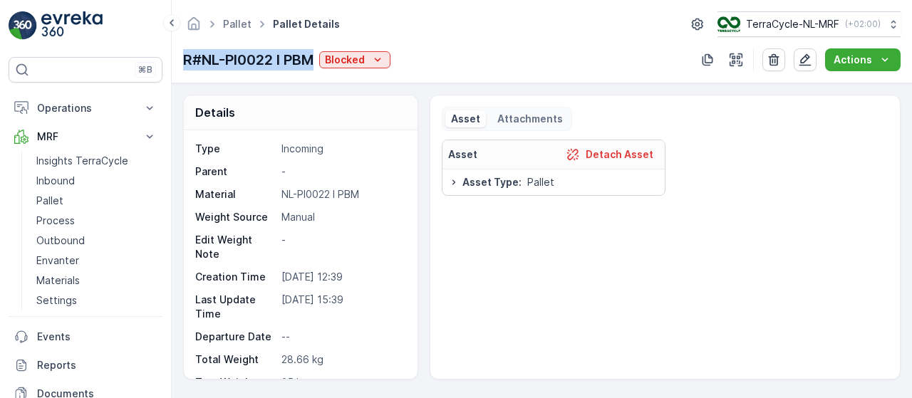
drag, startPoint x: 318, startPoint y: 61, endPoint x: 182, endPoint y: 55, distance: 136.3
click at [182, 55] on div "Pallet Pallet Details TerraCycle-NL-MRF ( +02:00 ) R#NL-PI0022 I PBM Blocked Ac…" at bounding box center [542, 41] width 741 height 83
copy p "R#NL-PI0022 I PBM"
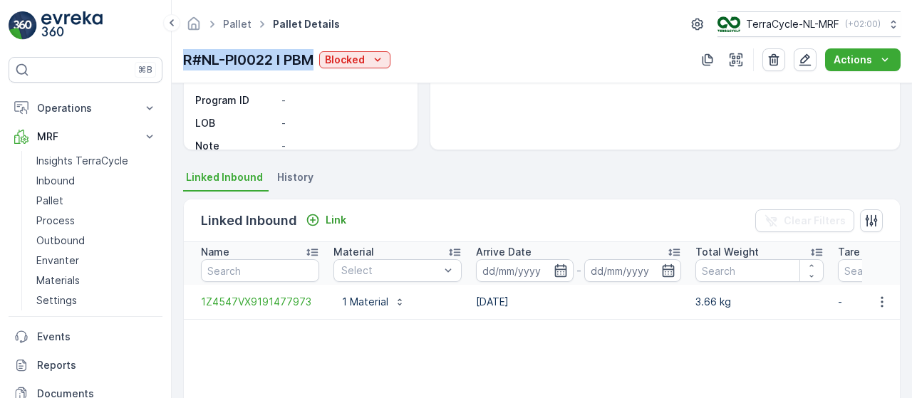
scroll to position [230, 0]
click at [295, 298] on span "1Z4547VX9191477973" at bounding box center [260, 301] width 118 height 14
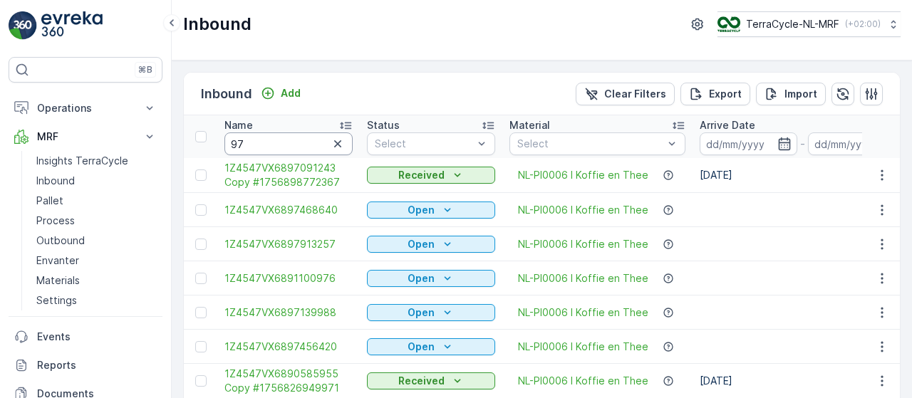
click at [275, 143] on input "97" at bounding box center [289, 144] width 128 height 23
type input "979419"
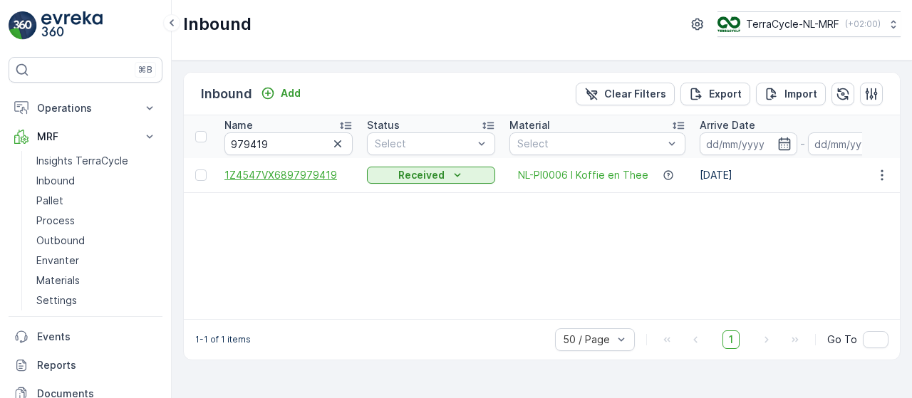
click at [286, 171] on span "1Z4547VX6897979419" at bounding box center [289, 175] width 128 height 14
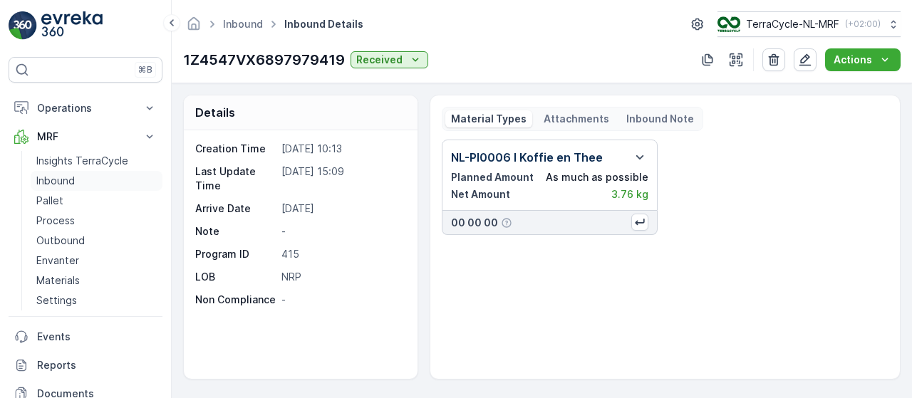
click at [85, 177] on link "Inbound" at bounding box center [97, 181] width 132 height 20
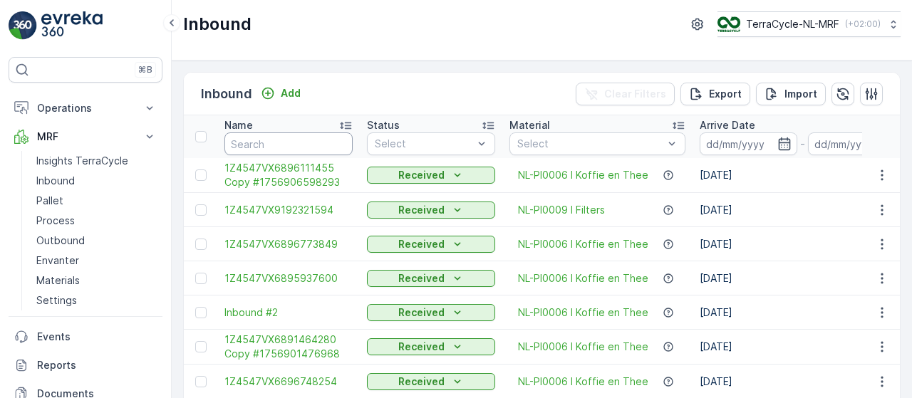
click at [279, 139] on input "text" at bounding box center [289, 144] width 128 height 23
click at [269, 143] on input "text" at bounding box center [289, 144] width 128 height 23
type input "85"
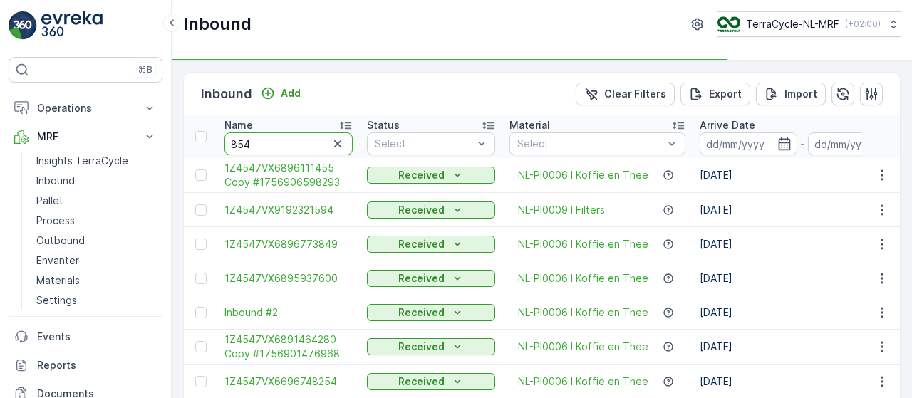
type input "8540"
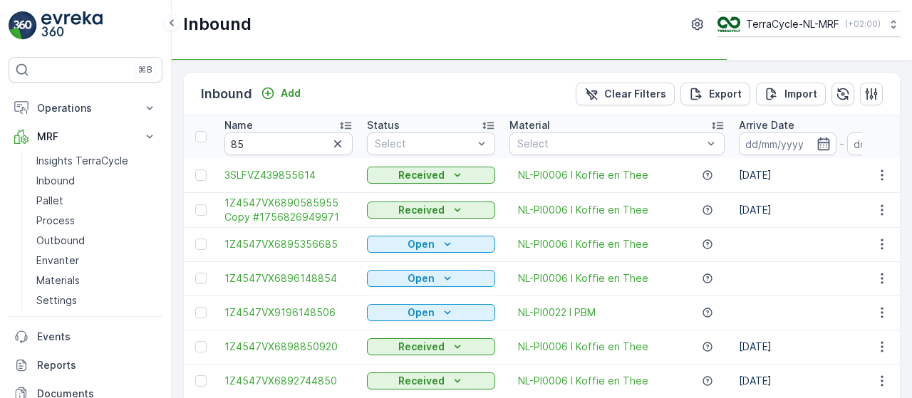
click at [269, 143] on input "85" at bounding box center [289, 144] width 128 height 23
type input "8540"
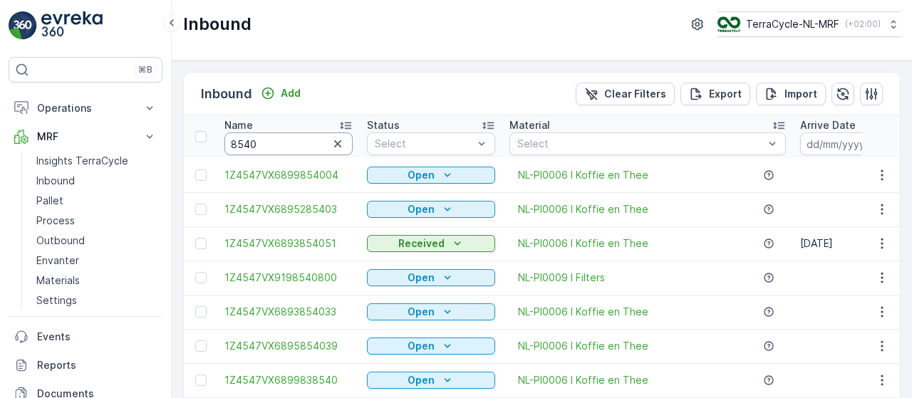
click at [269, 143] on input "8540" at bounding box center [289, 144] width 128 height 23
type input "854051"
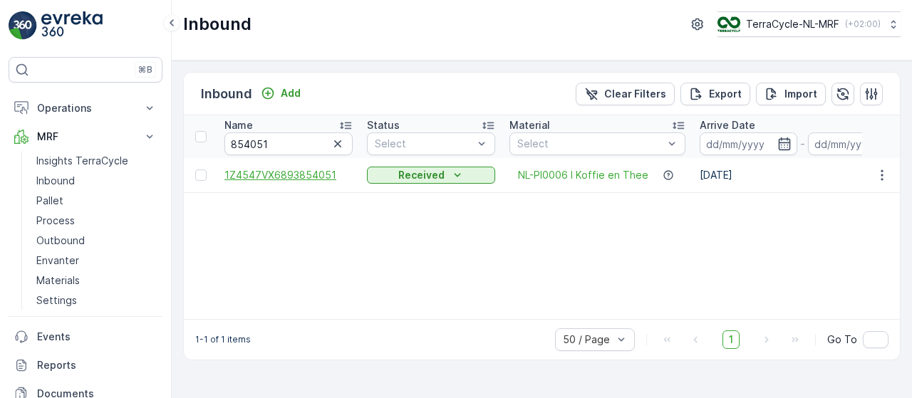
click at [277, 174] on span "1Z4547VX6893854051" at bounding box center [289, 175] width 128 height 14
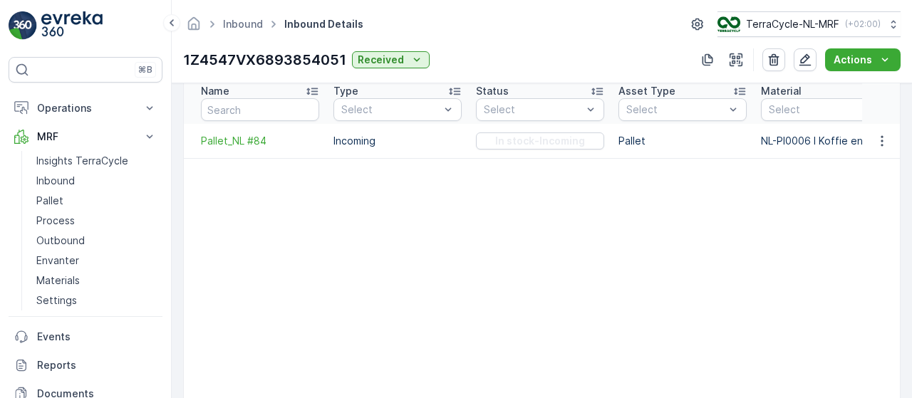
scroll to position [369, 0]
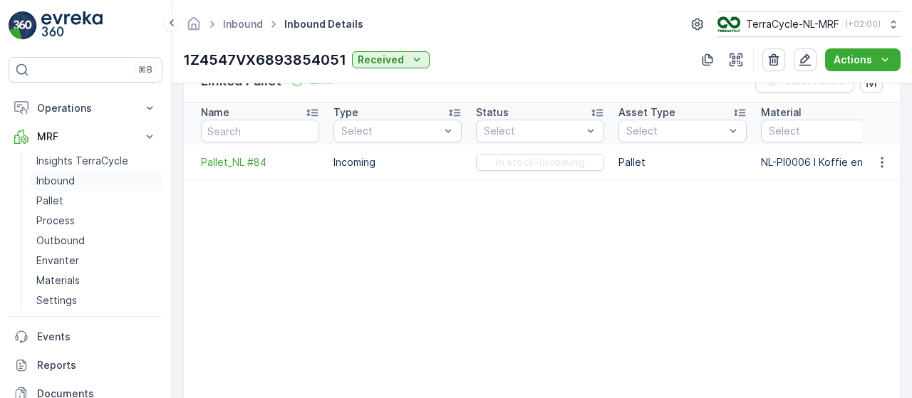
click at [111, 181] on link "Inbound" at bounding box center [97, 181] width 132 height 20
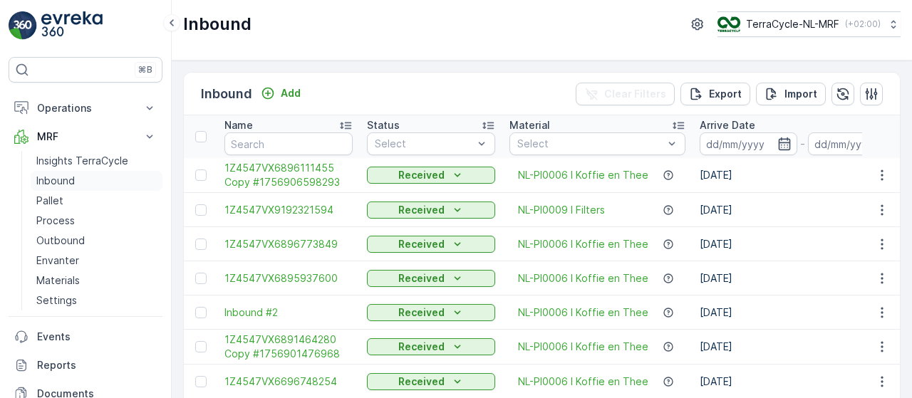
click at [84, 177] on link "Inbound" at bounding box center [97, 181] width 132 height 20
click at [278, 140] on input "text" at bounding box center [289, 144] width 128 height 23
type input "9169"
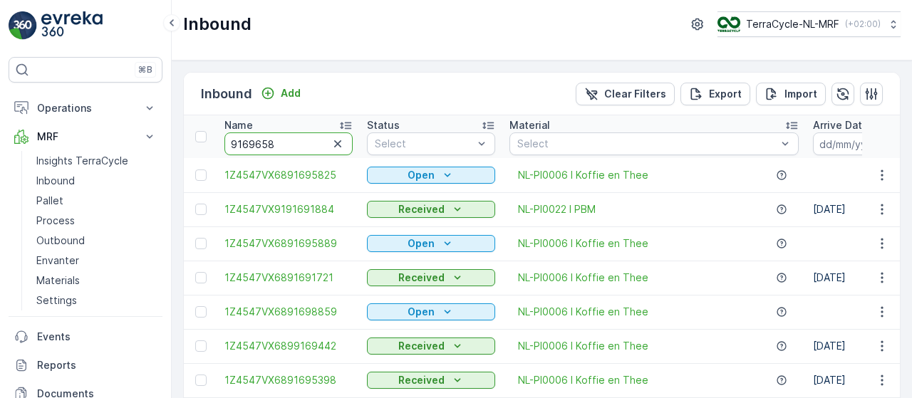
type input "91696586"
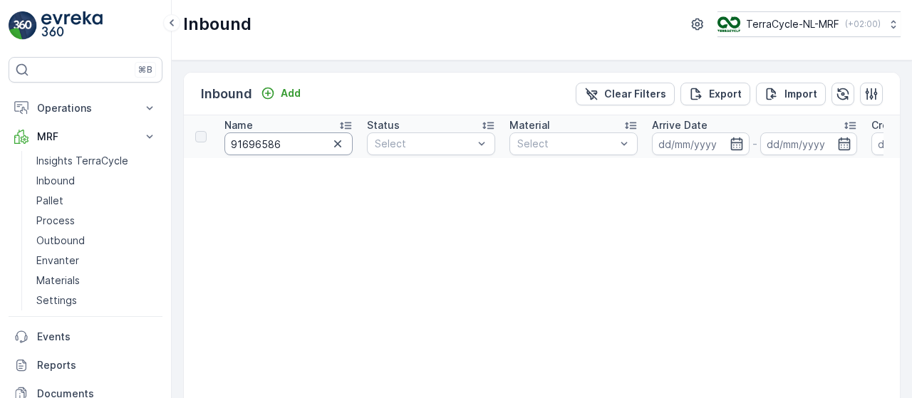
click at [246, 140] on input "91696586" at bounding box center [289, 144] width 128 height 23
click at [287, 89] on p "Add" at bounding box center [291, 93] width 20 height 14
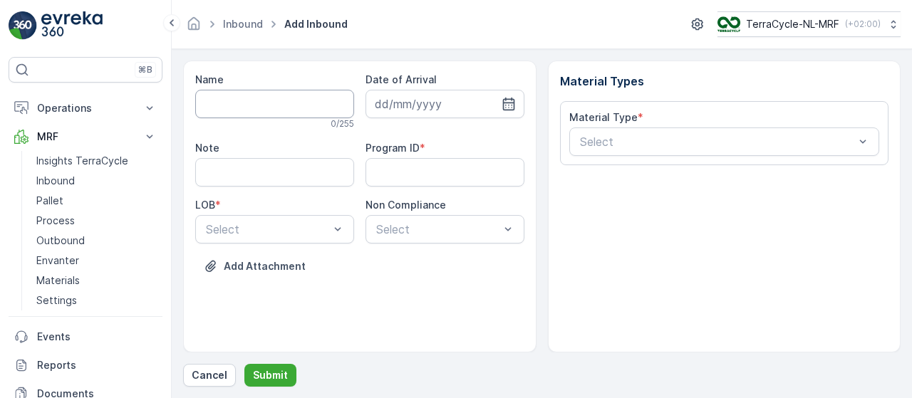
click at [295, 105] on input "Name" at bounding box center [274, 104] width 159 height 29
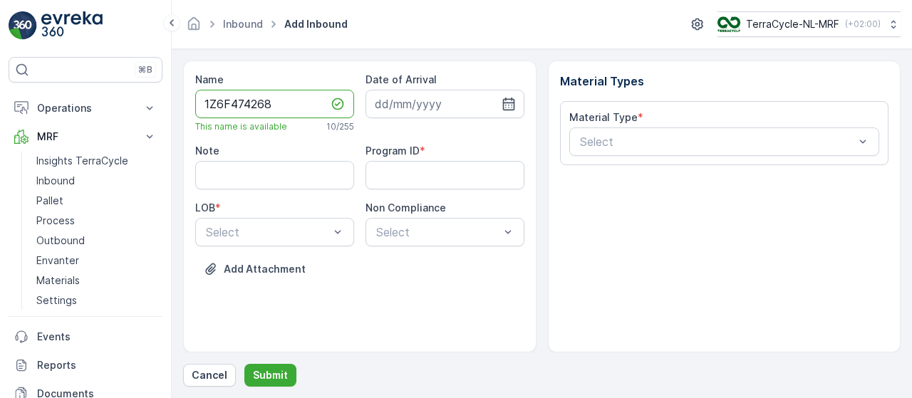
paste input "91696586"
type input "1Z6F47426891696586"
click at [406, 100] on input at bounding box center [445, 104] width 159 height 29
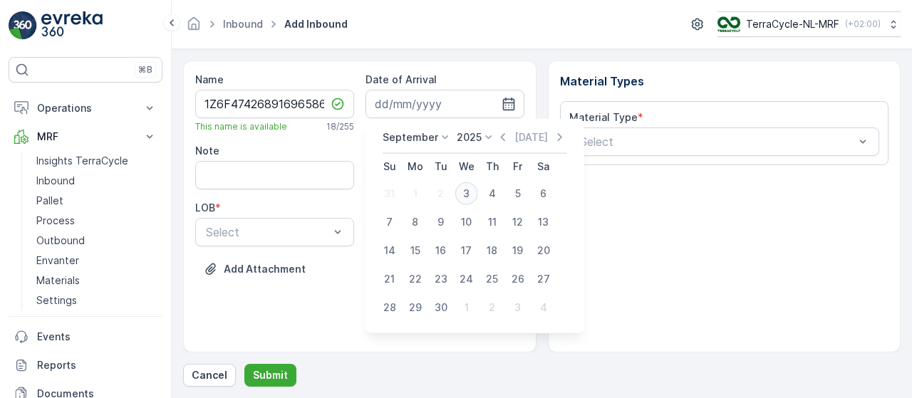
click at [468, 195] on div "3" at bounding box center [466, 193] width 23 height 23
type input "[DATE]"
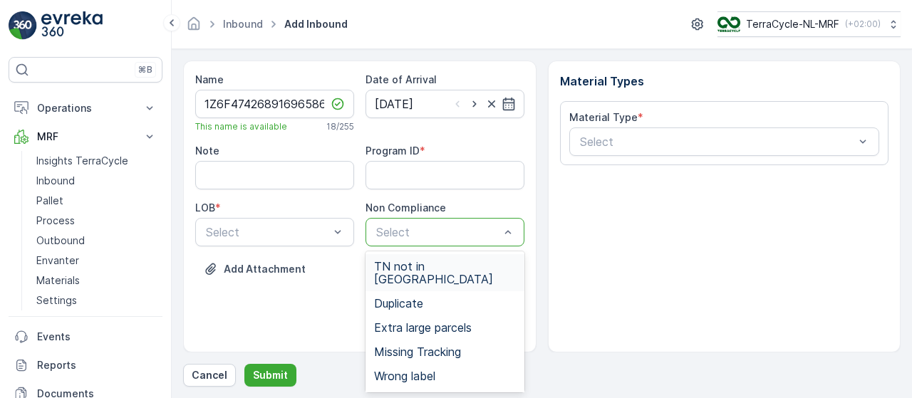
click at [453, 270] on span "TN not in [GEOGRAPHIC_DATA]" at bounding box center [445, 273] width 142 height 26
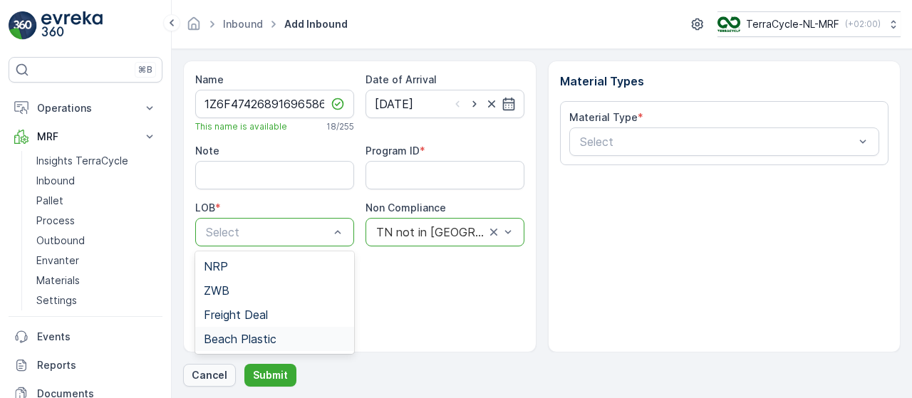
click at [207, 376] on p "Cancel" at bounding box center [210, 376] width 36 height 14
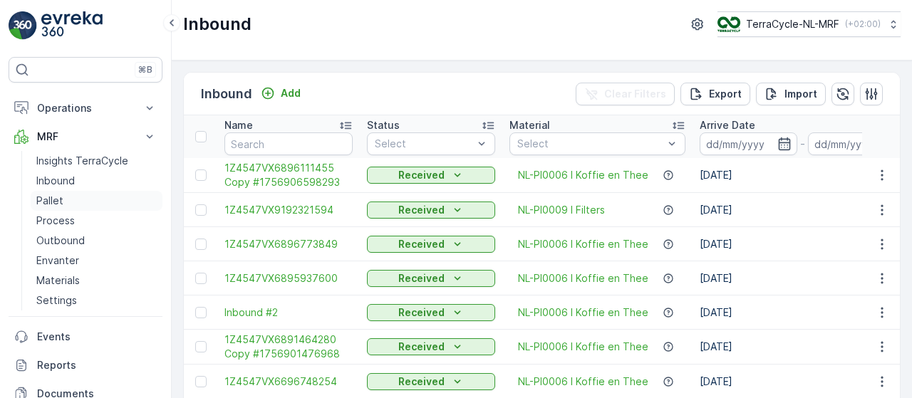
click at [66, 203] on link "Pallet" at bounding box center [97, 201] width 132 height 20
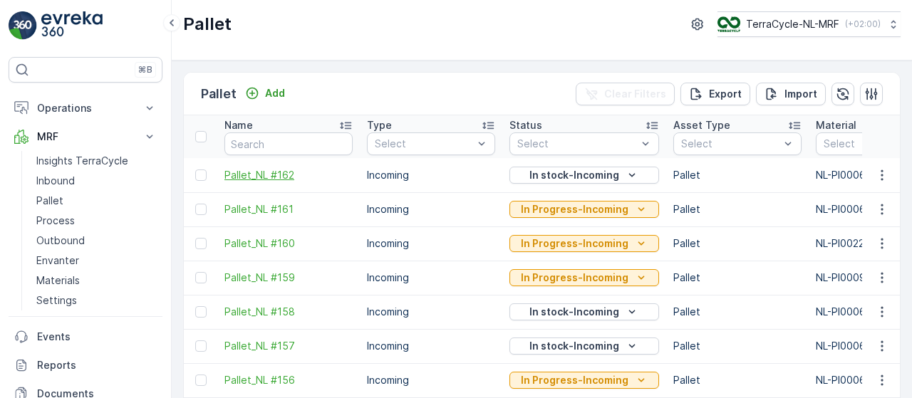
click at [279, 175] on span "Pallet_NL #162" at bounding box center [289, 175] width 128 height 14
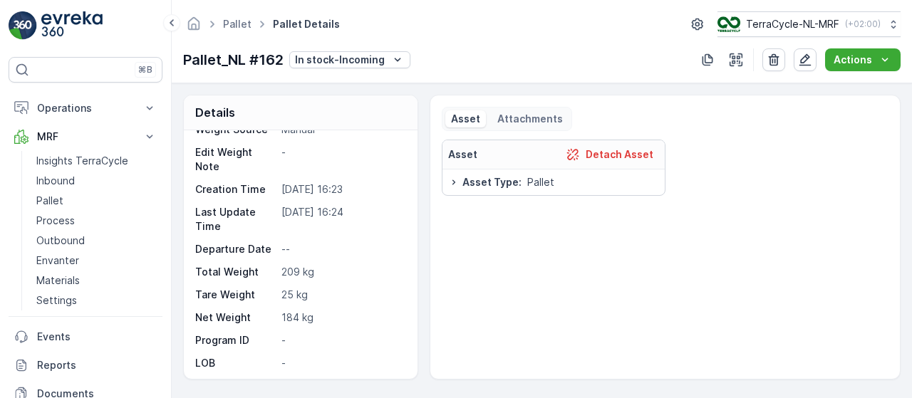
scroll to position [113, 0]
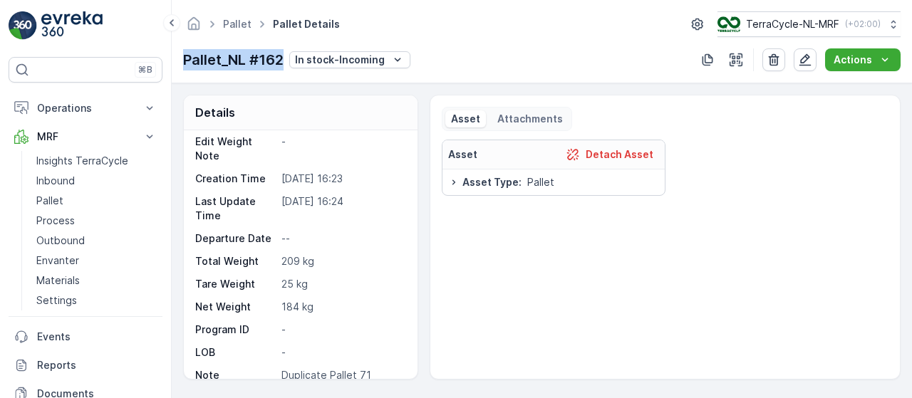
drag, startPoint x: 283, startPoint y: 61, endPoint x: 182, endPoint y: 64, distance: 101.3
click at [182, 64] on div "Pallet Pallet Details TerraCycle-NL-MRF ( +02:00 ) Pallet_NL #162 In stock-Inco…" at bounding box center [542, 41] width 741 height 83
copy p "Pallet_NL #162"
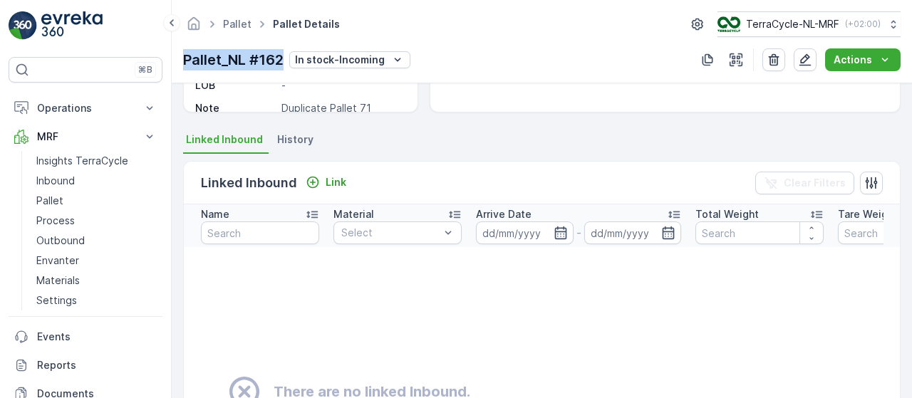
scroll to position [0, 0]
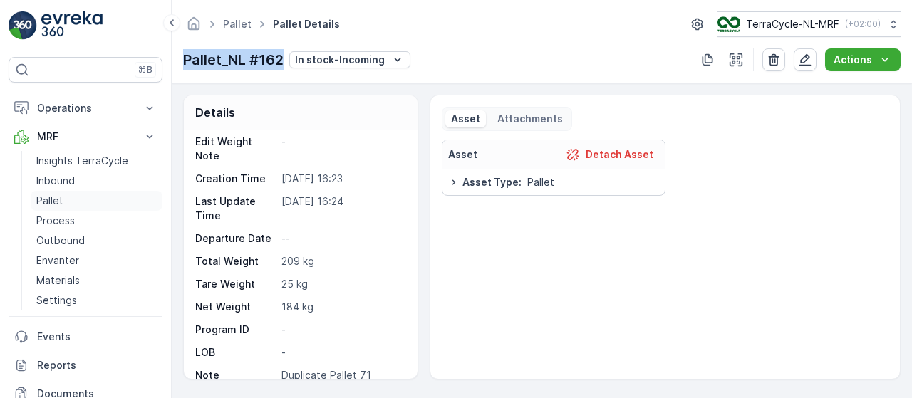
click at [98, 205] on link "Pallet" at bounding box center [97, 201] width 132 height 20
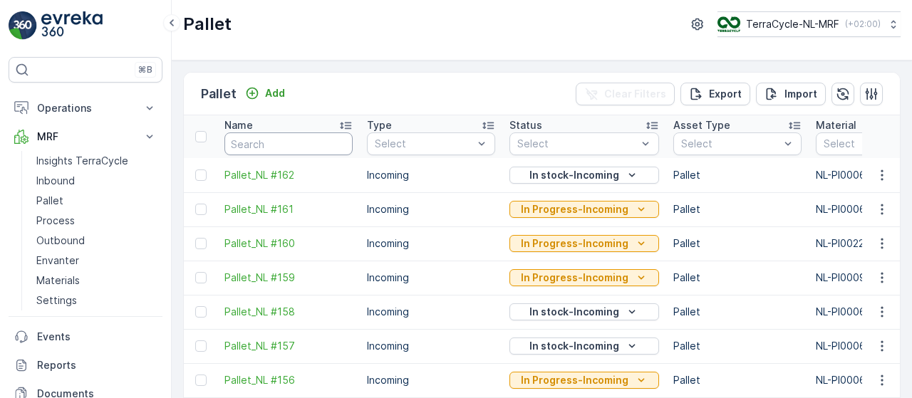
click at [273, 145] on input "text" at bounding box center [289, 144] width 128 height 23
type input "71"
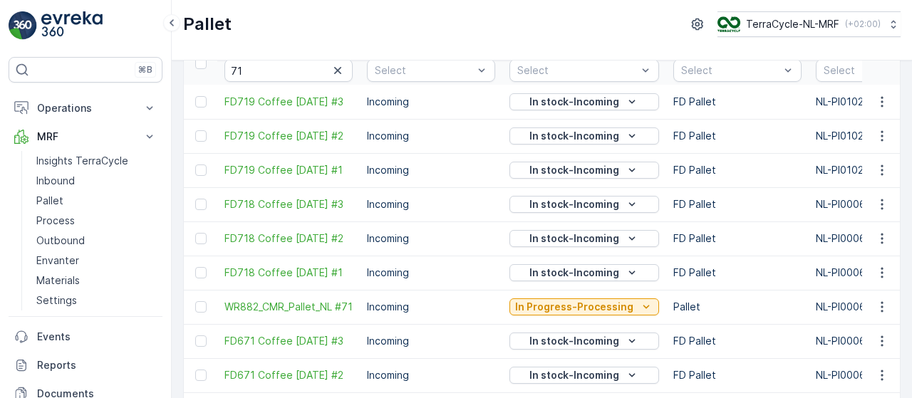
scroll to position [93, 0]
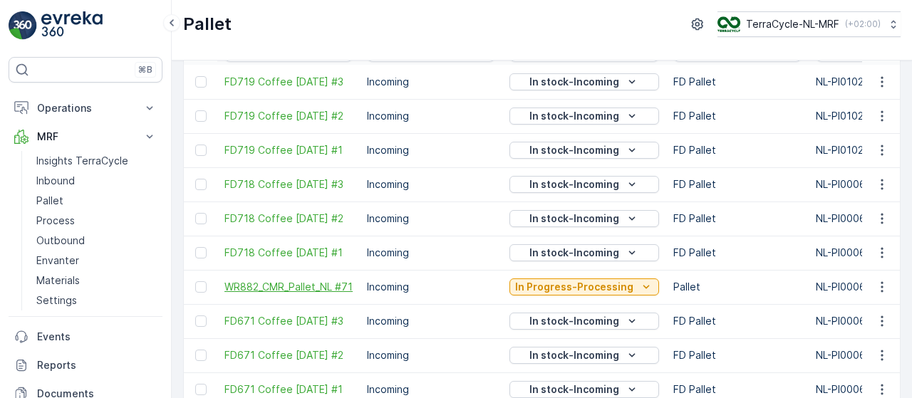
click at [300, 280] on span "WR882_CMR_Pallet_NL #71" at bounding box center [289, 287] width 128 height 14
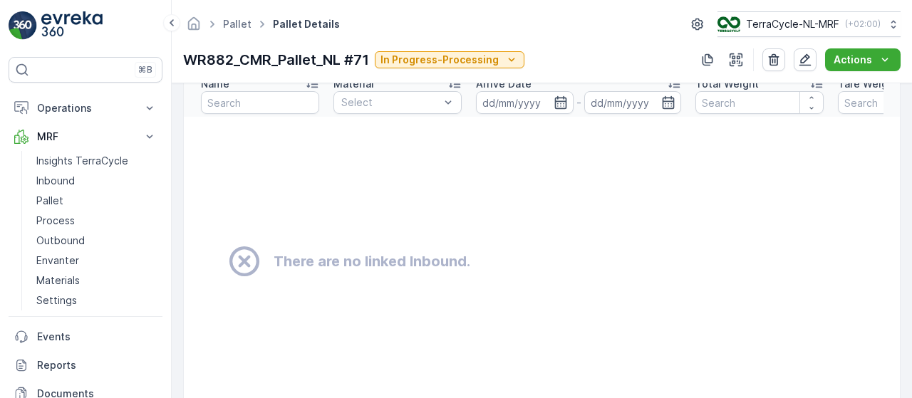
scroll to position [397, 0]
click at [291, 58] on p "WR882_CMR_Pallet_NL #71" at bounding box center [276, 59] width 186 height 21
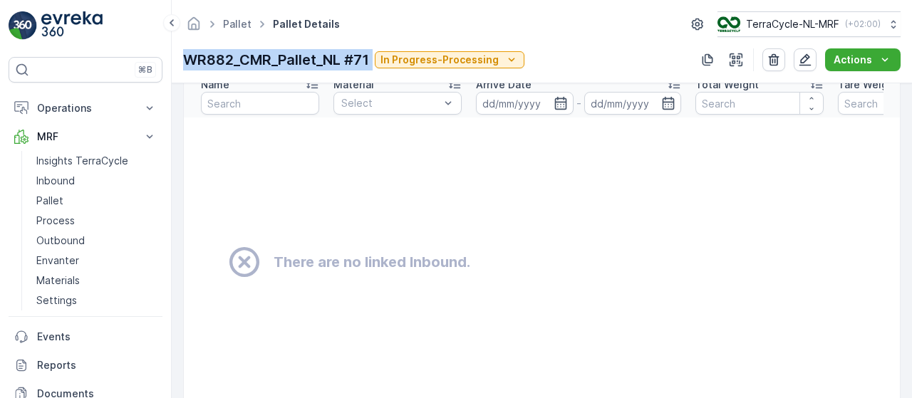
click at [291, 58] on p "WR882_CMR_Pallet_NL #71" at bounding box center [276, 59] width 186 height 21
copy p "WR882_CMR_Pallet_NL #71"
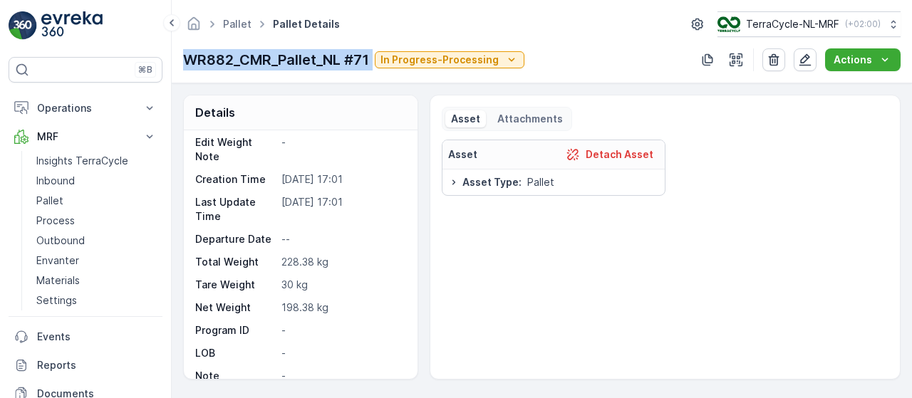
scroll to position [9, 0]
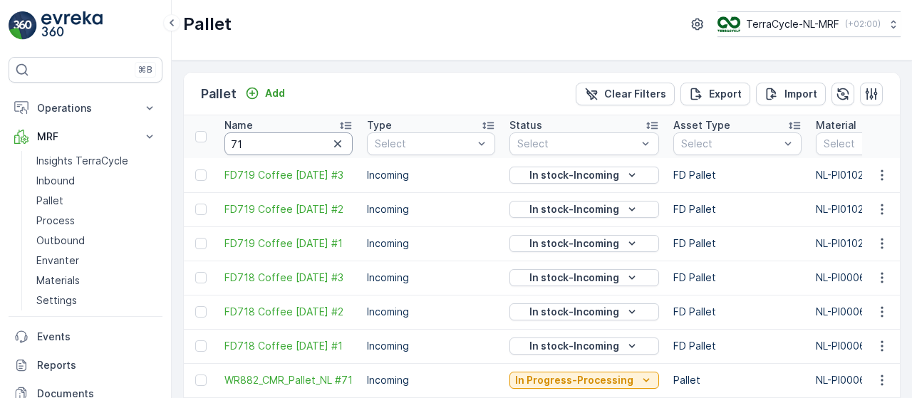
click at [279, 141] on input "71" at bounding box center [289, 144] width 128 height 23
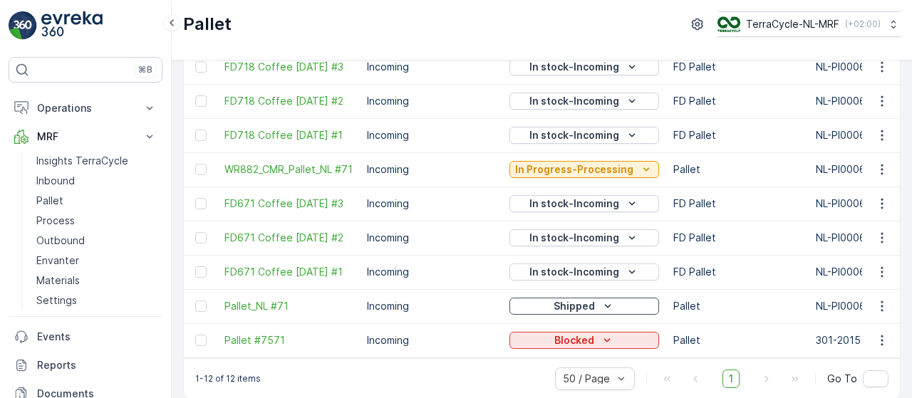
scroll to position [213, 0]
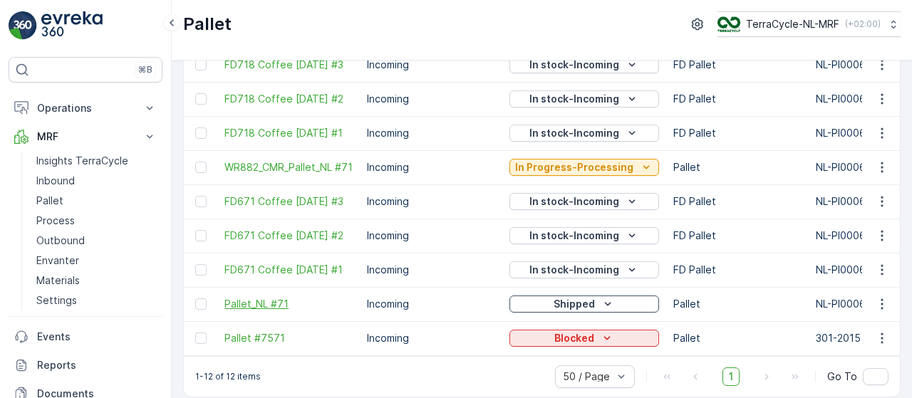
click at [275, 306] on span "Pallet_NL #71" at bounding box center [289, 304] width 128 height 14
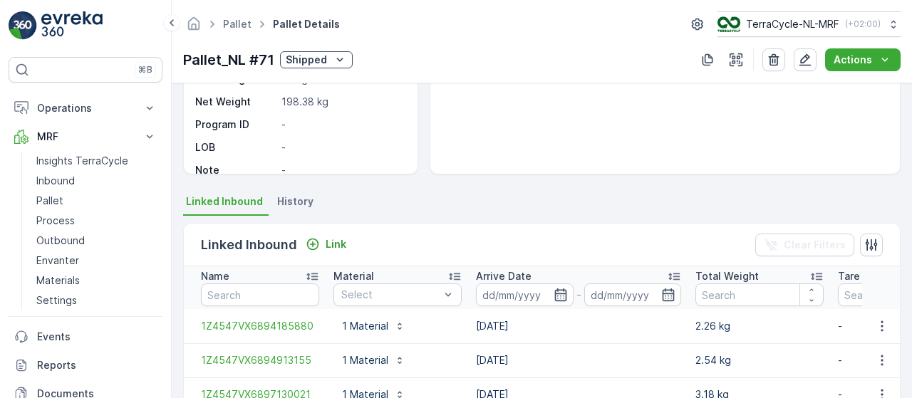
scroll to position [207, 0]
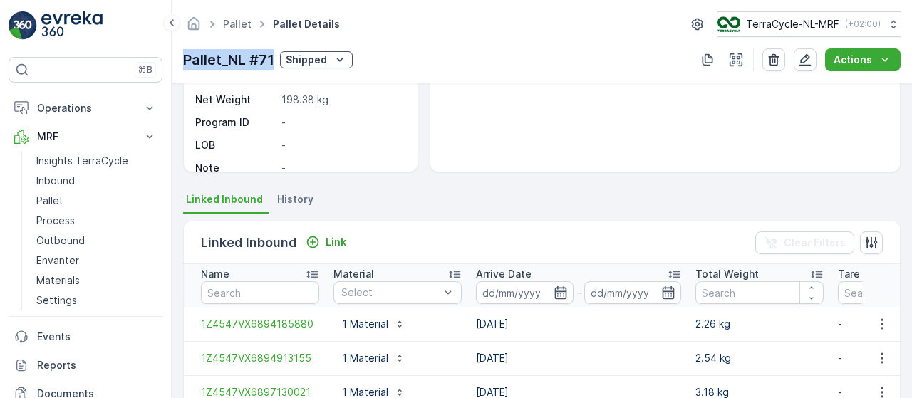
drag, startPoint x: 277, startPoint y: 62, endPoint x: 181, endPoint y: 63, distance: 95.5
click at [181, 63] on div "Pallet Pallet Details TerraCycle-NL-MRF ( +02:00 ) Pallet_NL #71 Shipped Actions" at bounding box center [542, 41] width 741 height 83
copy p "Pallet_NL #71"
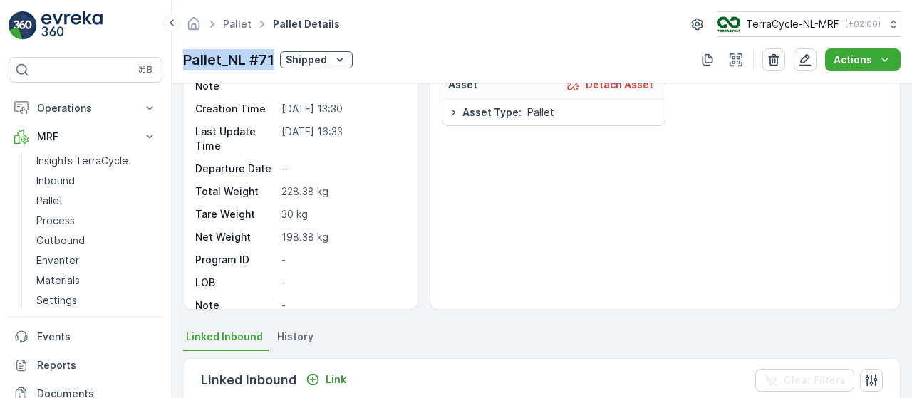
scroll to position [0, 0]
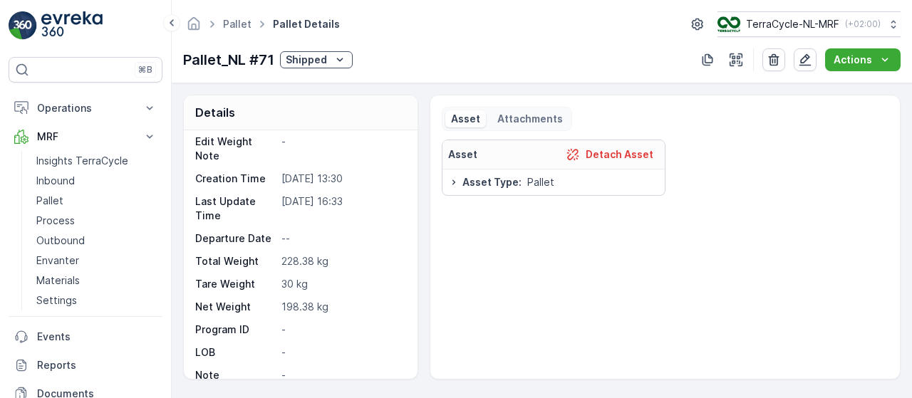
click at [366, 232] on p "--" at bounding box center [342, 239] width 121 height 14
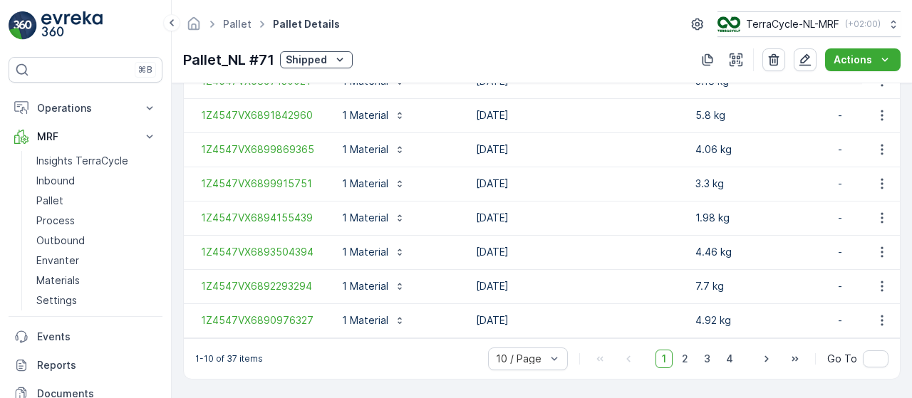
scroll to position [523, 0]
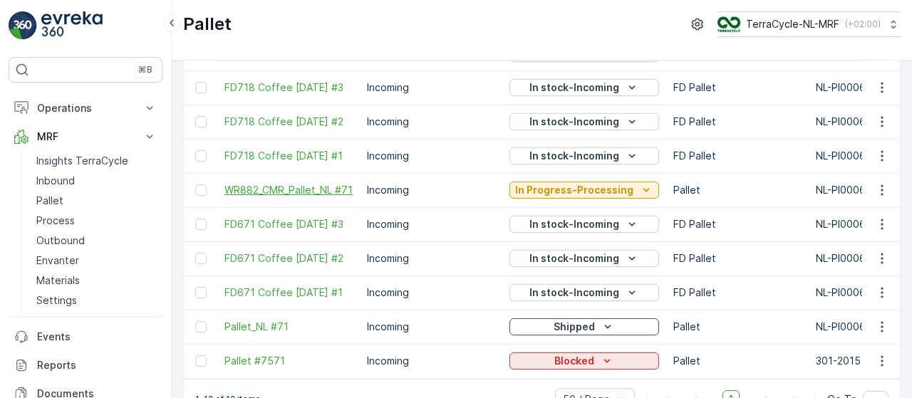
scroll to position [230, 0]
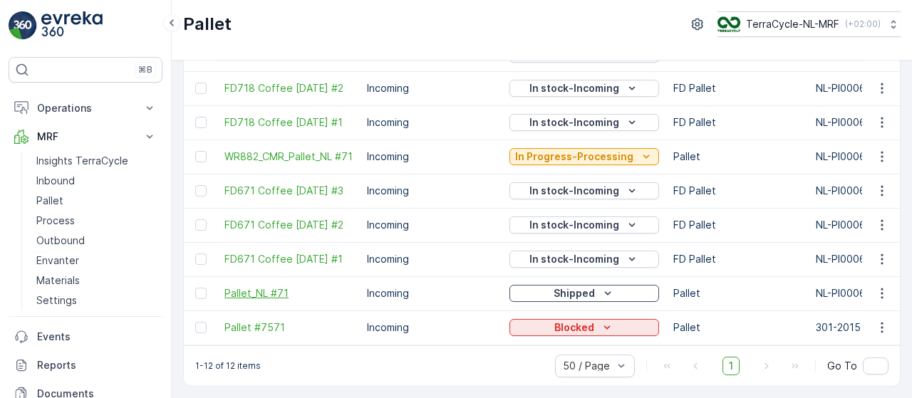
click at [274, 289] on span "Pallet_NL #71" at bounding box center [289, 294] width 128 height 14
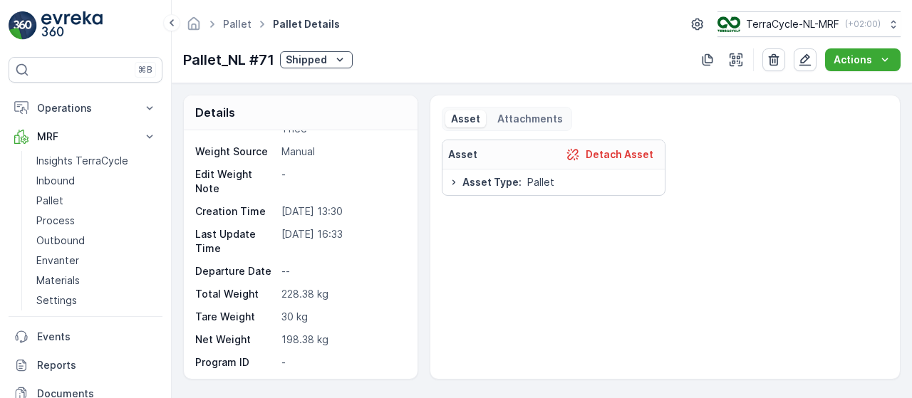
click at [260, 59] on p "Pallet_NL #71" at bounding box center [228, 59] width 91 height 21
copy p "Pallet_NL #71"
click at [230, 20] on link "Pallet" at bounding box center [237, 24] width 29 height 12
